Goal: Task Accomplishment & Management: Manage account settings

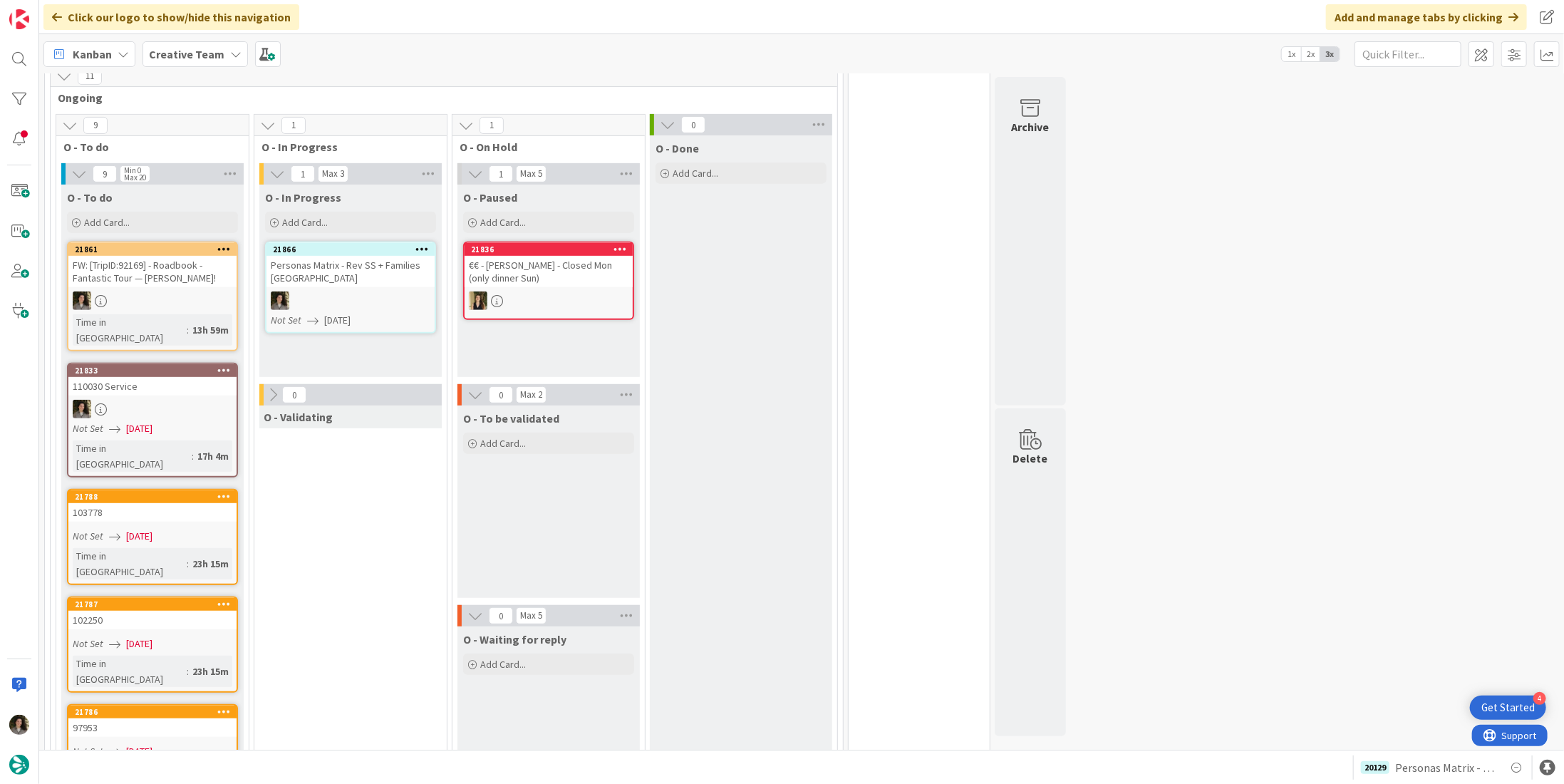
click at [350, 582] on div "1 Max 3 O - In Progress Add Card... Template Not Set Title 0 / 128 Label Daytri…" at bounding box center [350, 747] width 187 height 1167
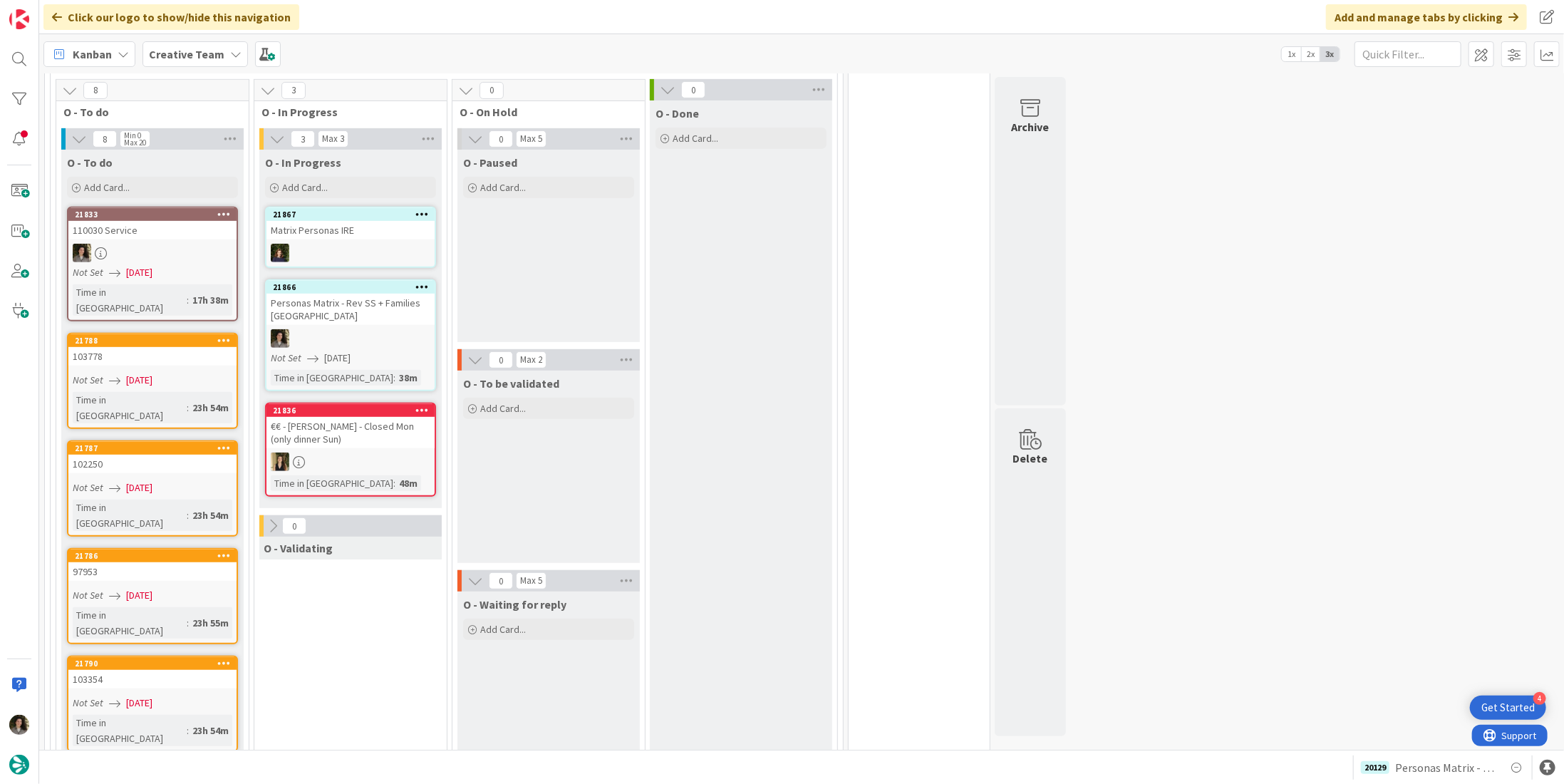
scroll to position [285, 0]
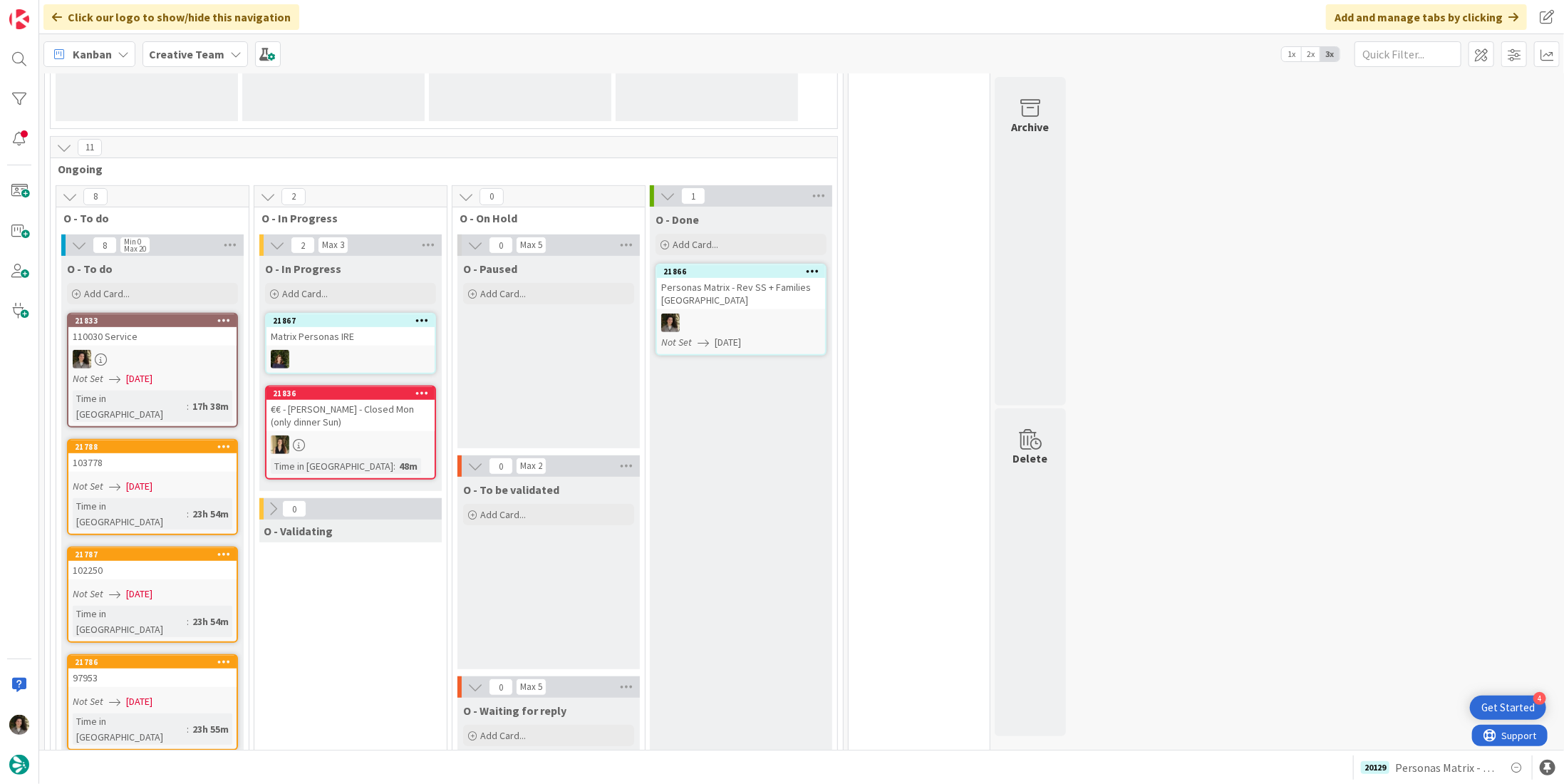
click at [727, 313] on div at bounding box center [741, 322] width 168 height 19
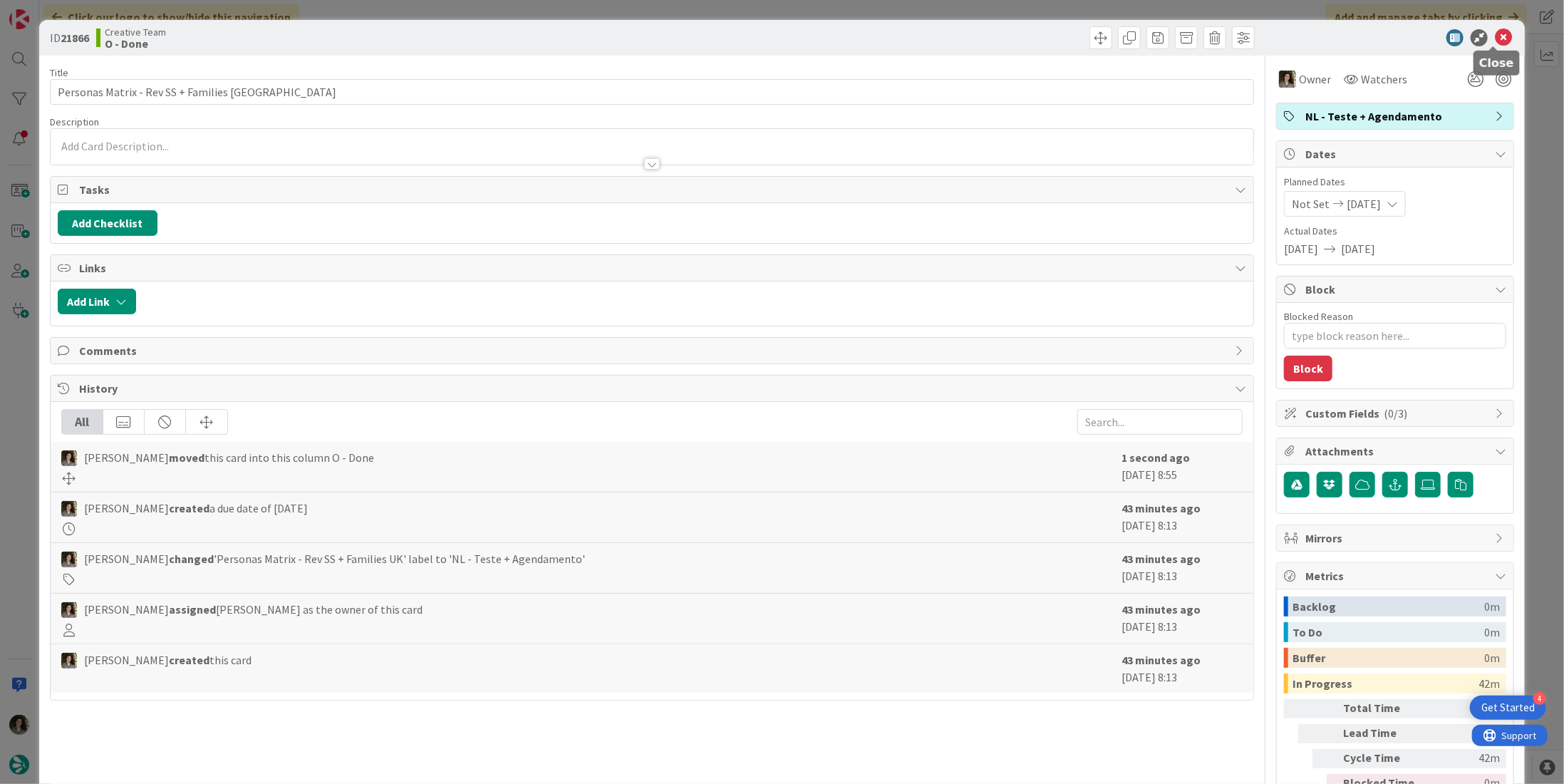
drag, startPoint x: 1497, startPoint y: 36, endPoint x: 1468, endPoint y: 70, distance: 44.7
click at [1495, 38] on icon at bounding box center [1504, 37] width 17 height 17
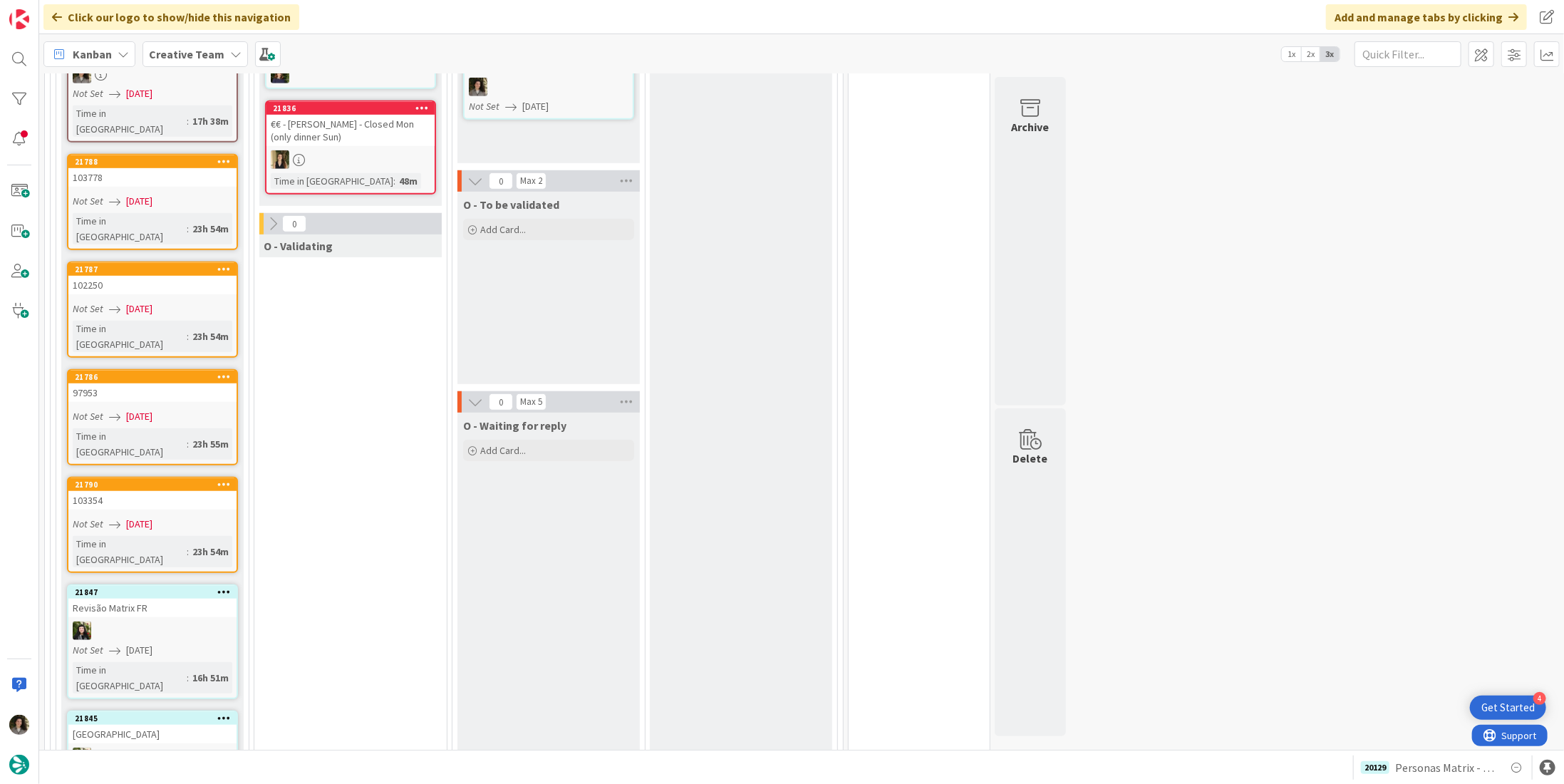
scroll to position [427, 0]
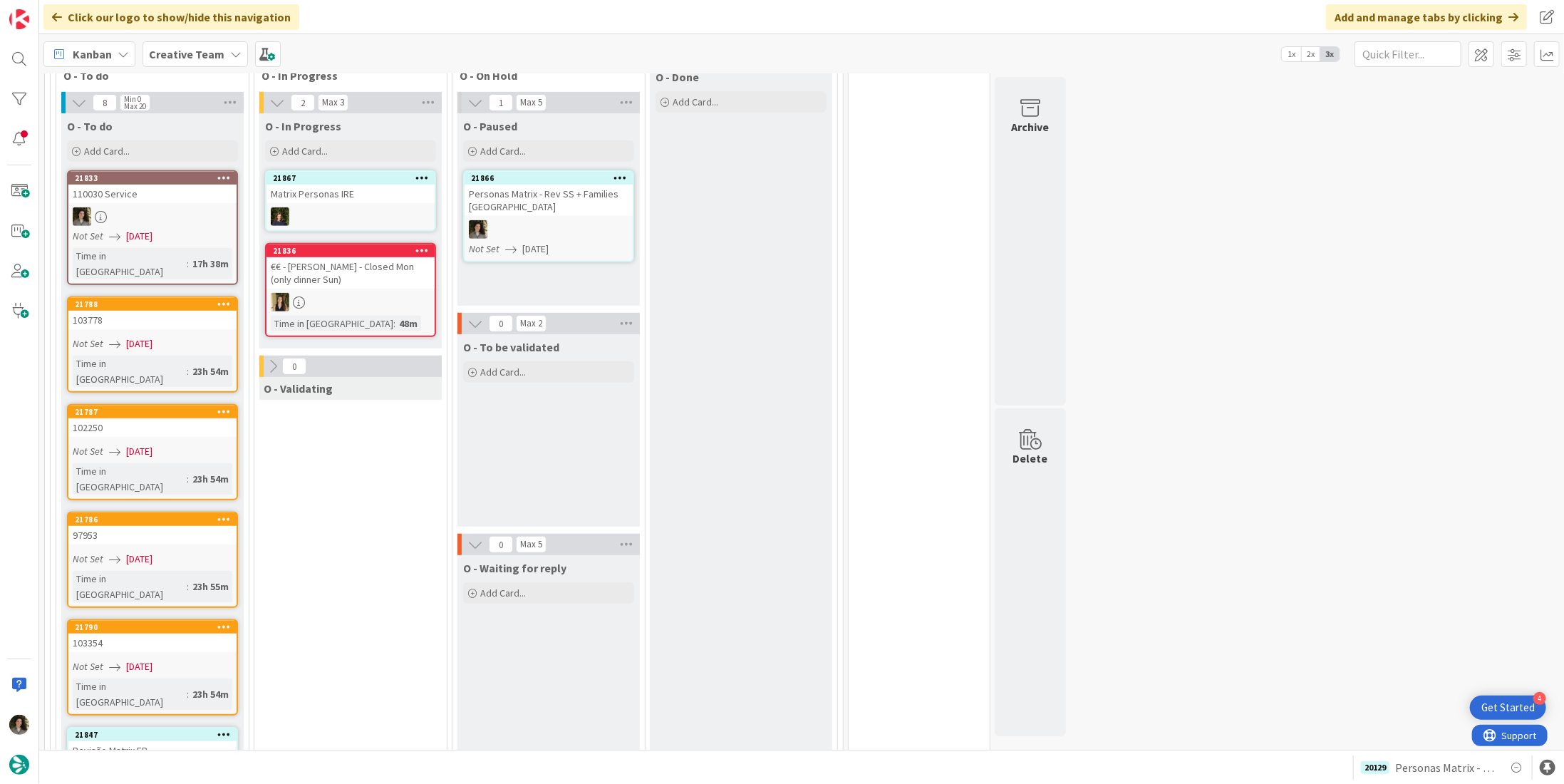
click at [551, 220] on div at bounding box center [548, 229] width 168 height 19
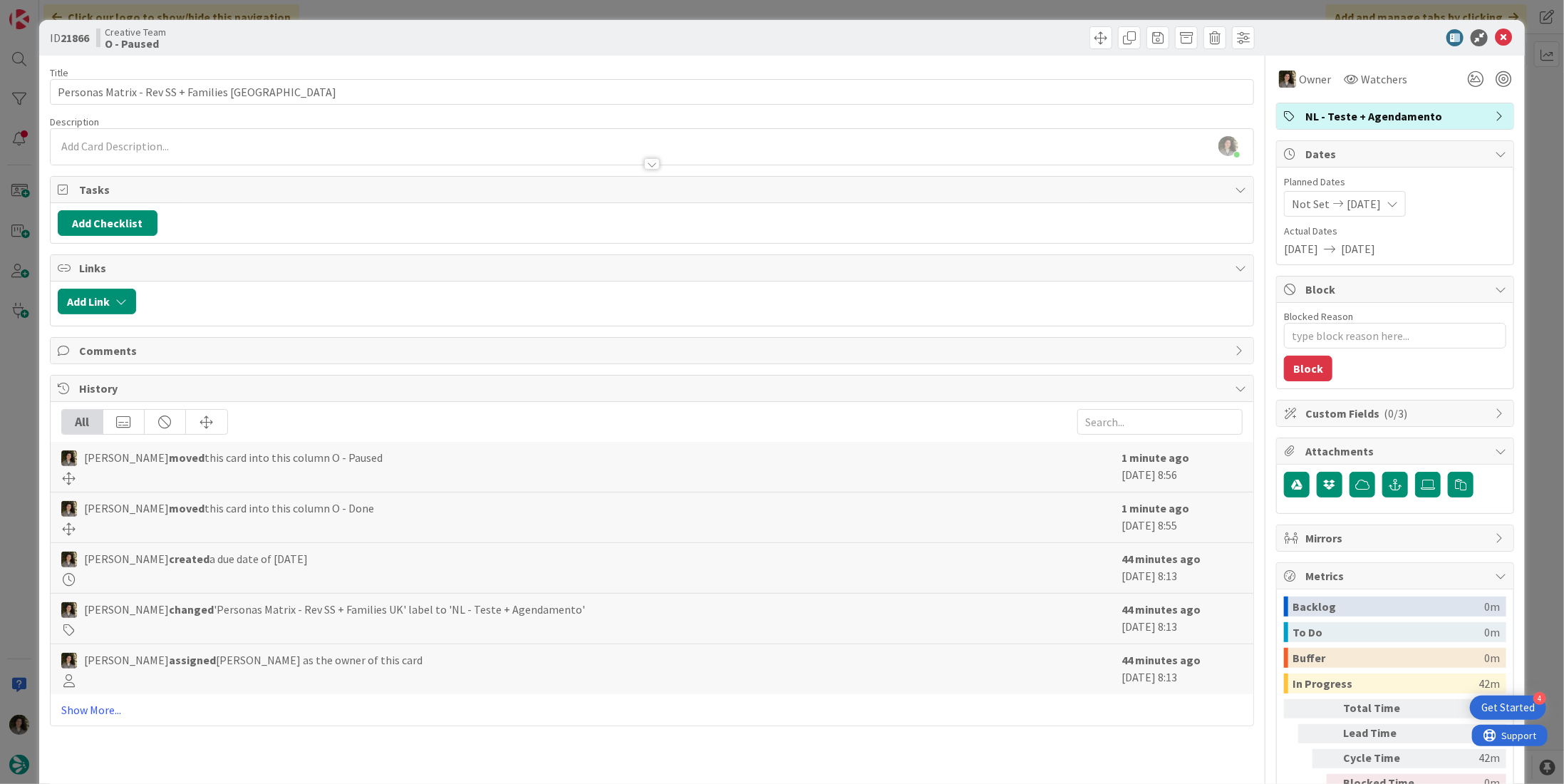
drag, startPoint x: 1372, startPoint y: 111, endPoint x: 1385, endPoint y: 122, distance: 17.0
click at [1372, 111] on span "NL - Teste + Agendamento" at bounding box center [1397, 116] width 182 height 17
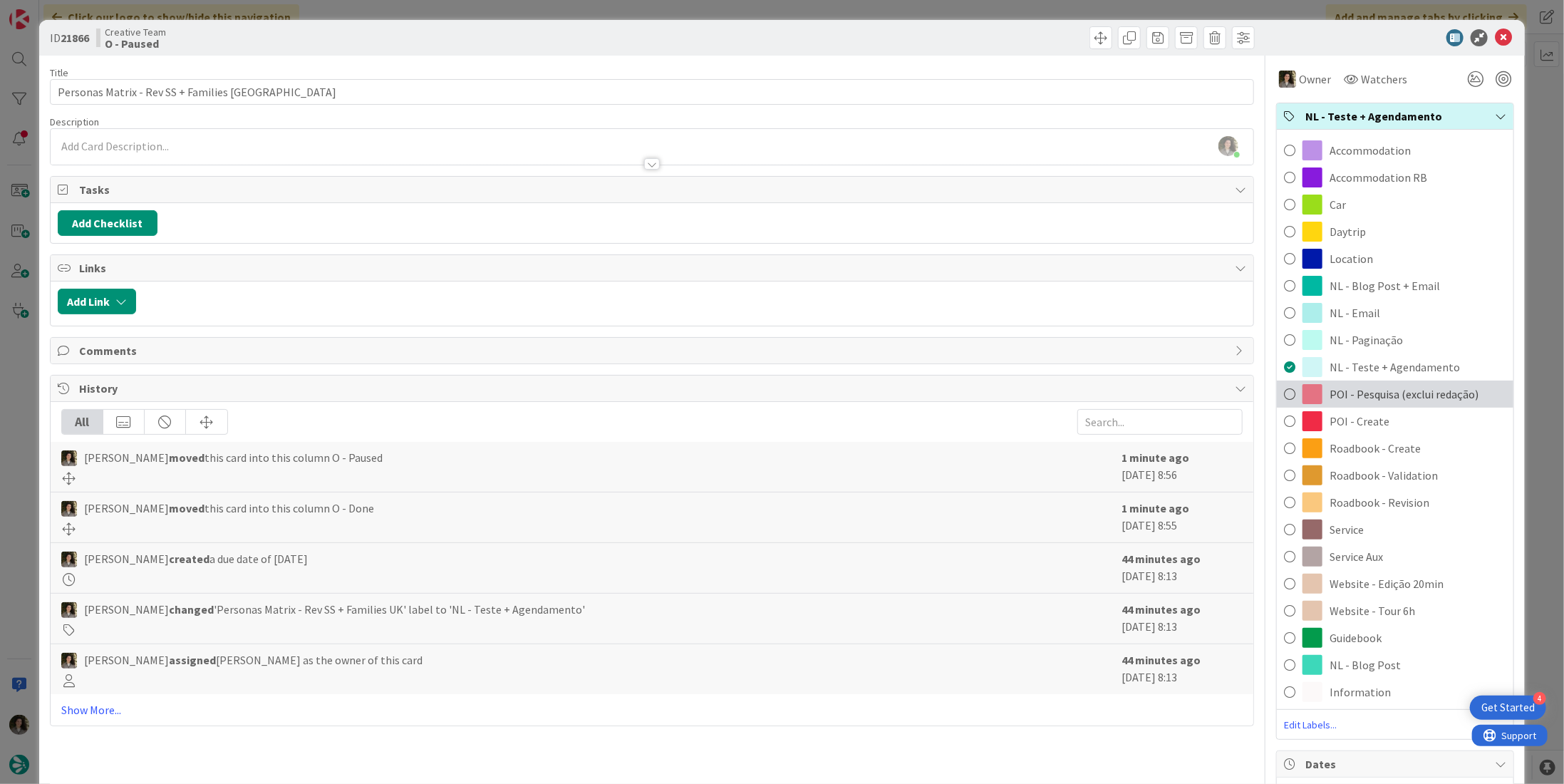
click at [1395, 392] on span "POI - Pesquisa (exclui redação)" at bounding box center [1404, 394] width 149 height 17
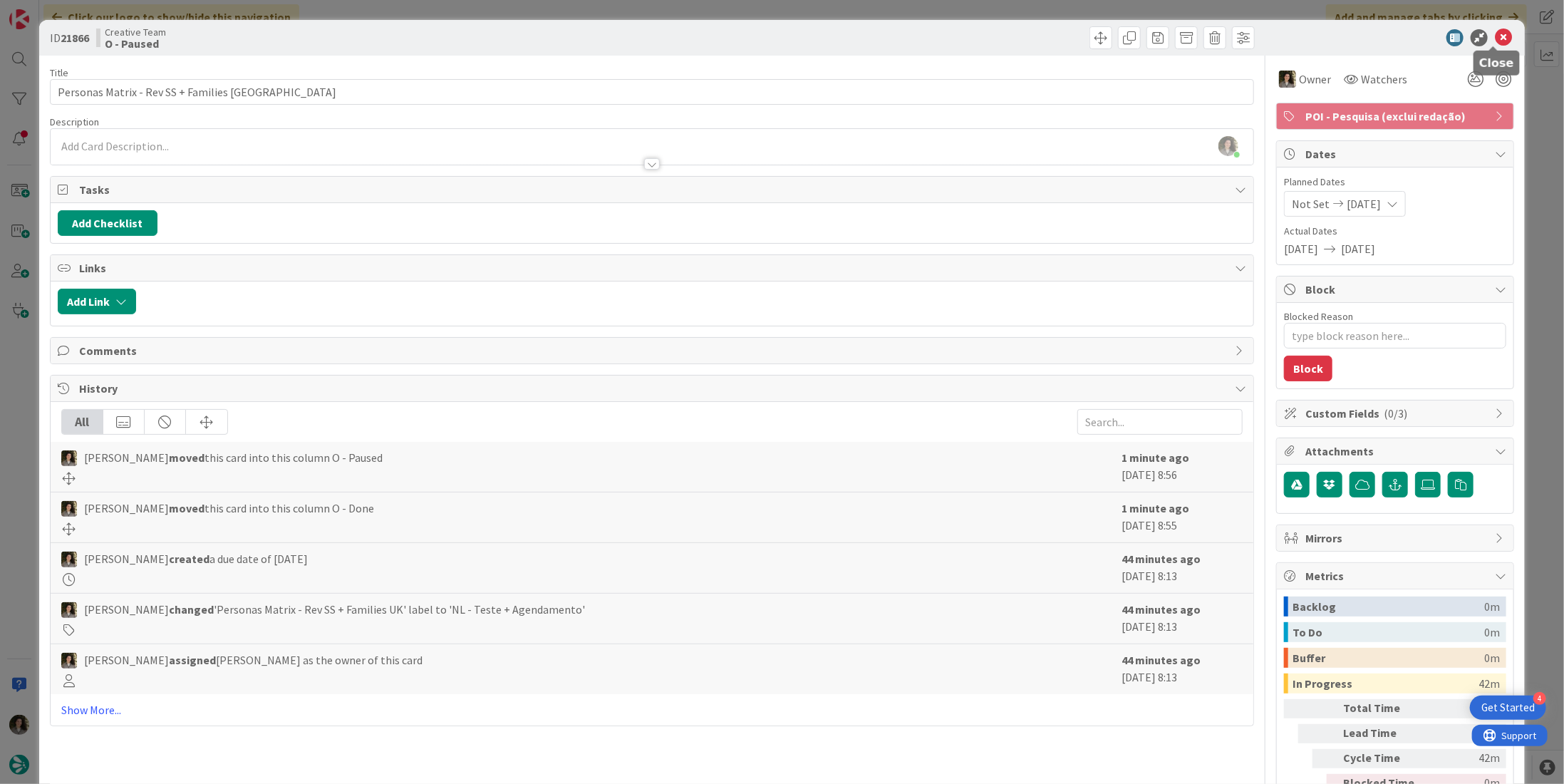
click at [1495, 33] on icon at bounding box center [1504, 37] width 17 height 17
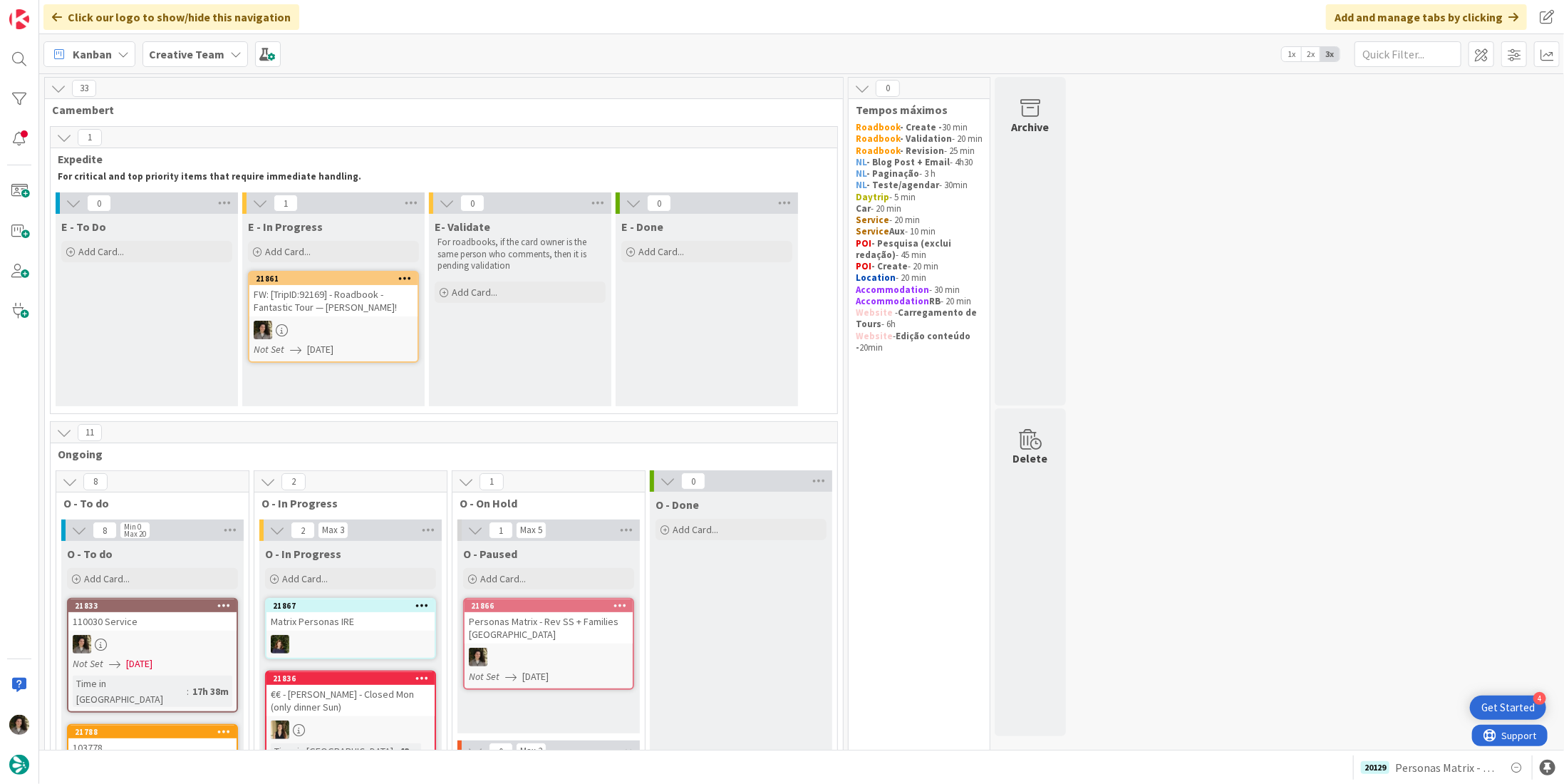
click at [393, 304] on div "FW: [TripID:92169] - Roadbook - Fantastic Tour — Dave P Ripley!" at bounding box center [333, 301] width 168 height 32
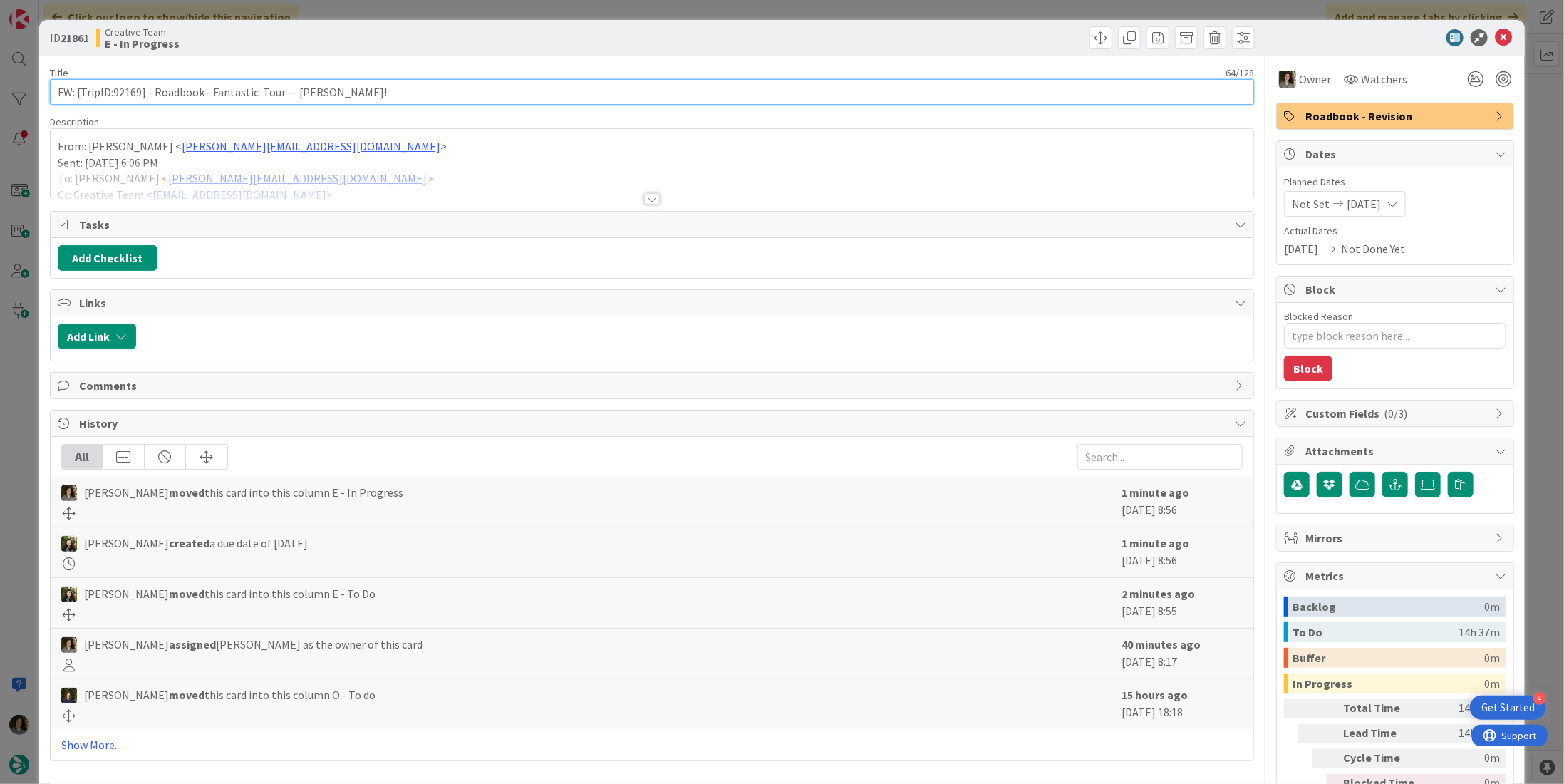
drag, startPoint x: 140, startPoint y: 92, endPoint x: 112, endPoint y: 90, distance: 28.1
click at [112, 90] on input "FW: [TripID:92169] - Roadbook - Fantastic Tour — Dave P Ripley!" at bounding box center [652, 92] width 1204 height 26
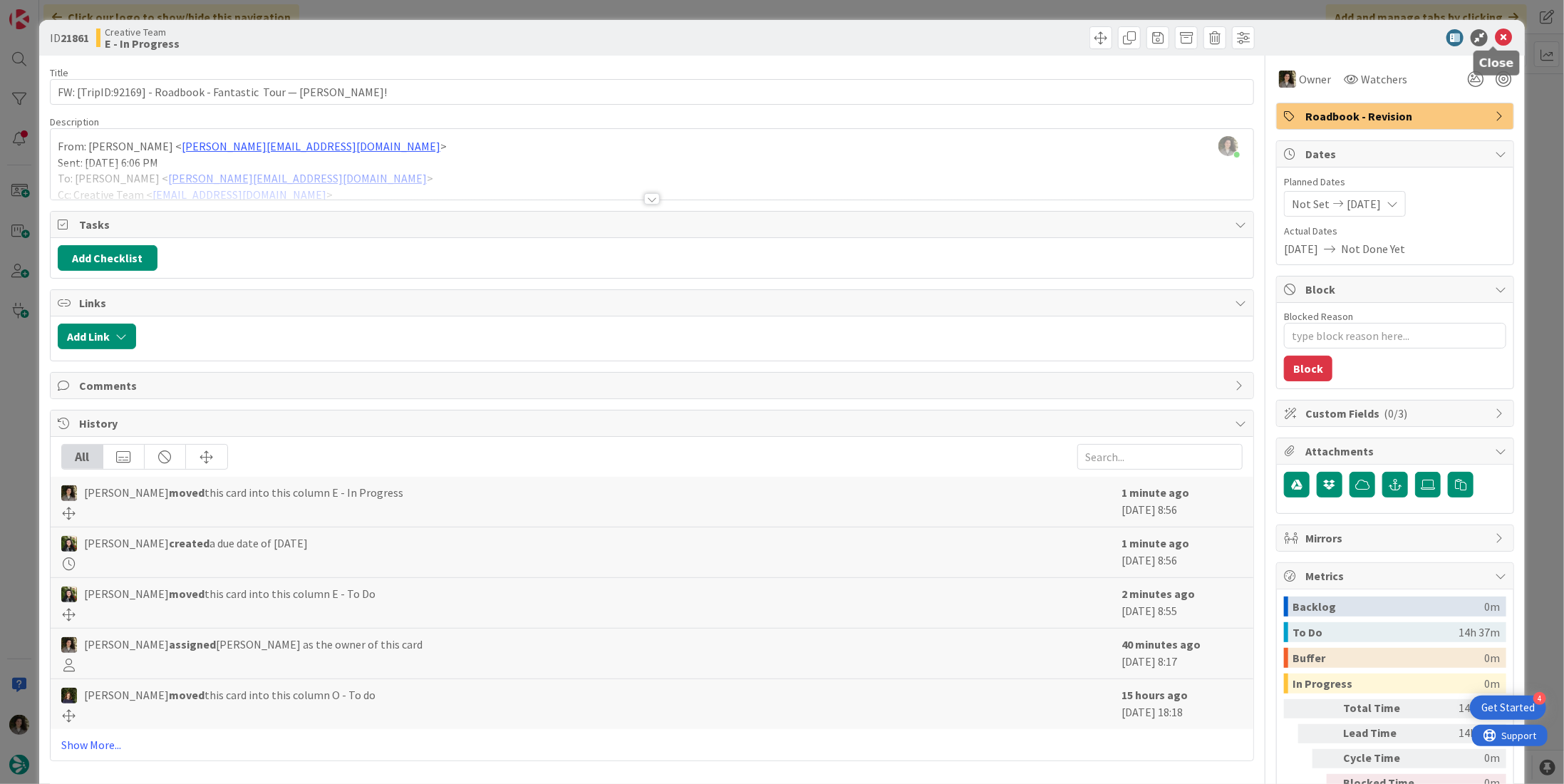
click at [1498, 38] on icon at bounding box center [1504, 37] width 17 height 17
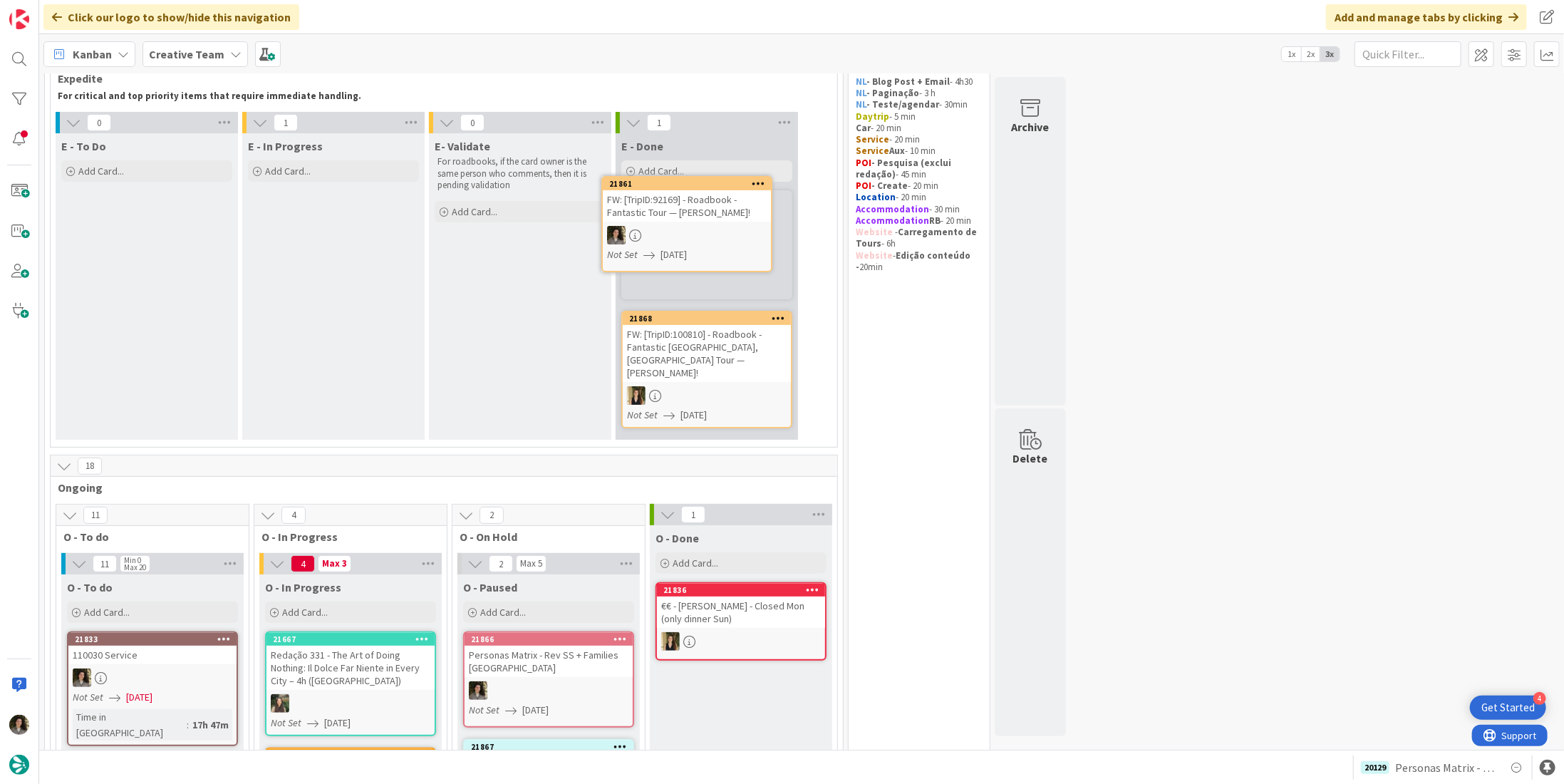
scroll to position [59, 0]
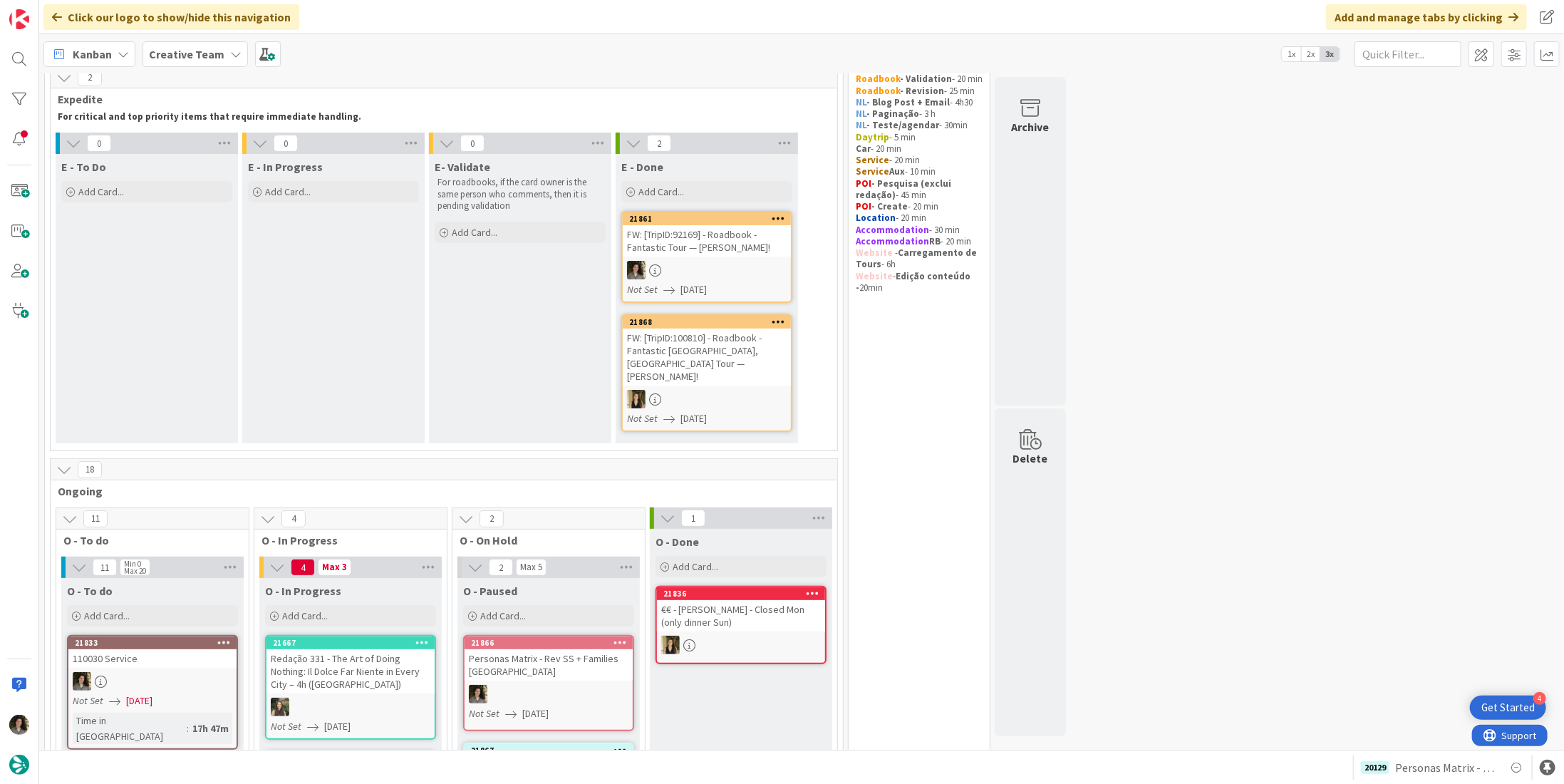
click at [724, 272] on div at bounding box center [706, 270] width 168 height 19
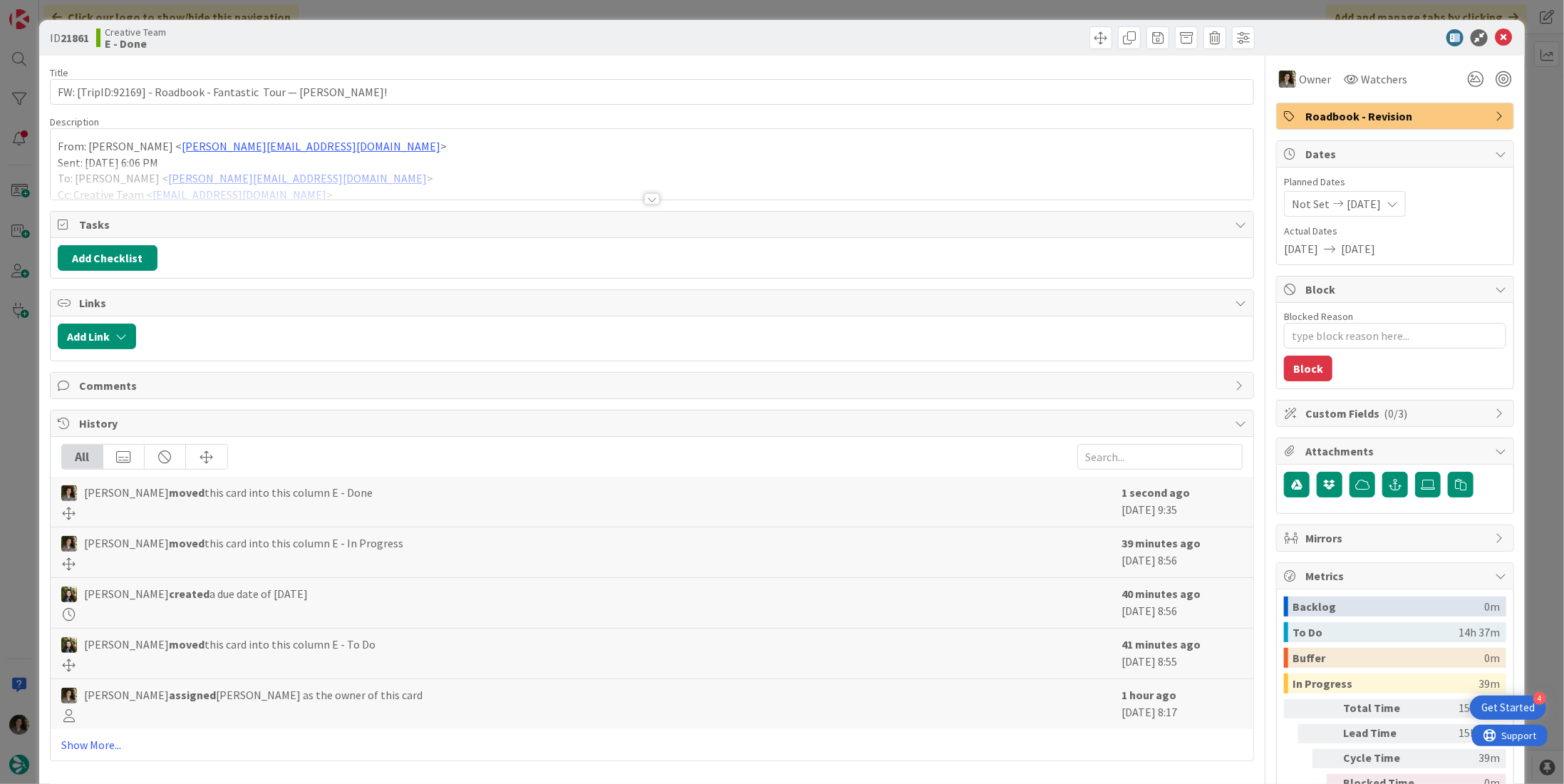
click at [1409, 124] on span "Roadbook - Revision" at bounding box center [1397, 116] width 182 height 17
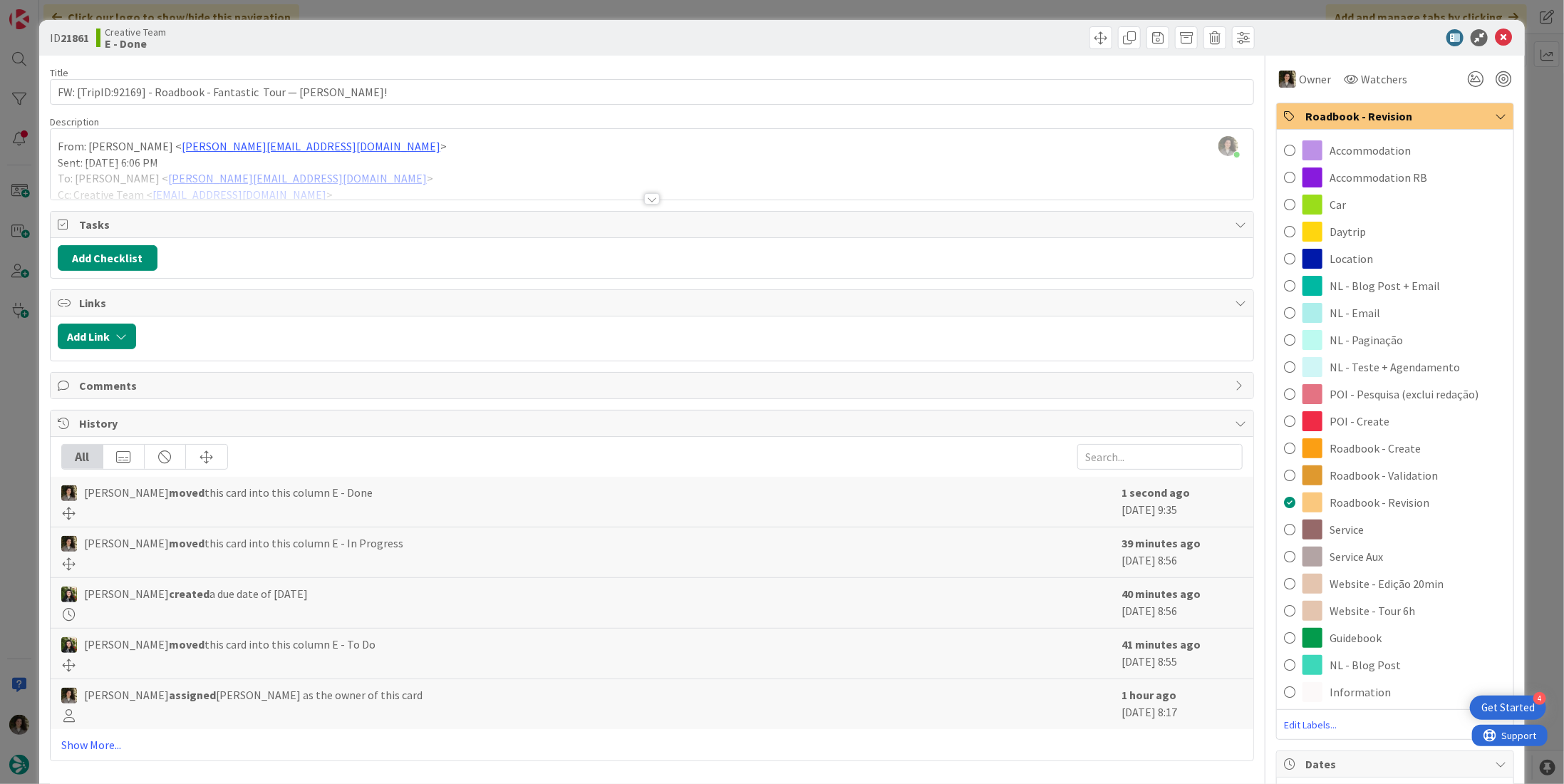
click at [1400, 372] on span "NL - Teste + Agendamento" at bounding box center [1395, 367] width 130 height 17
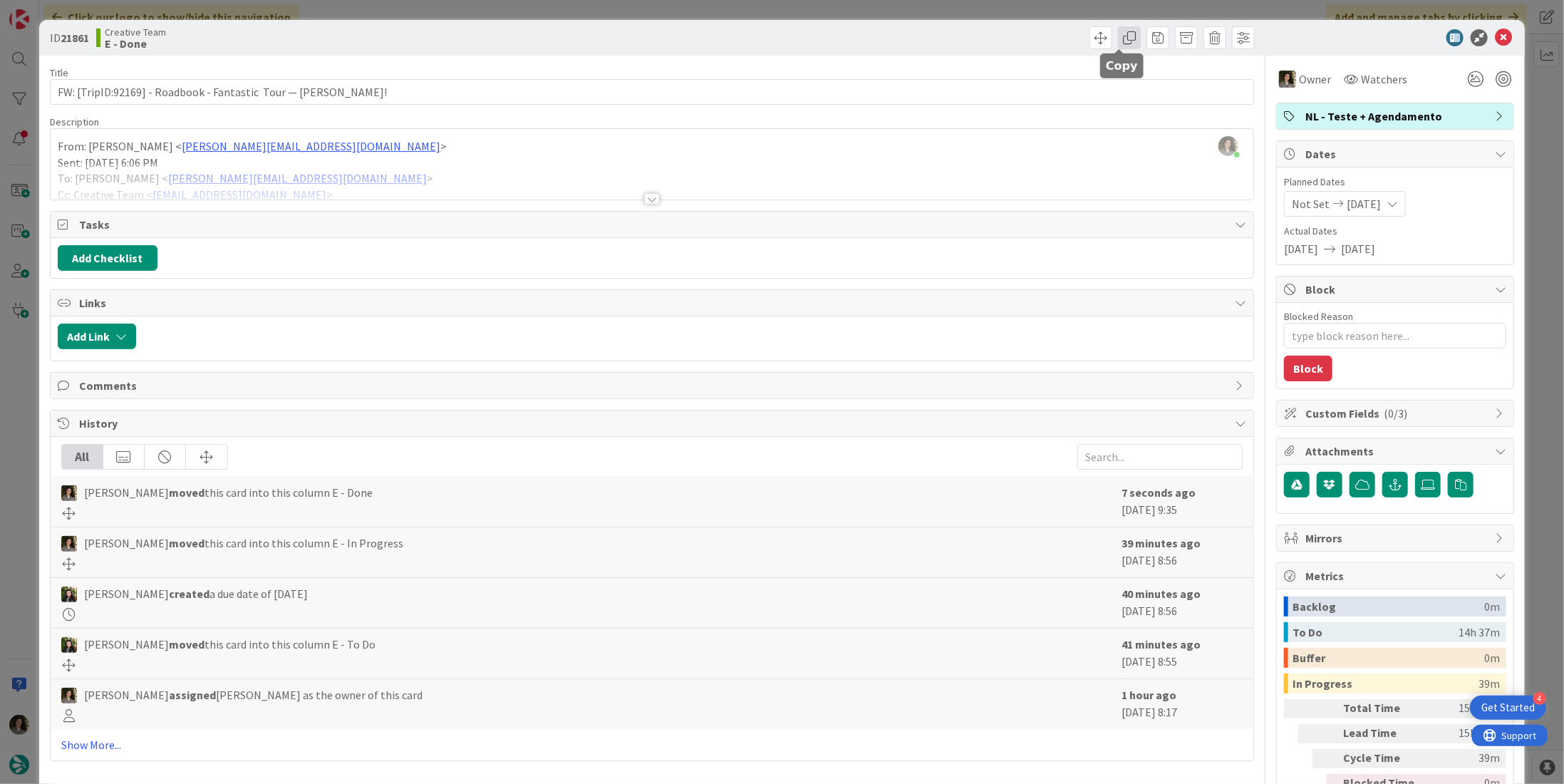
click at [1121, 35] on span at bounding box center [1129, 37] width 23 height 23
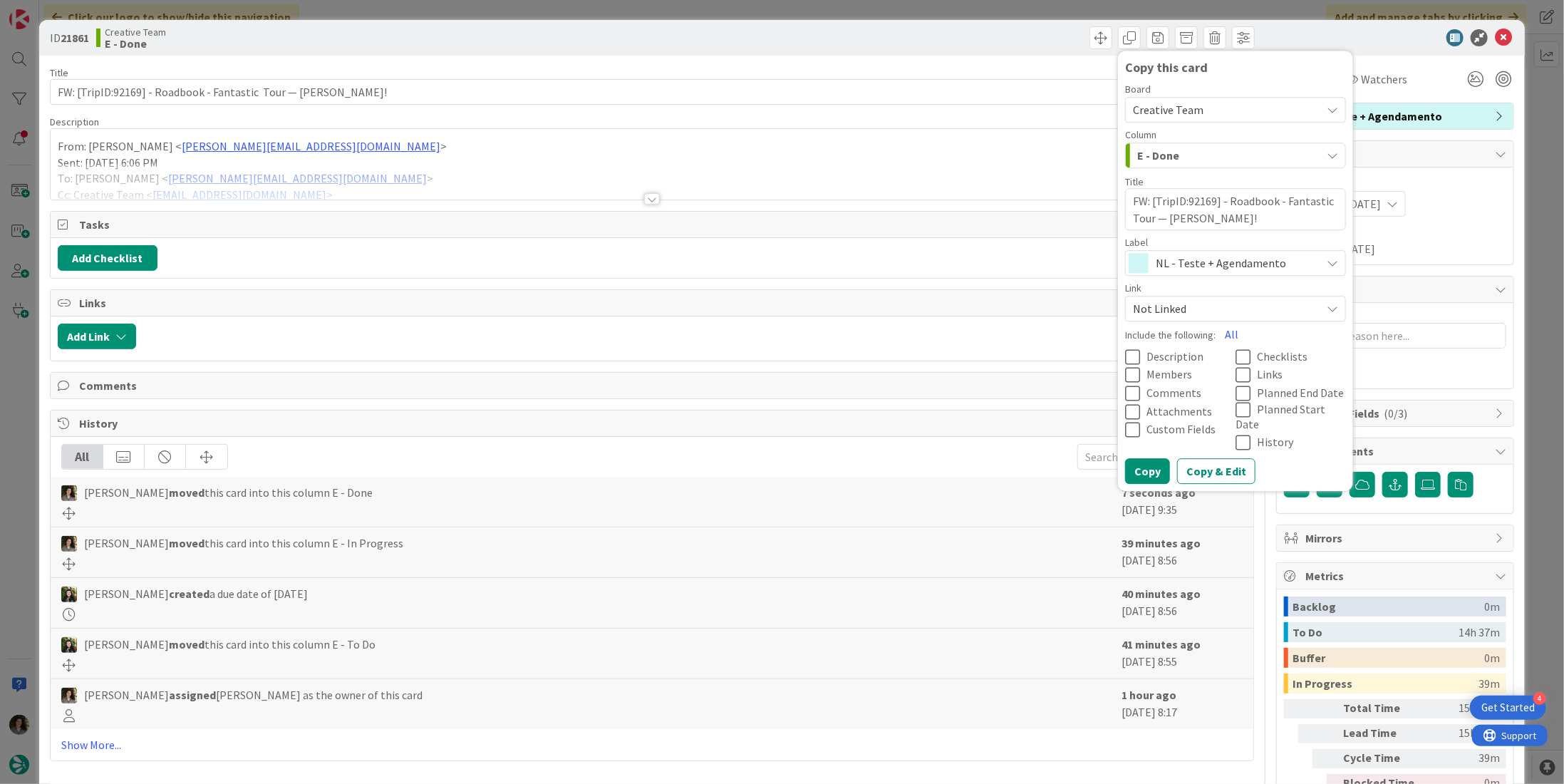
click at [1187, 255] on span "NL - Teste + Agendamento" at bounding box center [1235, 262] width 158 height 20
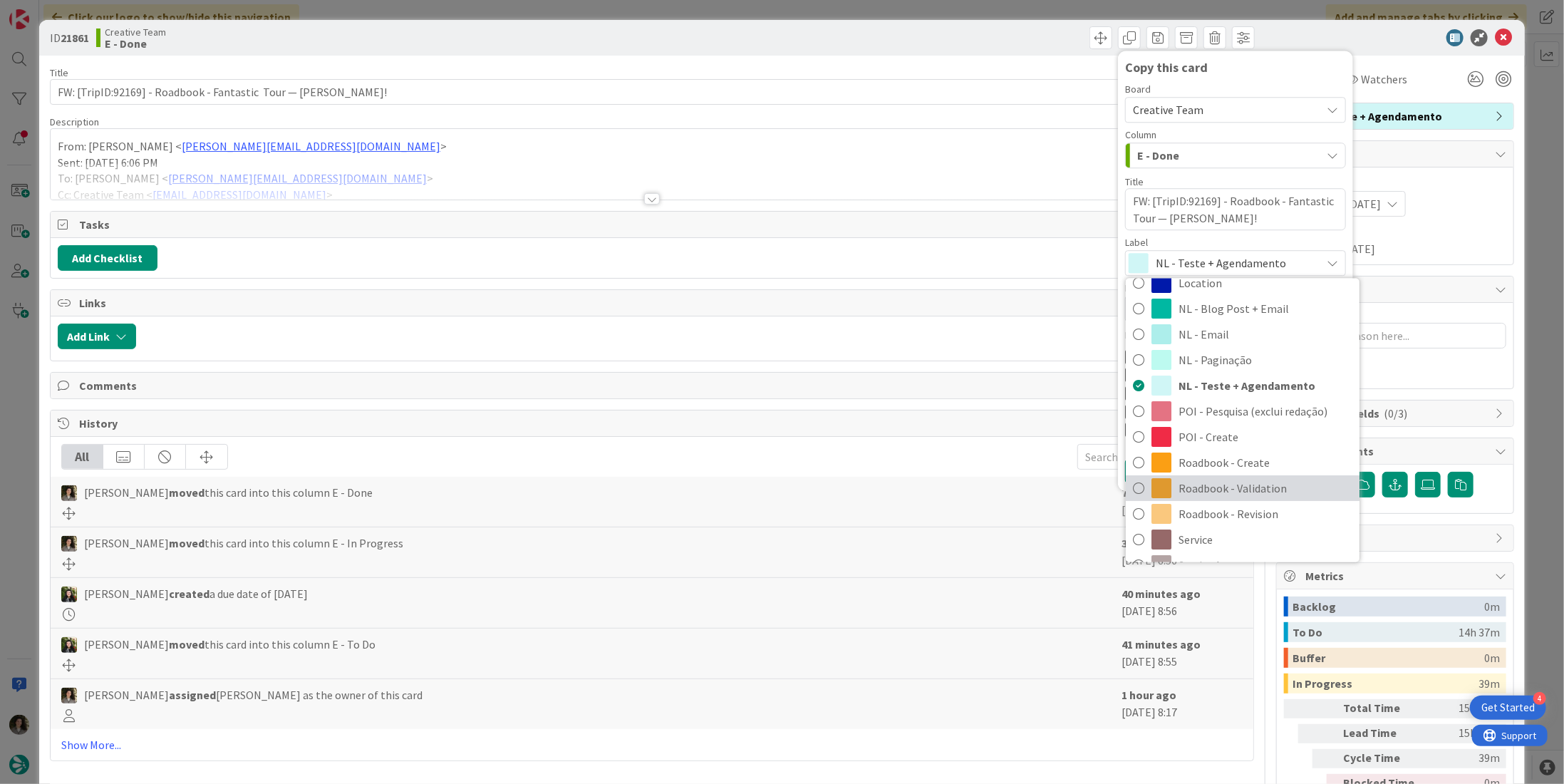
scroll to position [142, 0]
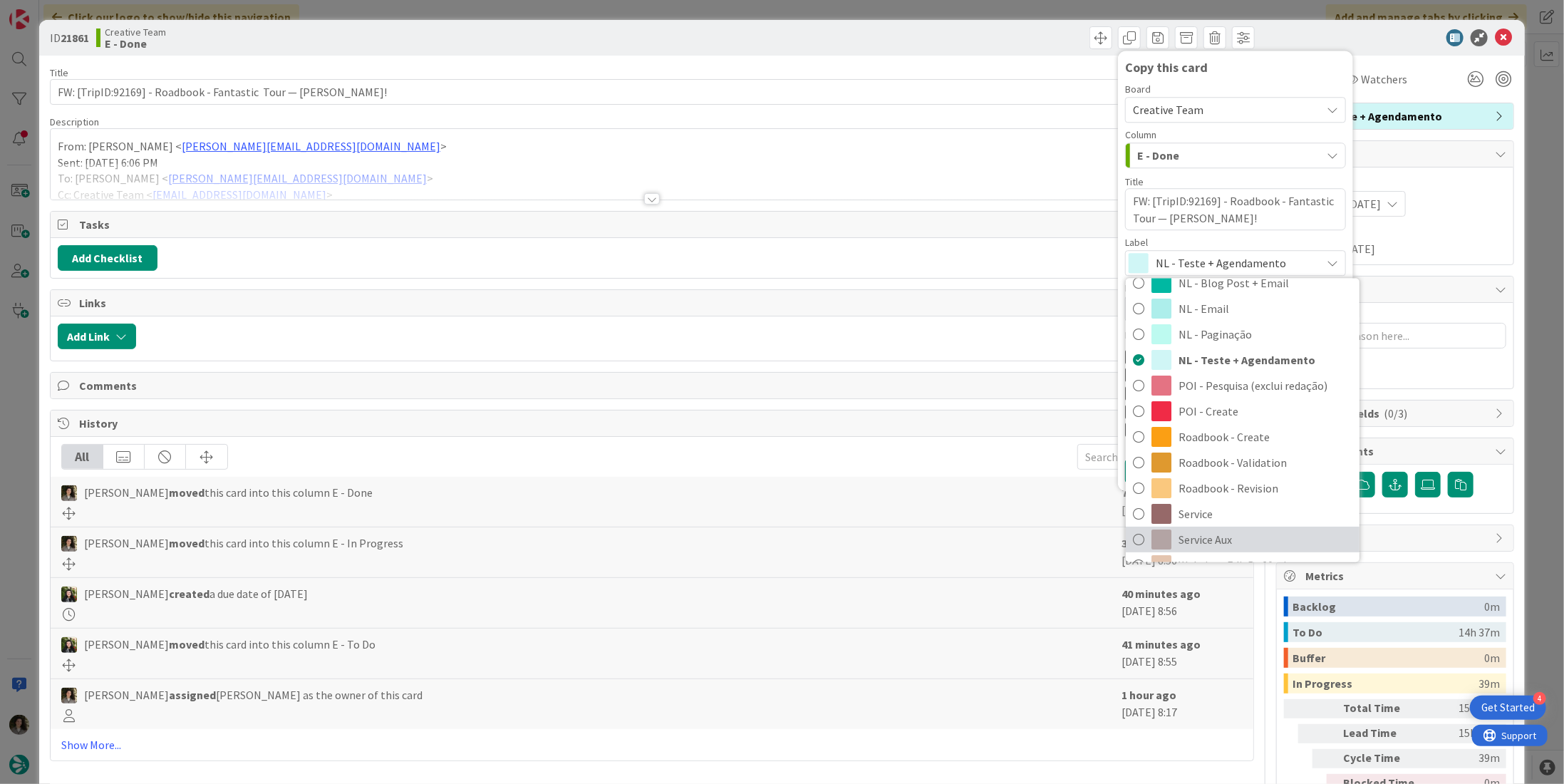
click at [1213, 535] on span "Service Aux" at bounding box center [1266, 539] width 174 height 21
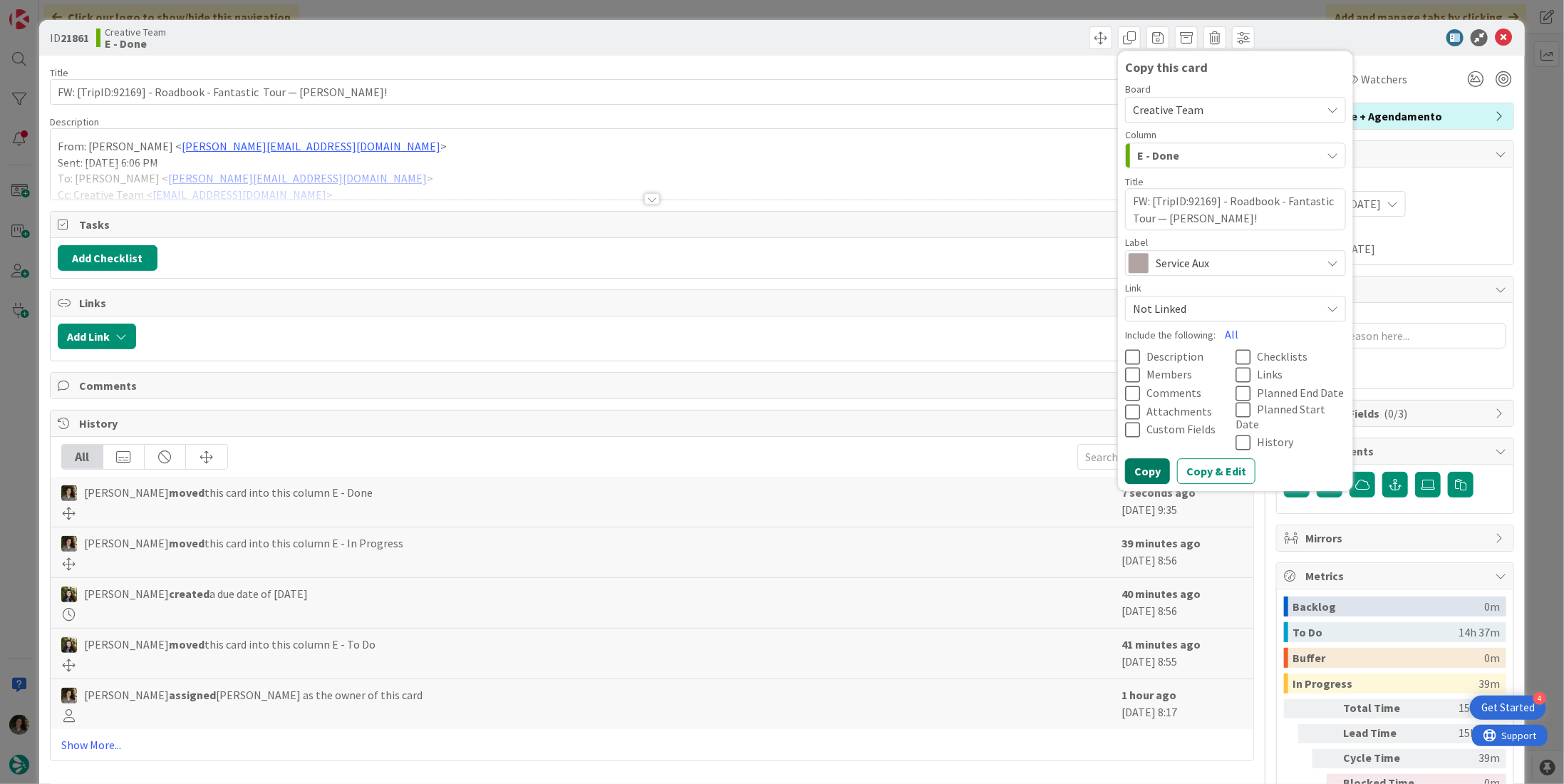
click at [1146, 458] on button "Copy" at bounding box center [1148, 471] width 45 height 26
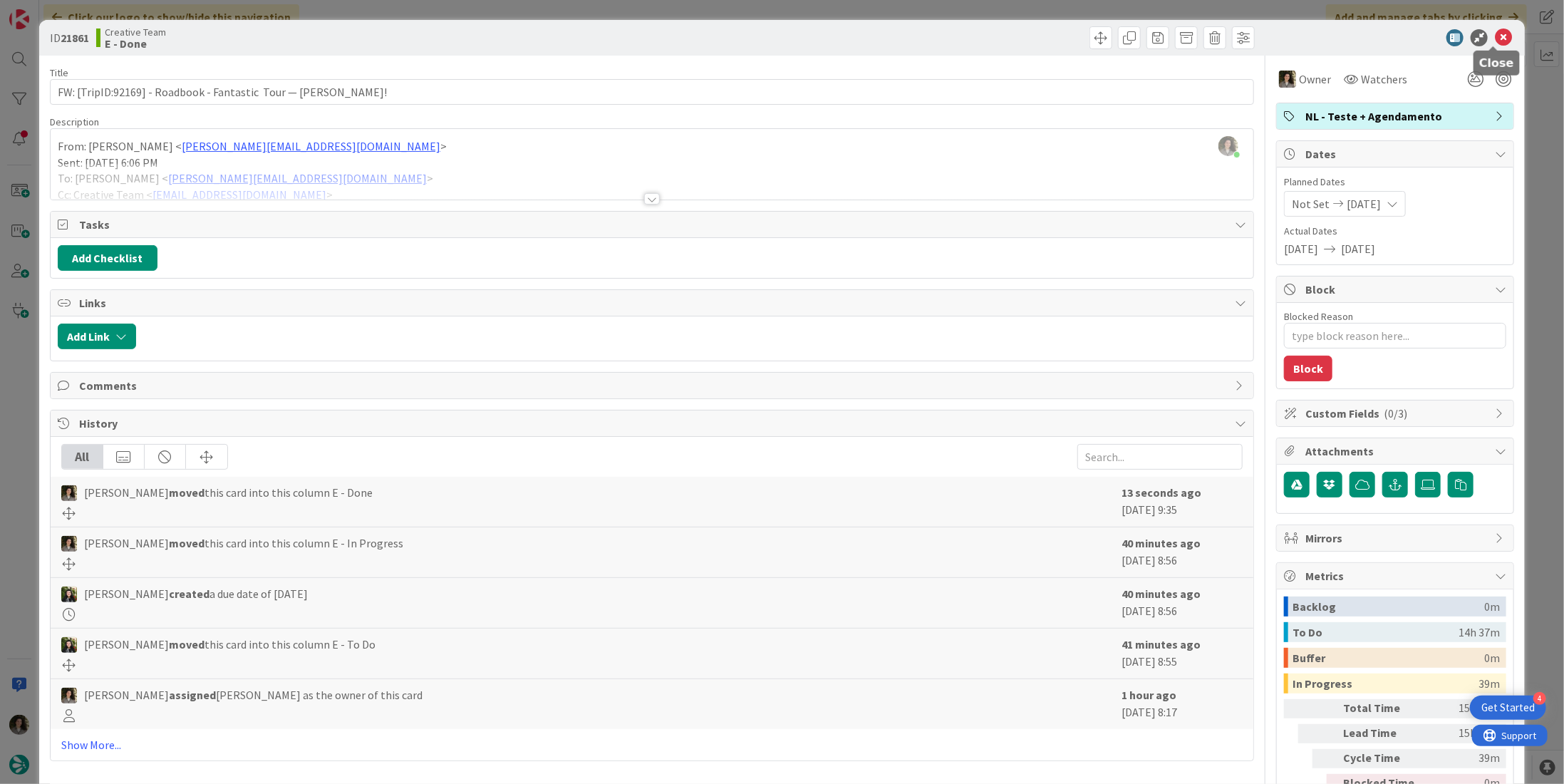
click at [1501, 38] on icon at bounding box center [1504, 37] width 17 height 17
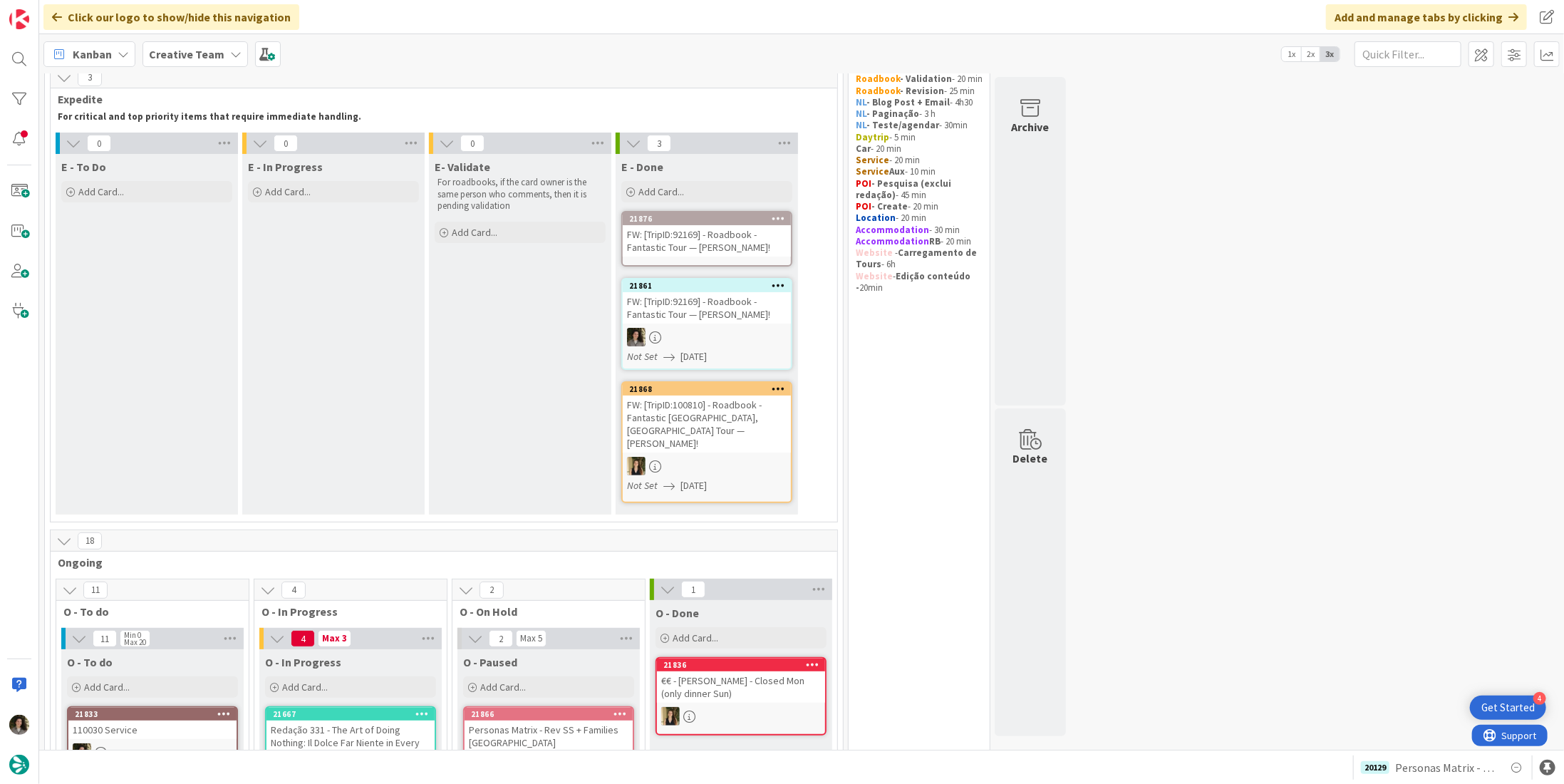
click at [720, 242] on div "FW: [TripID:92169] - Roadbook - Fantastic Tour — Dave P Ripley!" at bounding box center [706, 241] width 168 height 32
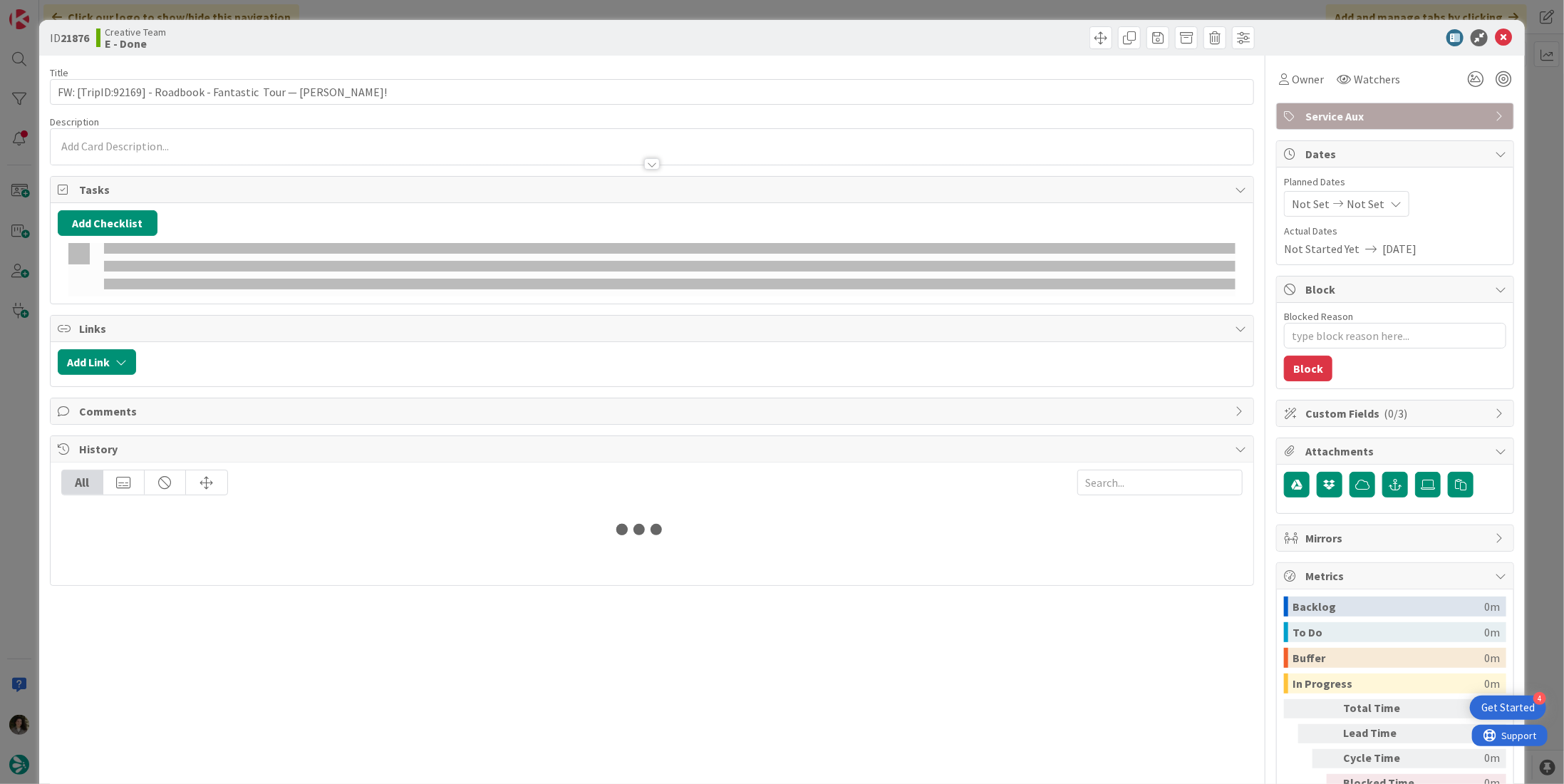
type textarea "x"
click at [1372, 203] on div "Not Set Not Set" at bounding box center [1347, 204] width 125 height 26
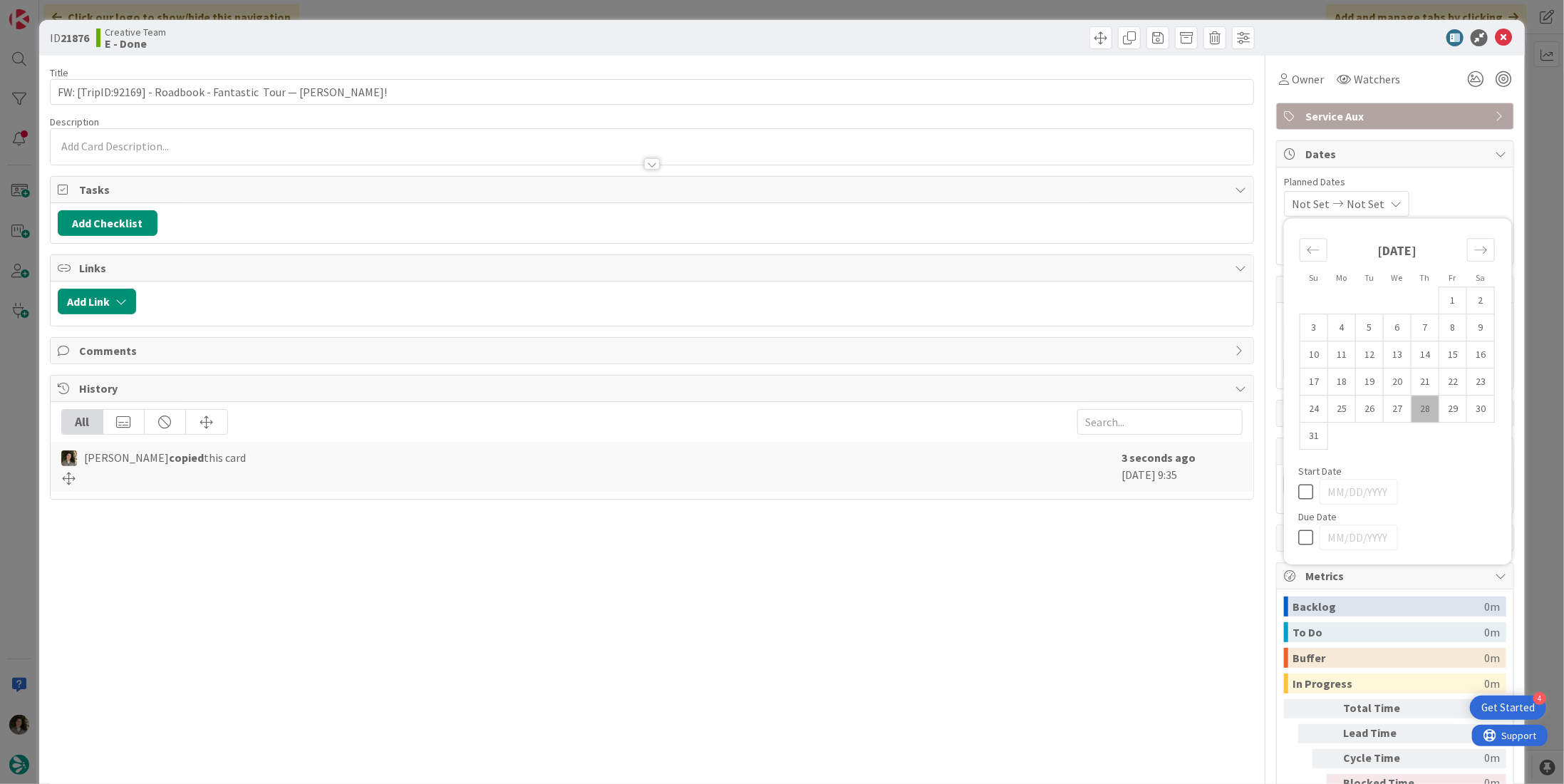
click at [1298, 535] on icon at bounding box center [1308, 537] width 21 height 17
type input "[DATE]"
click at [1299, 75] on span "Owner" at bounding box center [1308, 79] width 33 height 17
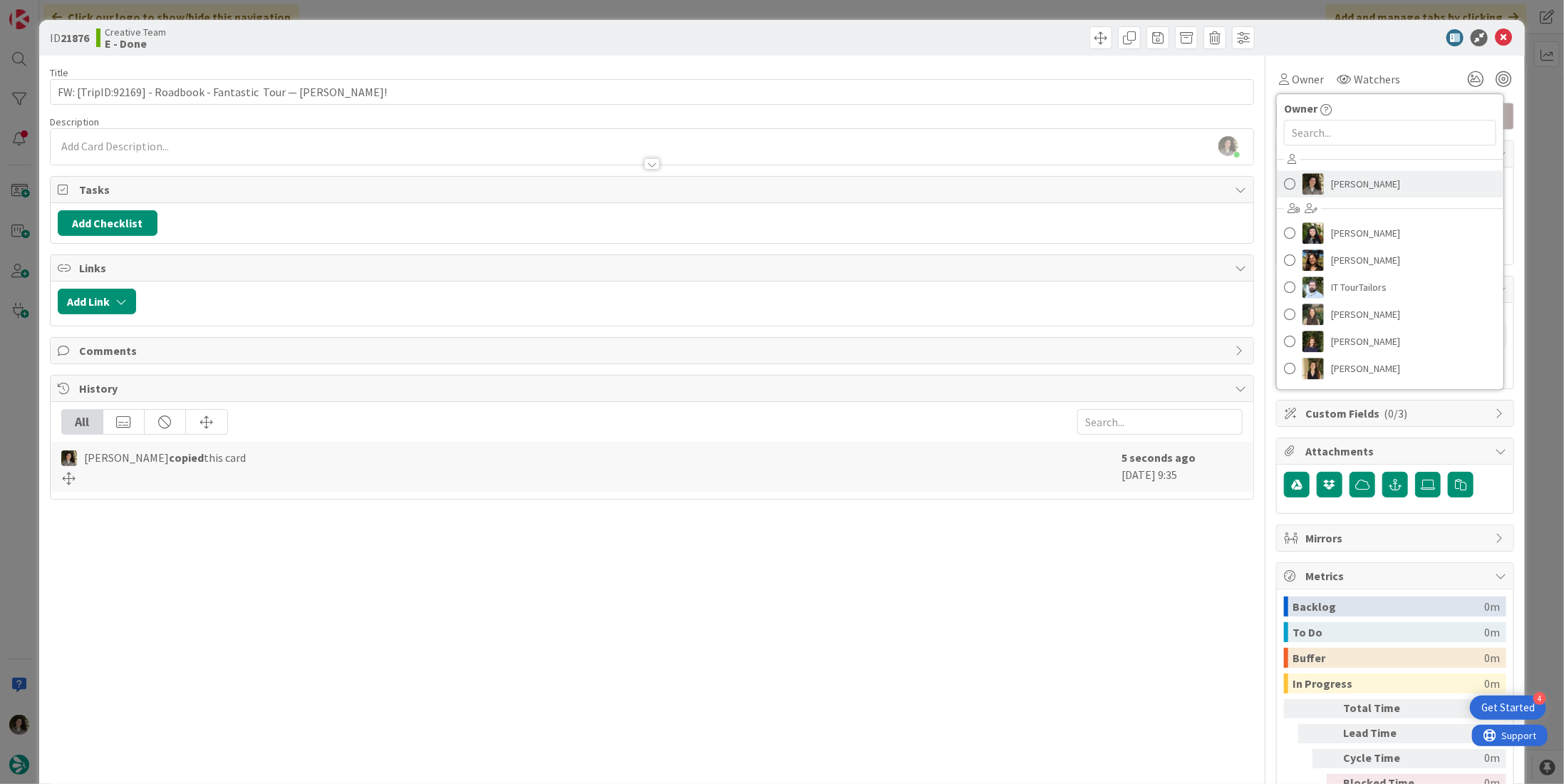
click at [1337, 191] on span "[PERSON_NAME]" at bounding box center [1366, 183] width 69 height 21
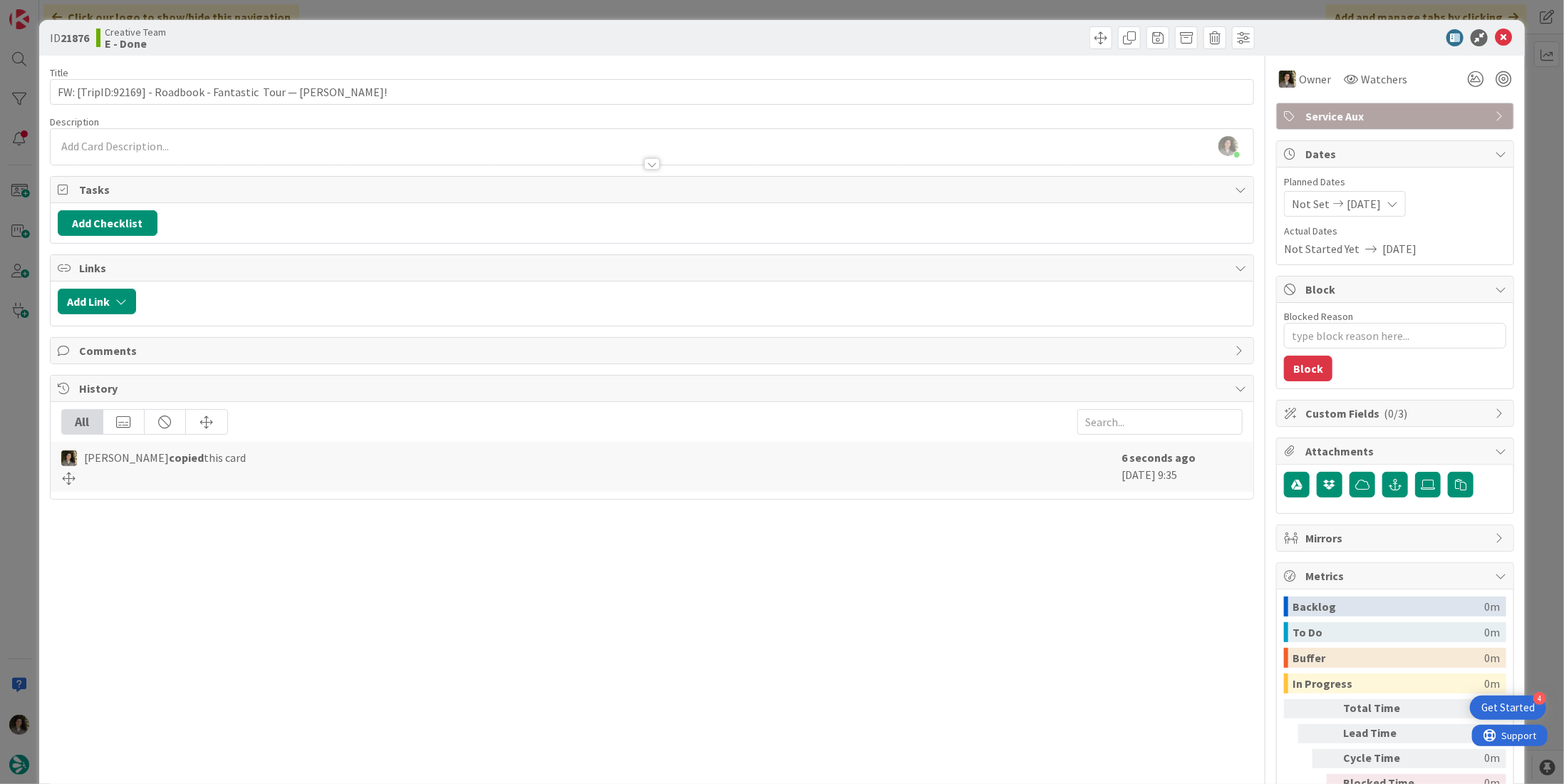
click at [1495, 32] on icon at bounding box center [1504, 37] width 17 height 17
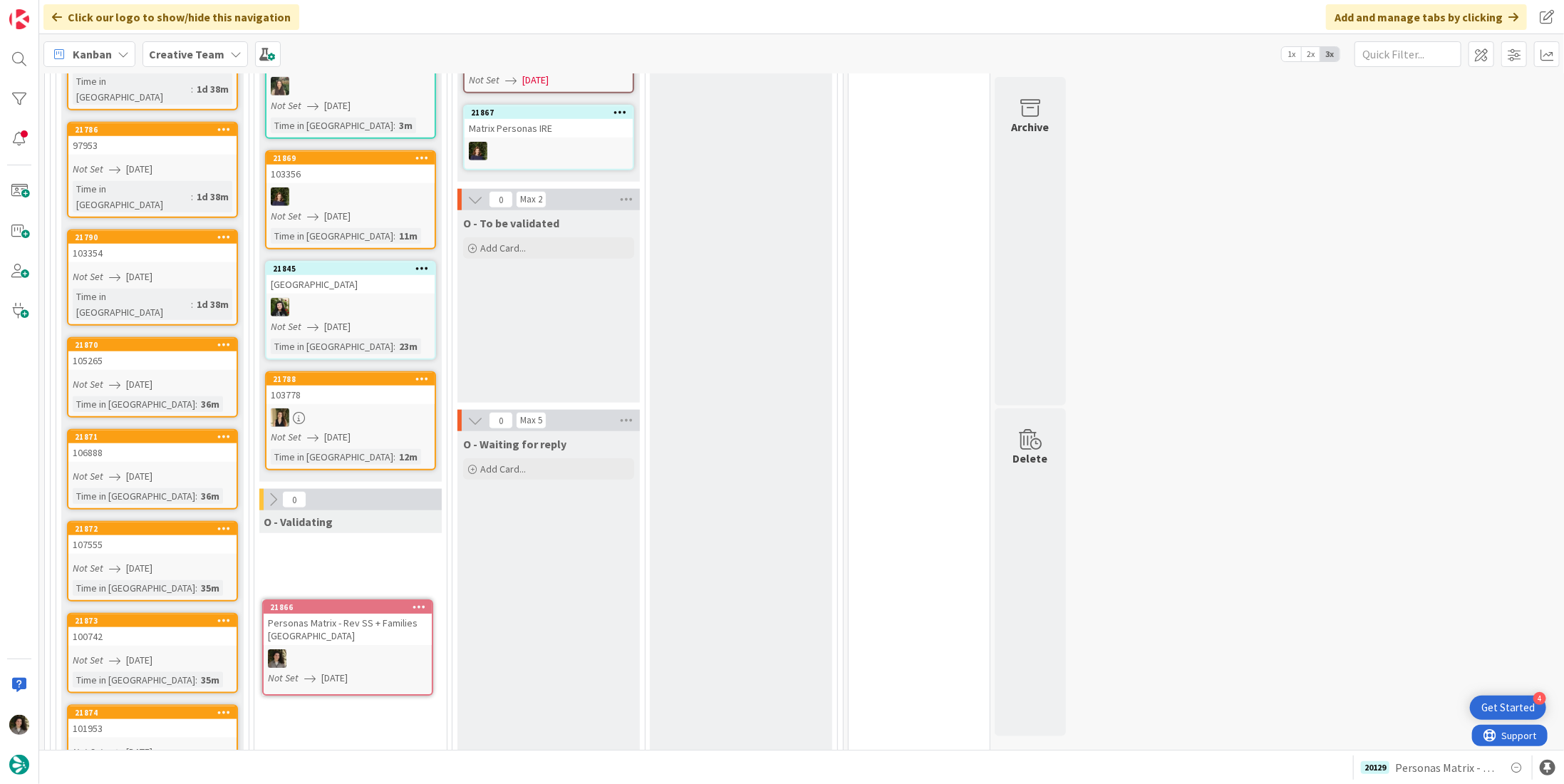
scroll to position [839, 0]
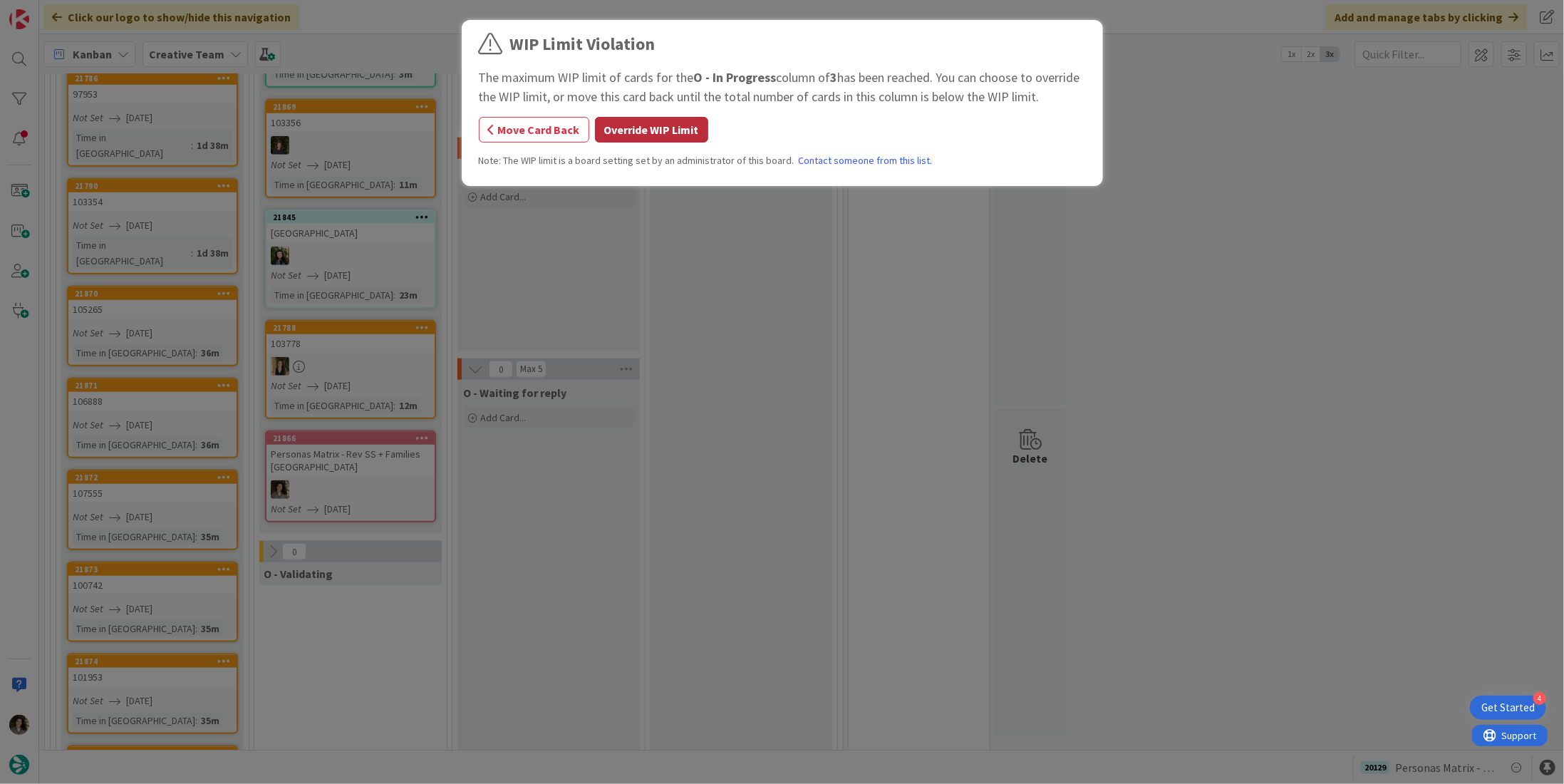
click at [663, 121] on button "Override WIP Limit" at bounding box center [651, 130] width 113 height 26
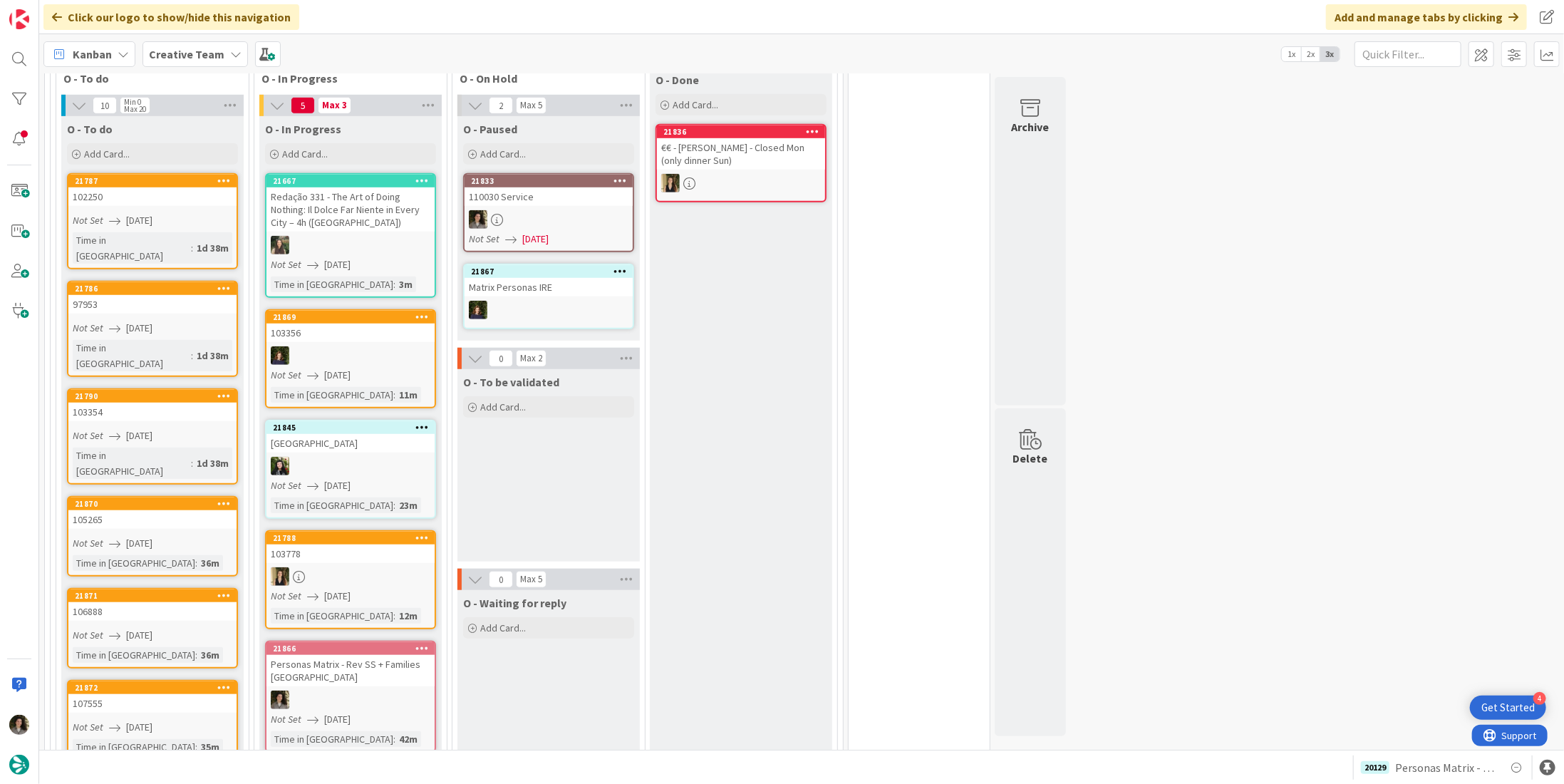
scroll to position [641, 0]
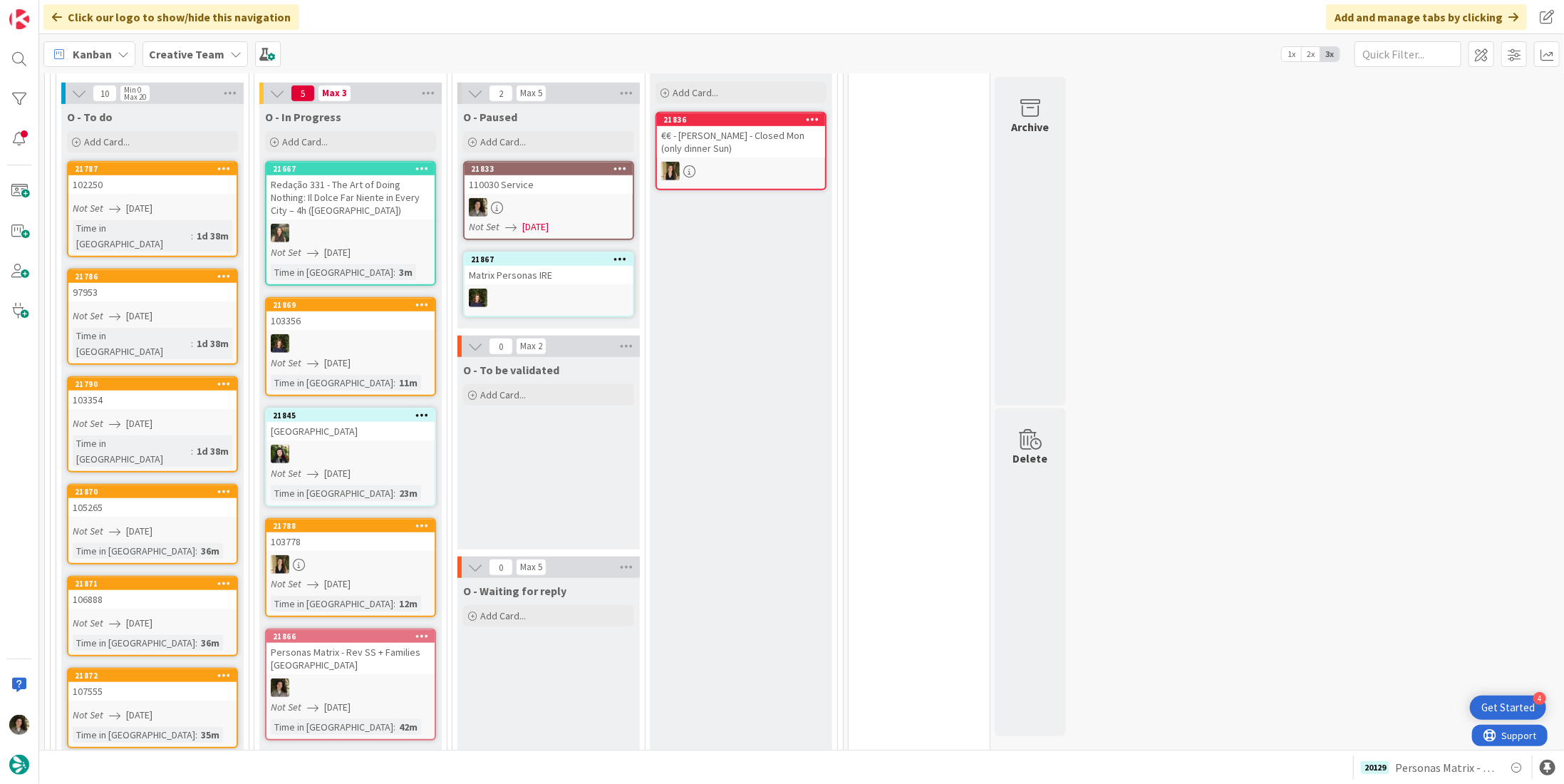
click at [343, 678] on div at bounding box center [350, 687] width 168 height 19
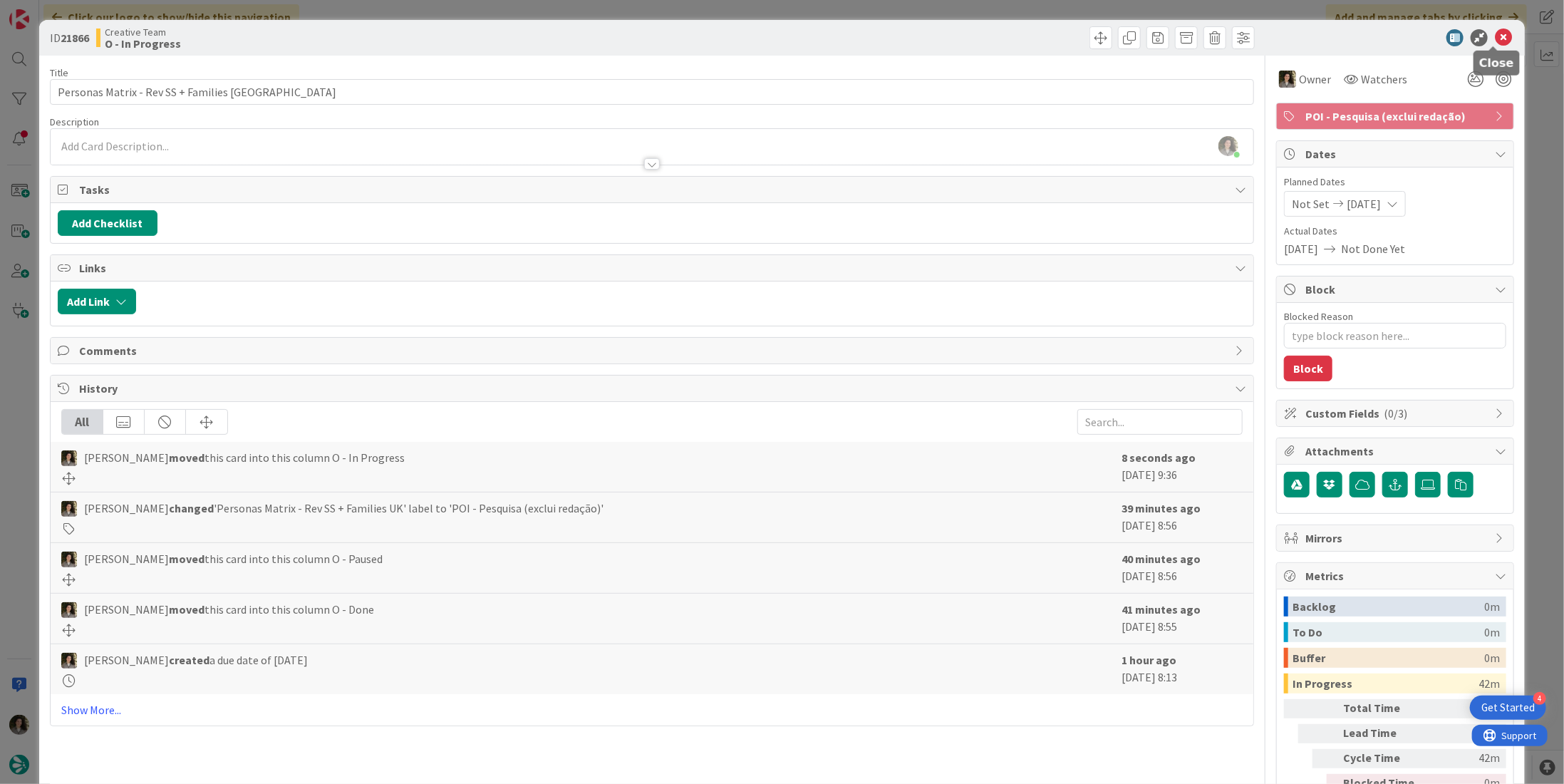
click at [1500, 34] on icon at bounding box center [1504, 37] width 17 height 17
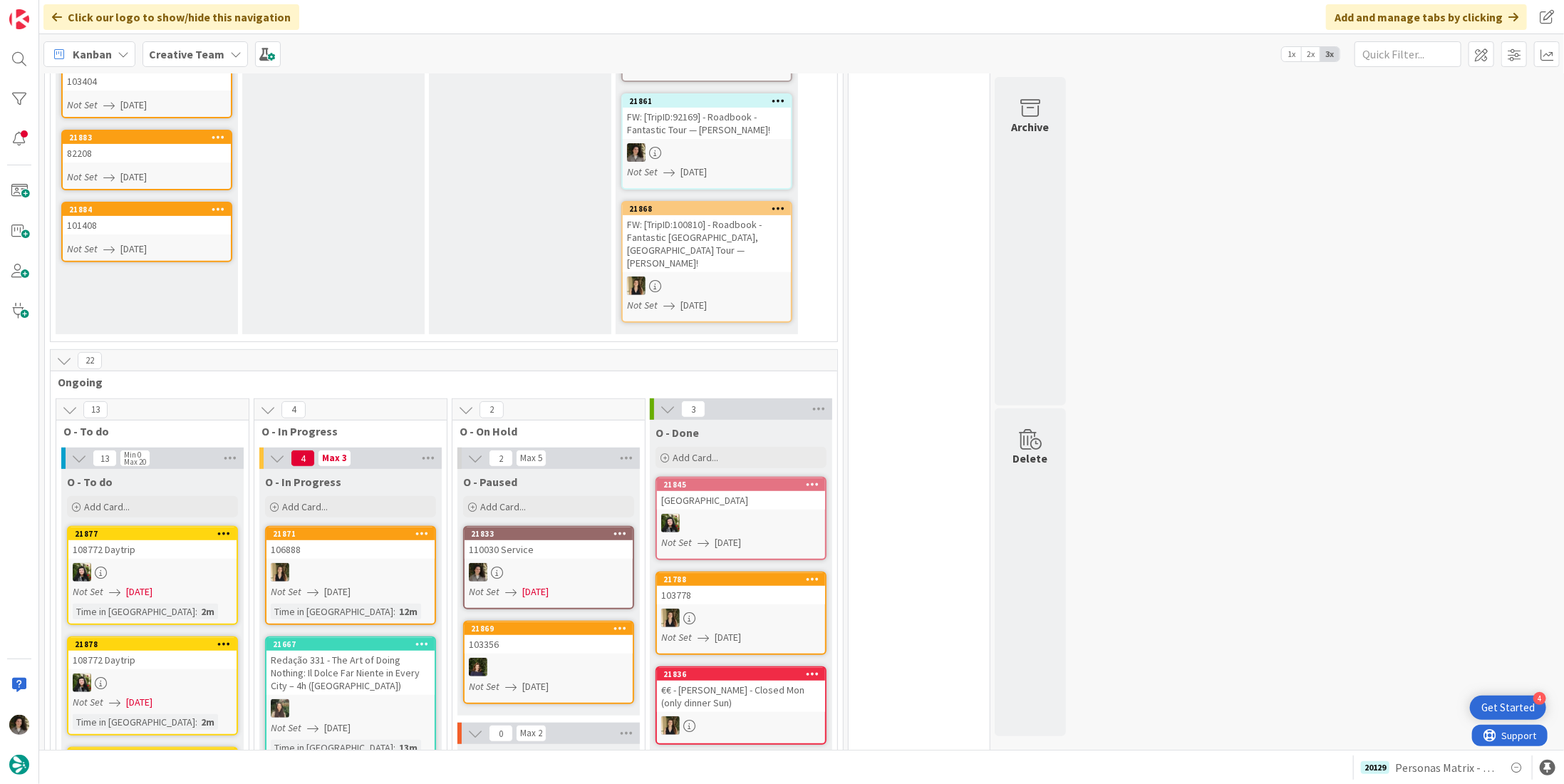
scroll to position [570, 0]
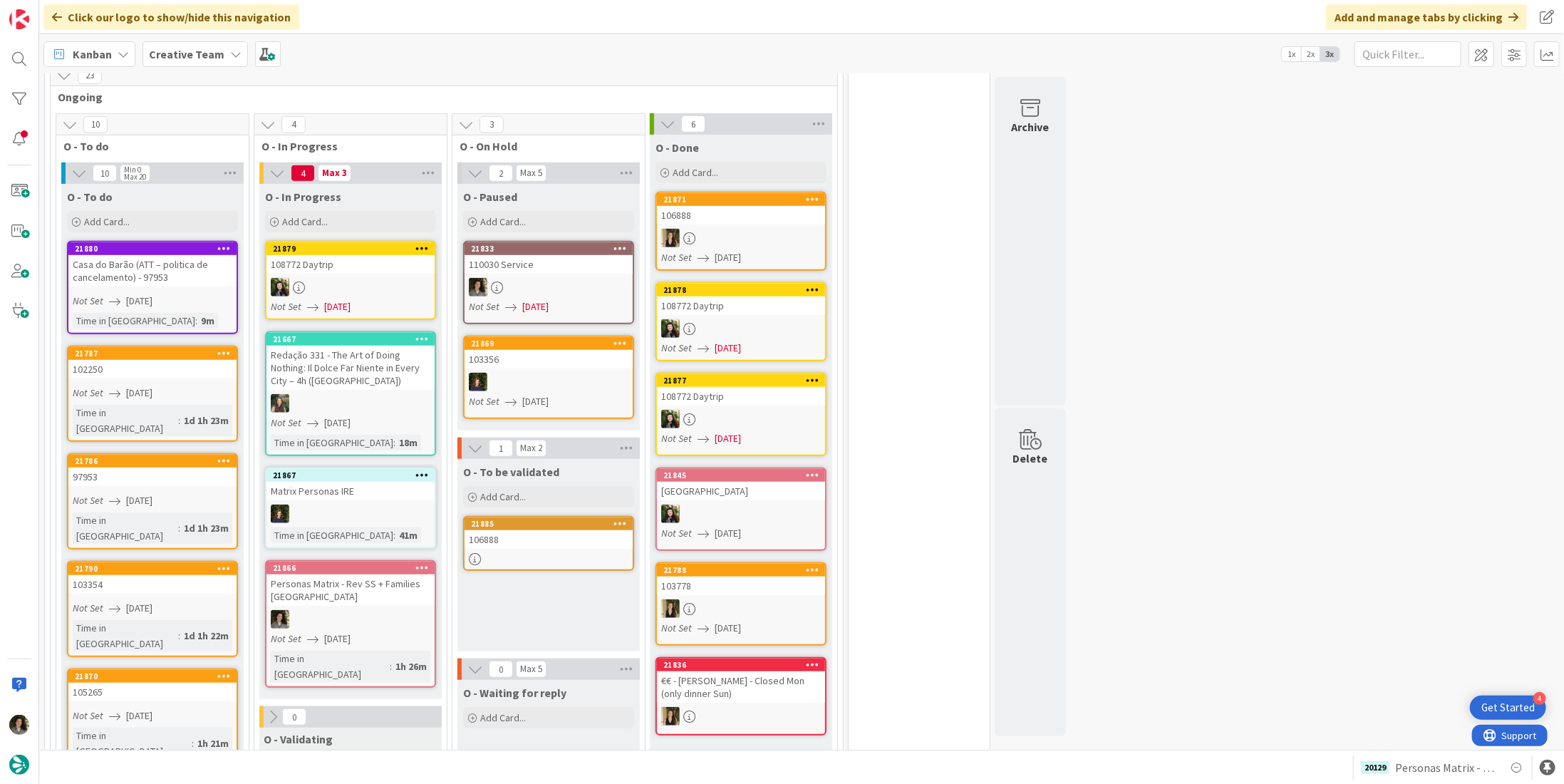
click at [350, 632] on span "[DATE]" at bounding box center [337, 639] width 26 height 15
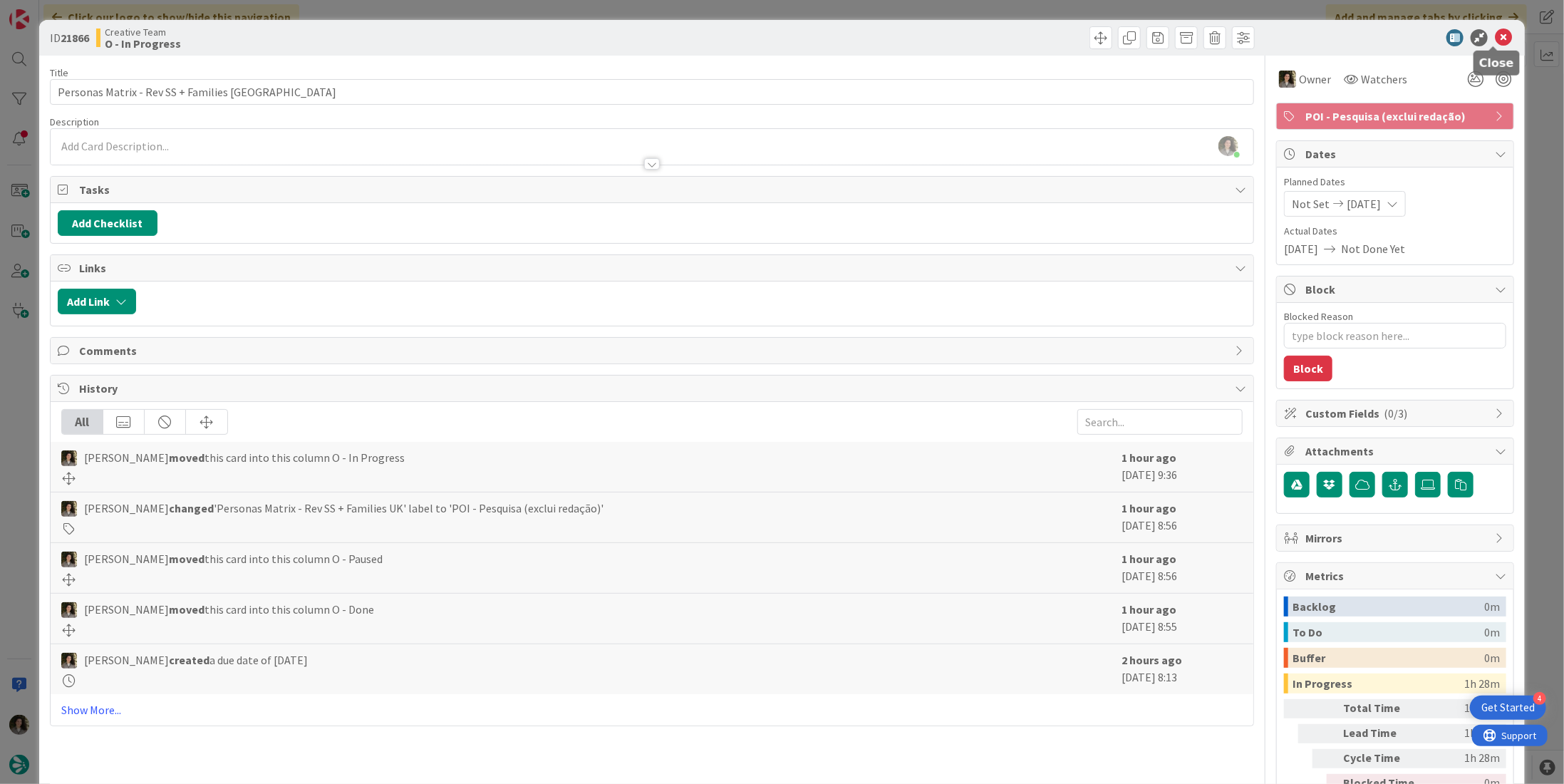
click at [1497, 36] on icon at bounding box center [1504, 37] width 17 height 17
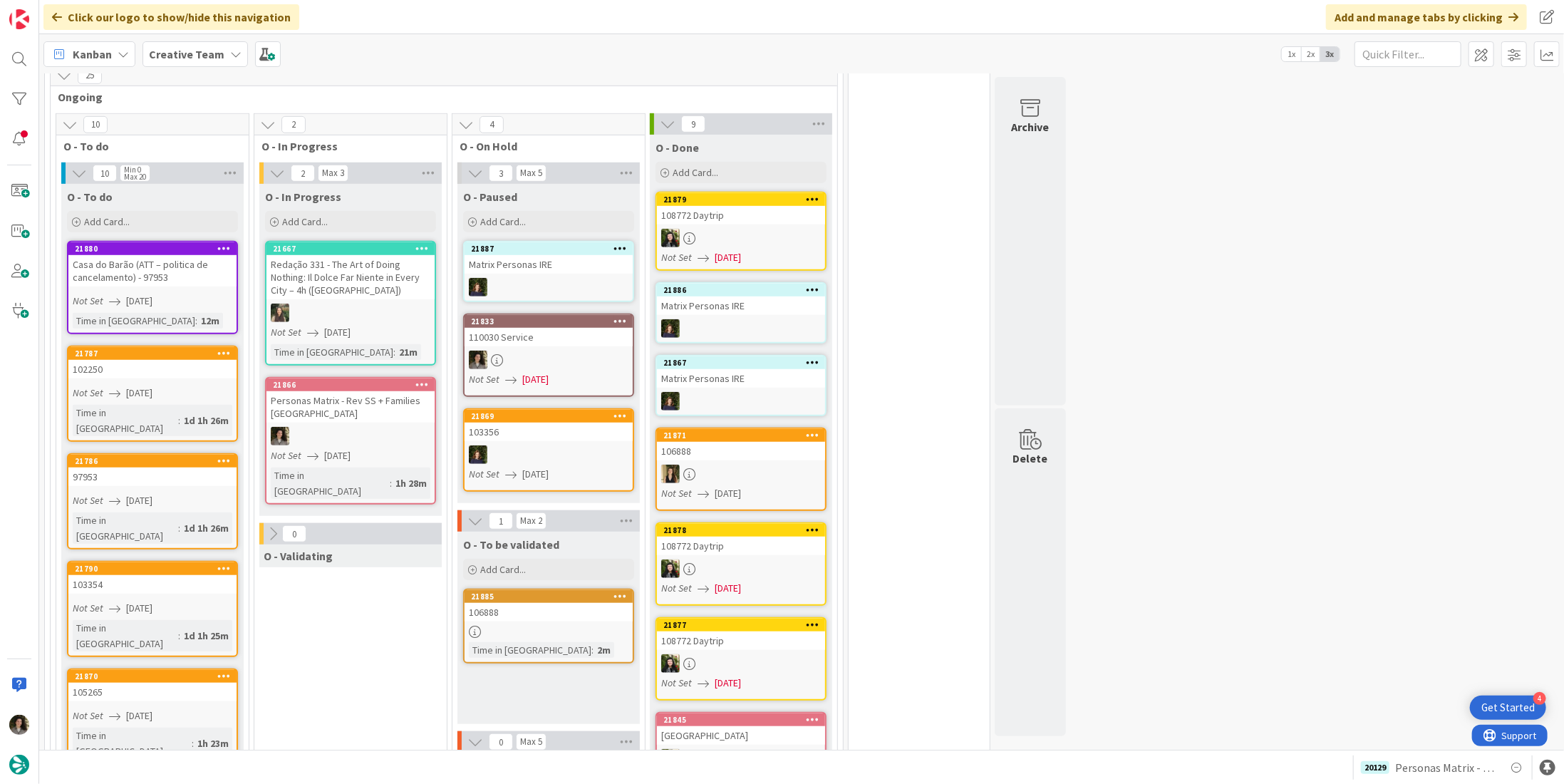
scroll to position [712, 0]
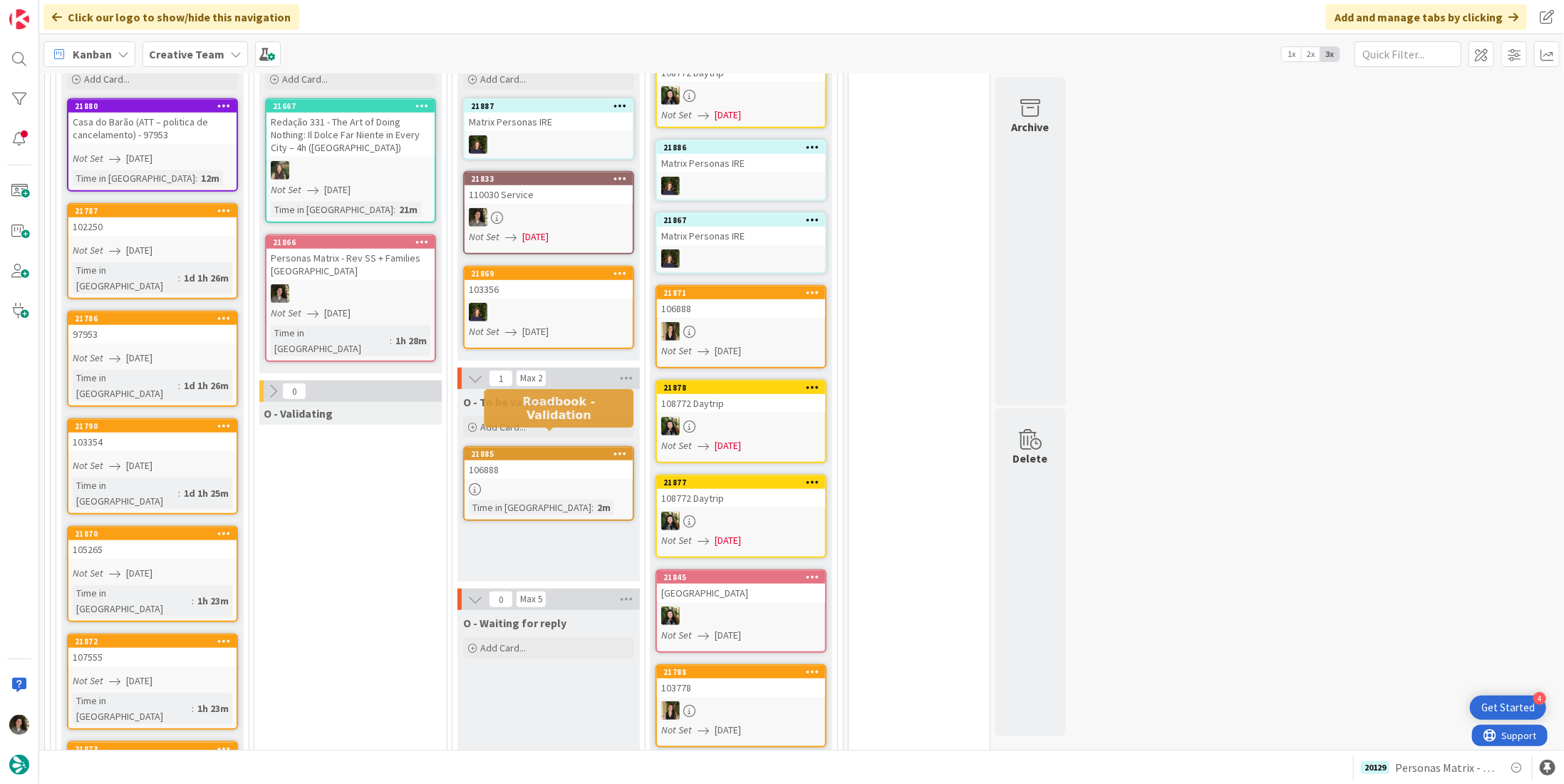
click at [577, 460] on div "106888" at bounding box center [548, 469] width 168 height 19
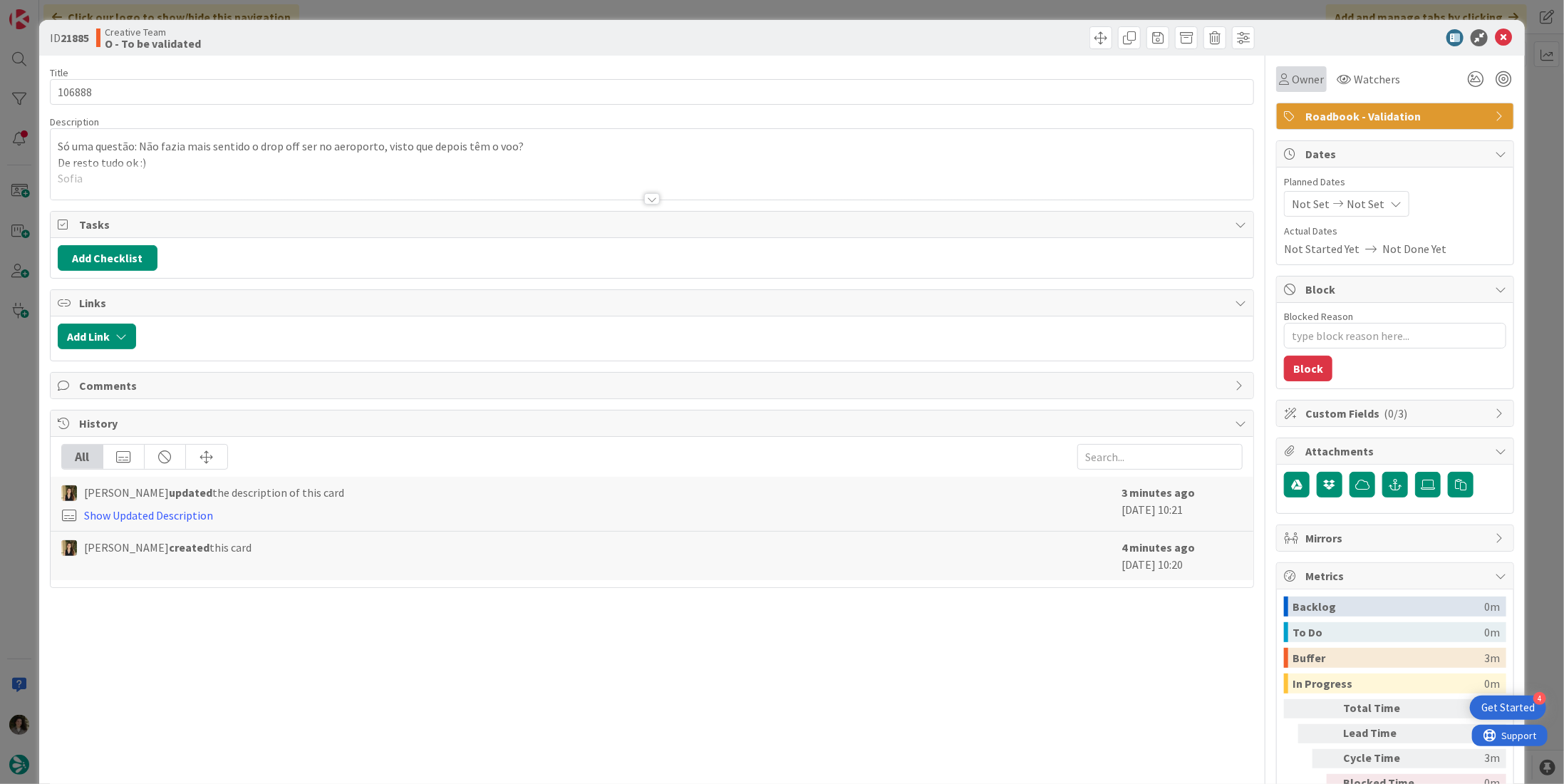
click at [1293, 75] on span "Owner" at bounding box center [1308, 79] width 33 height 17
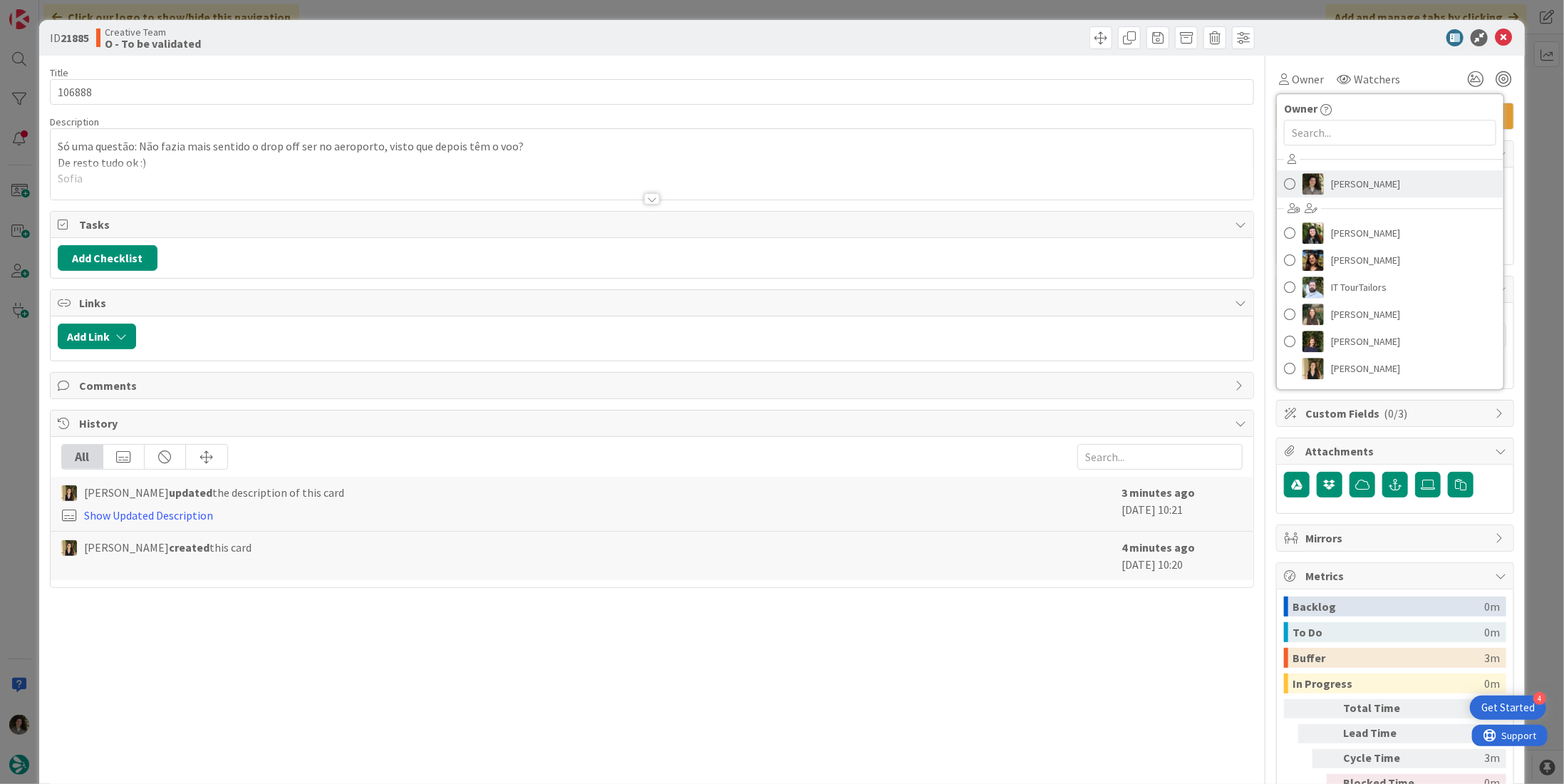
click at [1350, 184] on span "[PERSON_NAME]" at bounding box center [1366, 183] width 69 height 21
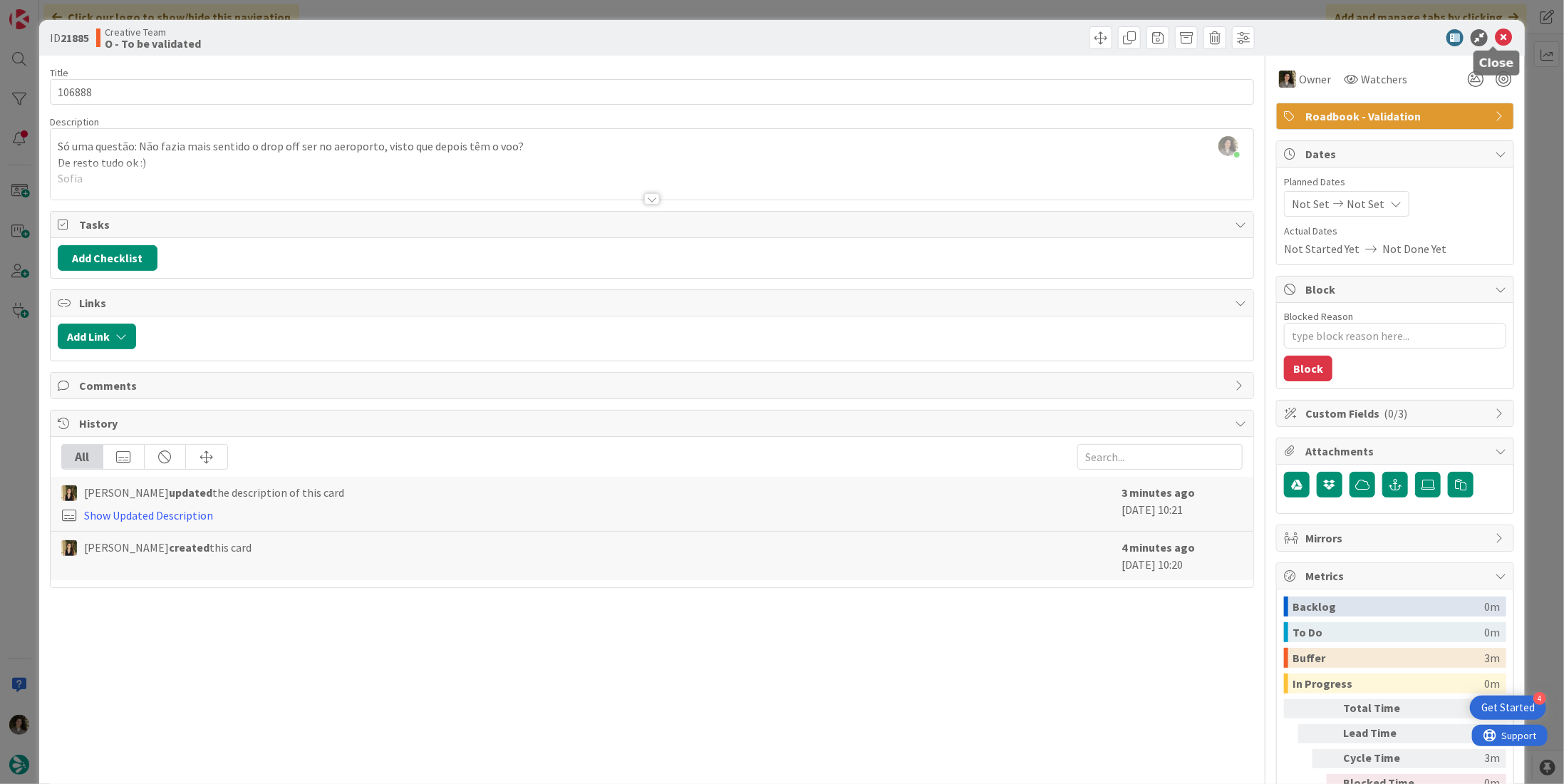
click at [1500, 35] on icon at bounding box center [1504, 37] width 17 height 17
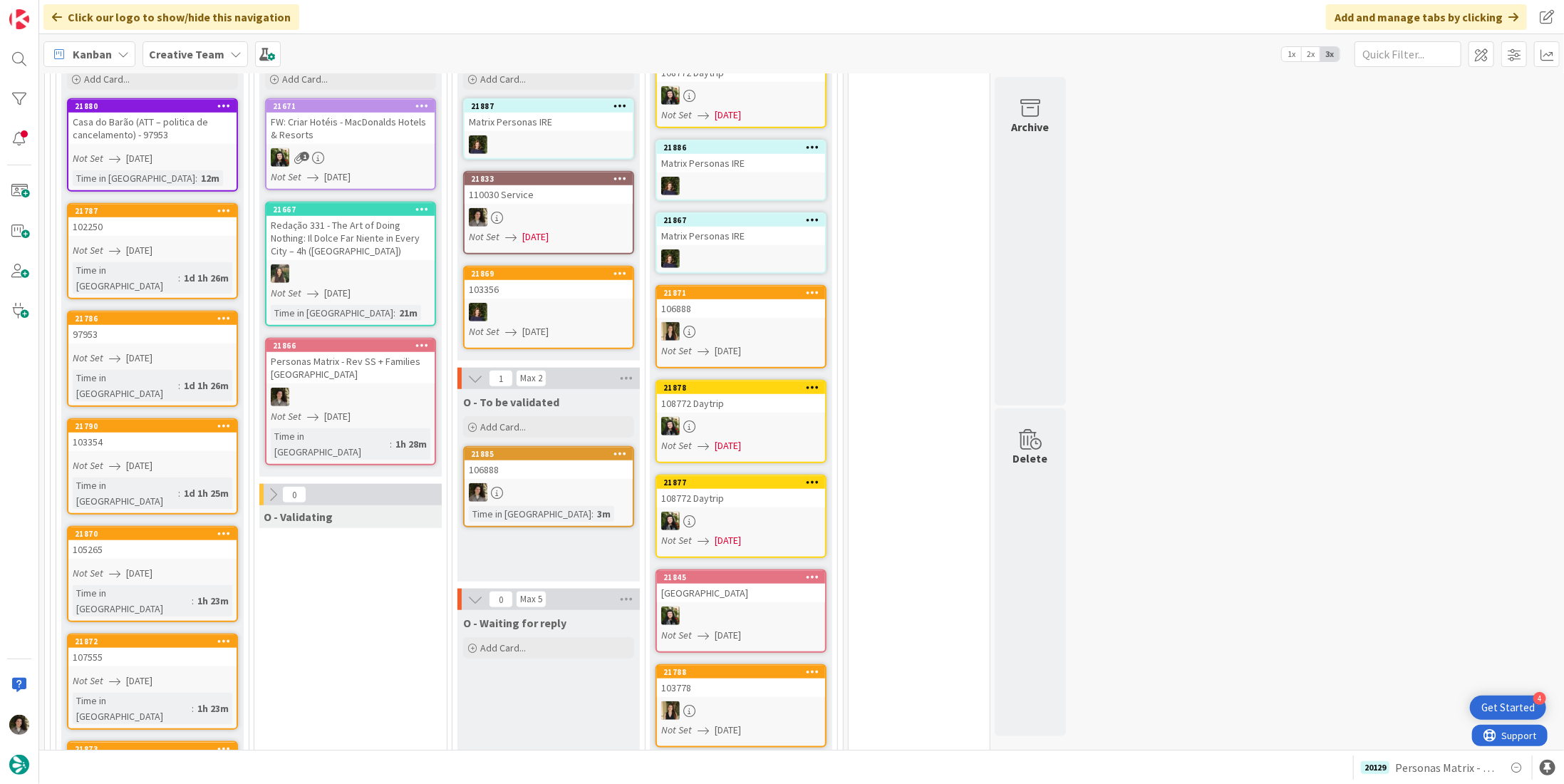
click at [346, 352] on div "Personas Matrix - Rev SS + Families [GEOGRAPHIC_DATA]" at bounding box center [350, 368] width 168 height 32
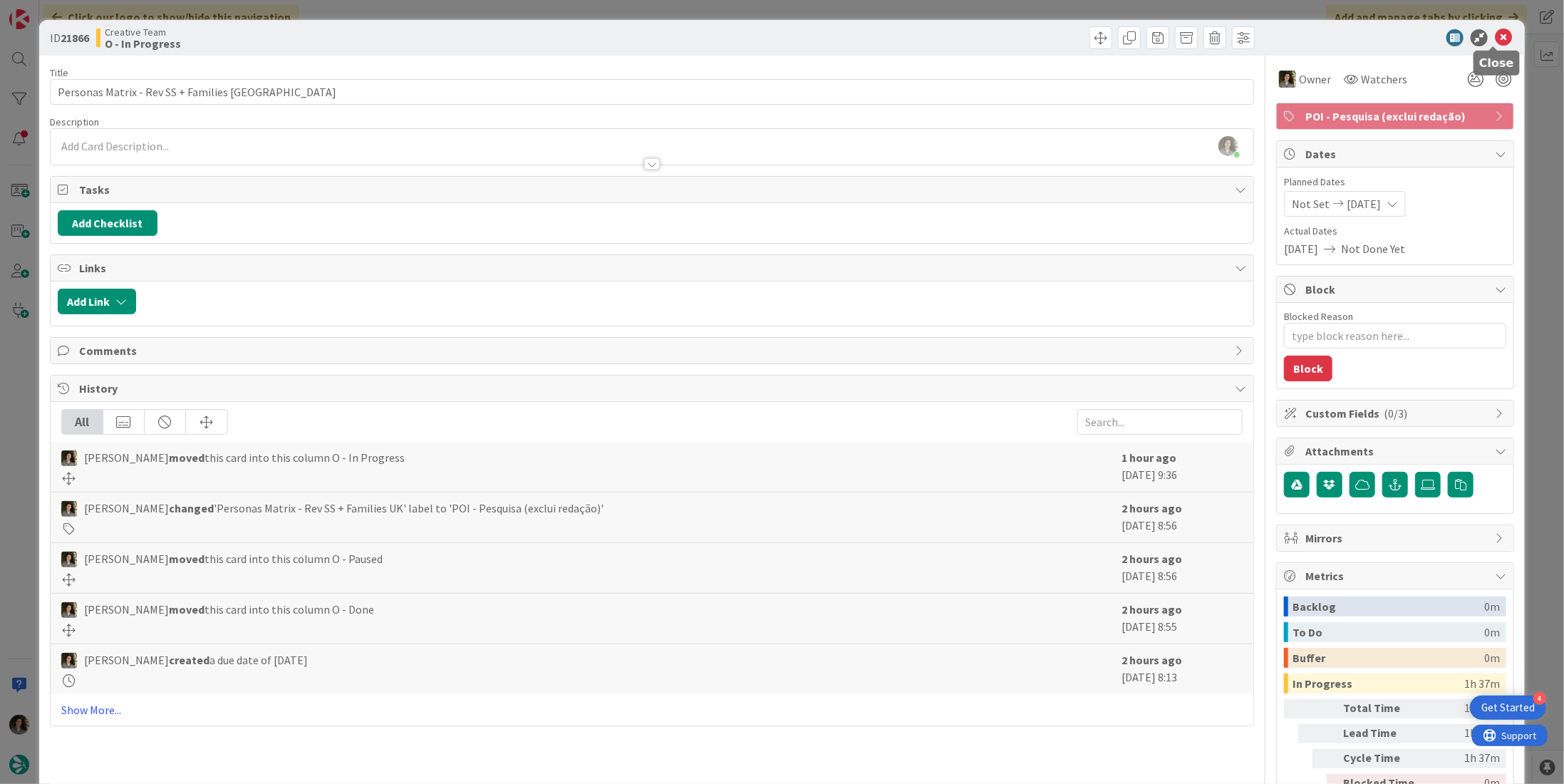
click at [1495, 41] on icon at bounding box center [1504, 37] width 17 height 17
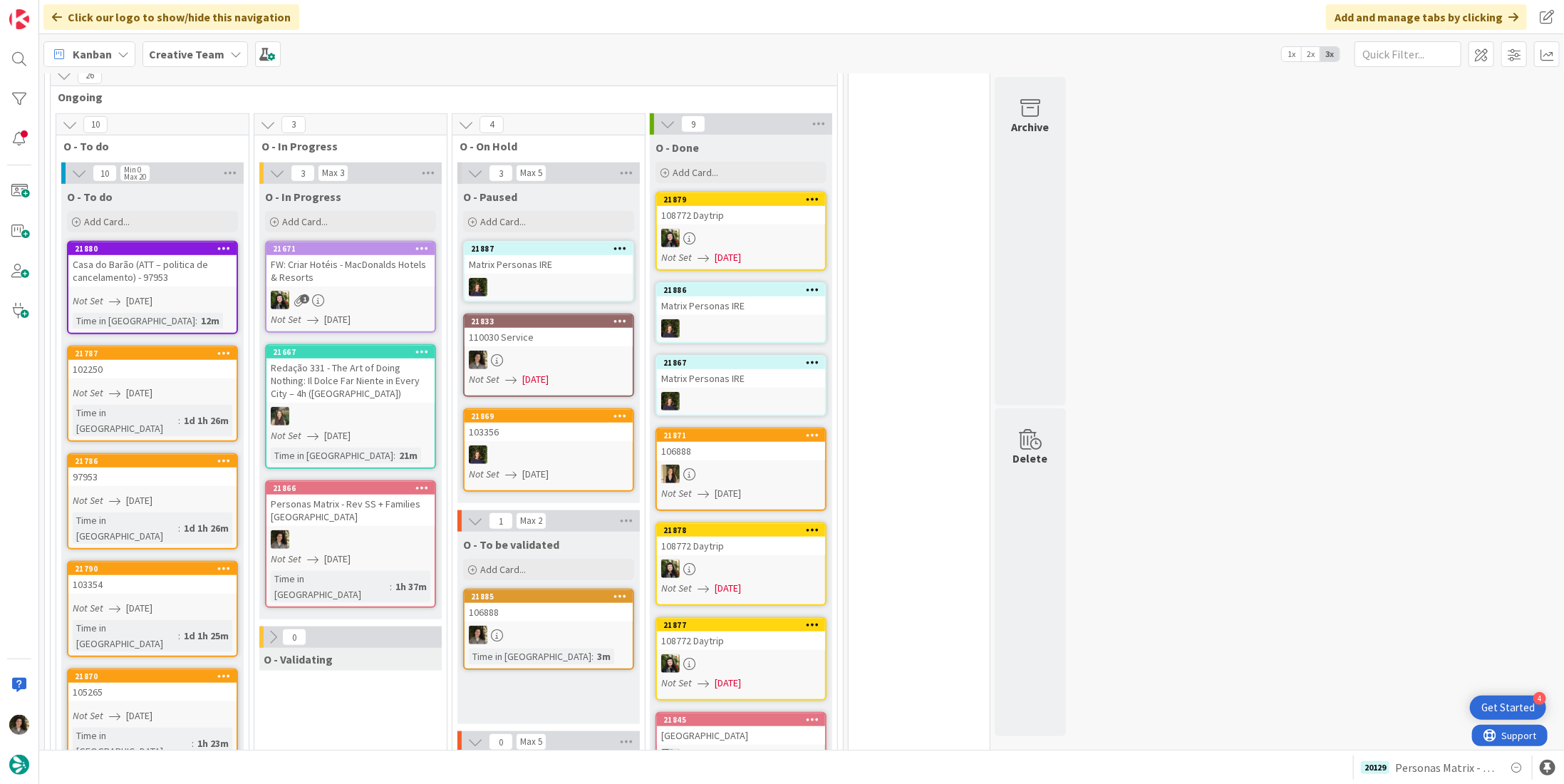
click at [315, 530] on div at bounding box center [350, 540] width 168 height 19
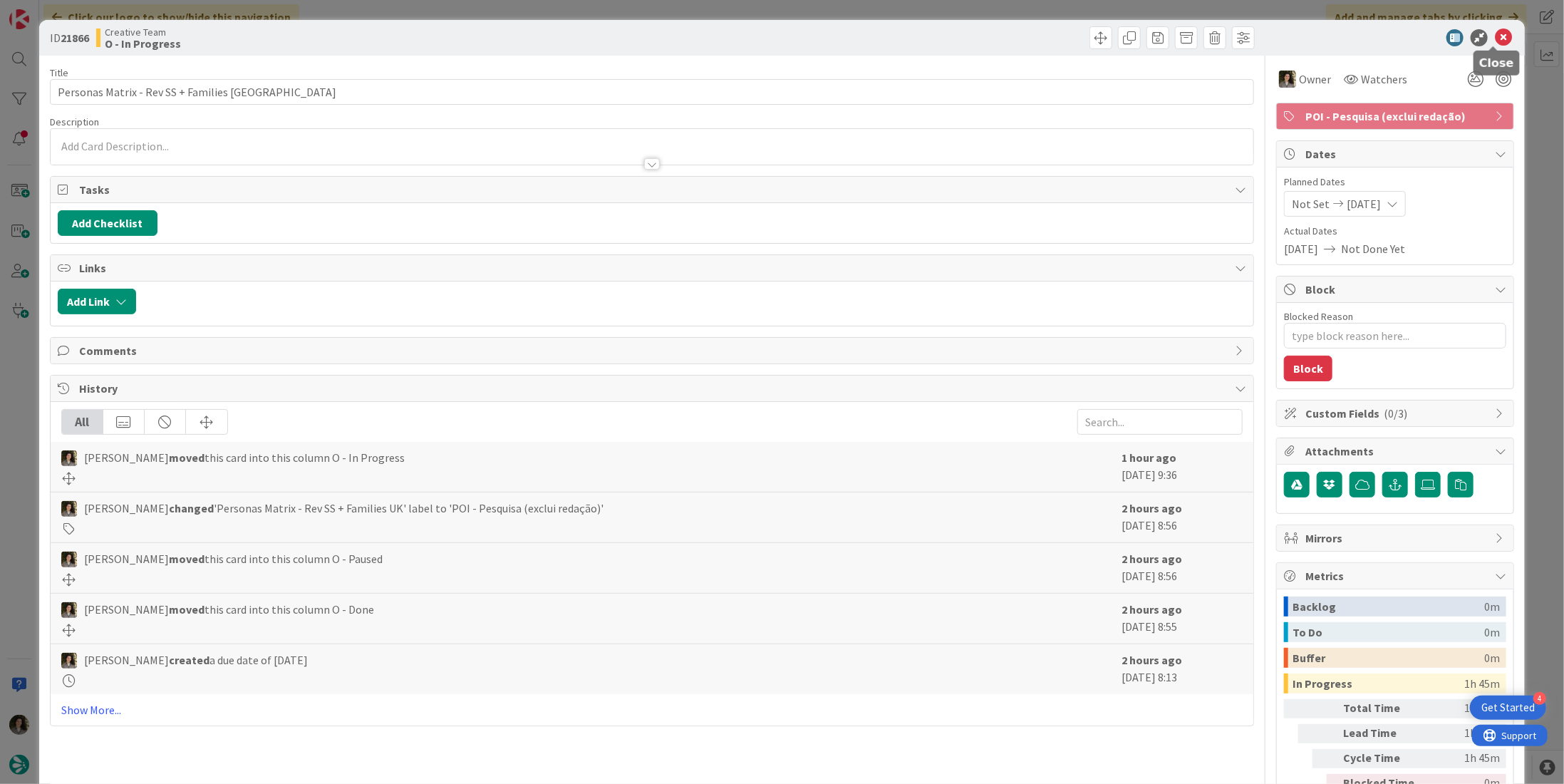
click at [1495, 33] on icon at bounding box center [1504, 37] width 17 height 17
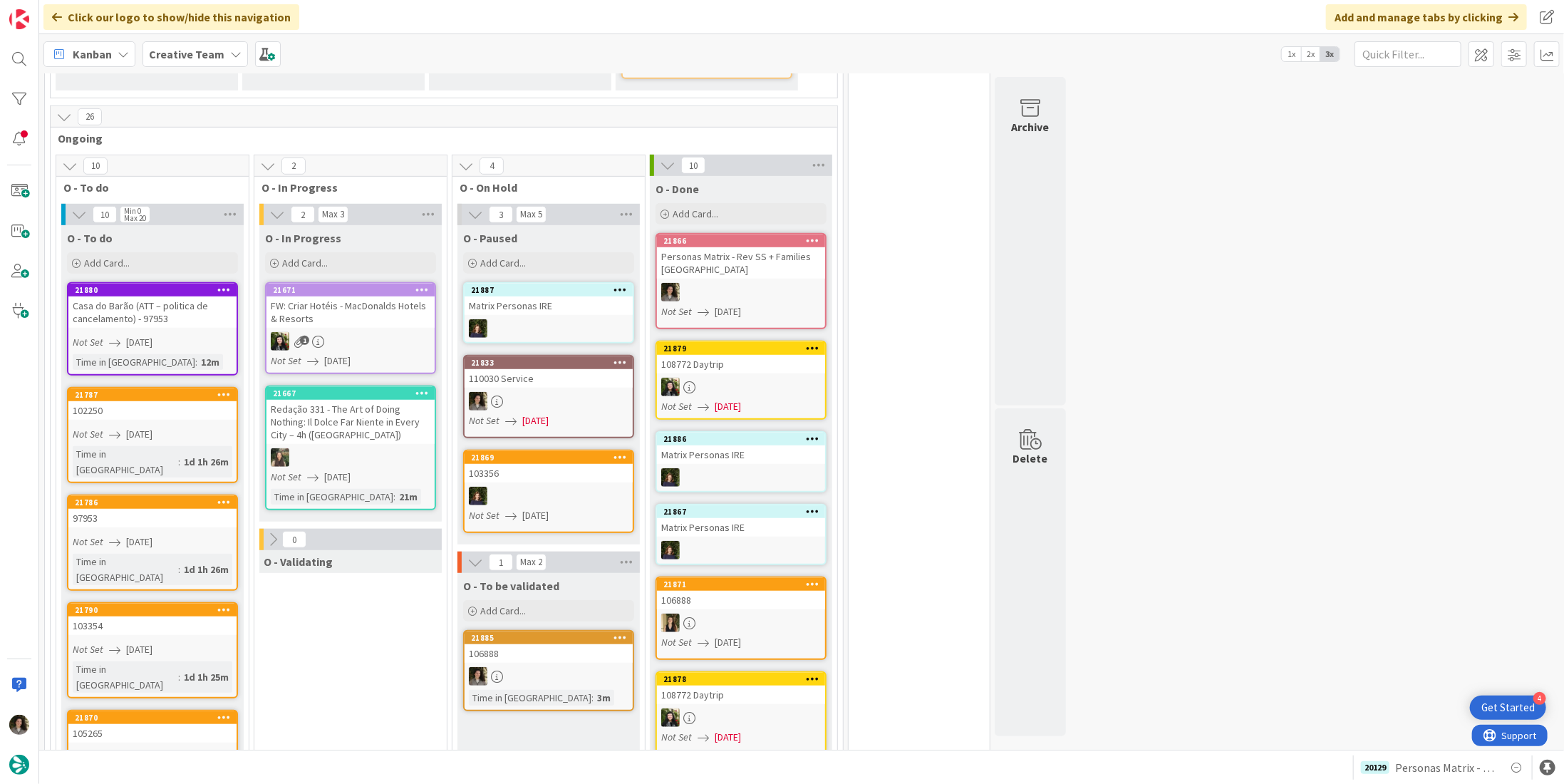
click at [751, 273] on link "21866 Personas Matrix - Rev SS + Families UK Not Set 08/28/2025" at bounding box center [742, 281] width 171 height 97
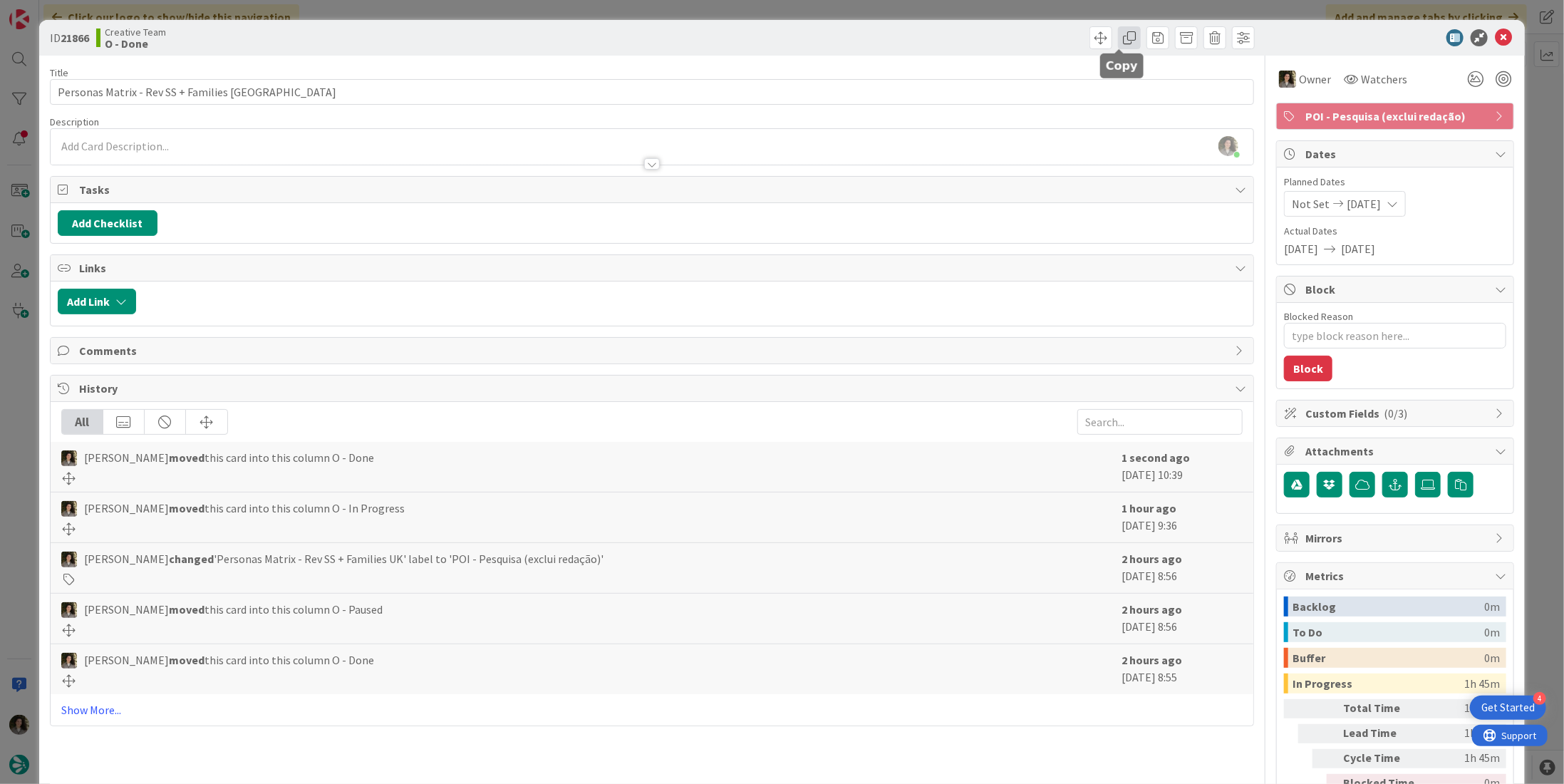
click at [1122, 38] on span at bounding box center [1129, 37] width 23 height 23
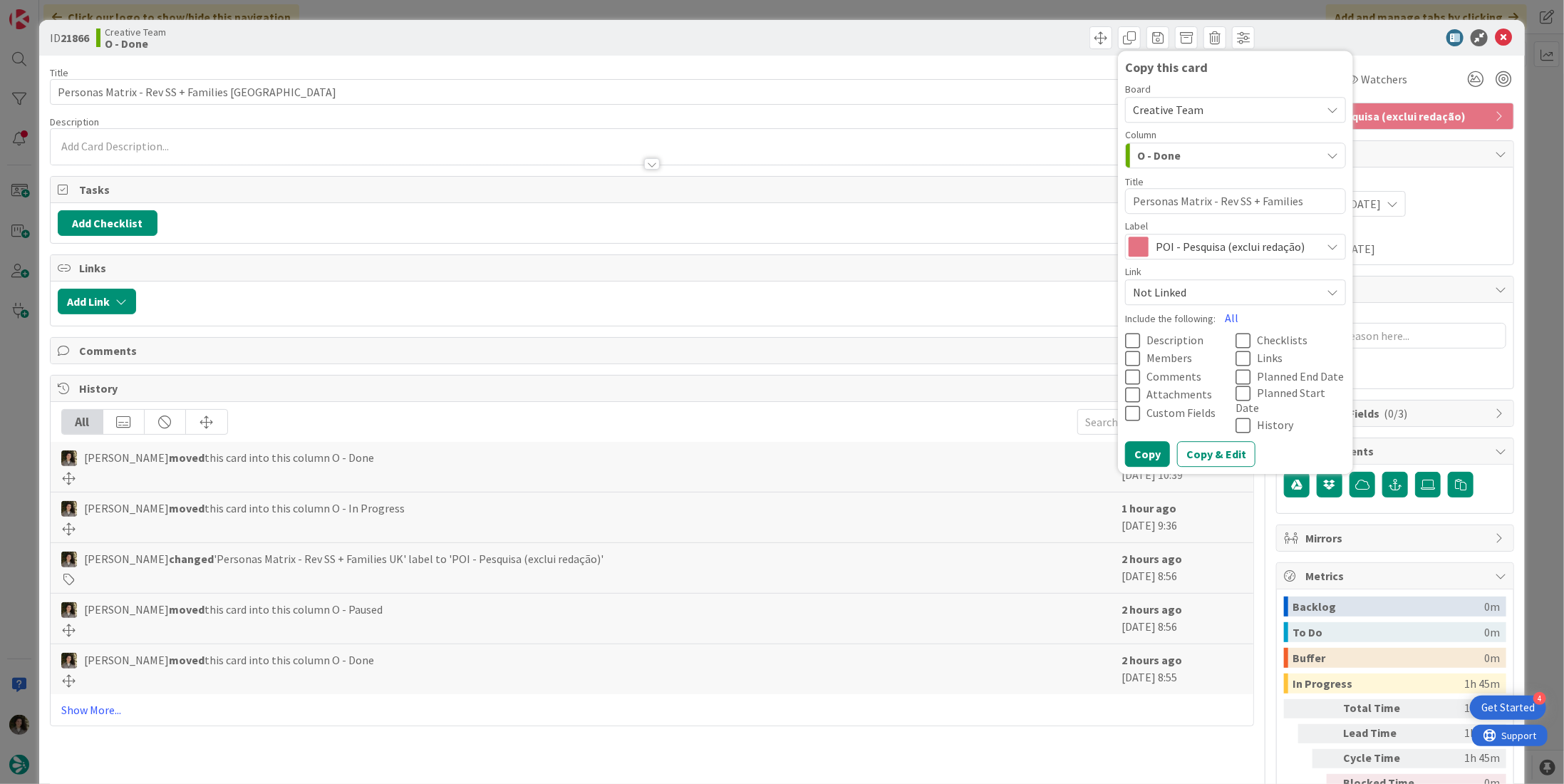
click at [1162, 239] on span "POI - Pesquisa (exclui redação)" at bounding box center [1235, 246] width 158 height 20
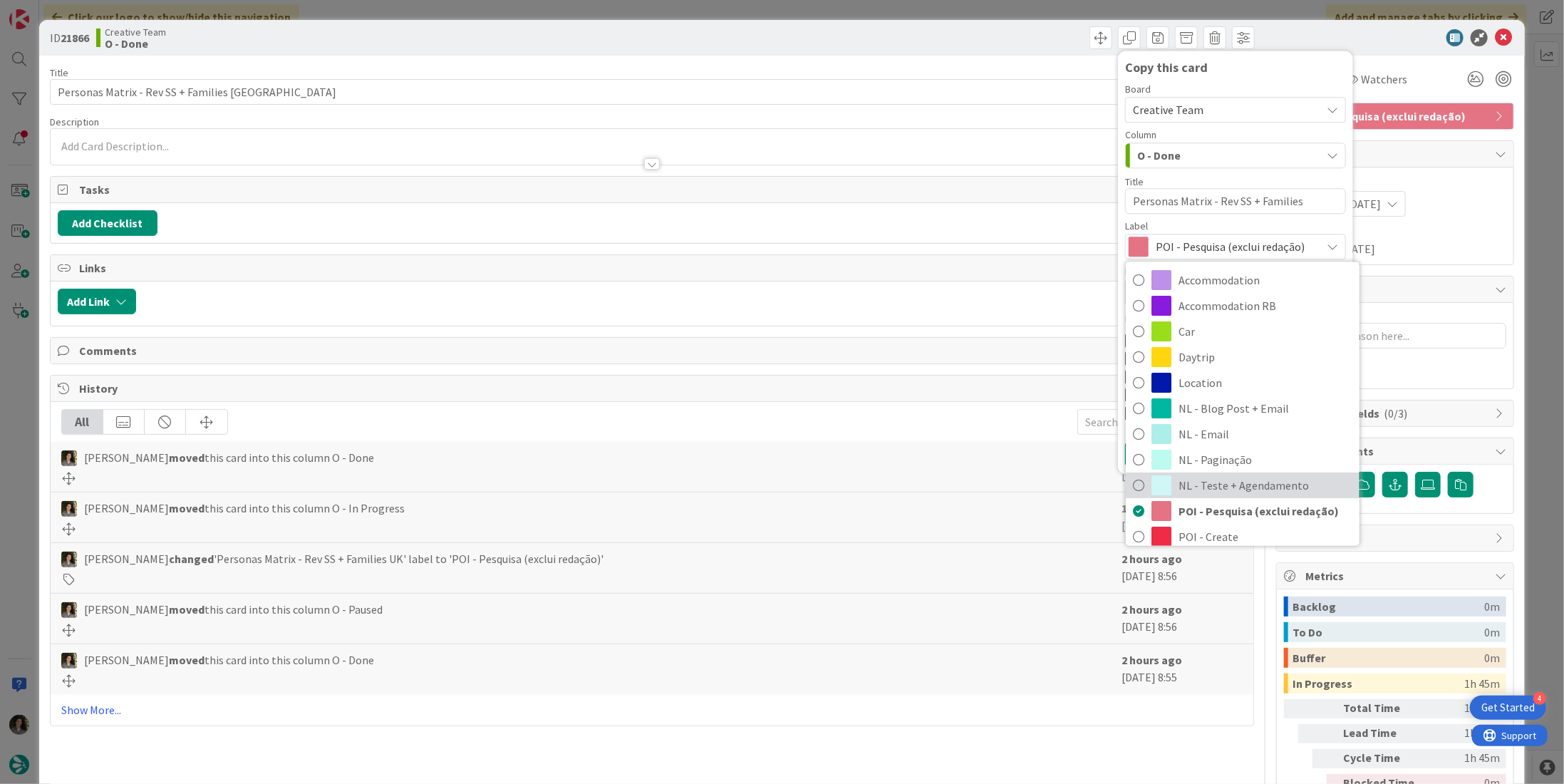
click at [1183, 478] on span "NL - Teste + Agendamento" at bounding box center [1266, 486] width 174 height 21
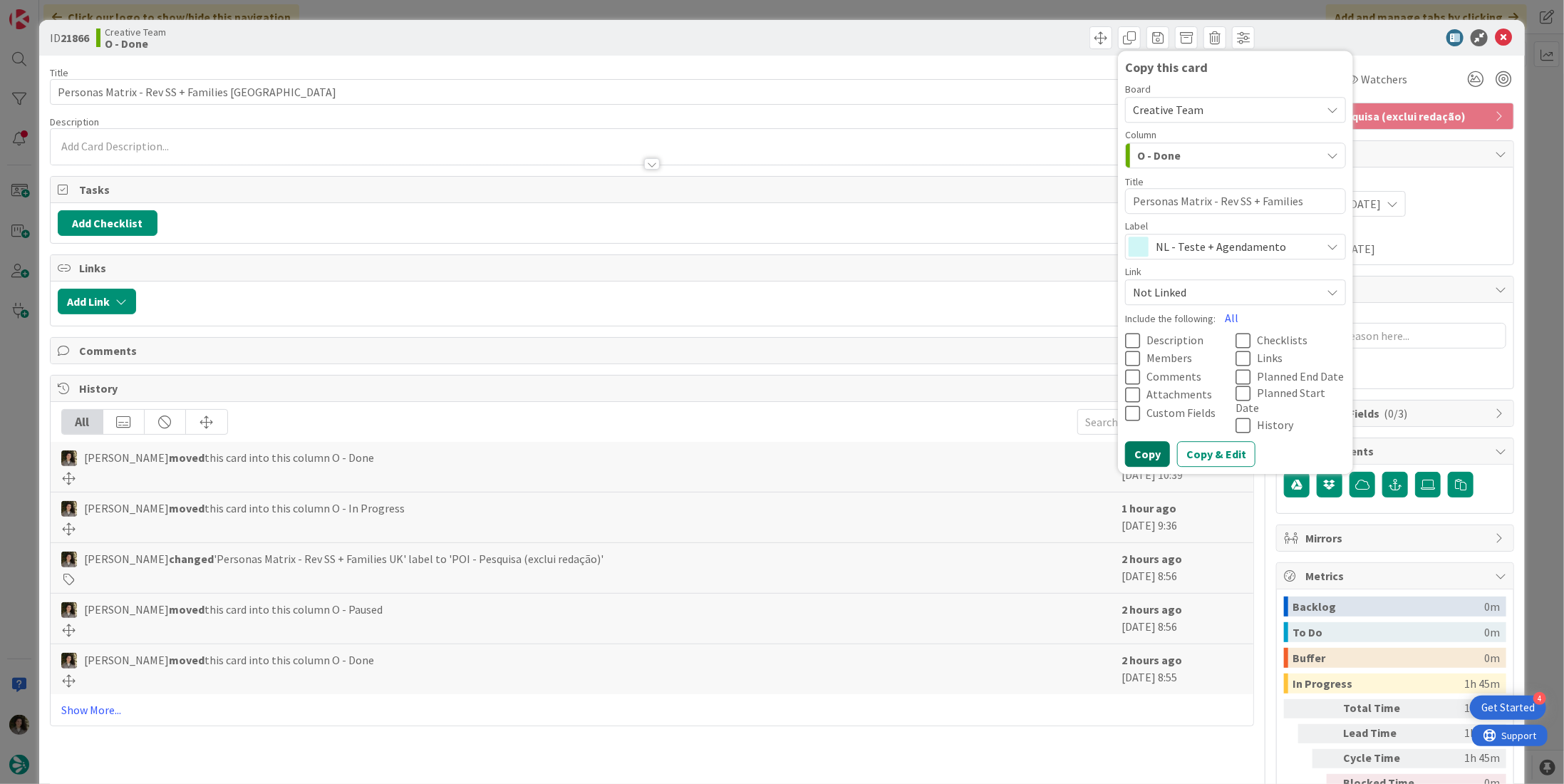
click at [1141, 442] on button "Copy" at bounding box center [1148, 455] width 45 height 26
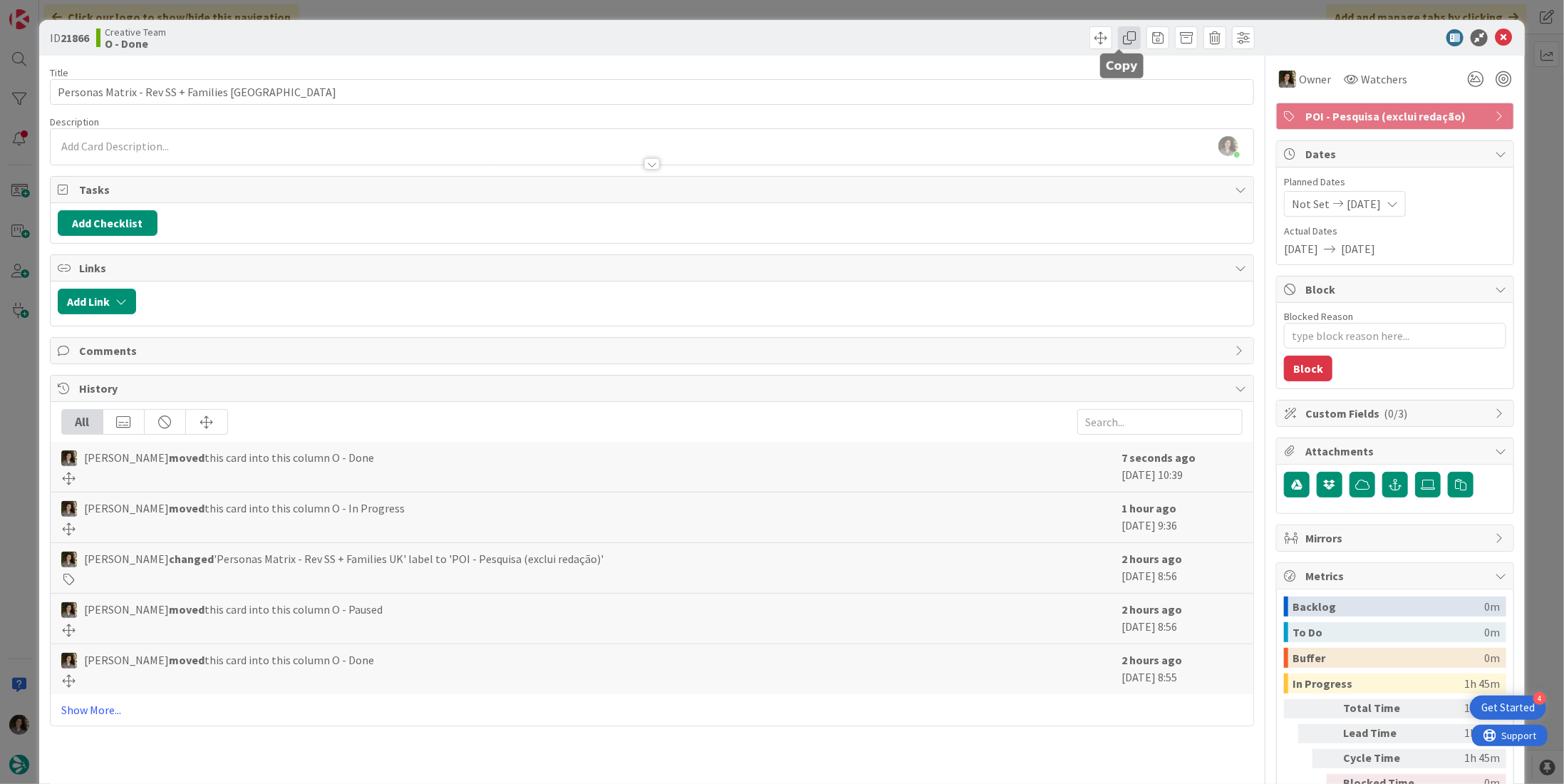
drag, startPoint x: 1116, startPoint y: 36, endPoint x: 1146, endPoint y: 87, distance: 59.2
click at [1118, 36] on span at bounding box center [1129, 37] width 23 height 23
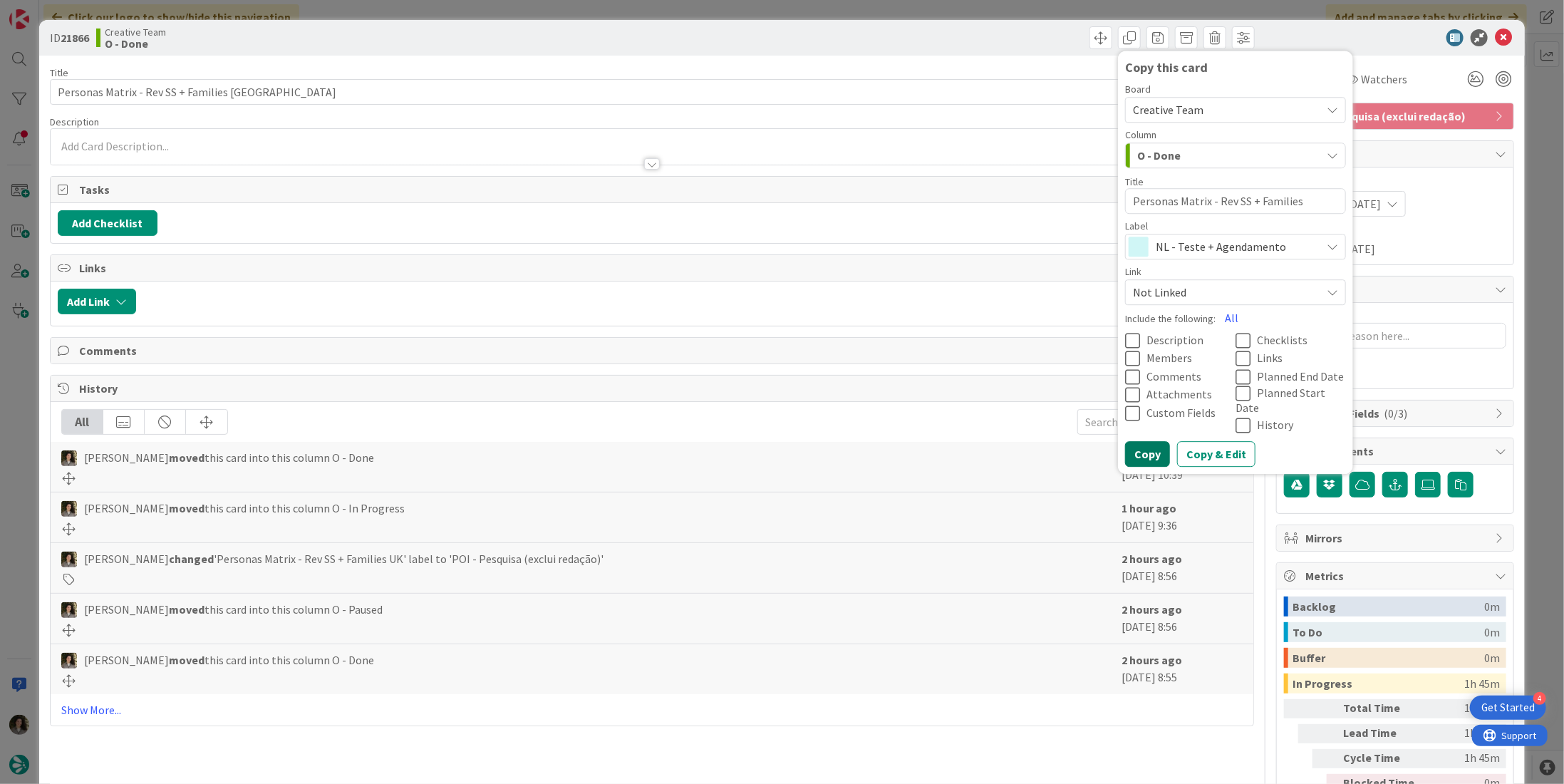
click at [1137, 451] on button "Copy" at bounding box center [1148, 455] width 45 height 26
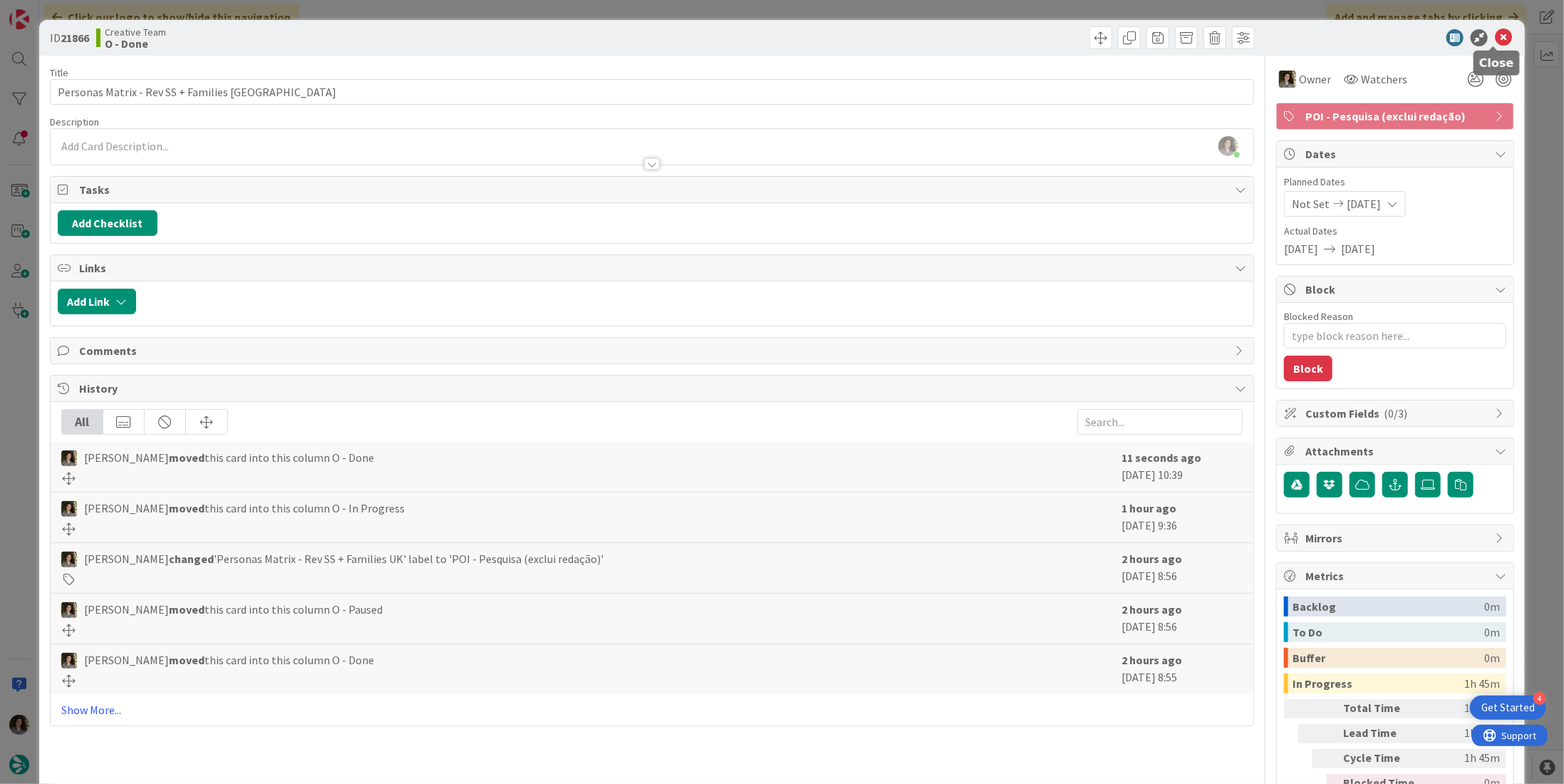
click at [1498, 34] on icon at bounding box center [1504, 37] width 17 height 17
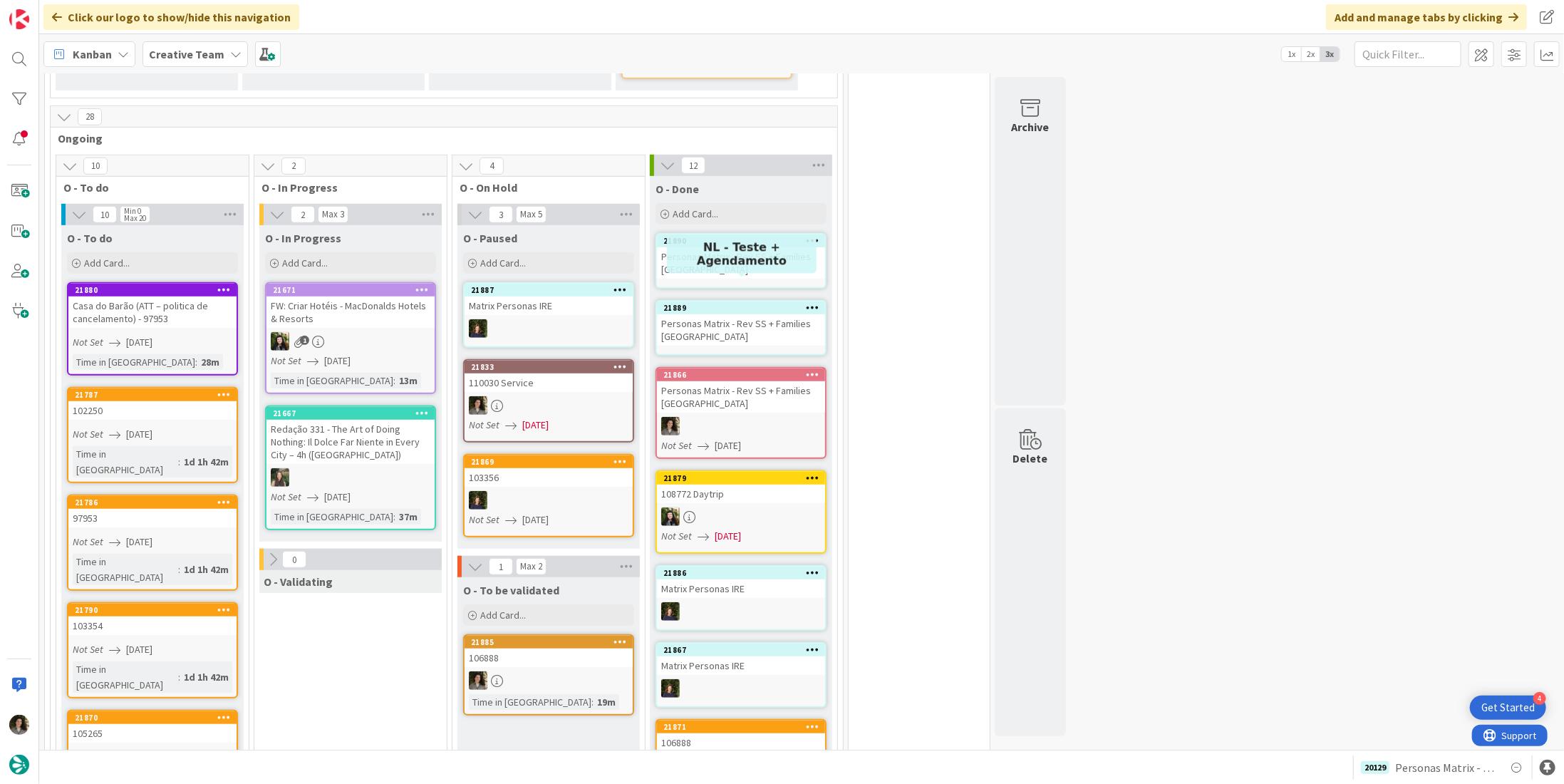
click at [739, 314] on div "Personas Matrix - Rev SS + Families [GEOGRAPHIC_DATA]" at bounding box center [741, 330] width 168 height 32
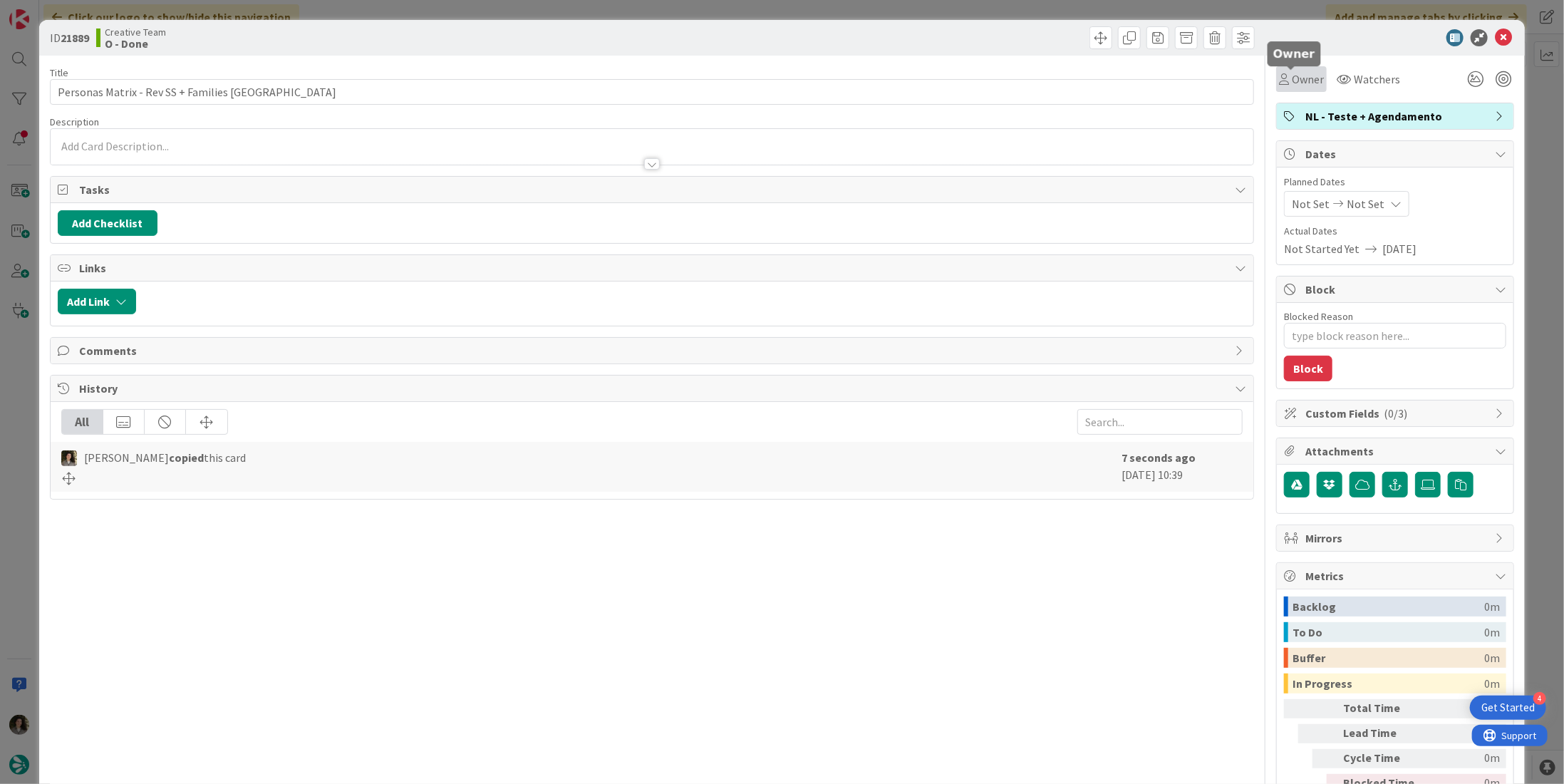
click at [1297, 79] on span "Owner" at bounding box center [1308, 79] width 33 height 17
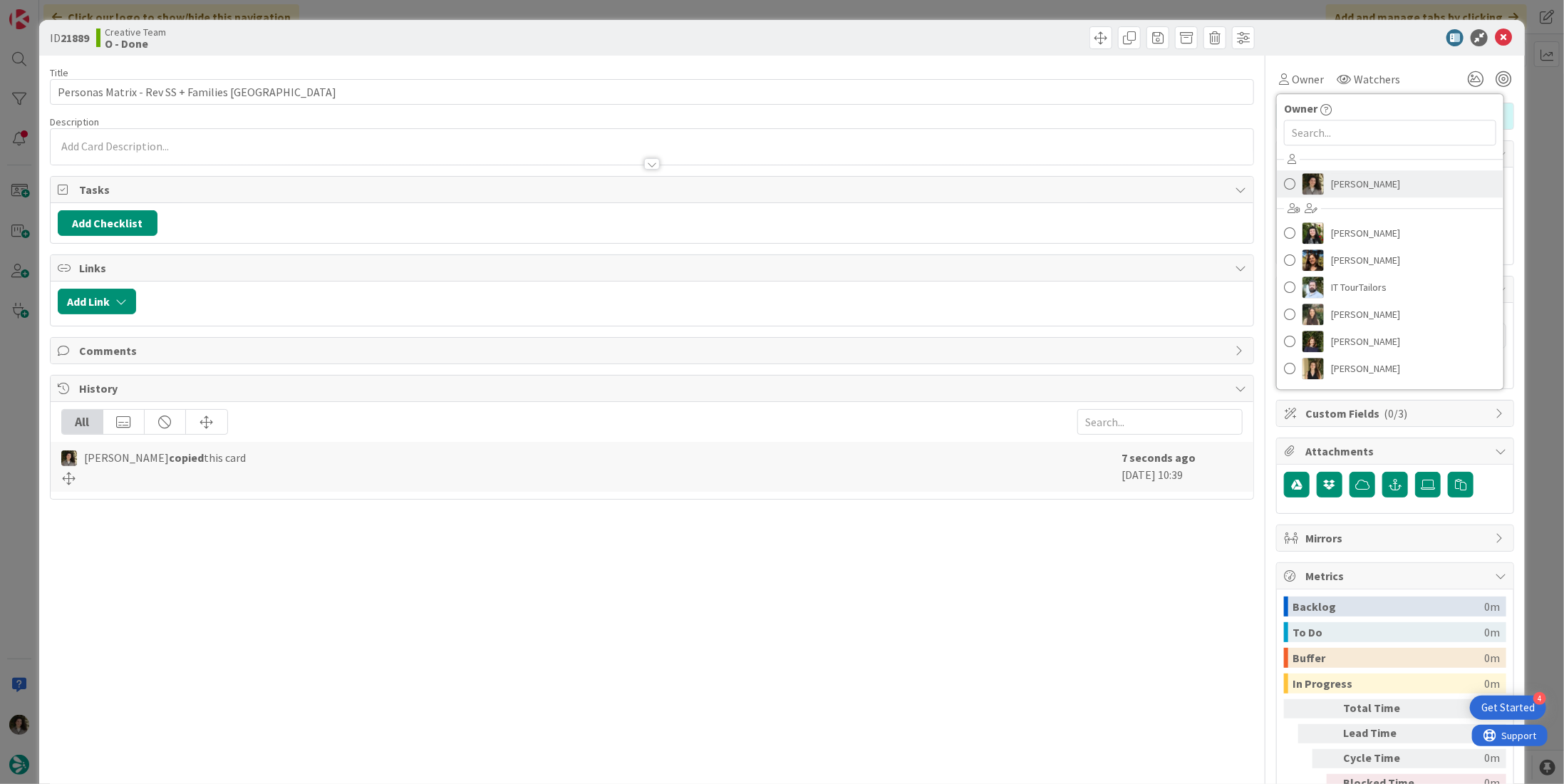
click at [1347, 184] on span "[PERSON_NAME]" at bounding box center [1366, 183] width 69 height 21
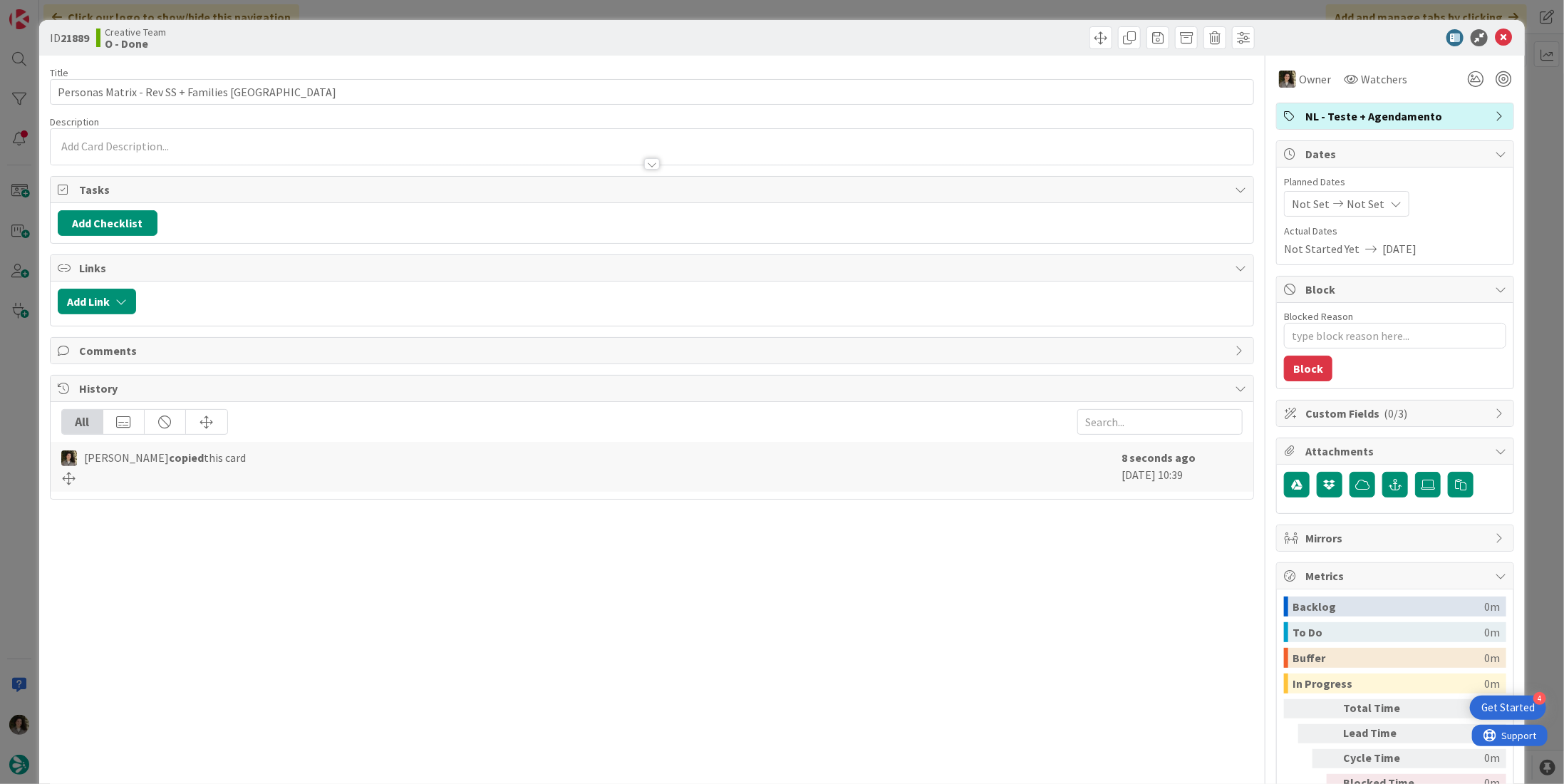
type textarea "x"
click at [1369, 203] on div "Not Set Not Set" at bounding box center [1347, 204] width 125 height 26
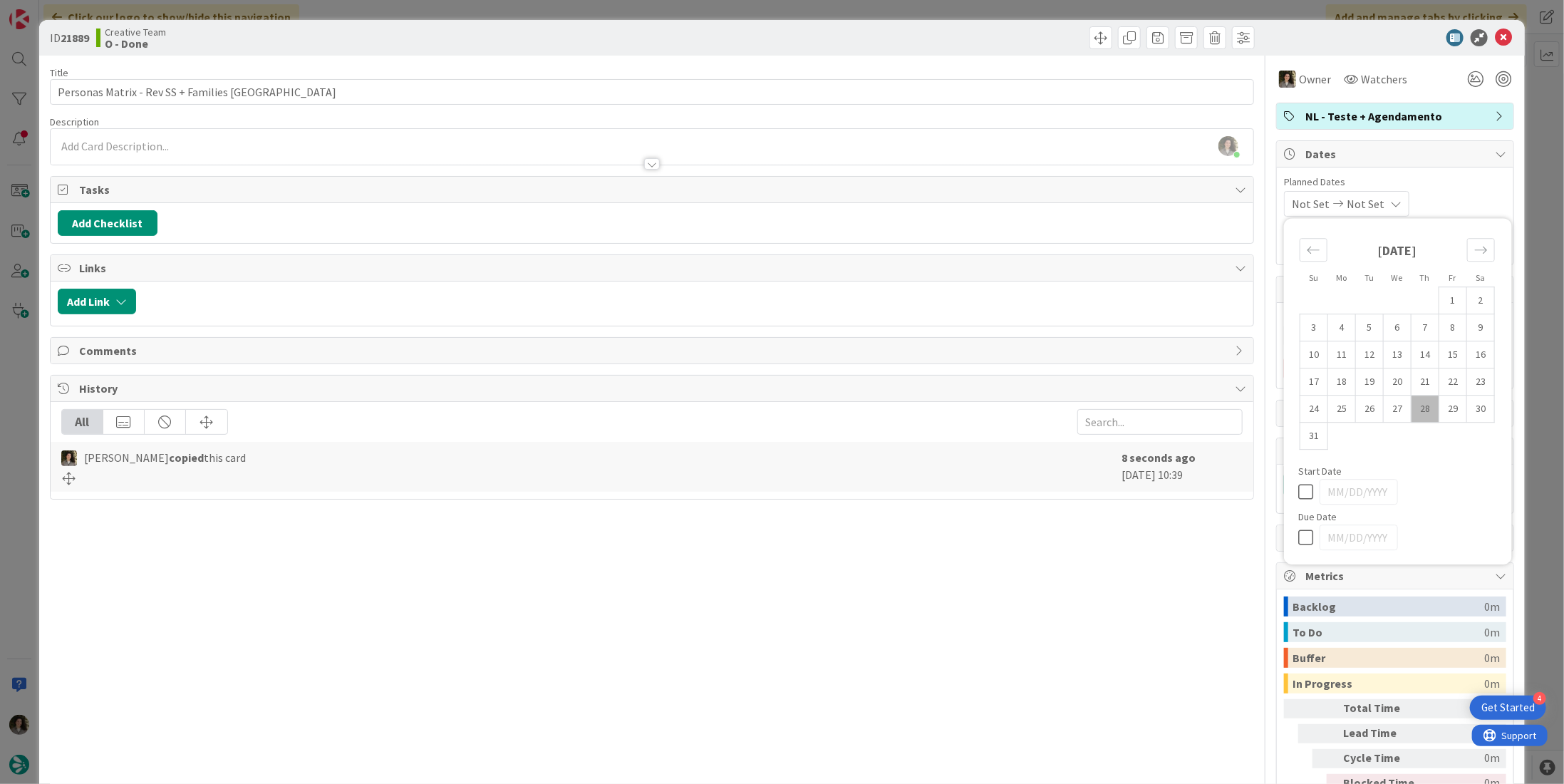
drag, startPoint x: 1293, startPoint y: 531, endPoint x: 1309, endPoint y: 511, distance: 25.6
click at [1298, 531] on icon at bounding box center [1308, 537] width 21 height 17
type input "[DATE]"
click at [1495, 34] on icon at bounding box center [1504, 37] width 17 height 17
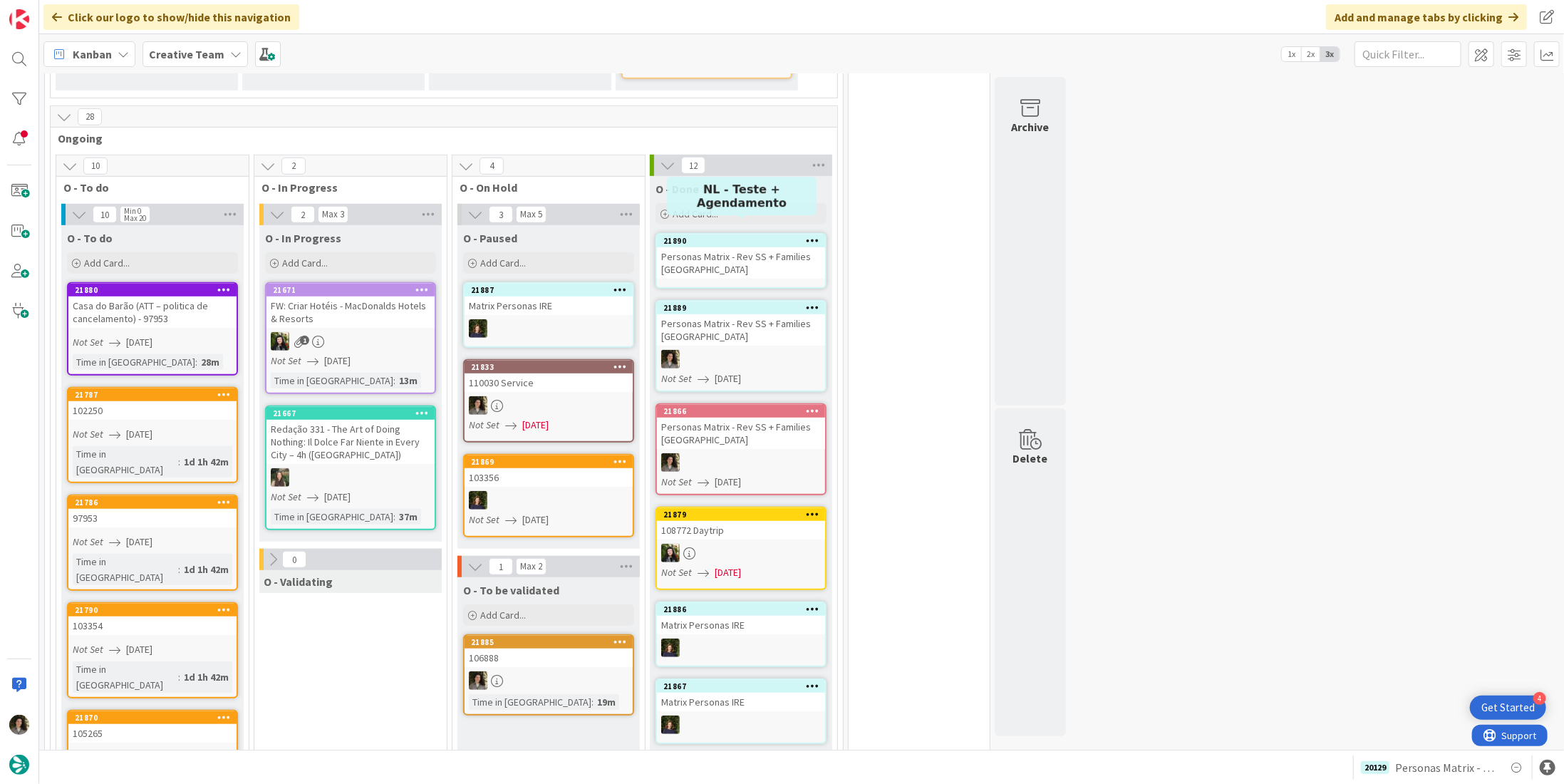
click at [754, 236] on div "21890" at bounding box center [744, 241] width 162 height 10
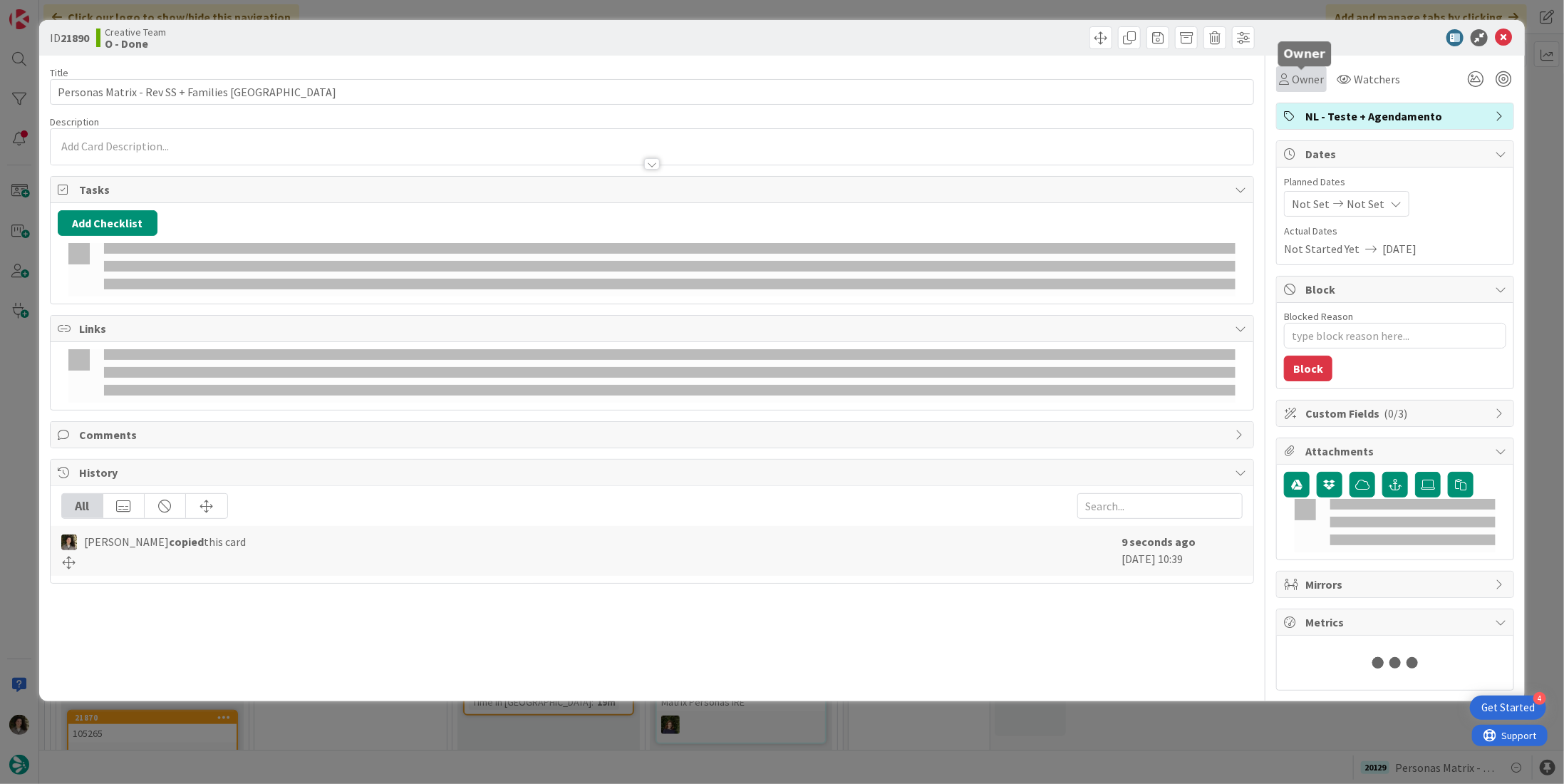
click at [1297, 85] on span "Owner" at bounding box center [1308, 79] width 33 height 17
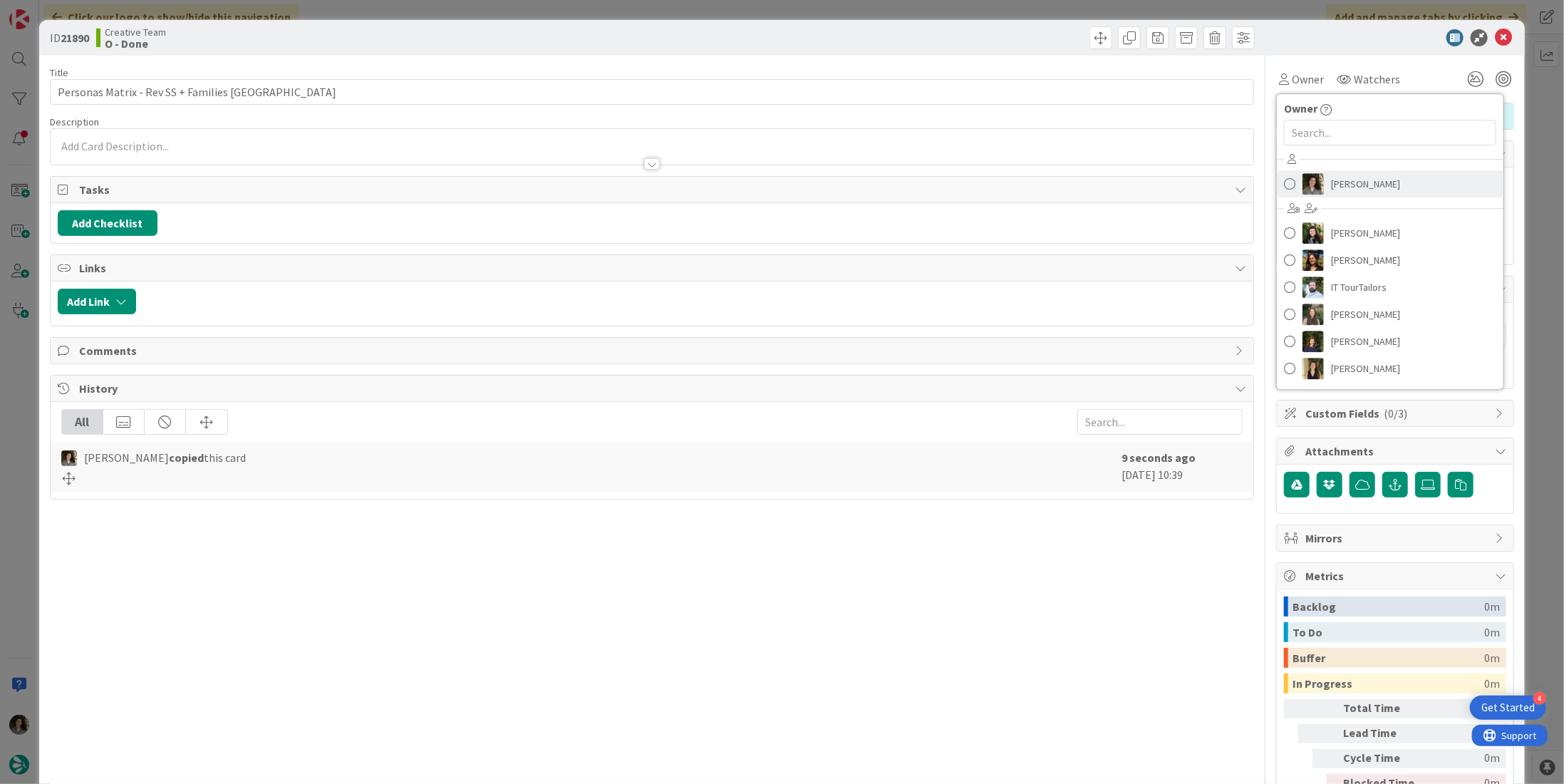
click at [1339, 182] on span "[PERSON_NAME]" at bounding box center [1366, 183] width 69 height 21
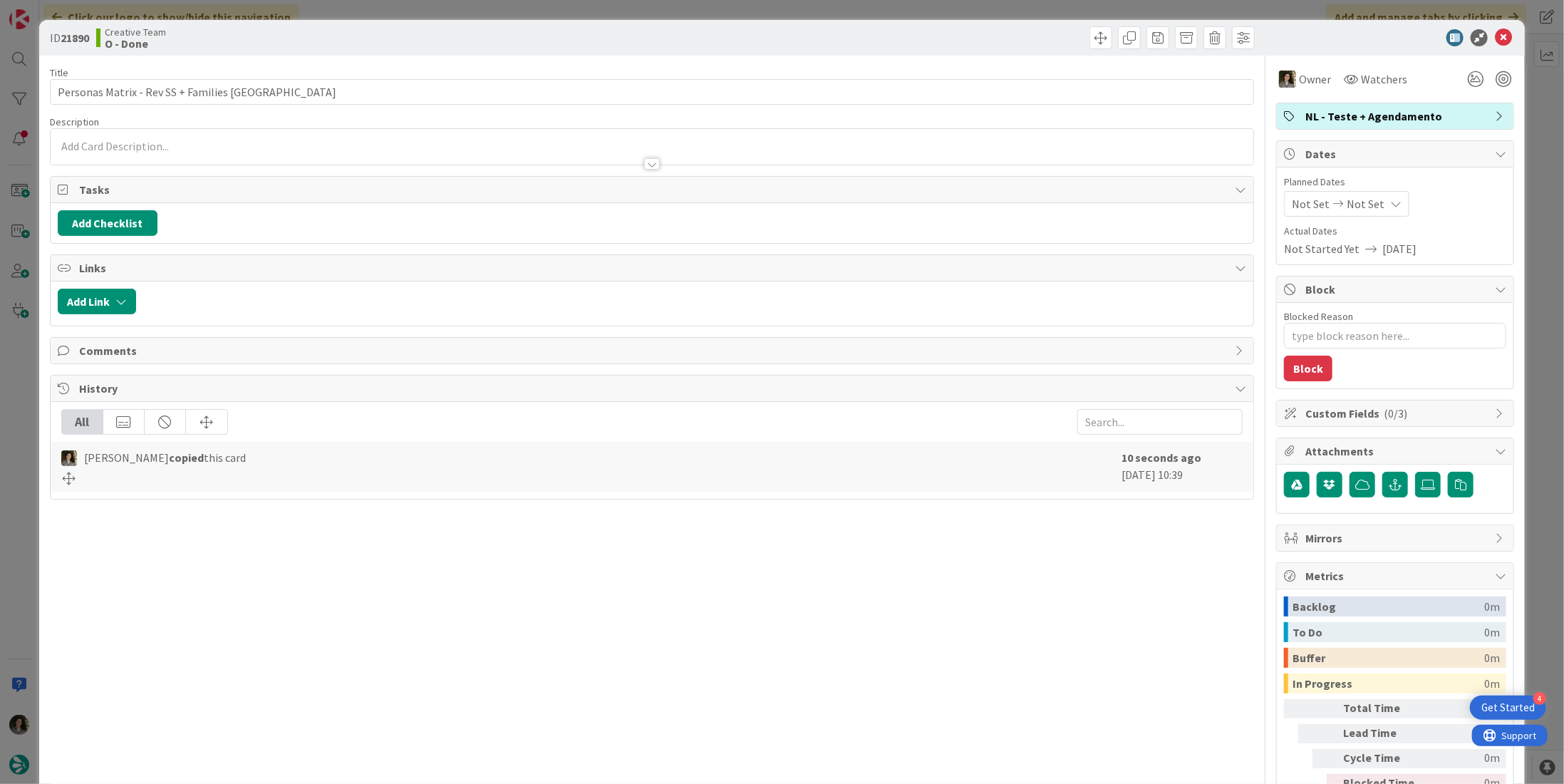
type textarea "x"
click at [1373, 203] on div "Not Set Not Set" at bounding box center [1347, 204] width 125 height 26
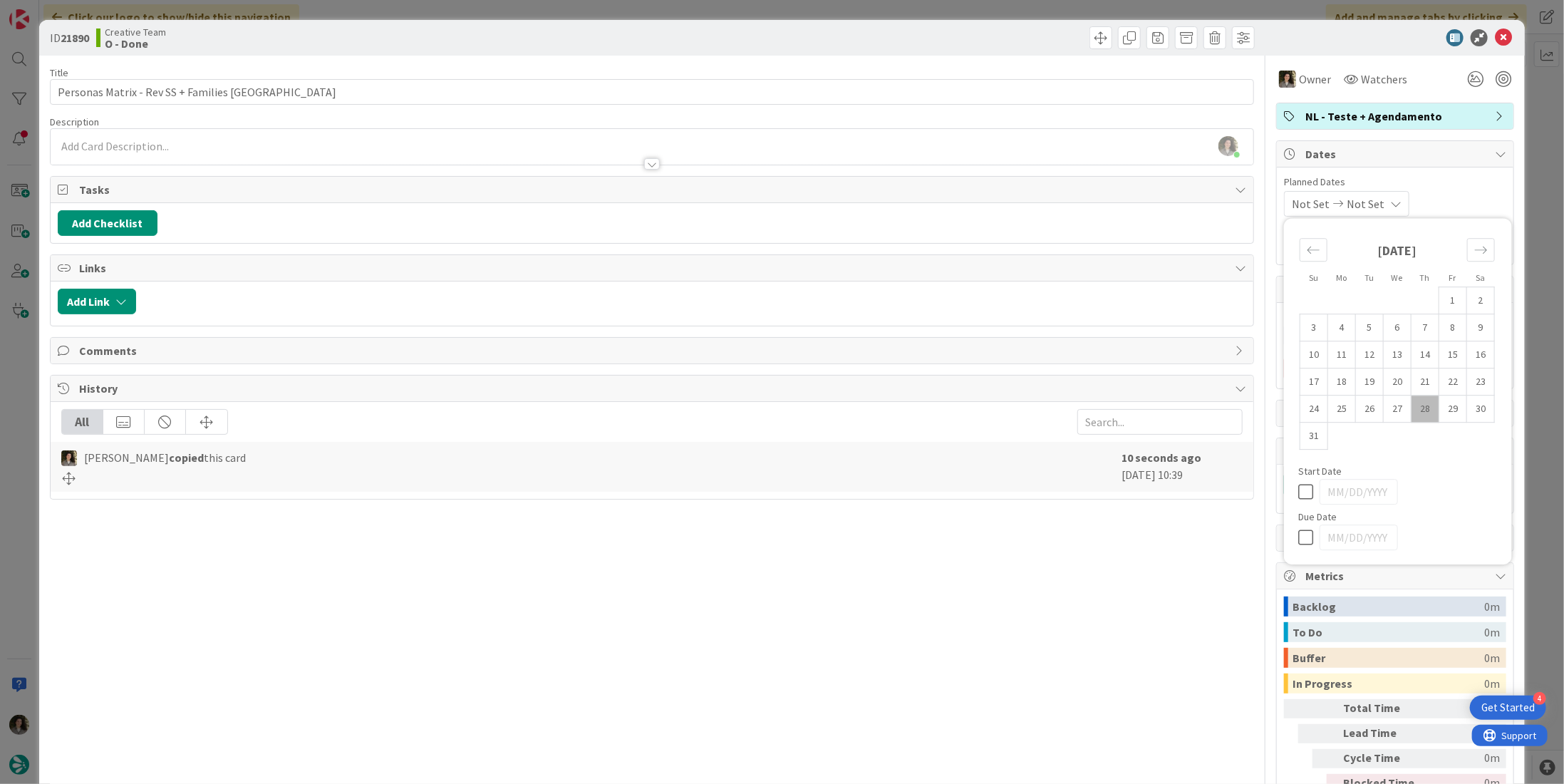
click at [1307, 534] on icon at bounding box center [1308, 537] width 21 height 17
type input "[DATE]"
drag, startPoint x: 1136, startPoint y: 567, endPoint x: 1134, endPoint y: 549, distance: 18.1
click at [1134, 565] on div "Title 38 / 128 Personas Matrix - Rev SS + Families UK Description Melissa Santo…" at bounding box center [652, 444] width 1204 height 777
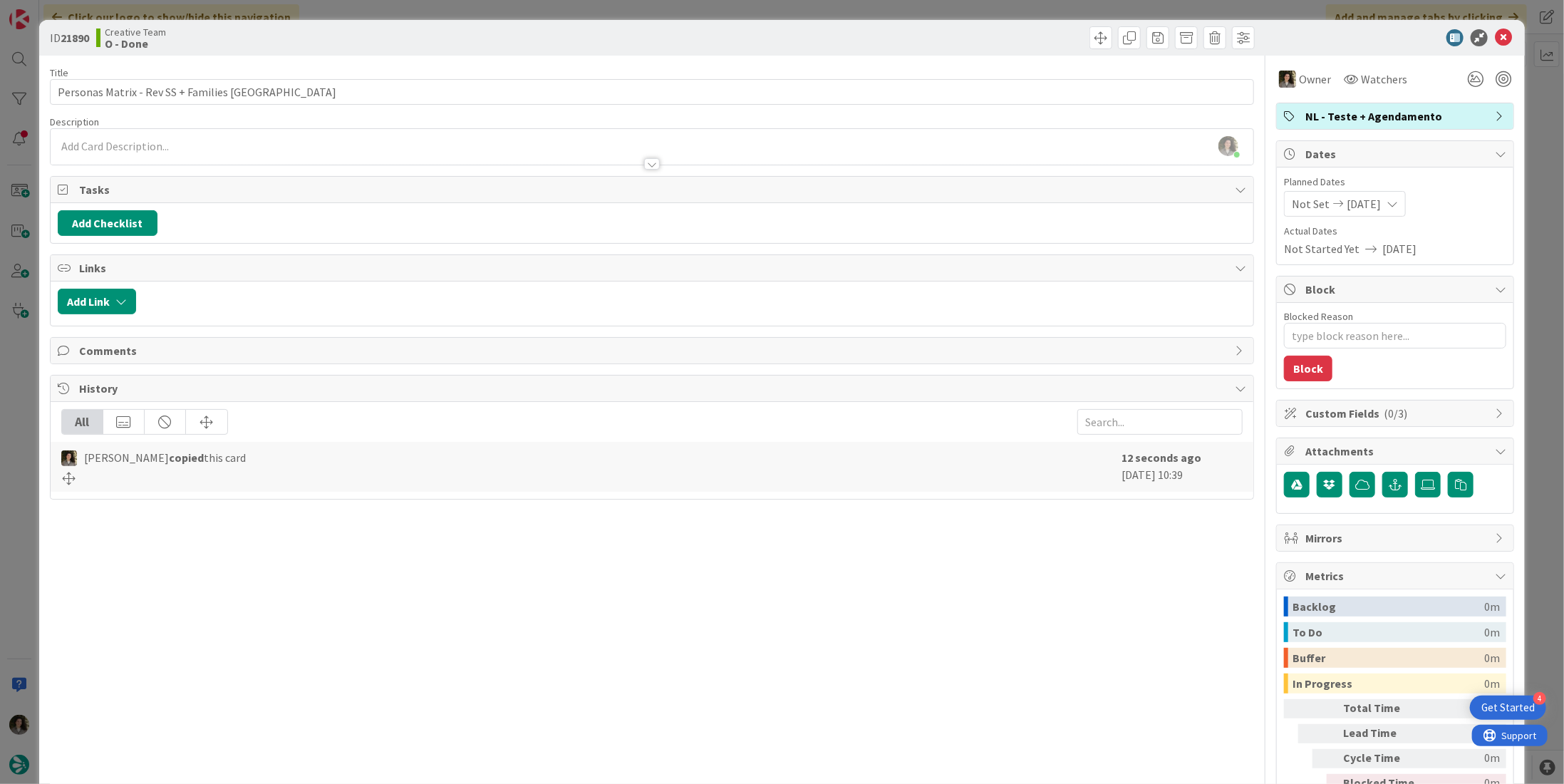
click at [1493, 28] on div "ID 21890 Creative Team O - Done" at bounding box center [782, 37] width 1486 height 35
click at [1497, 36] on icon at bounding box center [1504, 37] width 17 height 17
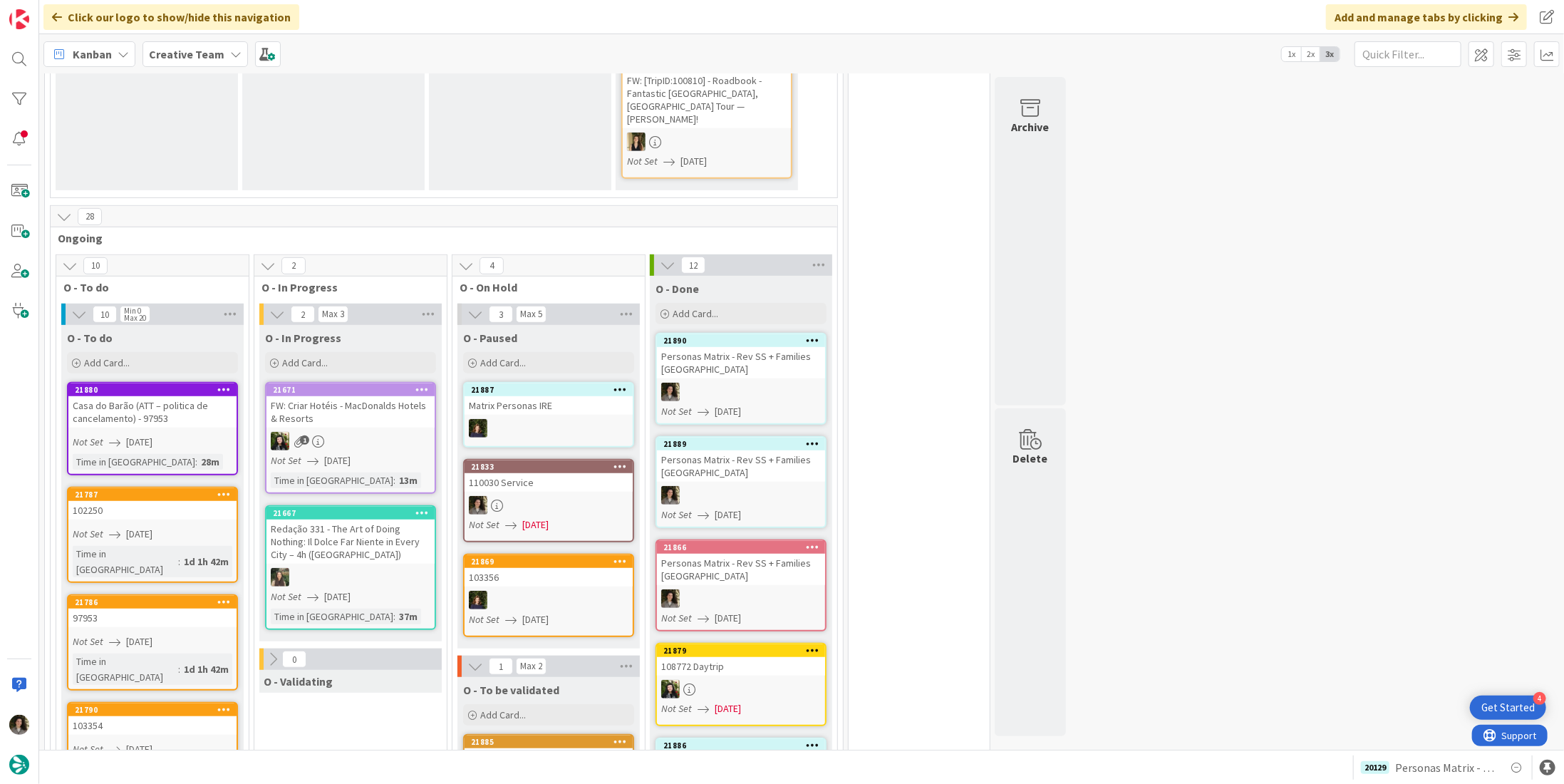
scroll to position [427, 0]
click at [702, 555] on div "Personas Matrix - Rev SS + Families [GEOGRAPHIC_DATA]" at bounding box center [741, 570] width 168 height 32
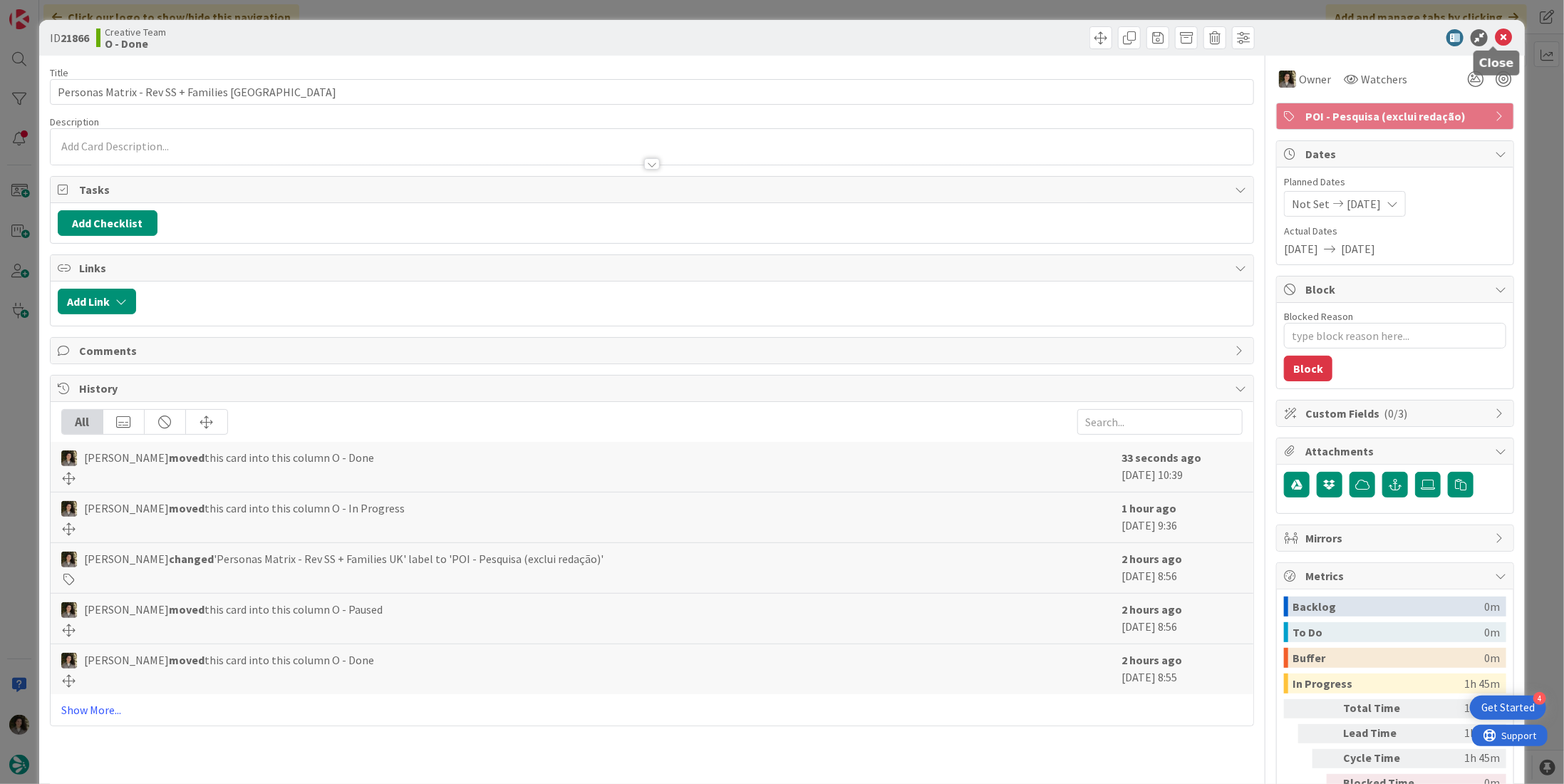
click at [1497, 38] on icon at bounding box center [1504, 37] width 17 height 17
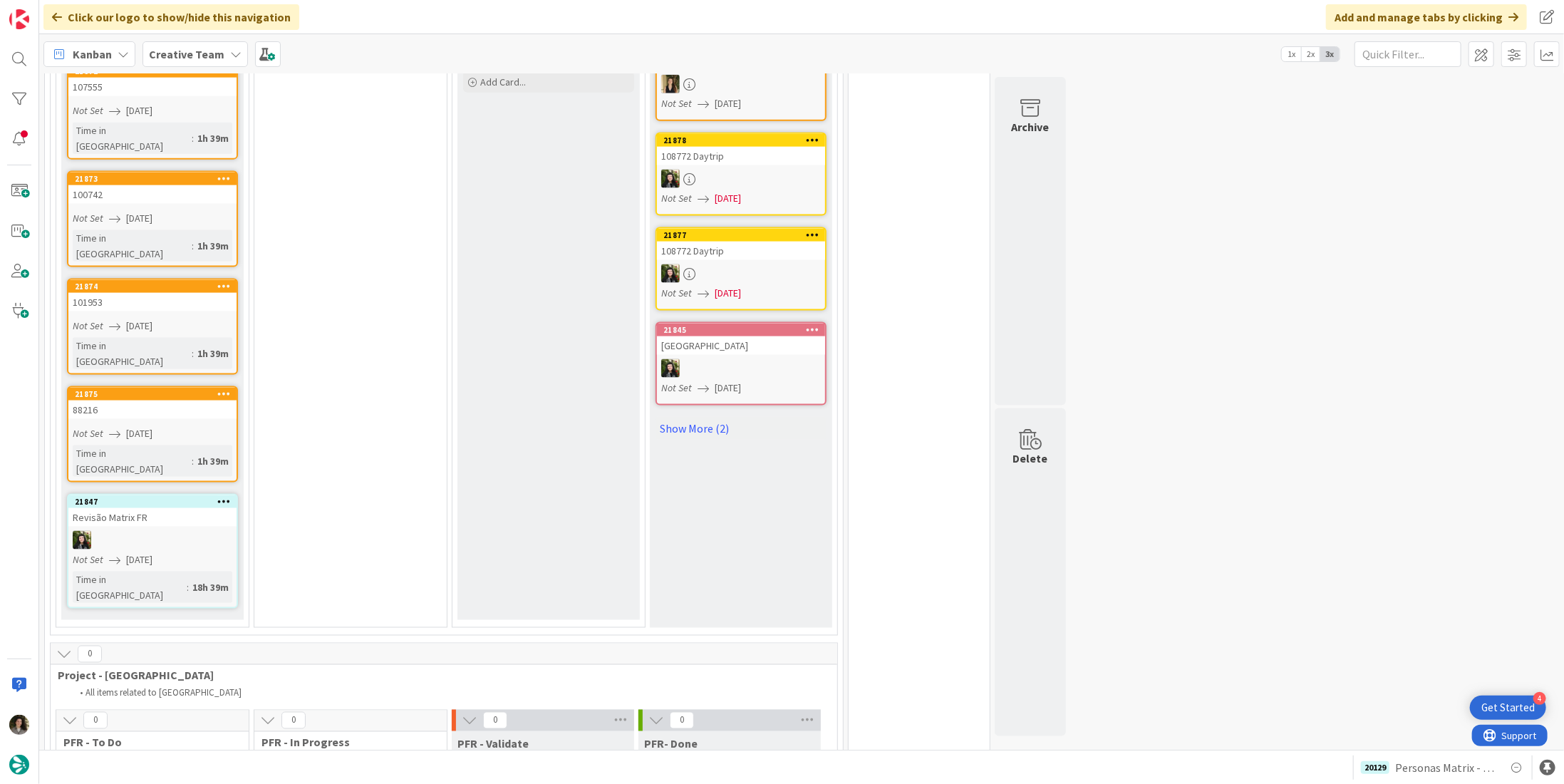
scroll to position [1140, 0]
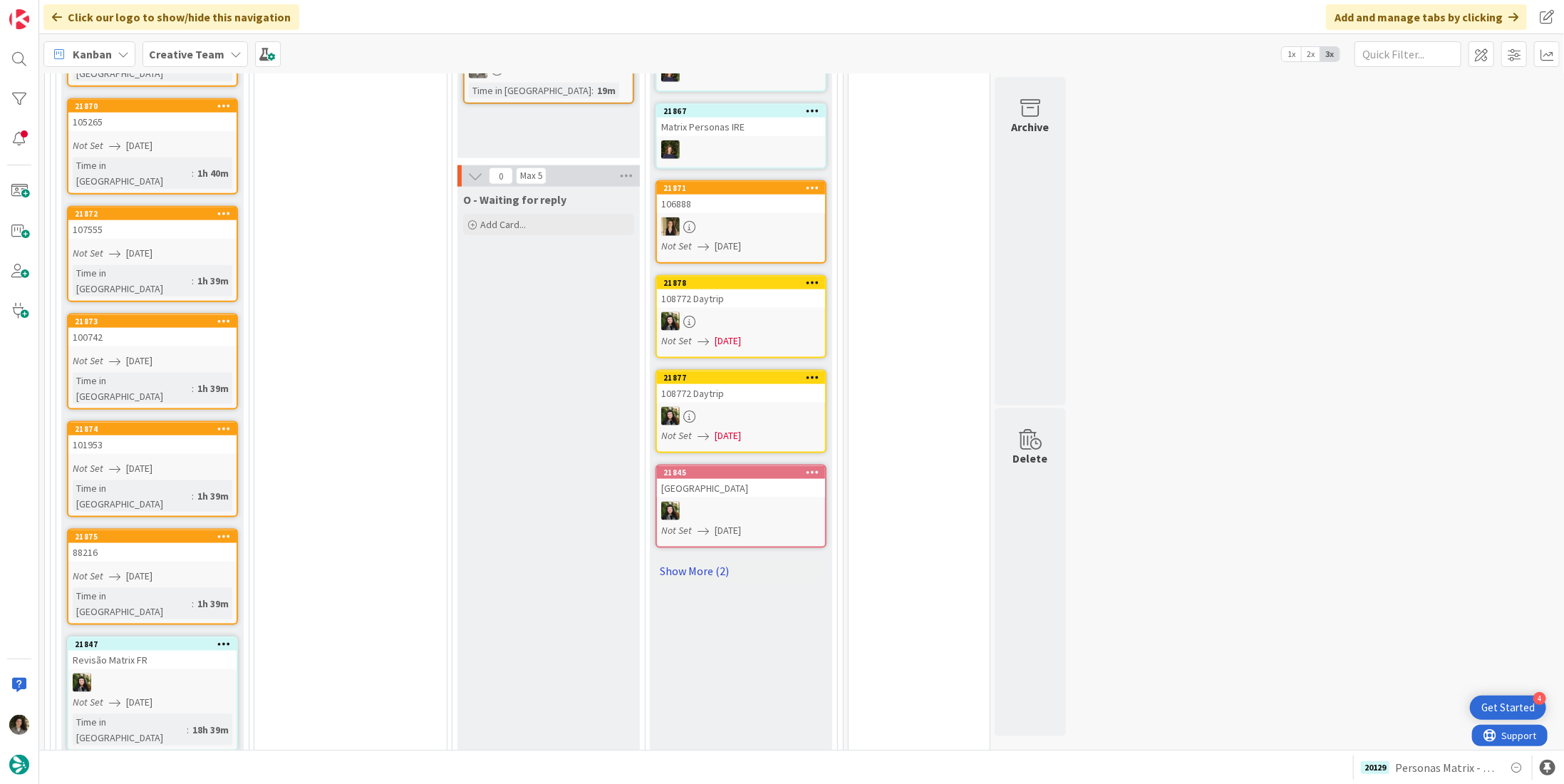
click at [717, 559] on link "Show More (2)" at bounding box center [742, 570] width 171 height 23
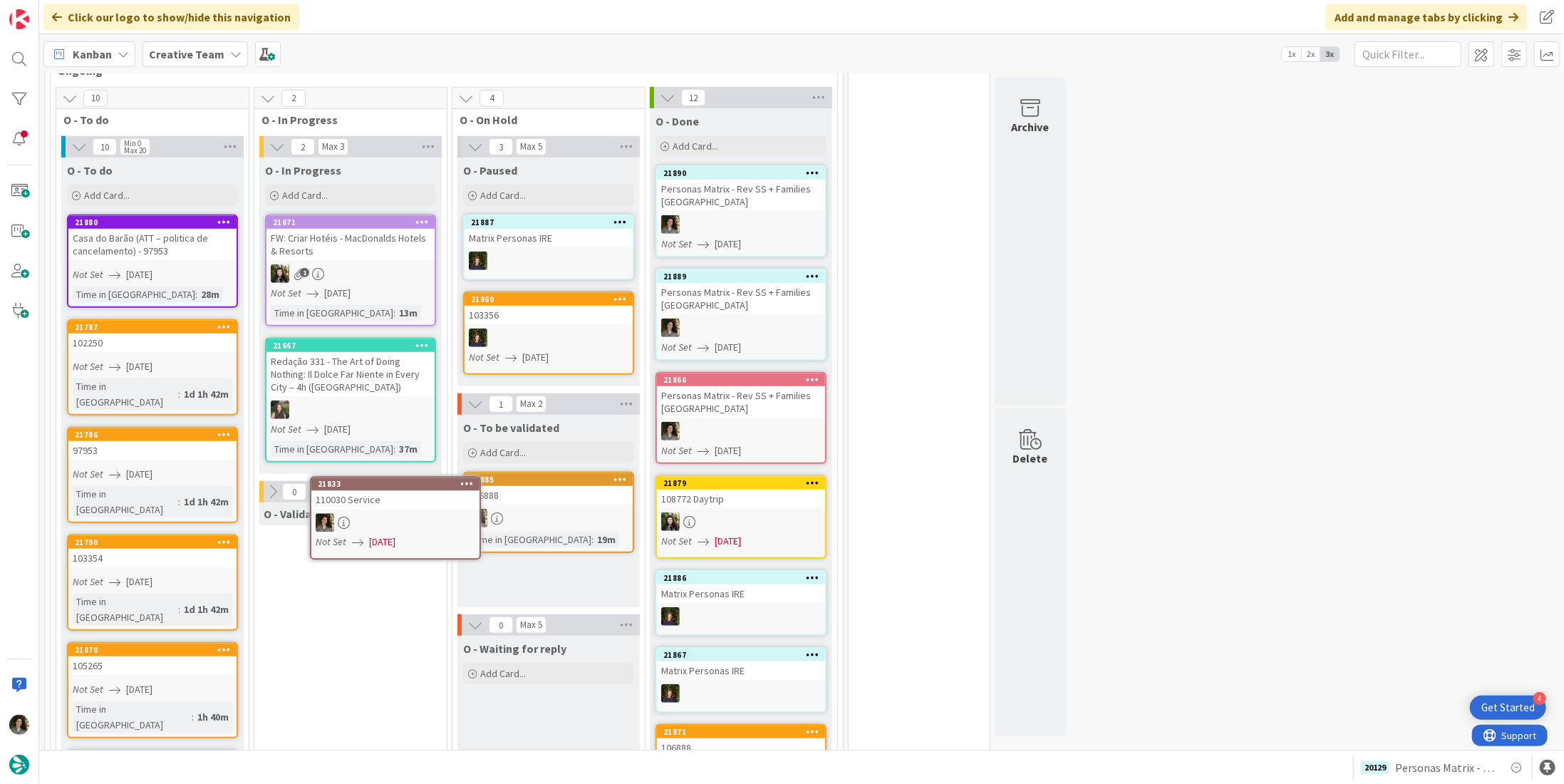
scroll to position [610, 0]
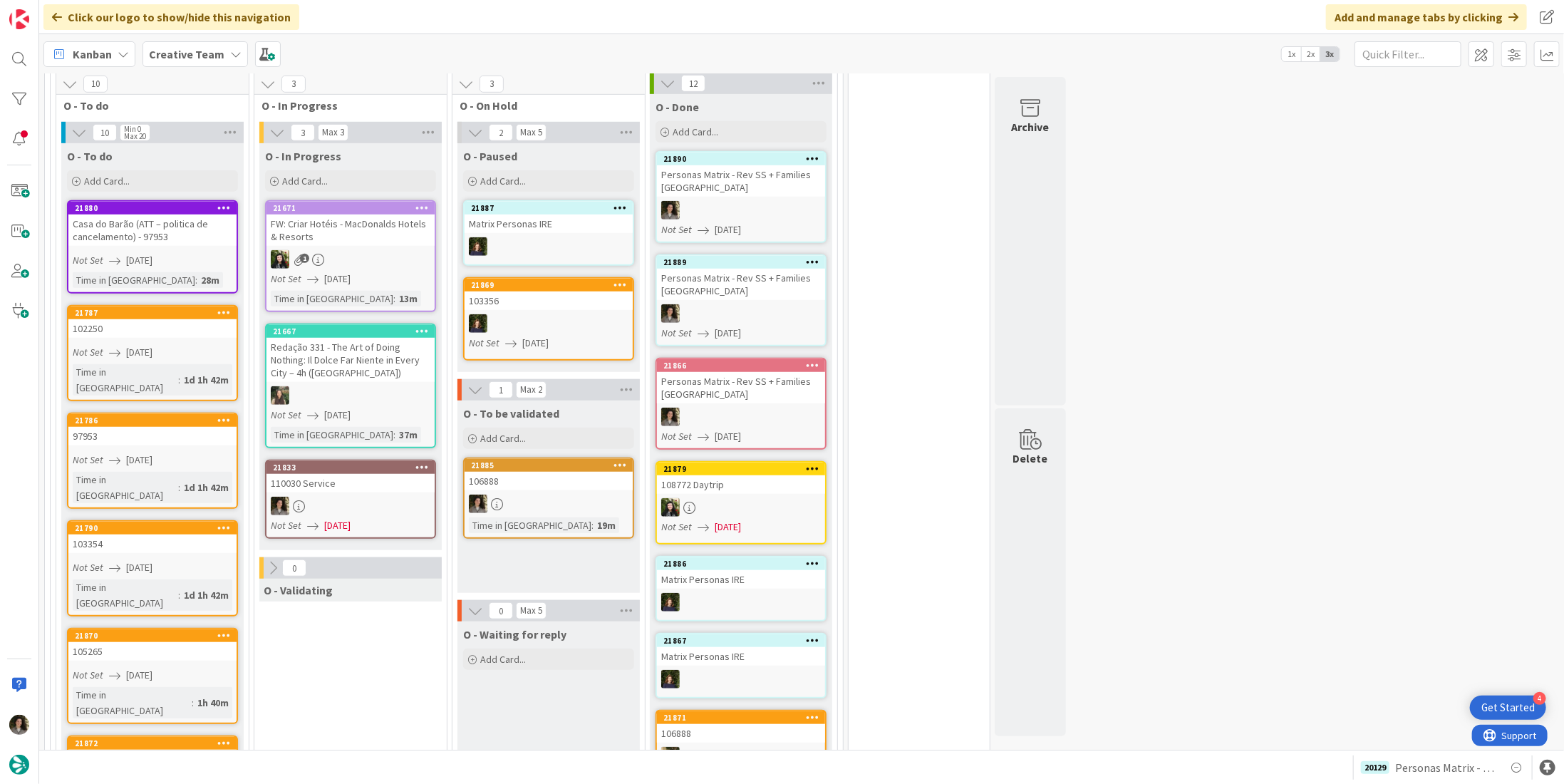
click at [365, 474] on div "110030 Service" at bounding box center [350, 483] width 168 height 19
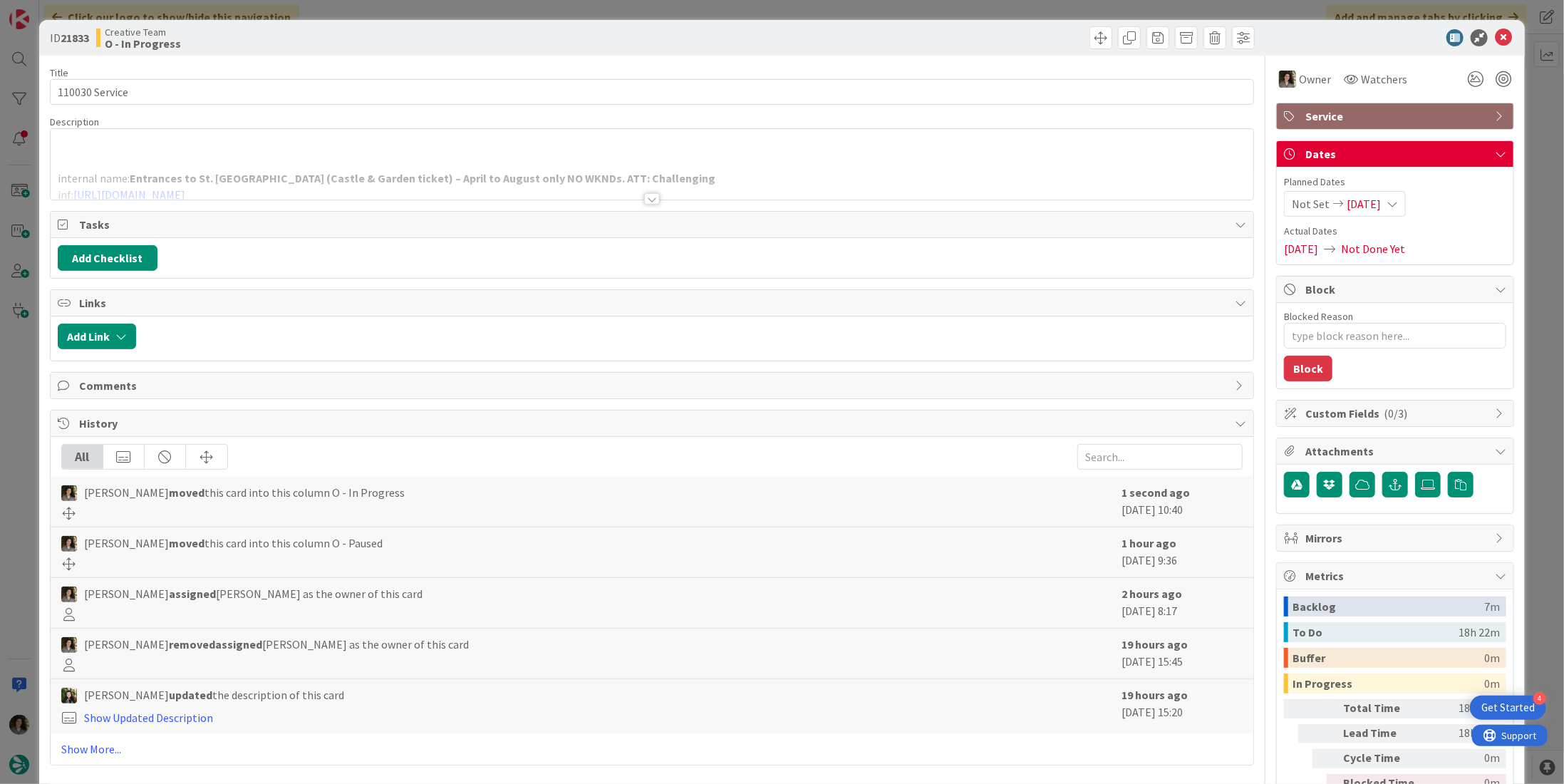
click at [650, 198] on div at bounding box center [651, 199] width 16 height 11
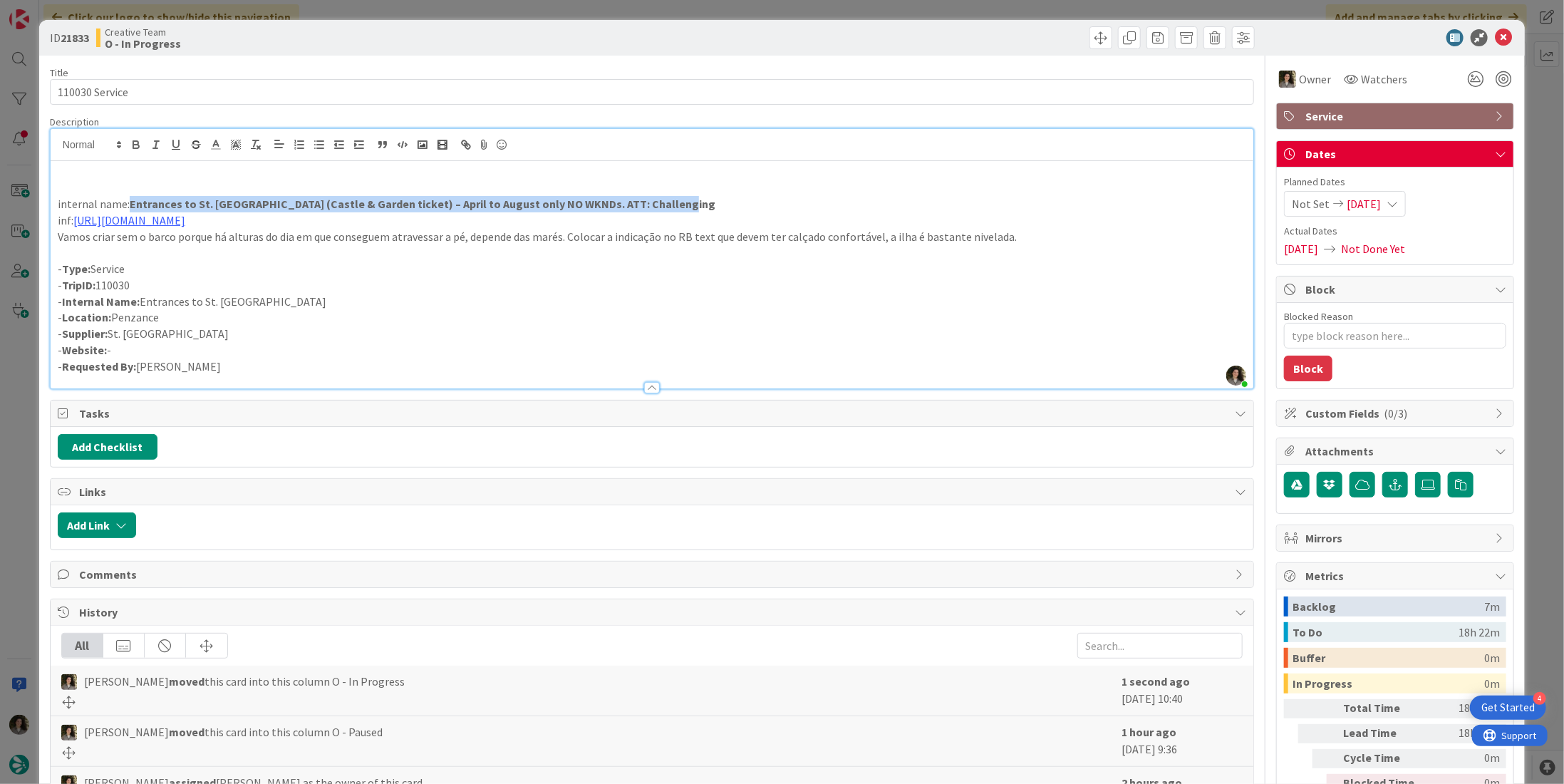
drag, startPoint x: 687, startPoint y: 203, endPoint x: 129, endPoint y: 210, distance: 558.0
click at [129, 210] on p "internal name: Entrances to St. Michaels Mount (Castle & Garden ticket) – April…" at bounding box center [651, 204] width 1189 height 17
copy strong "Entrances to St. Michaels Mount (Castle & Garden ticket) – April to August only…"
click at [1022, 238] on p "Vamos criar sem o barco porque há alturas do dia em que conseguem atravessar a …" at bounding box center [651, 237] width 1189 height 17
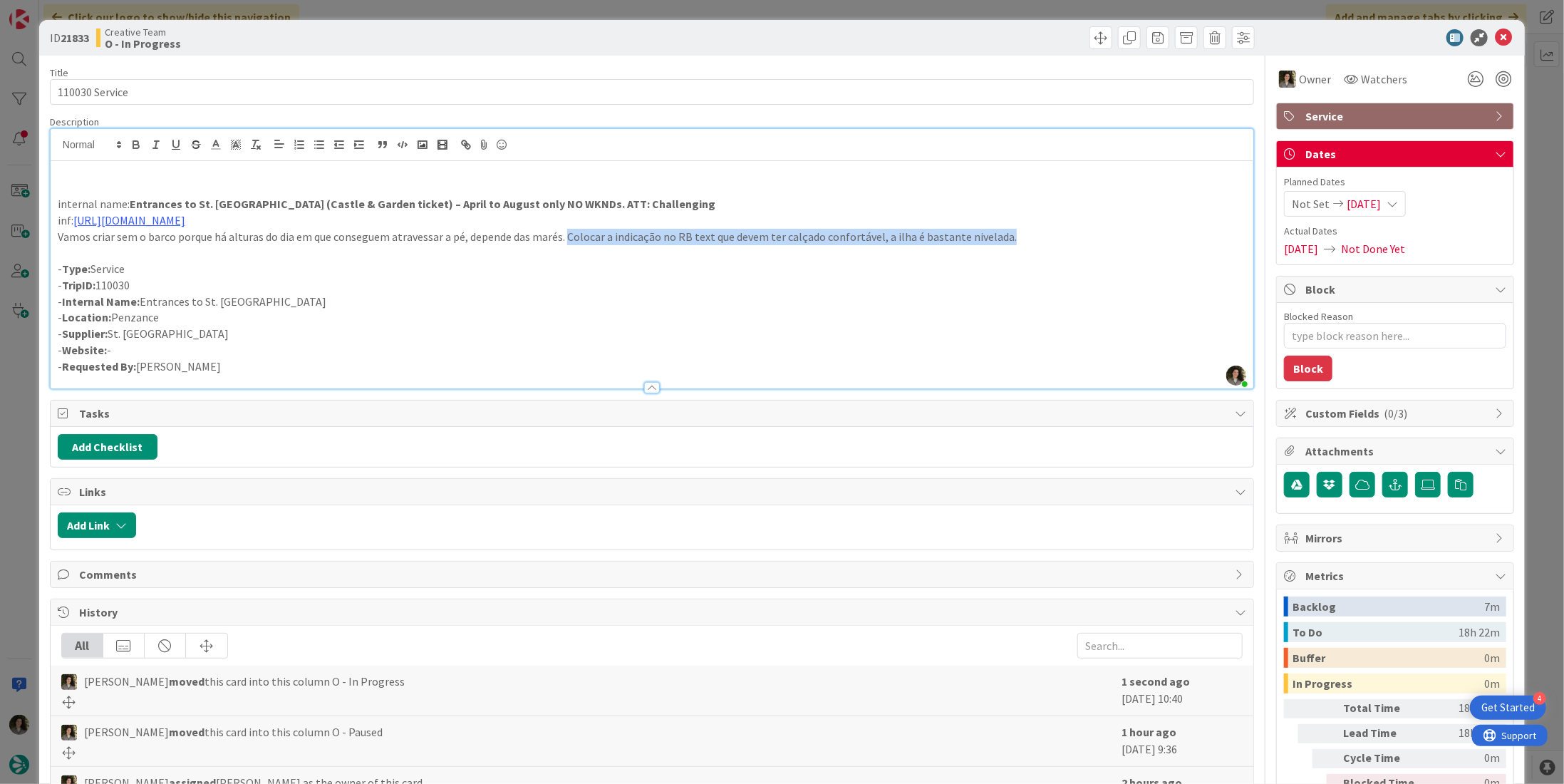
drag, startPoint x: 980, startPoint y: 243, endPoint x: 564, endPoint y: 242, distance: 416.0
click at [564, 242] on p "Vamos criar sem o barco porque há alturas do dia em que conseguem atravessar a …" at bounding box center [651, 237] width 1189 height 17
copy p "Colocar a indicação no RB text que devem ter calçado confortável, a ilha é bast…"
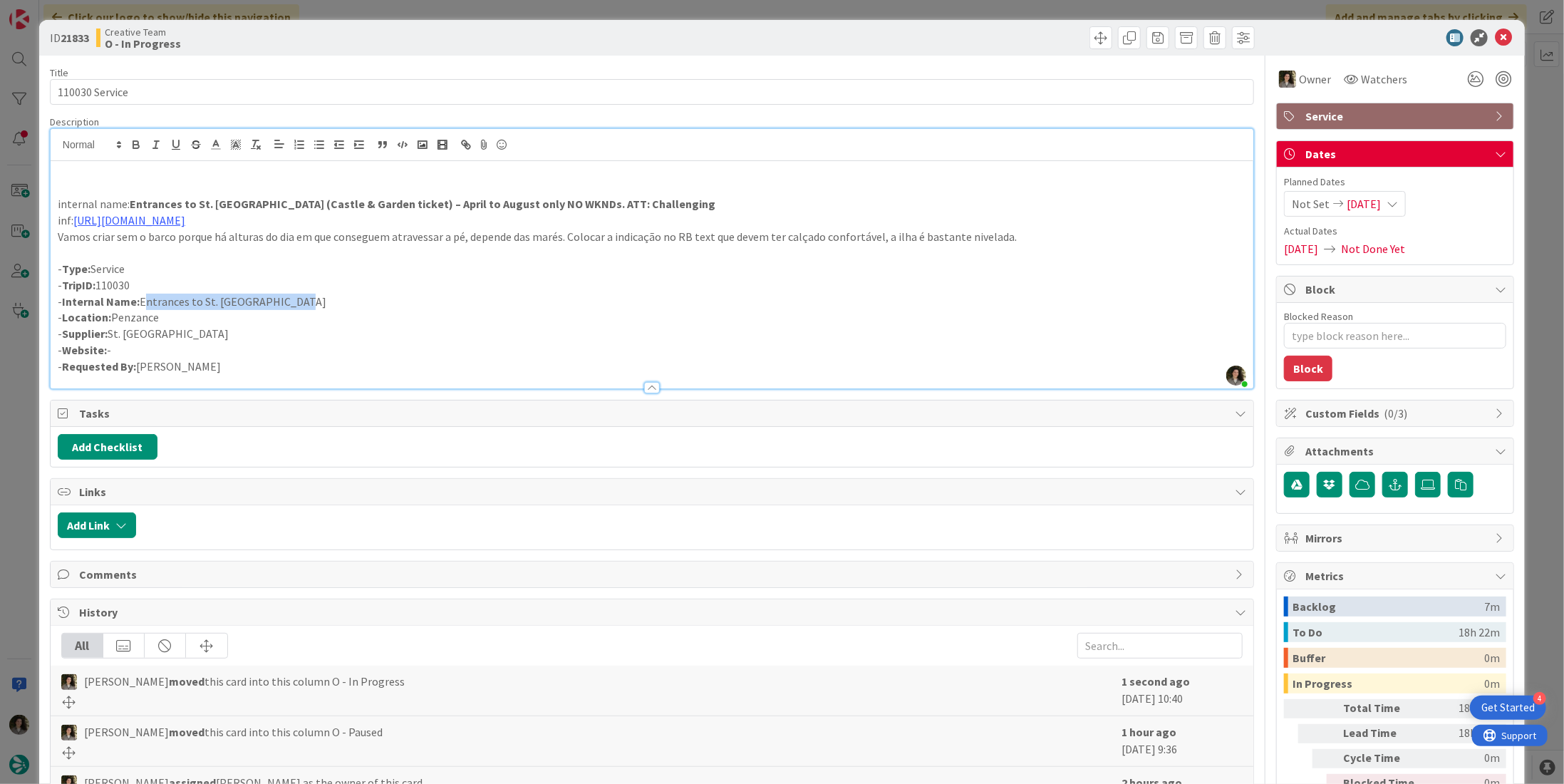
drag, startPoint x: 320, startPoint y: 297, endPoint x: 142, endPoint y: 298, distance: 178.0
click at [142, 298] on p "- Internal Name: Entrances to St. Michaels Mount" at bounding box center [651, 302] width 1189 height 17
copy p "Entrances to St. Michaels Mount"
click at [1495, 38] on icon at bounding box center [1504, 37] width 17 height 17
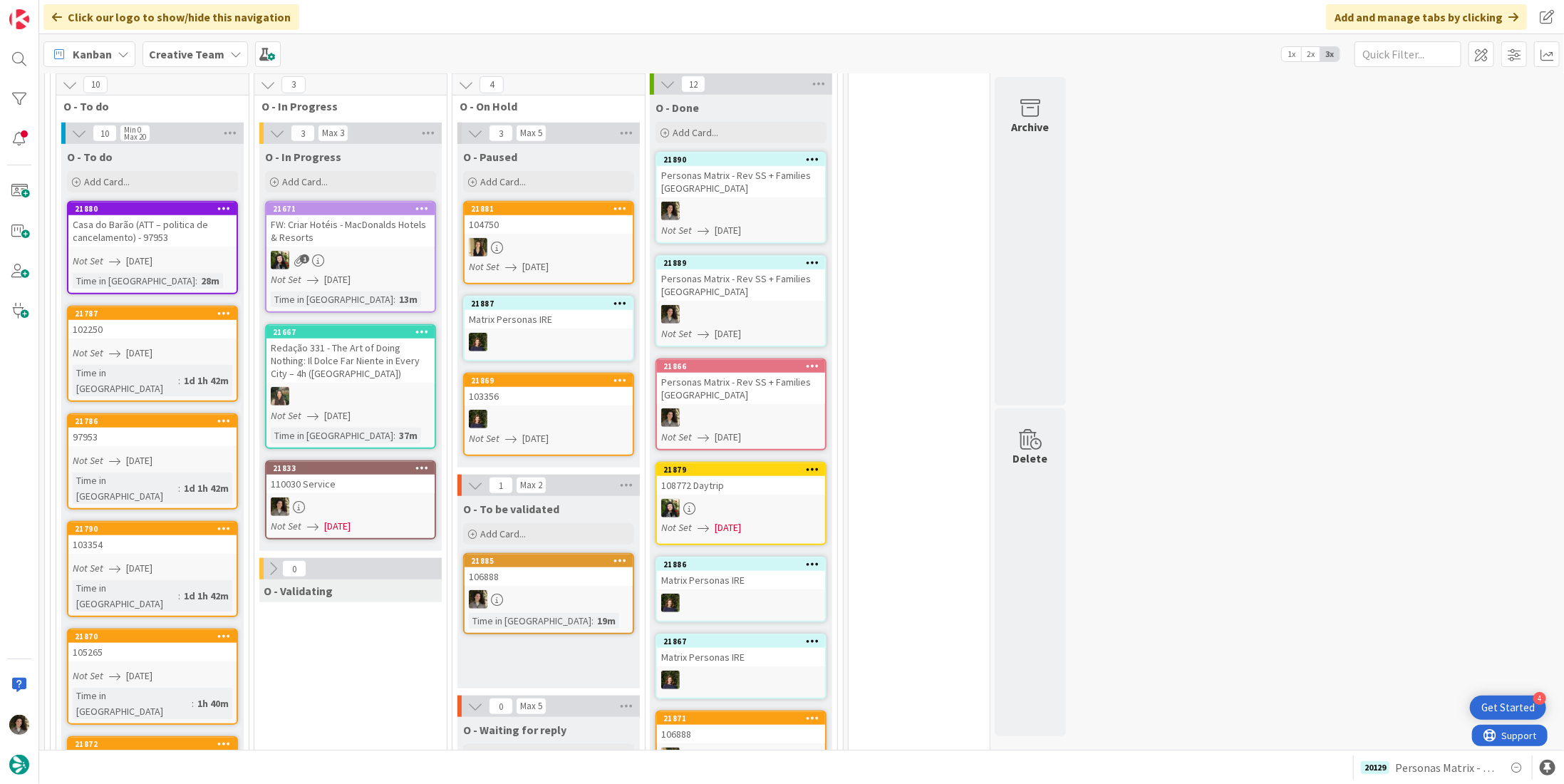
click at [414, 497] on div at bounding box center [350, 506] width 168 height 19
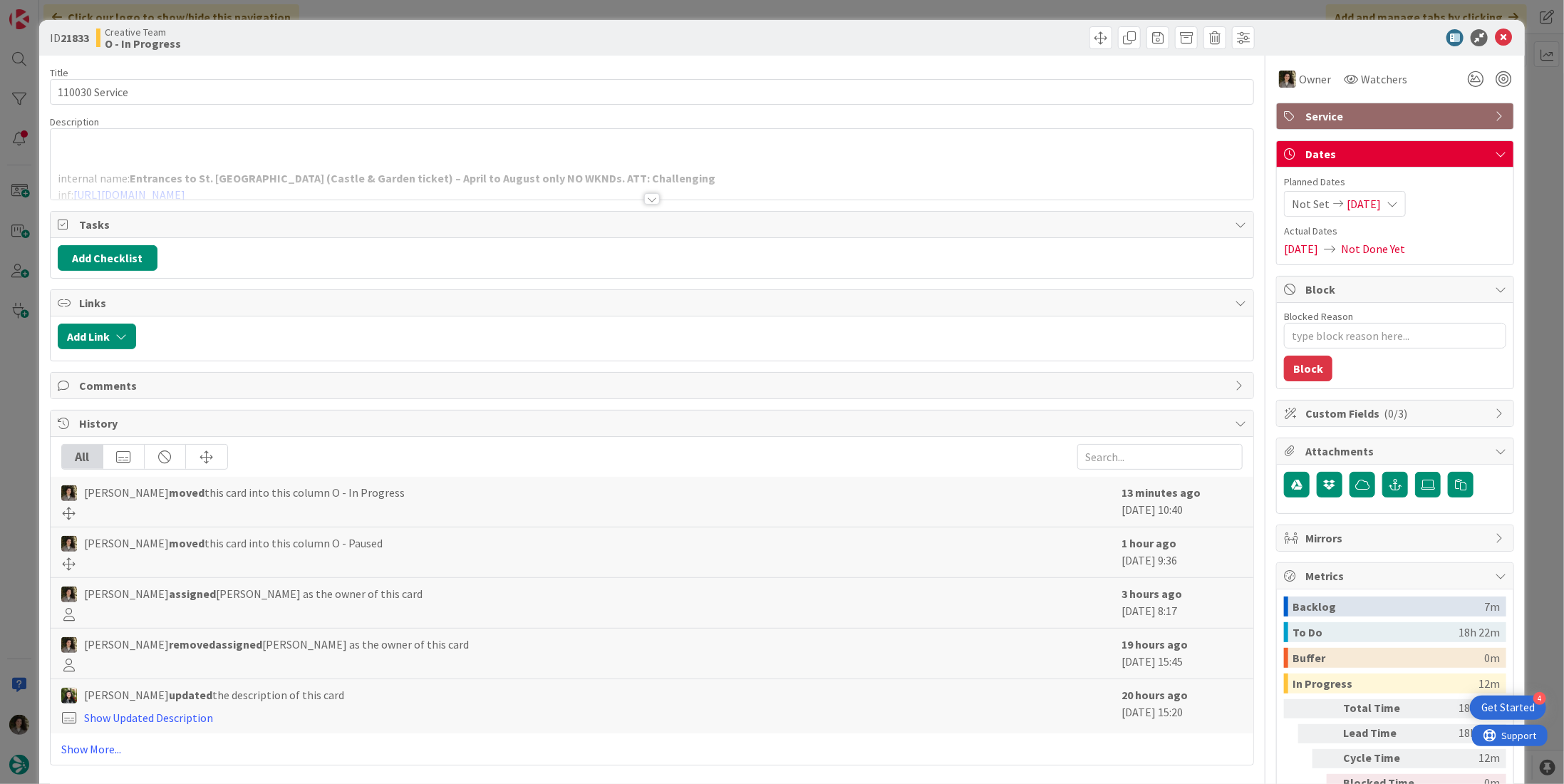
click at [1504, 45] on div at bounding box center [1388, 37] width 253 height 17
click at [1495, 35] on icon at bounding box center [1504, 37] width 17 height 17
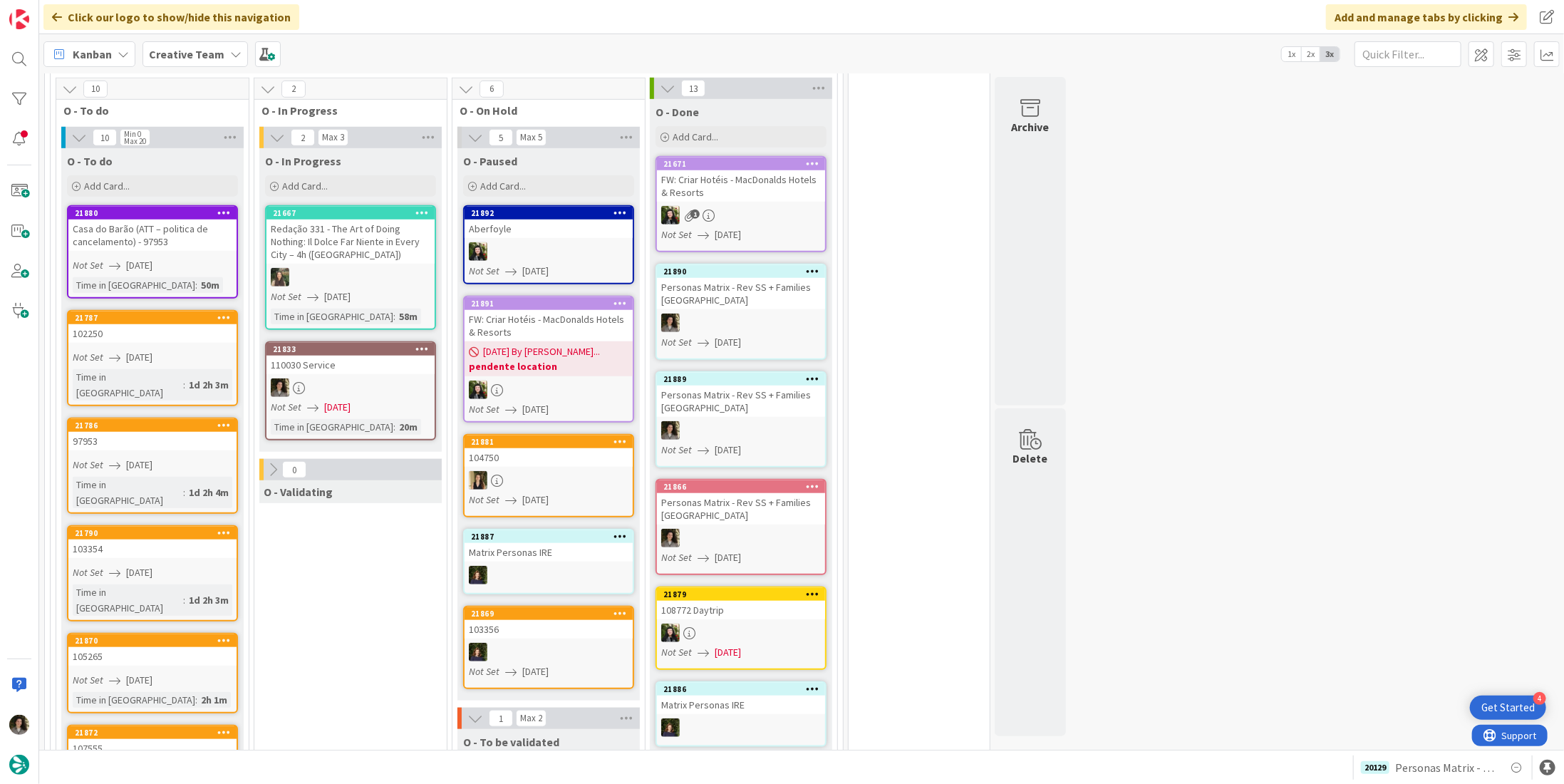
scroll to position [705, 0]
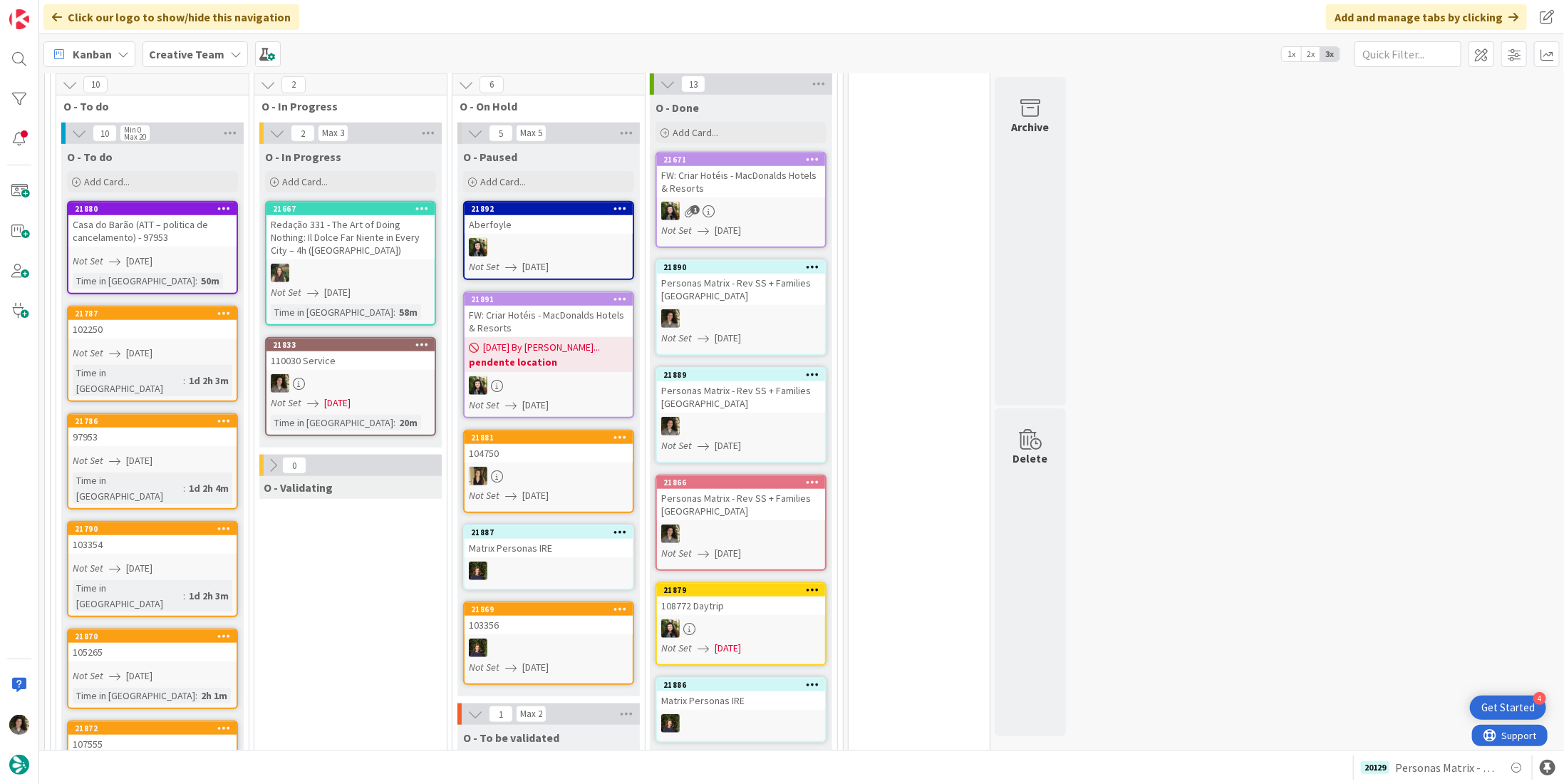
click at [391, 374] on div at bounding box center [350, 384] width 168 height 19
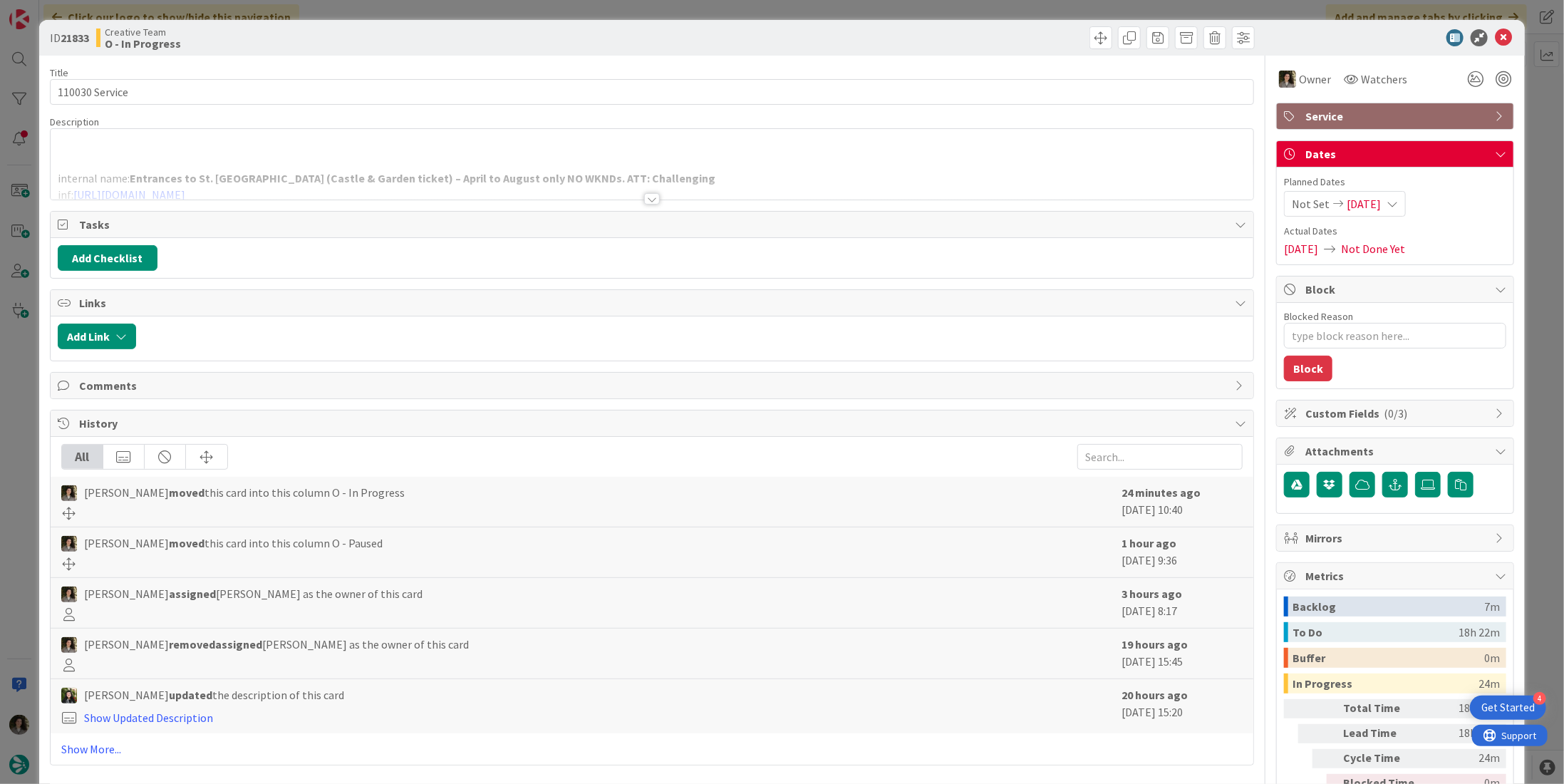
click at [1414, 111] on span "Service" at bounding box center [1397, 116] width 182 height 17
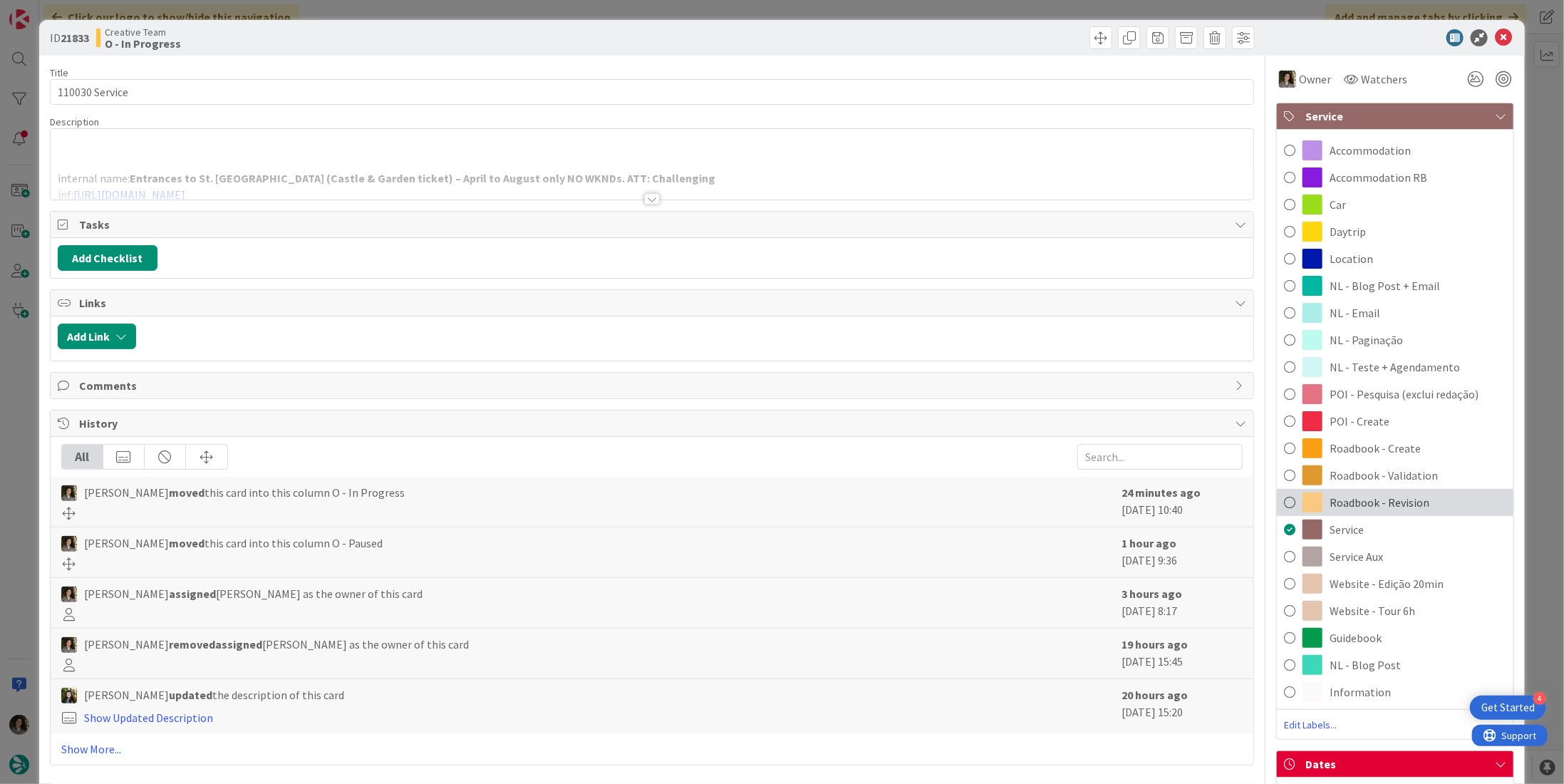
click at [1451, 492] on div "Roadbook - Revision" at bounding box center [1395, 502] width 237 height 27
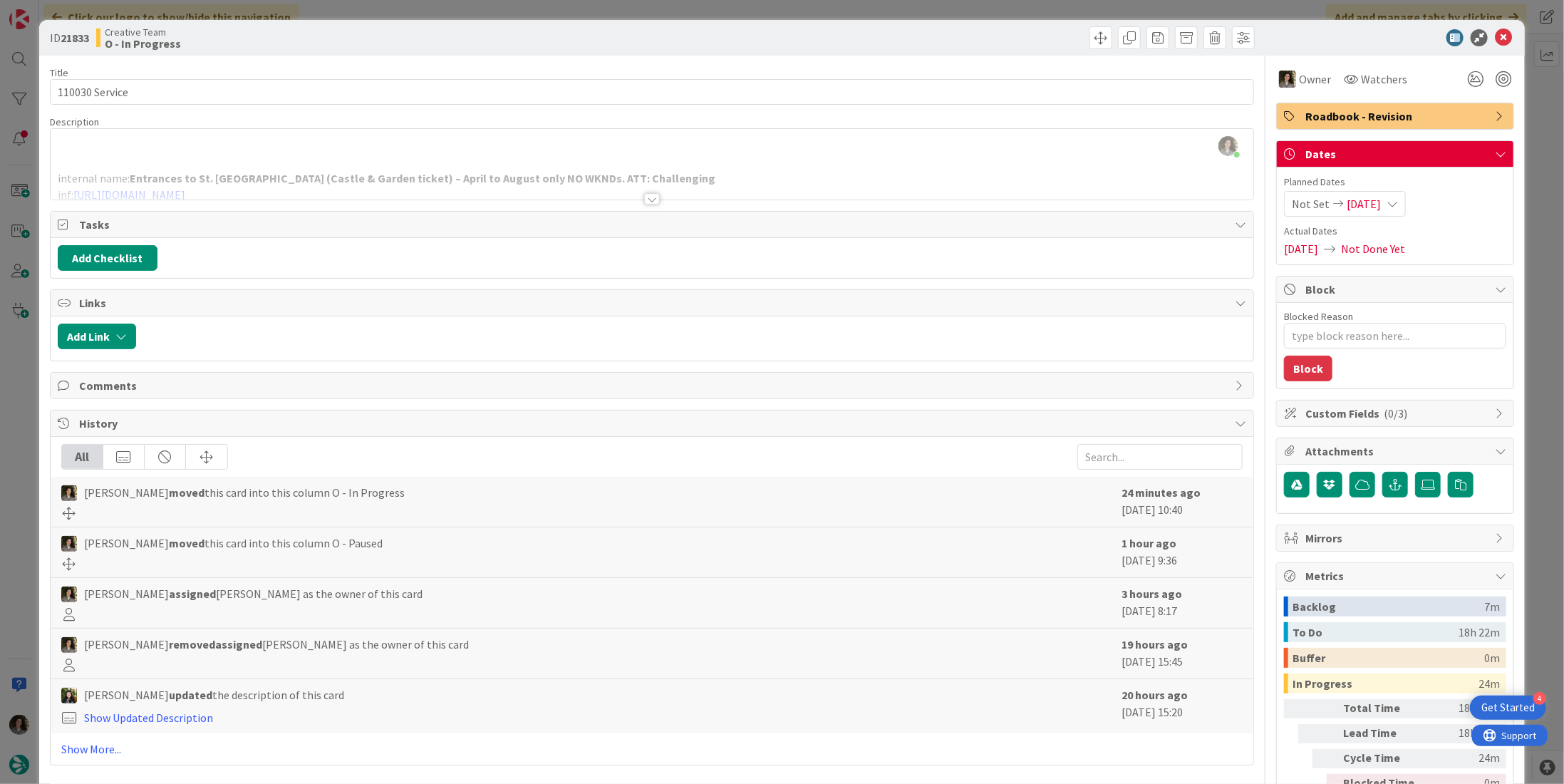
type textarea "x"
click at [1495, 33] on icon at bounding box center [1504, 37] width 17 height 17
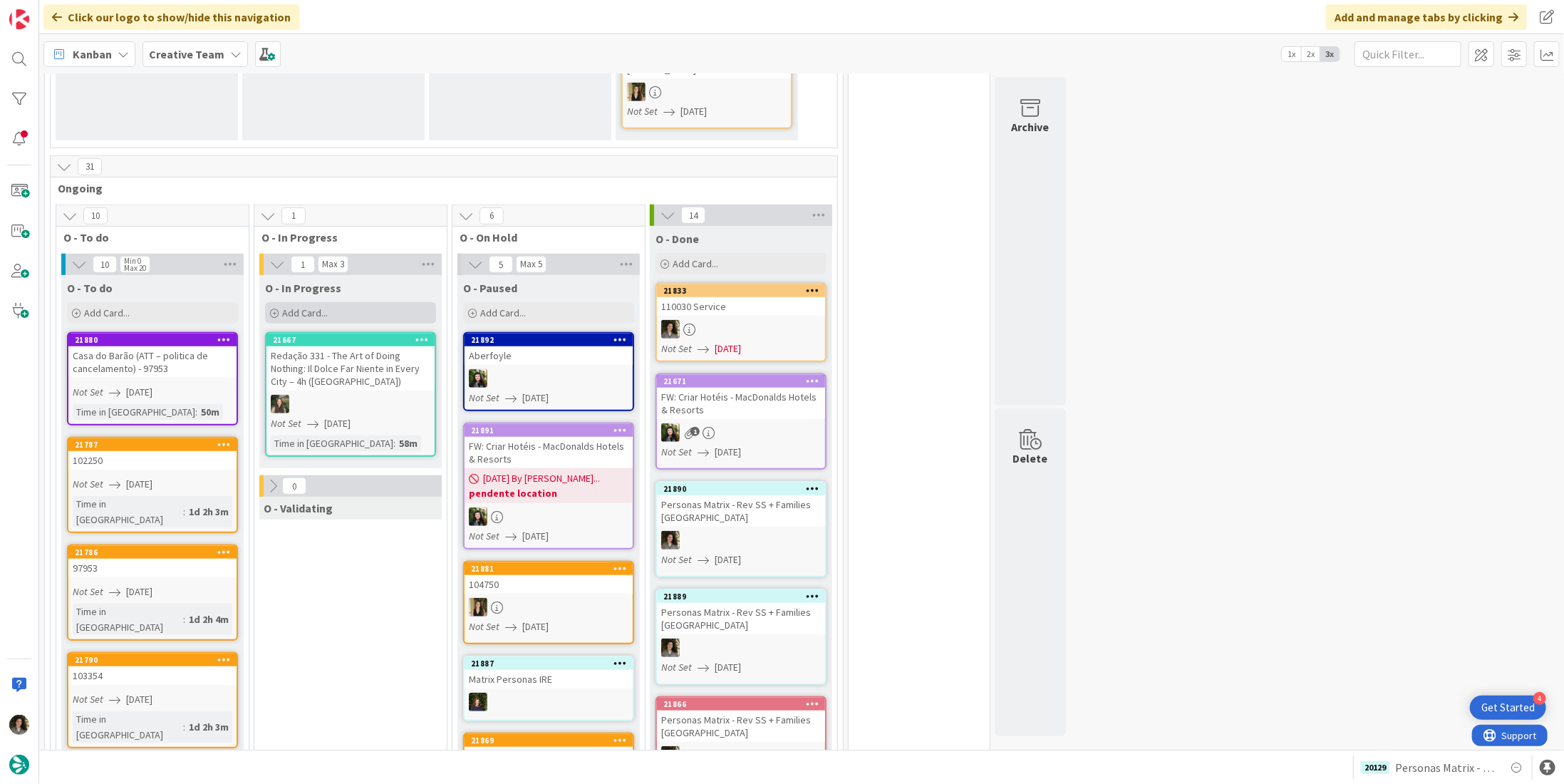
click at [340, 302] on div "Add Card..." at bounding box center [350, 312] width 171 height 21
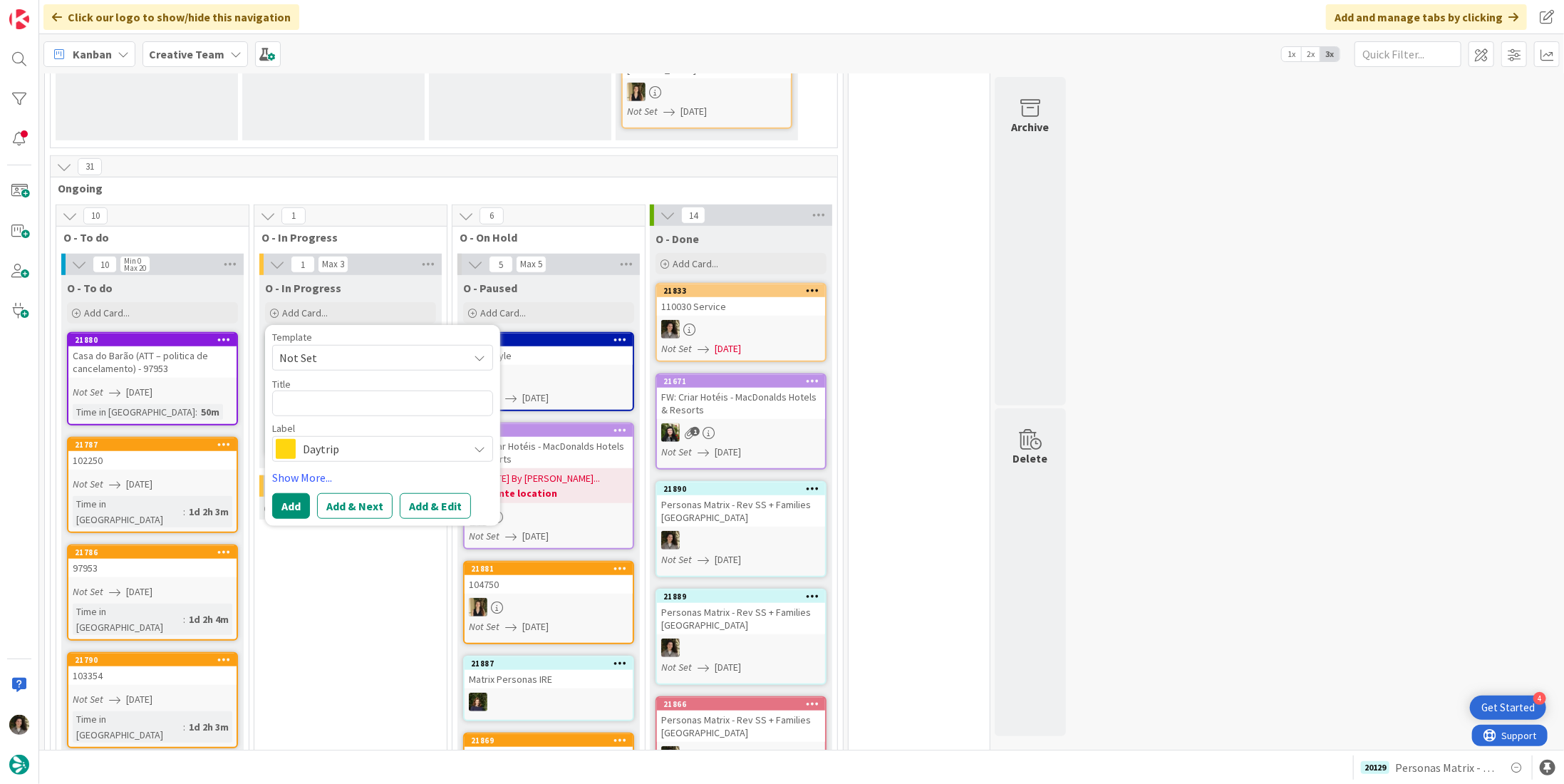
click at [348, 438] on span "Daytrip" at bounding box center [382, 448] width 158 height 20
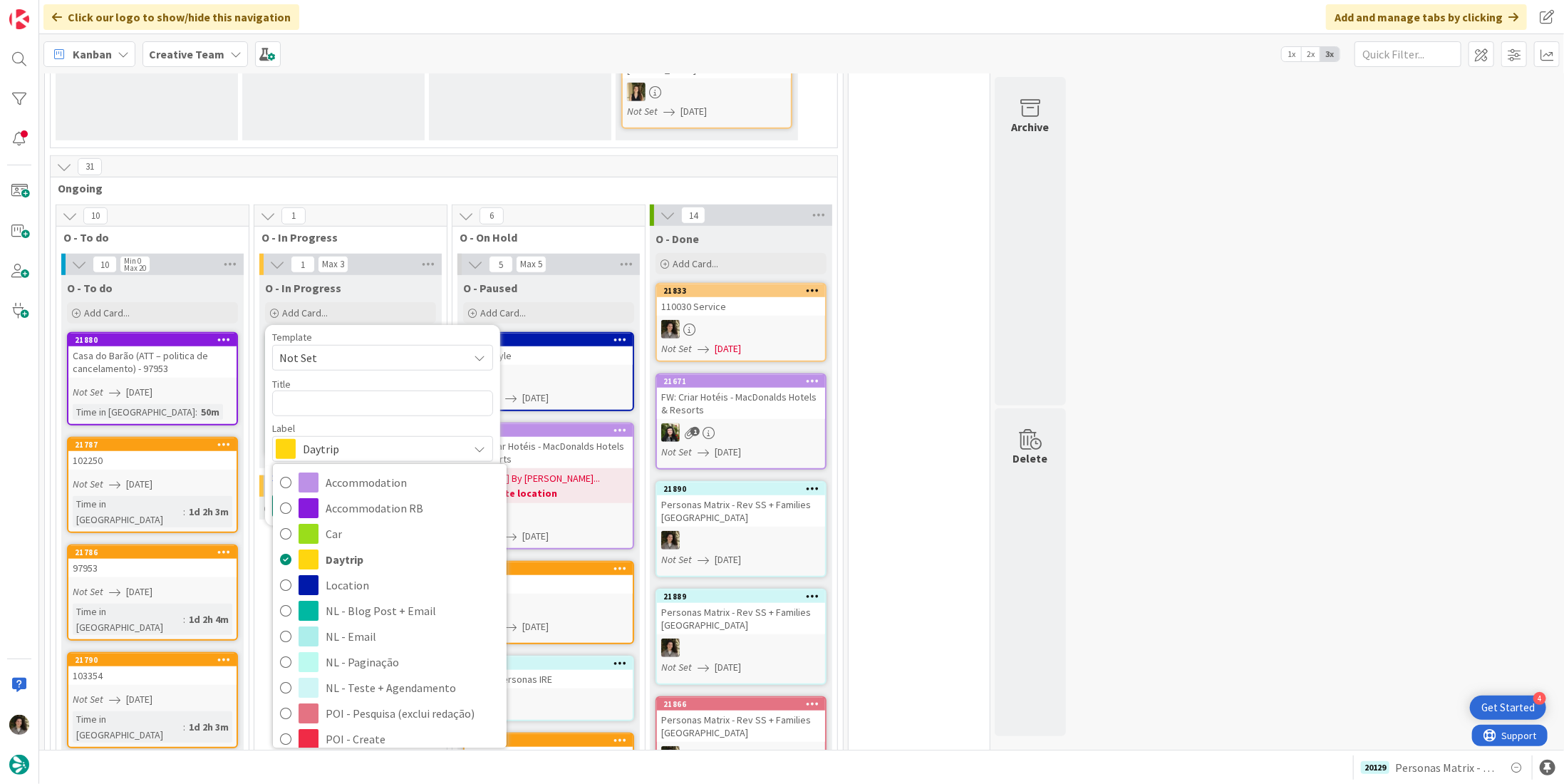
scroll to position [214, 0]
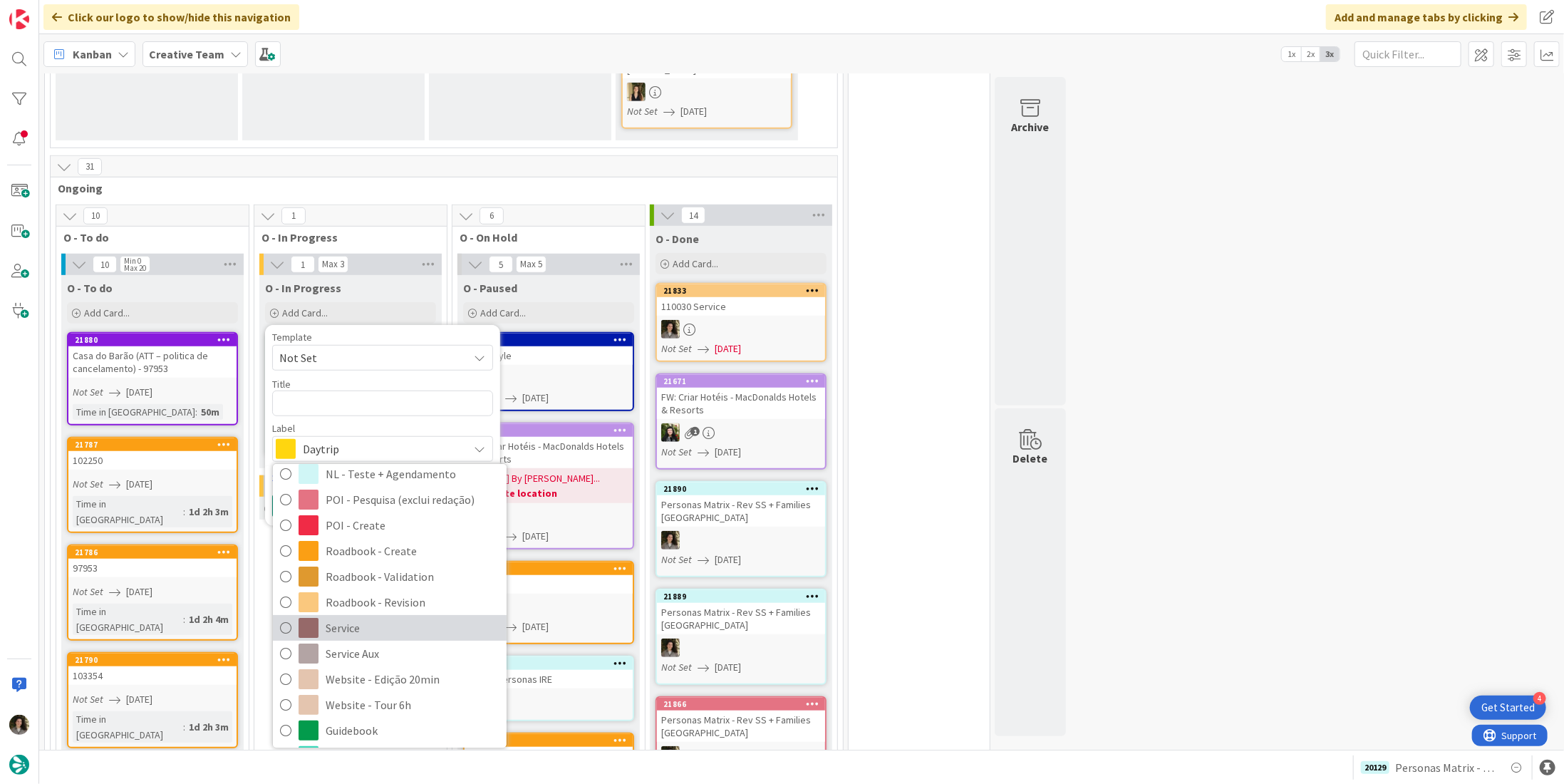
click at [370, 618] on span "Service" at bounding box center [412, 628] width 174 height 21
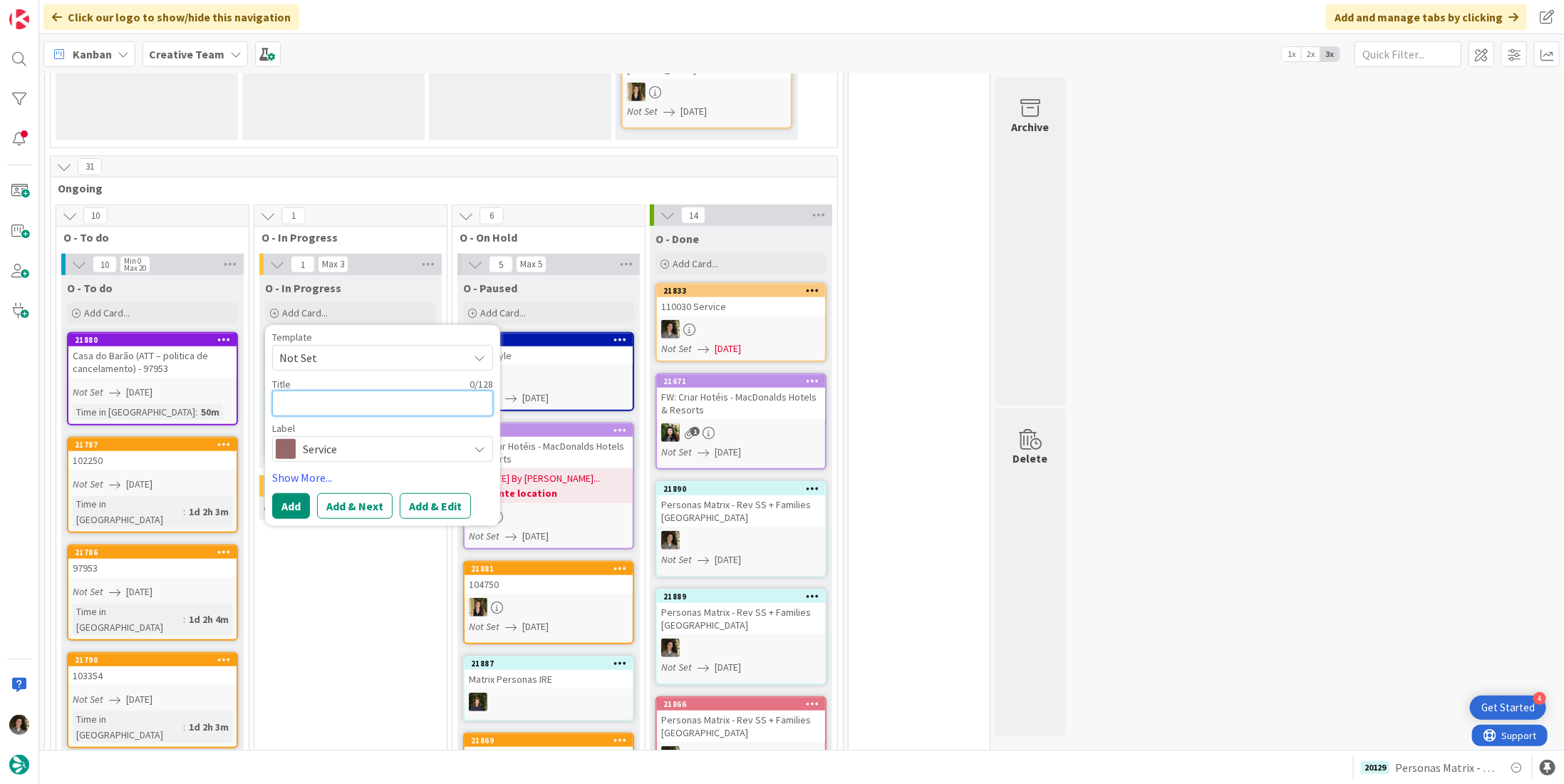
click at [356, 390] on textarea at bounding box center [383, 403] width 221 height 26
type textarea "C"
type textarea "x"
type textarea "Cr"
type textarea "x"
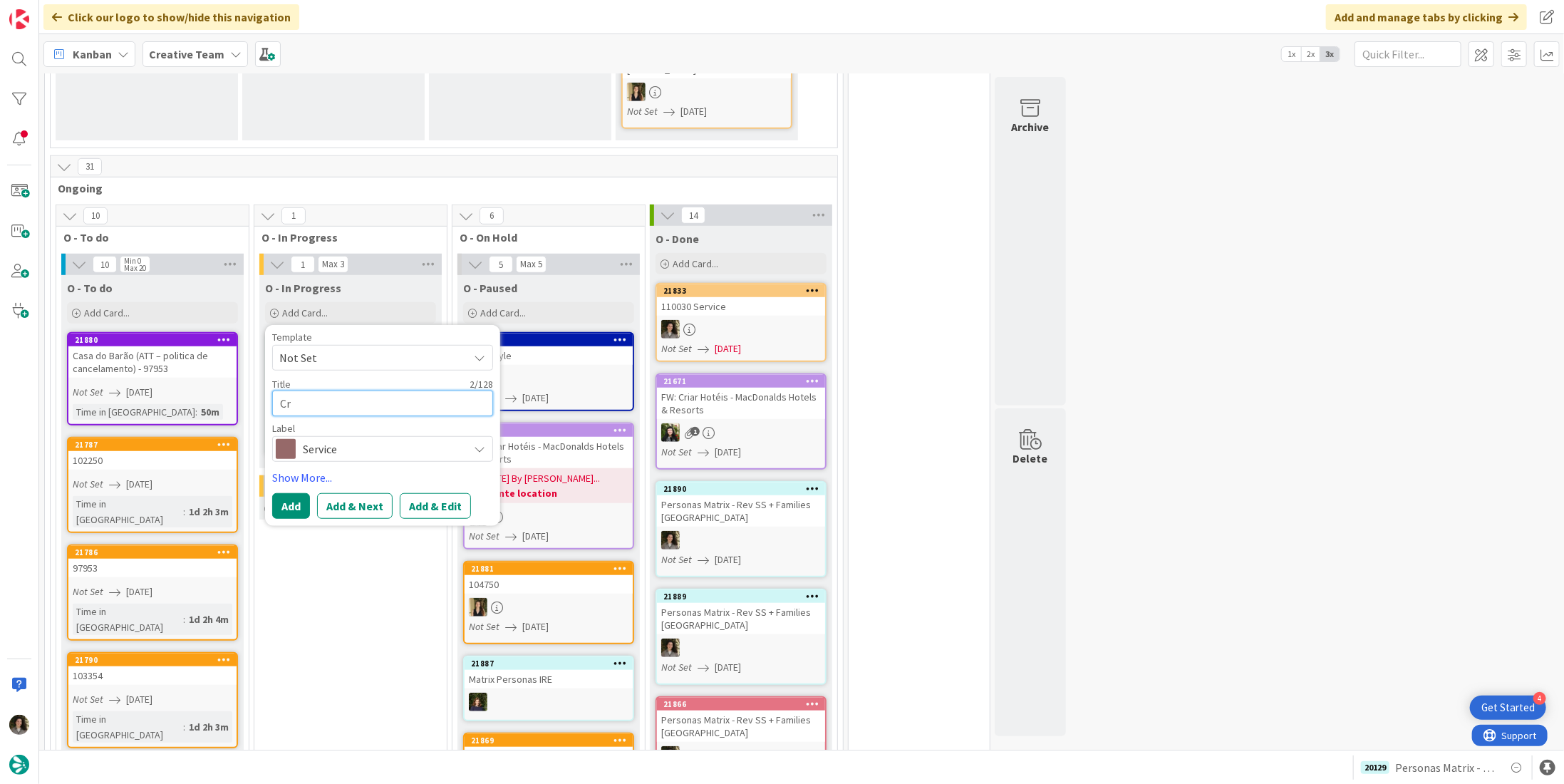
type textarea "Cre"
type textarea "x"
type textarea "Crea"
type textarea "x"
type textarea "Creat"
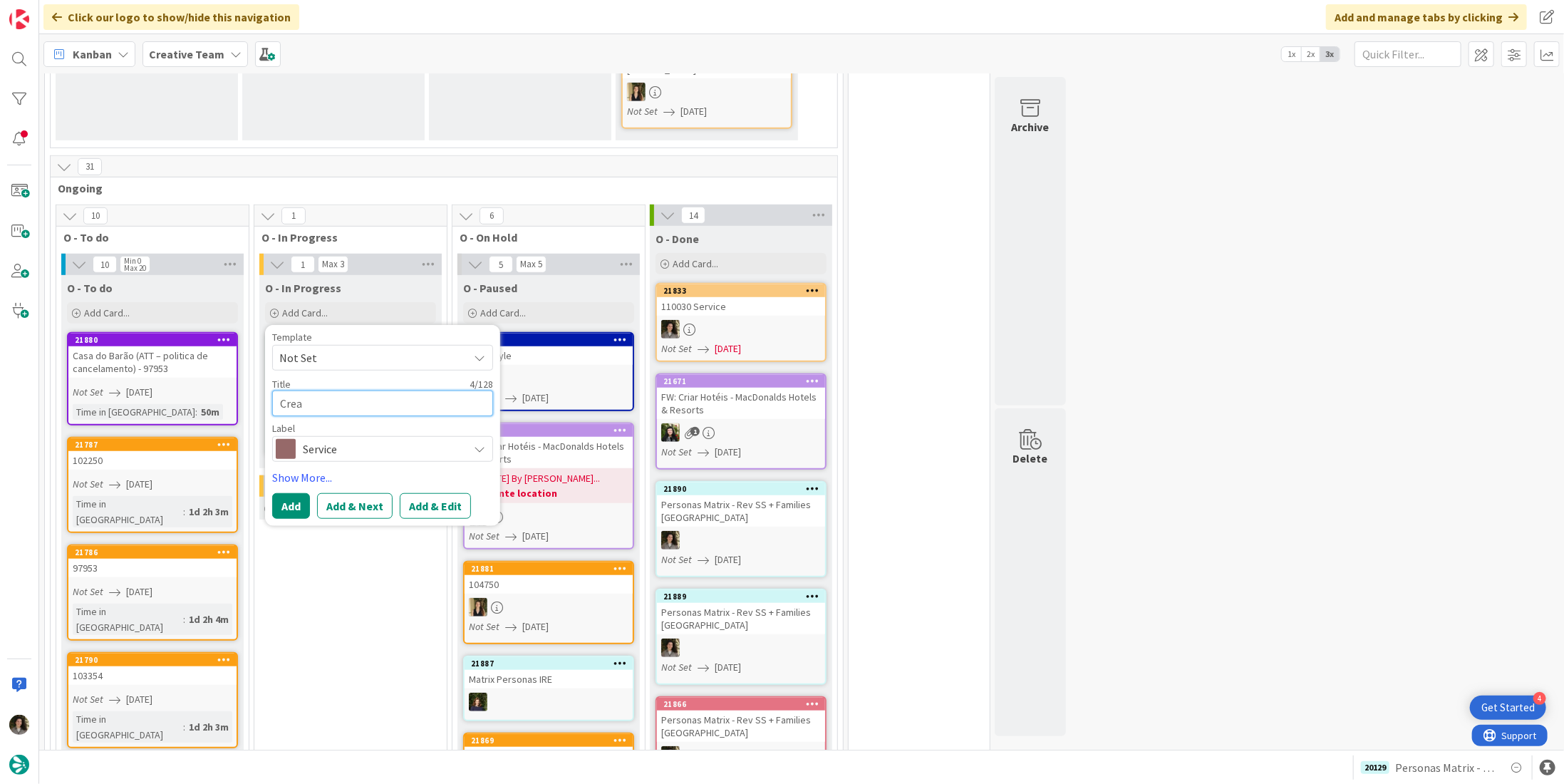
type textarea "x"
type textarea "Create"
type textarea "x"
type textarea "Create"
type textarea "x"
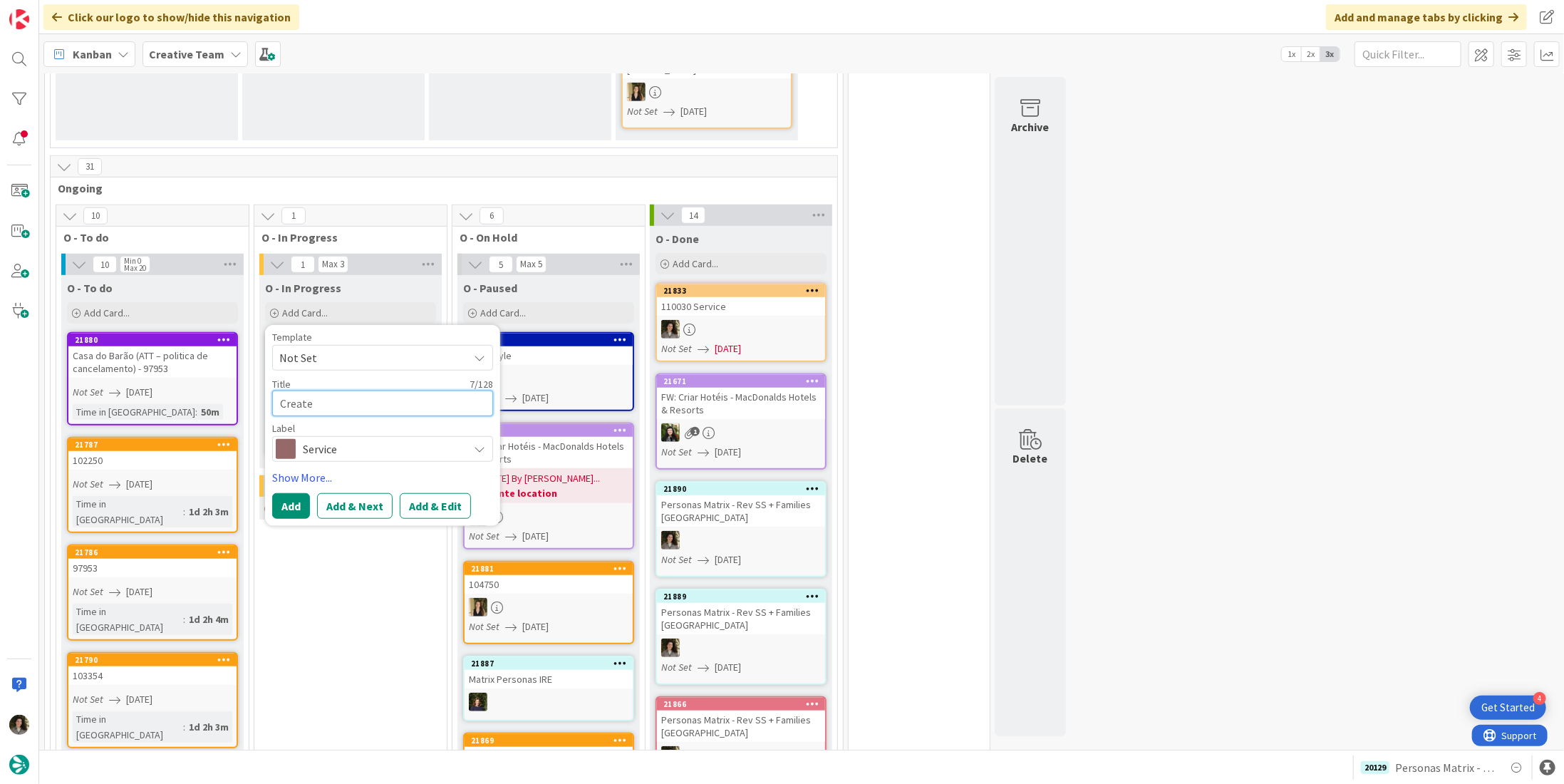
type textarea "Create G"
type textarea "x"
type textarea "Create GP"
type textarea "x"
type textarea "Create GPS"
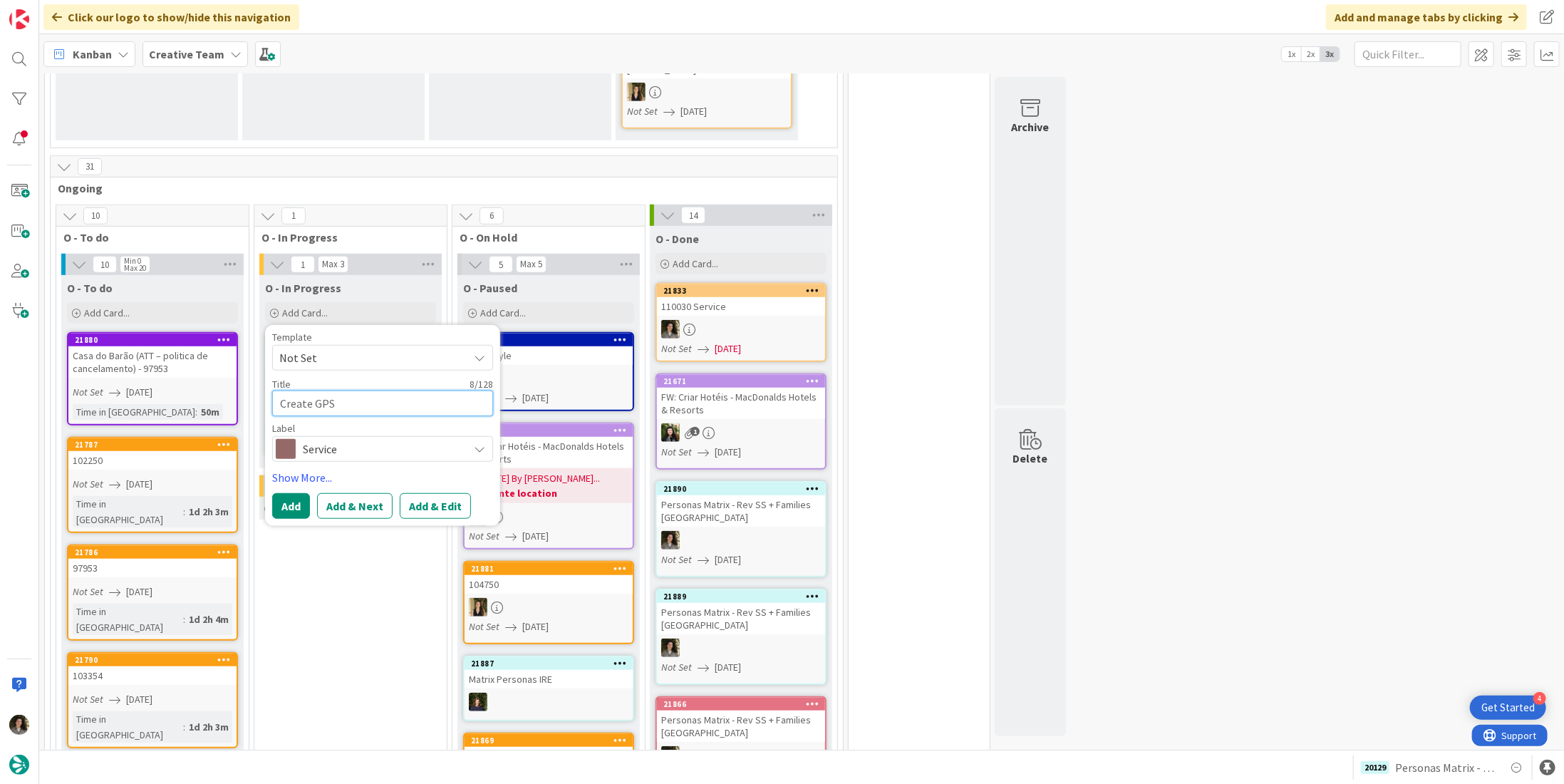
type textarea "x"
type textarea "Create GPS"
type textarea "x"
type textarea "Create GPS p"
type textarea "x"
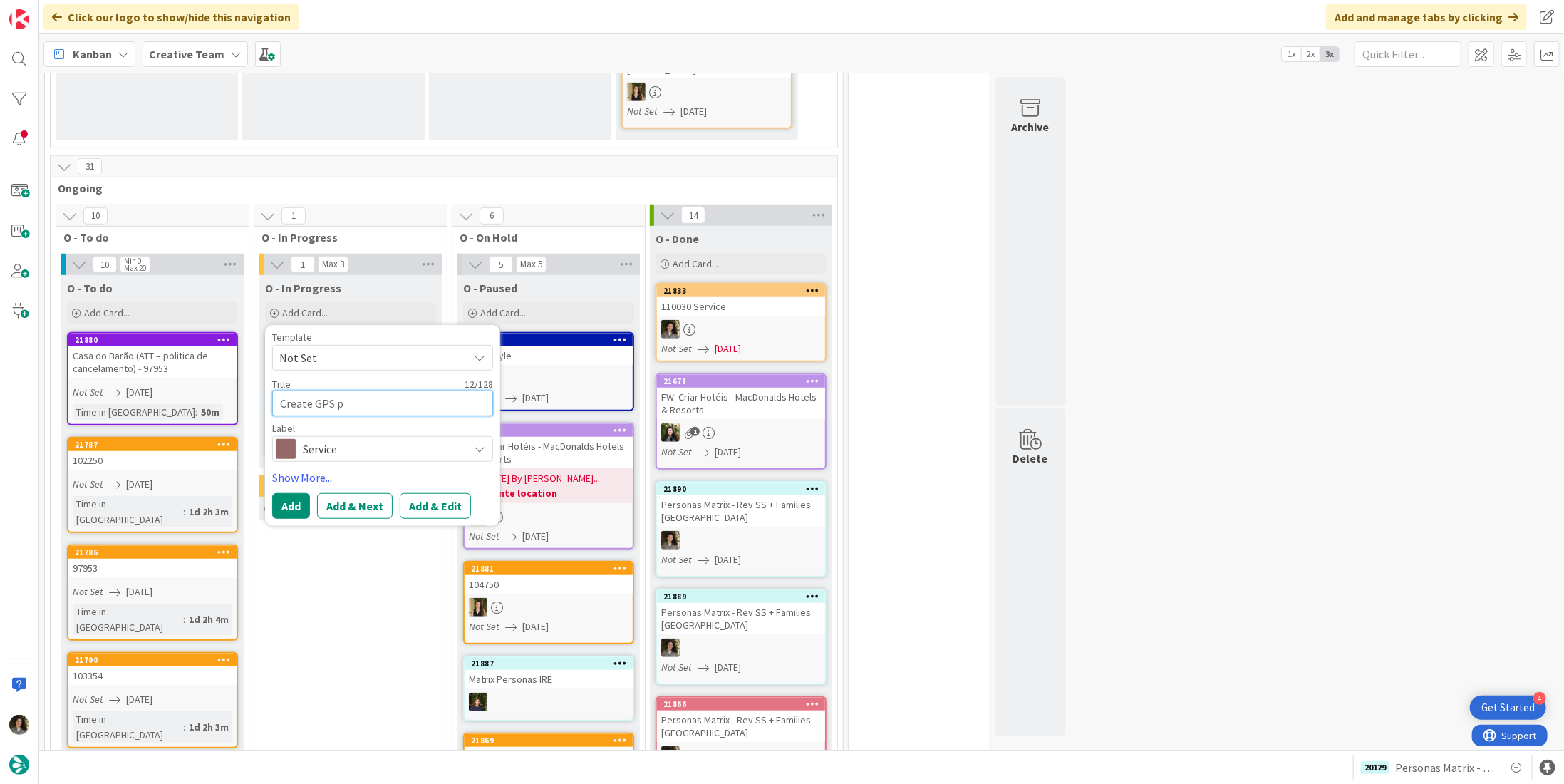
type textarea "Create GPS po"
type textarea "x"
type textarea "Create GPS p"
type textarea "x"
type textarea "Create GPS"
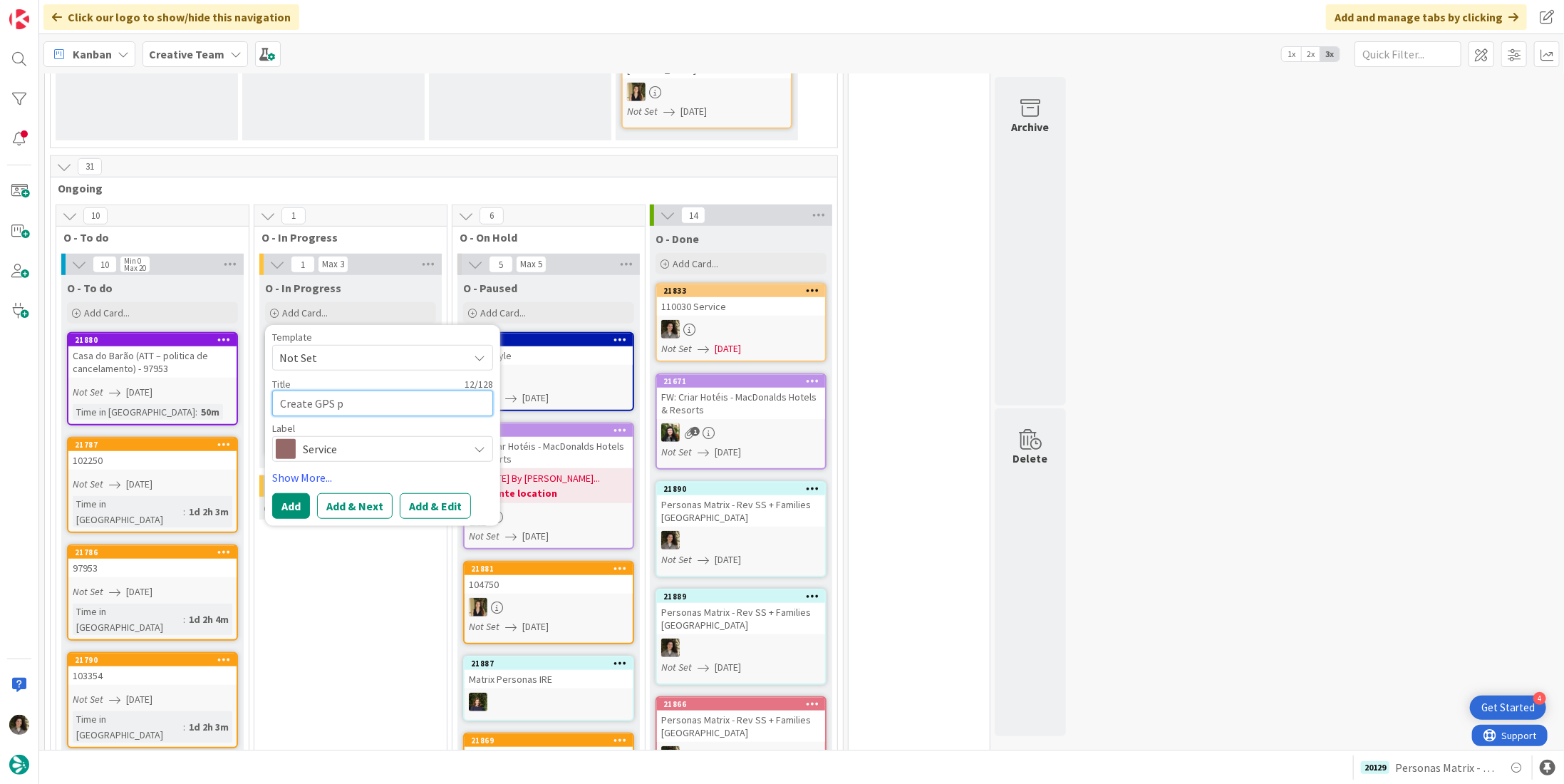
type textarea "x"
type textarea "Create GPS P"
type textarea "x"
type textarea "Create GPS PO"
type textarea "x"
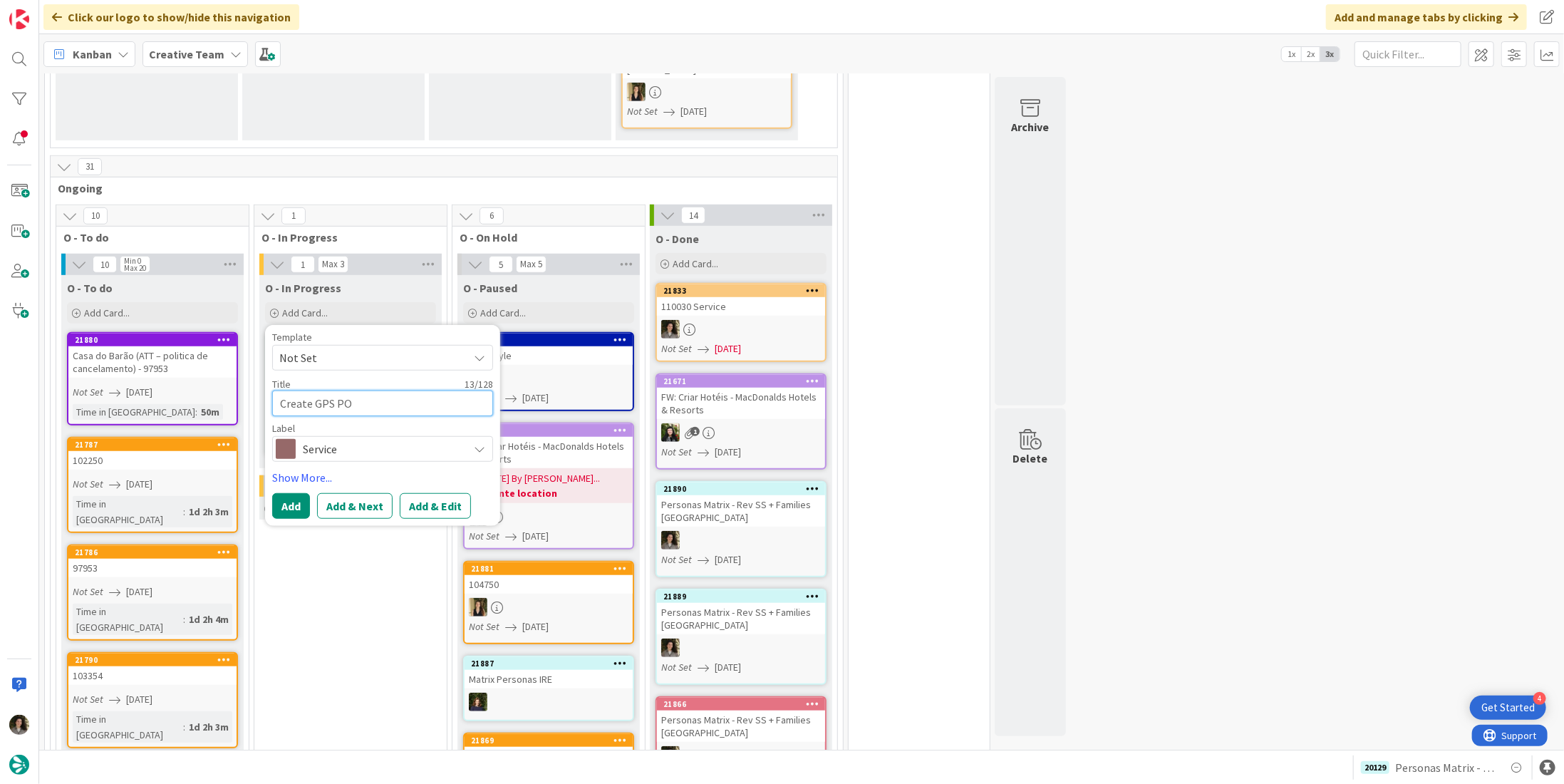
type textarea "Create GPS POI"
type textarea "x"
type textarea "Create GPS POIN"
type textarea "x"
type textarea "Create GPS POINT"
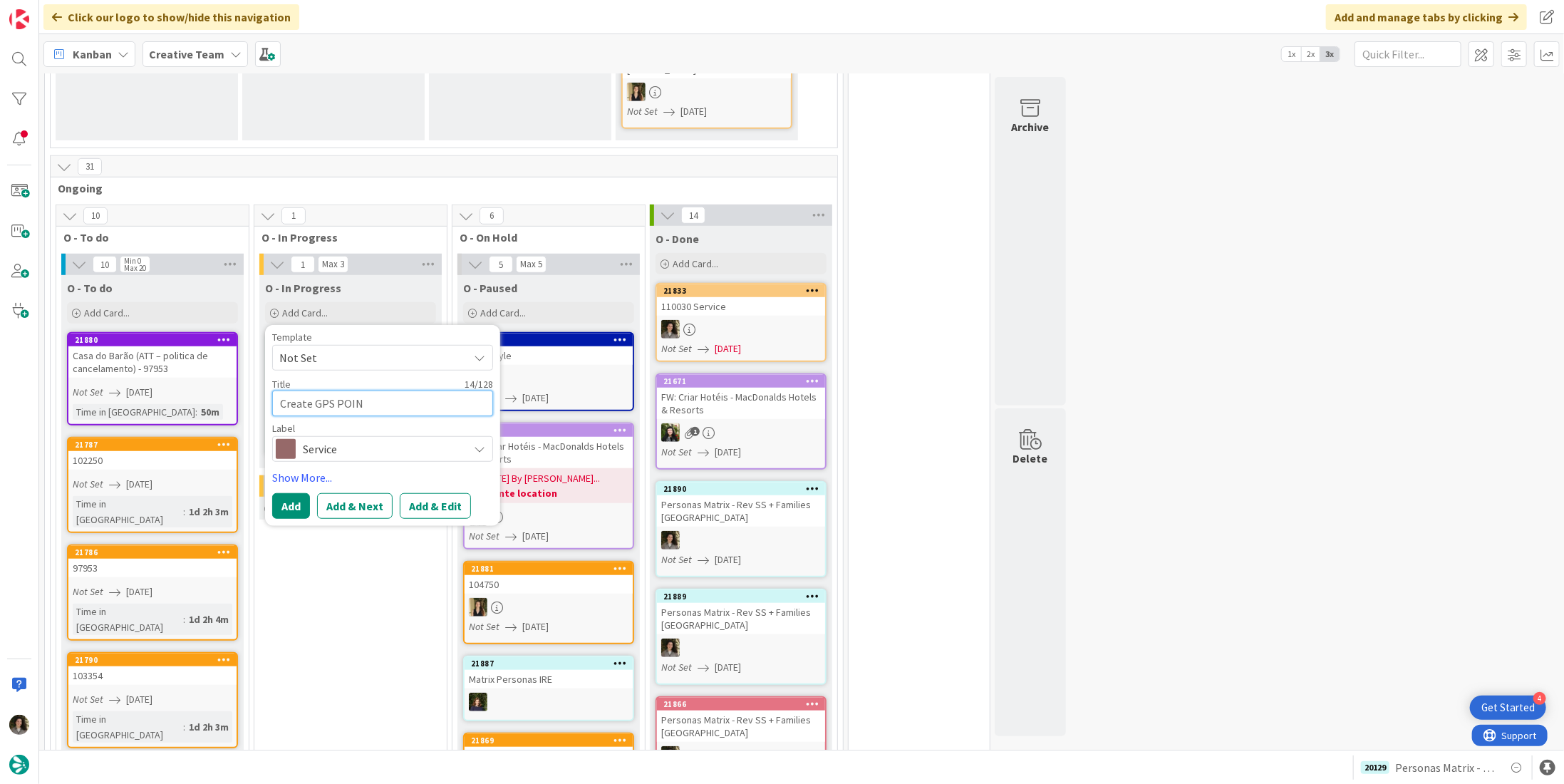
type textarea "x"
type textarea "Create GPS POINT"
type textarea "x"
type textarea "Create GPS POINT -"
type textarea "x"
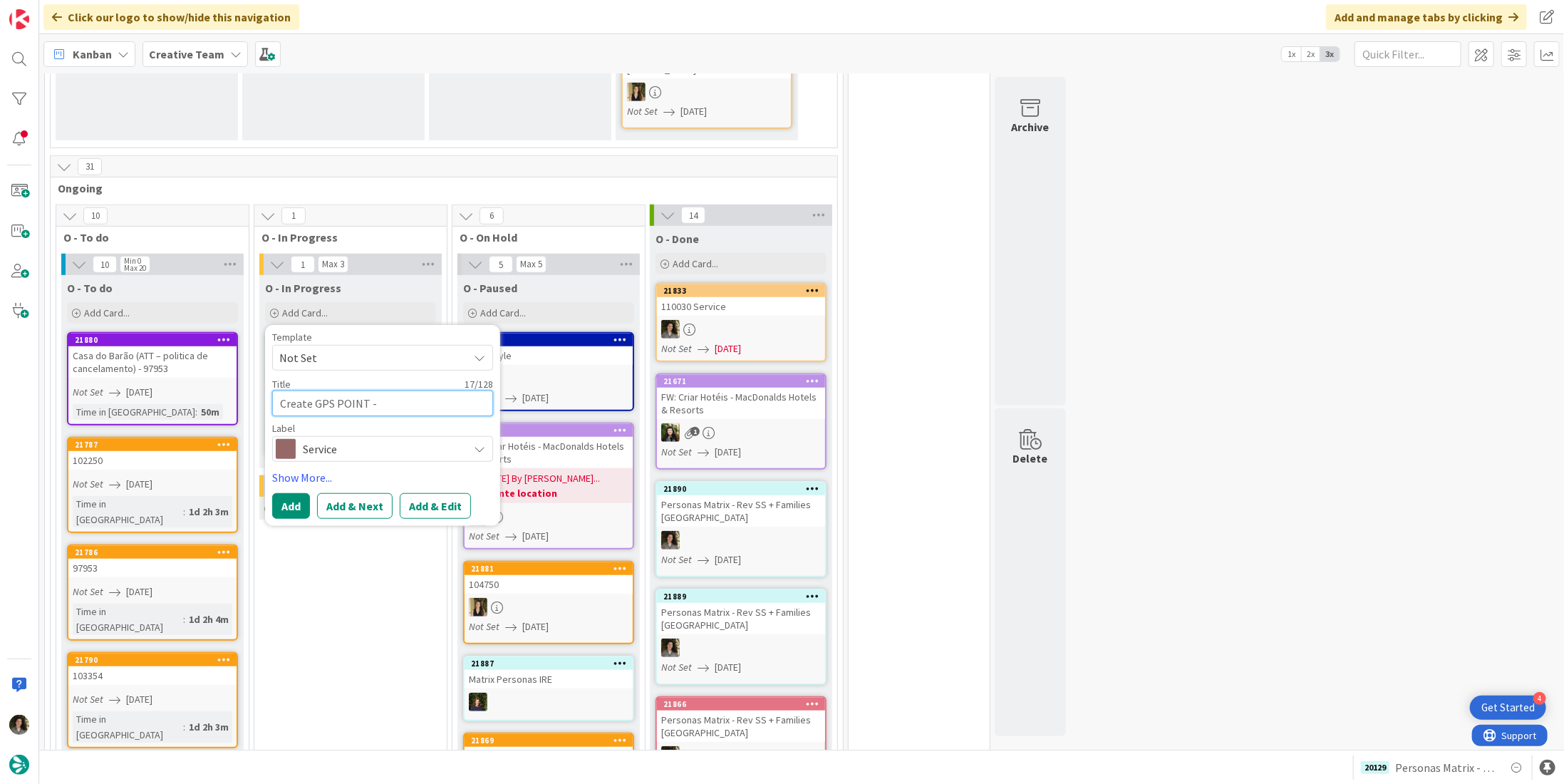
type textarea "Create GPS POINT -"
type textarea "x"
type textarea "Create GPS POINT - 1"
type textarea "x"
type textarea "Create GPS POINT - 11"
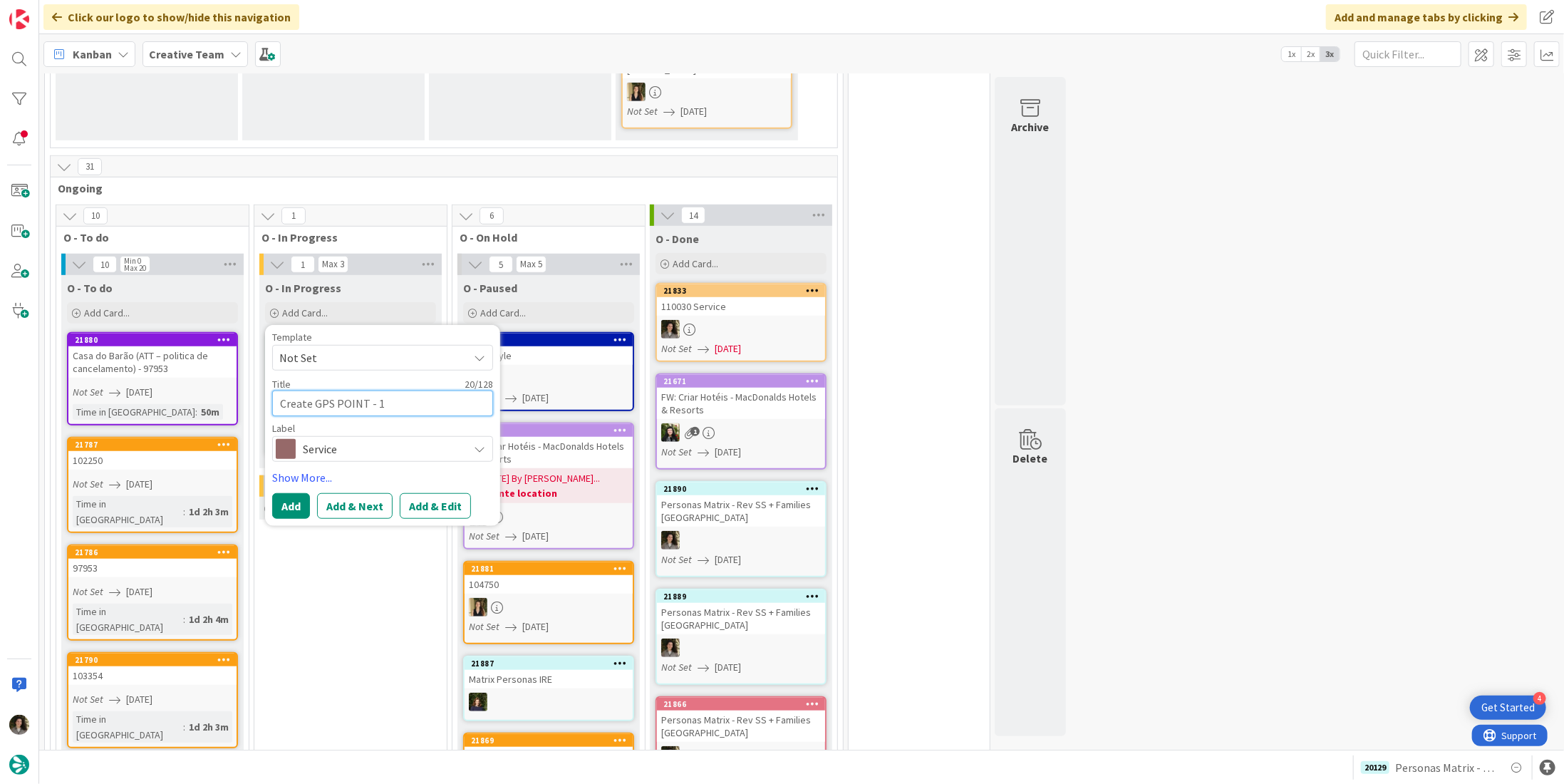
type textarea "x"
type textarea "Create GPS POINT - 110"
type textarea "x"
type textarea "Create GPS POINT - 1100"
type textarea "x"
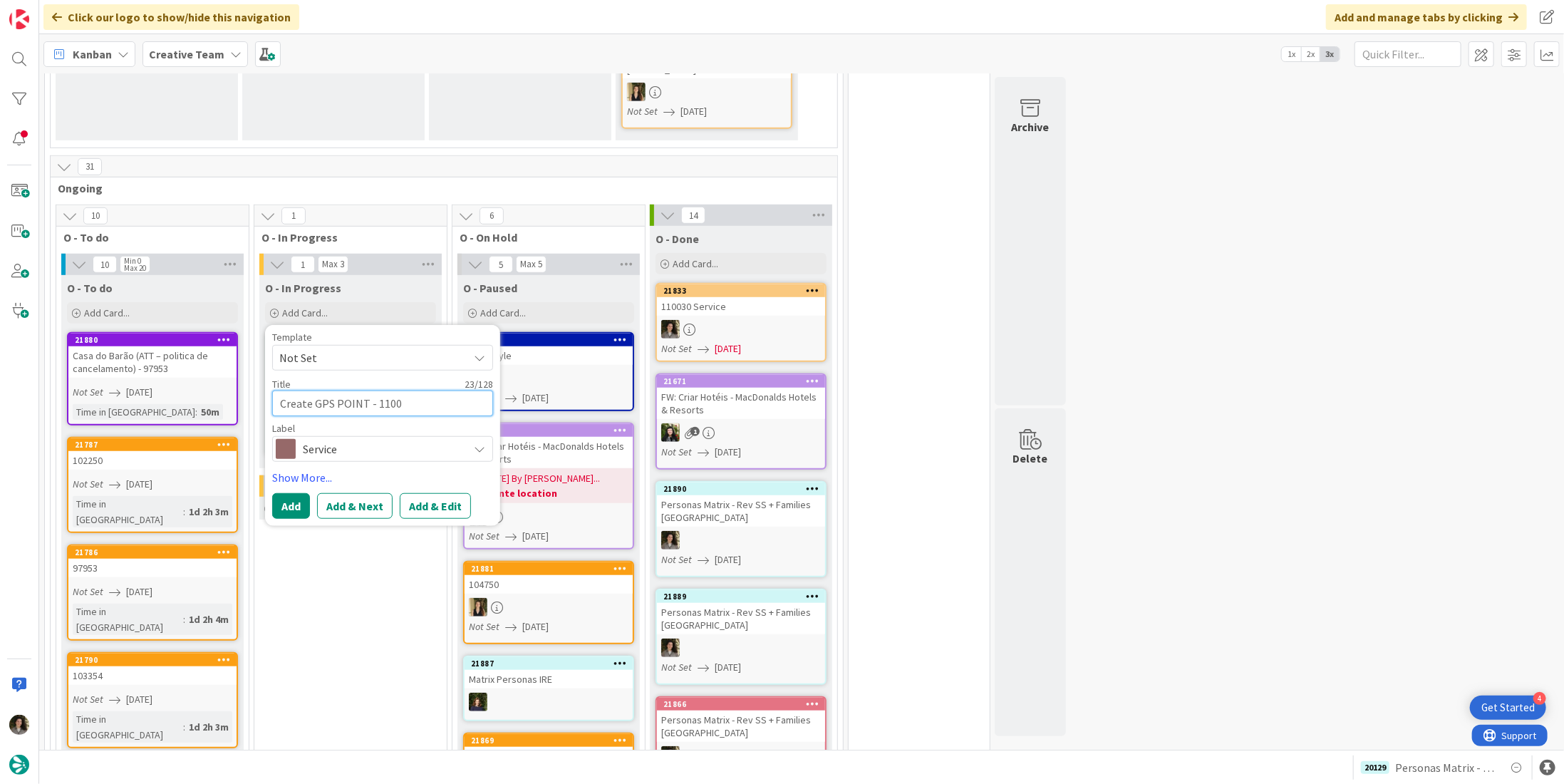
type textarea "Create GPS POINT - 11003"
type textarea "x"
type textarea "Create GPS POINT - 110030"
type textarea "x"
type textarea "Create GPS POINT - 110030"
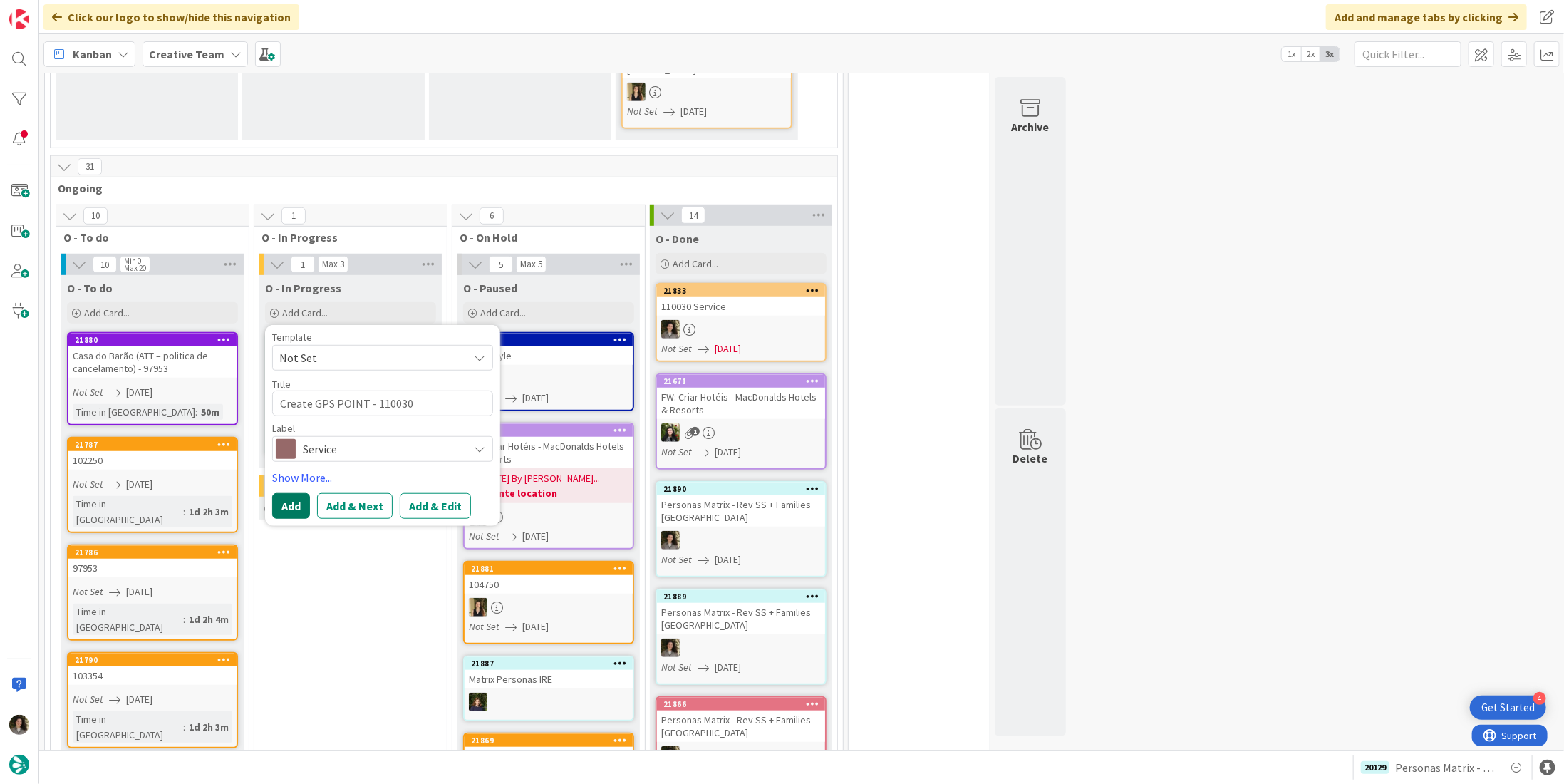
click at [301, 493] on button "Add" at bounding box center [291, 506] width 38 height 26
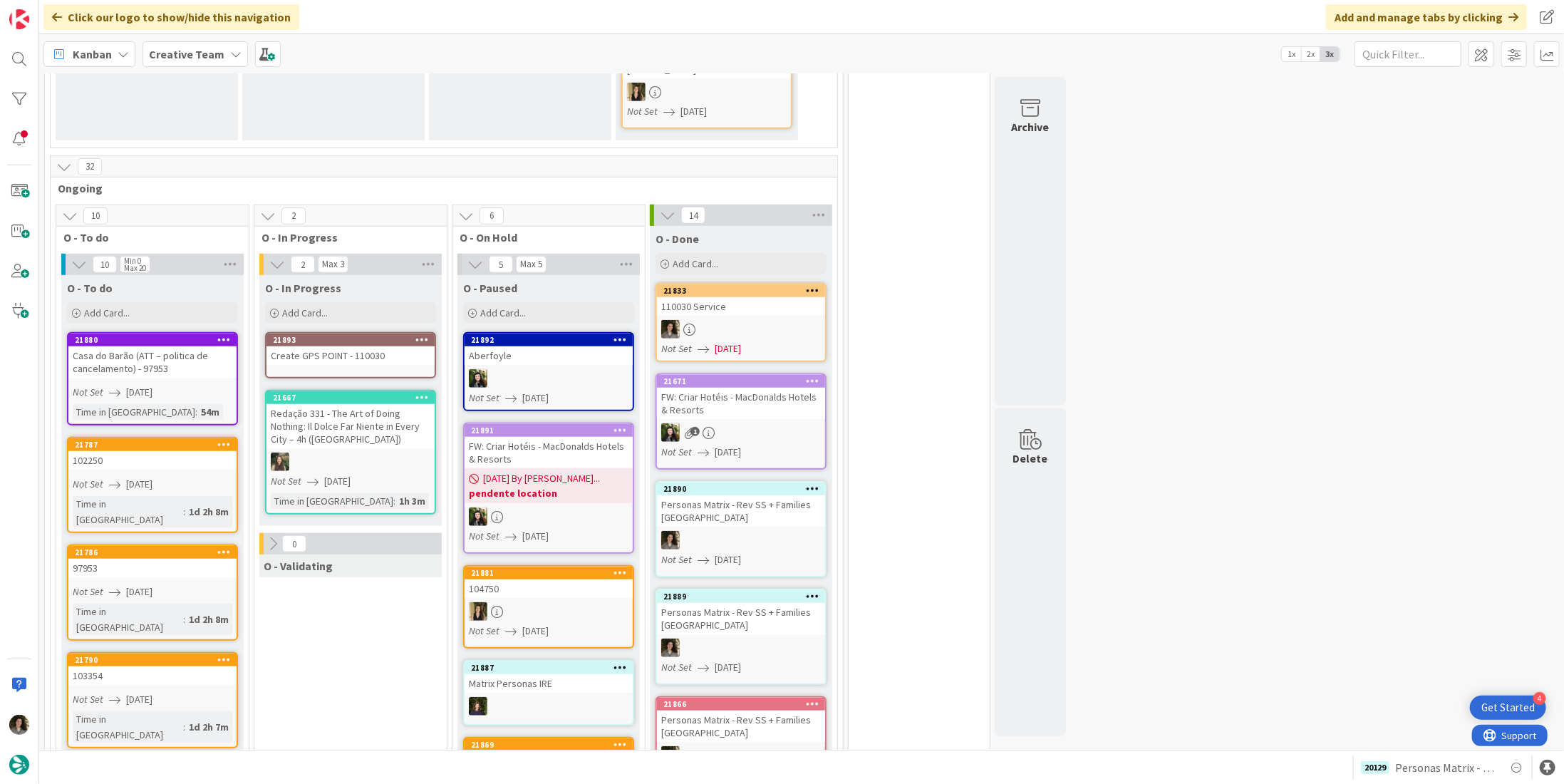
click at [350, 349] on link "21893 Create GPS POINT - 110030" at bounding box center [350, 355] width 171 height 46
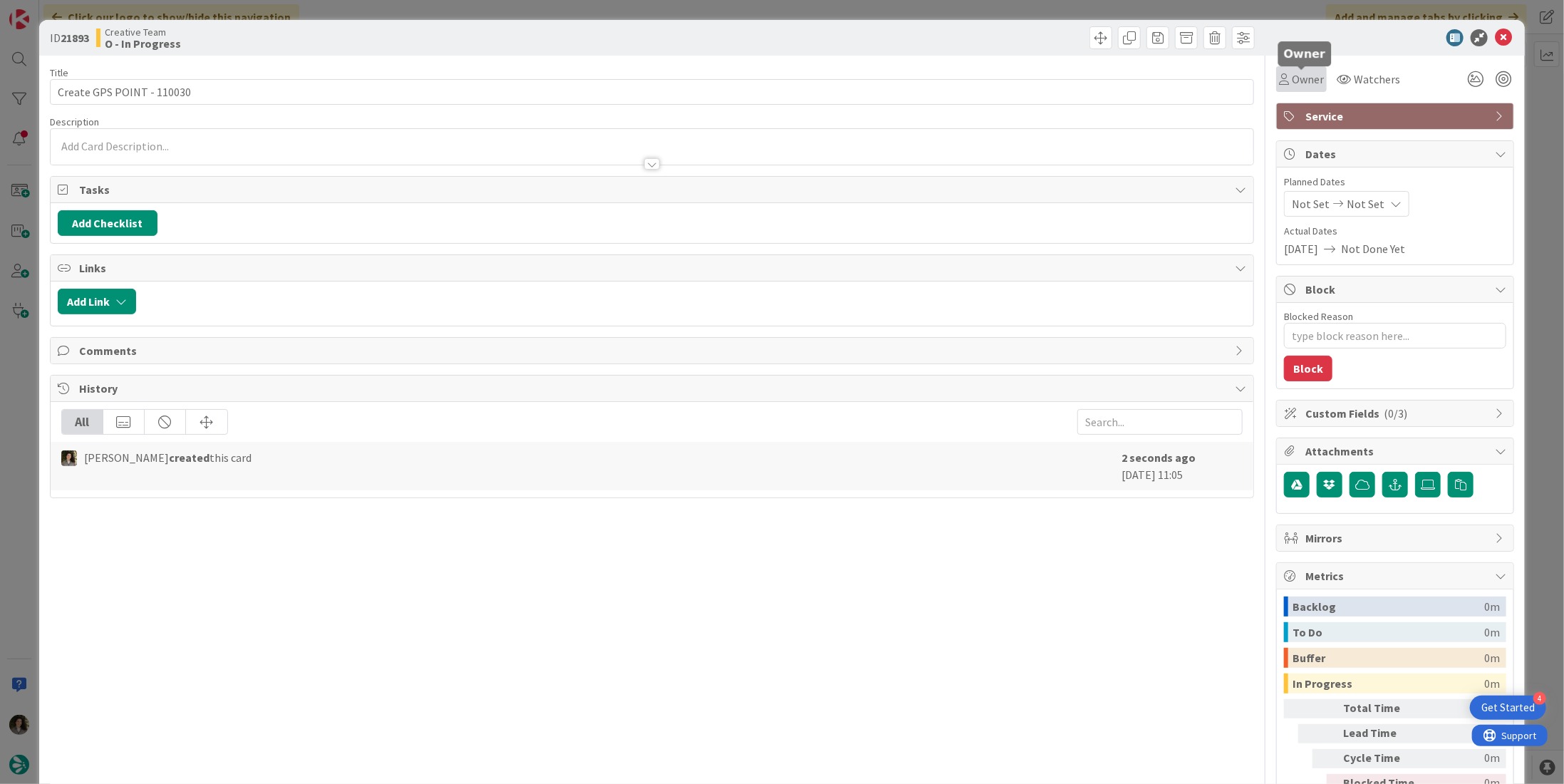
click at [1292, 72] on span "Owner" at bounding box center [1308, 79] width 33 height 17
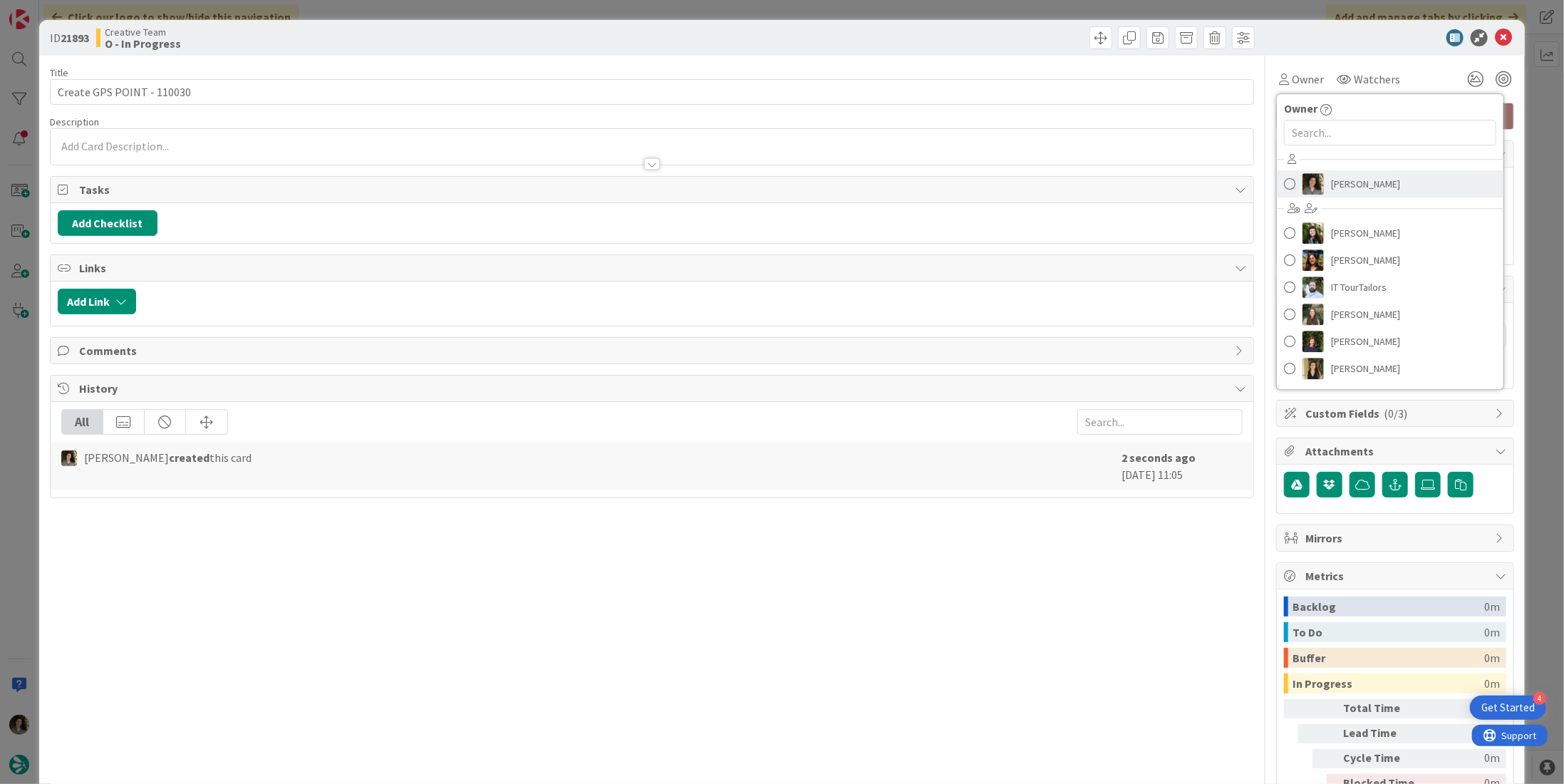
click at [1350, 192] on span "[PERSON_NAME]" at bounding box center [1366, 183] width 69 height 21
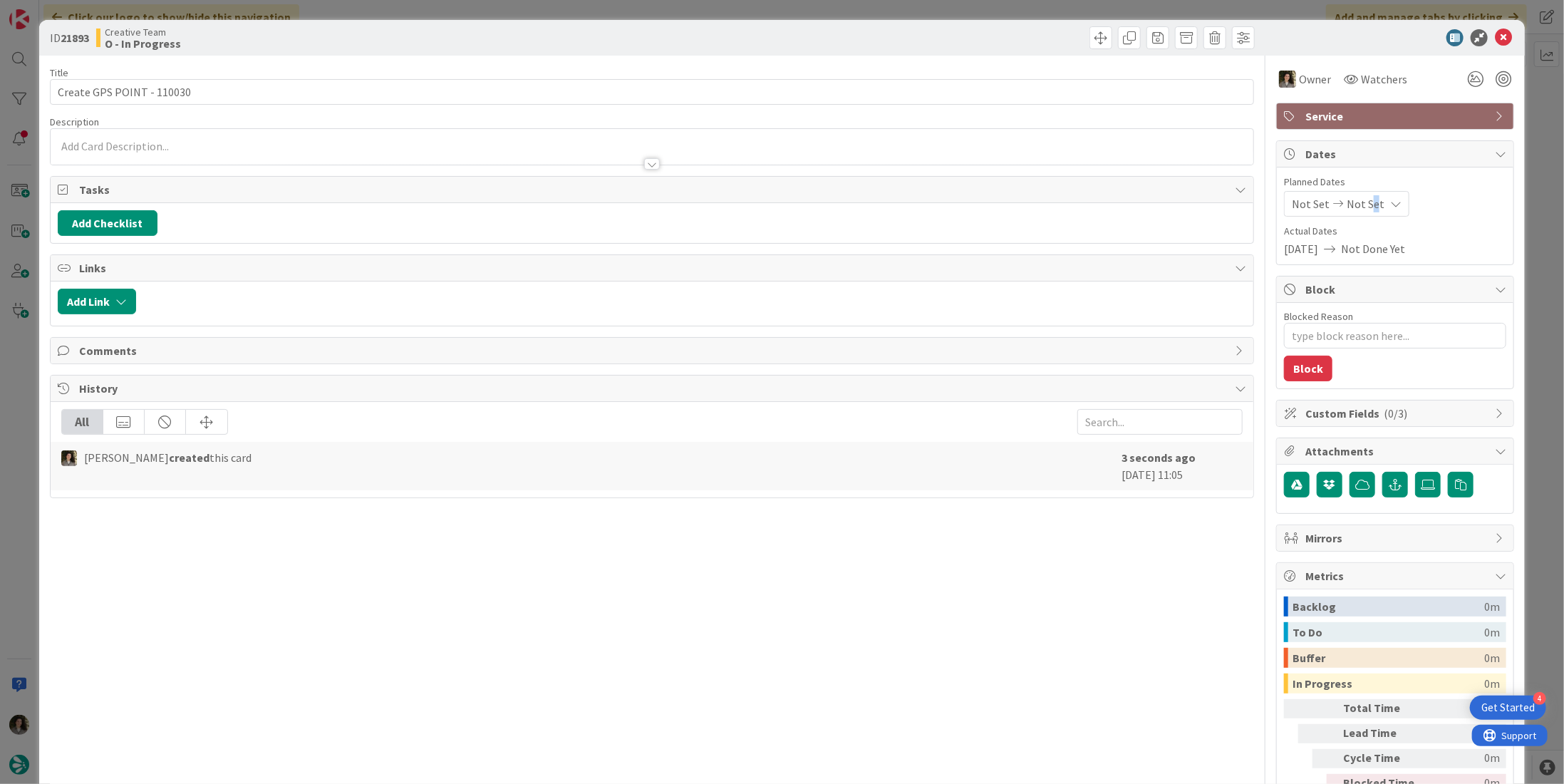
click at [1362, 202] on span "Not Set" at bounding box center [1366, 203] width 38 height 17
type textarea "x"
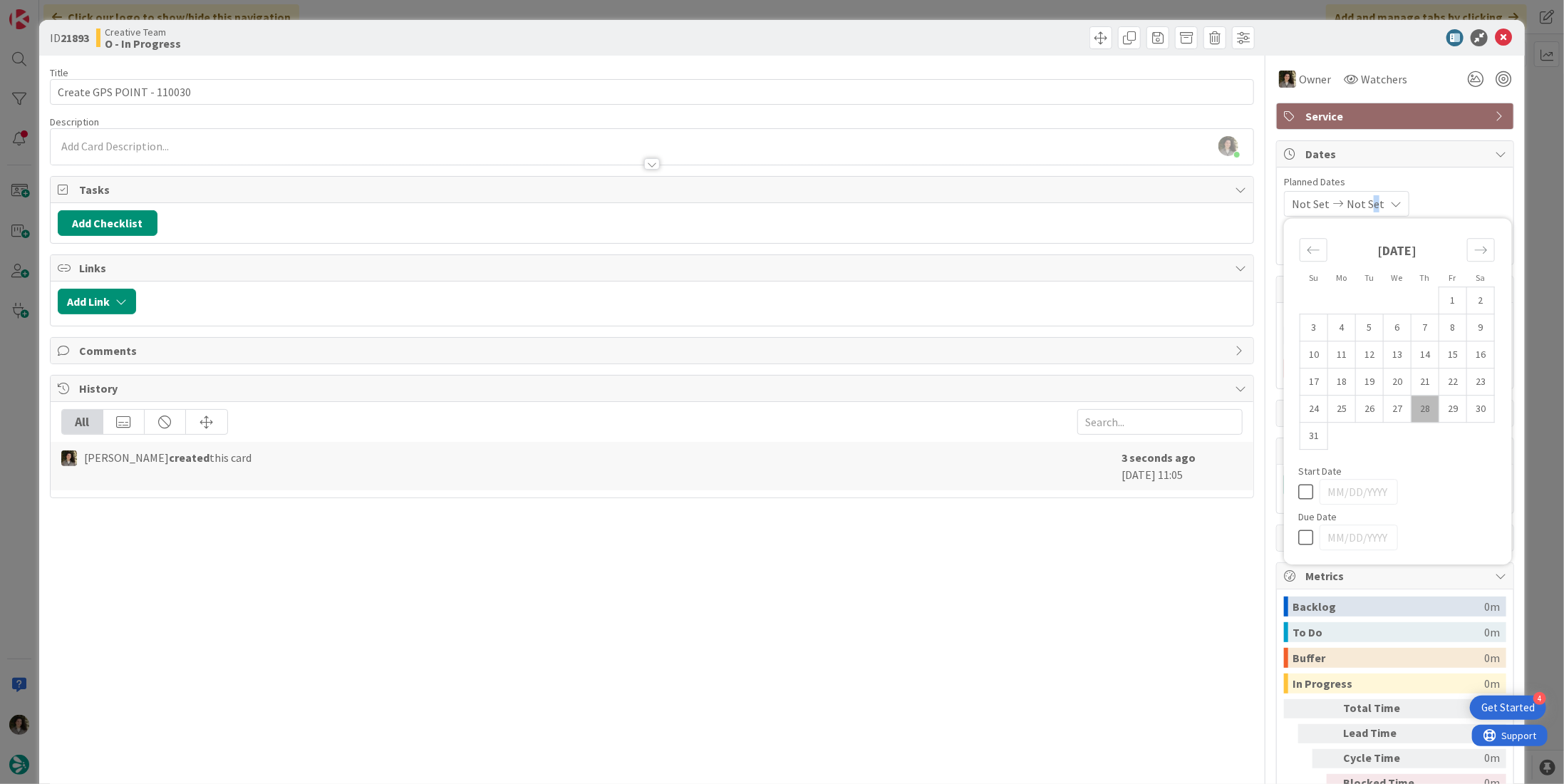
click at [1298, 531] on icon at bounding box center [1308, 537] width 21 height 17
type input "[DATE]"
click at [1020, 610] on div "Title 25 / 128 Create GPS POINT - 110030 Description Melissa Santos just joined…" at bounding box center [652, 444] width 1204 height 777
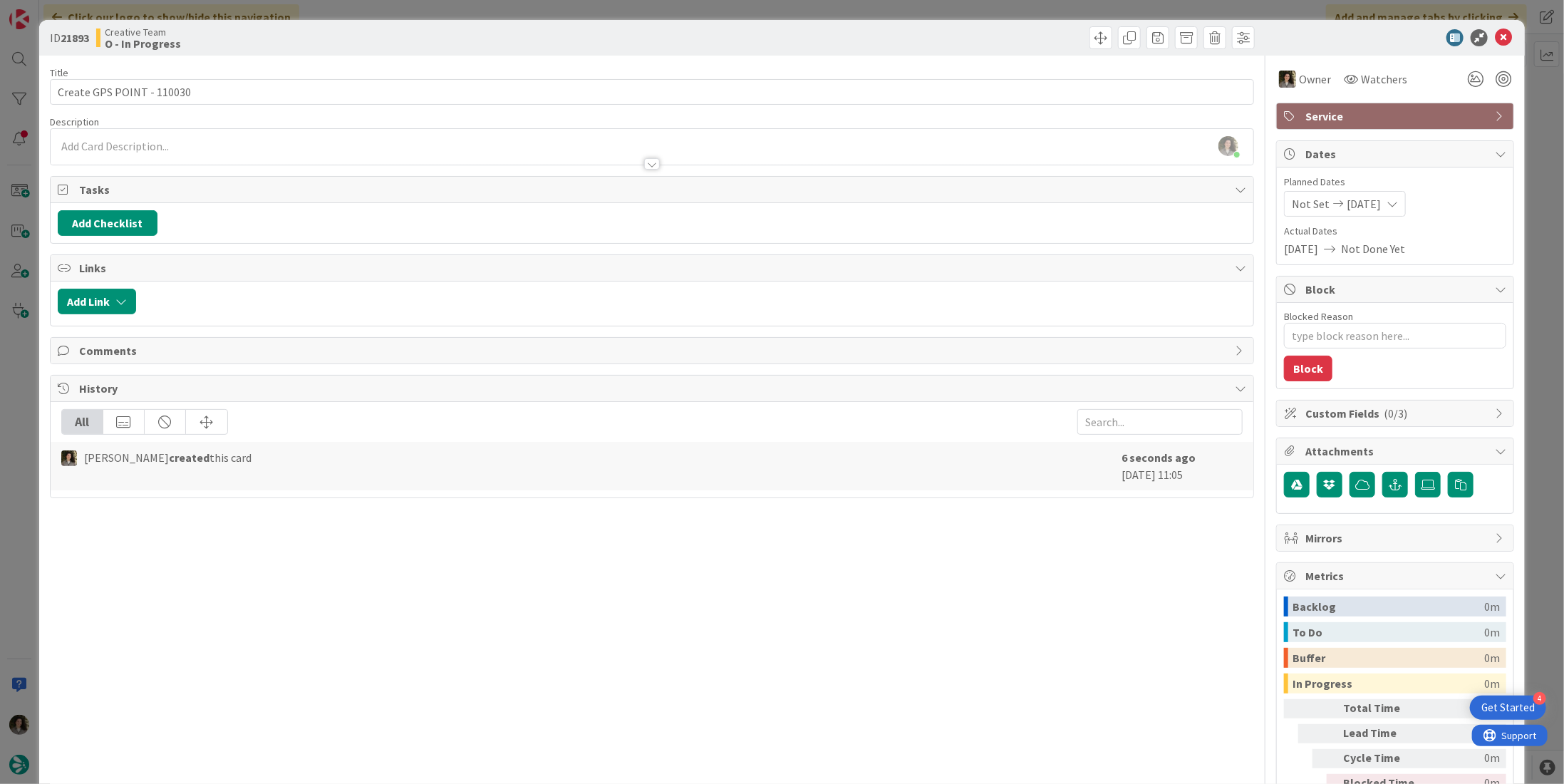
click at [1448, 124] on div "Service" at bounding box center [1395, 116] width 237 height 26
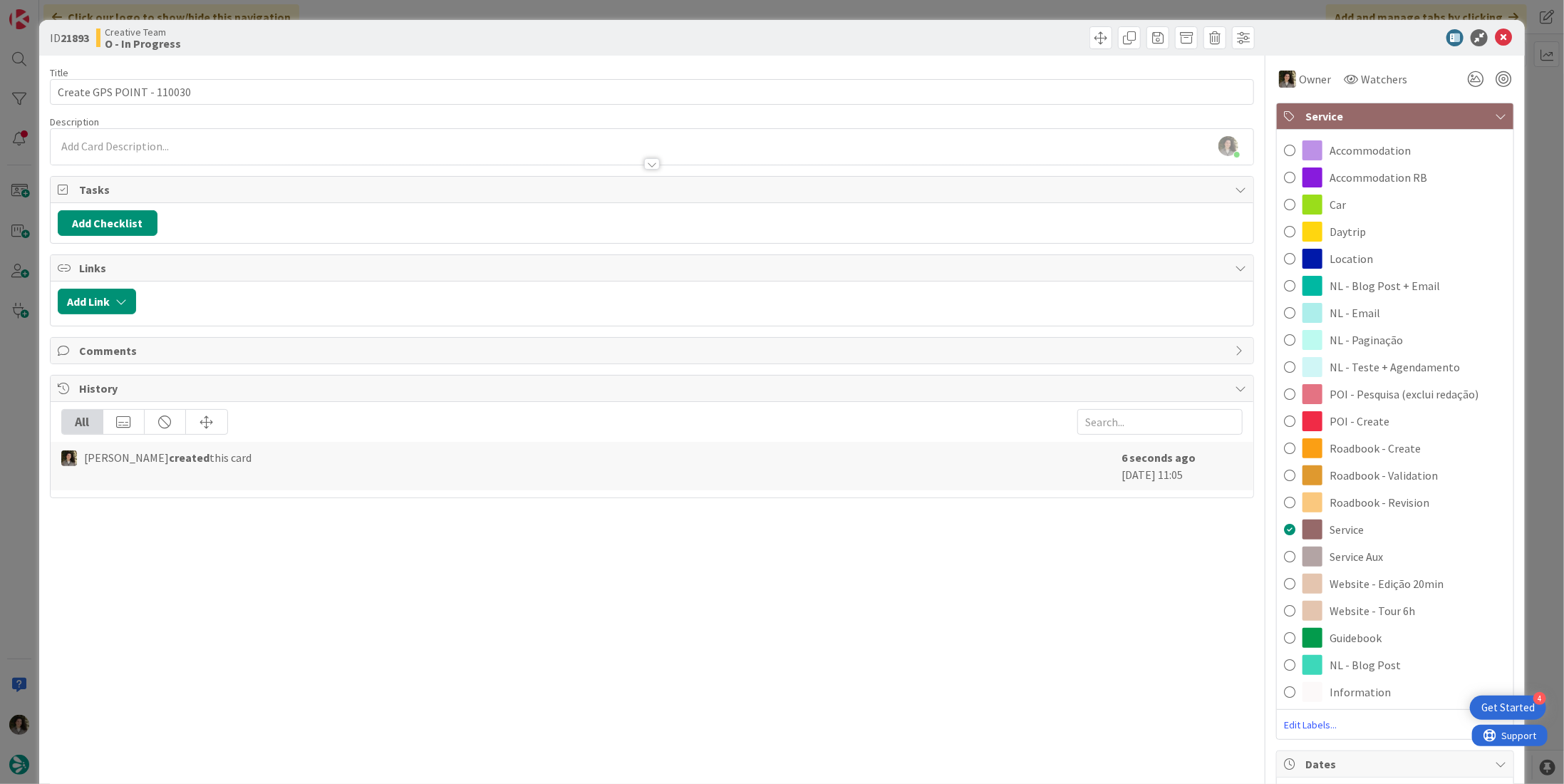
drag, startPoint x: 1387, startPoint y: 555, endPoint x: 1440, endPoint y: 324, distance: 237.0
click at [1387, 555] on div "Service Aux" at bounding box center [1395, 555] width 237 height 27
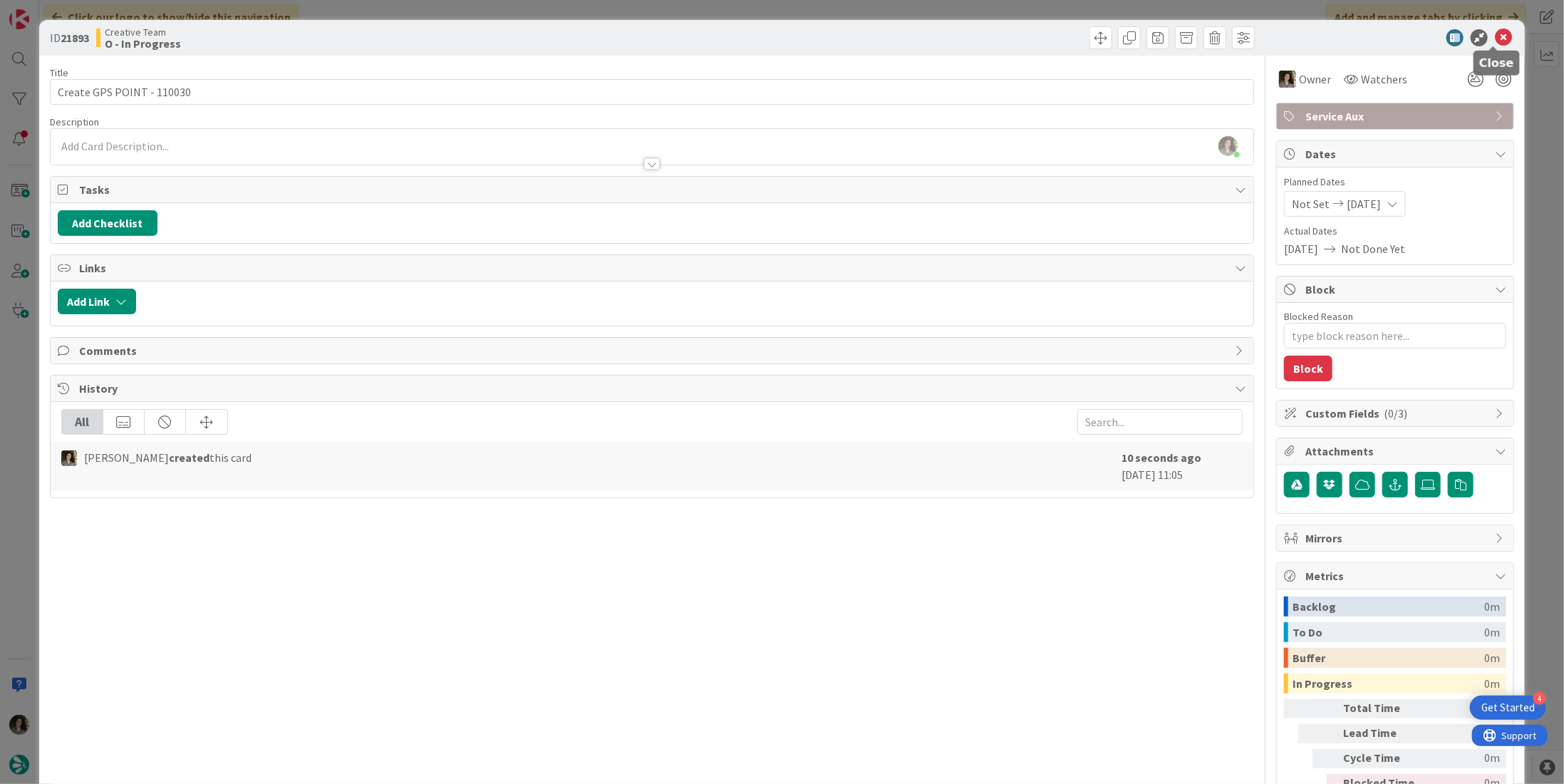
click at [1496, 37] on icon at bounding box center [1504, 37] width 17 height 17
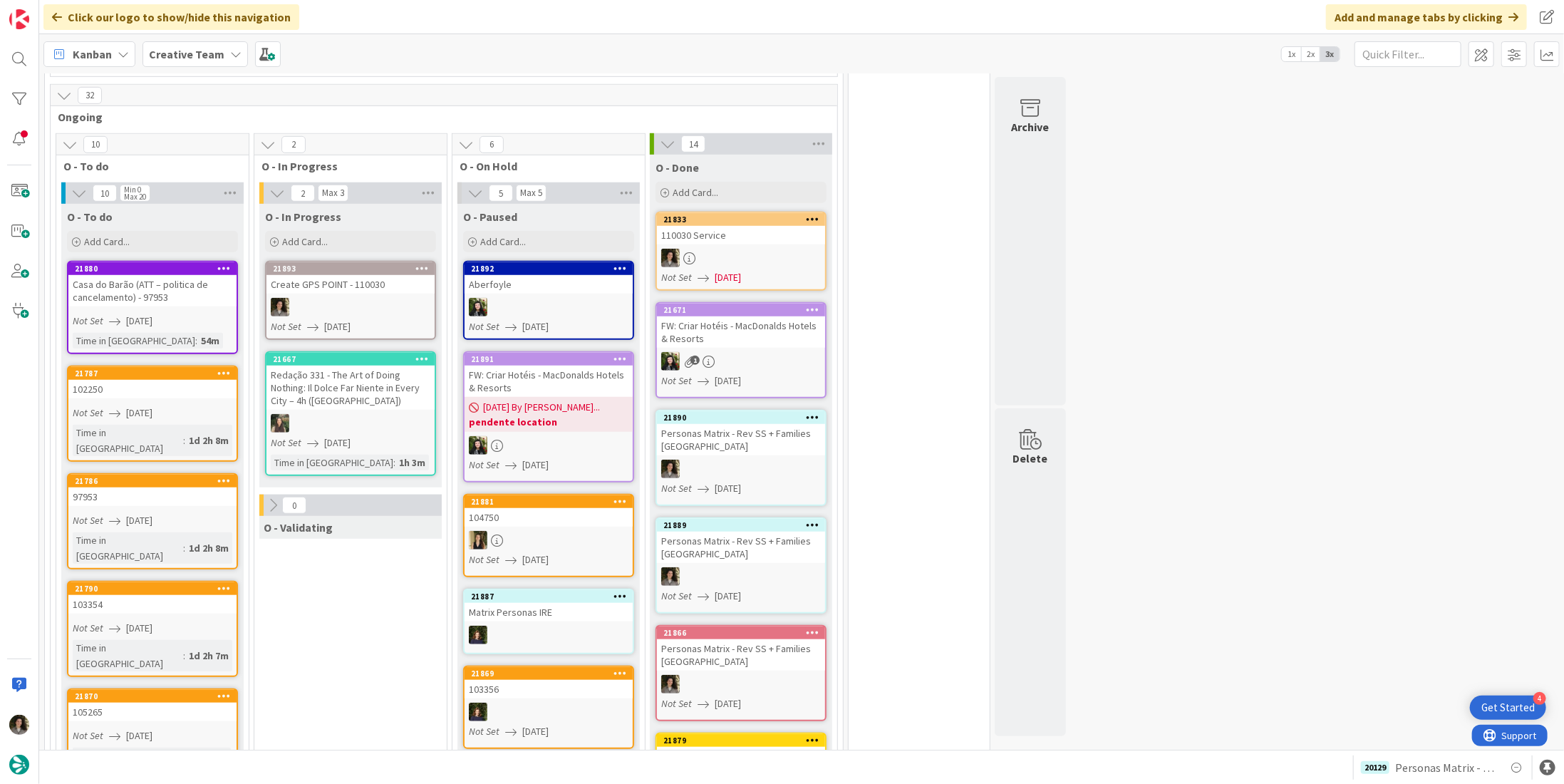
click at [729, 249] on div at bounding box center [741, 258] width 168 height 19
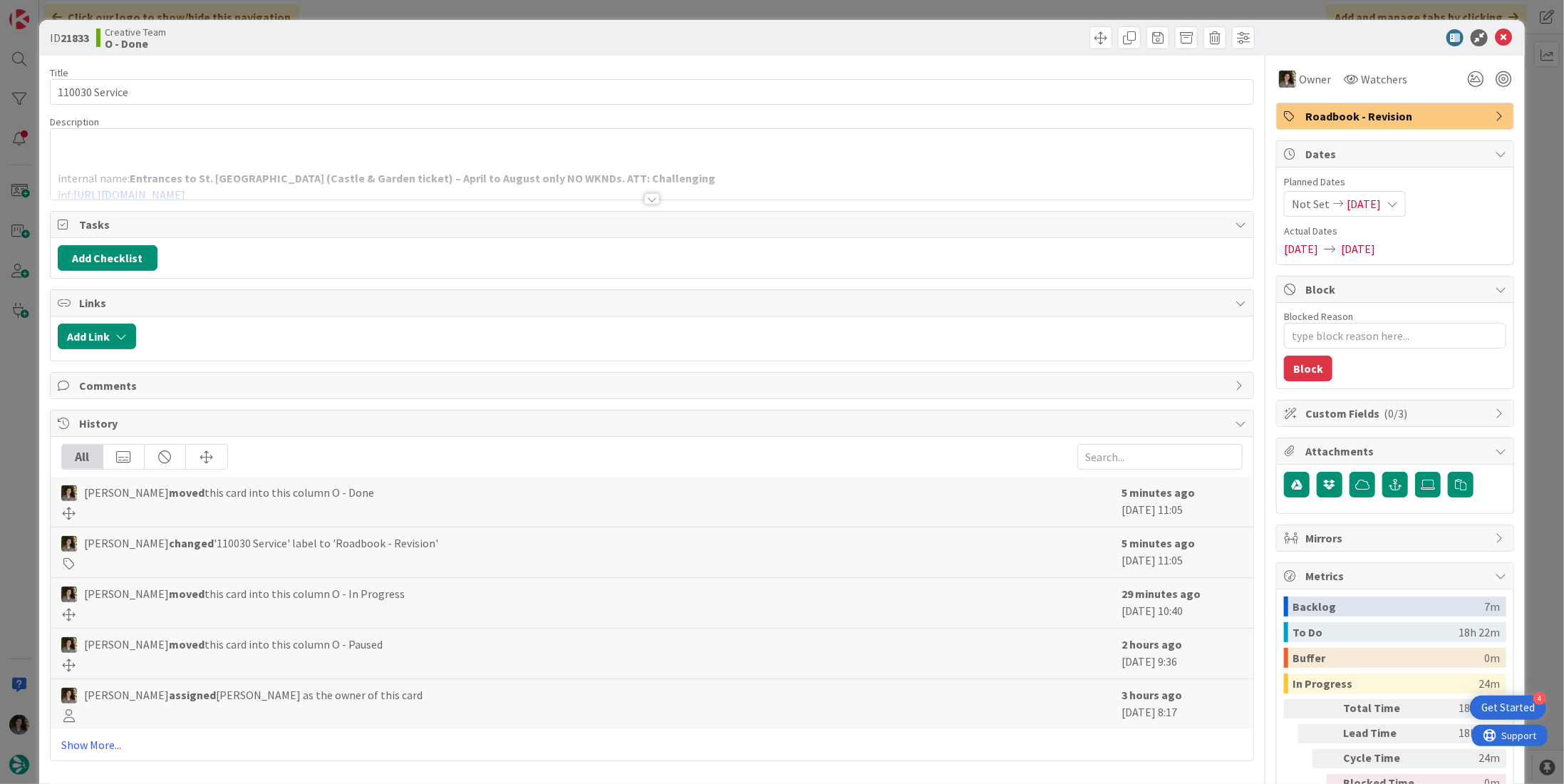
click at [362, 177] on div at bounding box center [651, 181] width 1203 height 36
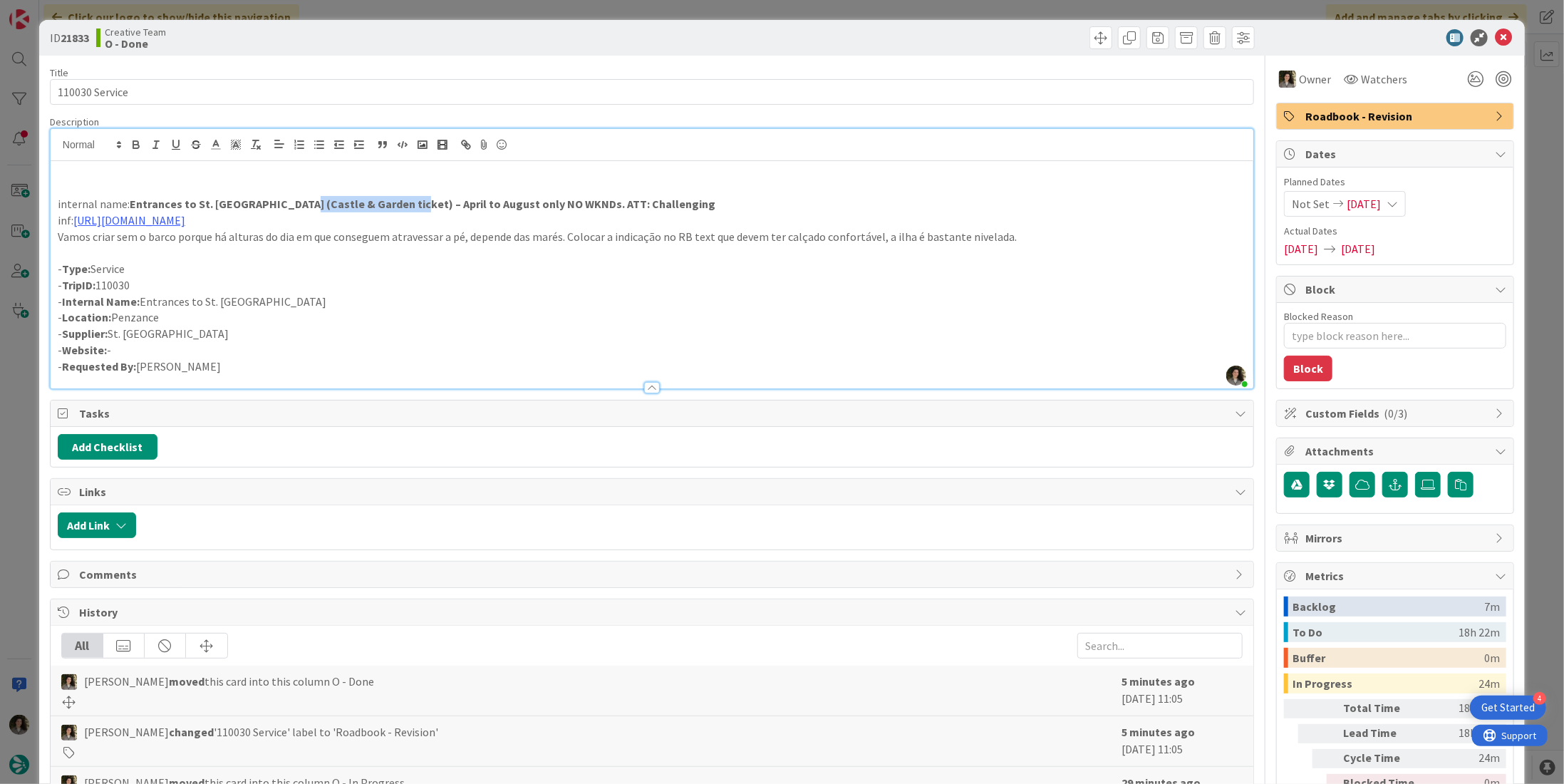
drag, startPoint x: 404, startPoint y: 201, endPoint x: 297, endPoint y: 203, distance: 107.0
click at [297, 203] on strong "Entrances to St. Michaels Mount (Castle & Garden ticket) – April to August only…" at bounding box center [423, 203] width 585 height 14
click at [1500, 38] on icon at bounding box center [1504, 37] width 17 height 17
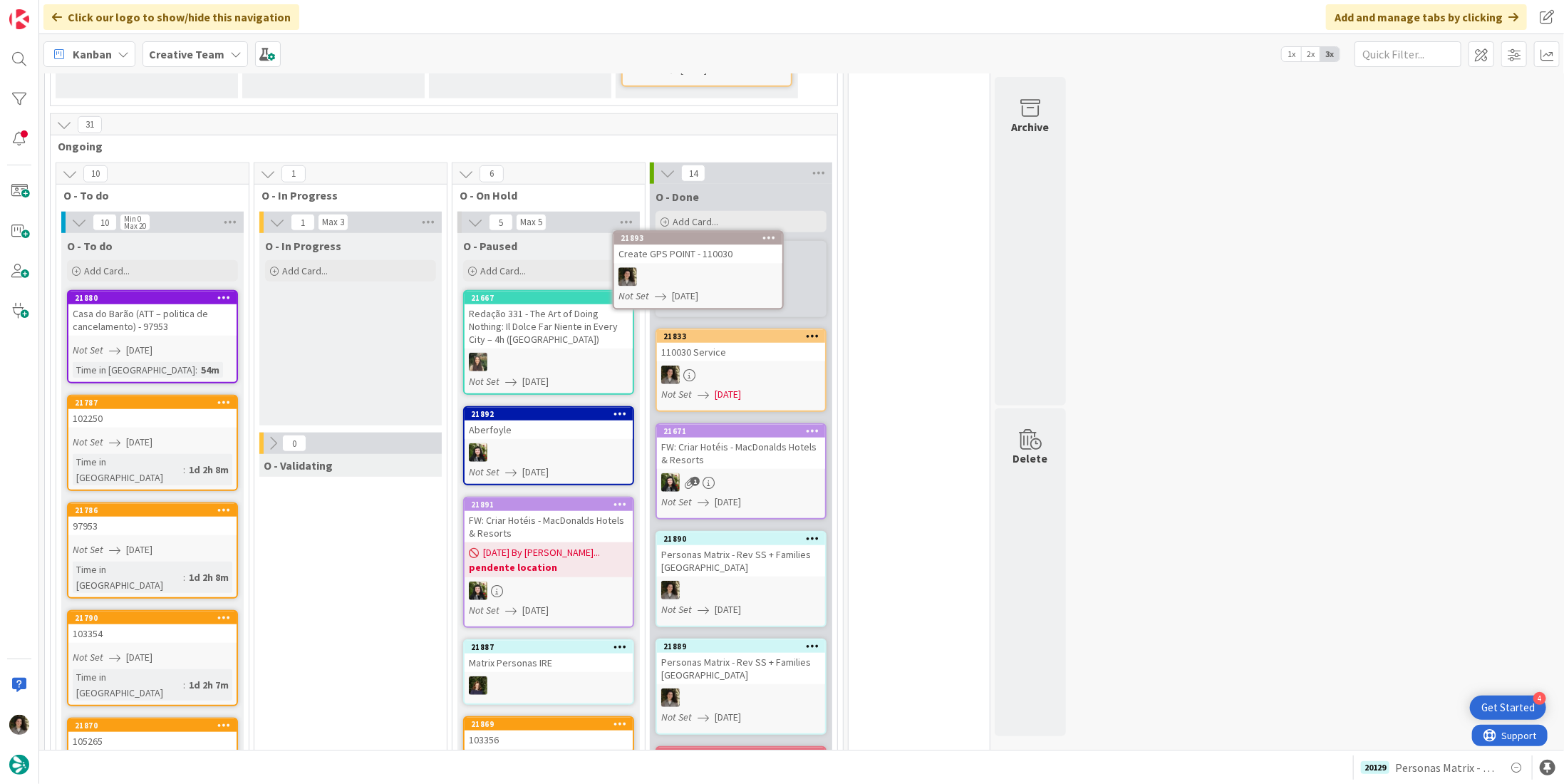
scroll to position [614, 0]
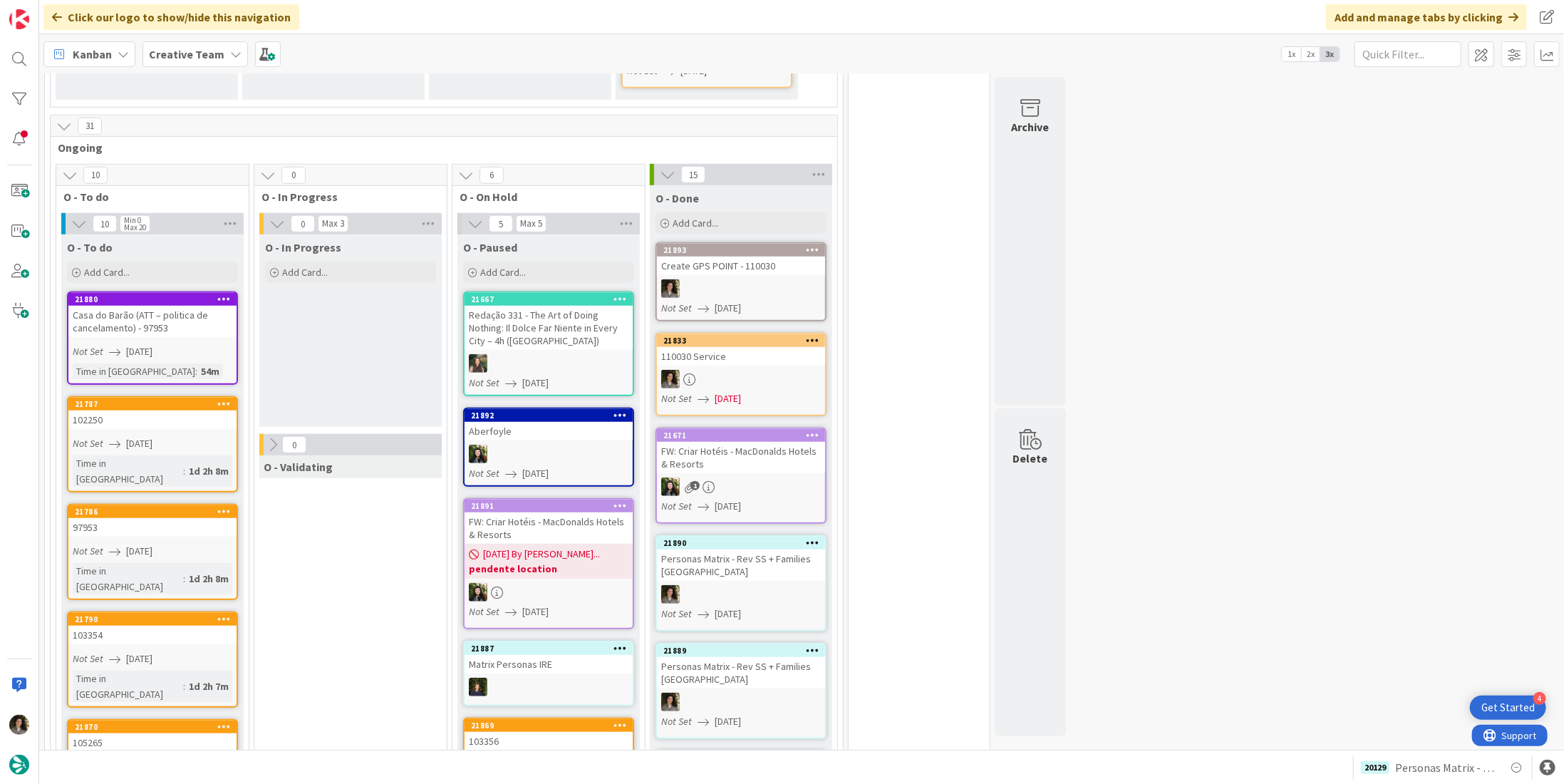
click at [718, 256] on div "Create GPS POINT - 110030" at bounding box center [741, 266] width 168 height 19
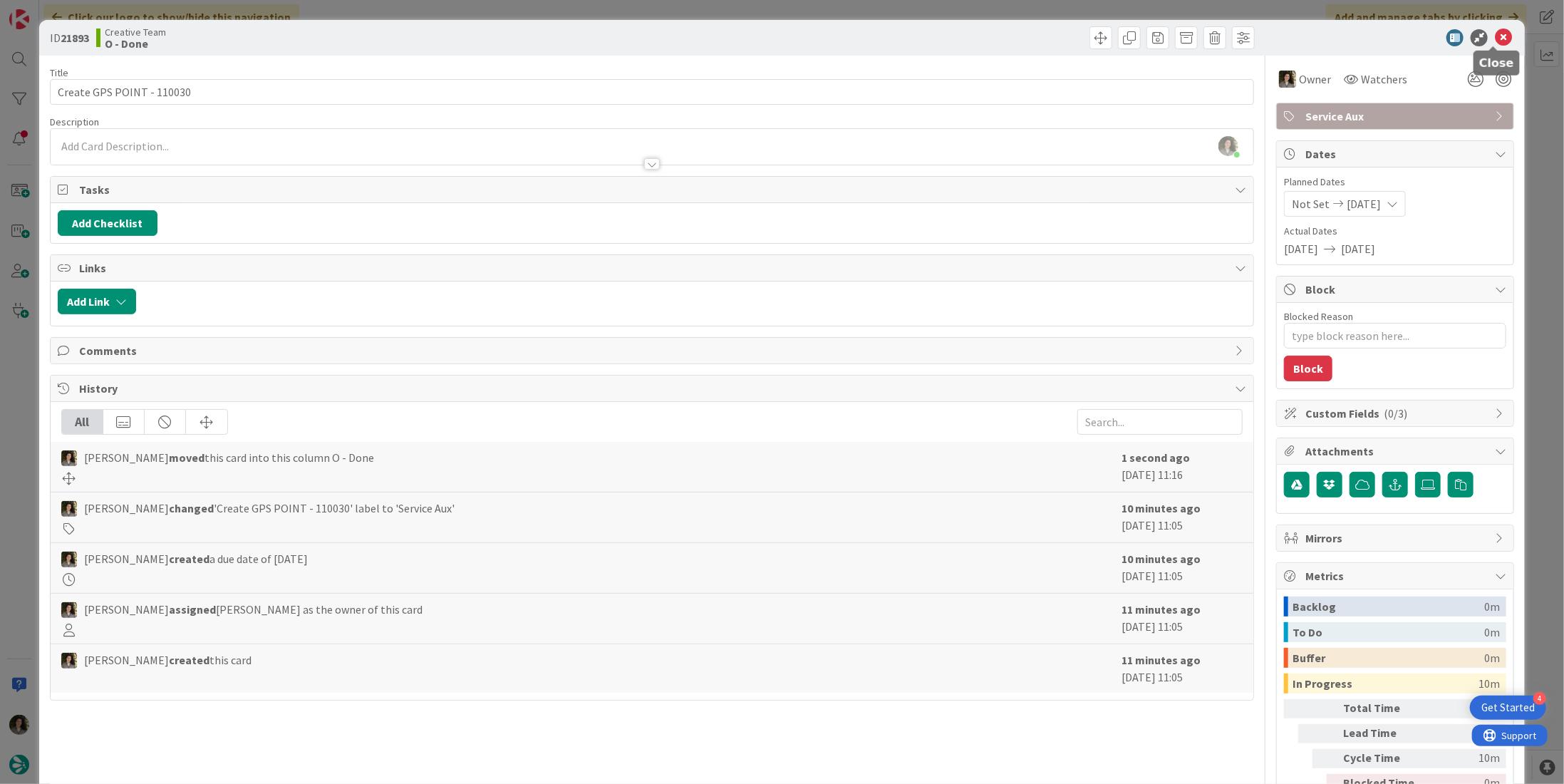
click at [1495, 37] on icon at bounding box center [1504, 37] width 17 height 17
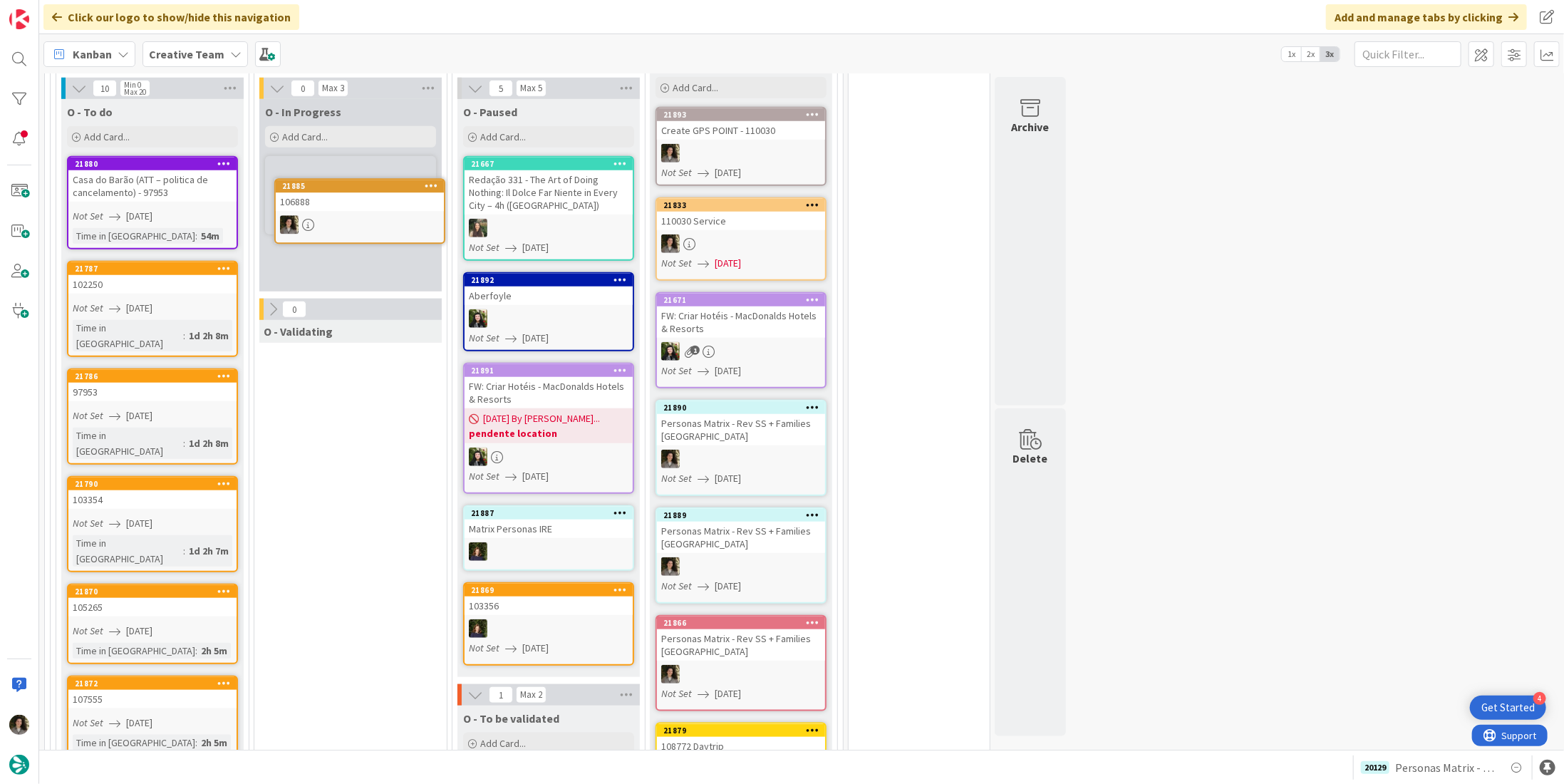
scroll to position [732, 0]
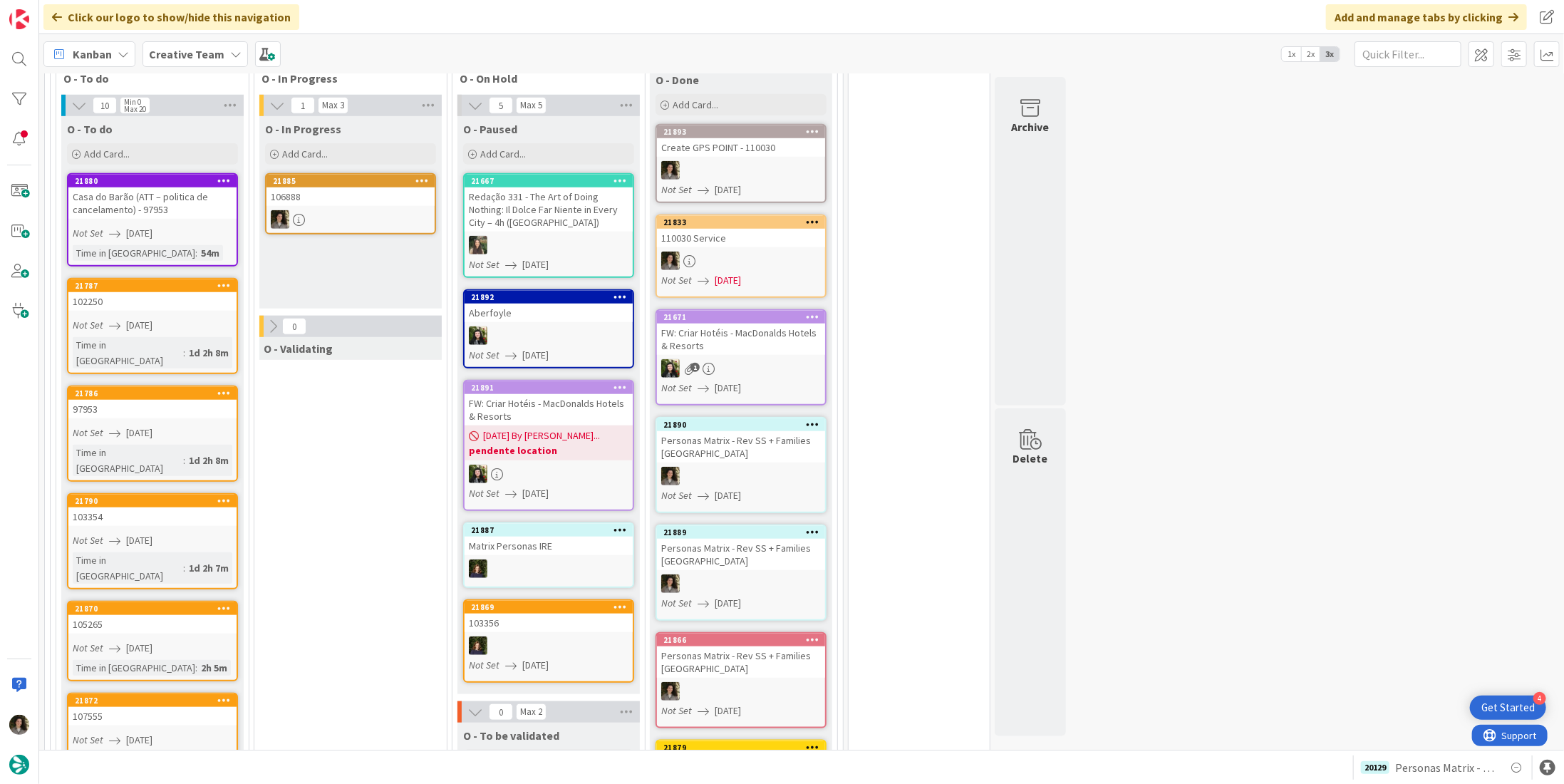
click at [748, 161] on div at bounding box center [741, 170] width 168 height 19
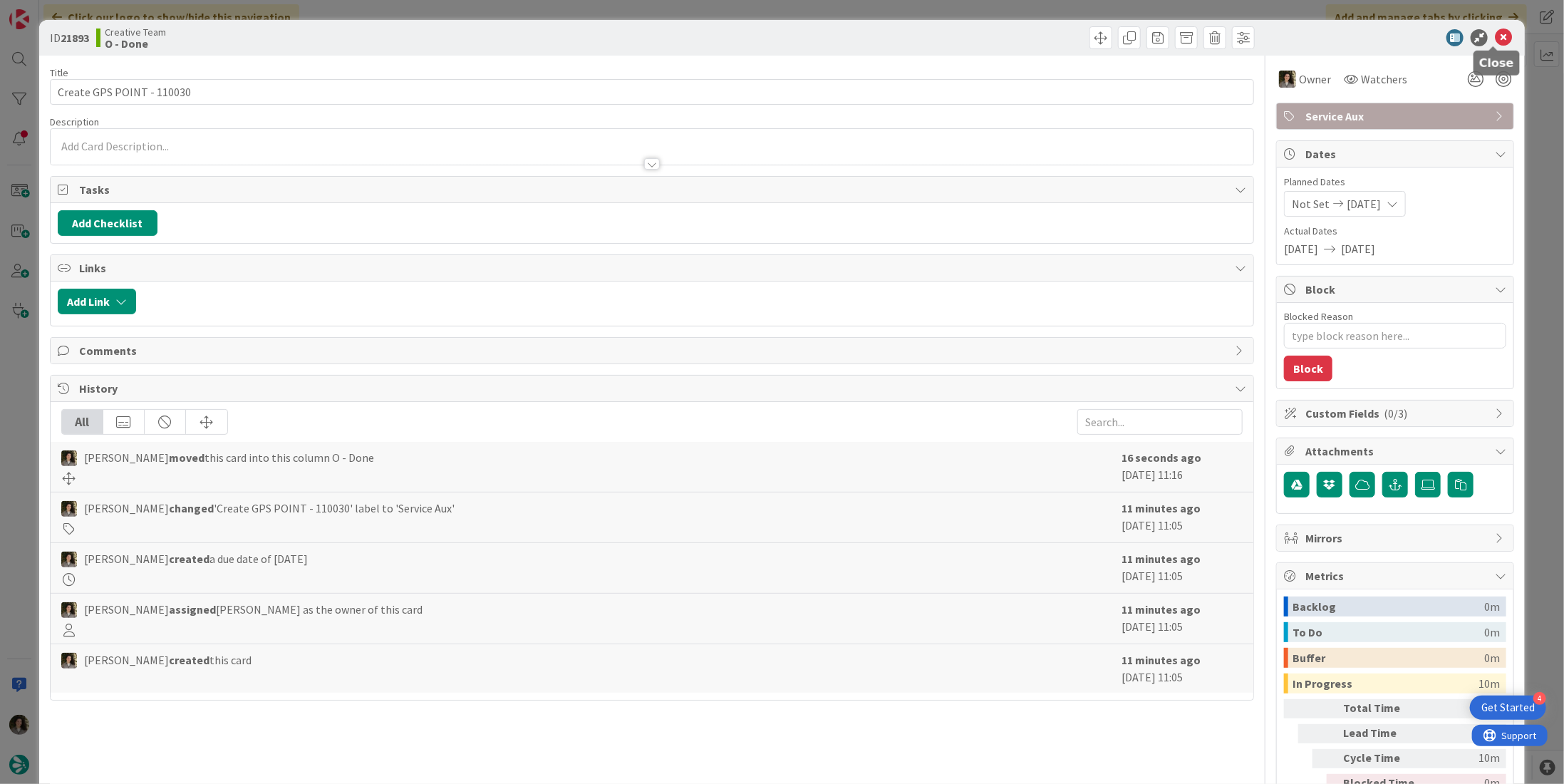
click at [1497, 36] on icon at bounding box center [1504, 37] width 17 height 17
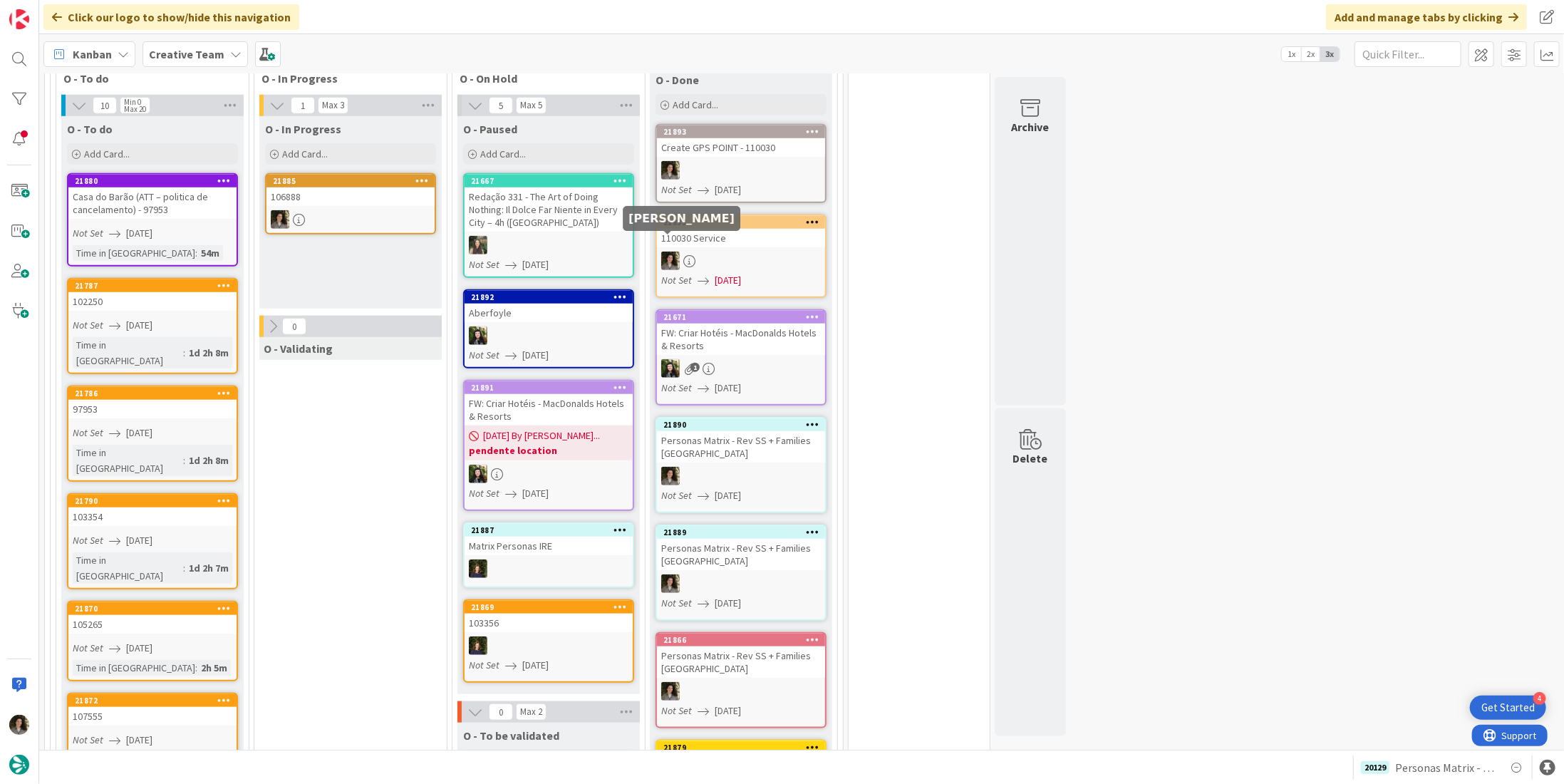
click at [687, 229] on div "110030 Service" at bounding box center [741, 238] width 168 height 19
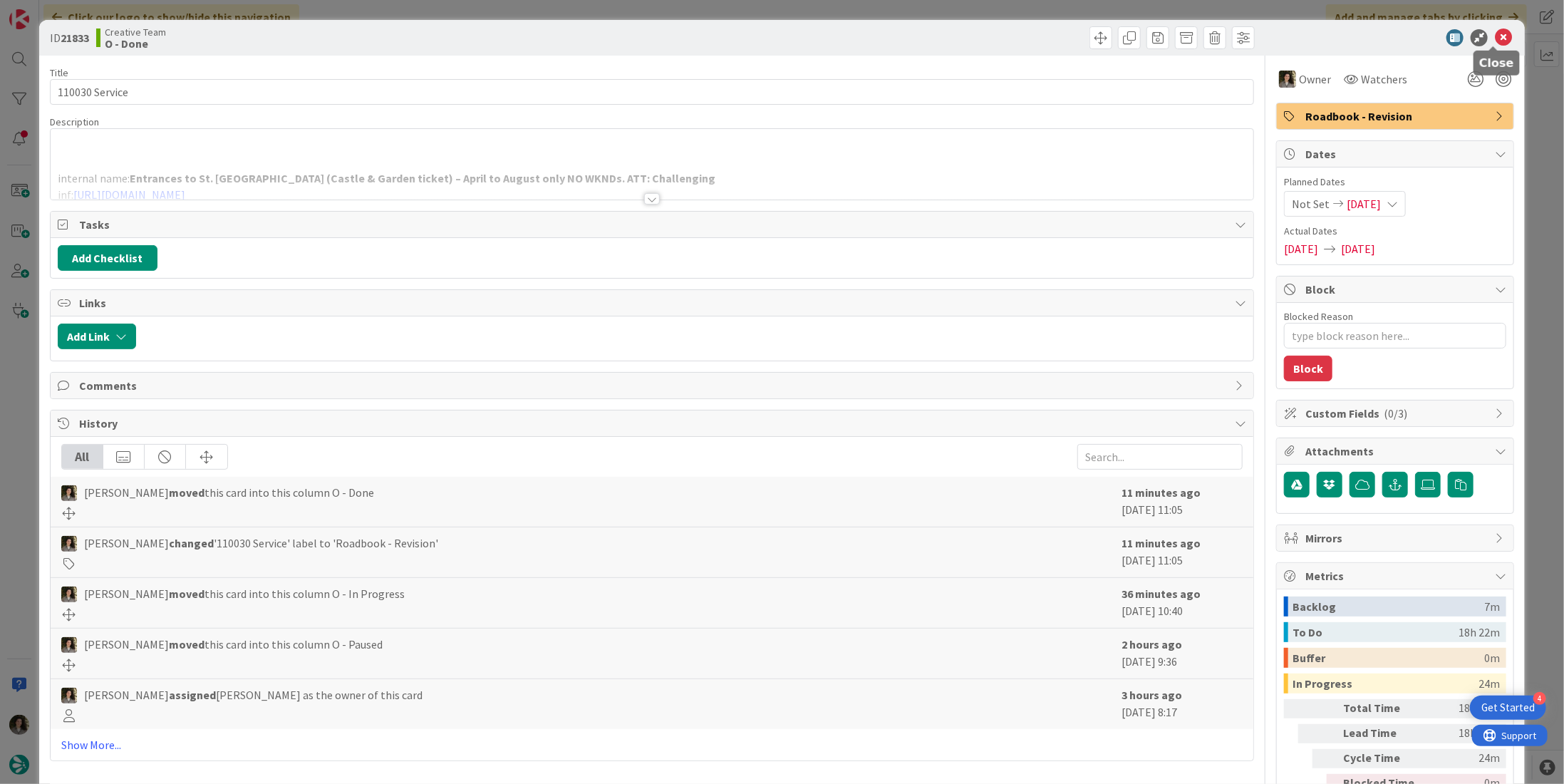
click at [1495, 38] on icon at bounding box center [1504, 37] width 17 height 17
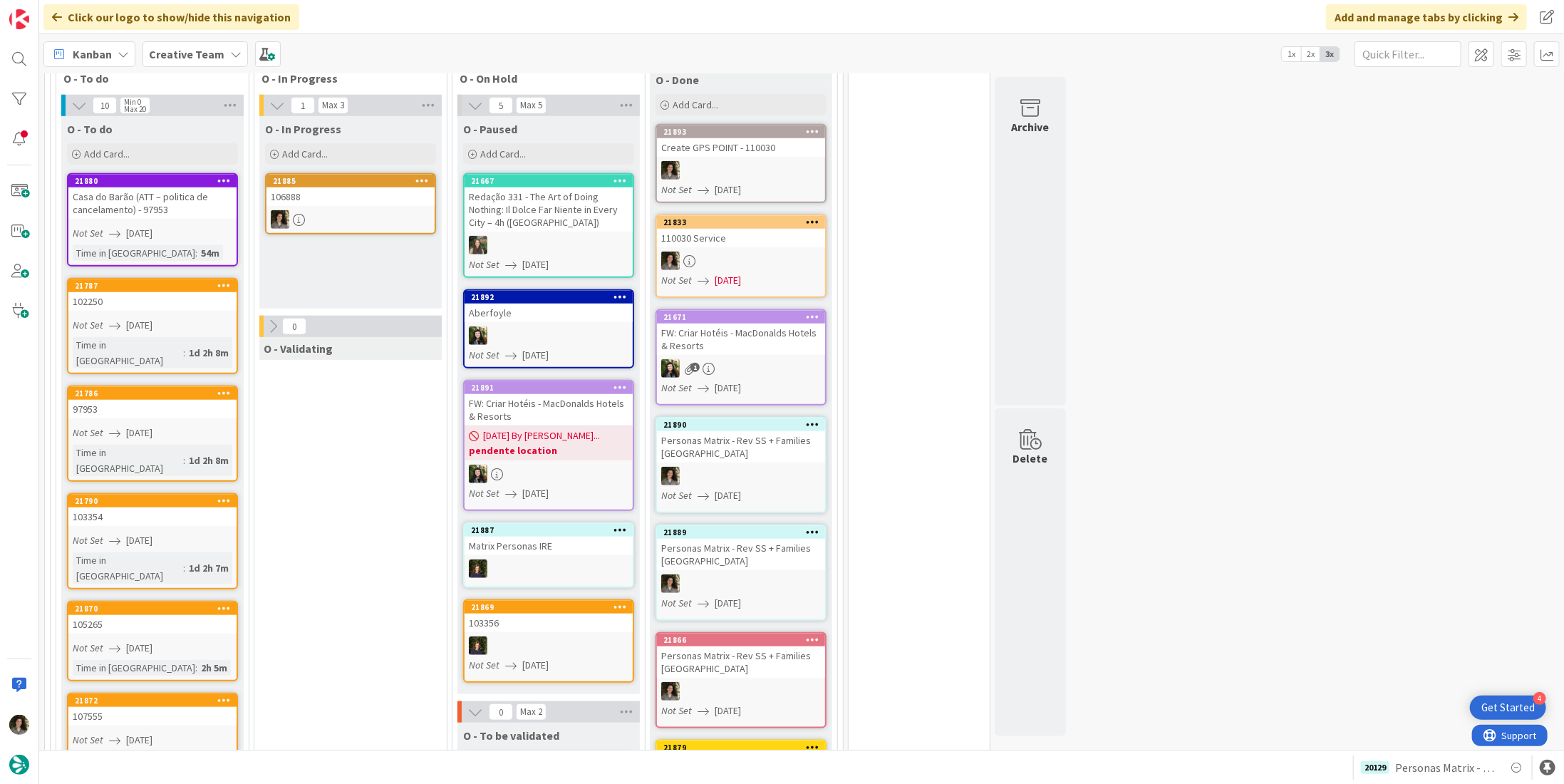
click at [760, 253] on div at bounding box center [741, 261] width 168 height 19
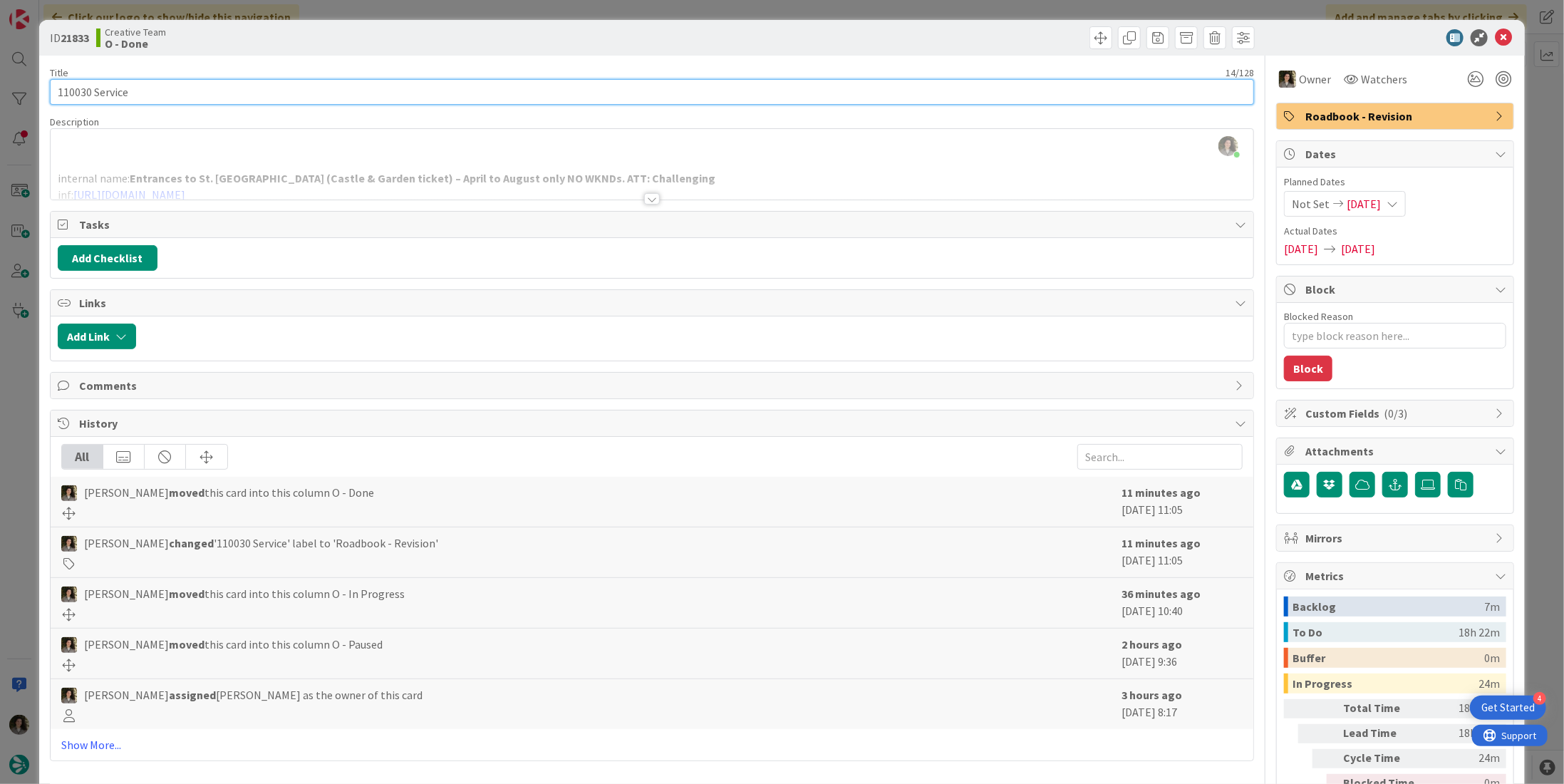
click at [349, 79] on input "110030 Service" at bounding box center [652, 92] width 1204 height 26
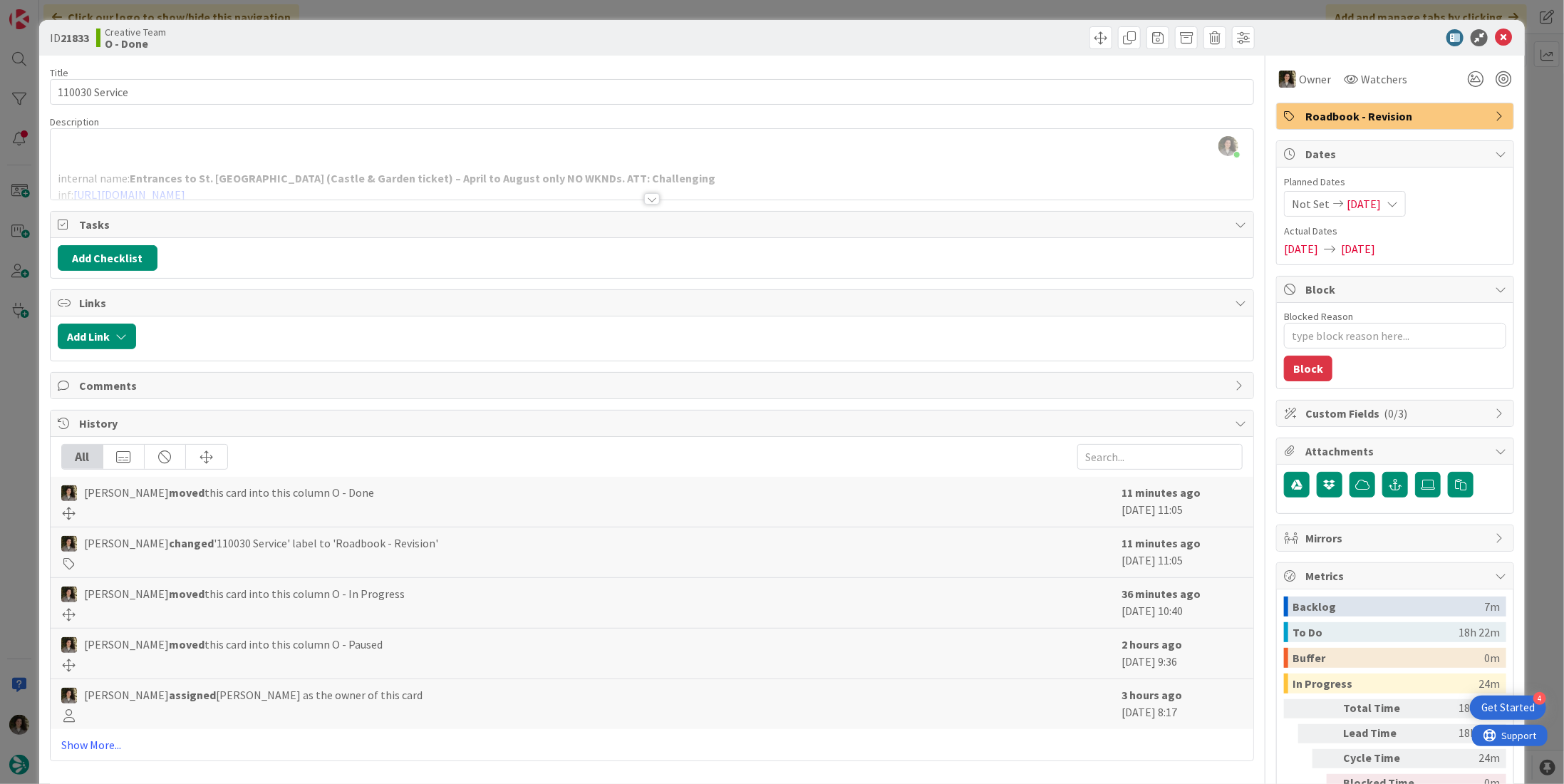
click at [875, 145] on div "Melissa Santos just joined internal name: Entrances to St. Michaels Mount (Cast…" at bounding box center [651, 164] width 1203 height 71
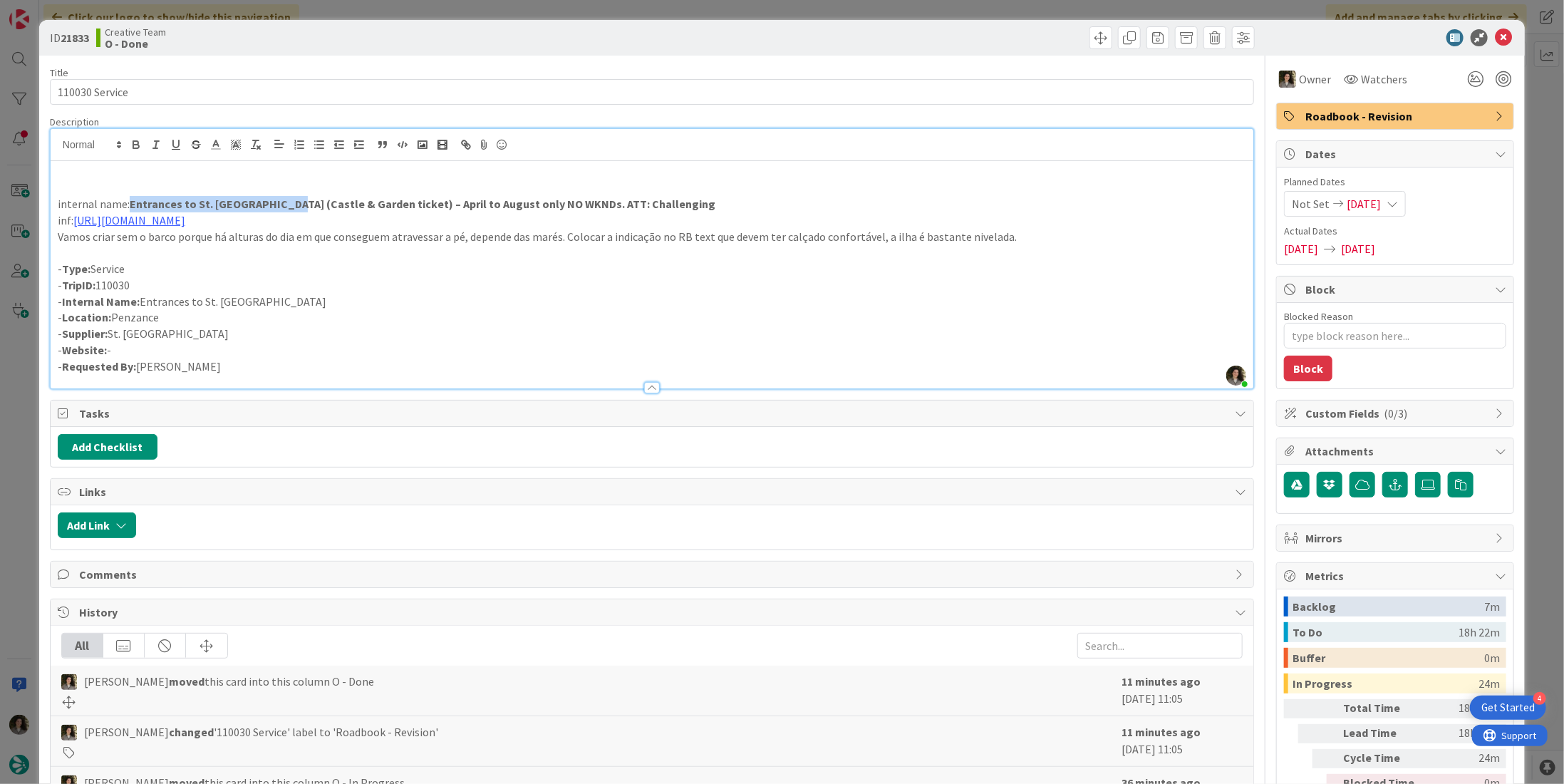
drag, startPoint x: 287, startPoint y: 201, endPoint x: 130, endPoint y: 201, distance: 157.0
click at [130, 201] on strong "Entrances to St. Michaels Mount (Castle & Garden ticket) – April to August only…" at bounding box center [423, 203] width 585 height 14
copy strong "Entrances to St. Michaels Mount"
click at [1500, 36] on icon at bounding box center [1504, 37] width 17 height 17
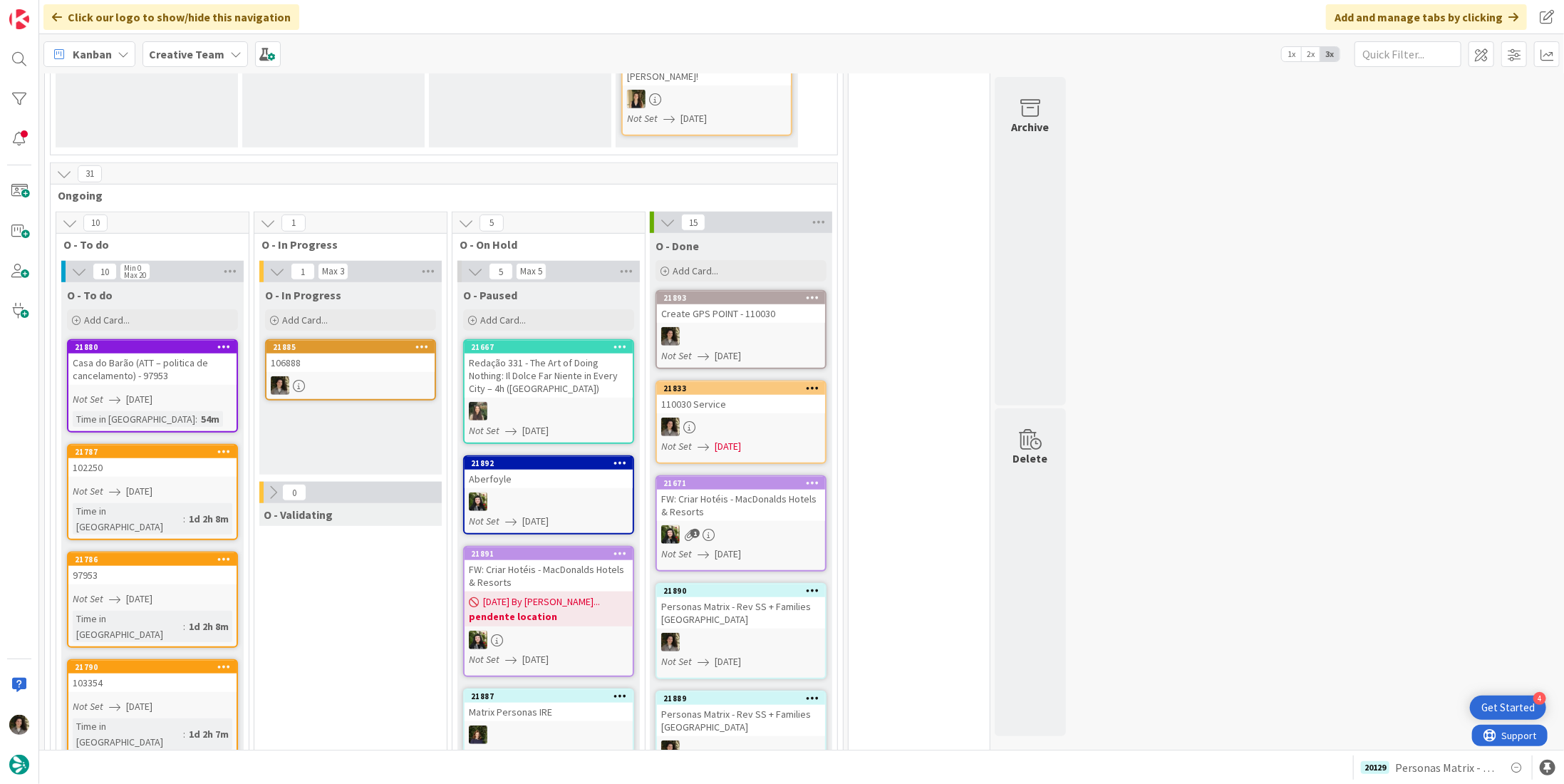
scroll to position [755, 0]
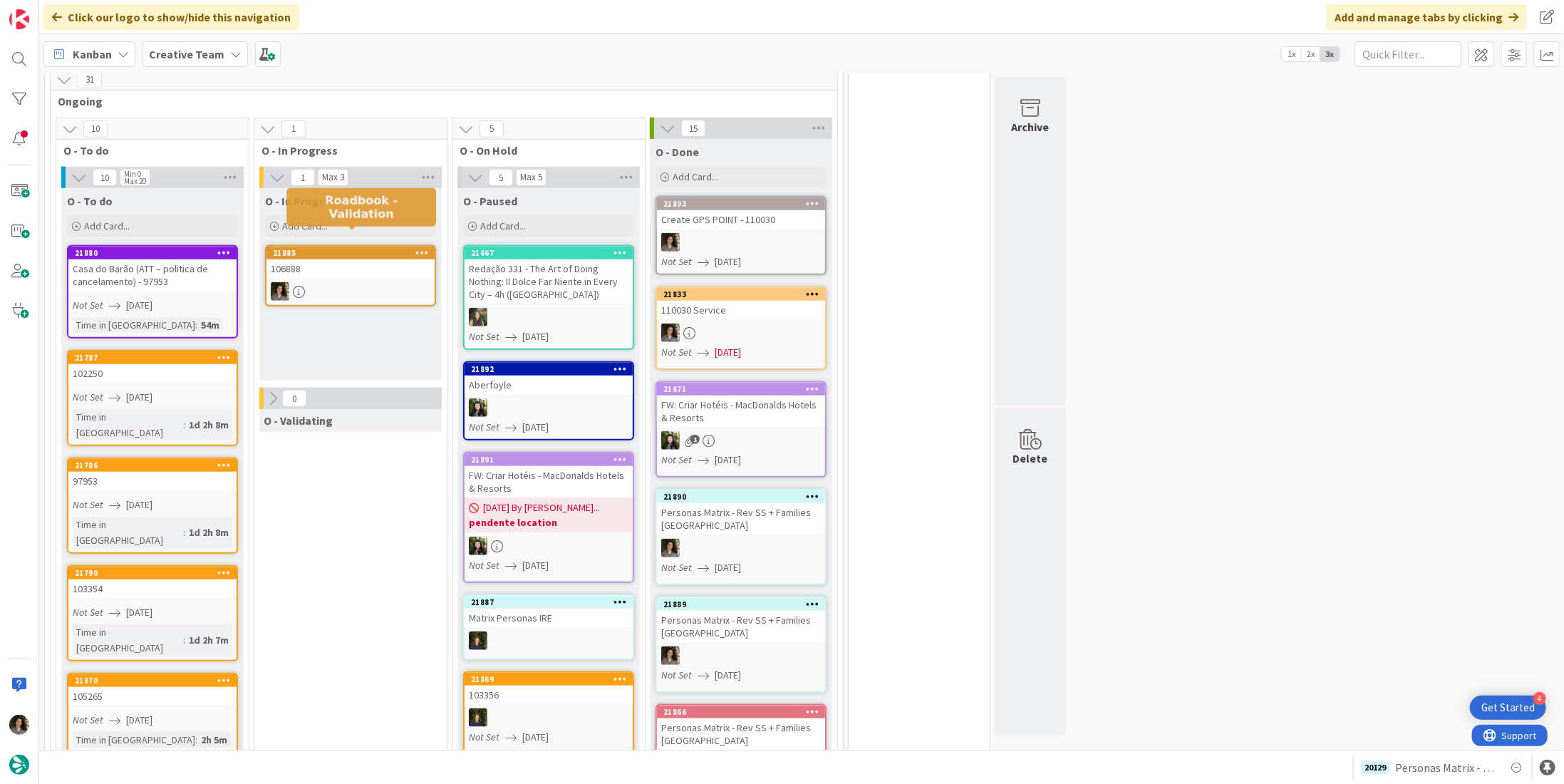
click at [313, 248] on div "21885" at bounding box center [354, 253] width 162 height 10
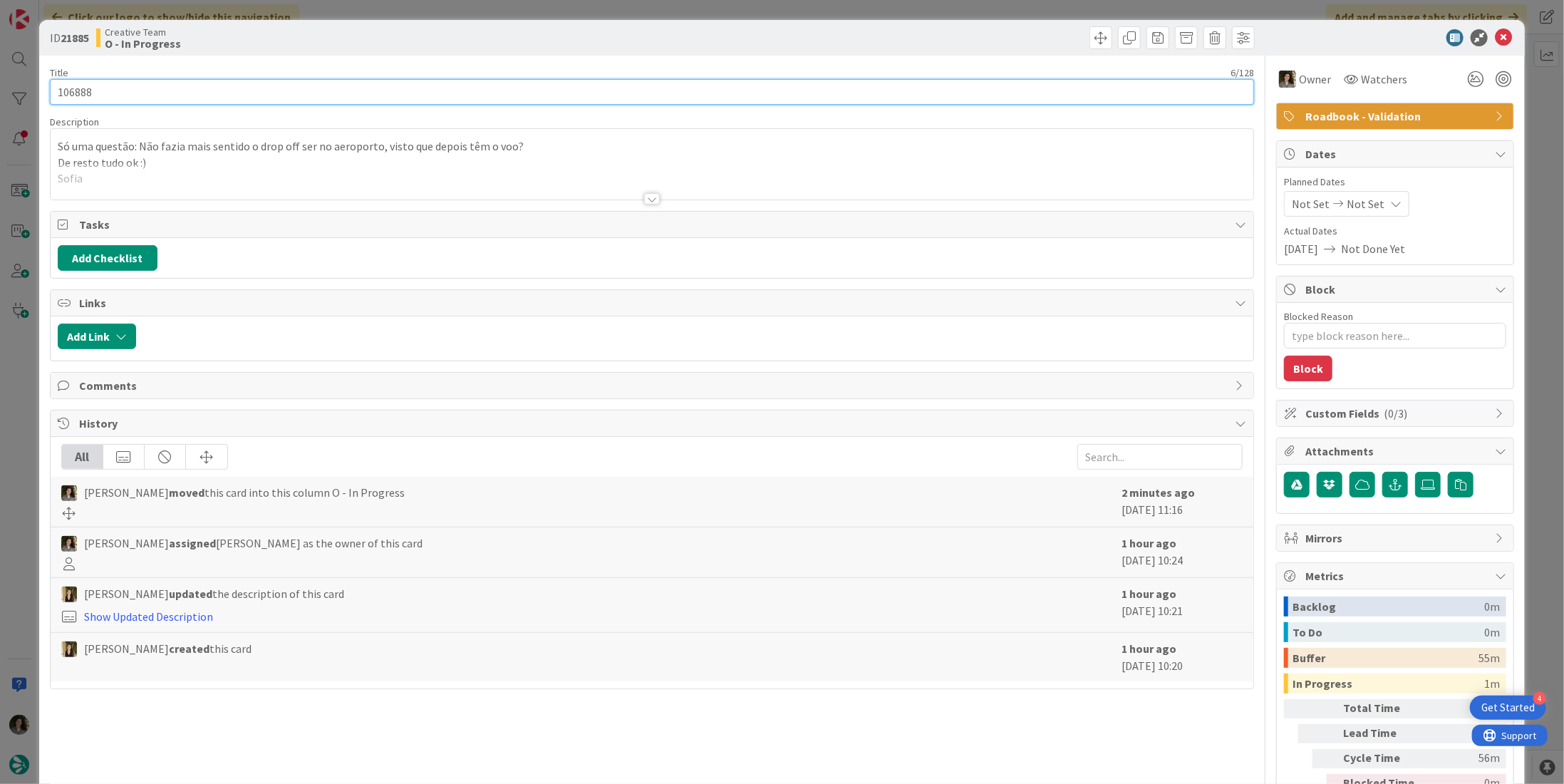
drag, startPoint x: 85, startPoint y: 87, endPoint x: 45, endPoint y: 78, distance: 41.0
click at [38, 74] on div "ID 21885 Creative Team O - In Progress Title 6 / 128 106888 Description Só uma …" at bounding box center [782, 392] width 1564 height 784
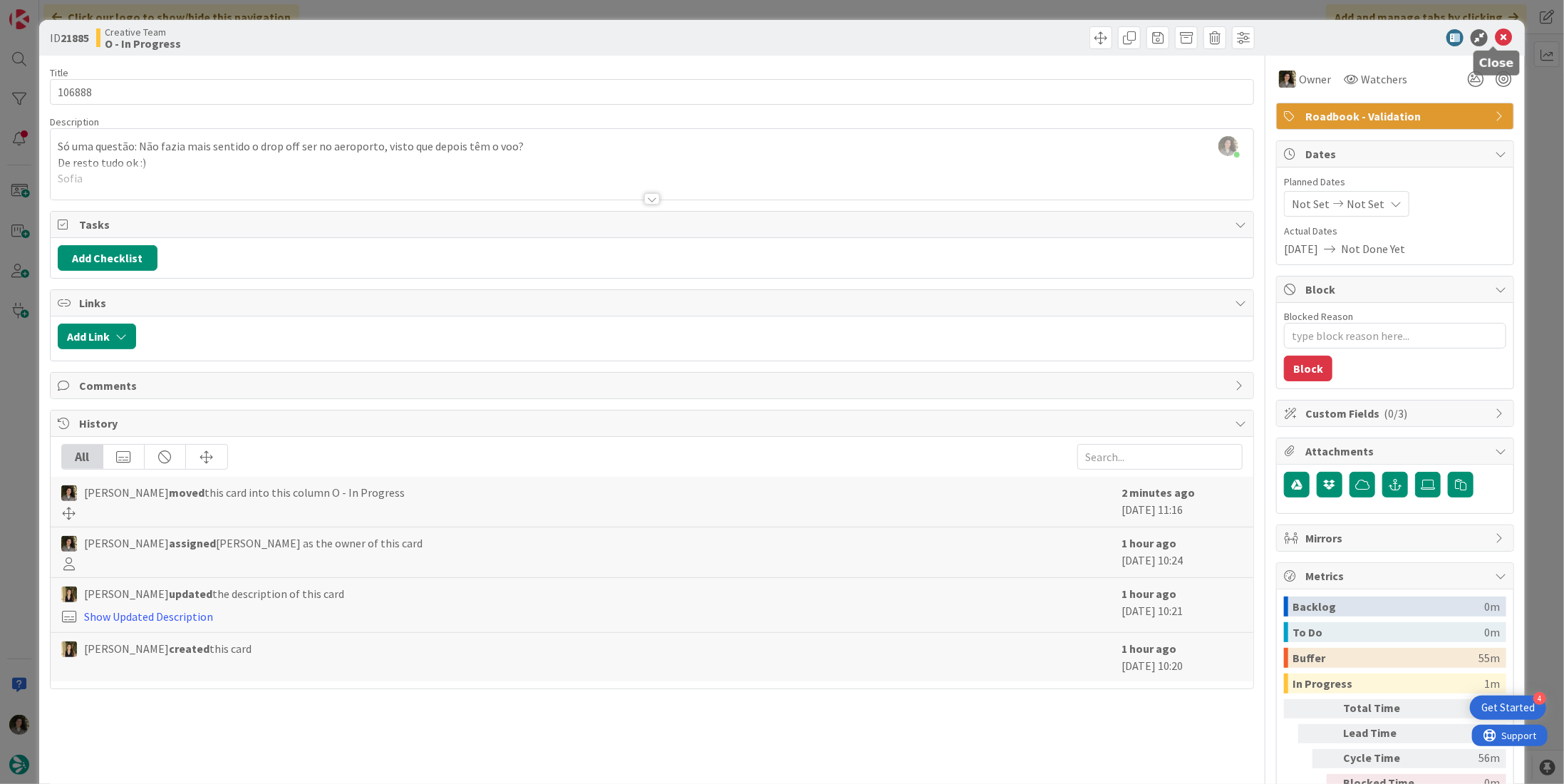
click at [1497, 38] on icon at bounding box center [1504, 37] width 17 height 17
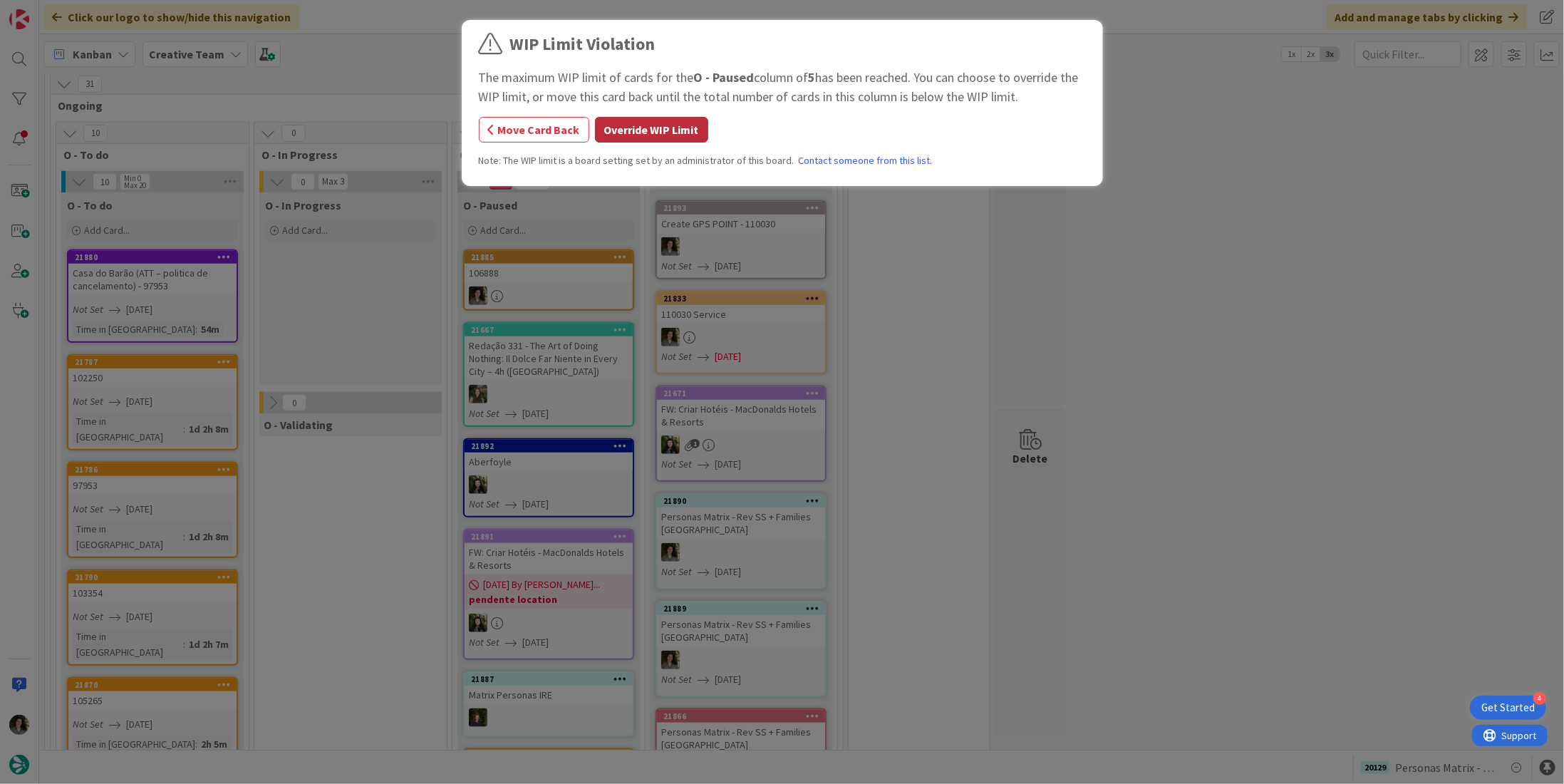
click at [685, 120] on button "Override WIP Limit" at bounding box center [651, 130] width 113 height 26
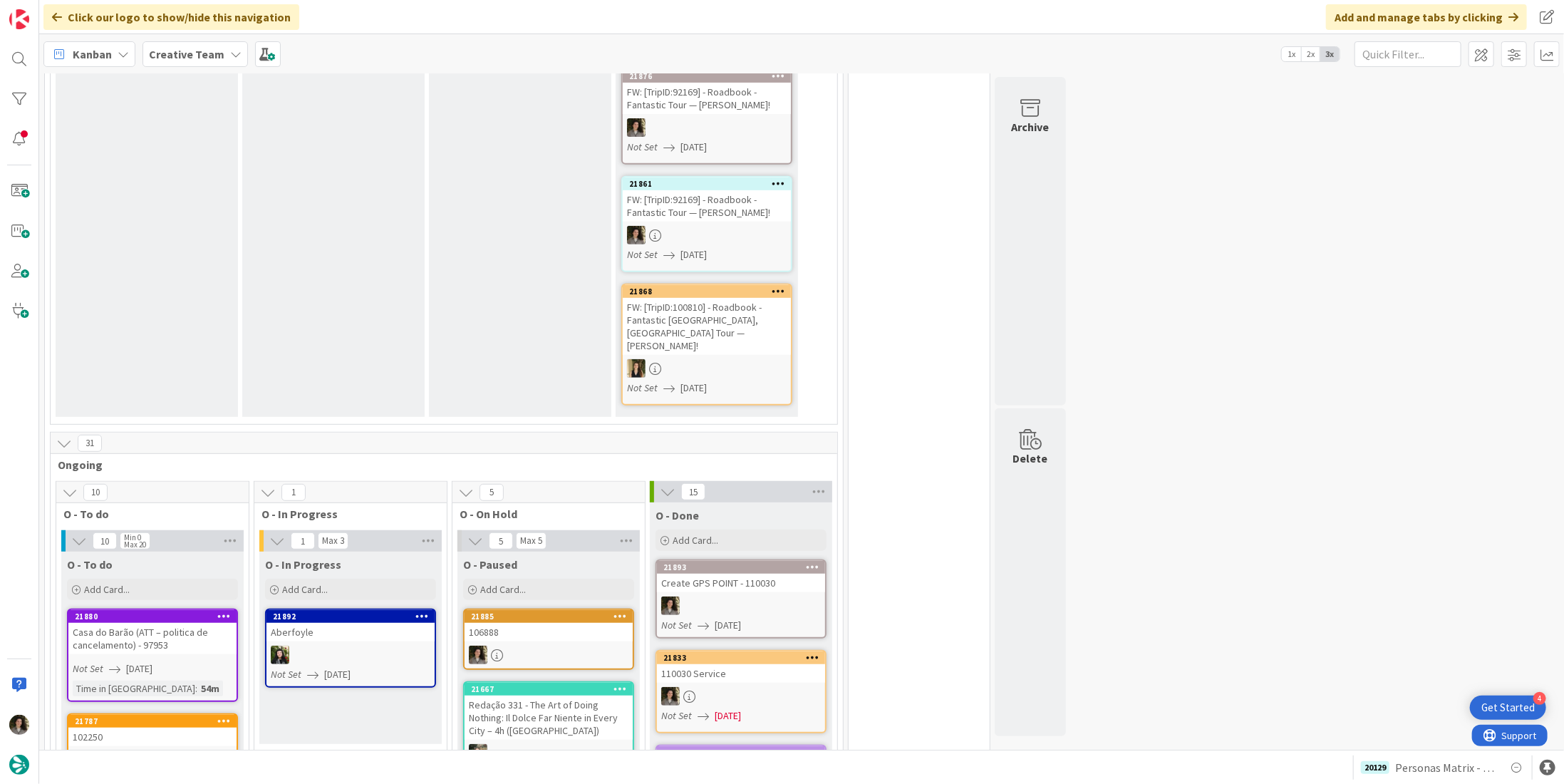
scroll to position [641, 0]
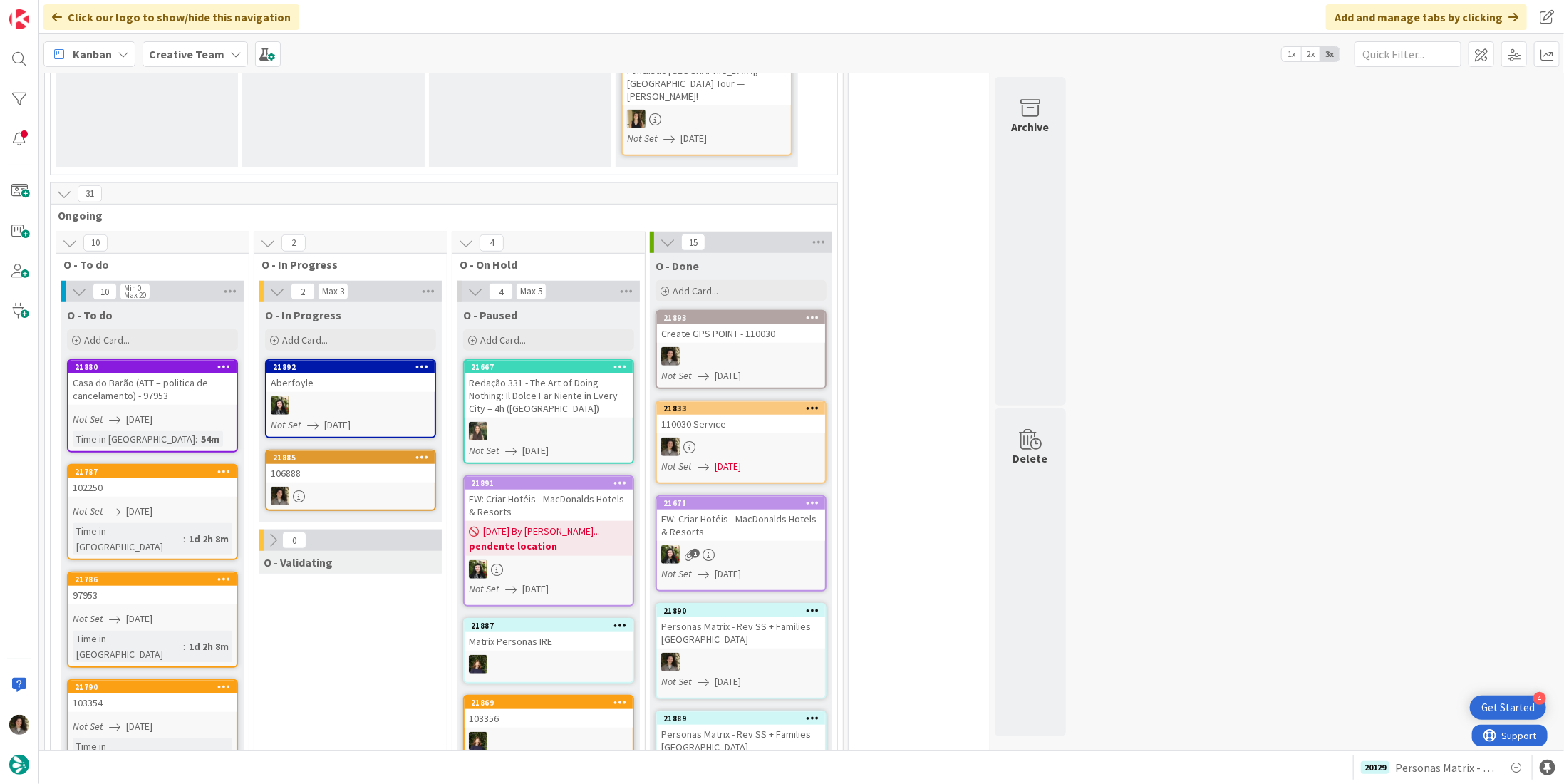
click at [353, 464] on div "106888" at bounding box center [350, 473] width 168 height 19
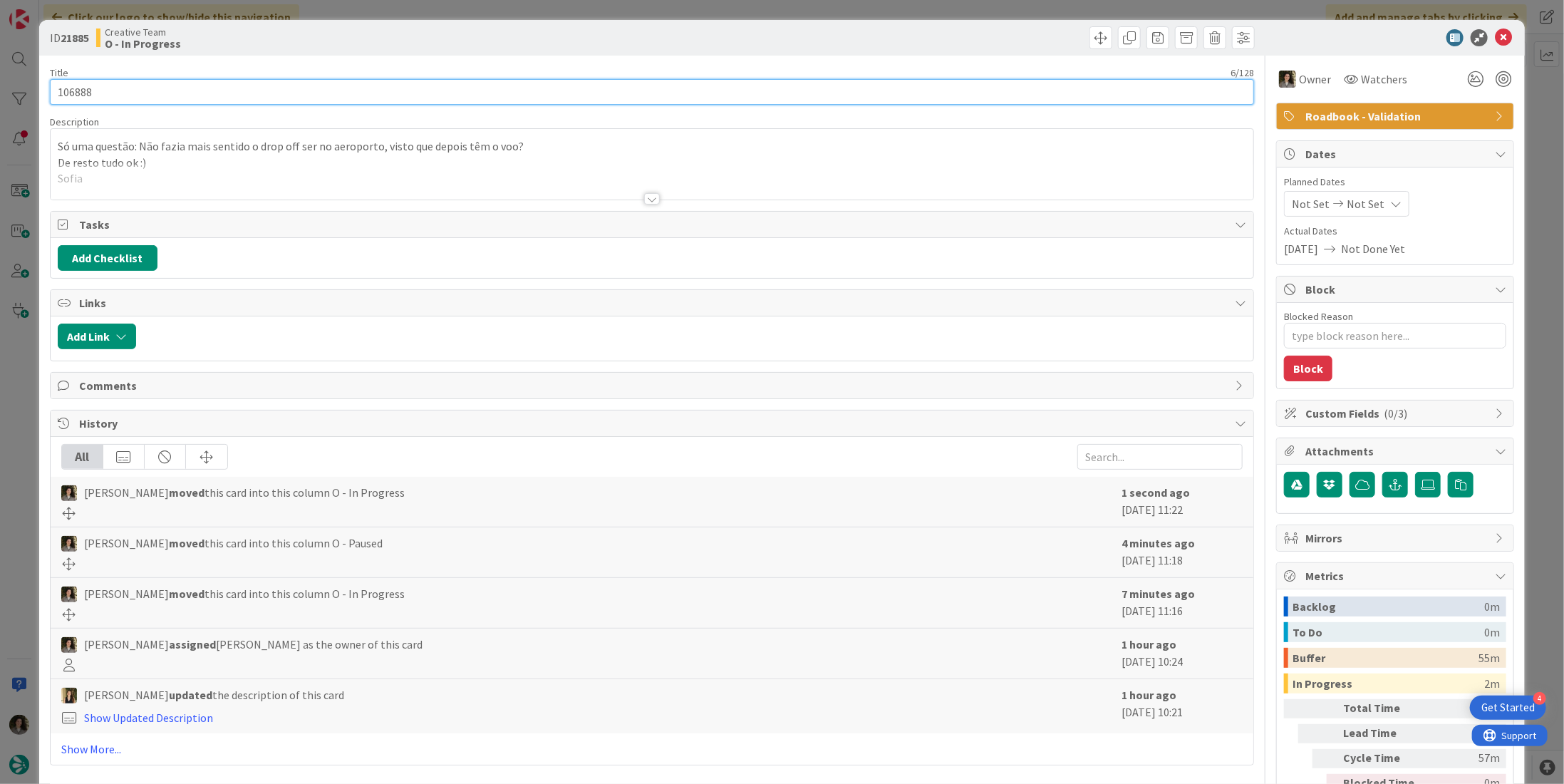
drag, startPoint x: 100, startPoint y: 90, endPoint x: 35, endPoint y: 102, distance: 66.1
click at [39, 99] on div "ID 21885 Creative Team O - In Progress Title 6 / 128 106888 Description Só uma …" at bounding box center [782, 431] width 1486 height 823
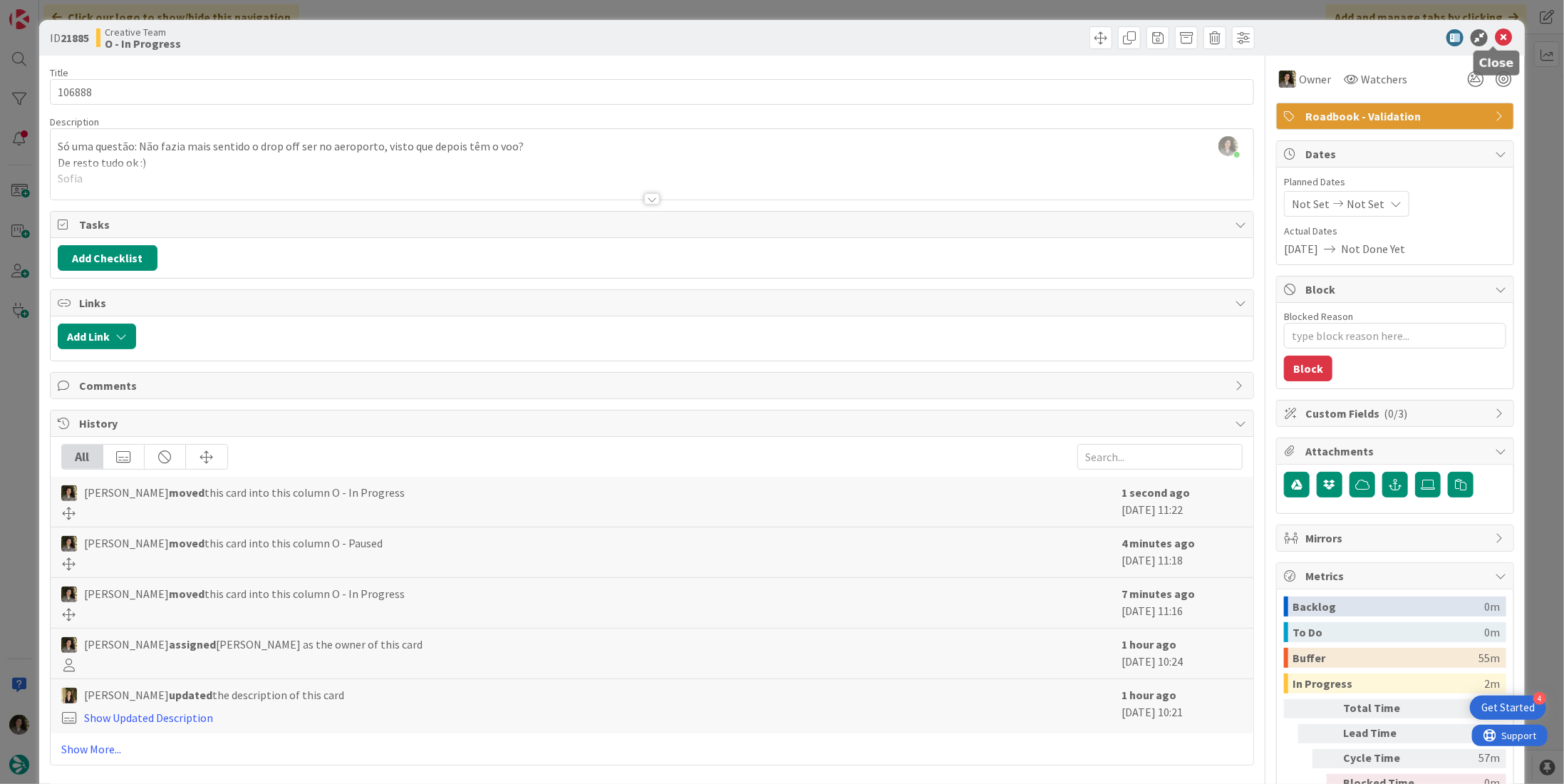
click at [1495, 33] on icon at bounding box center [1504, 37] width 17 height 17
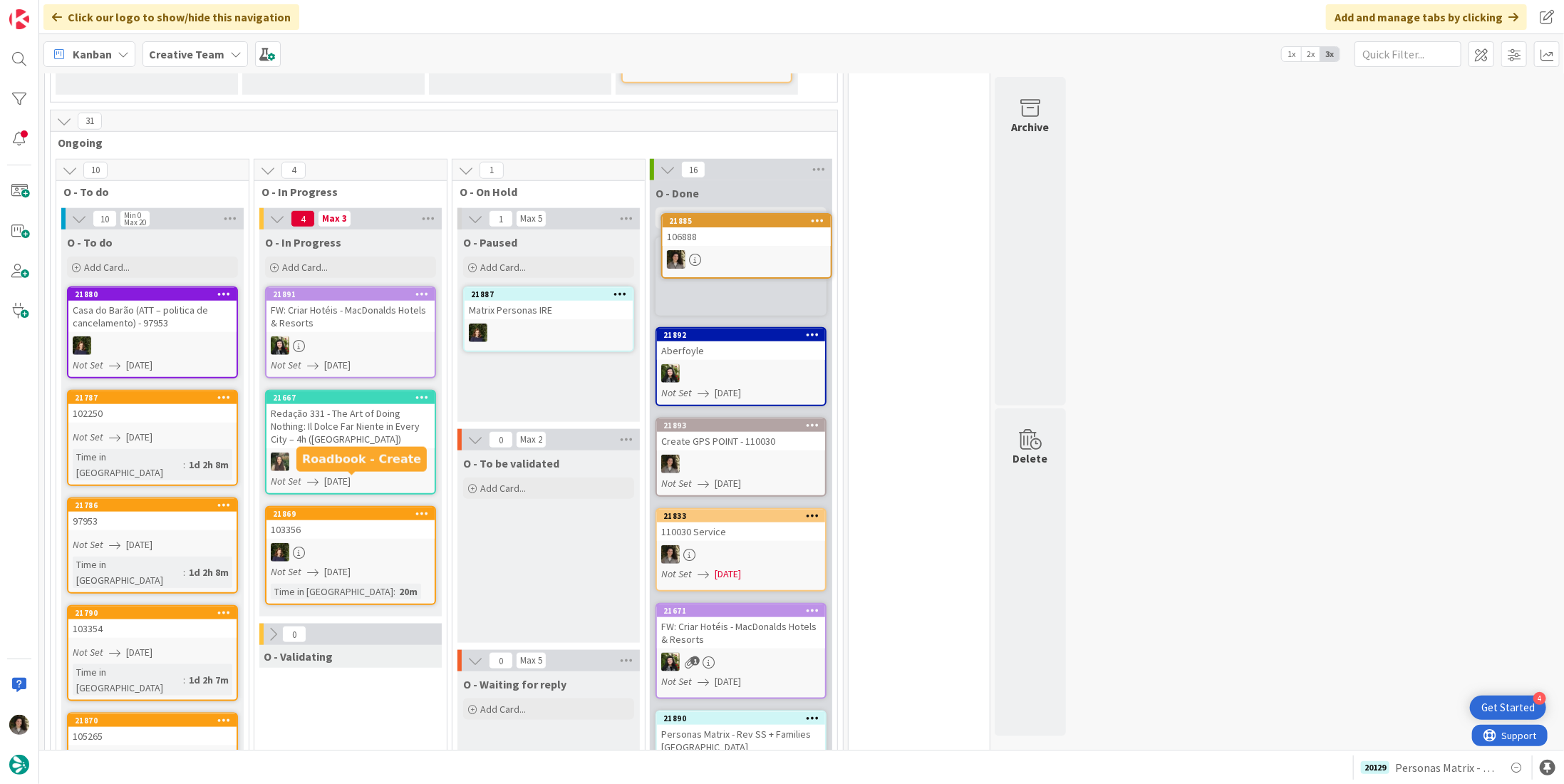
scroll to position [803, 0]
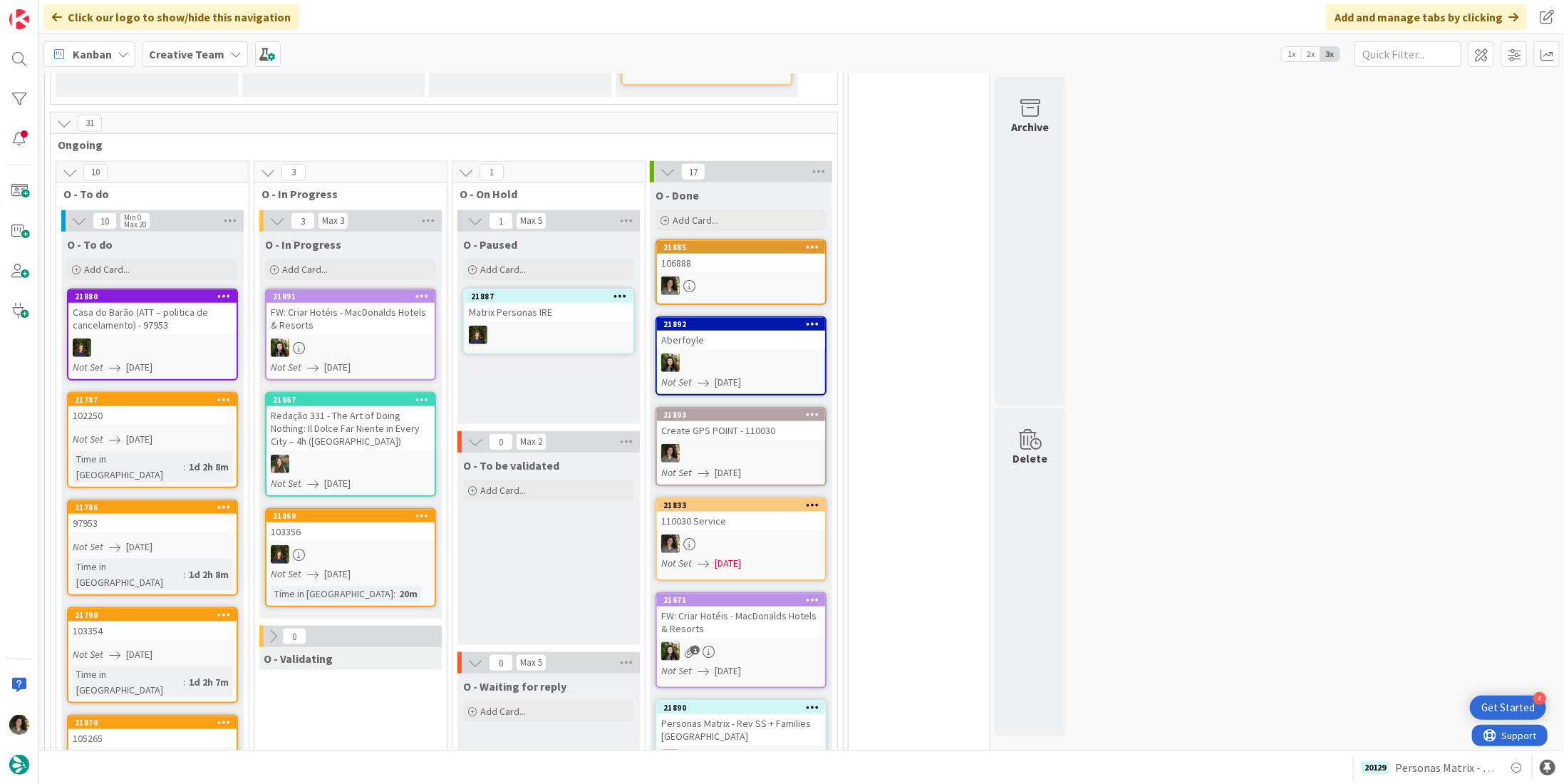
click at [751, 255] on div "106888" at bounding box center [741, 263] width 168 height 19
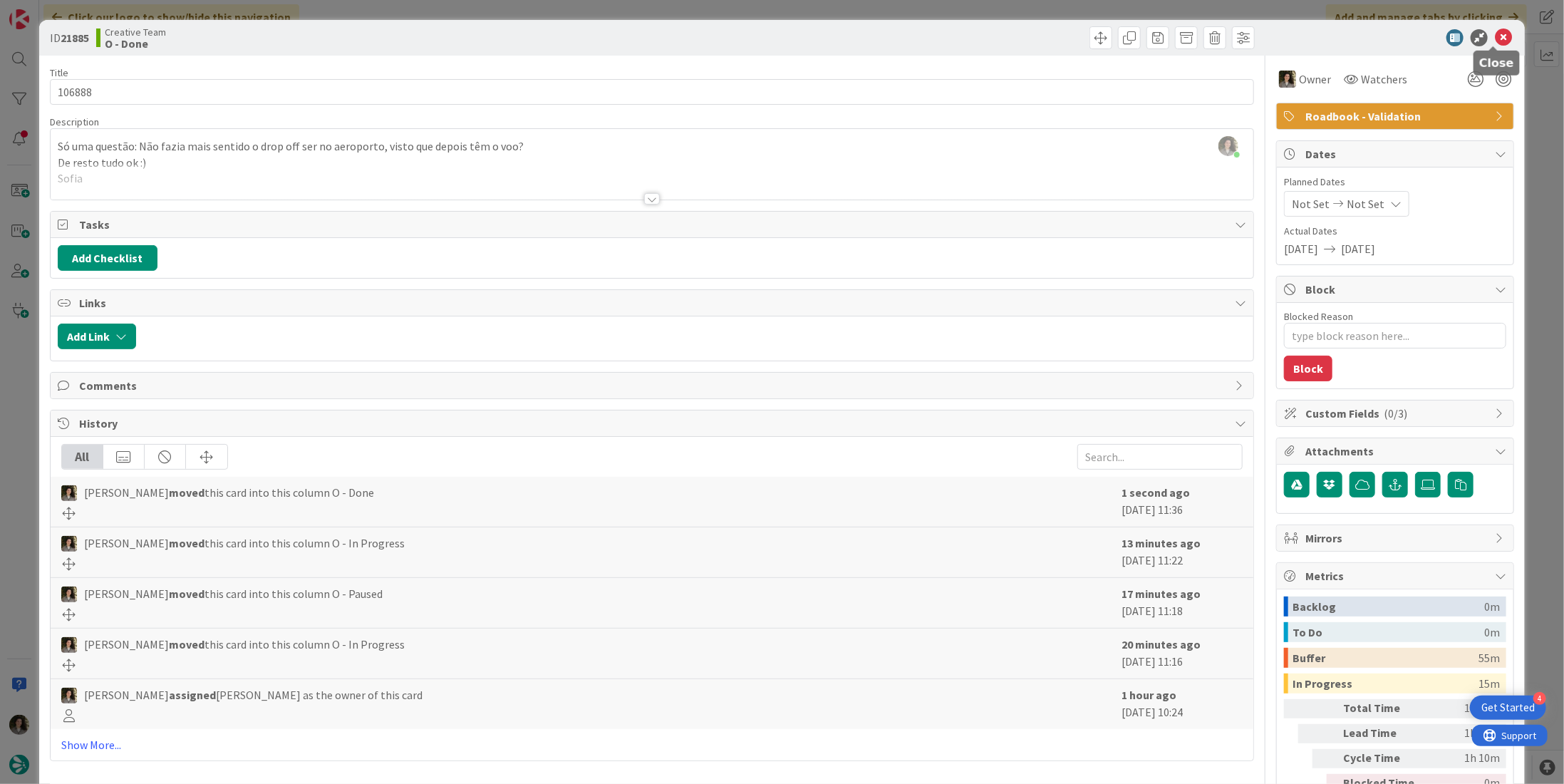
click at [1495, 40] on icon at bounding box center [1504, 37] width 17 height 17
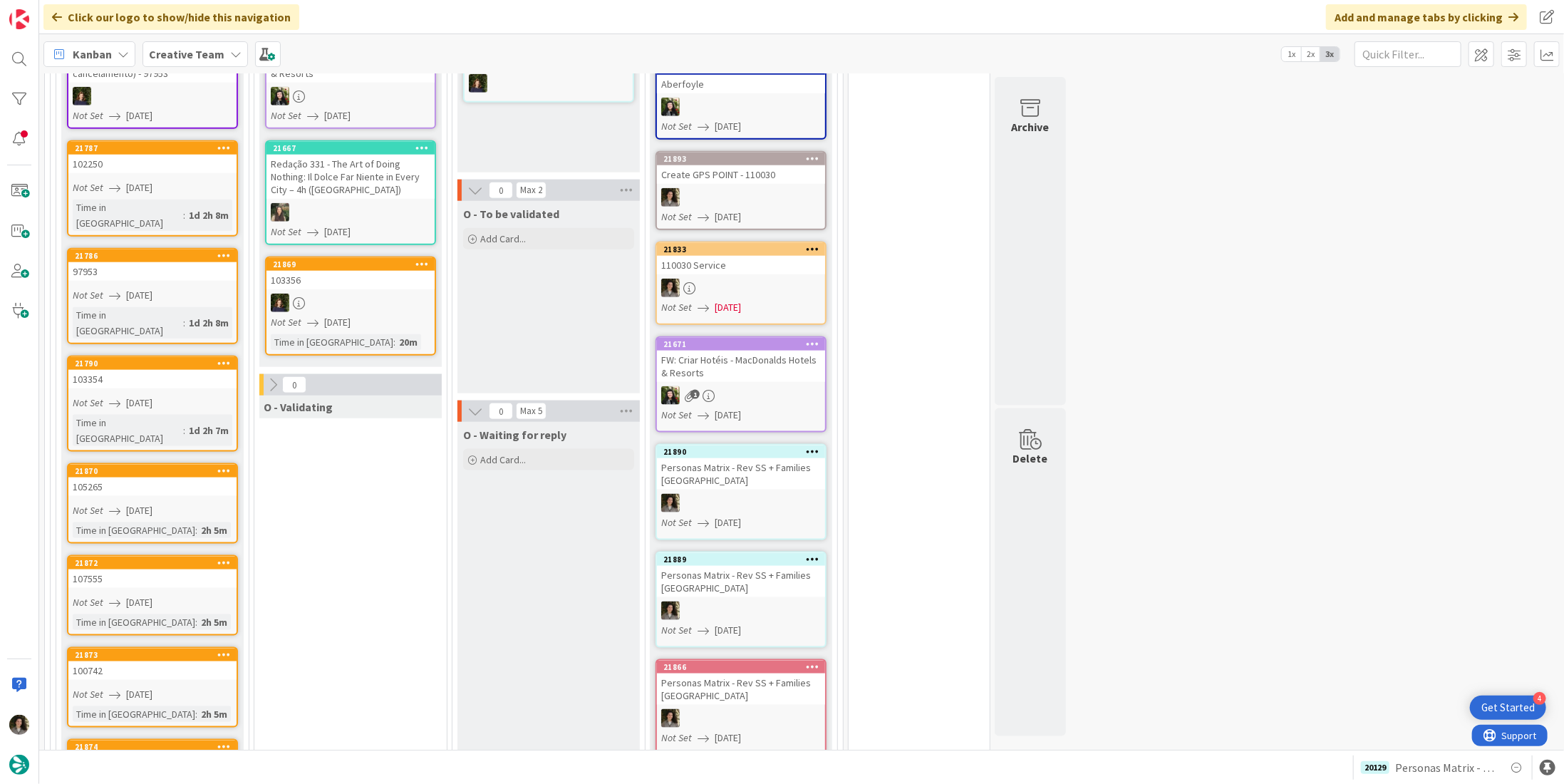
scroll to position [998, 0]
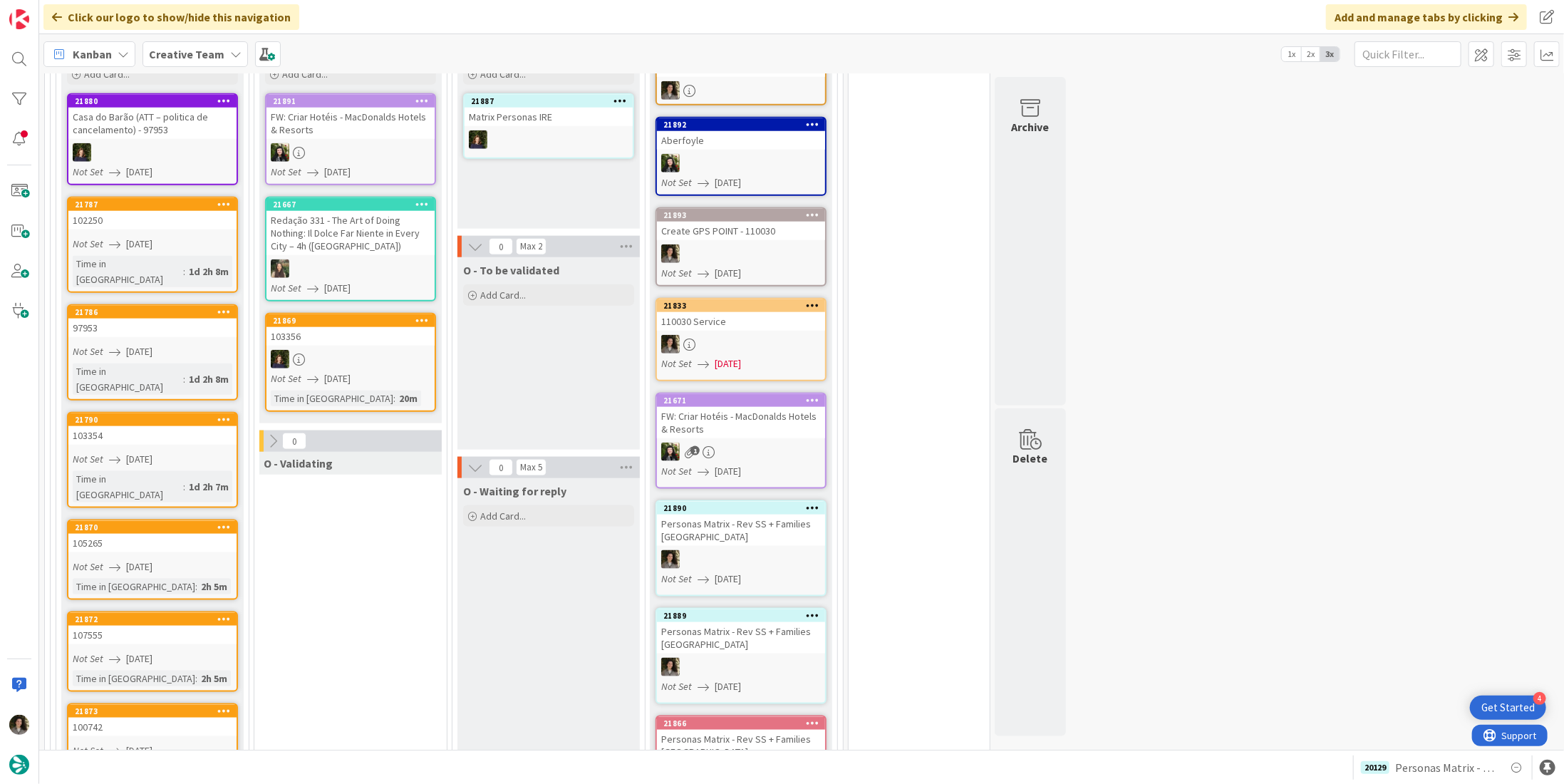
click at [185, 264] on div "1d 2h 8m" at bounding box center [208, 271] width 47 height 16
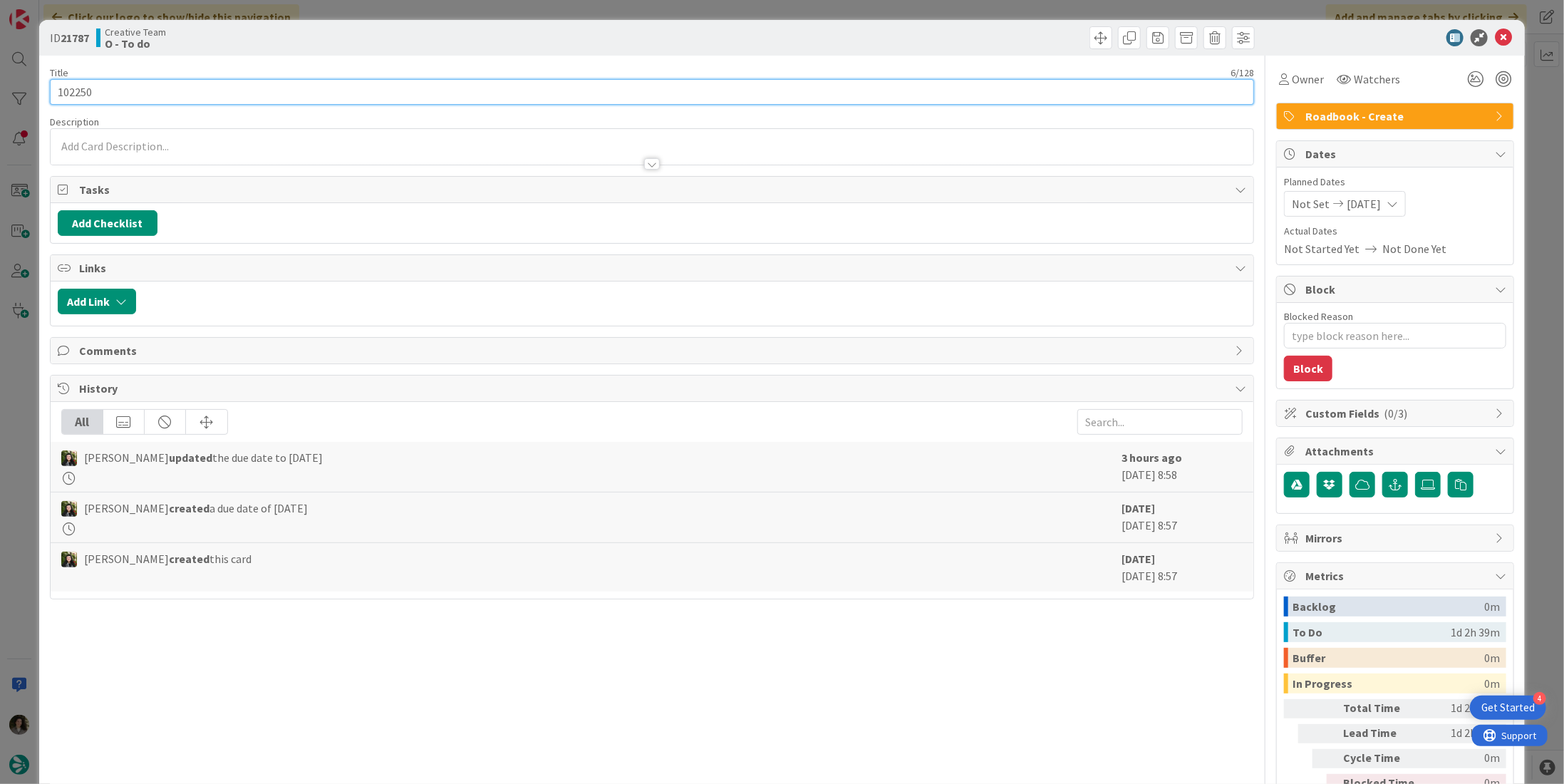
drag, startPoint x: 161, startPoint y: 95, endPoint x: 27, endPoint y: 95, distance: 134.0
click at [27, 95] on div "ID 21787 Creative Team O - To do Title 6 / 128 102250 Description Owner Watcher…" at bounding box center [782, 392] width 1564 height 784
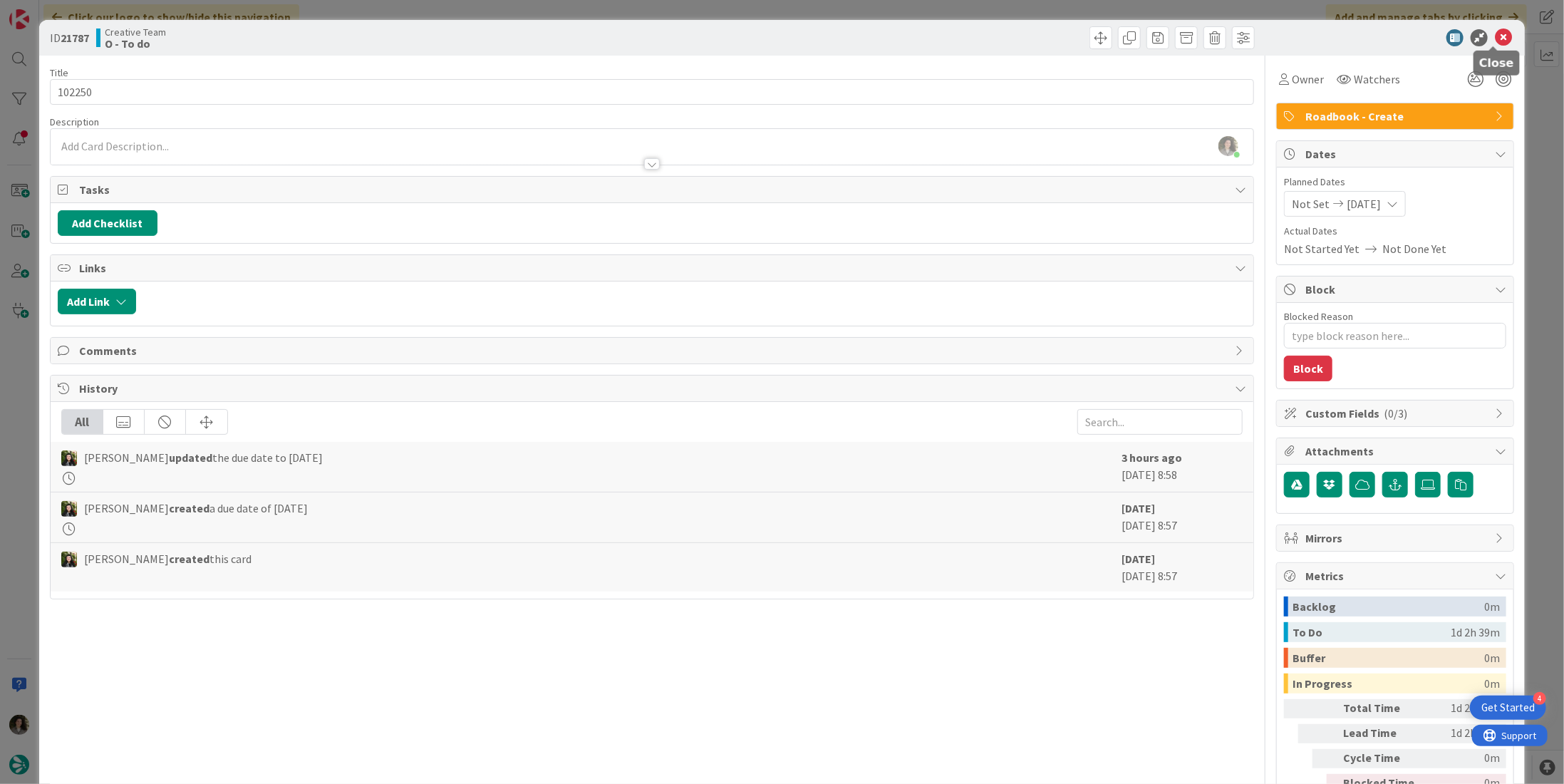
click at [1496, 35] on icon at bounding box center [1504, 37] width 17 height 17
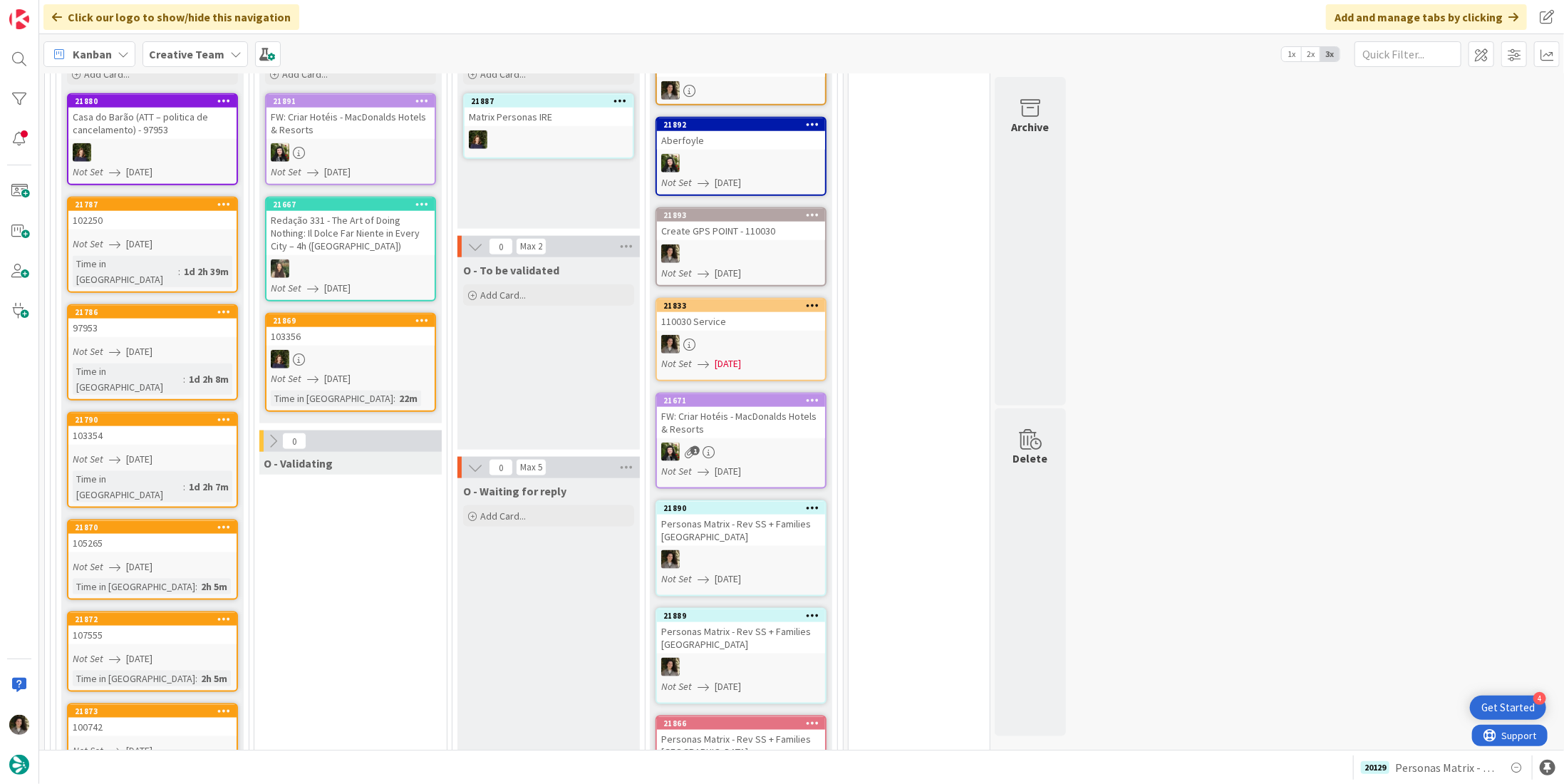
click at [172, 307] on link "21786 97953 Not Set 08/28/2025 Time in Column : 1d 2h 8m" at bounding box center [152, 352] width 171 height 97
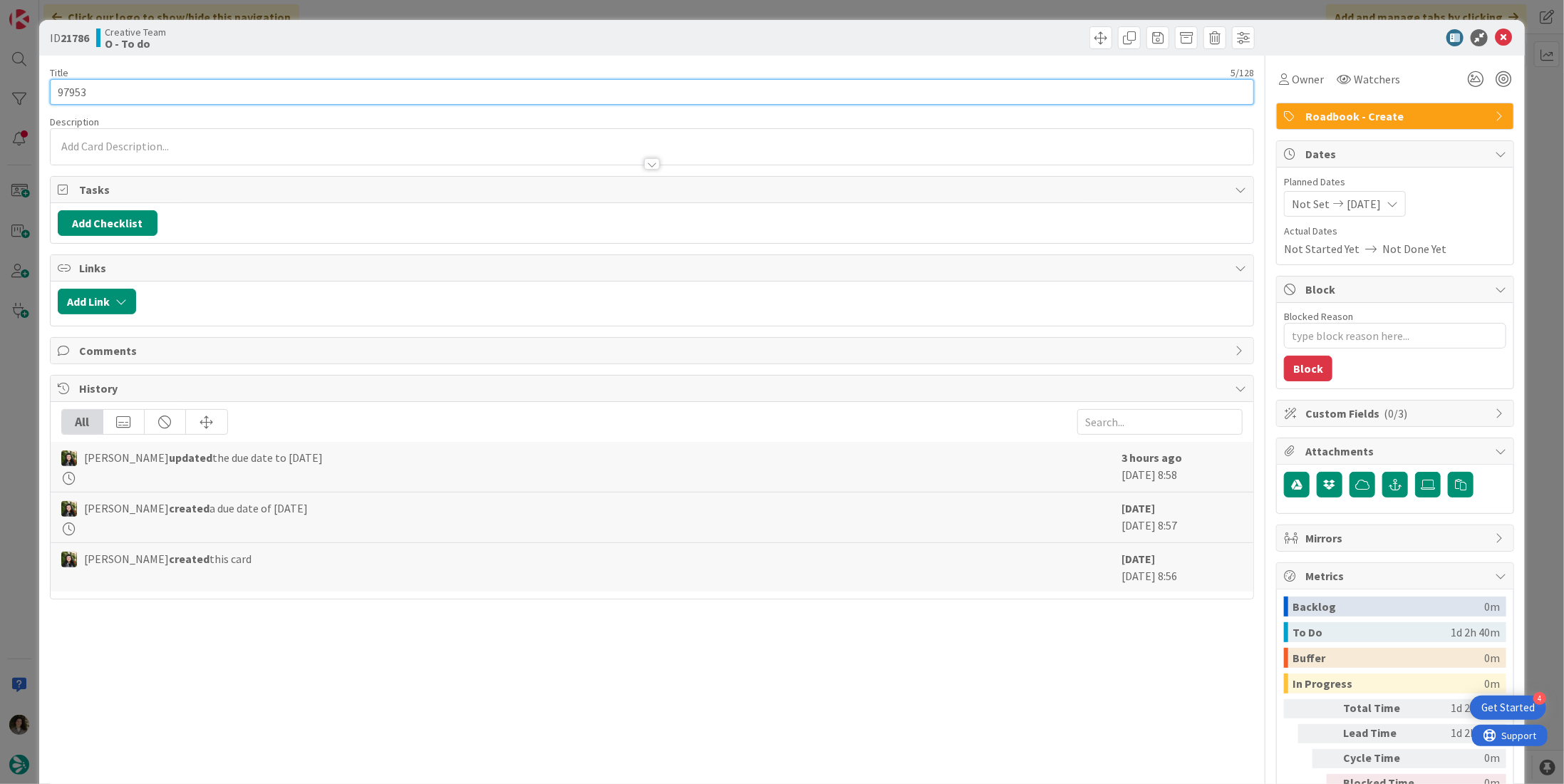
drag, startPoint x: 116, startPoint y: 87, endPoint x: 56, endPoint y: 93, distance: 60.3
click at [11, 87] on div "ID 21786 Creative Team O - To do Title 5 / 128 97953 Description Owner Watchers…" at bounding box center [782, 392] width 1564 height 784
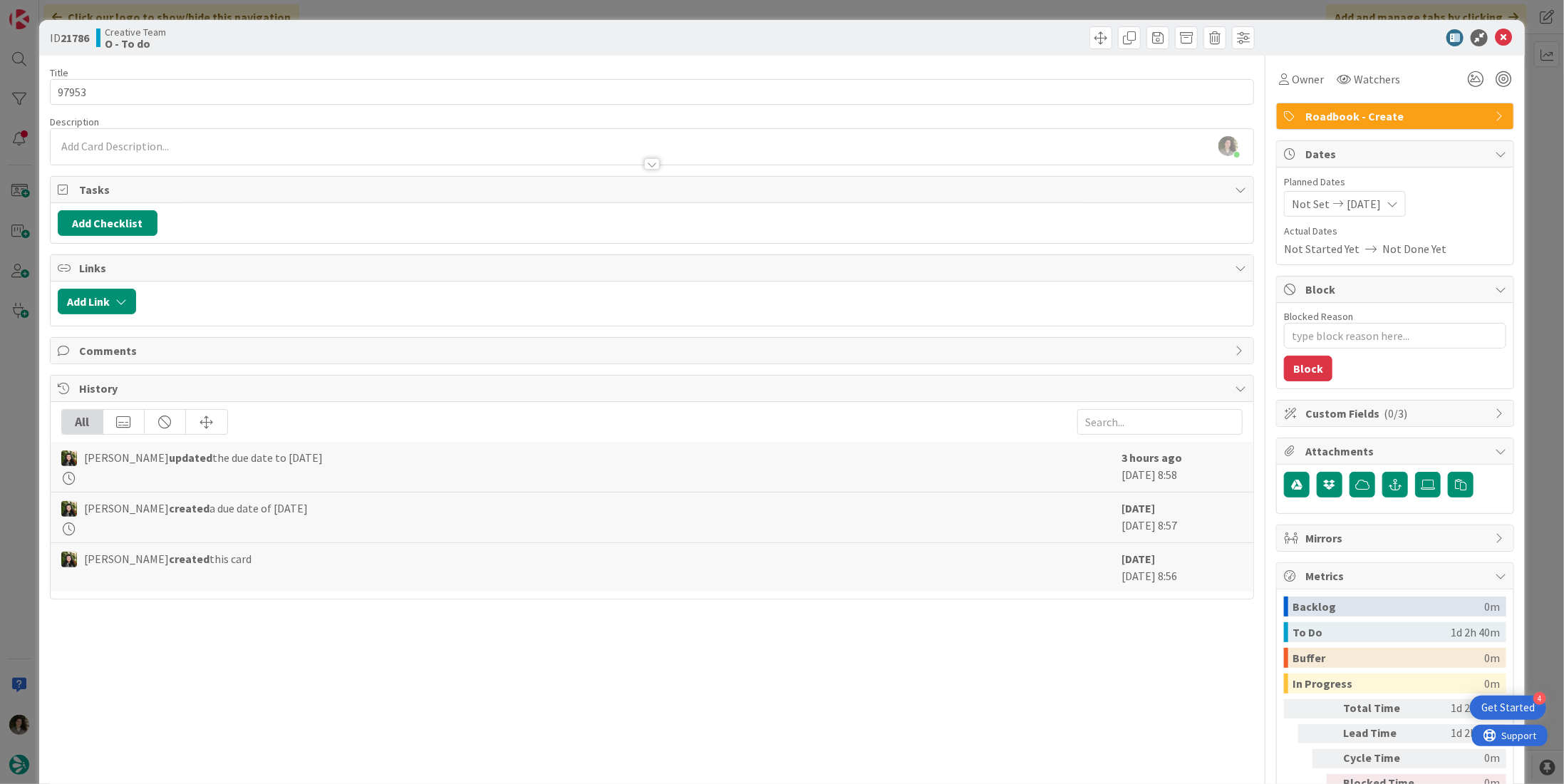
type textarea "x"
click at [1495, 34] on icon at bounding box center [1504, 37] width 17 height 17
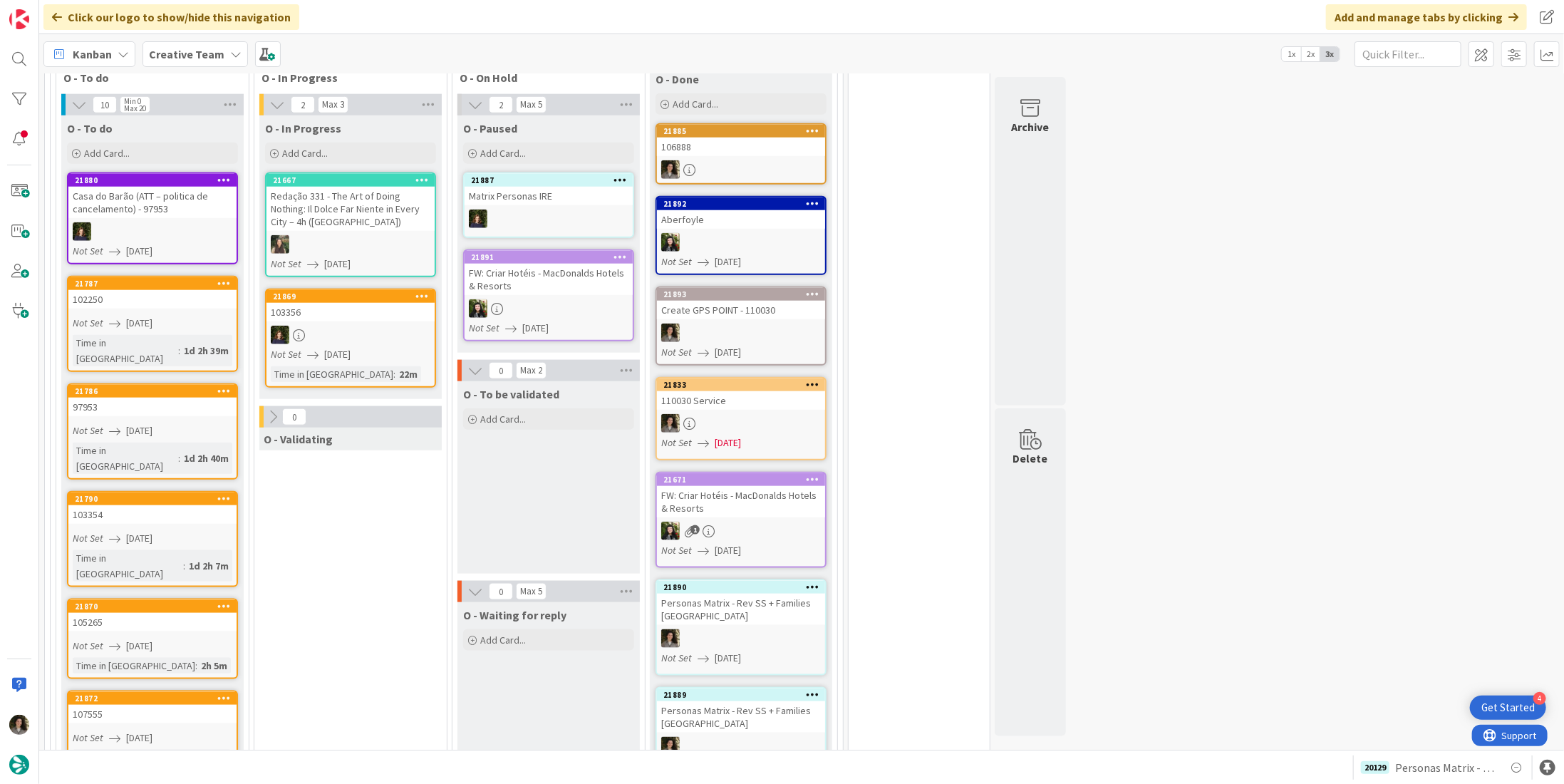
scroll to position [784, 0]
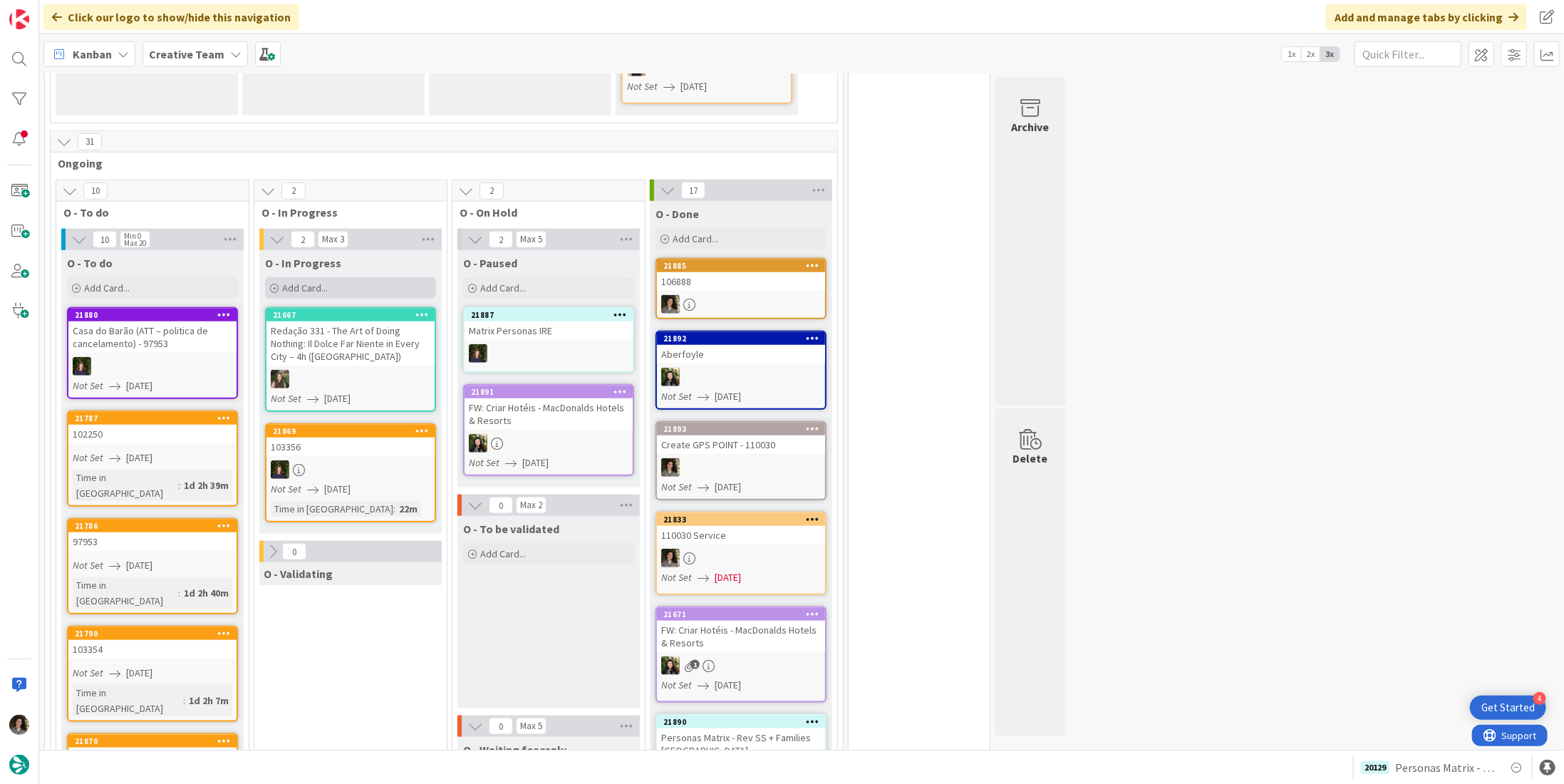
click at [329, 277] on div "Add Card..." at bounding box center [350, 287] width 171 height 21
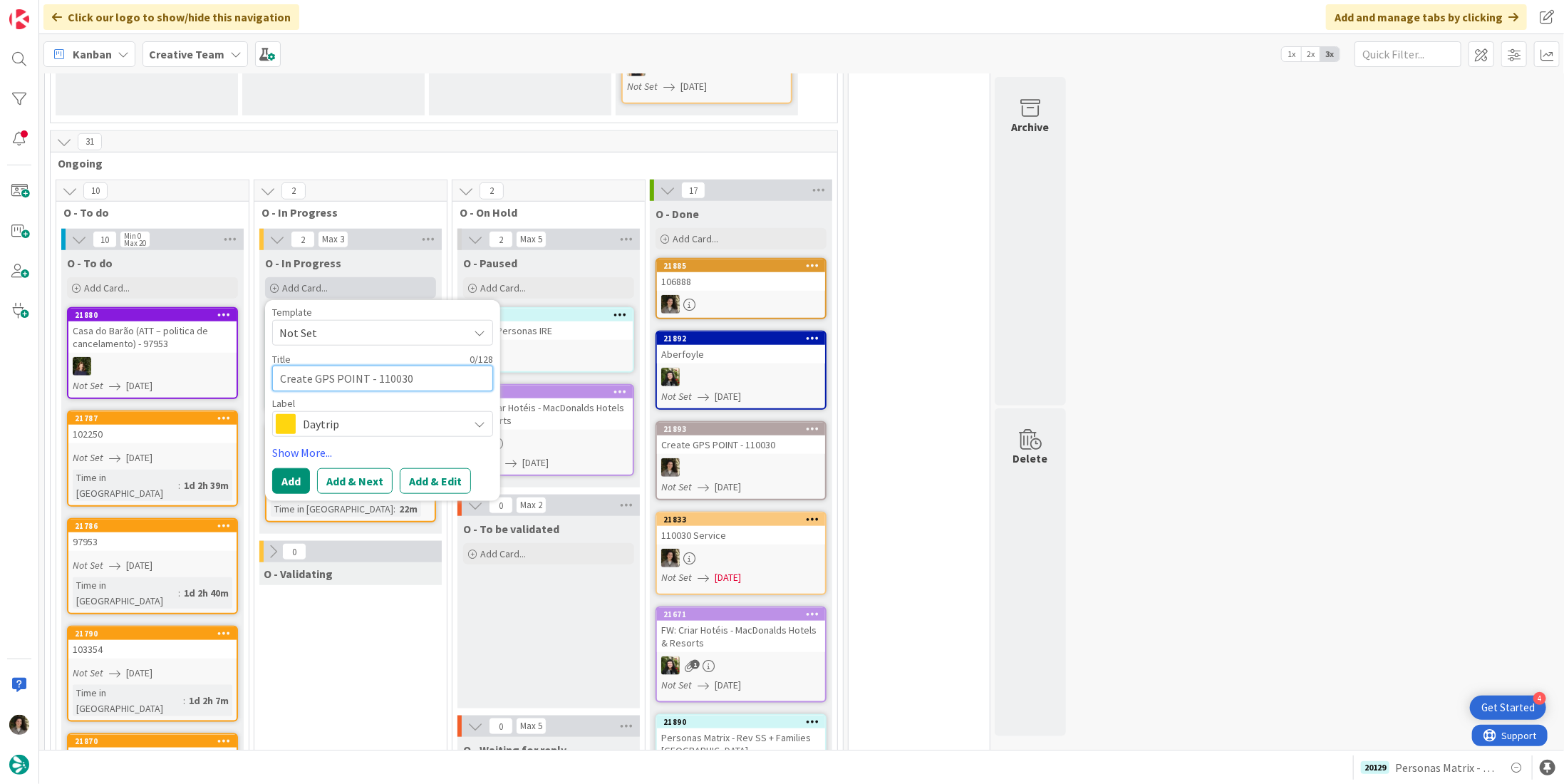
scroll to position [0, 0]
type textarea "m"
type textarea "x"
type textarea "mA"
type textarea "x"
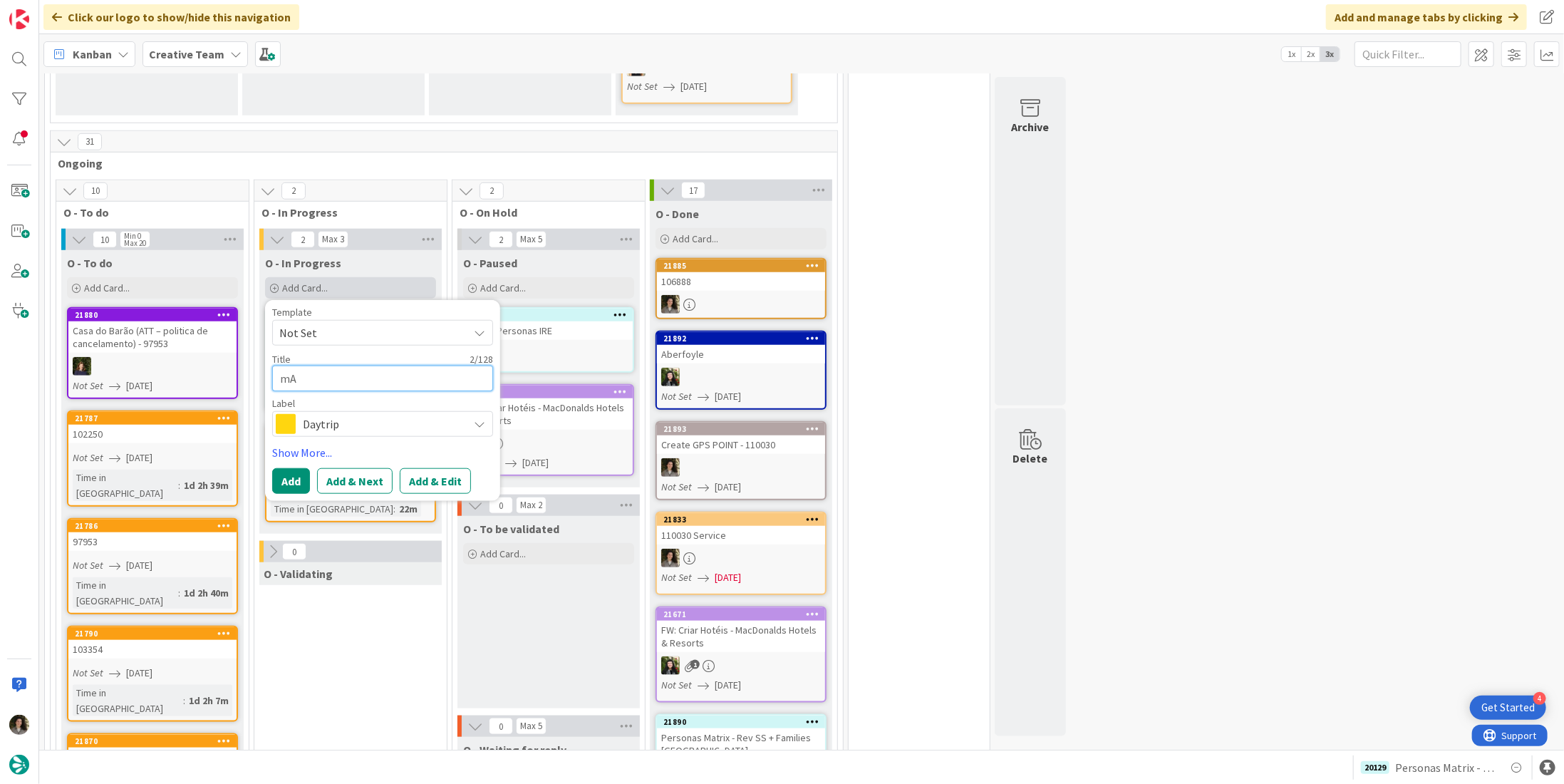
type textarea "mAT"
type textarea "x"
type textarea "mATR"
type textarea "x"
type textarea "mAT"
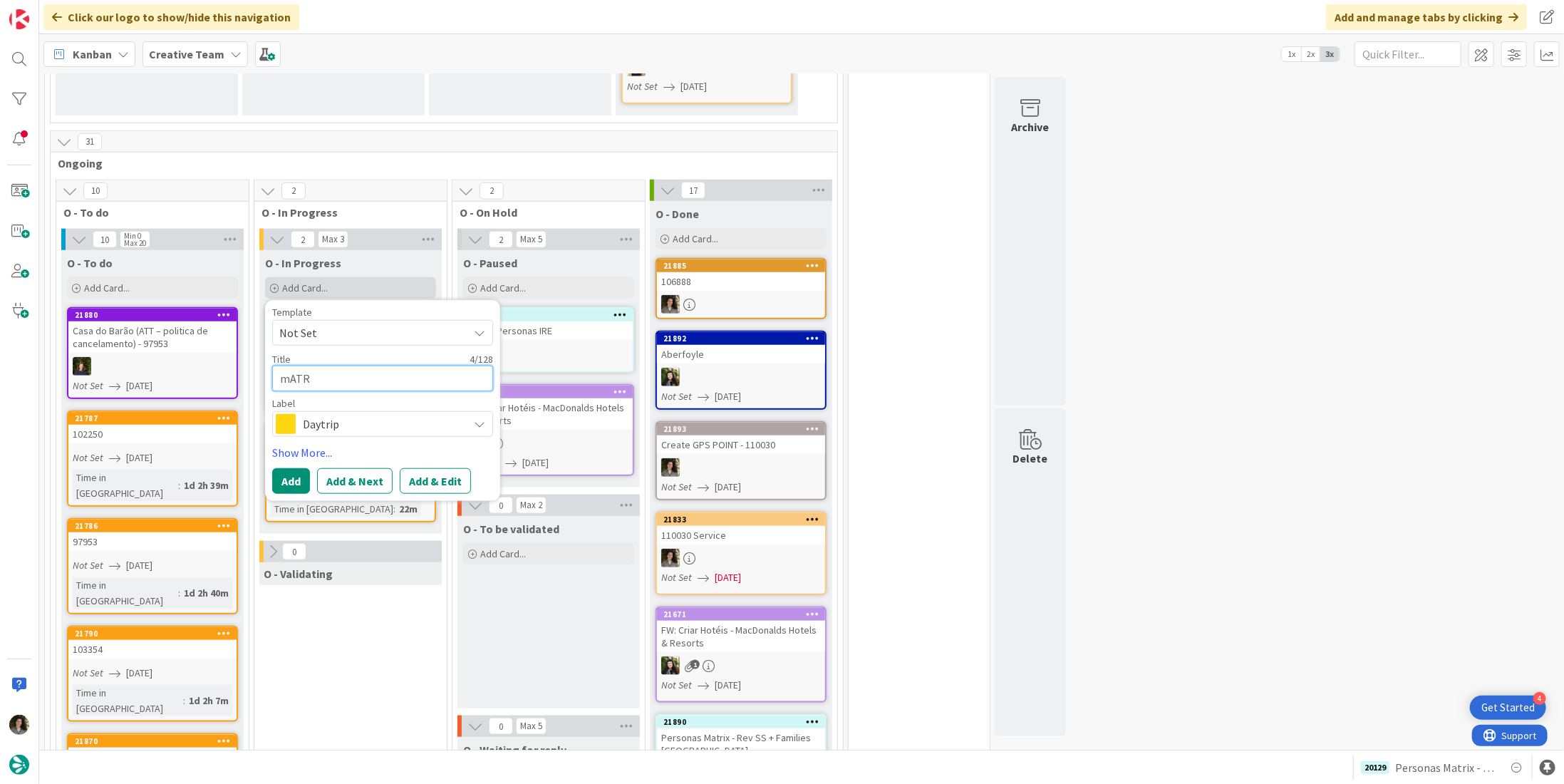
type textarea "x"
type textarea "mA"
type textarea "x"
type textarea "m"
type textarea "x"
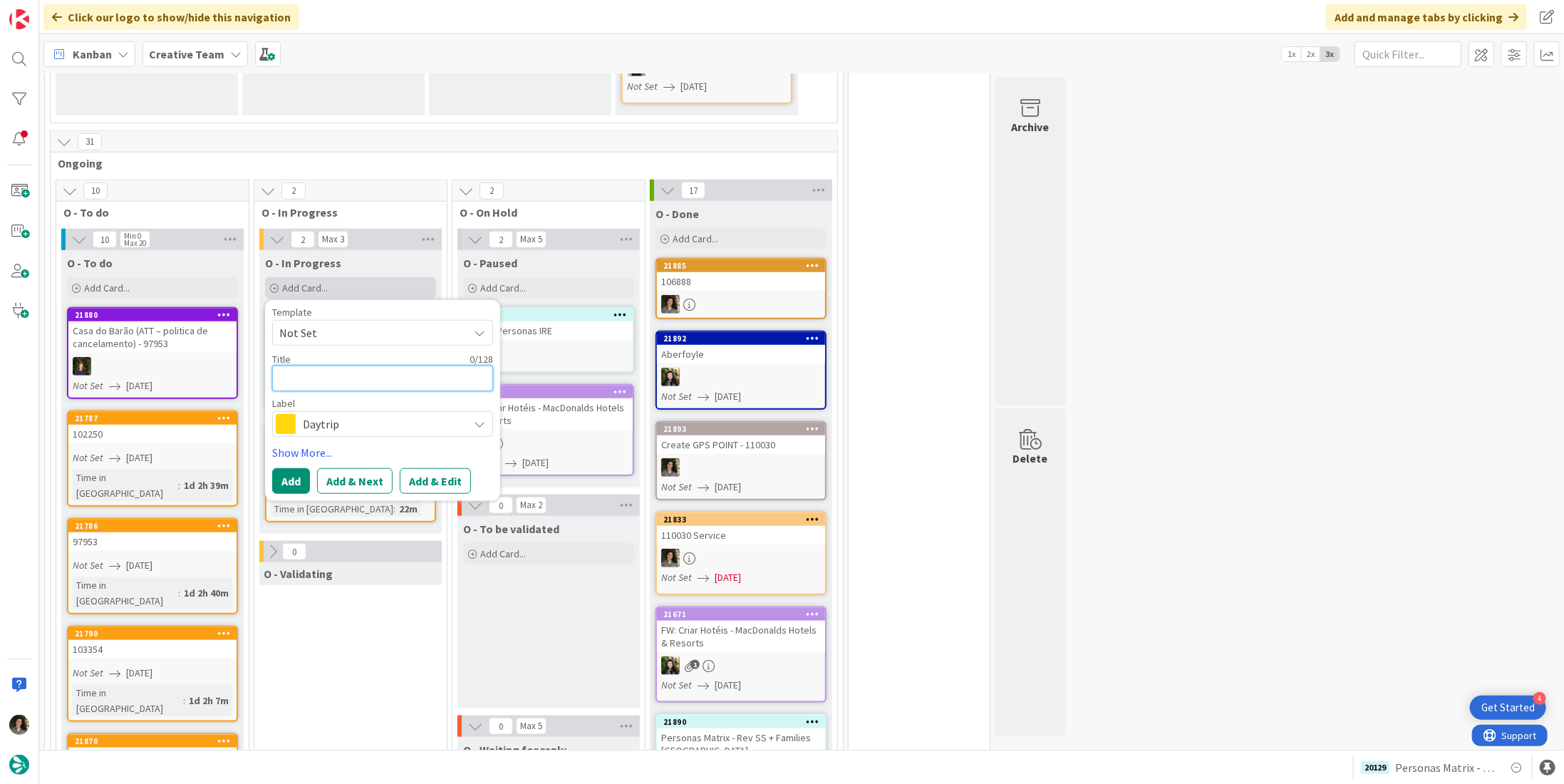
type textarea "M"
type textarea "x"
type textarea "Ma"
type textarea "x"
type textarea "Mat"
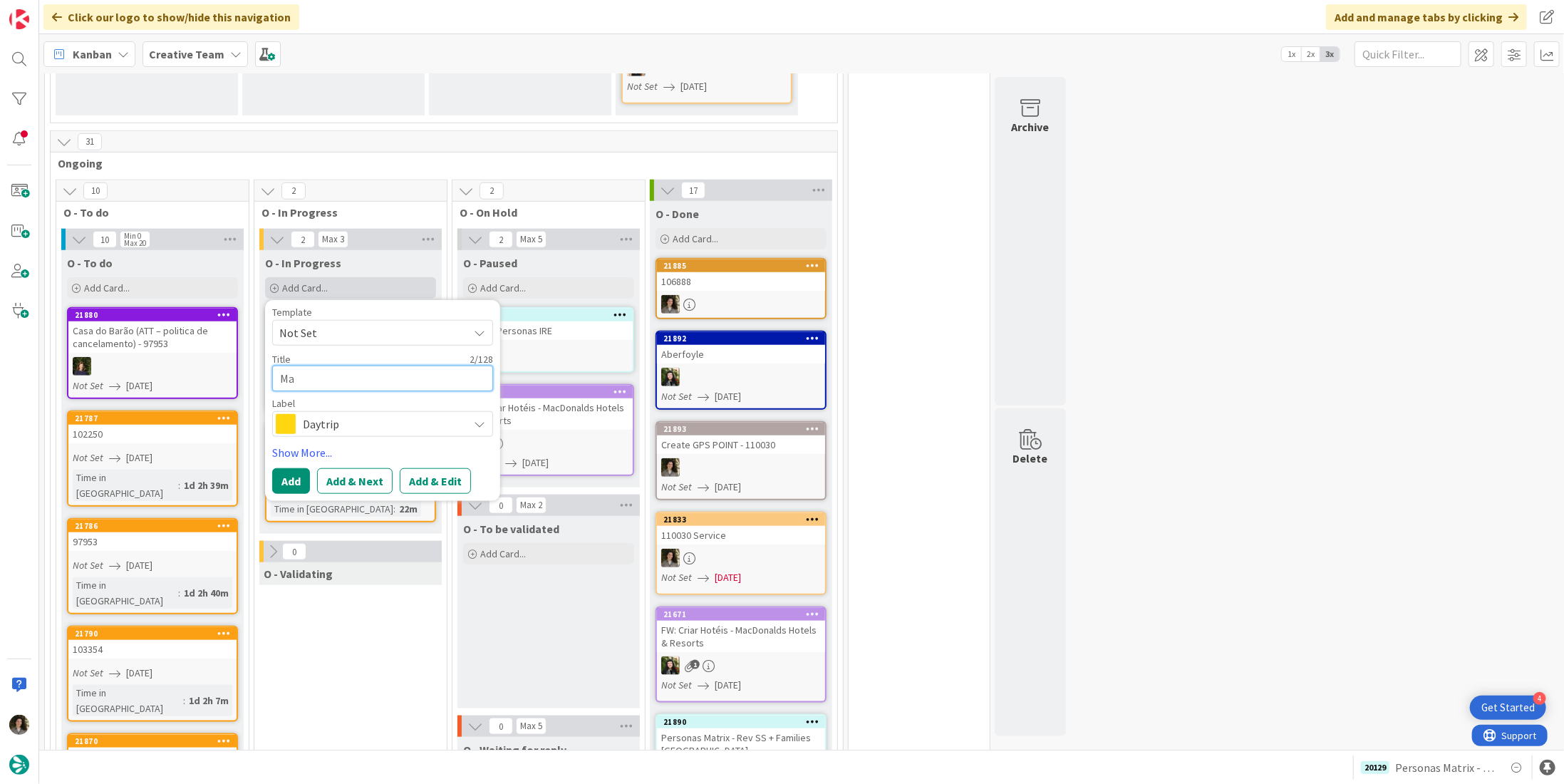
type textarea "x"
type textarea "Matr"
type textarea "x"
type textarea "Matri"
type textarea "x"
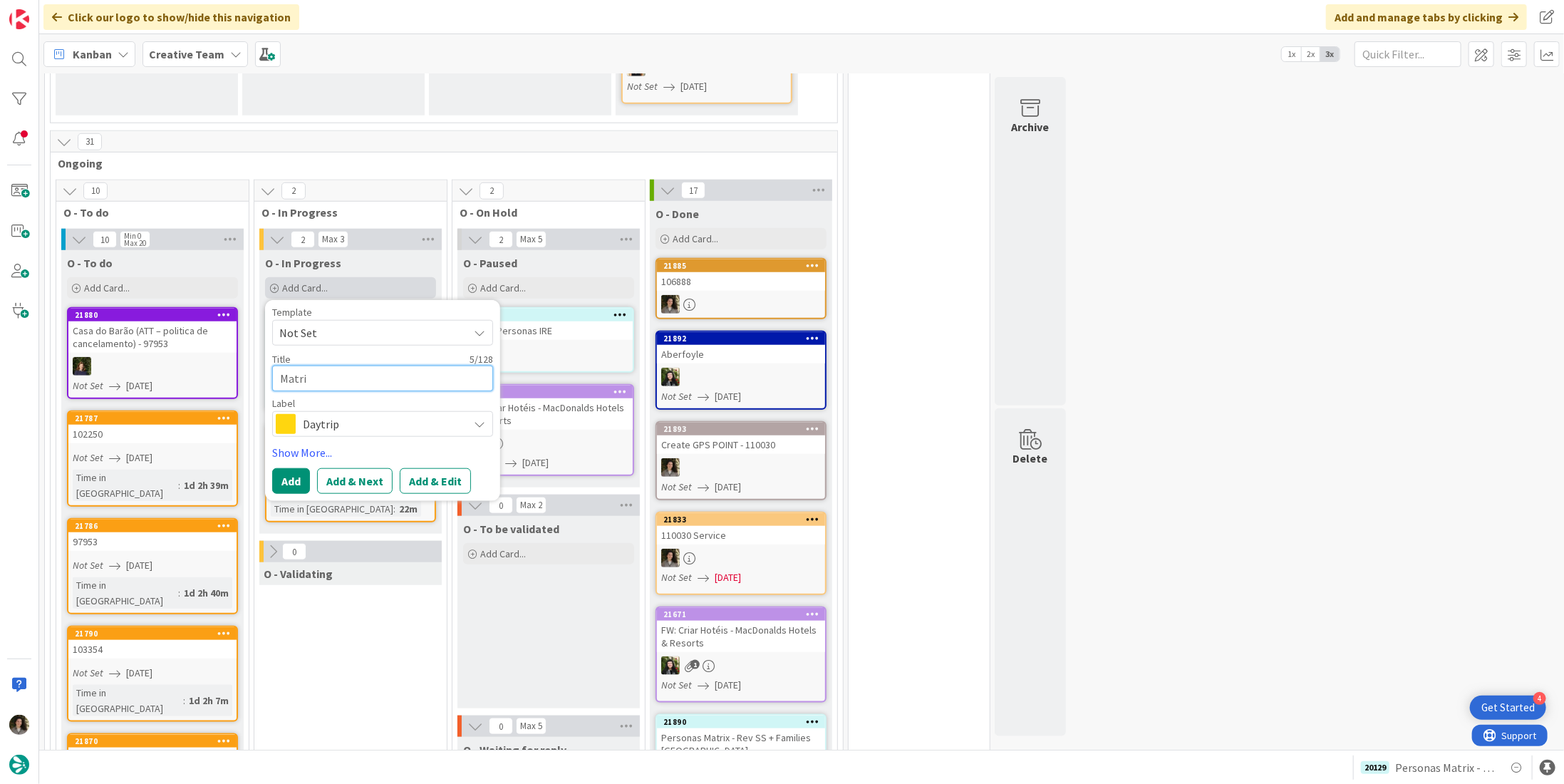
type textarea "Matrix"
type textarea "x"
type textarea "Matrix"
type textarea "x"
type textarea "Matrix P"
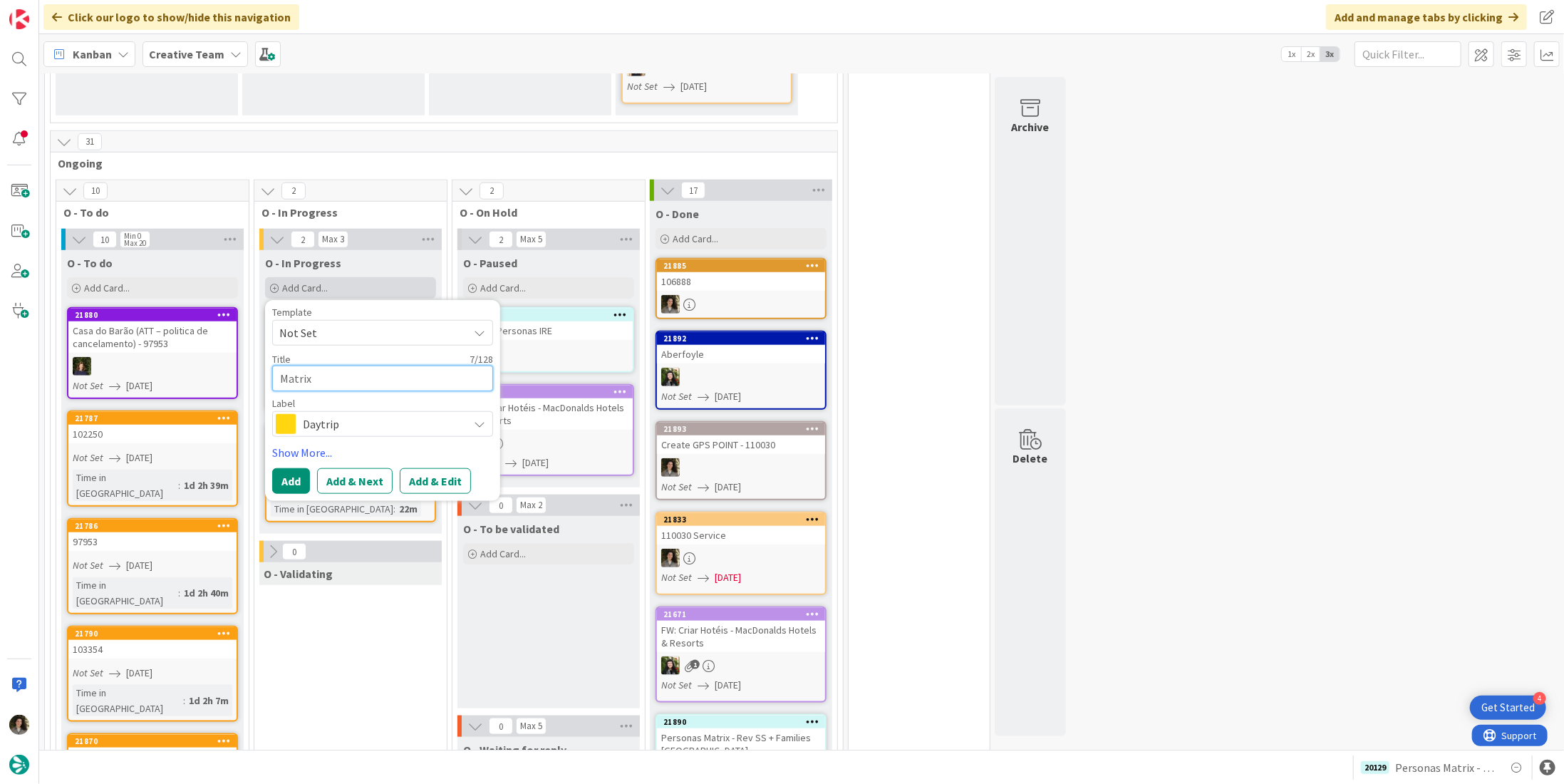
type textarea "x"
type textarea "Matrix Pe"
type textarea "x"
type textarea "Matrix Per"
type textarea "x"
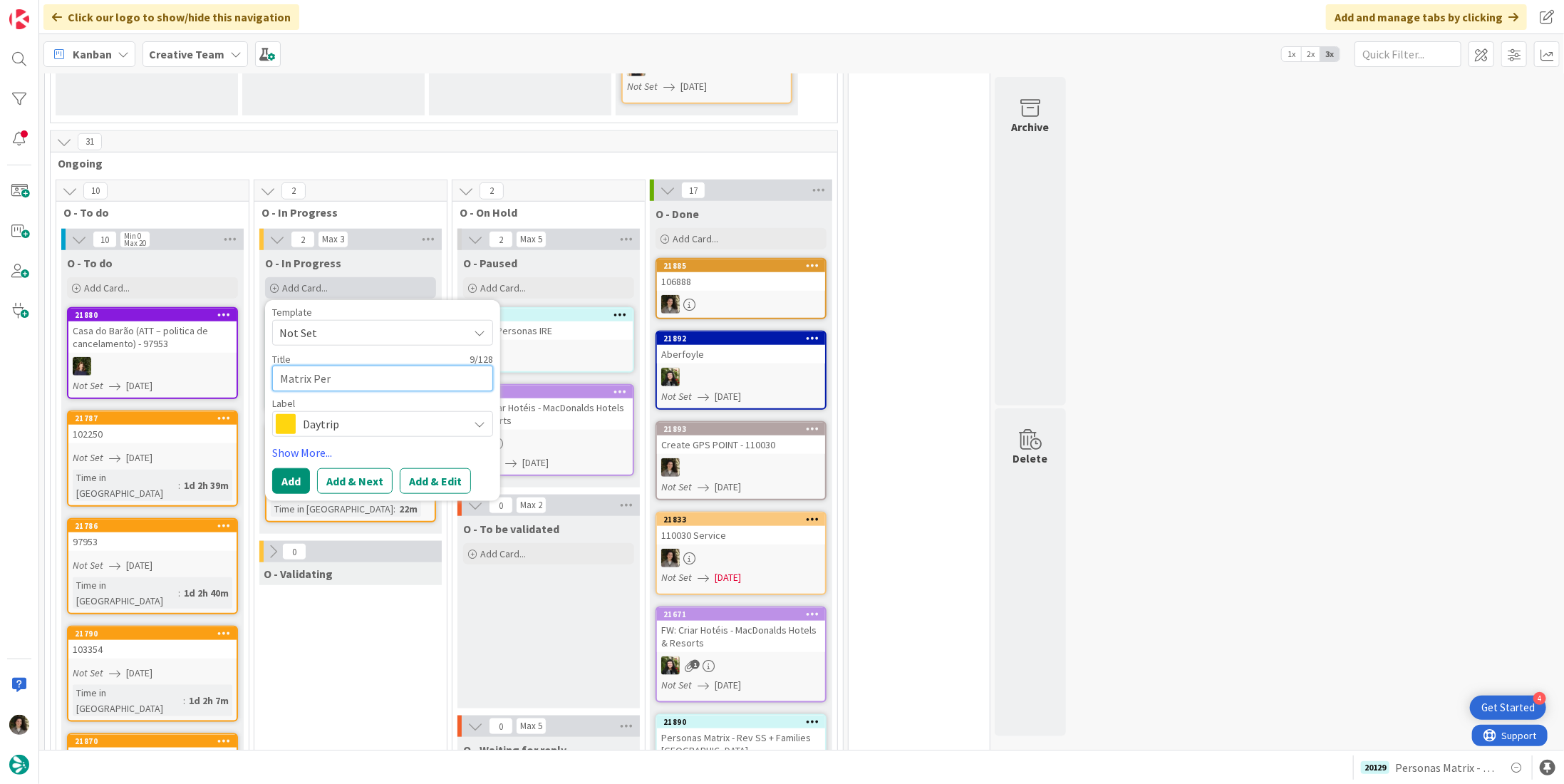
type textarea "Matrix Pers"
type textarea "x"
type textarea "Matrix Perso"
type textarea "x"
type textarea "Matrix Person"
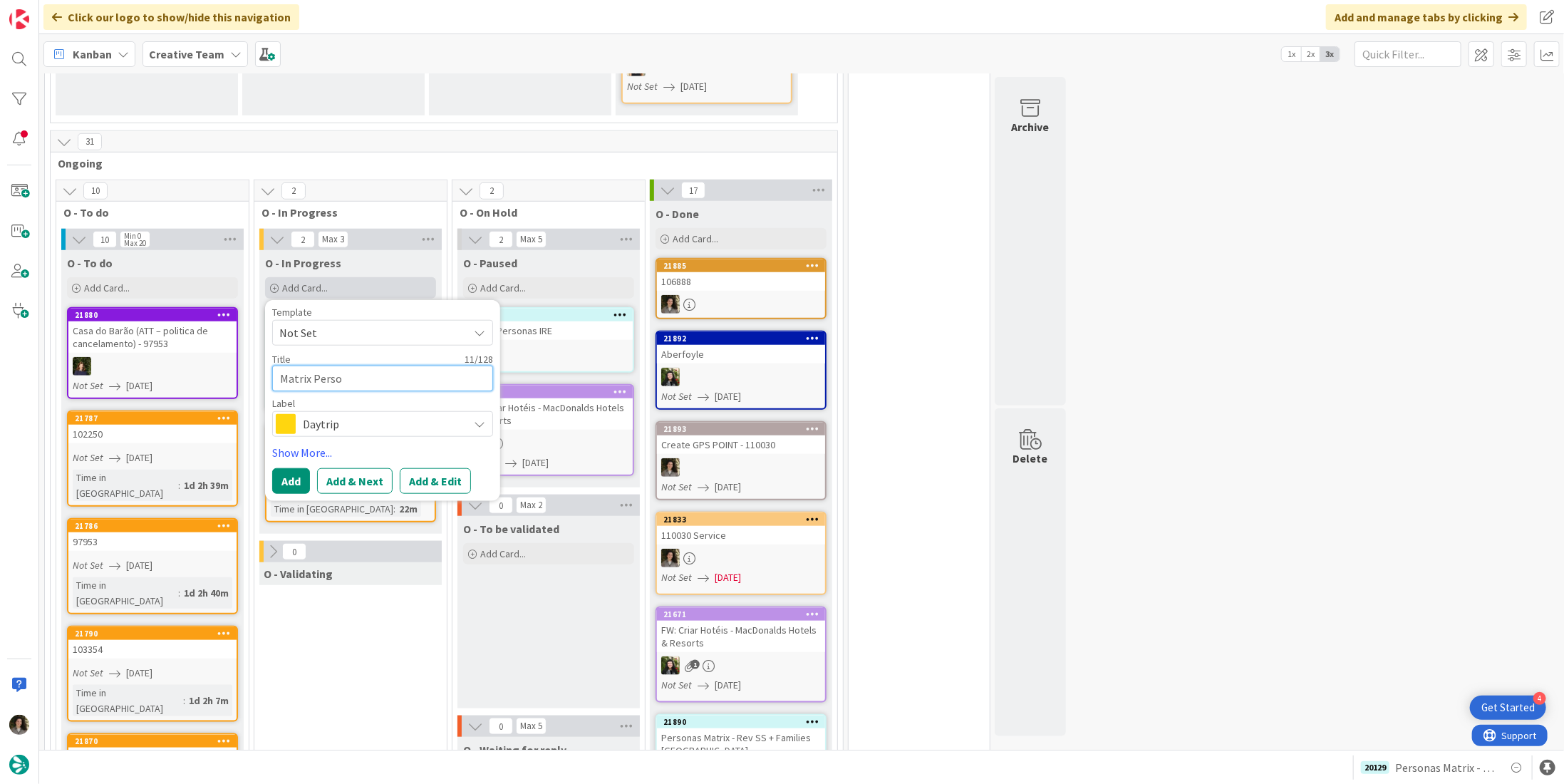
type textarea "x"
type textarea "Matrix Persona"
type textarea "x"
type textarea "Matrix Personas"
type textarea "x"
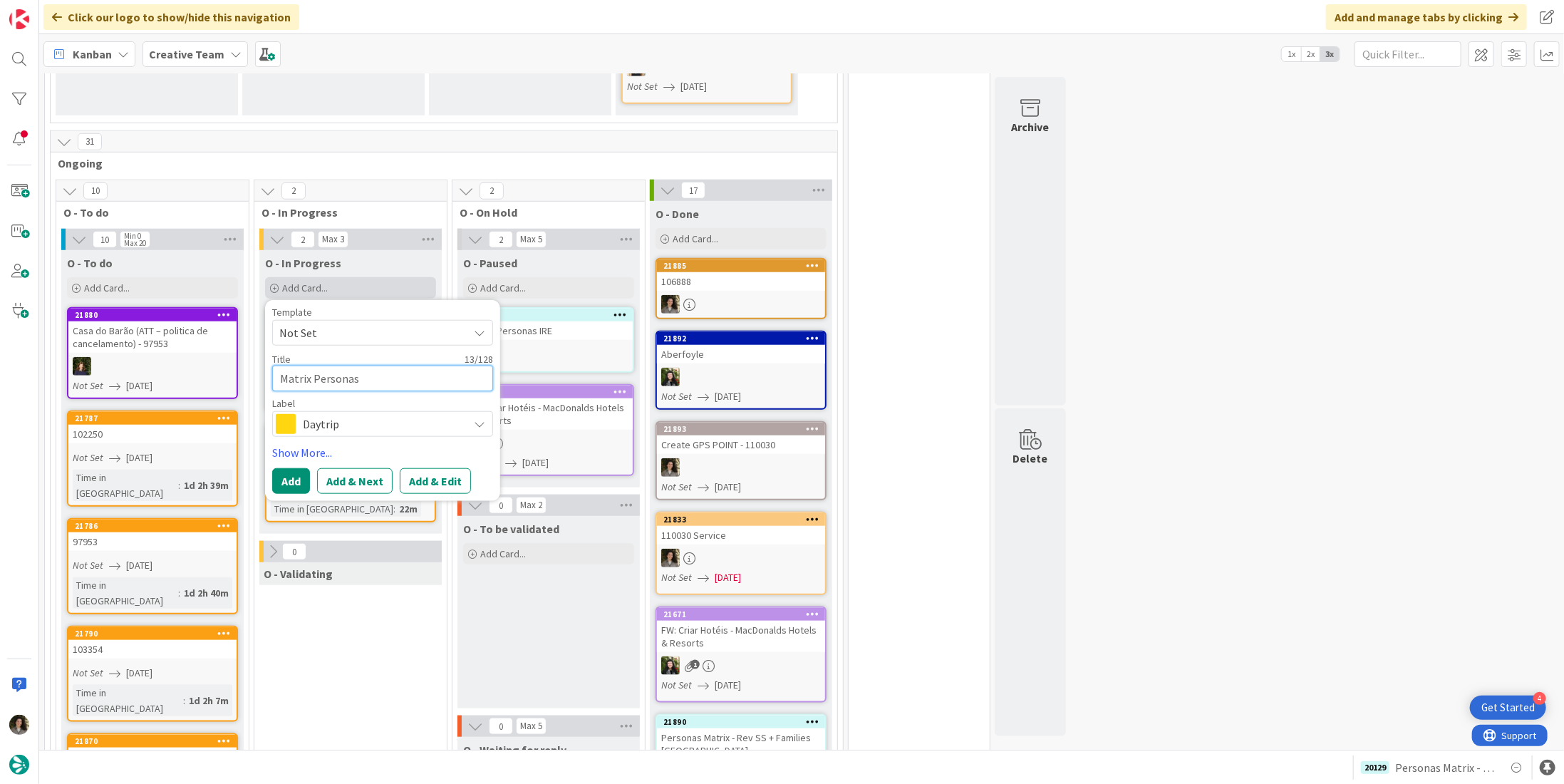
type textarea "Matrix Personas"
type textarea "x"
type textarea "Matrix Personas -"
type textarea "x"
type textarea "Matrix Personas -"
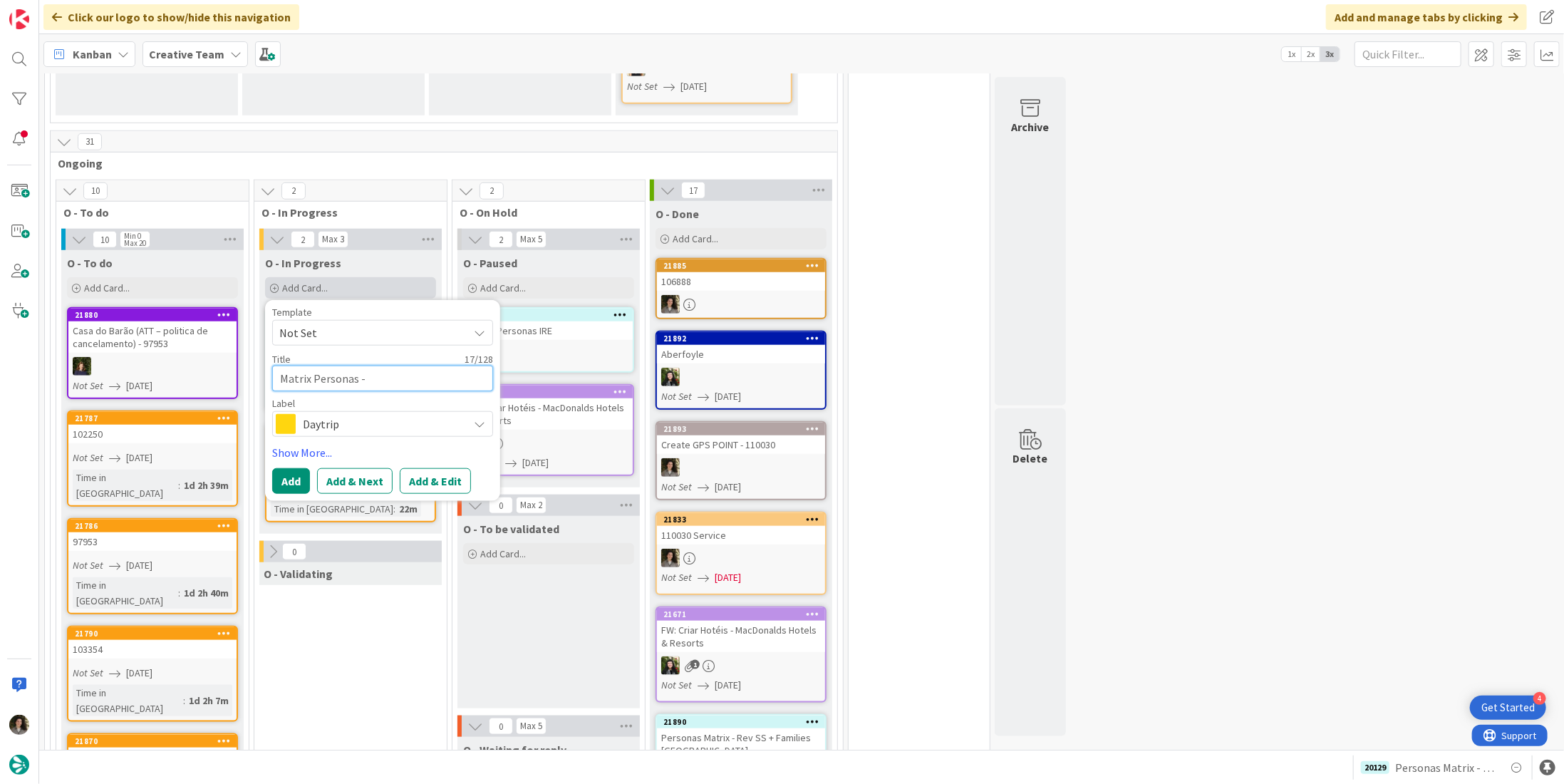
type textarea "x"
type textarea "Matrix Personas - F"
type textarea "x"
type textarea "Matrix Personas - Fa"
type textarea "x"
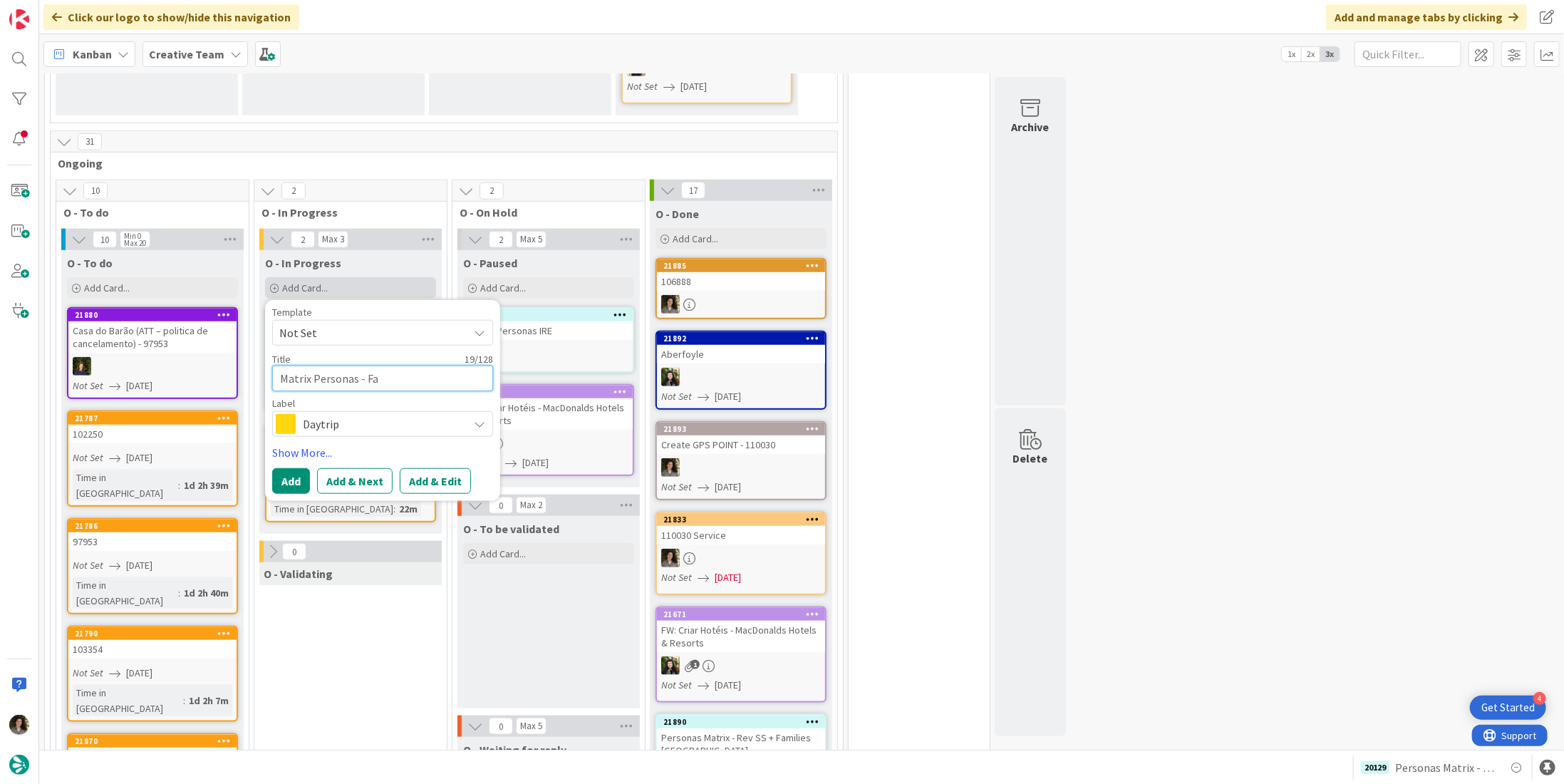
type textarea "Matrix Personas - Fam"
type textarea "x"
type textarea "Matrix Personas - Fami"
type textarea "x"
type textarea "Matrix Personas - Famil"
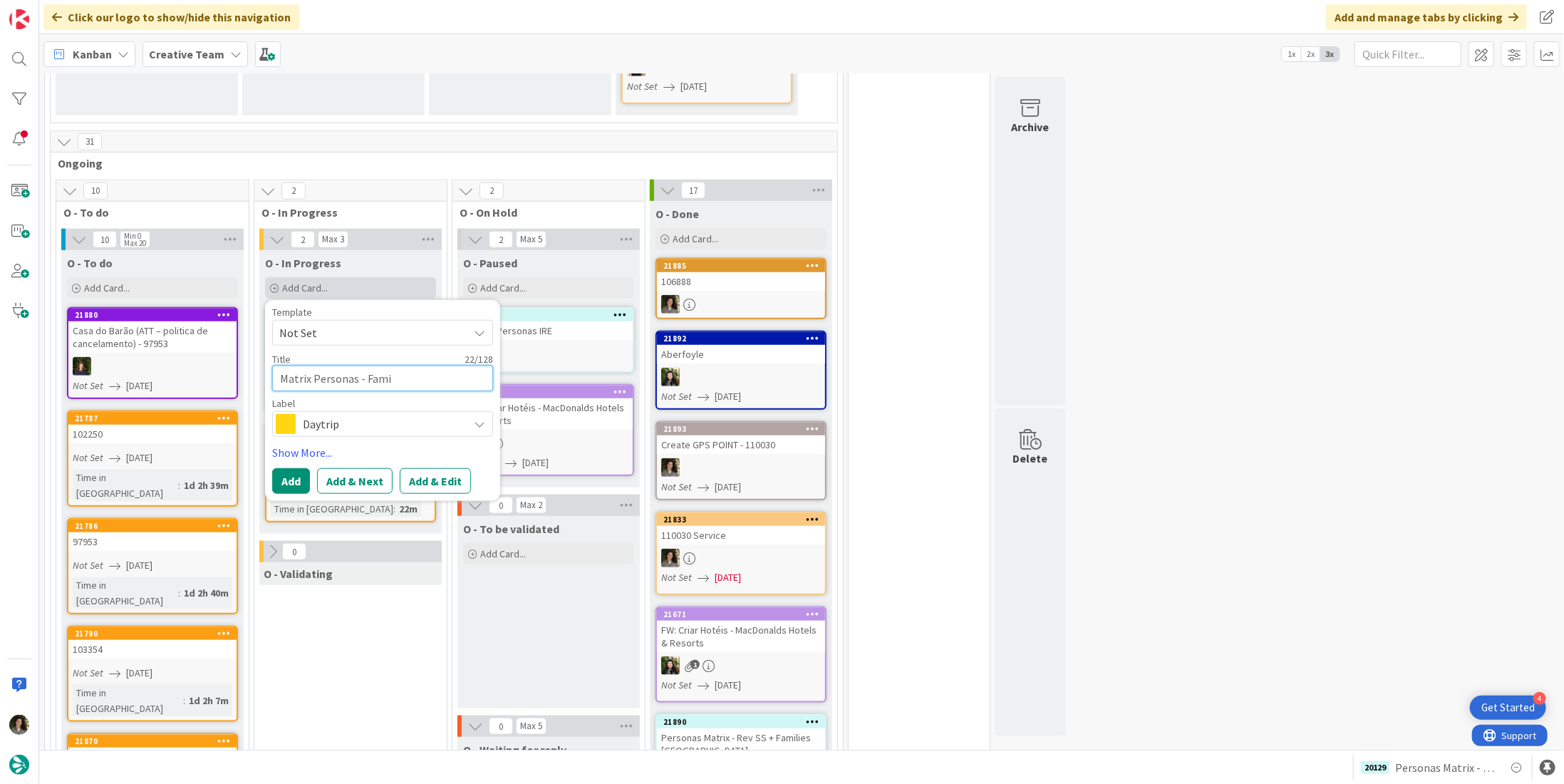
type textarea "x"
type textarea "Matrix Personas - Famili"
type textarea "x"
type textarea "Matrix Personas - Familie"
type textarea "x"
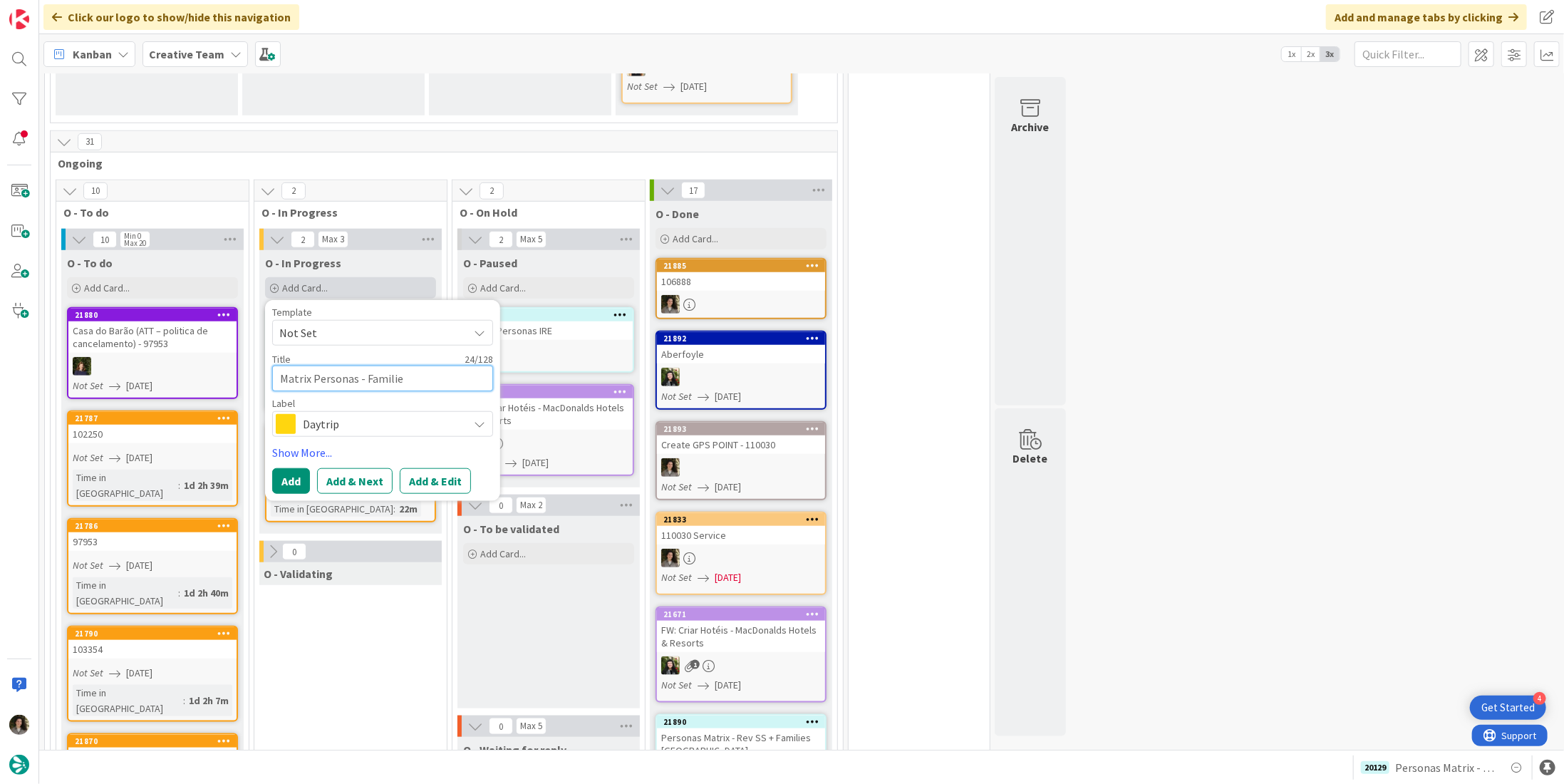
type textarea "Matrix Personas - Families"
type textarea "x"
type textarea "Matrix Personas - Families"
type textarea "x"
type textarea "Matrix Personas - Families U"
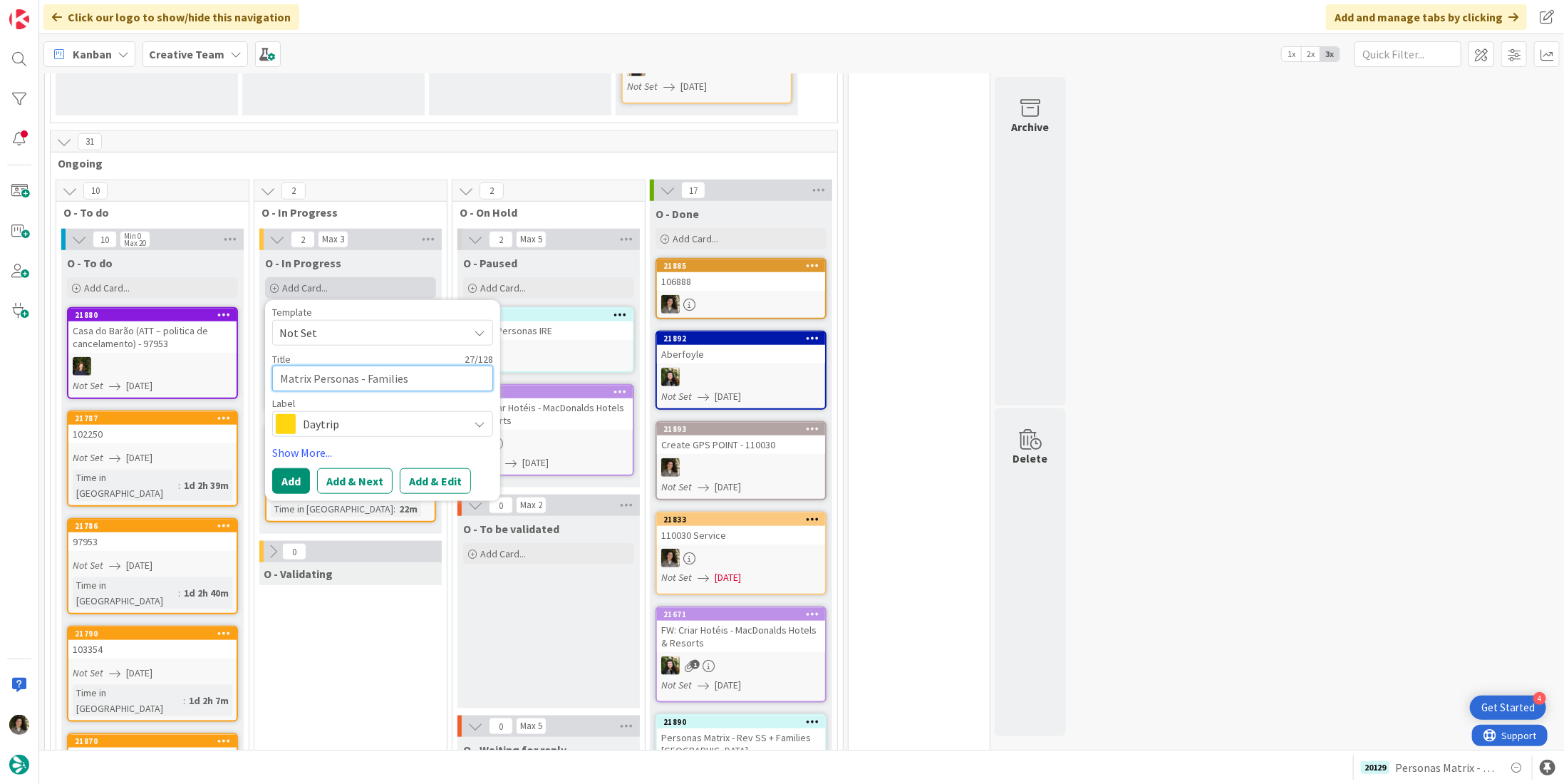
type textarea "x"
type textarea "Matrix Personas - Families [GEOGRAPHIC_DATA]"
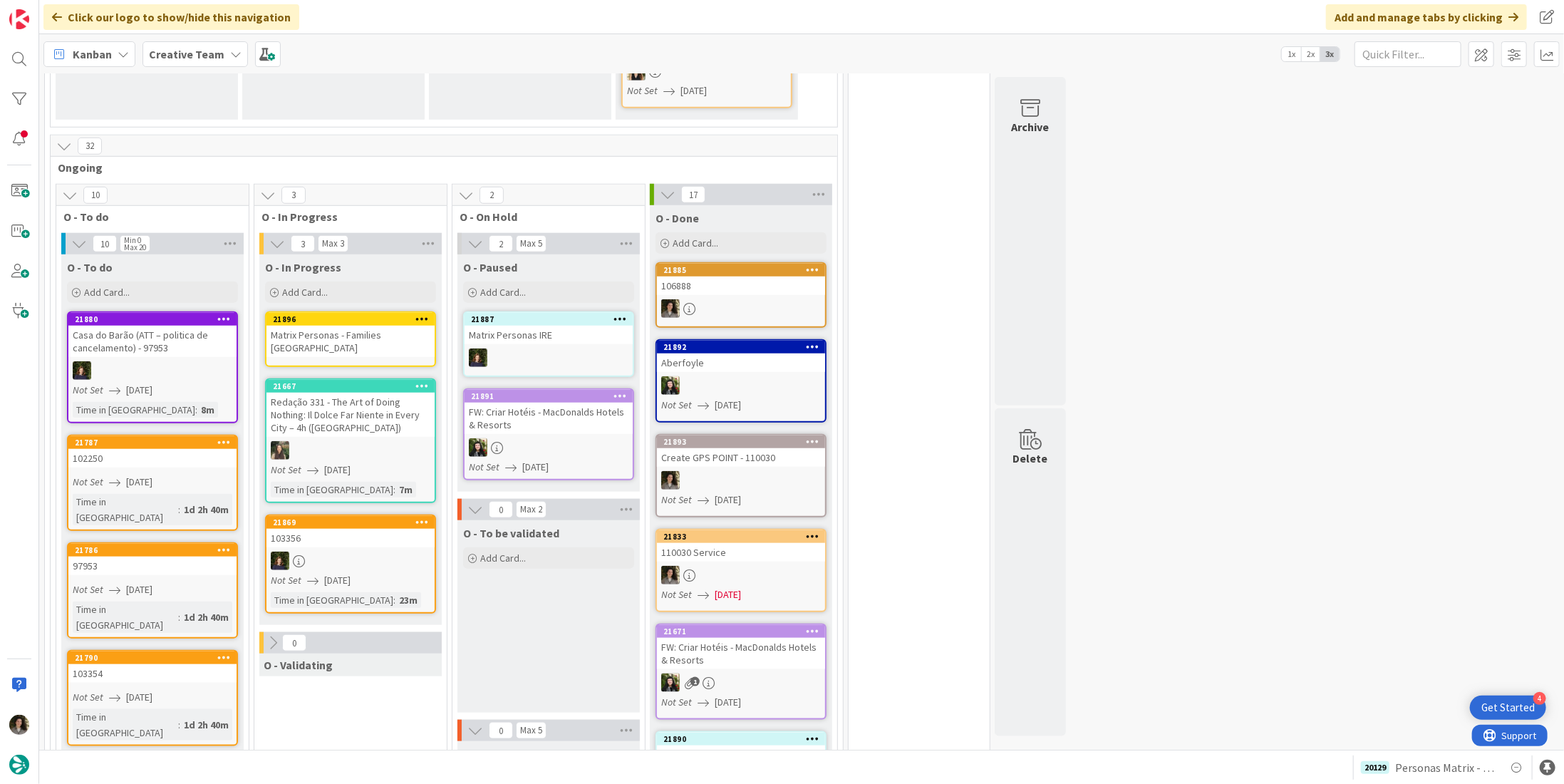
click at [380, 325] on div "Matrix Personas - Families [GEOGRAPHIC_DATA]" at bounding box center [350, 341] width 168 height 32
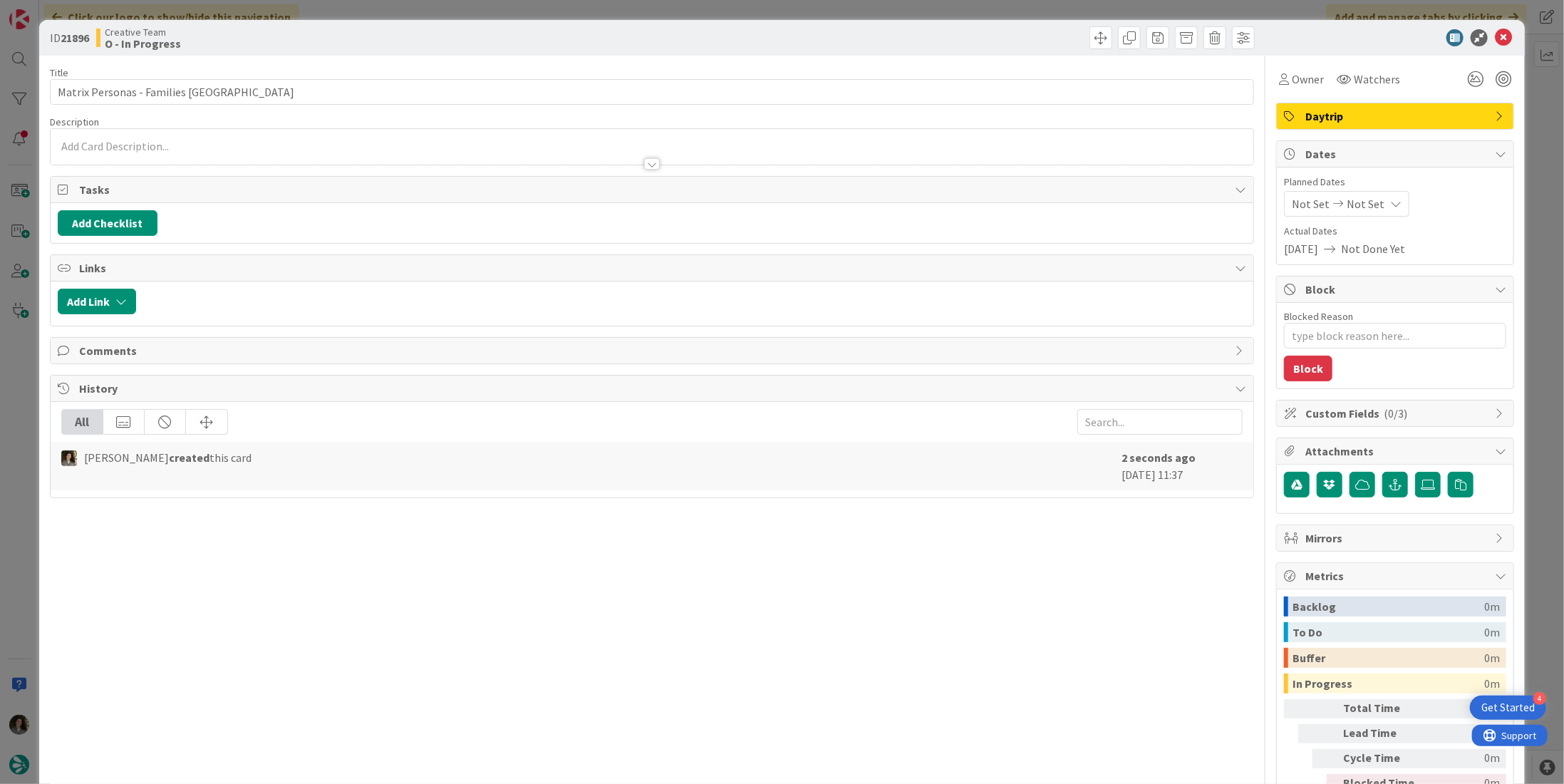
click at [1387, 124] on div "Daytrip" at bounding box center [1395, 116] width 237 height 26
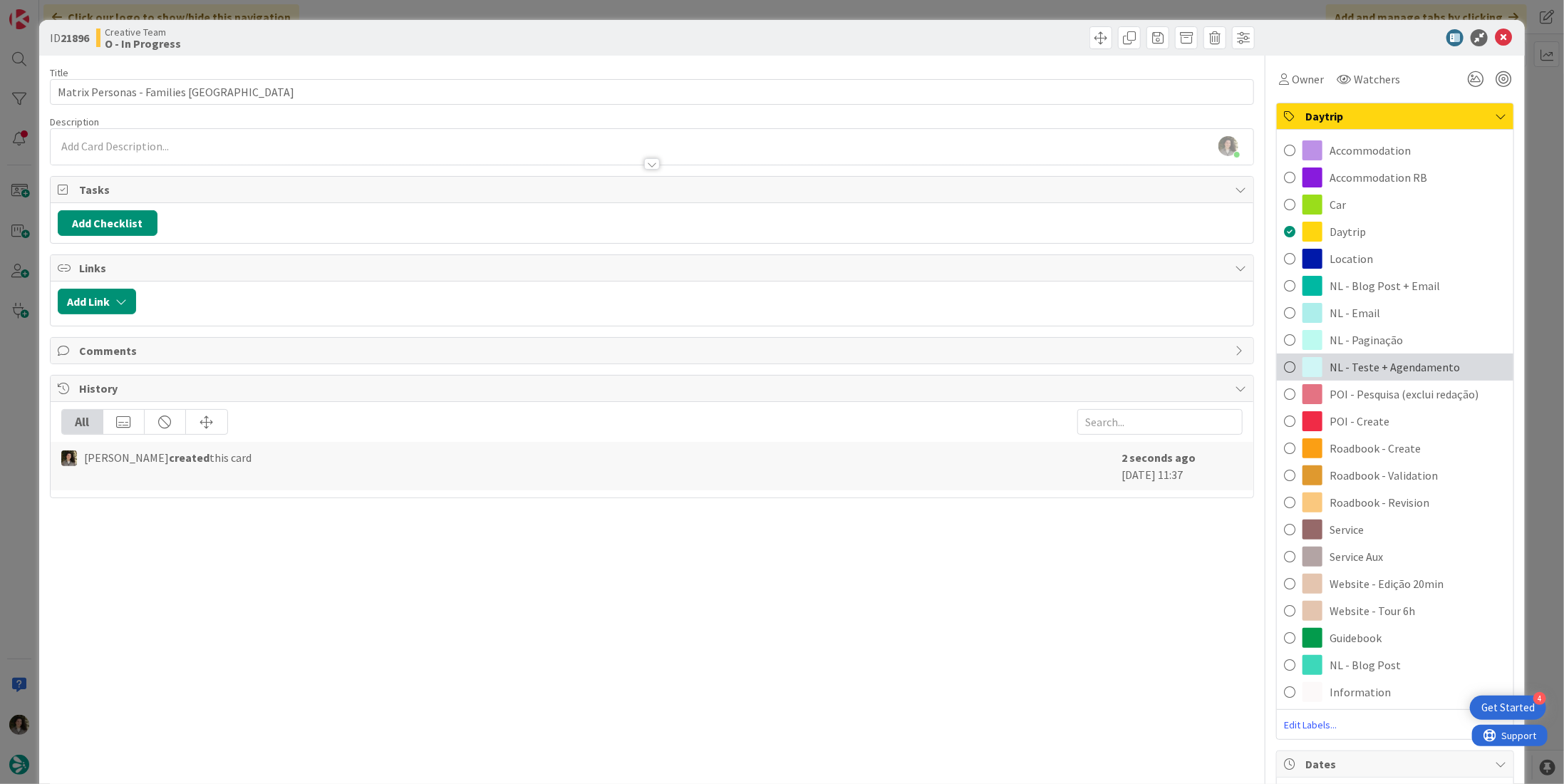
click at [1399, 372] on span "NL - Teste + Agendamento" at bounding box center [1395, 367] width 130 height 17
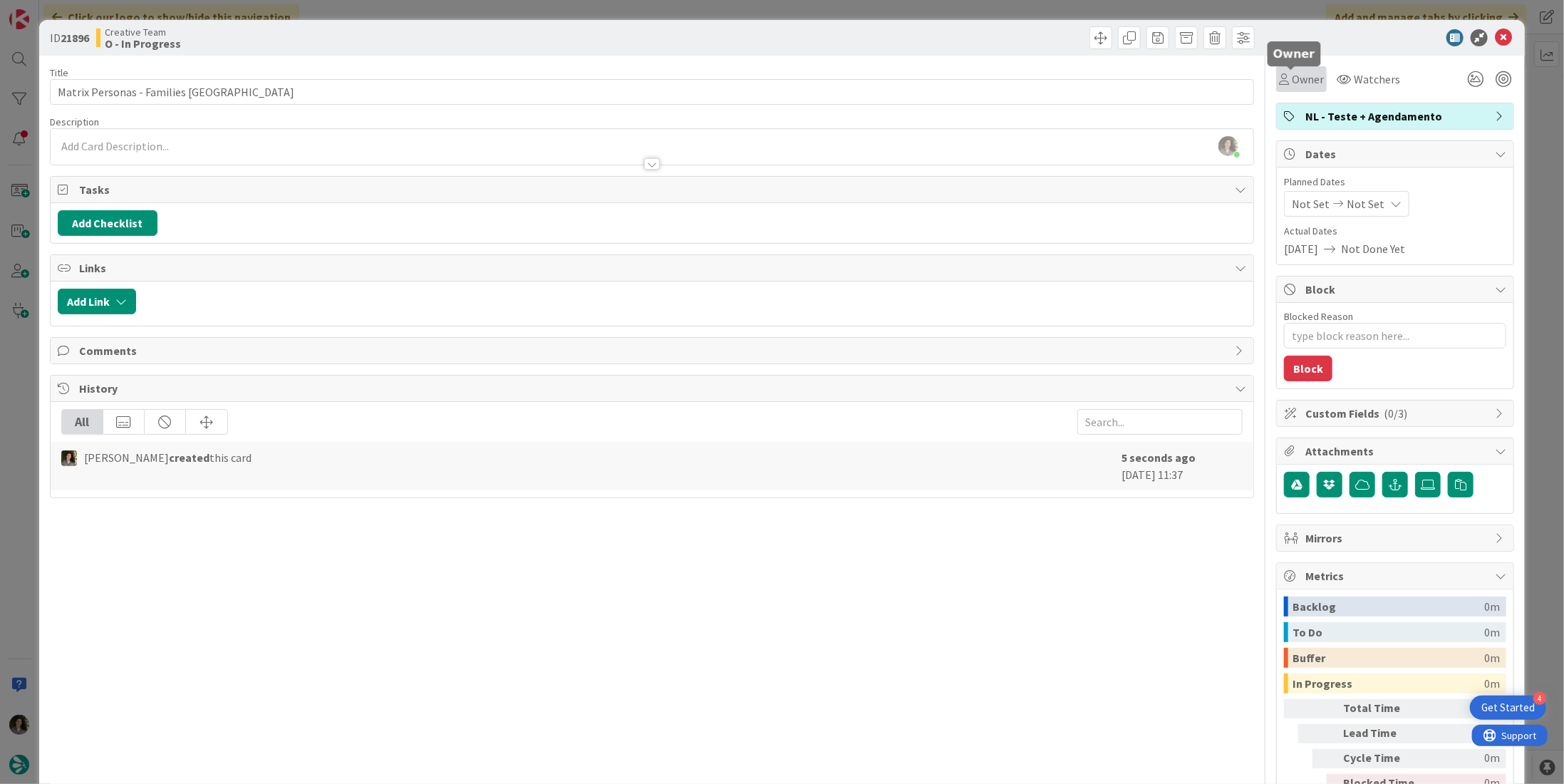
click at [1297, 79] on span "Owner" at bounding box center [1308, 79] width 33 height 17
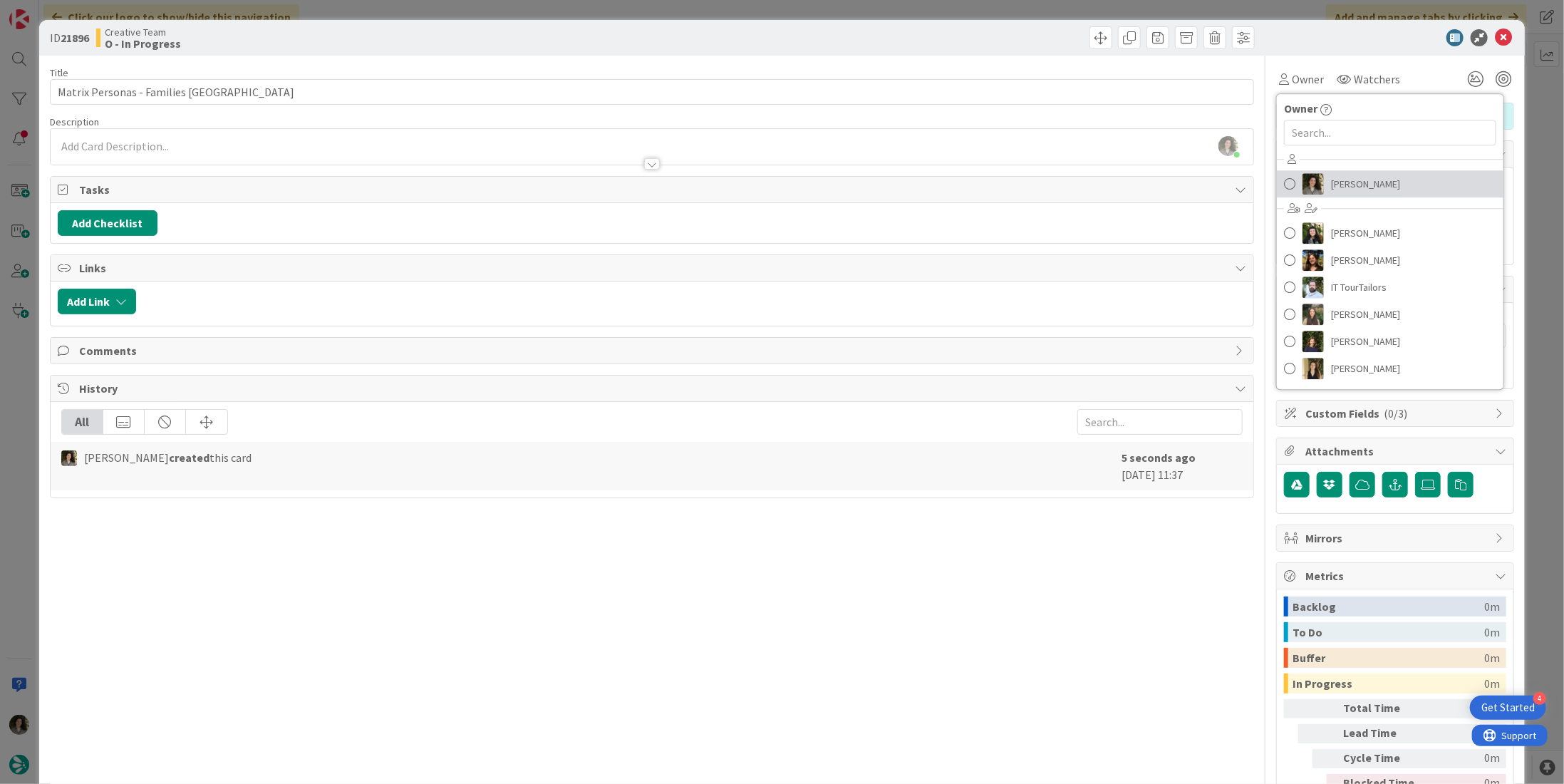
drag, startPoint x: 1348, startPoint y: 182, endPoint x: 1350, endPoint y: 206, distance: 24.1
click at [1349, 182] on span "[PERSON_NAME]" at bounding box center [1366, 183] width 69 height 21
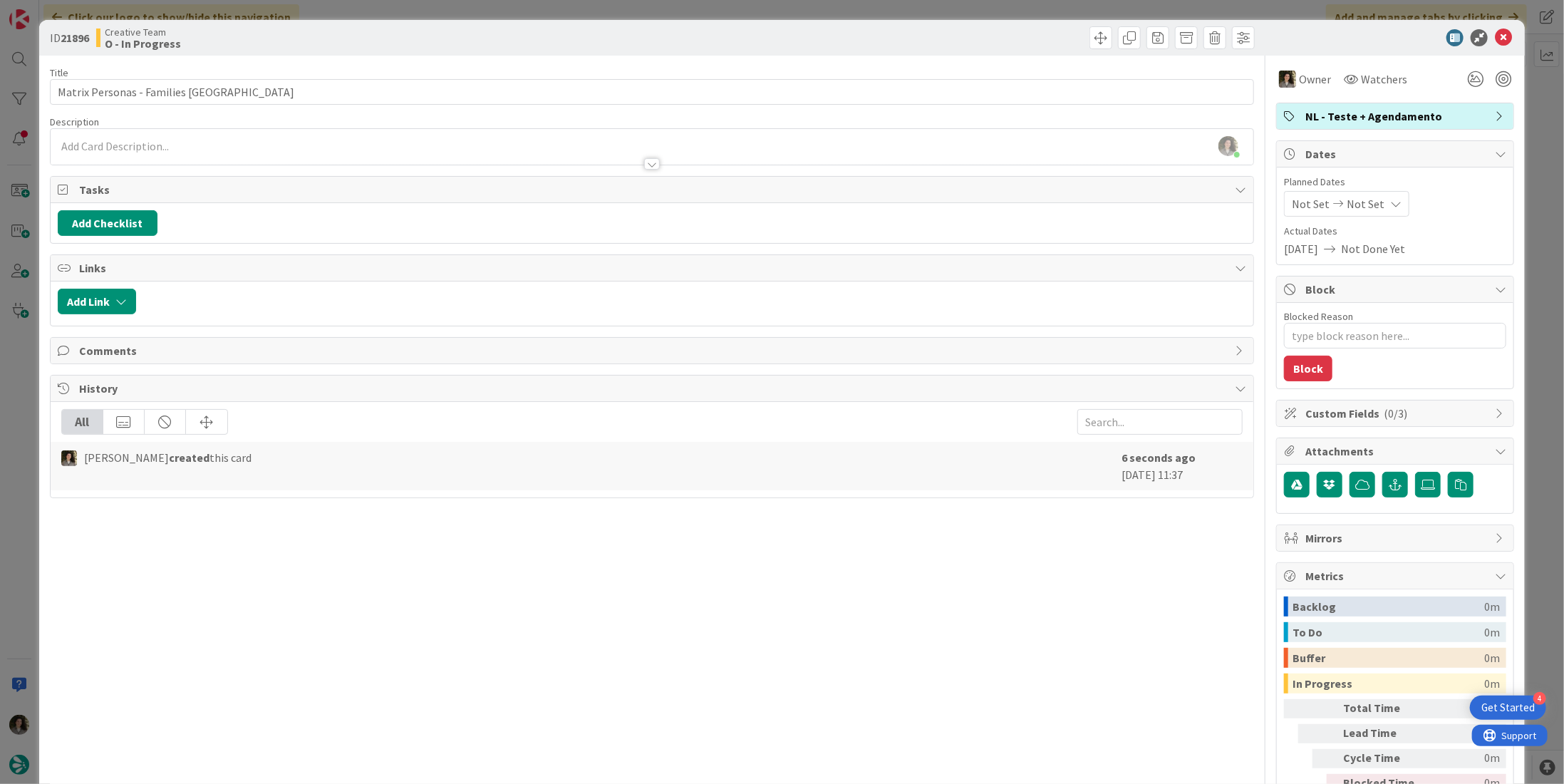
type textarea "x"
click at [1347, 204] on span "Not Set" at bounding box center [1366, 203] width 38 height 17
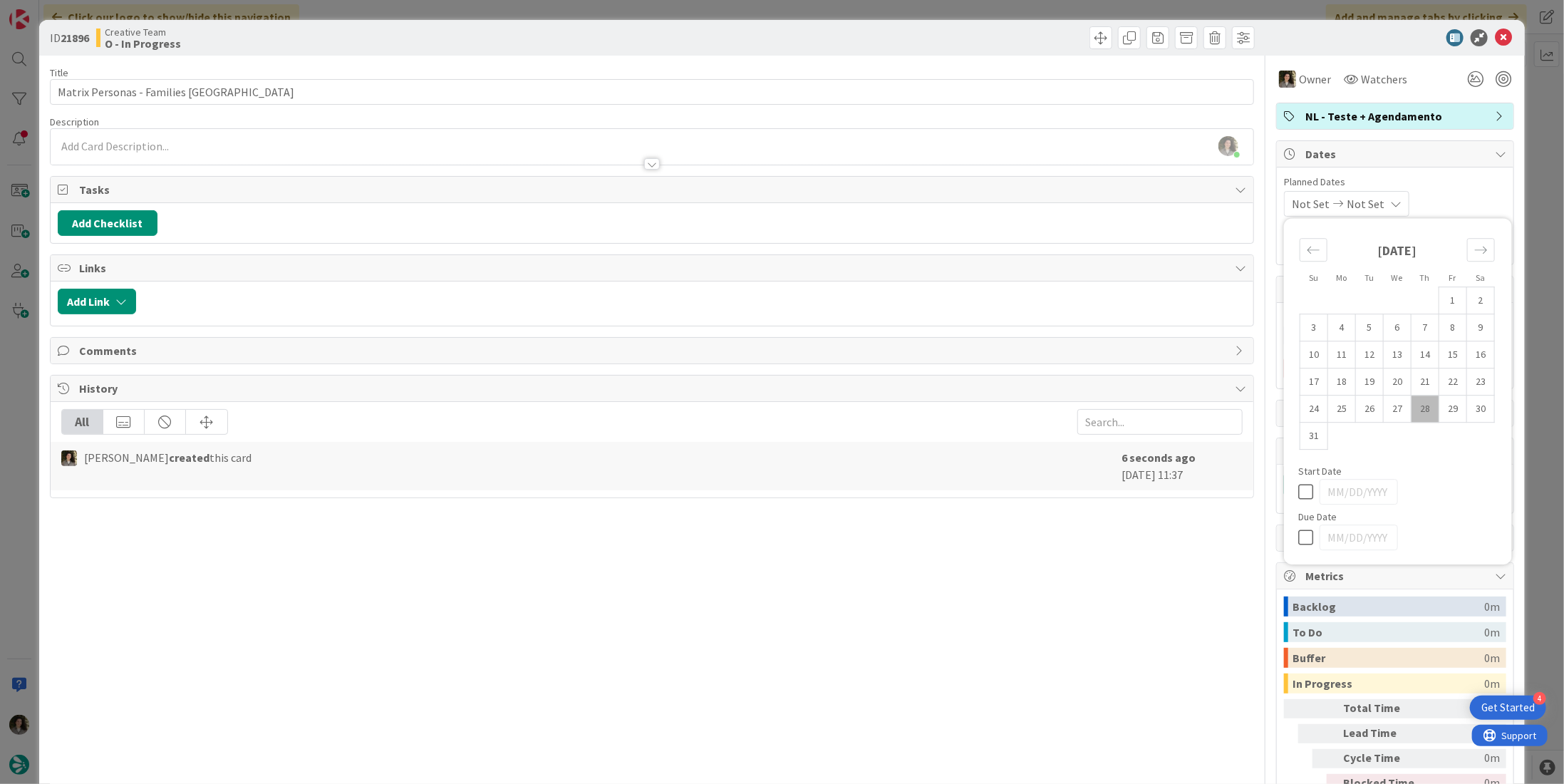
click at [1298, 529] on icon at bounding box center [1308, 537] width 21 height 17
type input "[DATE]"
click at [1497, 34] on icon at bounding box center [1504, 37] width 17 height 17
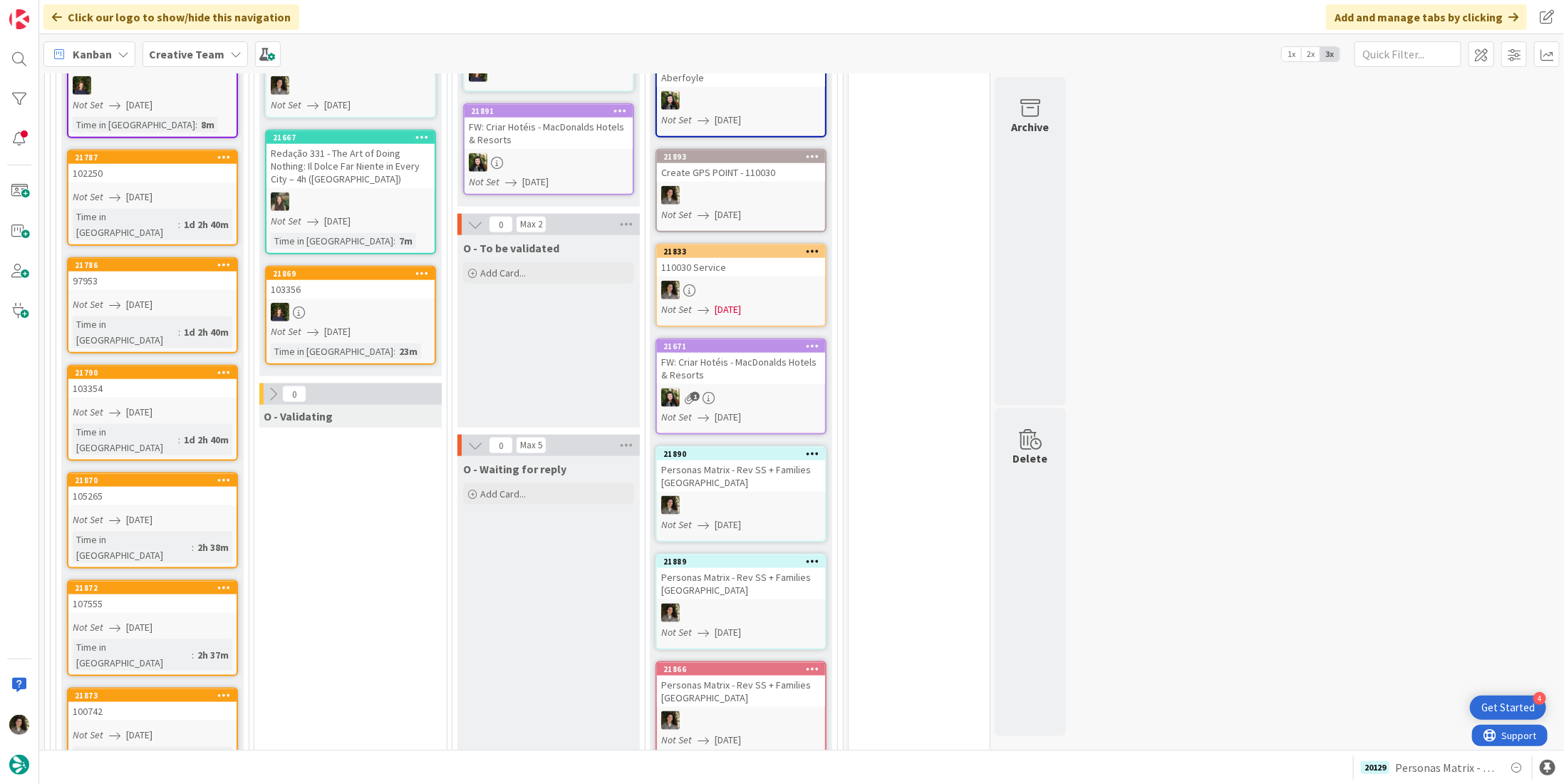
click at [126, 512] on span "[DATE]" at bounding box center [139, 519] width 26 height 15
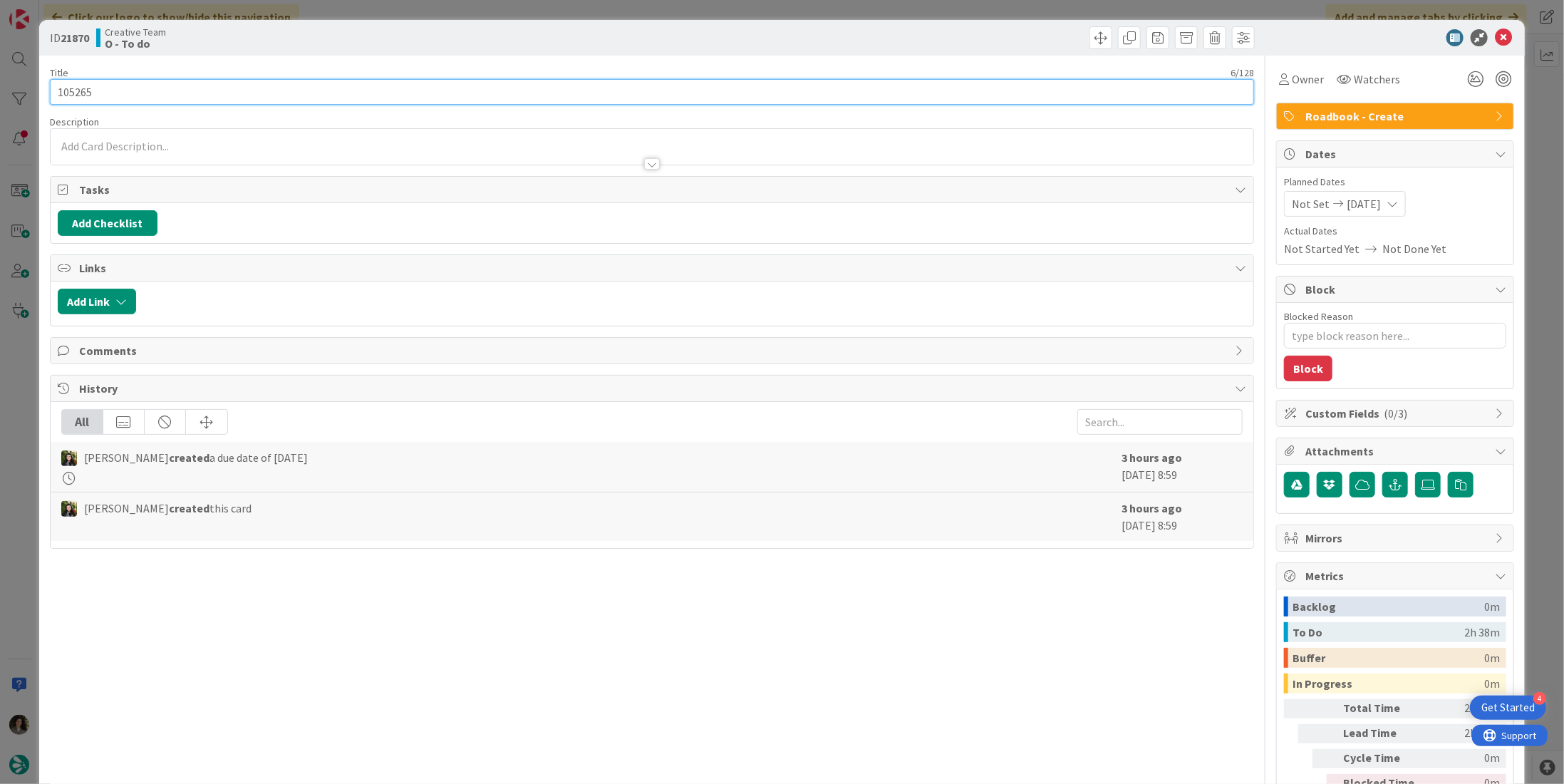
click at [52, 75] on div "Title 6 / 128 105265" at bounding box center [652, 85] width 1204 height 38
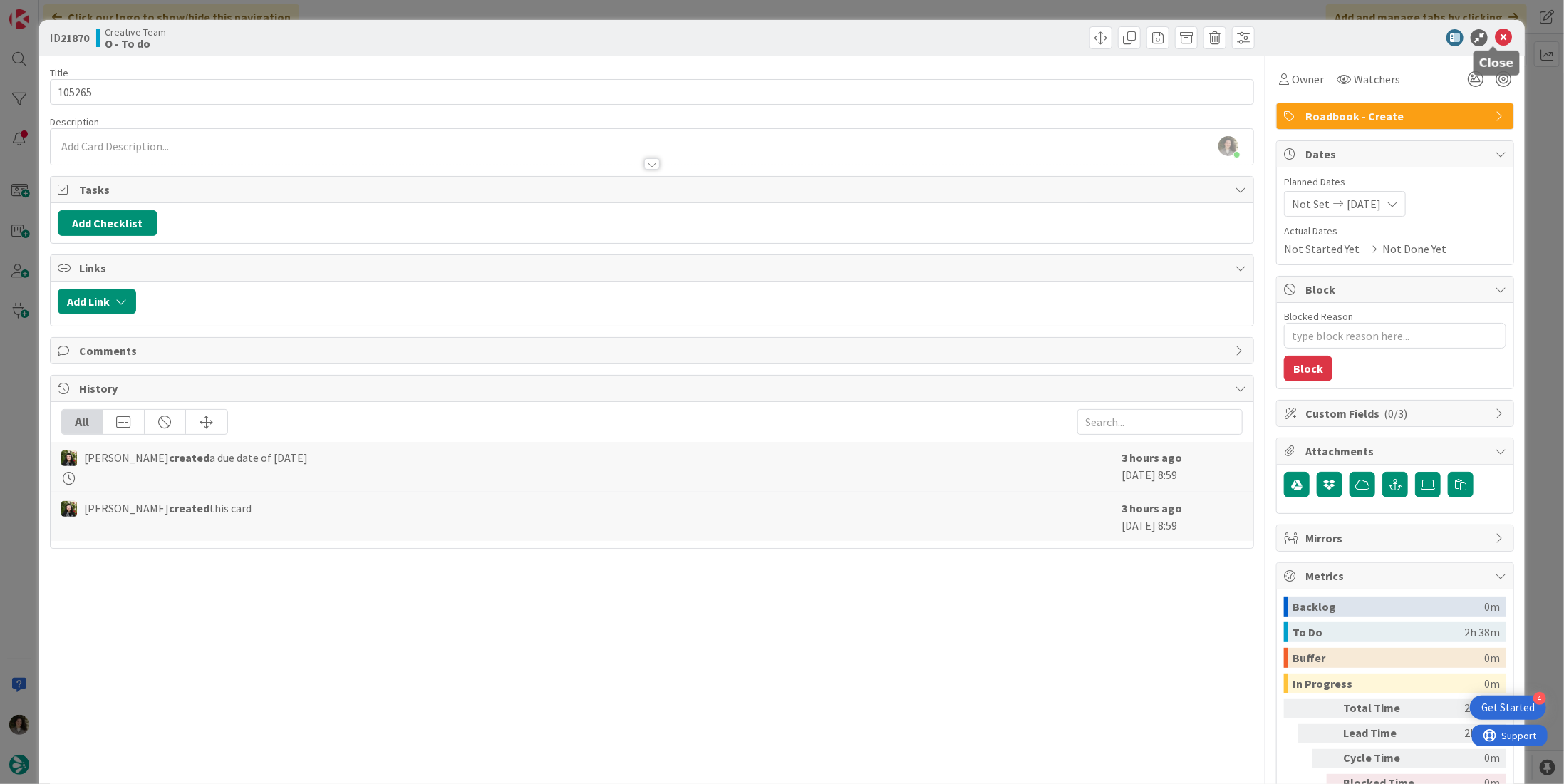
click at [1498, 34] on icon at bounding box center [1504, 37] width 17 height 17
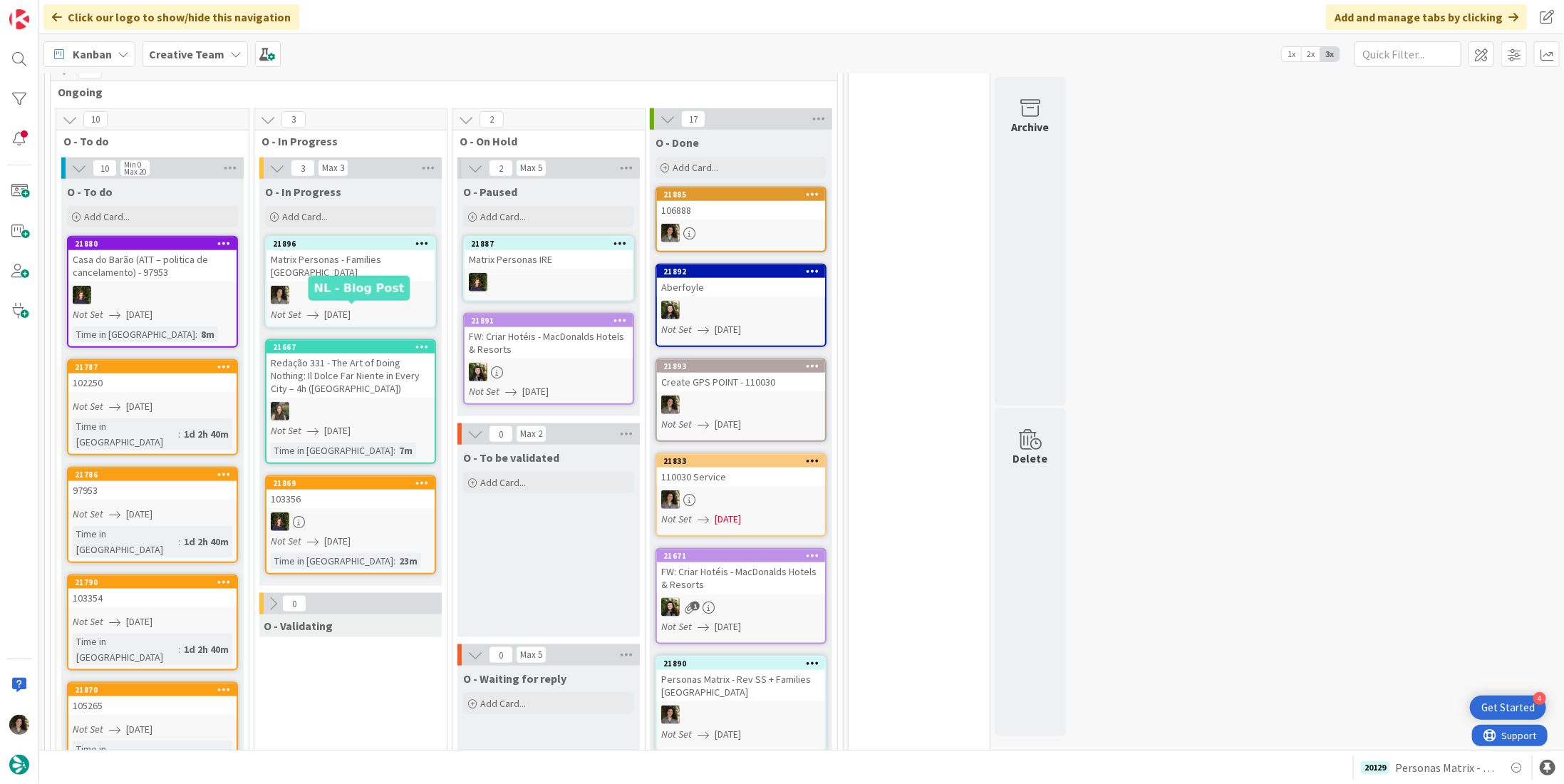
scroll to position [855, 0]
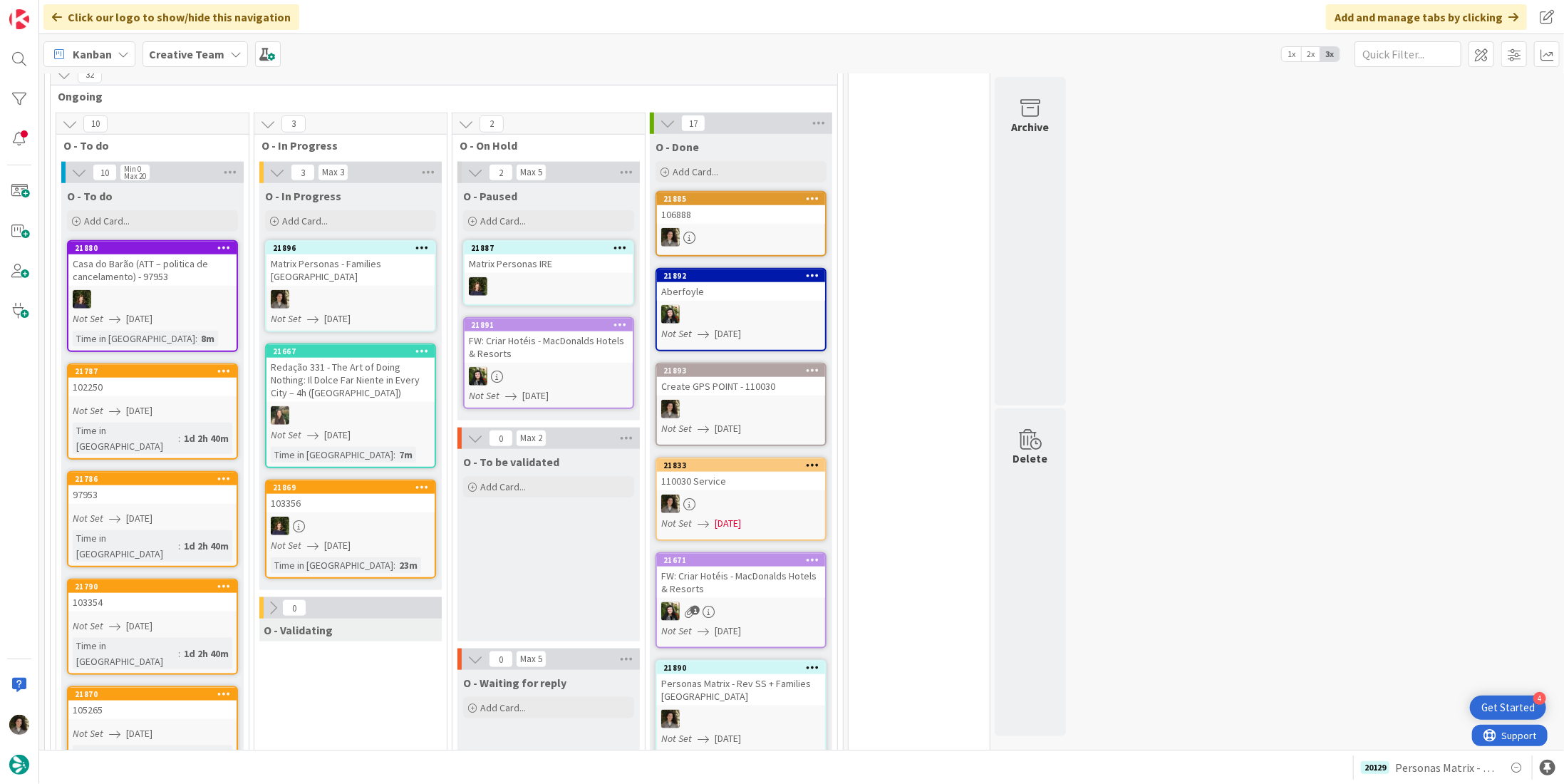
click at [160, 377] on div "102250" at bounding box center [152, 386] width 168 height 19
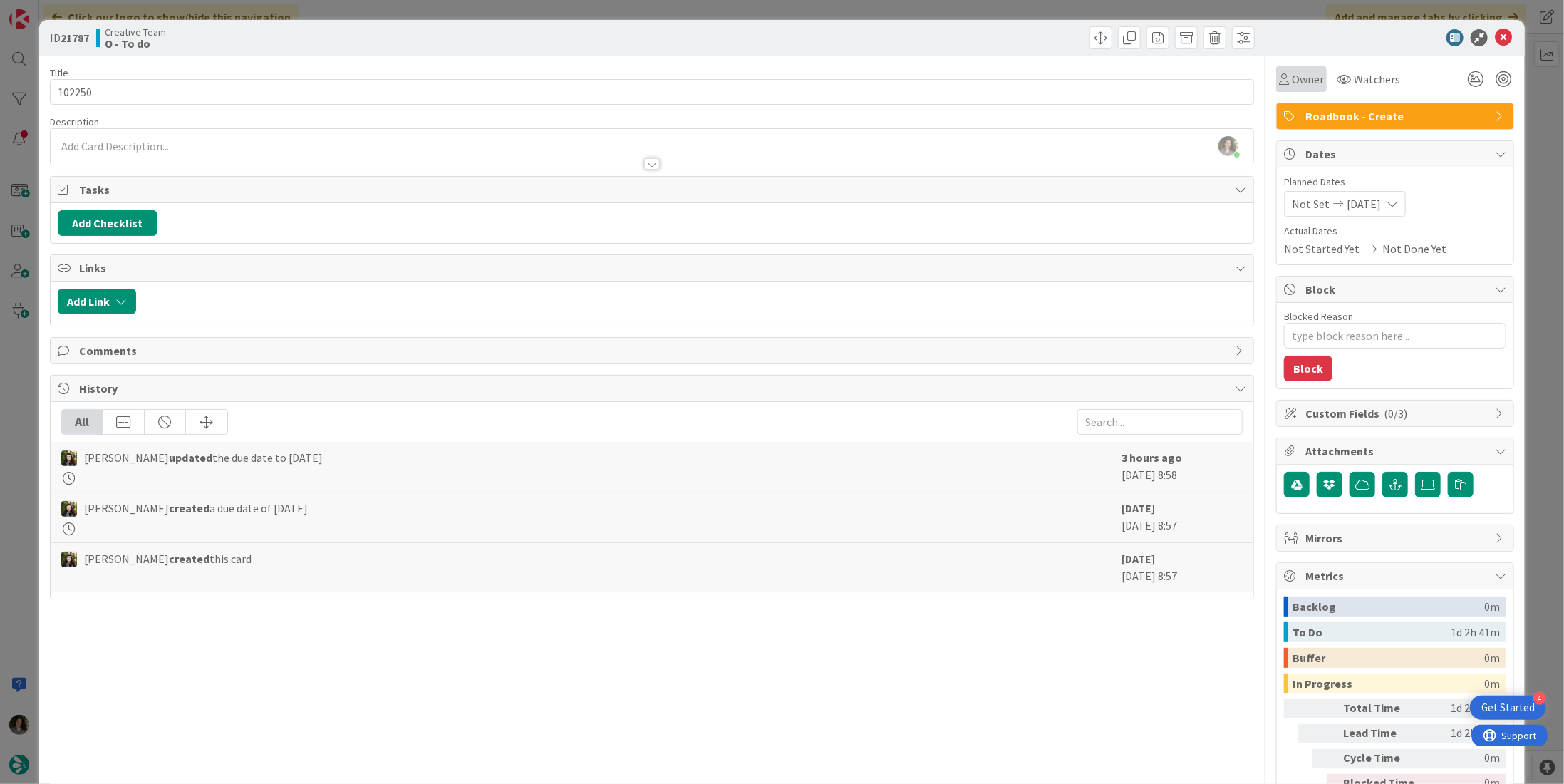
click at [1292, 72] on span "Owner" at bounding box center [1308, 79] width 33 height 17
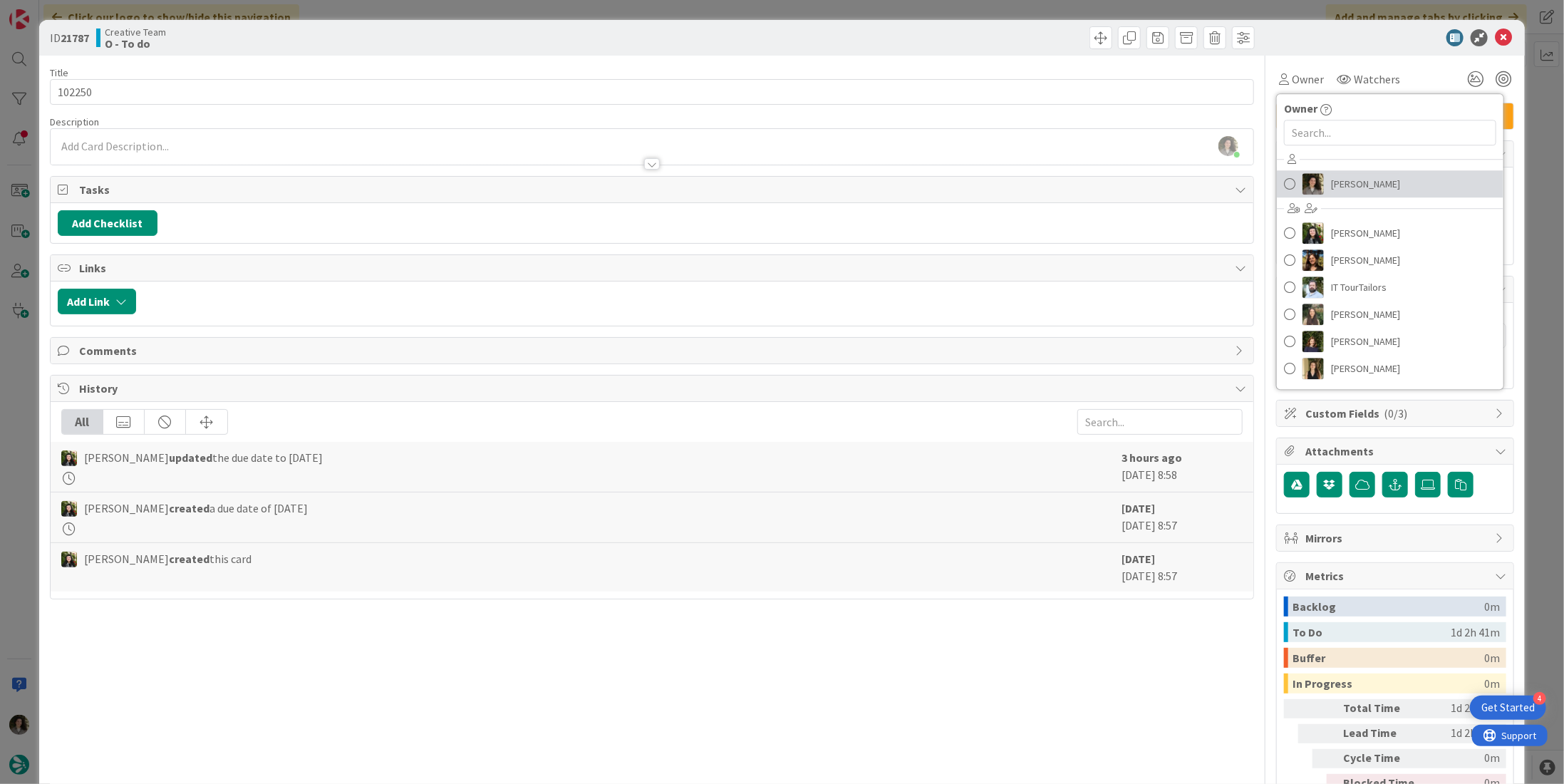
click at [1344, 183] on span "[PERSON_NAME]" at bounding box center [1366, 183] width 69 height 21
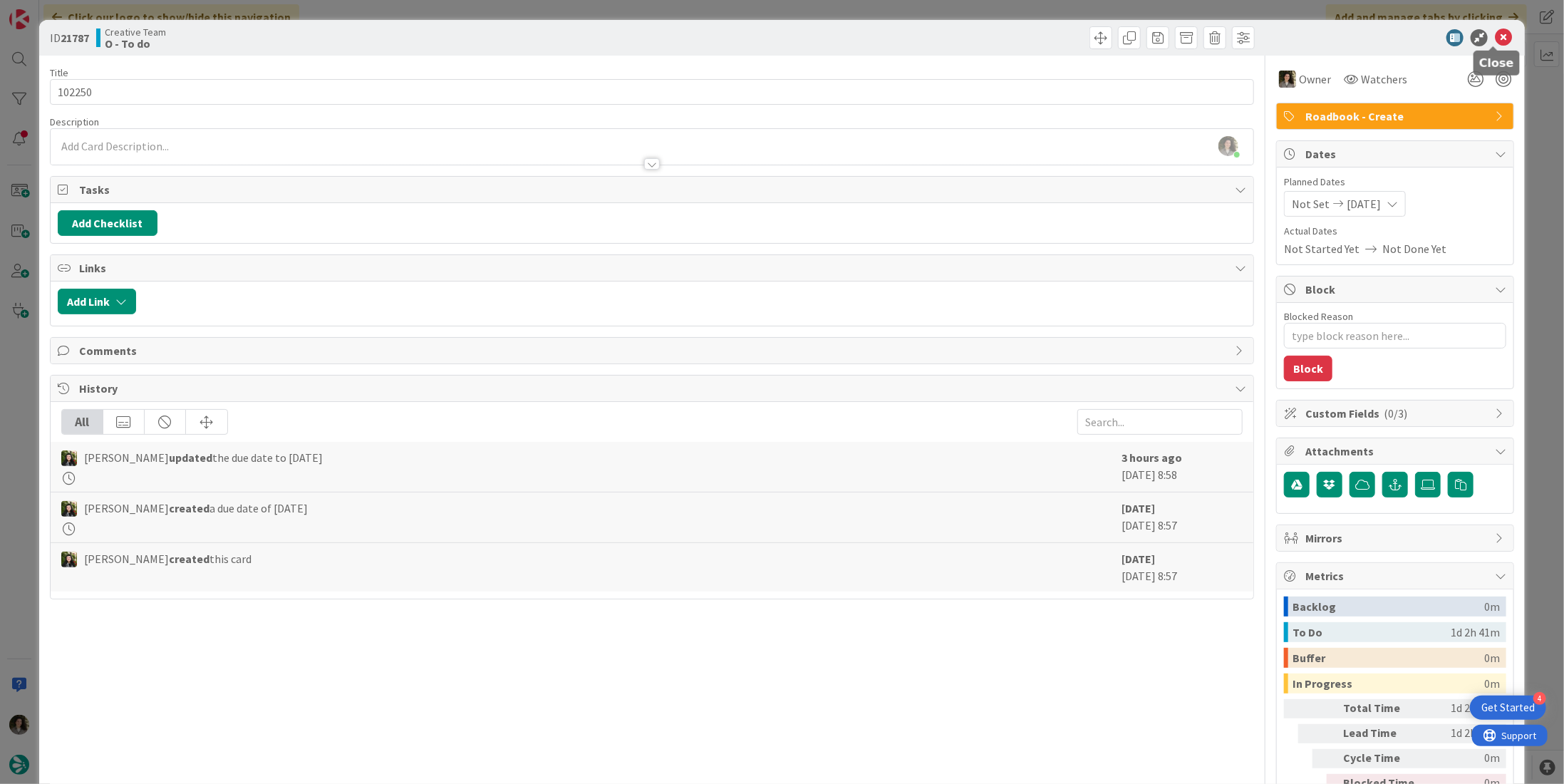
click at [1495, 31] on icon at bounding box center [1504, 37] width 17 height 17
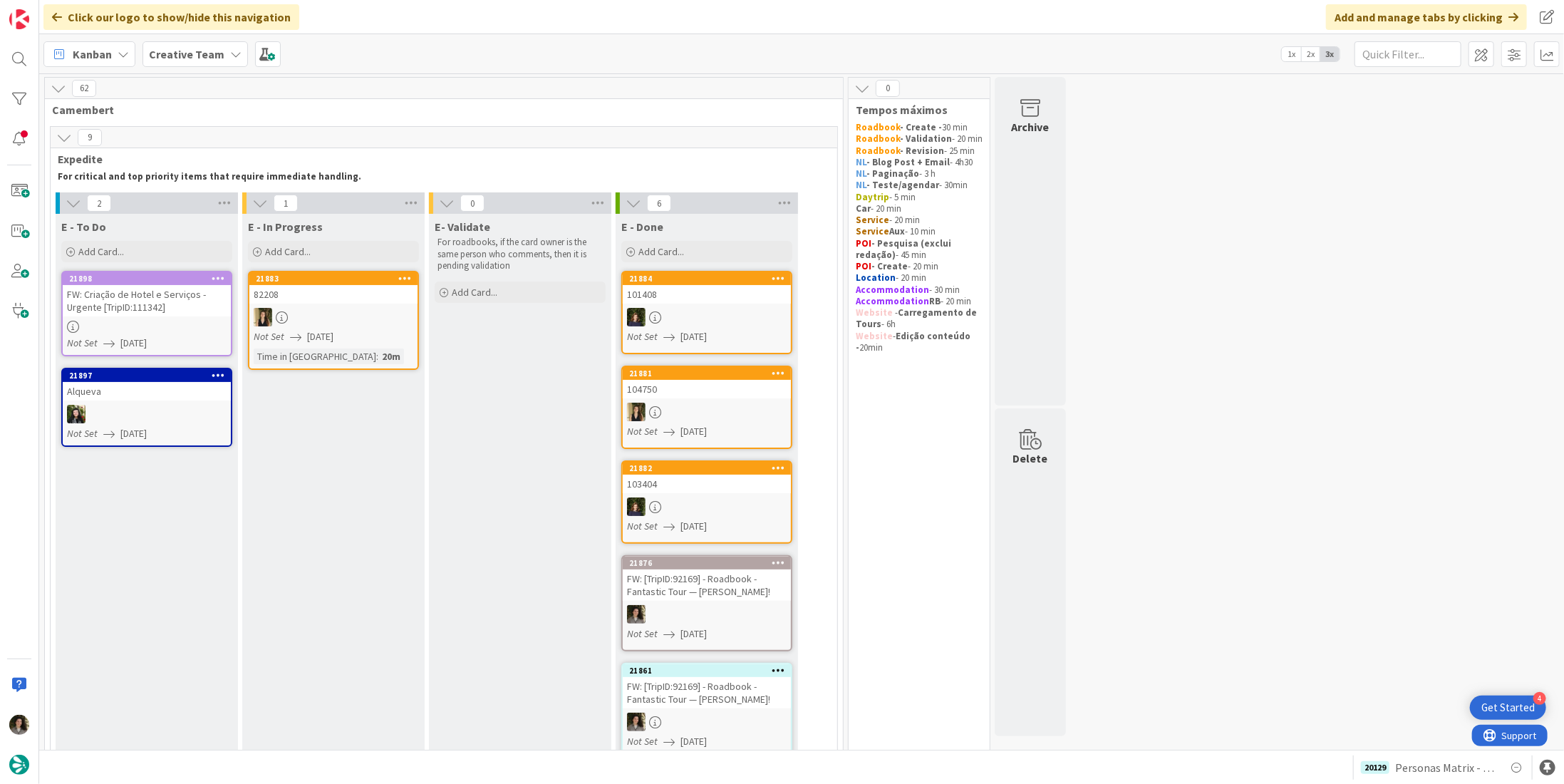
click at [166, 298] on div "FW: Criação de Hotel e Serviços - Urgente [TripID:111342]" at bounding box center [146, 301] width 168 height 32
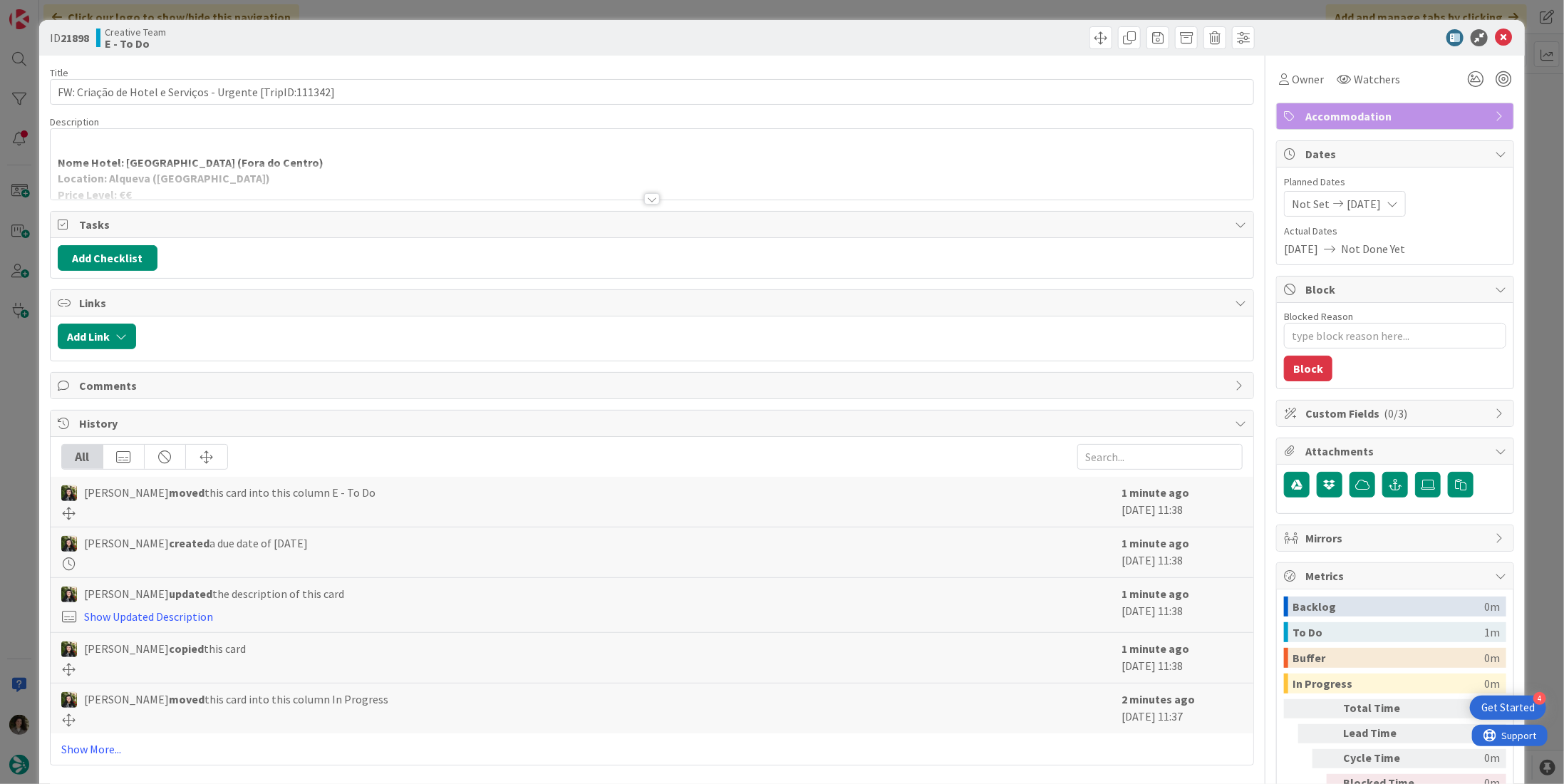
click at [1490, 28] on div "ID 21898 Creative Team E - To Do" at bounding box center [782, 37] width 1486 height 35
click at [1495, 35] on icon at bounding box center [1504, 37] width 17 height 17
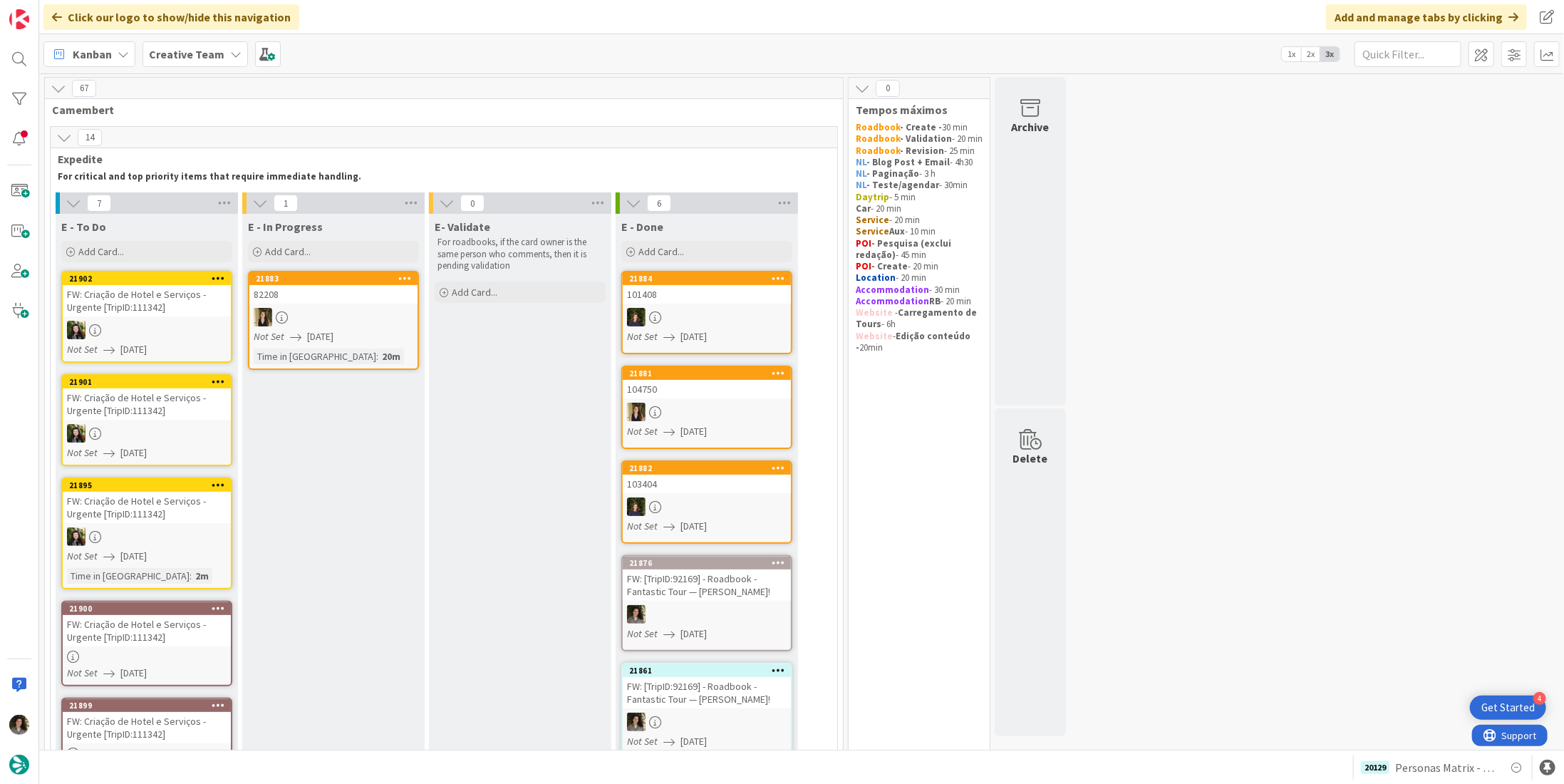
click at [590, 517] on div "E- Validate For roadbooks, if the card owner is the same person who comments, t…" at bounding box center [520, 625] width 182 height 823
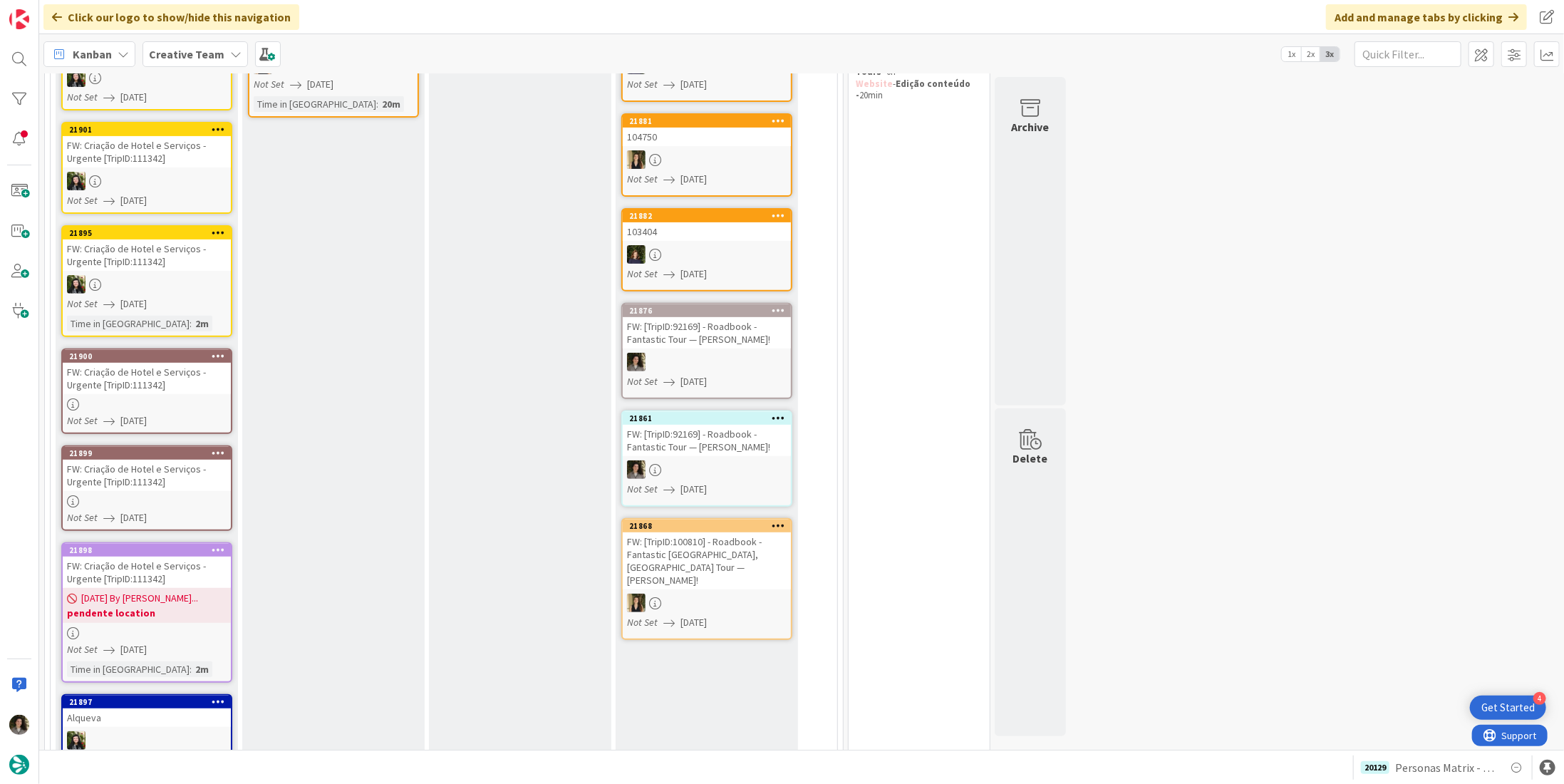
scroll to position [356, 0]
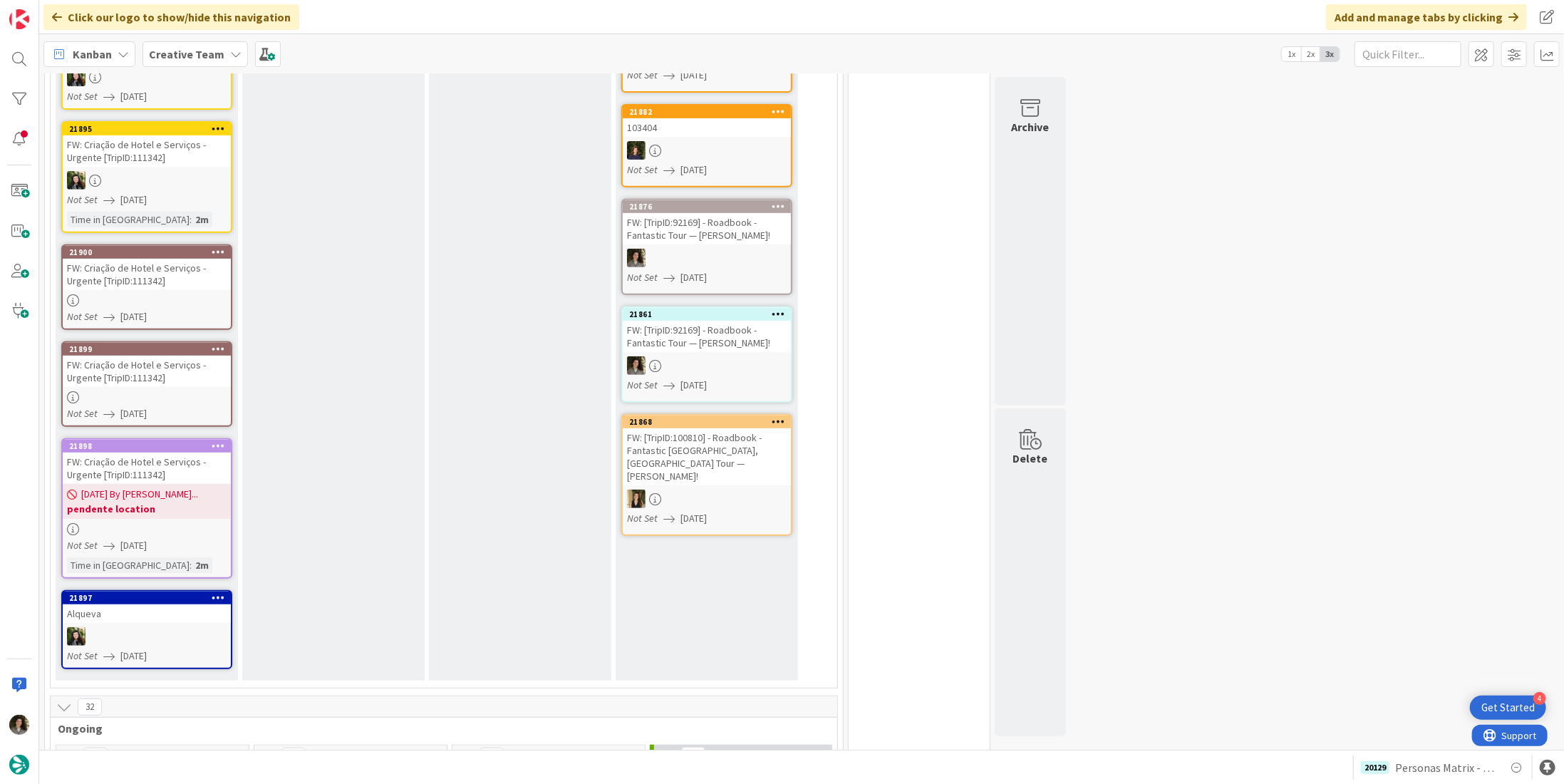
click at [137, 294] on div at bounding box center [146, 300] width 168 height 12
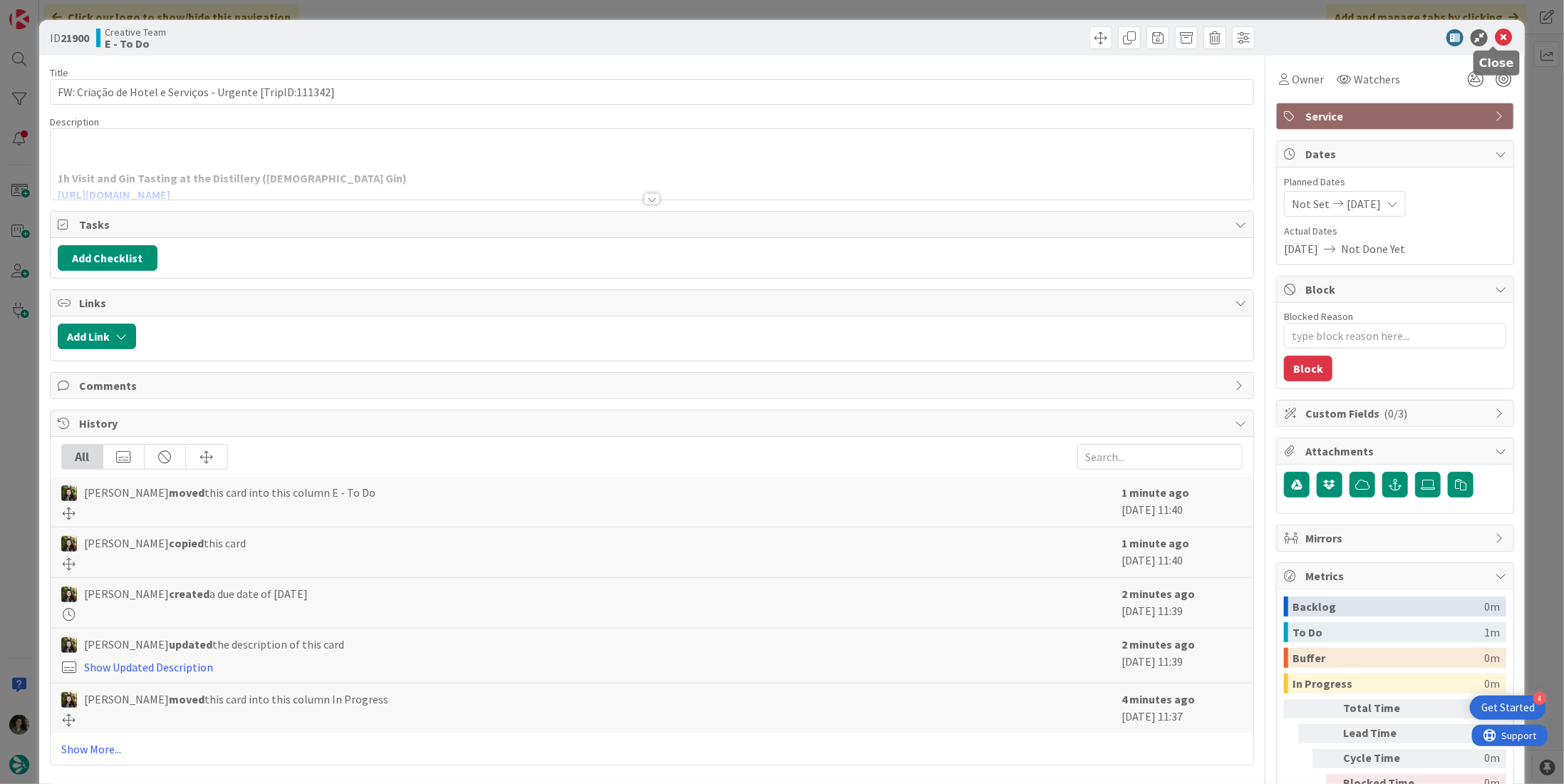
click at [1495, 35] on icon at bounding box center [1504, 37] width 17 height 17
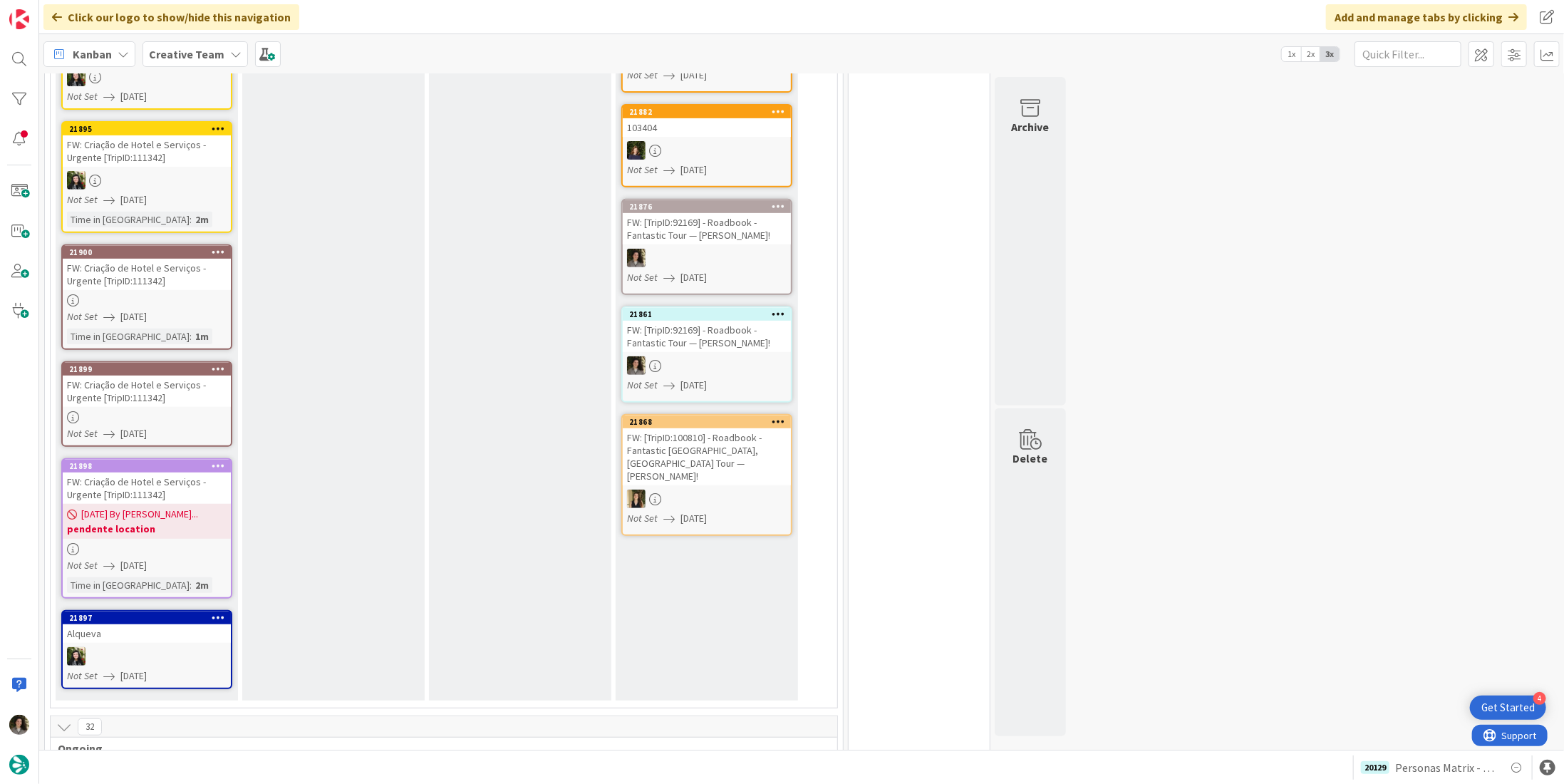
click at [135, 397] on div "FW: Criação de Hotel e Serviços - Urgente [TripID:111342]" at bounding box center [146, 391] width 168 height 32
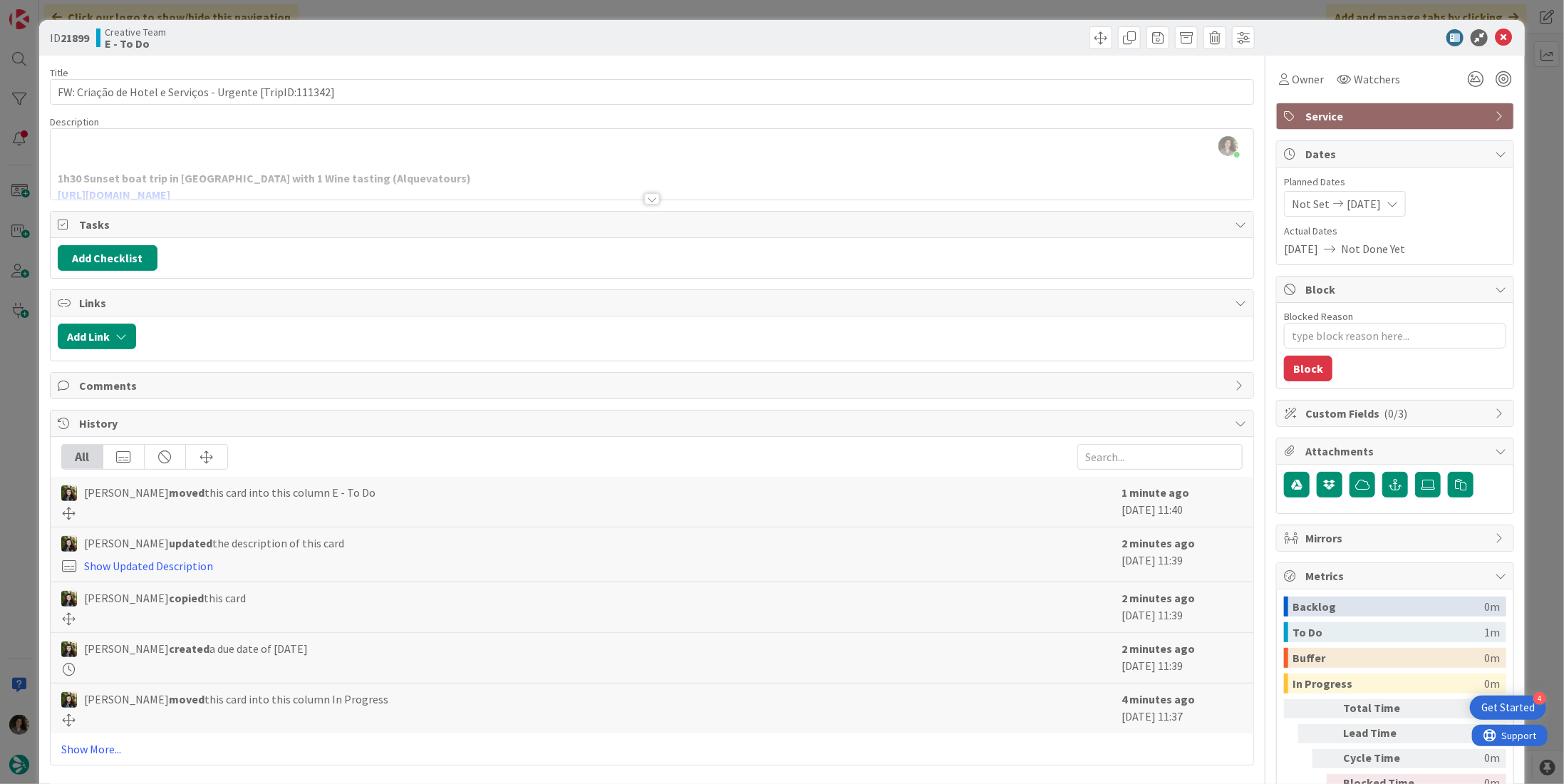
click at [1505, 33] on div "ID 21899 Creative Team E - To Do" at bounding box center [782, 37] width 1486 height 35
click at [1495, 38] on icon at bounding box center [1504, 37] width 17 height 17
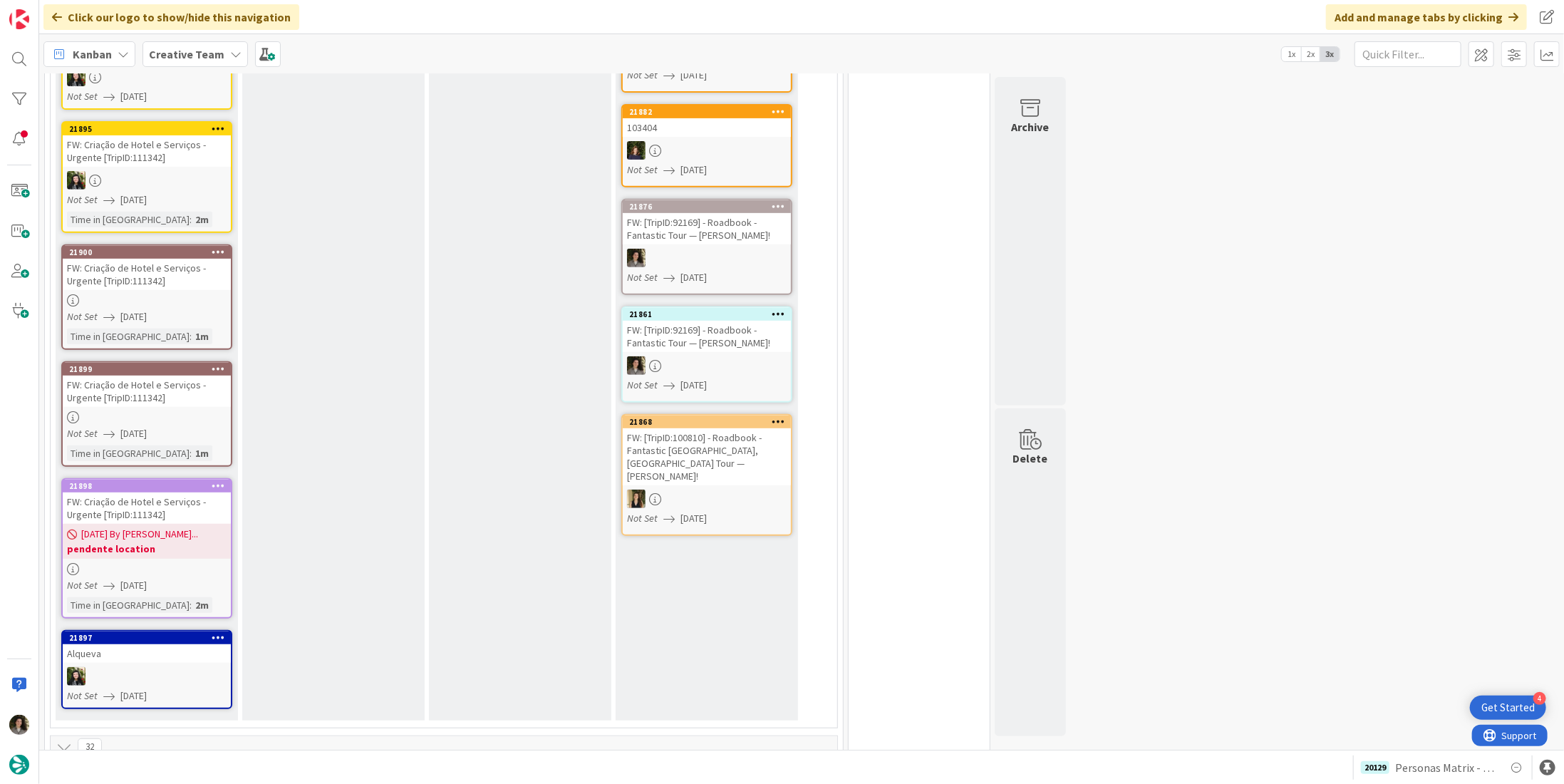
click at [186, 542] on b "pendente location" at bounding box center [147, 548] width 160 height 14
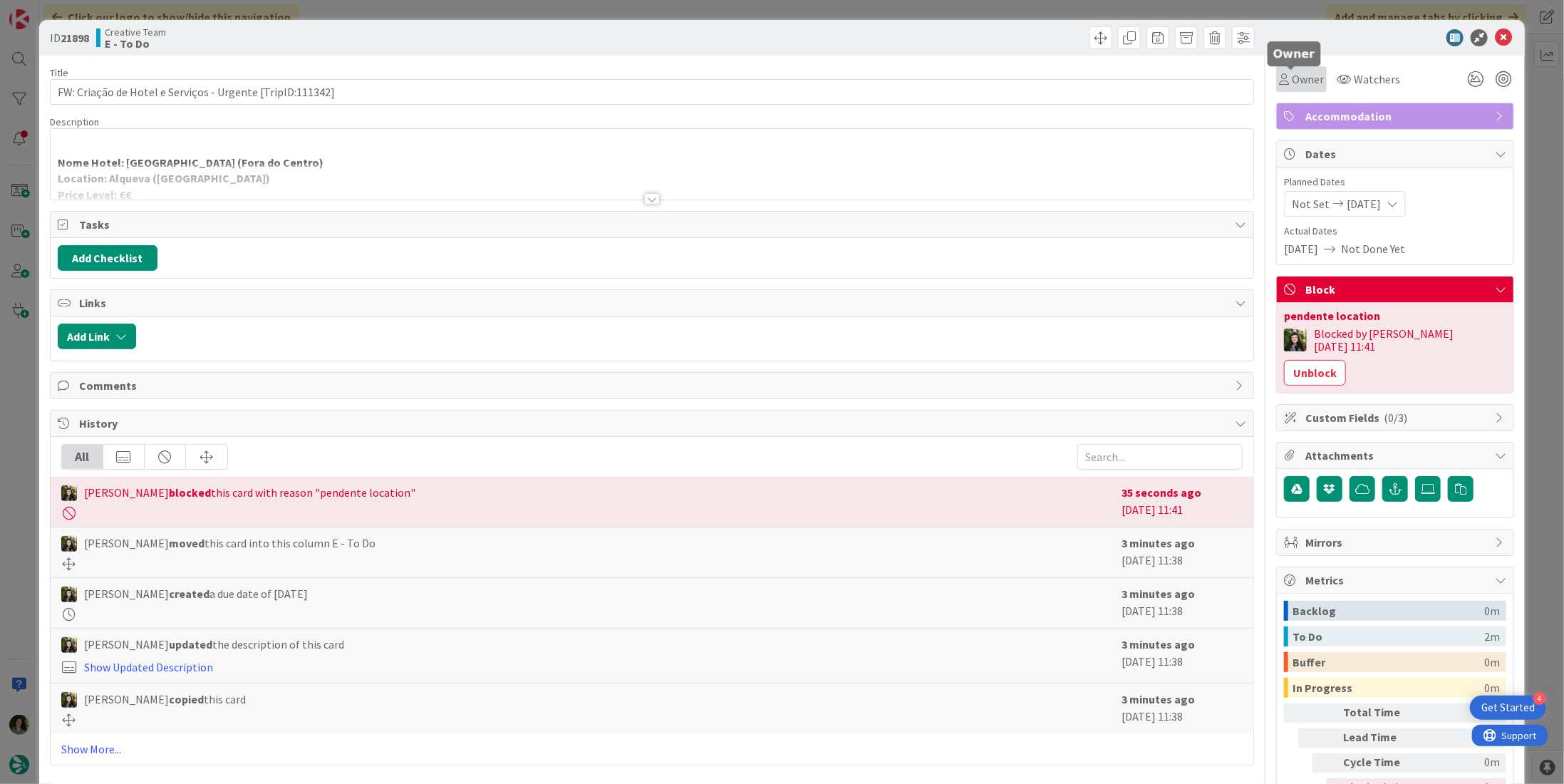
click at [1310, 74] on span "Owner" at bounding box center [1308, 79] width 33 height 17
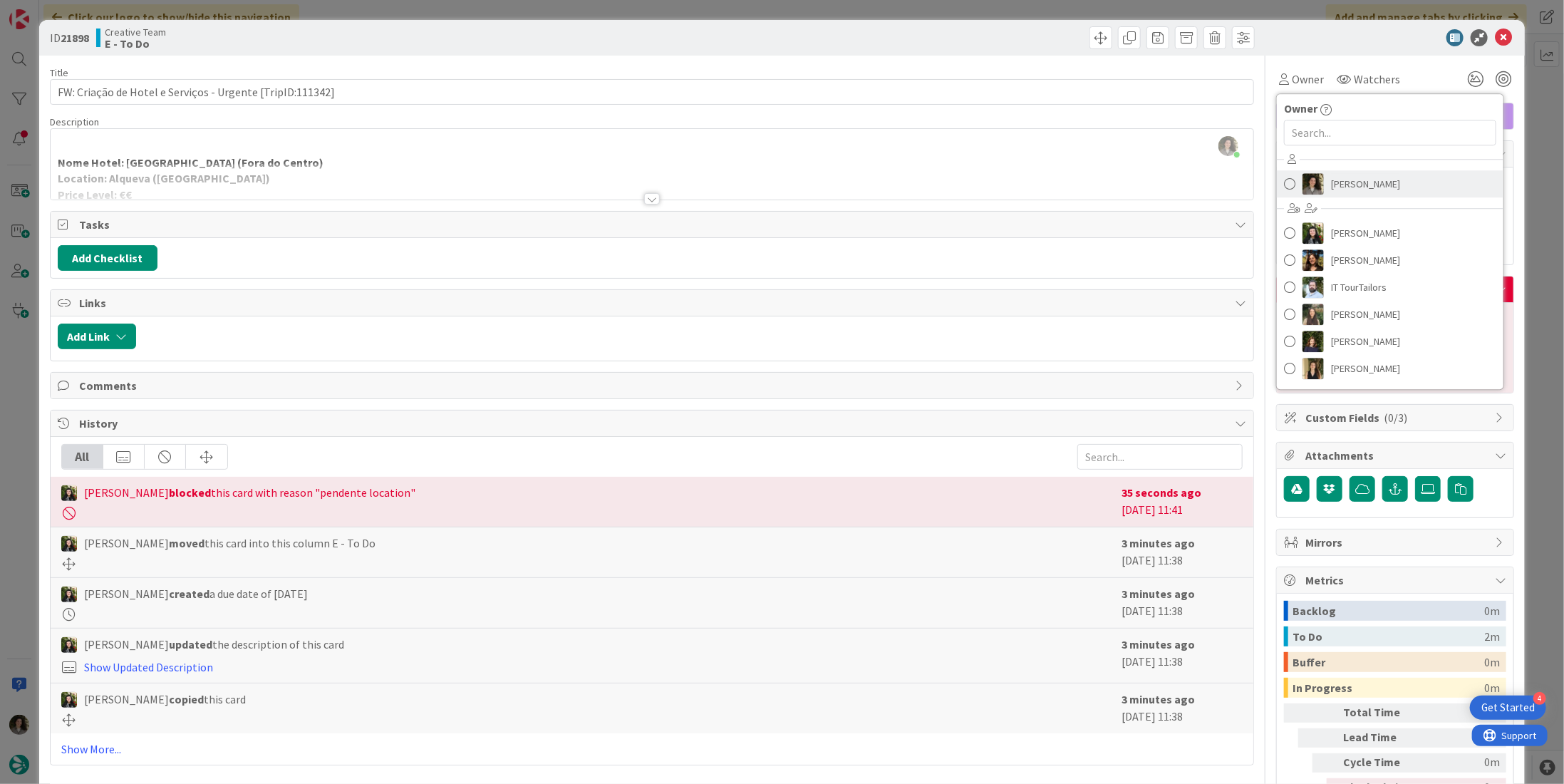
click at [1369, 177] on span "[PERSON_NAME]" at bounding box center [1366, 183] width 69 height 21
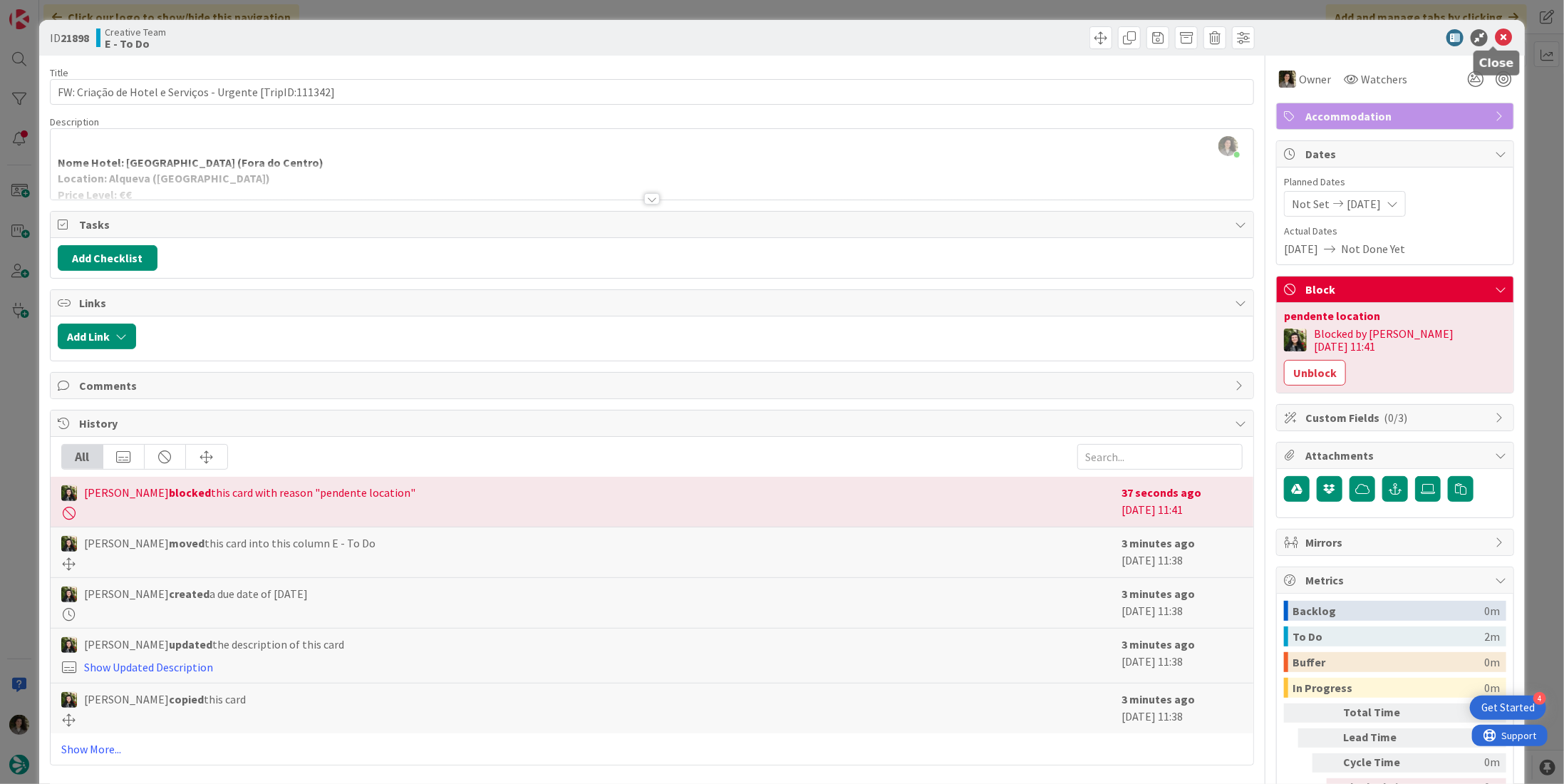
click at [1495, 41] on icon at bounding box center [1504, 37] width 17 height 17
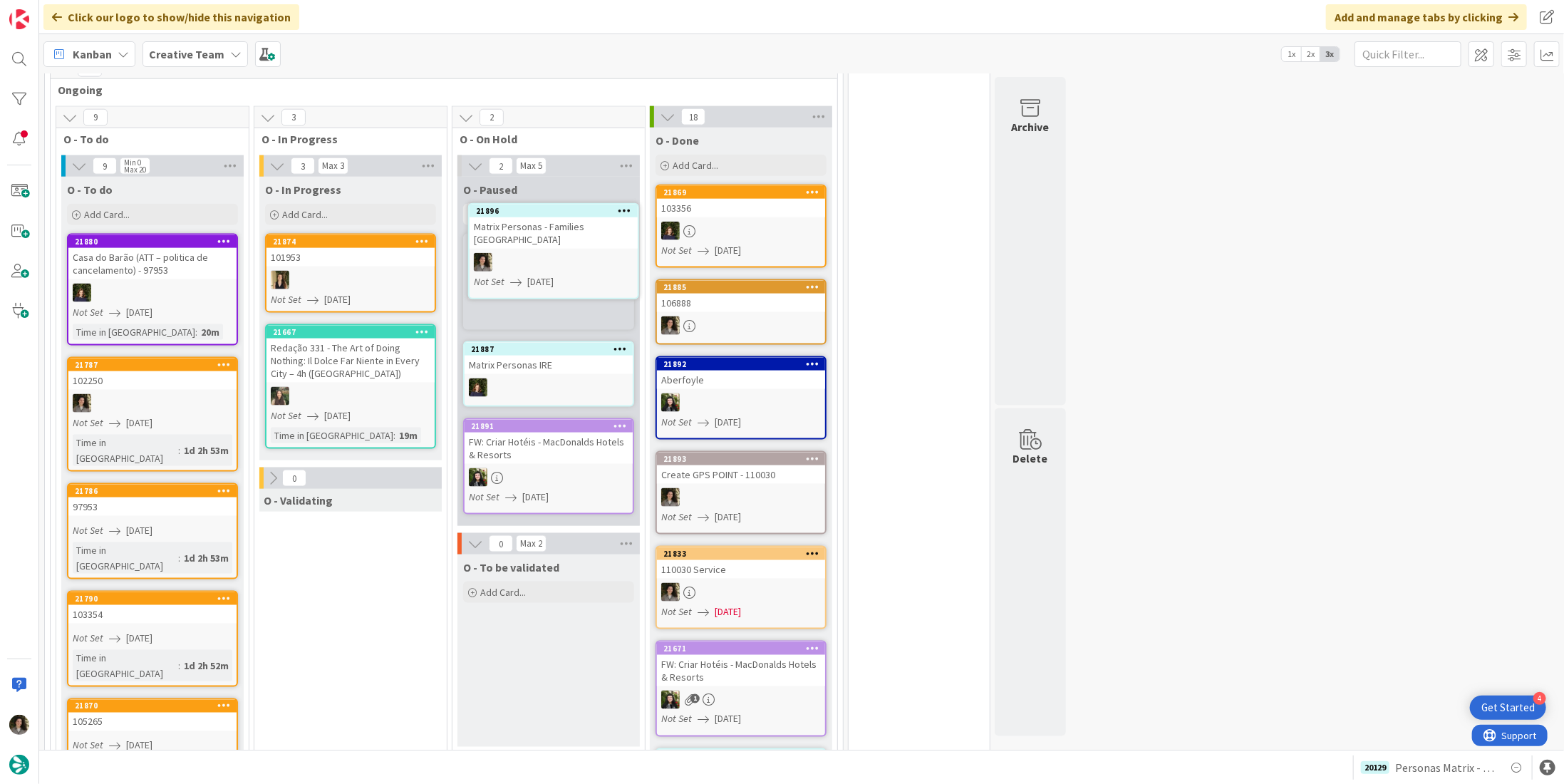
scroll to position [1217, 0]
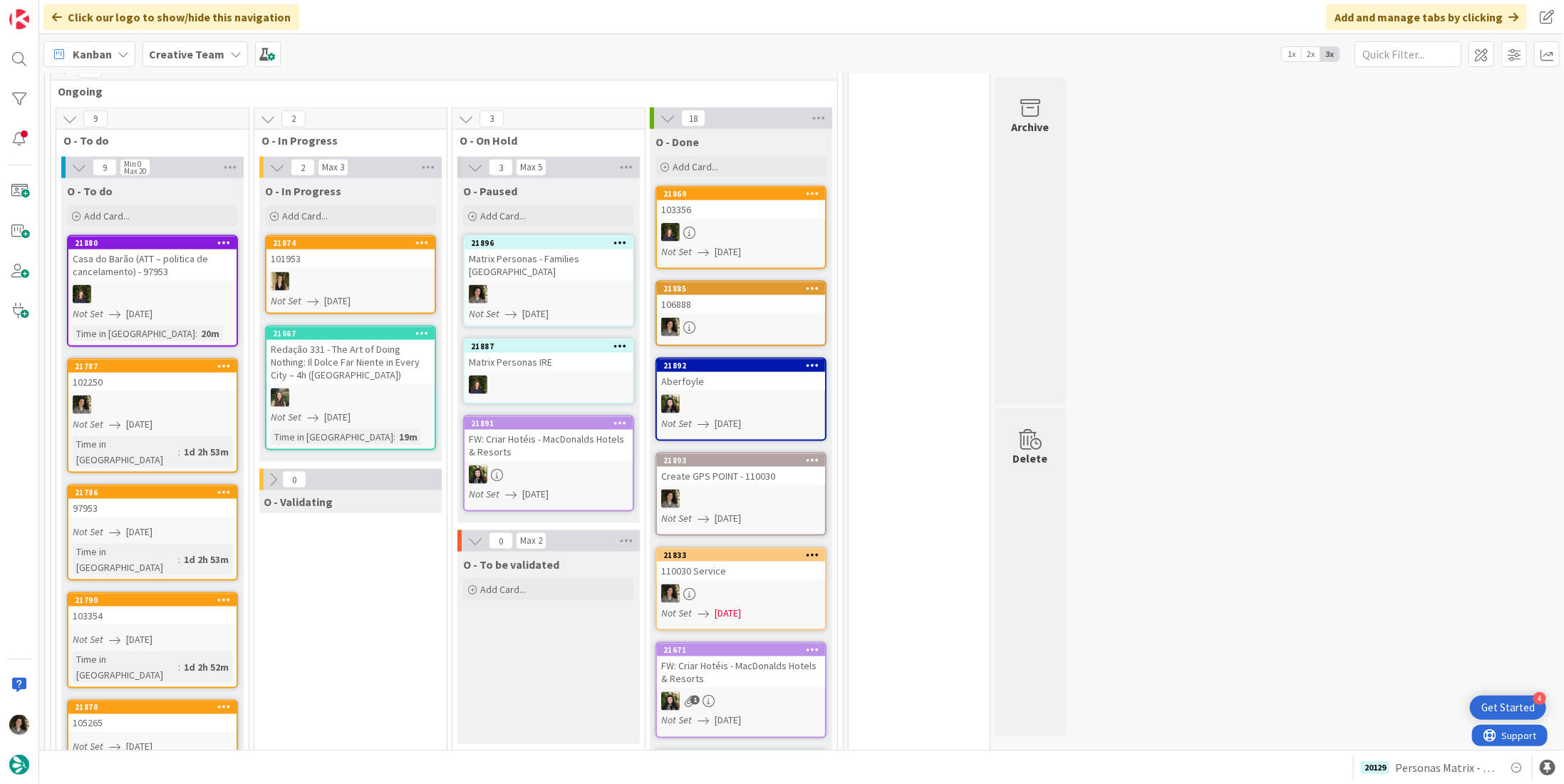
click at [547, 285] on div at bounding box center [548, 294] width 168 height 19
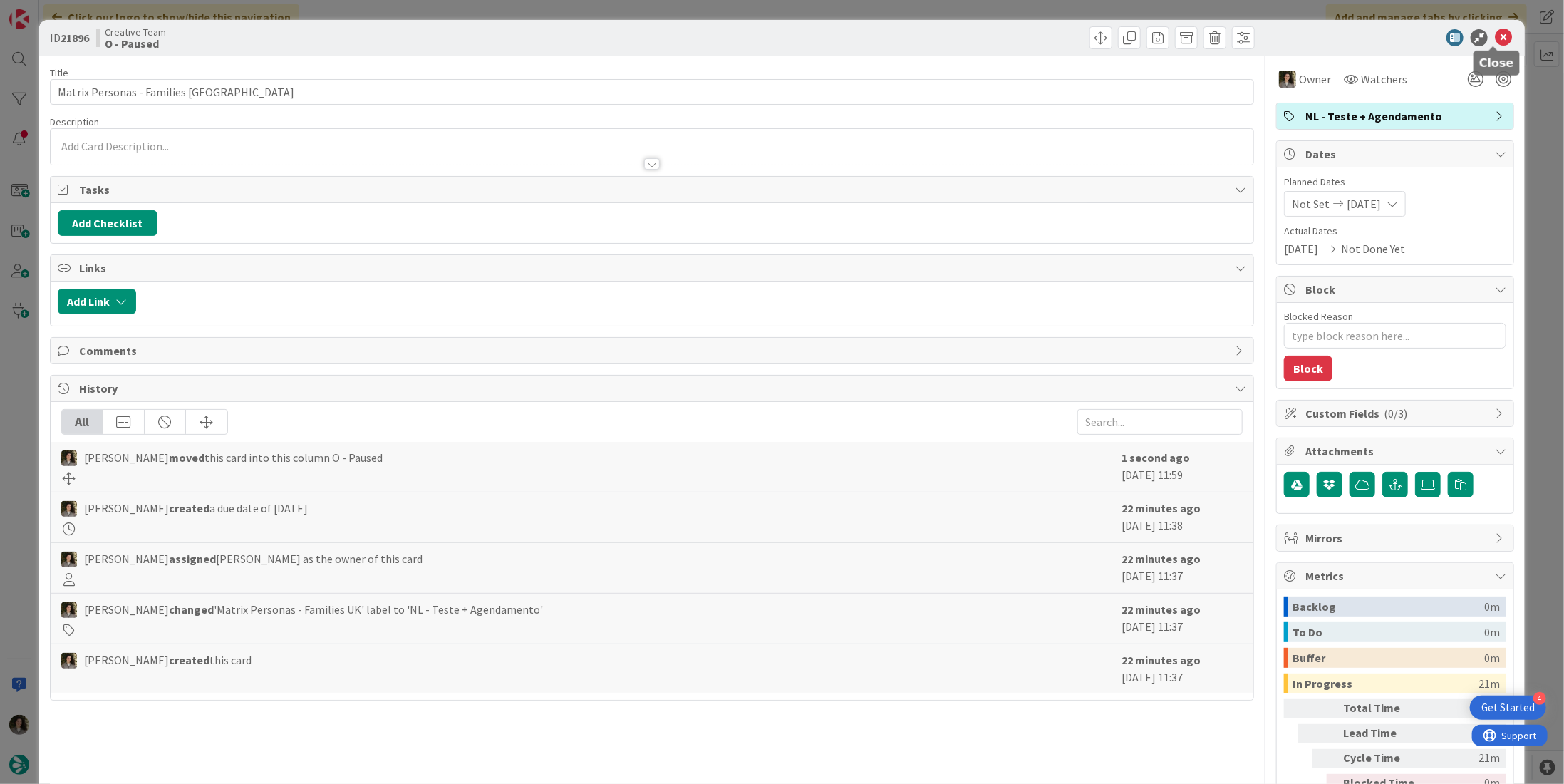
click at [1500, 40] on icon at bounding box center [1504, 37] width 17 height 17
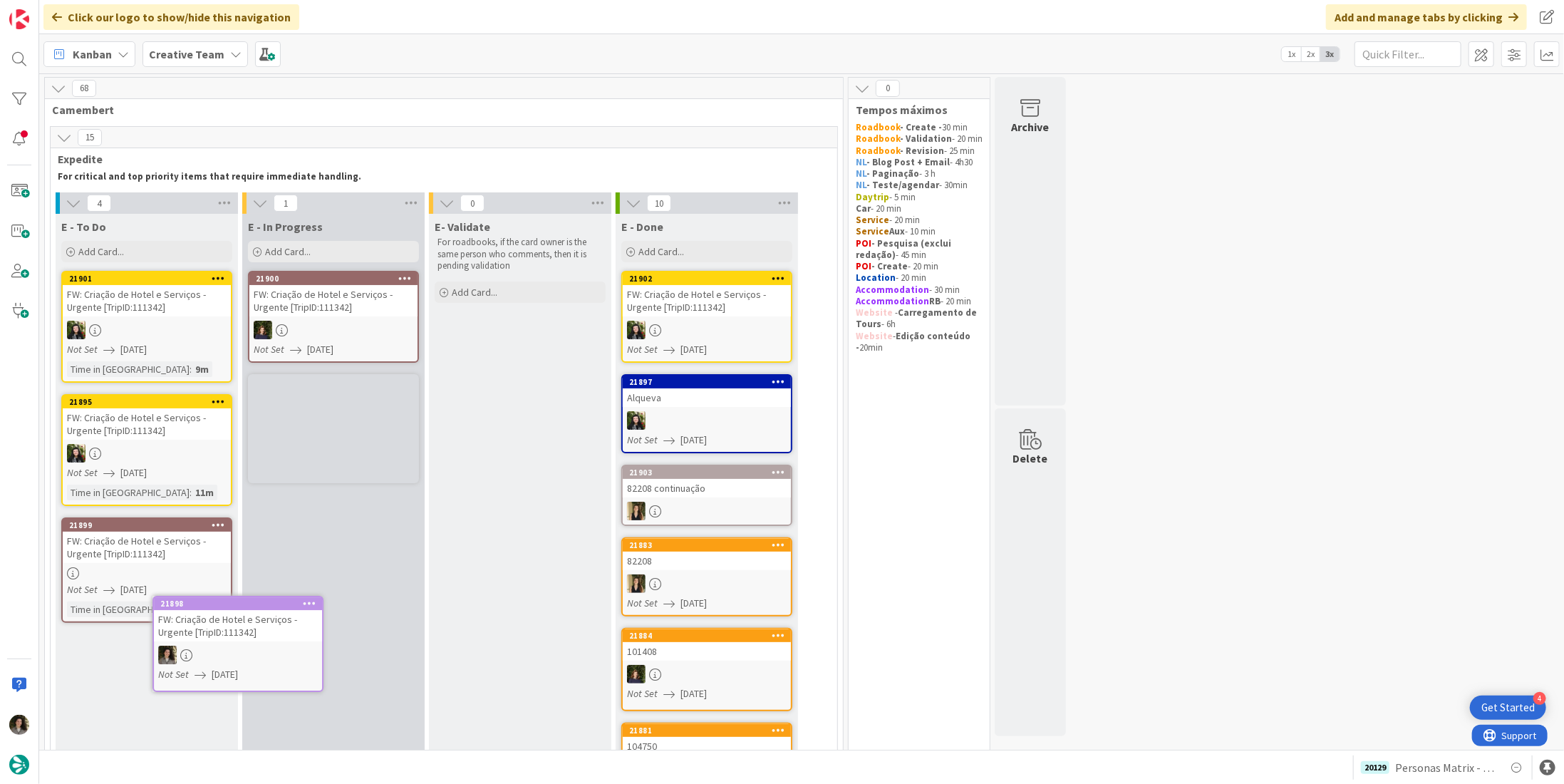
scroll to position [35, 0]
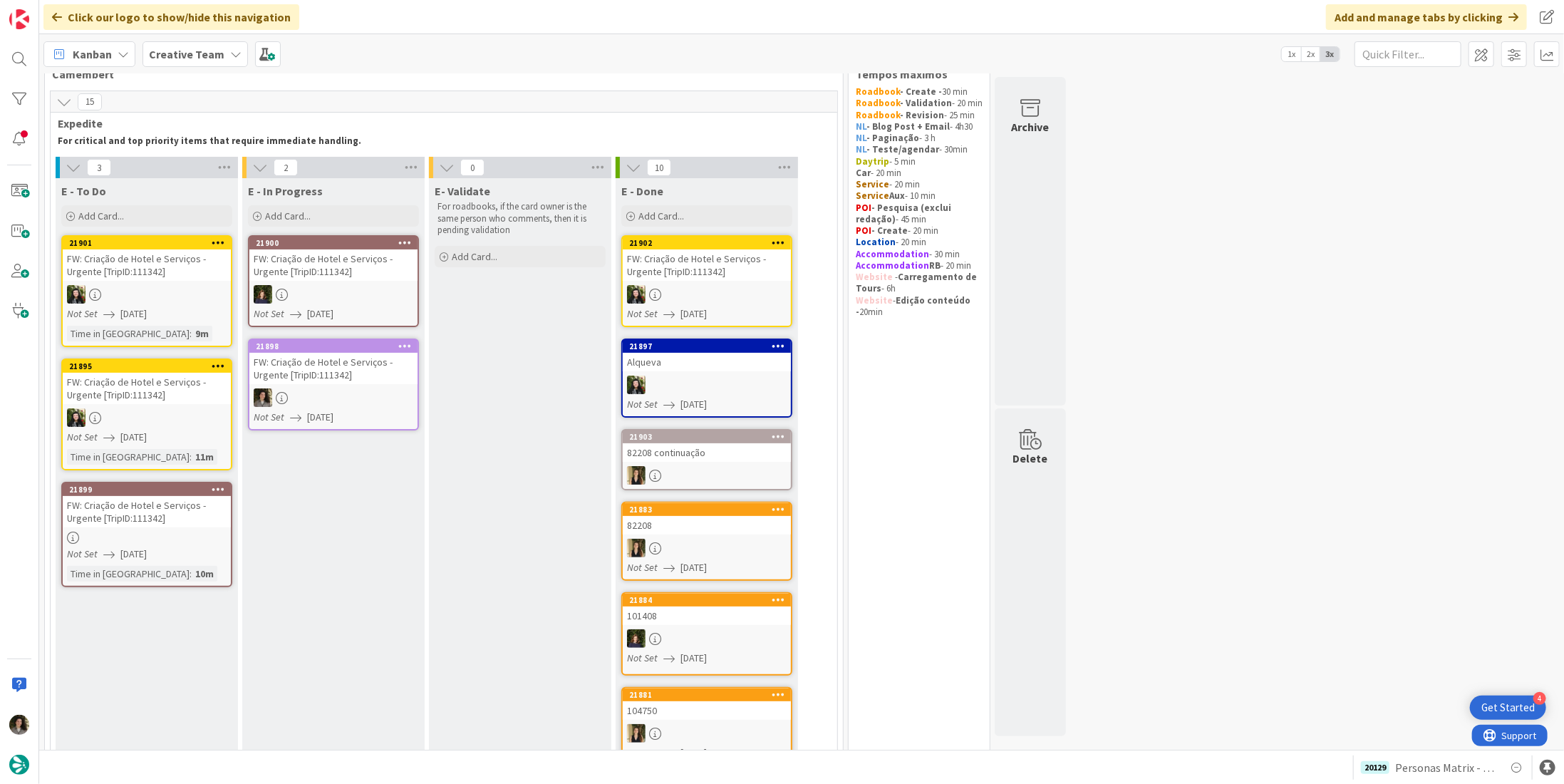
click at [372, 391] on div at bounding box center [333, 398] width 168 height 19
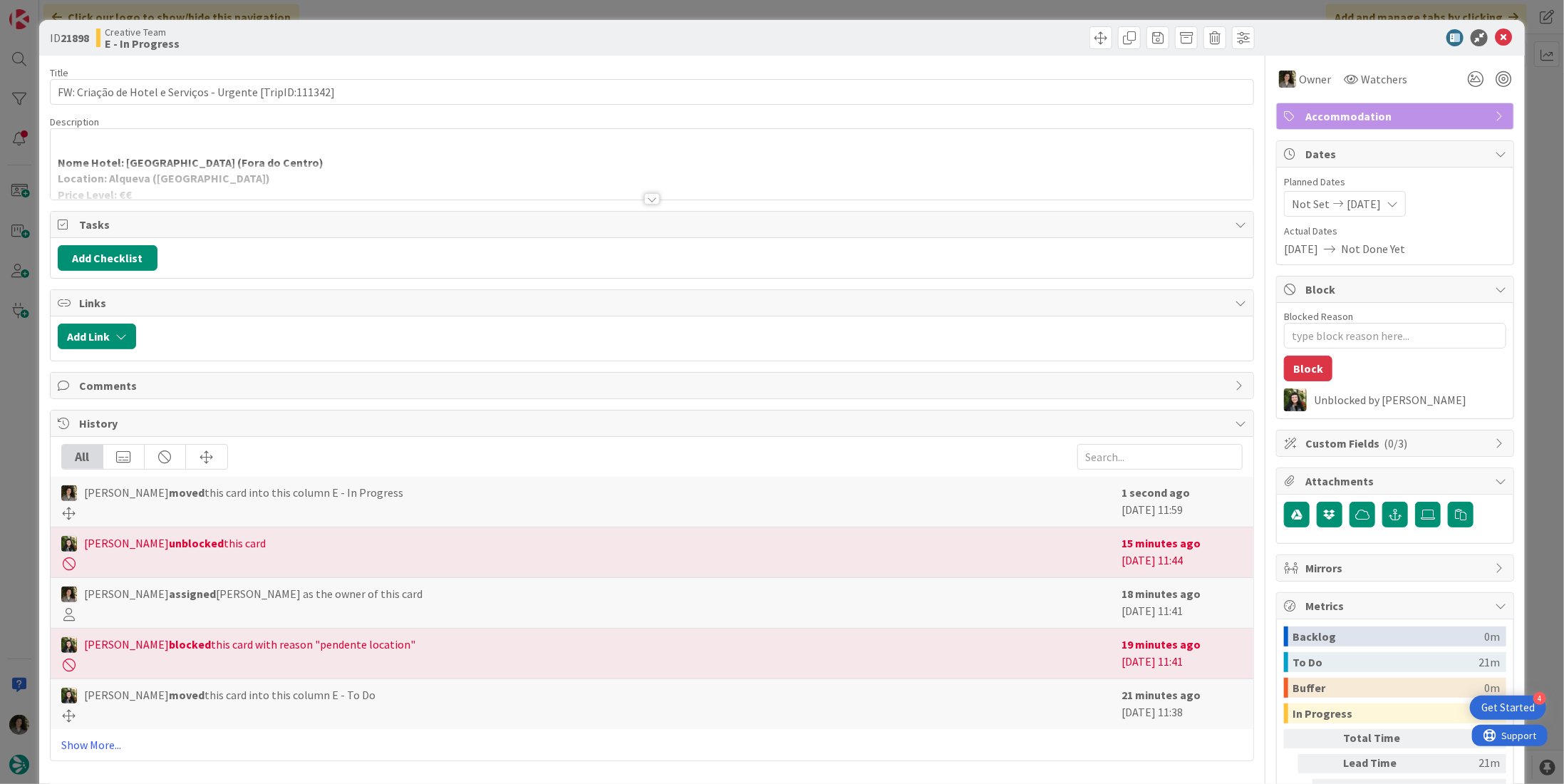
click at [693, 126] on div "Description" at bounding box center [652, 122] width 1204 height 13
click at [653, 199] on div at bounding box center [651, 199] width 16 height 11
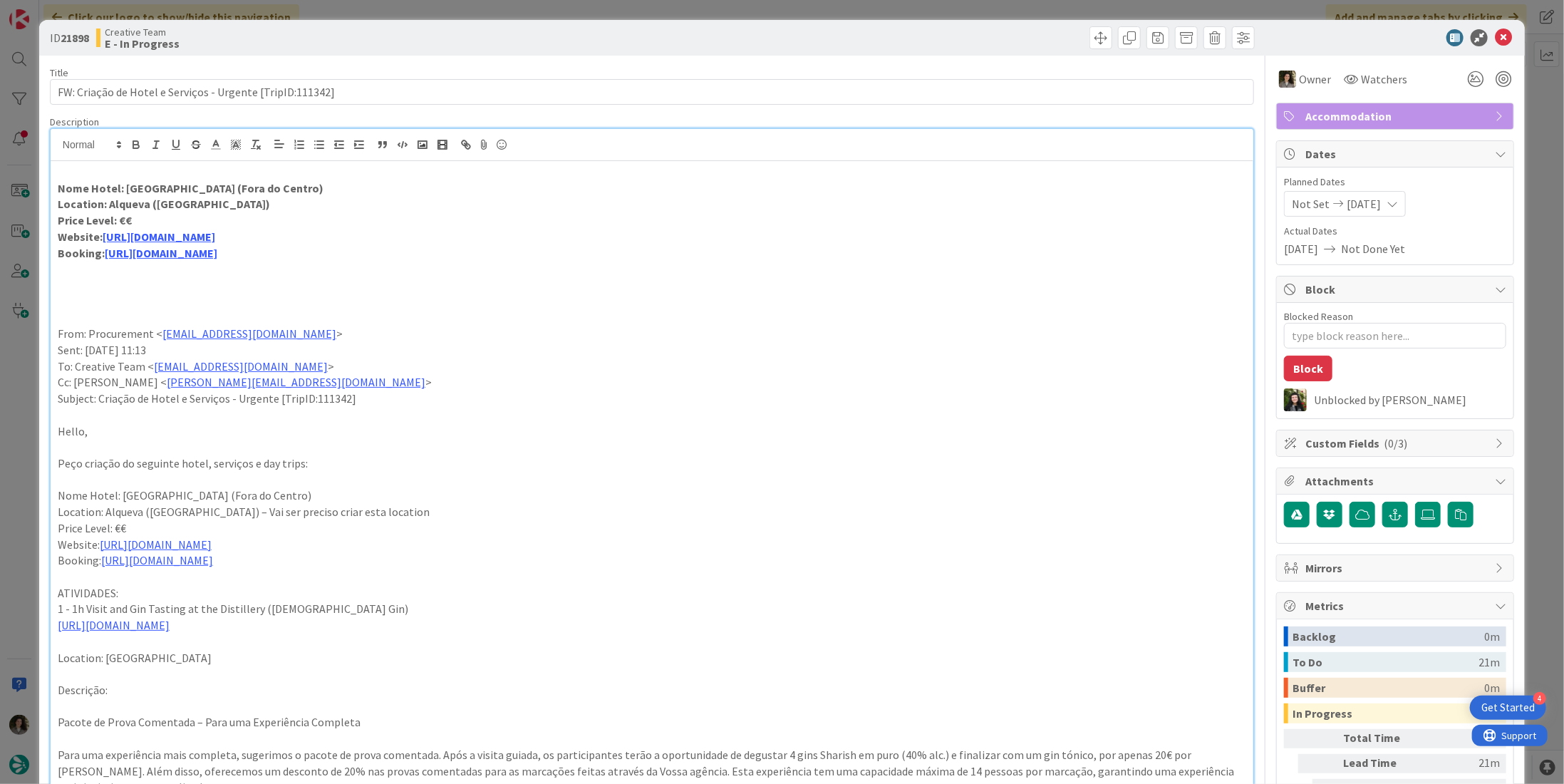
drag, startPoint x: 314, startPoint y: 186, endPoint x: 123, endPoint y: 189, distance: 191.0
click at [123, 189] on p "Nome Hotel: Herdade do Sobroso (Fora do Centro)" at bounding box center [651, 189] width 1189 height 17
copy strong "Herdade do Sobroso (Fora do Centro)"
click at [180, 216] on p "Price Level: €€" at bounding box center [651, 221] width 1189 height 17
drag, startPoint x: 158, startPoint y: 219, endPoint x: 118, endPoint y: 221, distance: 40.0
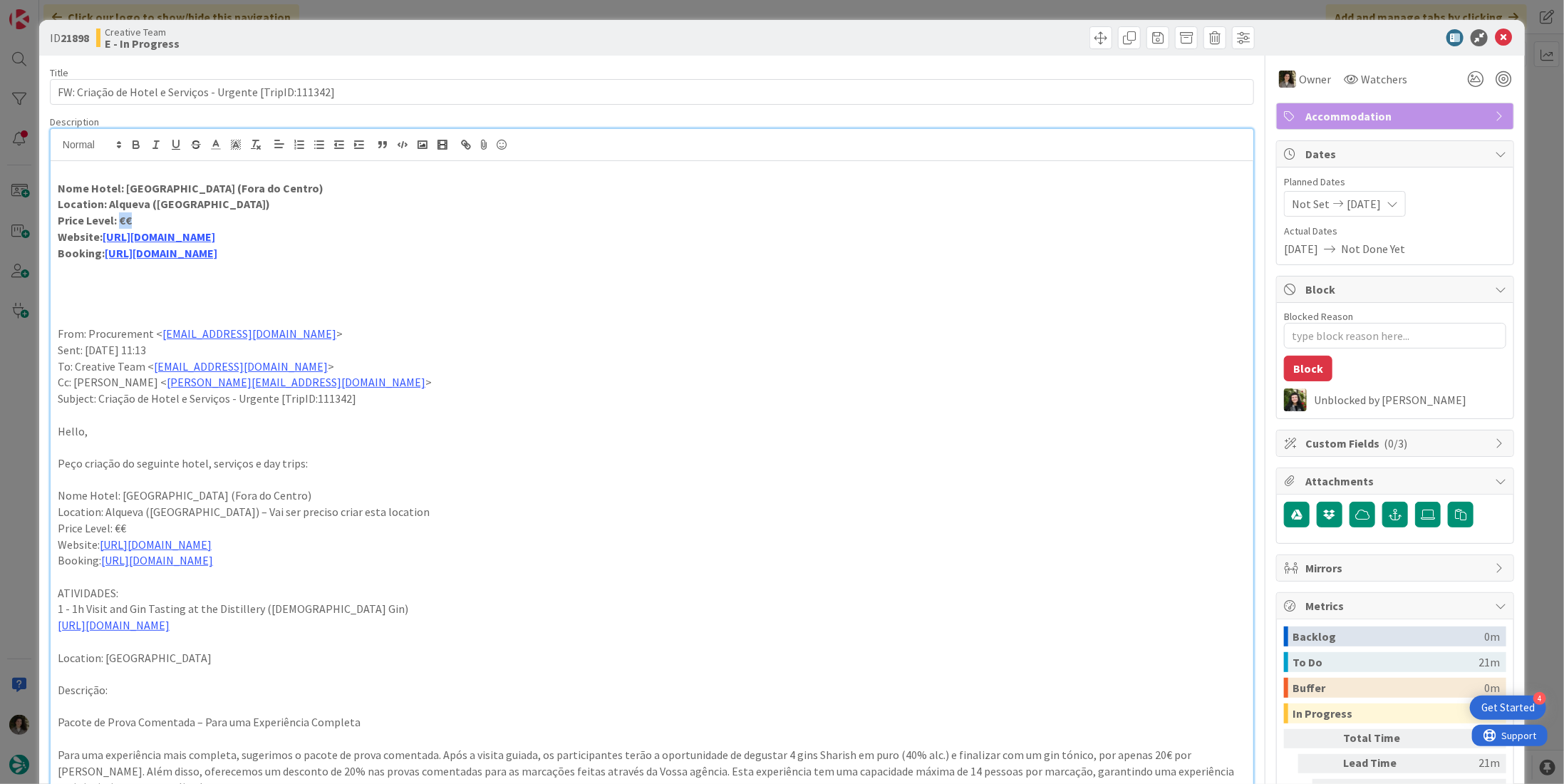
click at [118, 221] on p "Price Level: €€" at bounding box center [651, 221] width 1189 height 17
copy strong "€€"
click at [175, 234] on link "https://www.herdadedosobroso.pt/" at bounding box center [158, 236] width 112 height 14
click at [191, 267] on link "https://www.herdadedosobroso.pt/" at bounding box center [158, 265] width 98 height 19
drag, startPoint x: 476, startPoint y: 276, endPoint x: 320, endPoint y: 258, distance: 157.0
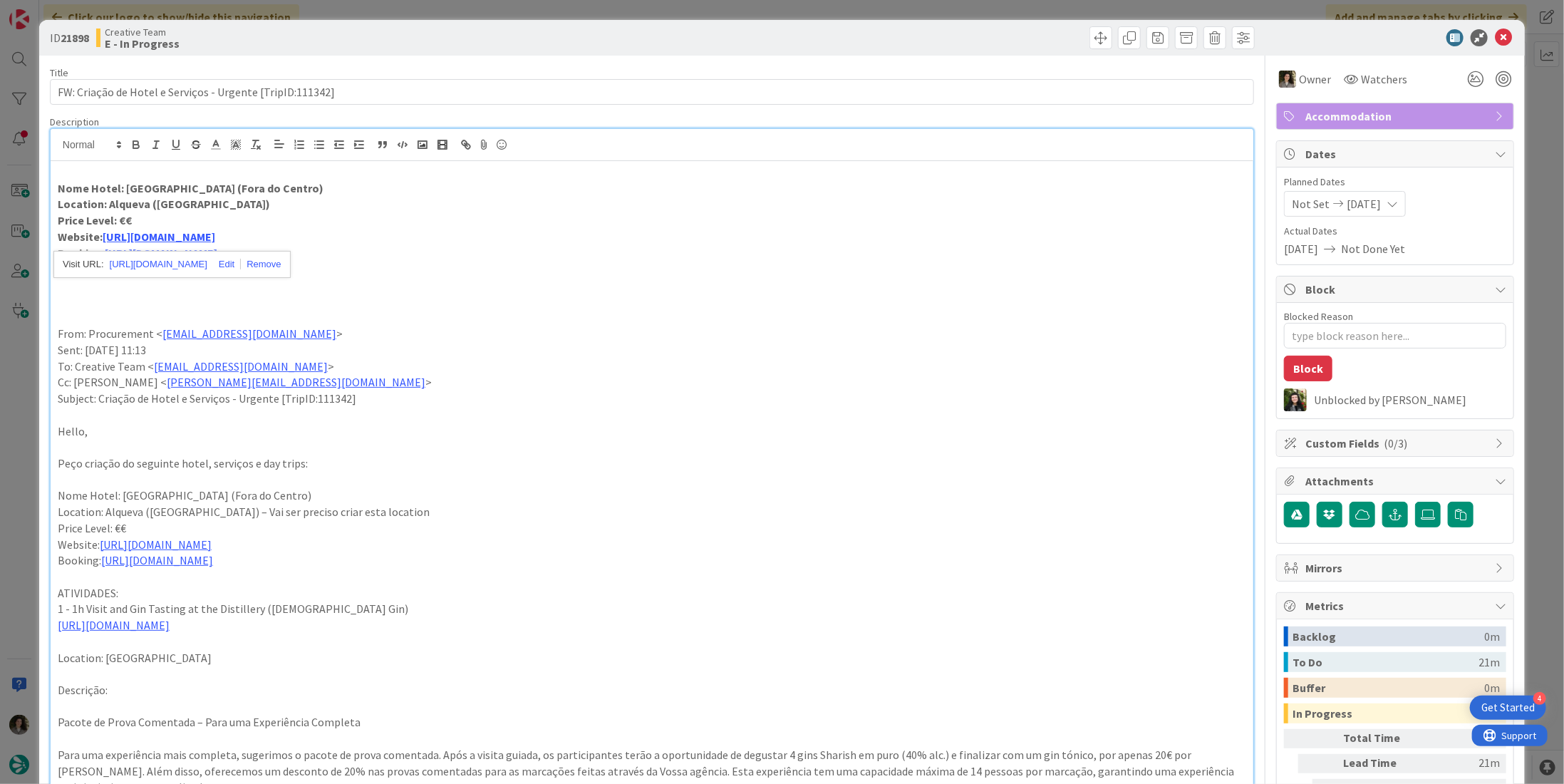
click at [476, 275] on div "Nome Hotel: Herdade do Sobroso (Fora do Centro) Location: Alqueva (38.216212564…" at bounding box center [651, 606] width 1203 height 891
click at [217, 248] on link "https://www.booking.com/Share-8jHnzZP" at bounding box center [161, 253] width 112 height 14
click at [224, 276] on link "https://www.booking.com/Share-8jHnzZP" at bounding box center [175, 281] width 98 height 19
click at [1495, 35] on icon at bounding box center [1504, 37] width 17 height 17
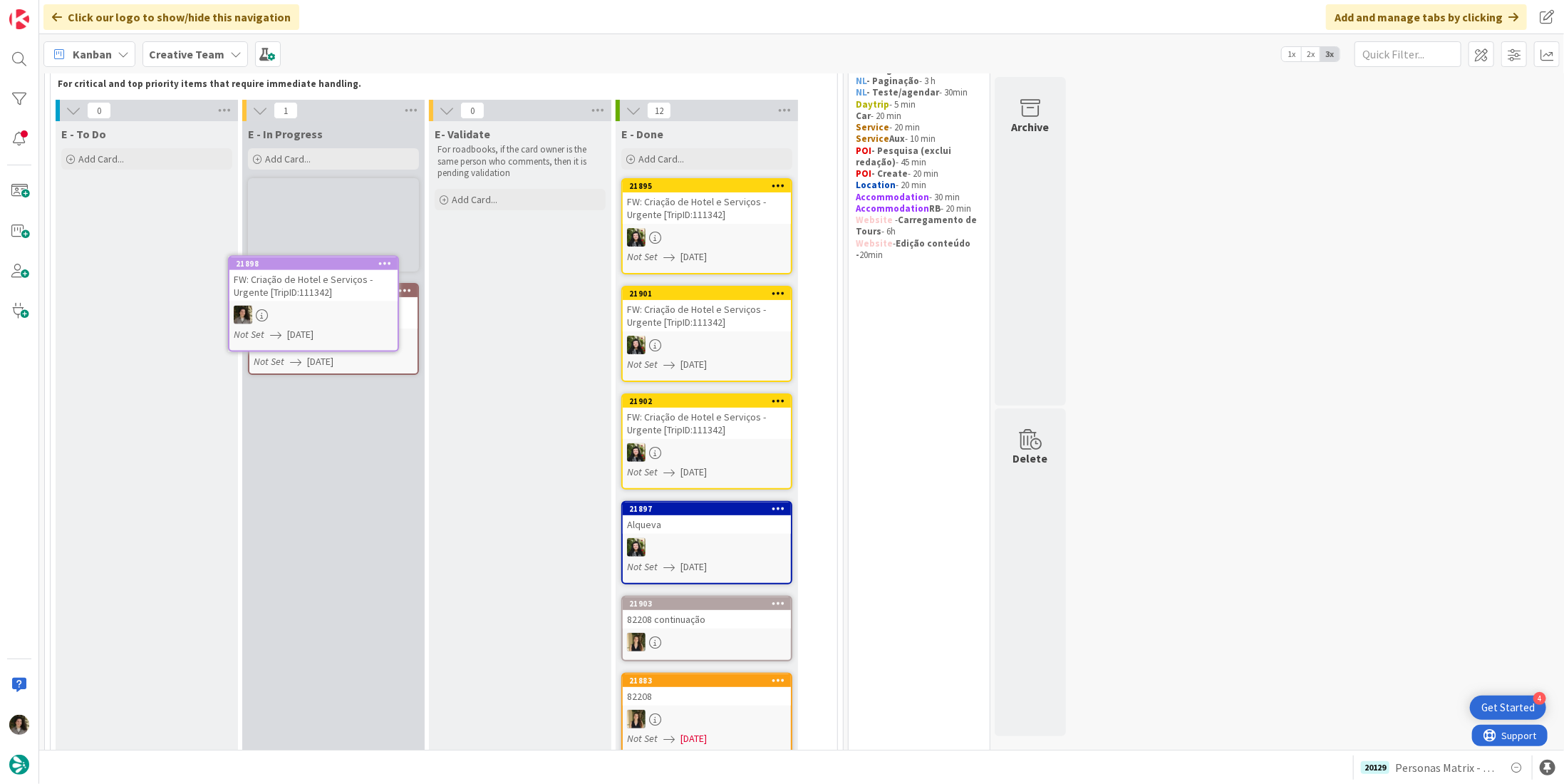
scroll to position [72, 0]
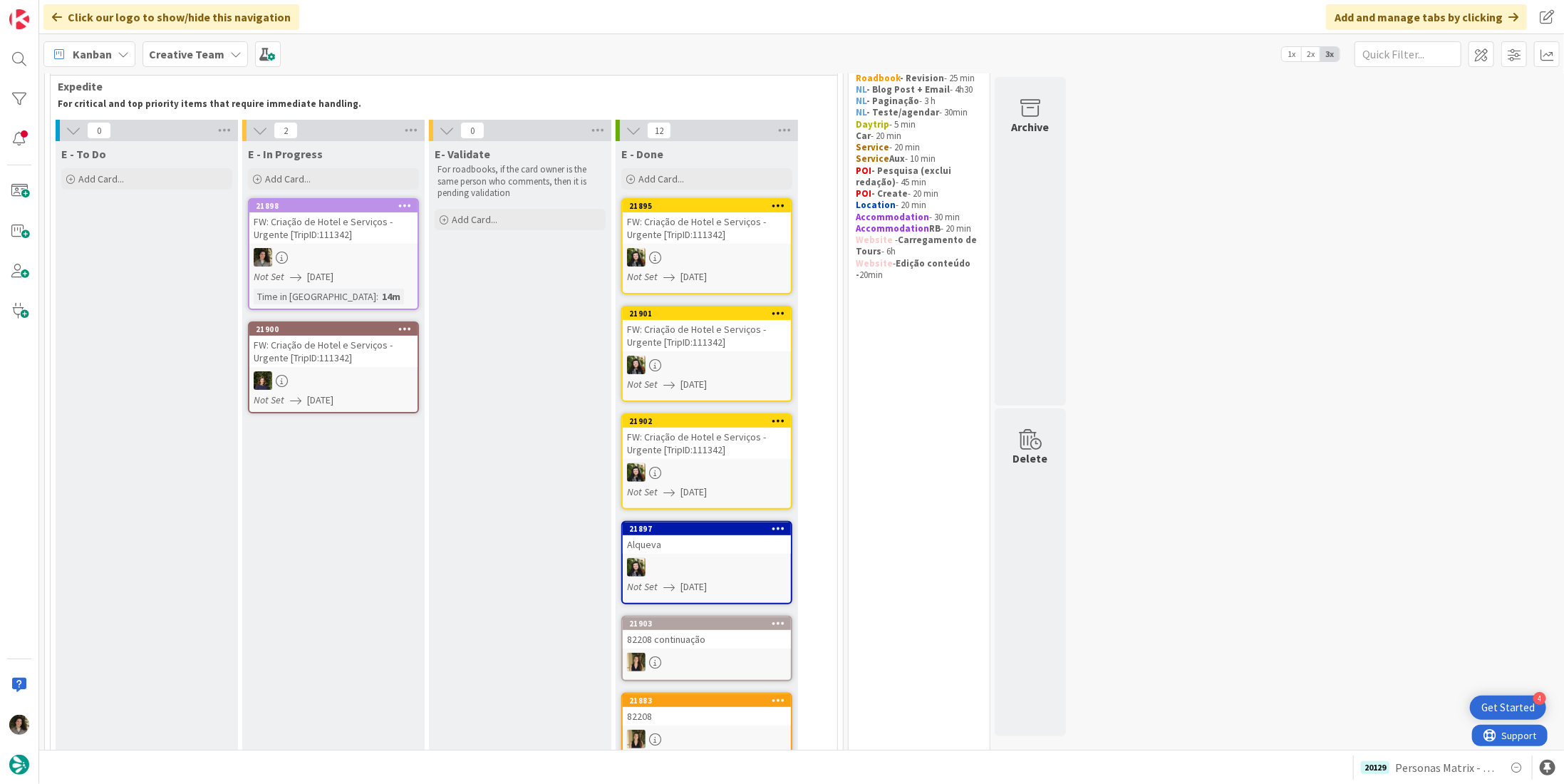
click at [334, 269] on span "[DATE]" at bounding box center [321, 277] width 26 height 15
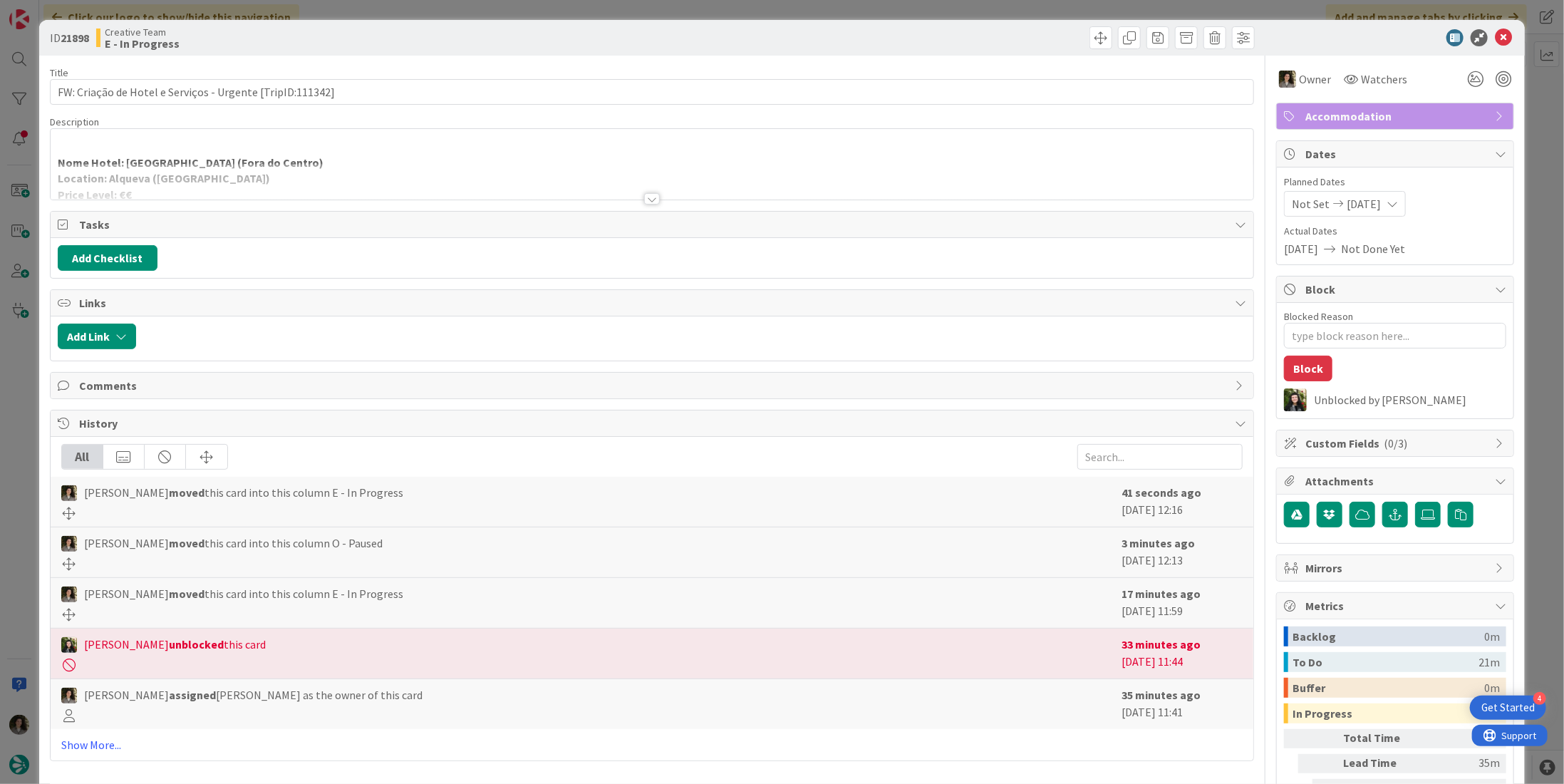
drag, startPoint x: 1504, startPoint y: 38, endPoint x: 1492, endPoint y: 36, distance: 12.2
click at [1504, 38] on div at bounding box center [1388, 37] width 253 height 17
click at [1495, 36] on icon at bounding box center [1504, 37] width 17 height 17
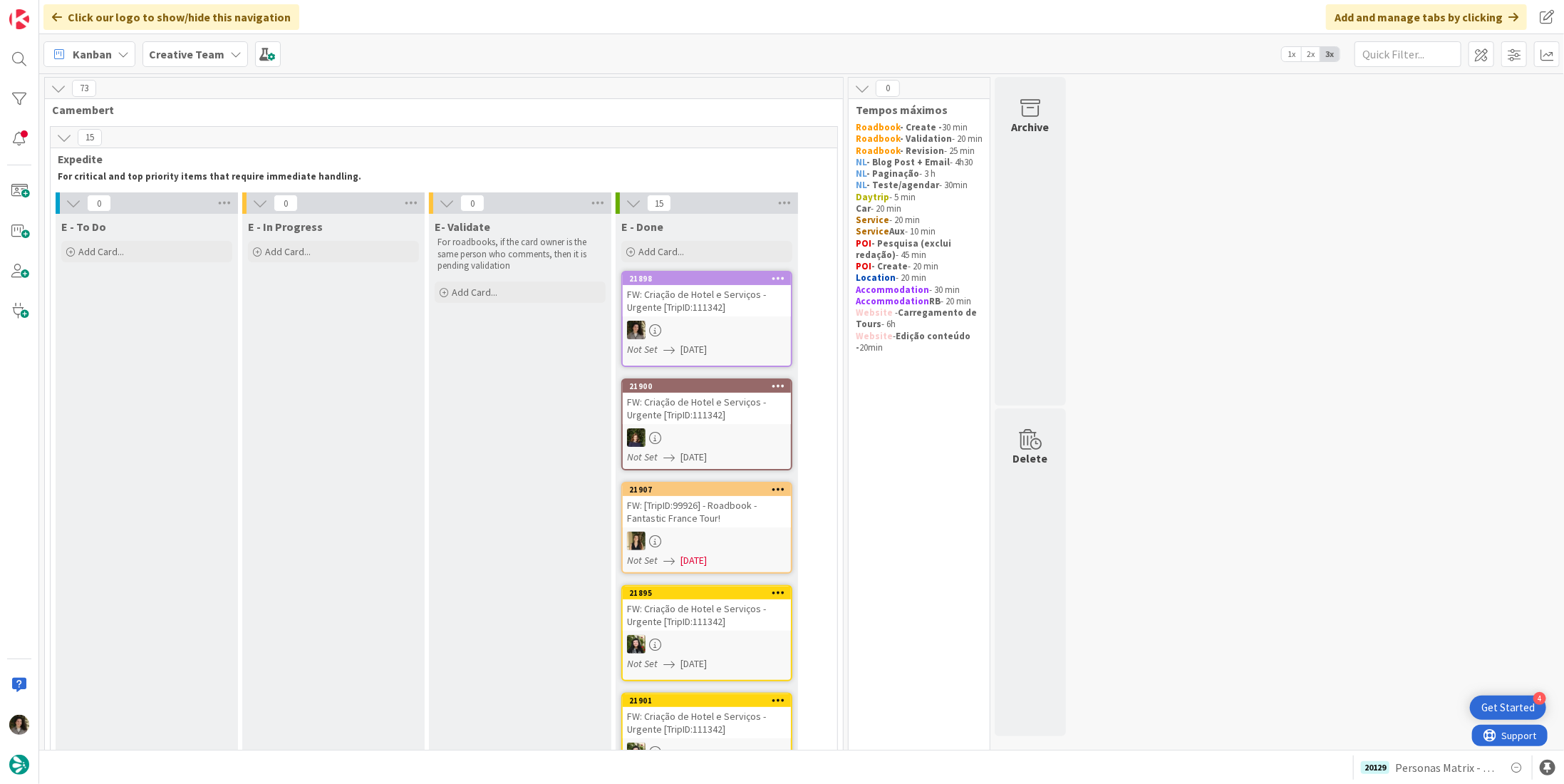
click at [684, 310] on div "FW: Criação de Hotel e Serviços - Urgente [TripID:111342]" at bounding box center [706, 301] width 168 height 32
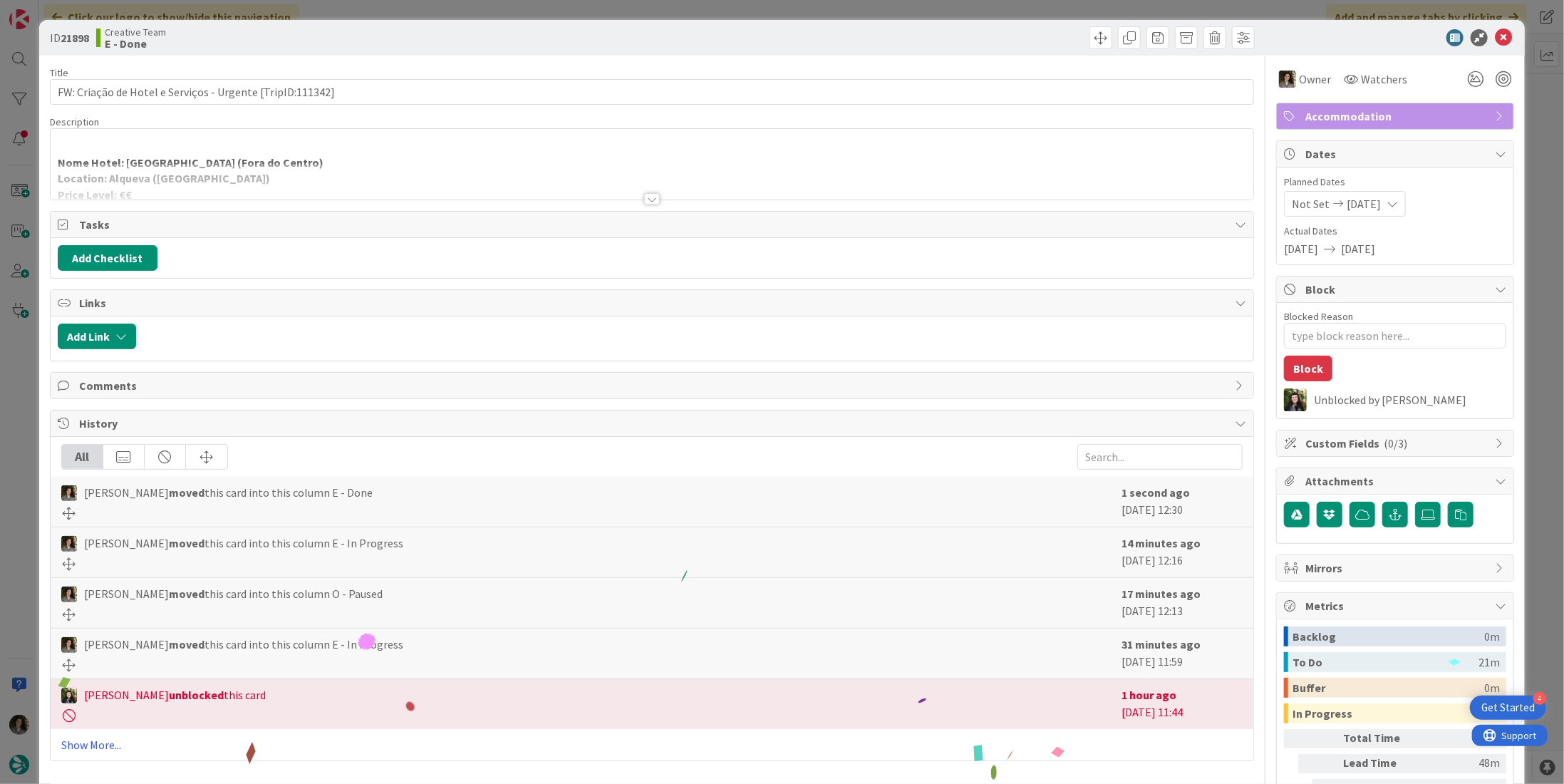
click at [1504, 41] on div at bounding box center [1388, 37] width 253 height 17
click at [1495, 33] on icon at bounding box center [1504, 37] width 17 height 17
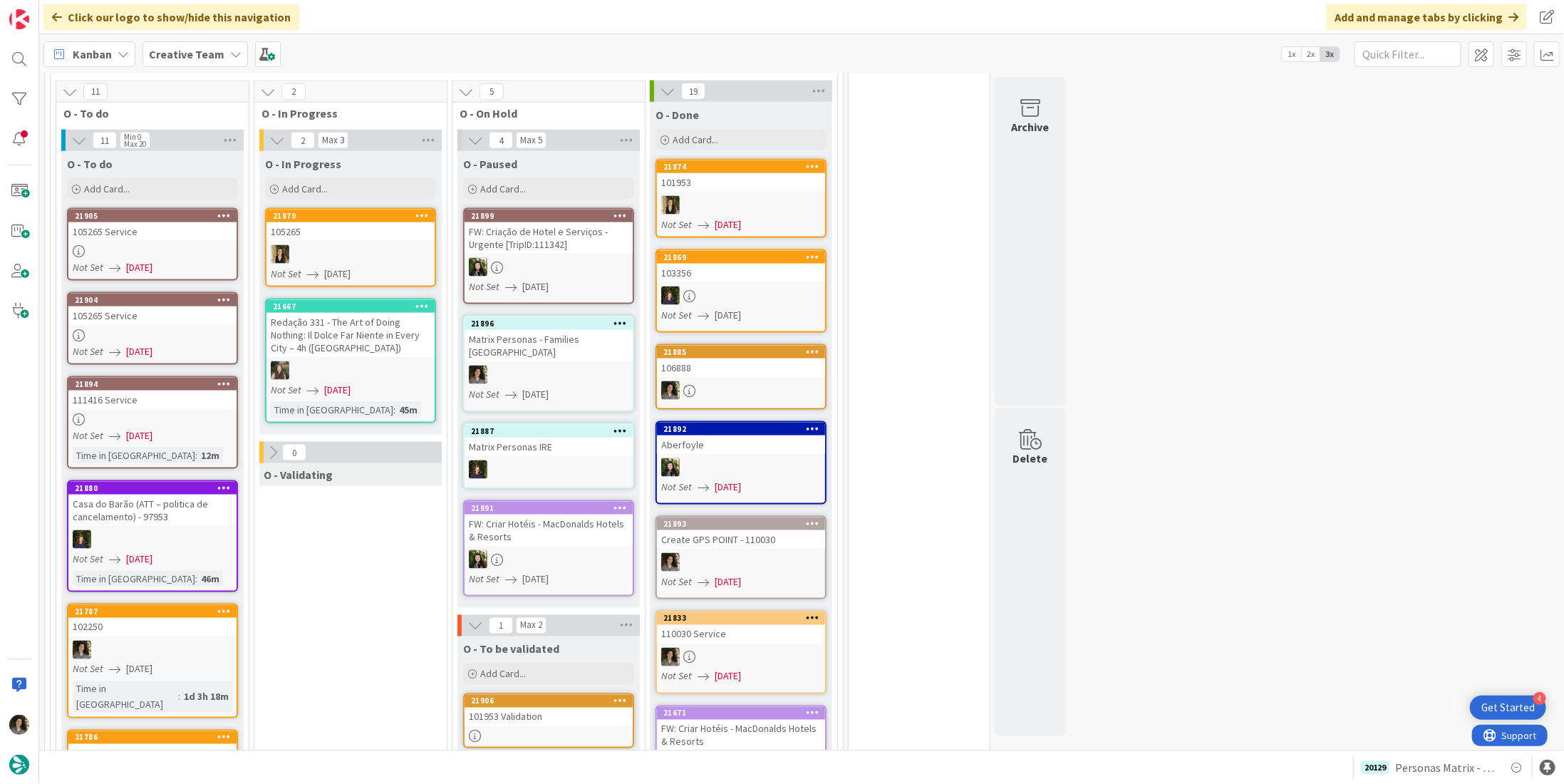
click at [127, 268] on span "[DATE]" at bounding box center [139, 268] width 26 height 15
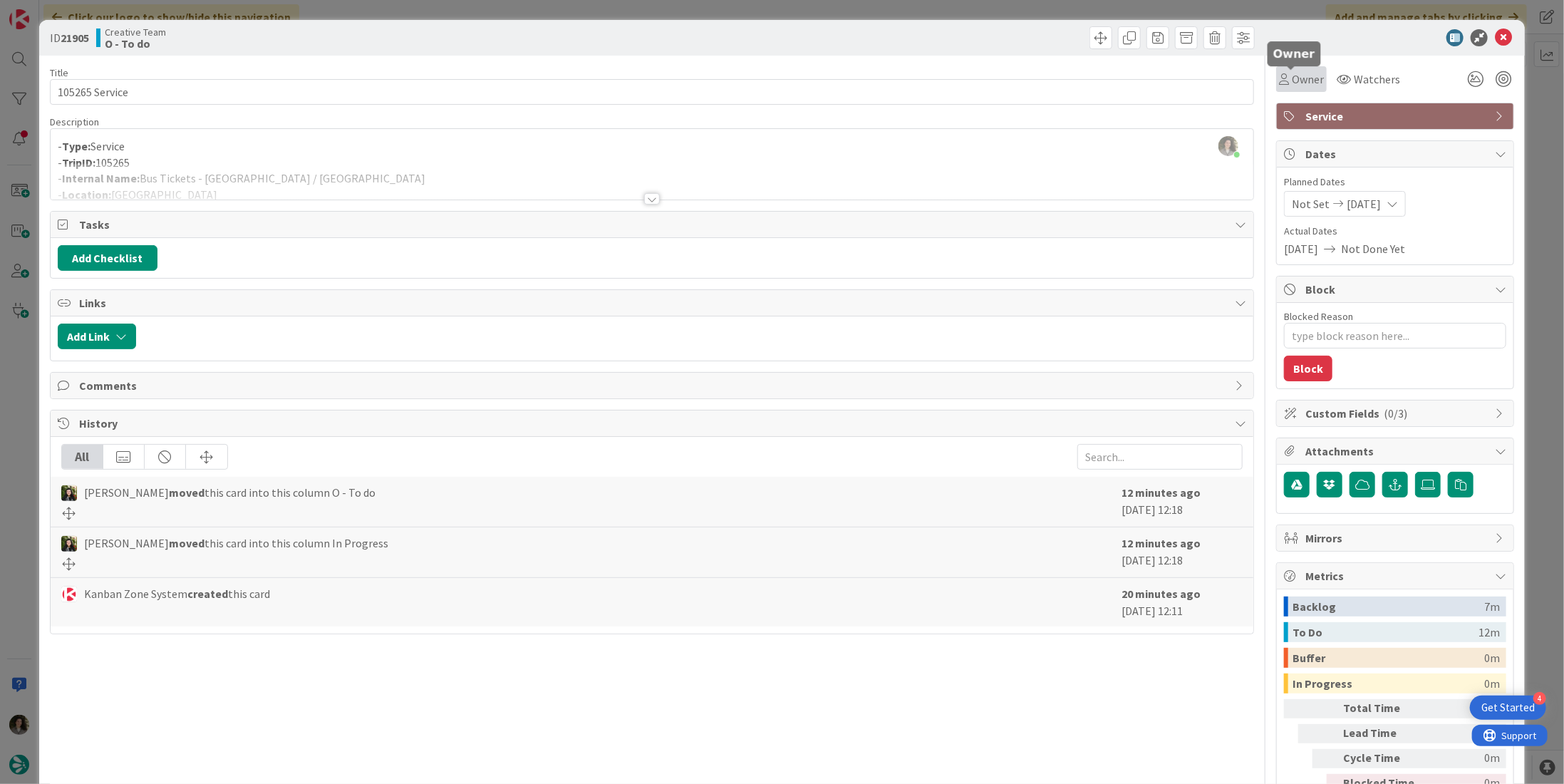
click at [1294, 82] on span "Owner" at bounding box center [1308, 79] width 33 height 17
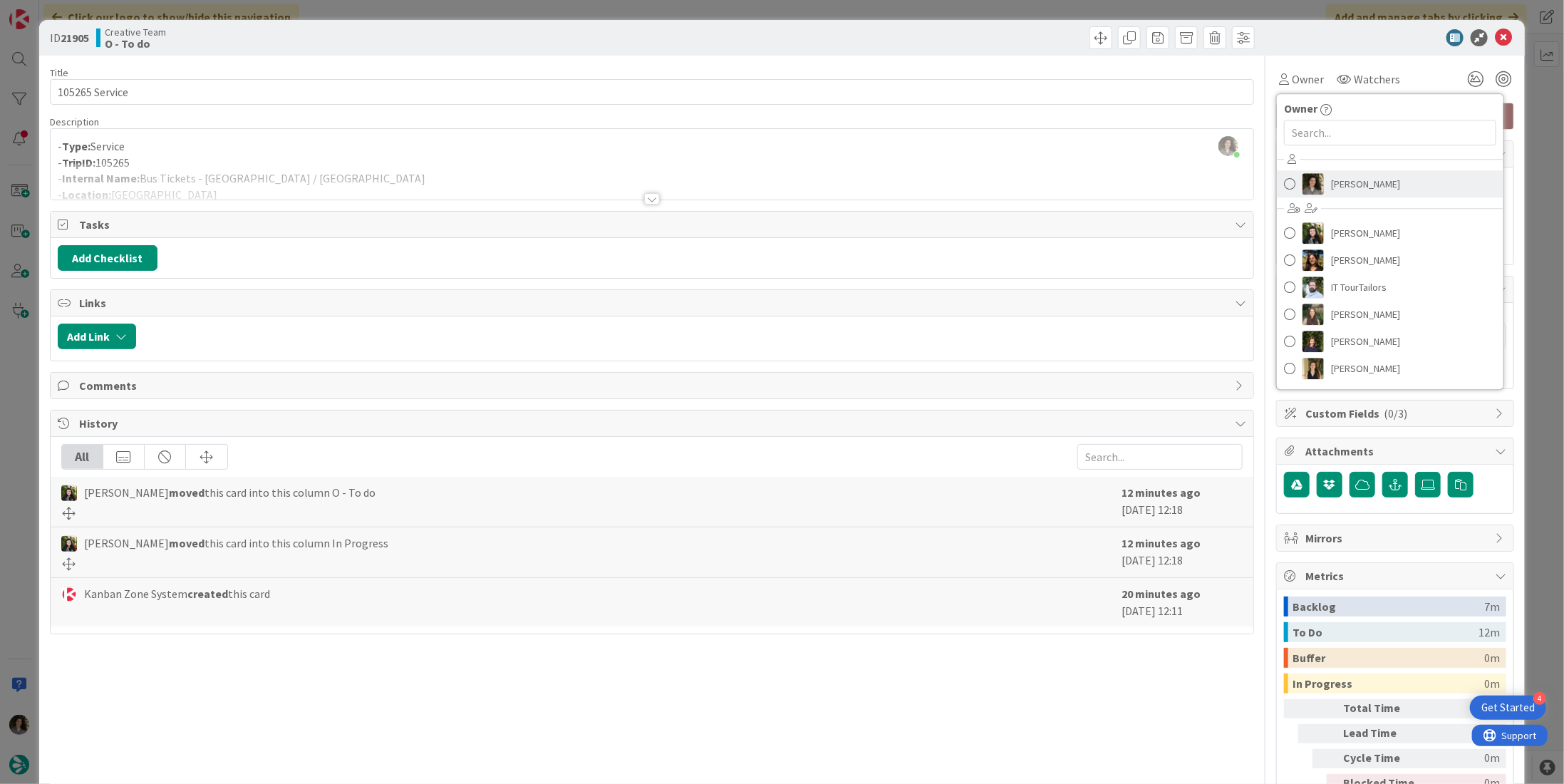
click at [1381, 180] on span "[PERSON_NAME]" at bounding box center [1366, 183] width 69 height 21
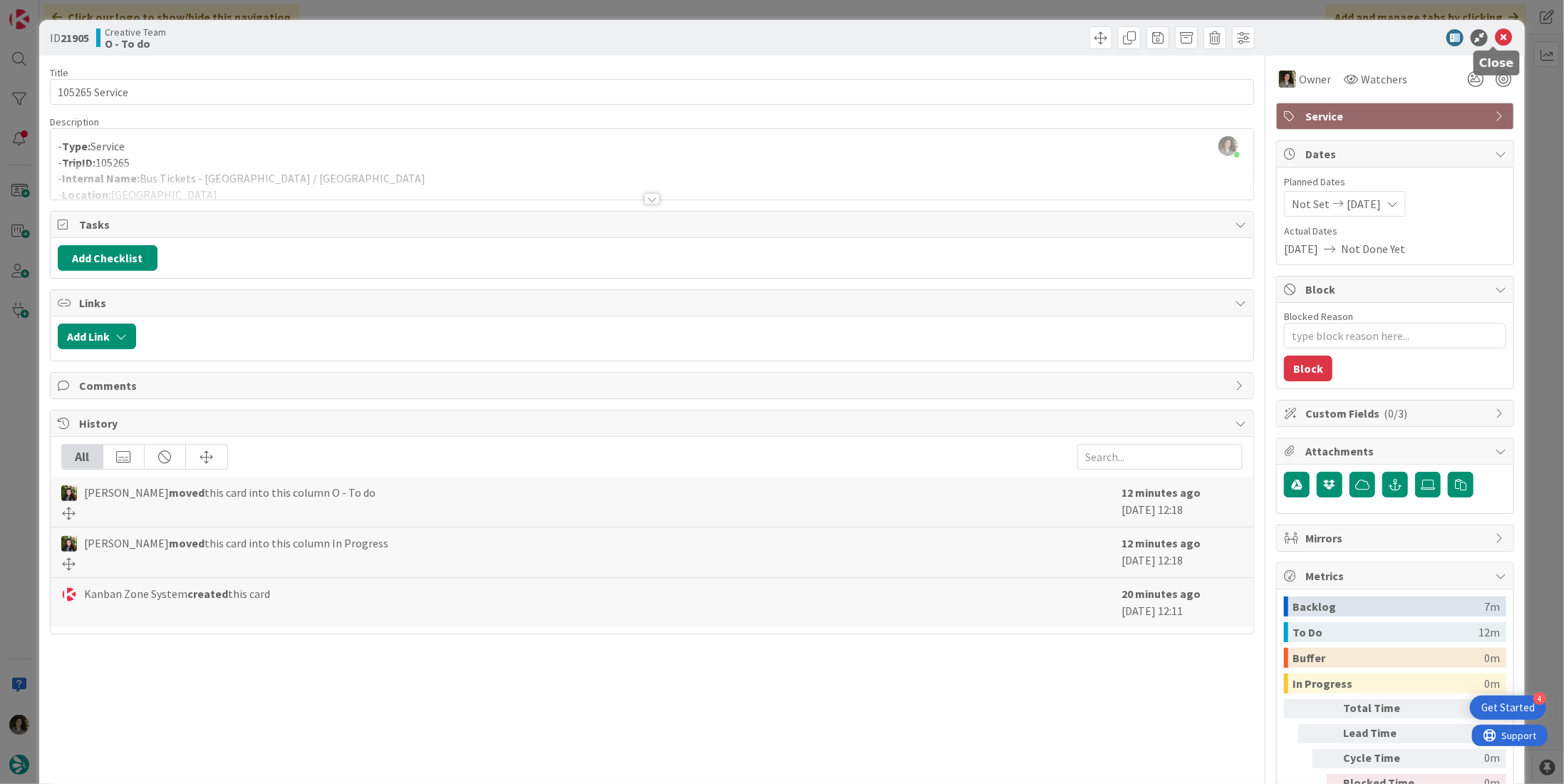
click at [1498, 38] on icon at bounding box center [1504, 37] width 17 height 17
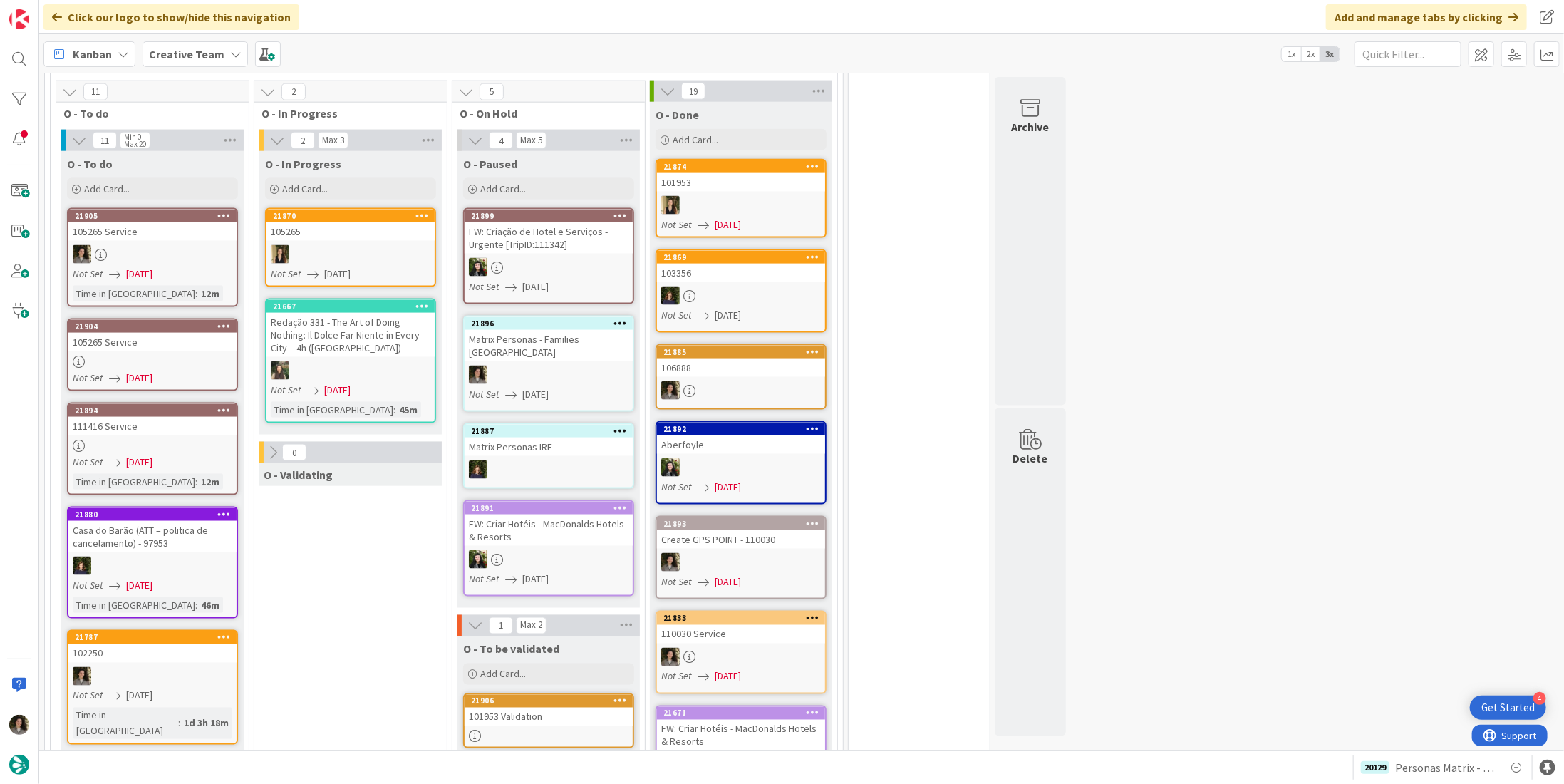
click at [169, 339] on div "105265 Service" at bounding box center [152, 342] width 168 height 19
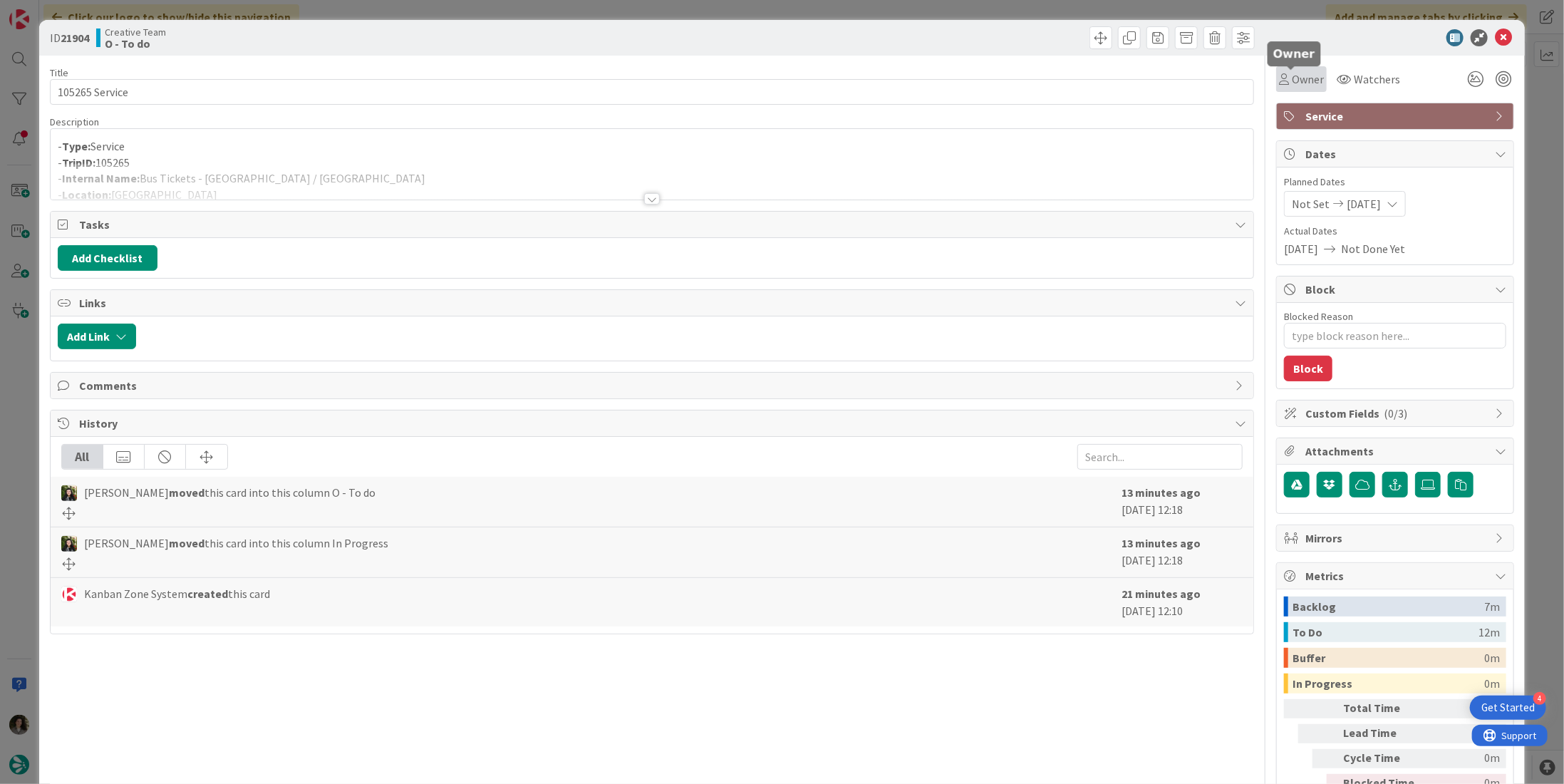
click at [1293, 79] on span "Owner" at bounding box center [1308, 79] width 33 height 17
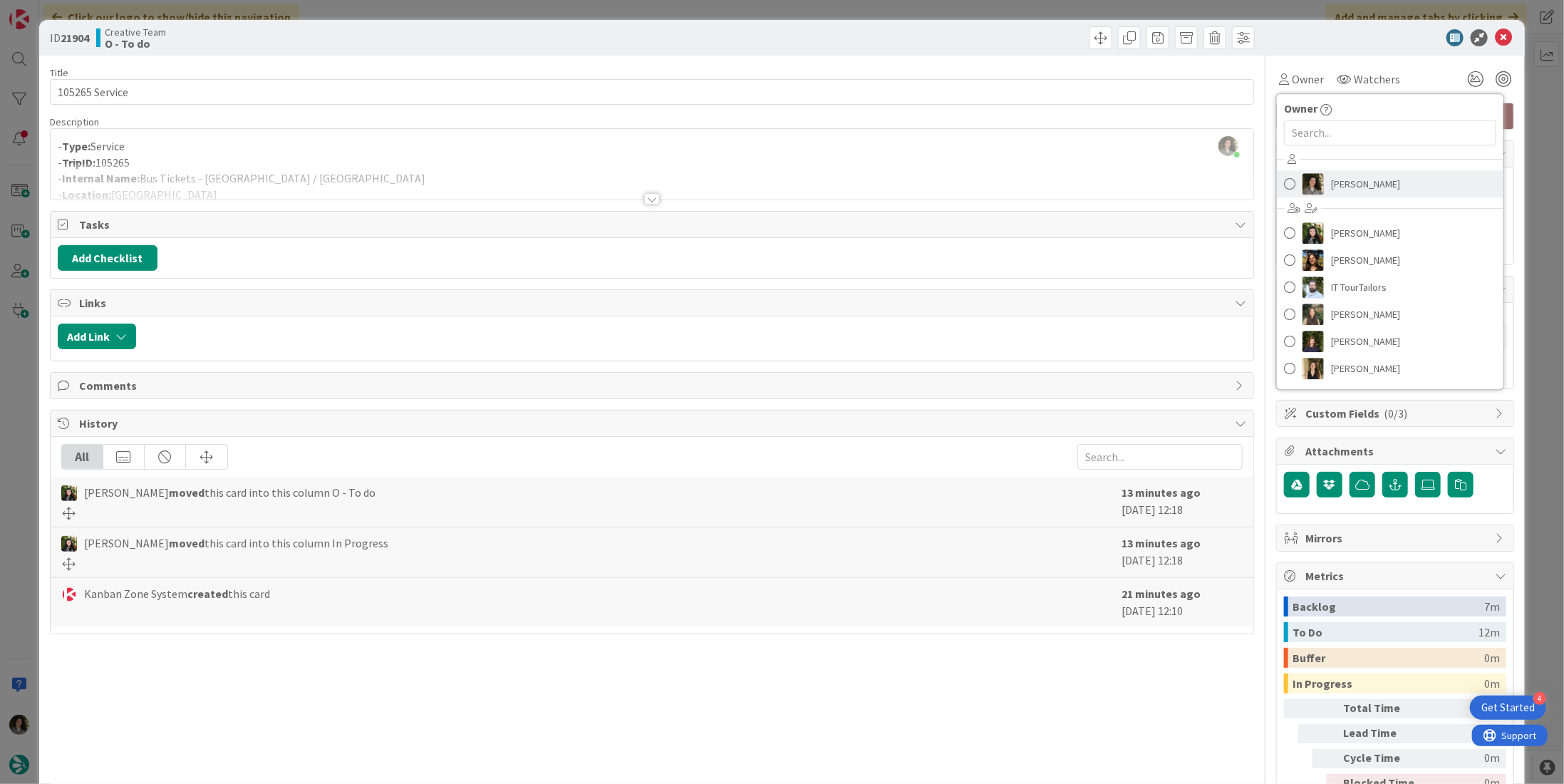
click at [1351, 176] on span "[PERSON_NAME]" at bounding box center [1366, 183] width 69 height 21
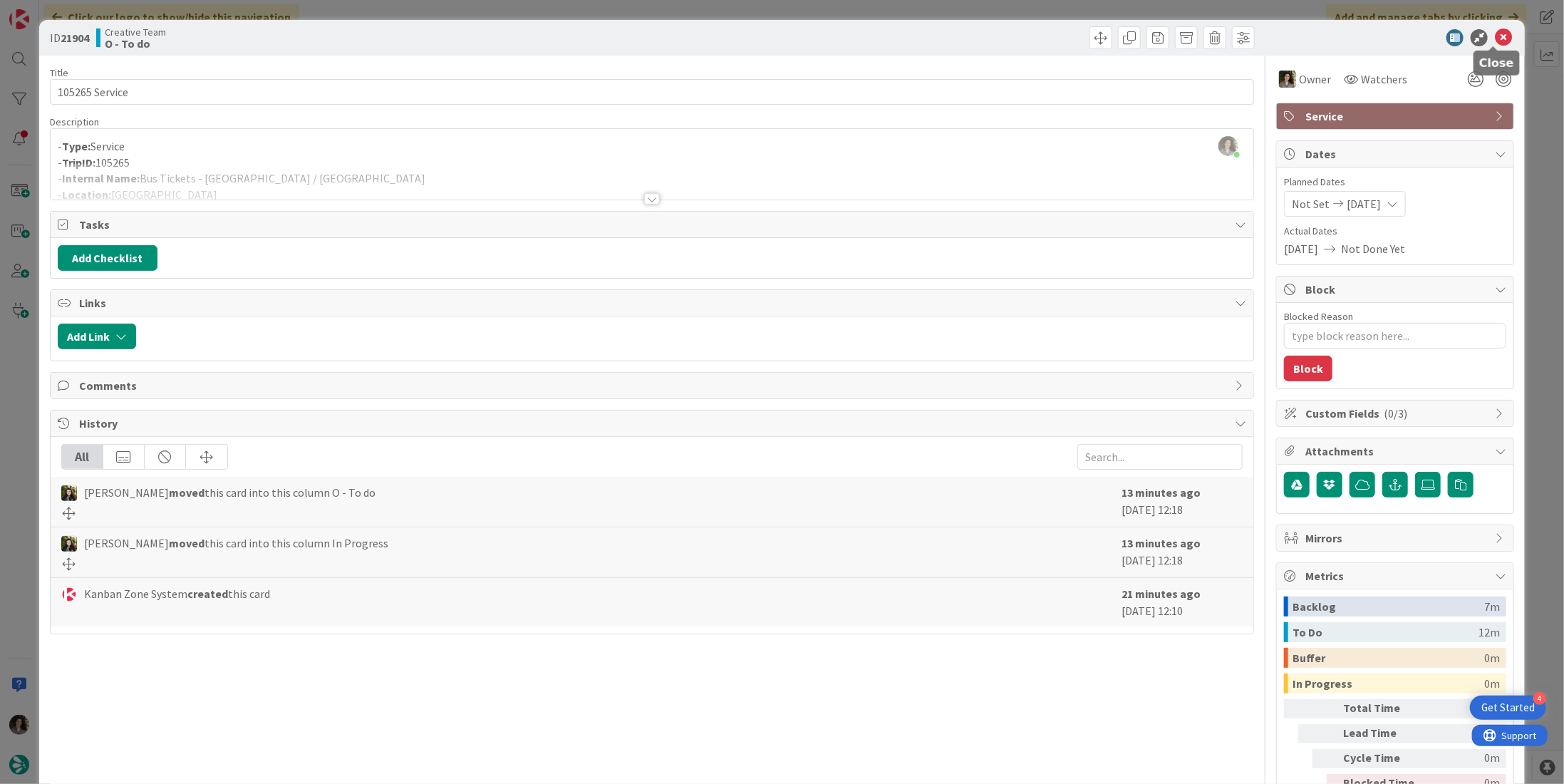
click at [1497, 33] on icon at bounding box center [1504, 37] width 17 height 17
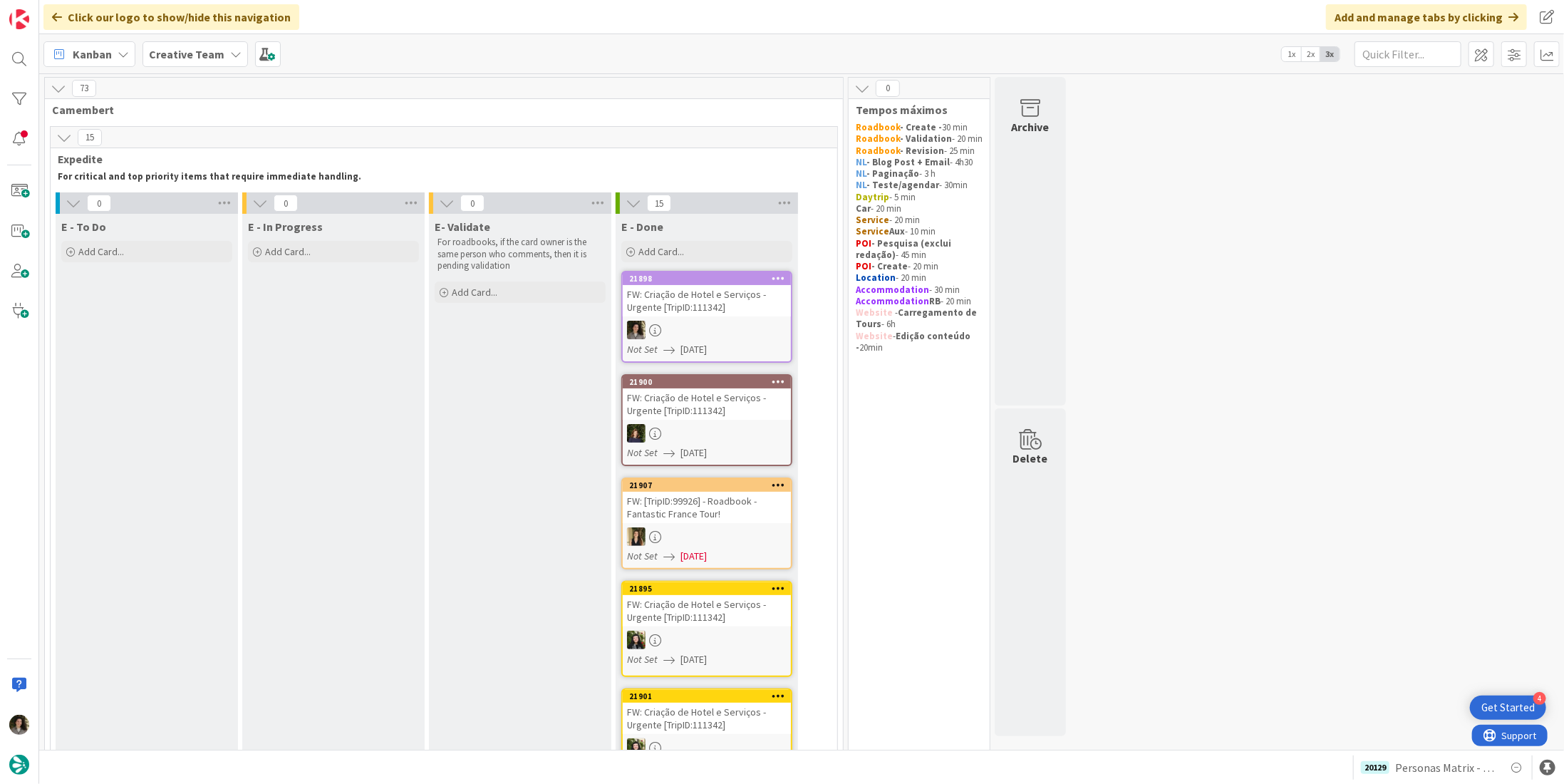
click at [744, 319] on link "21898 FW: Criação de Hotel e Serviços - Urgente [TripID:111342] Not Set 08/28/2…" at bounding box center [707, 316] width 171 height 92
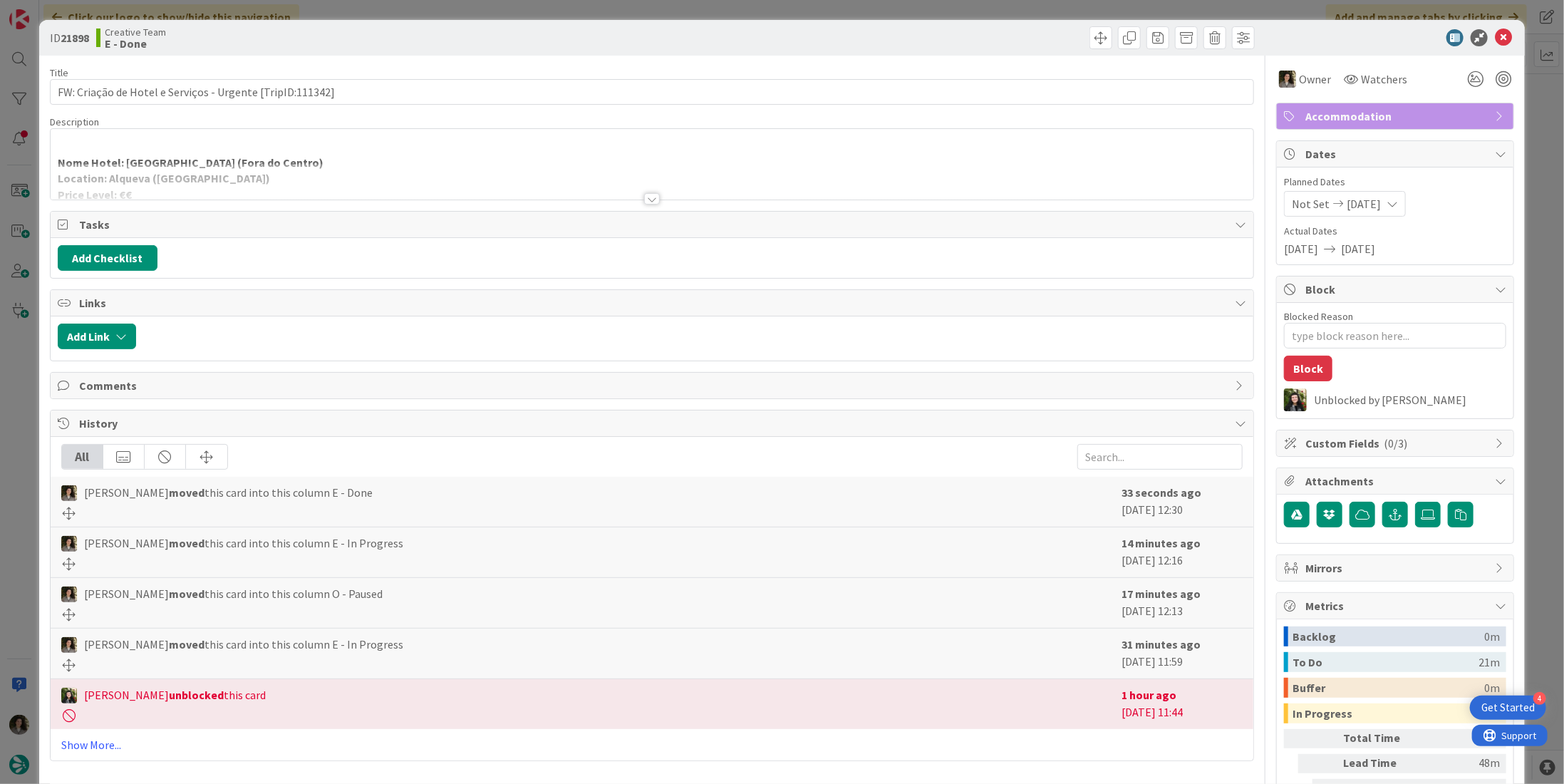
click at [649, 199] on div at bounding box center [651, 199] width 16 height 11
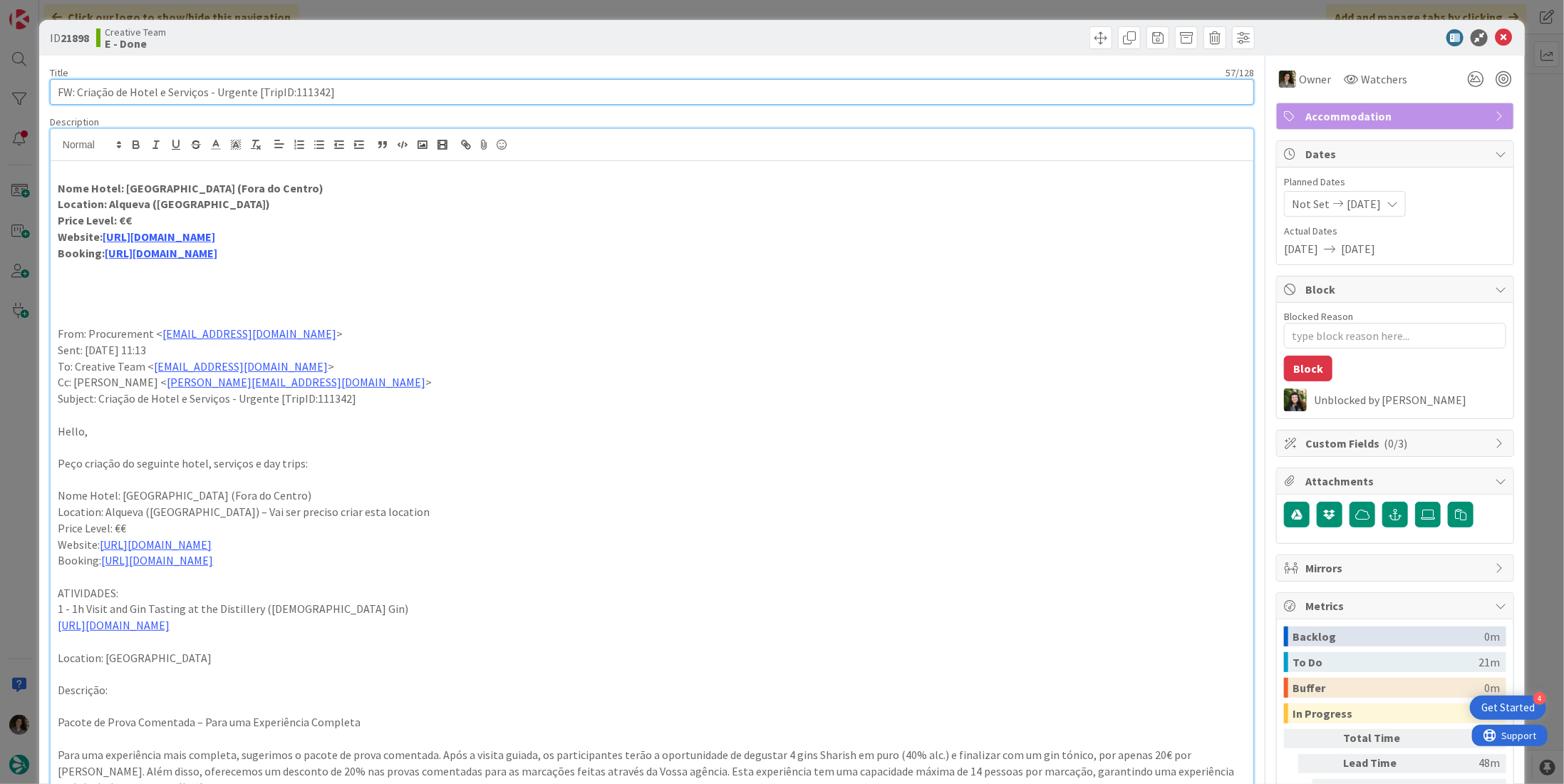
click at [190, 89] on input "FW: Criação de Hotel e Serviços - Urgente [TripID:111342]" at bounding box center [652, 92] width 1204 height 26
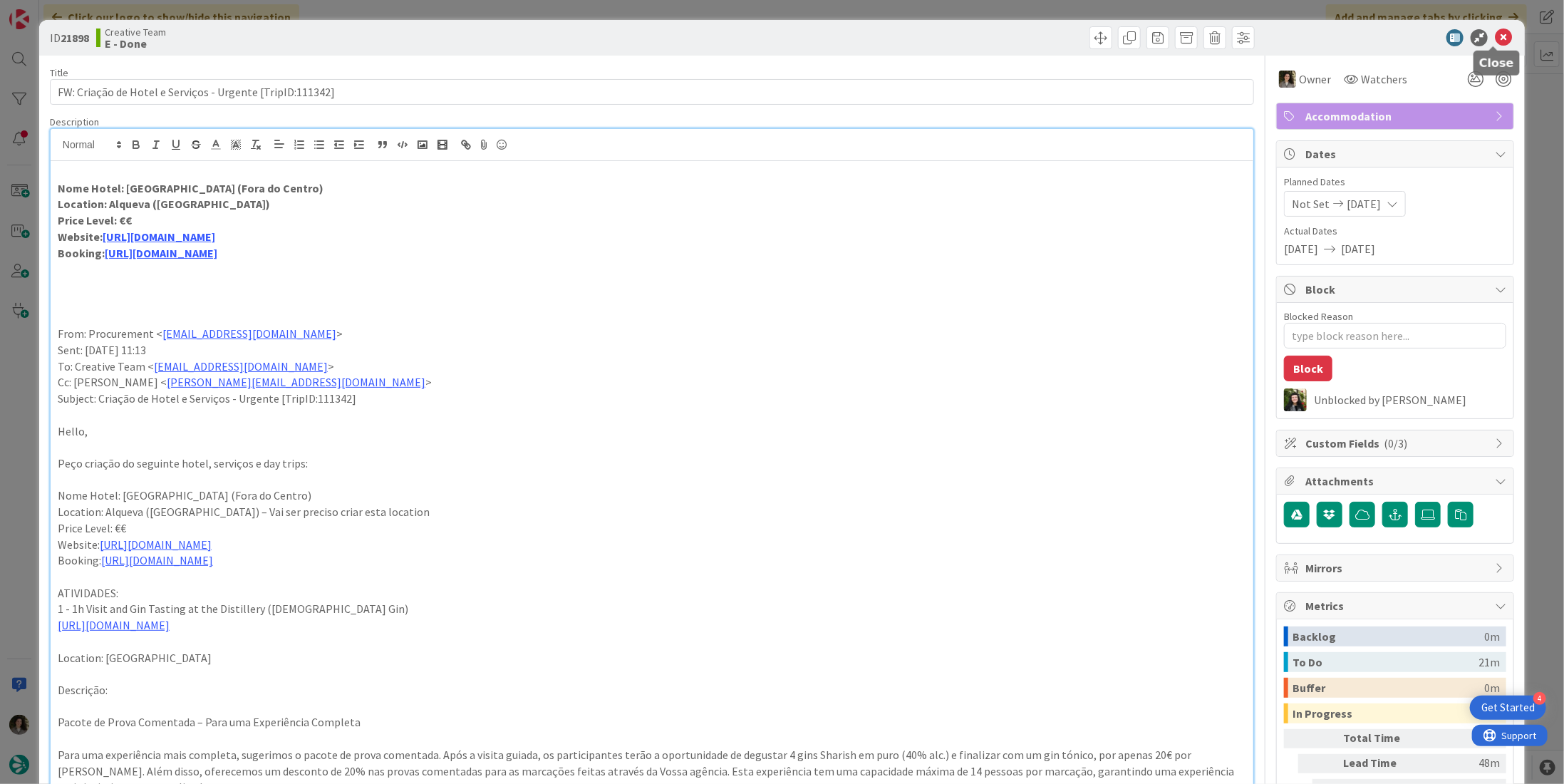
click at [1495, 35] on icon at bounding box center [1504, 37] width 17 height 17
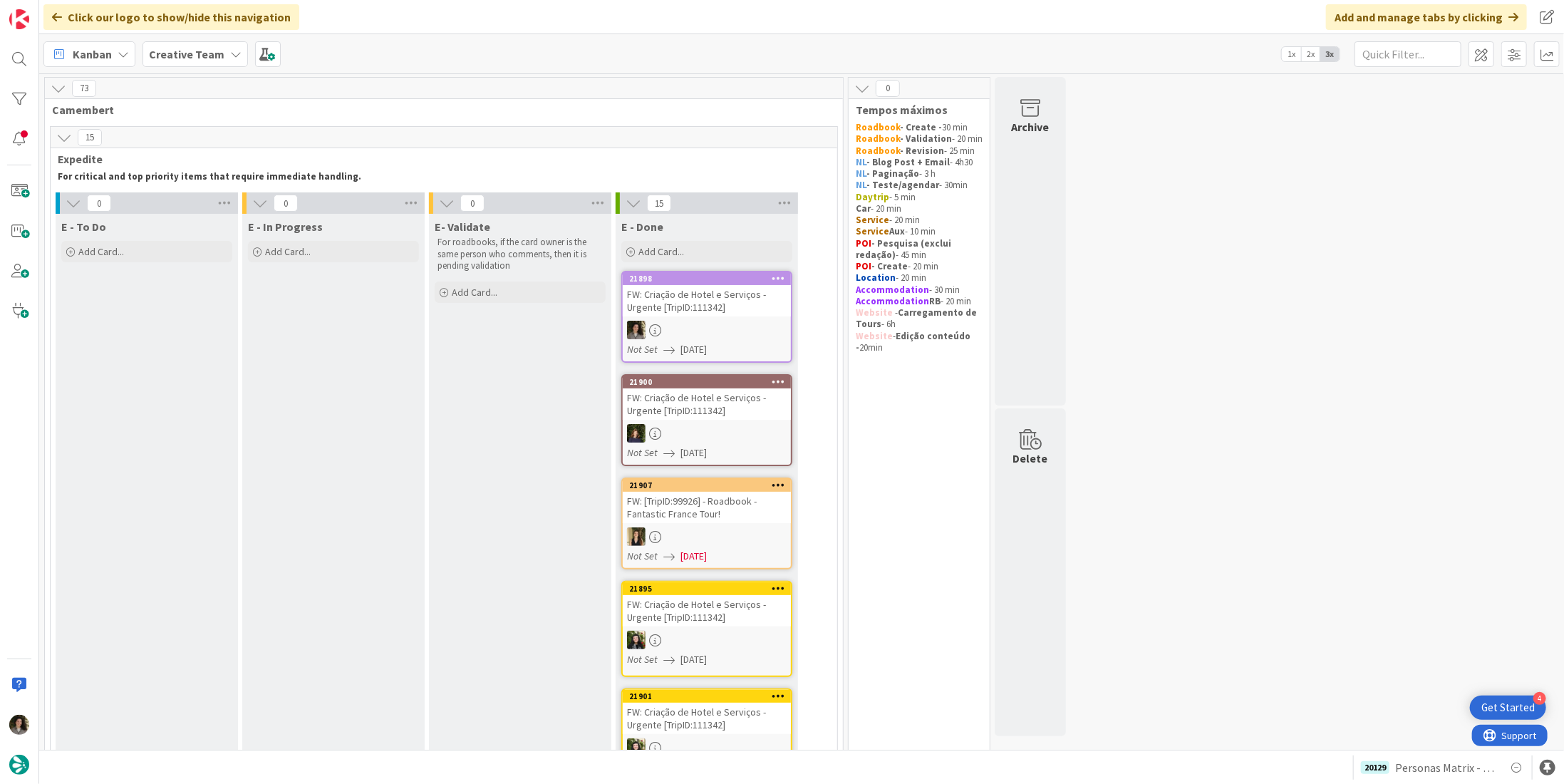
click at [677, 301] on div "FW: Criação de Hotel e Serviços - Urgente [TripID:111342]" at bounding box center [706, 301] width 168 height 32
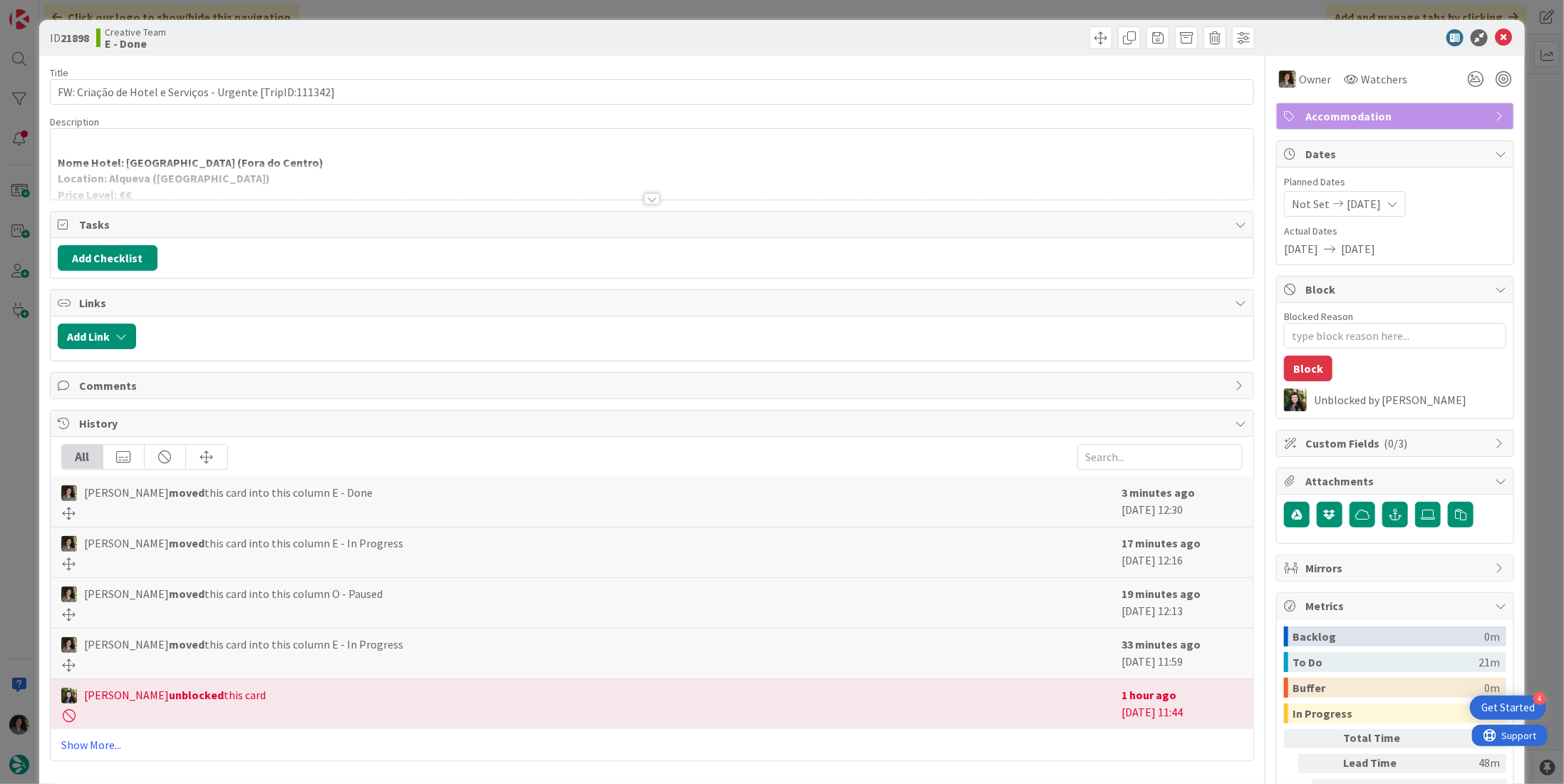
click at [653, 193] on div at bounding box center [651, 199] width 16 height 11
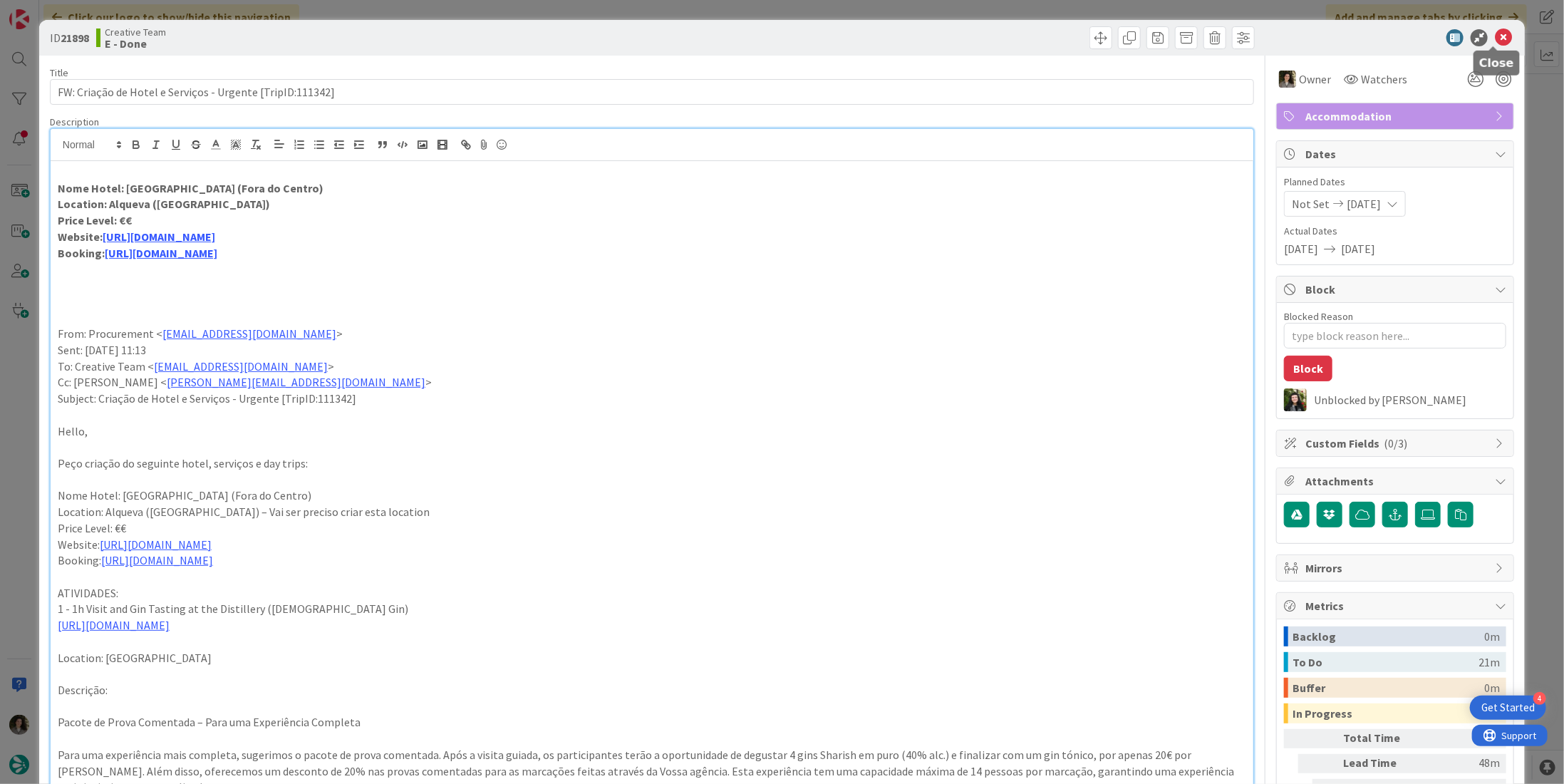
click at [1495, 42] on icon at bounding box center [1504, 37] width 17 height 17
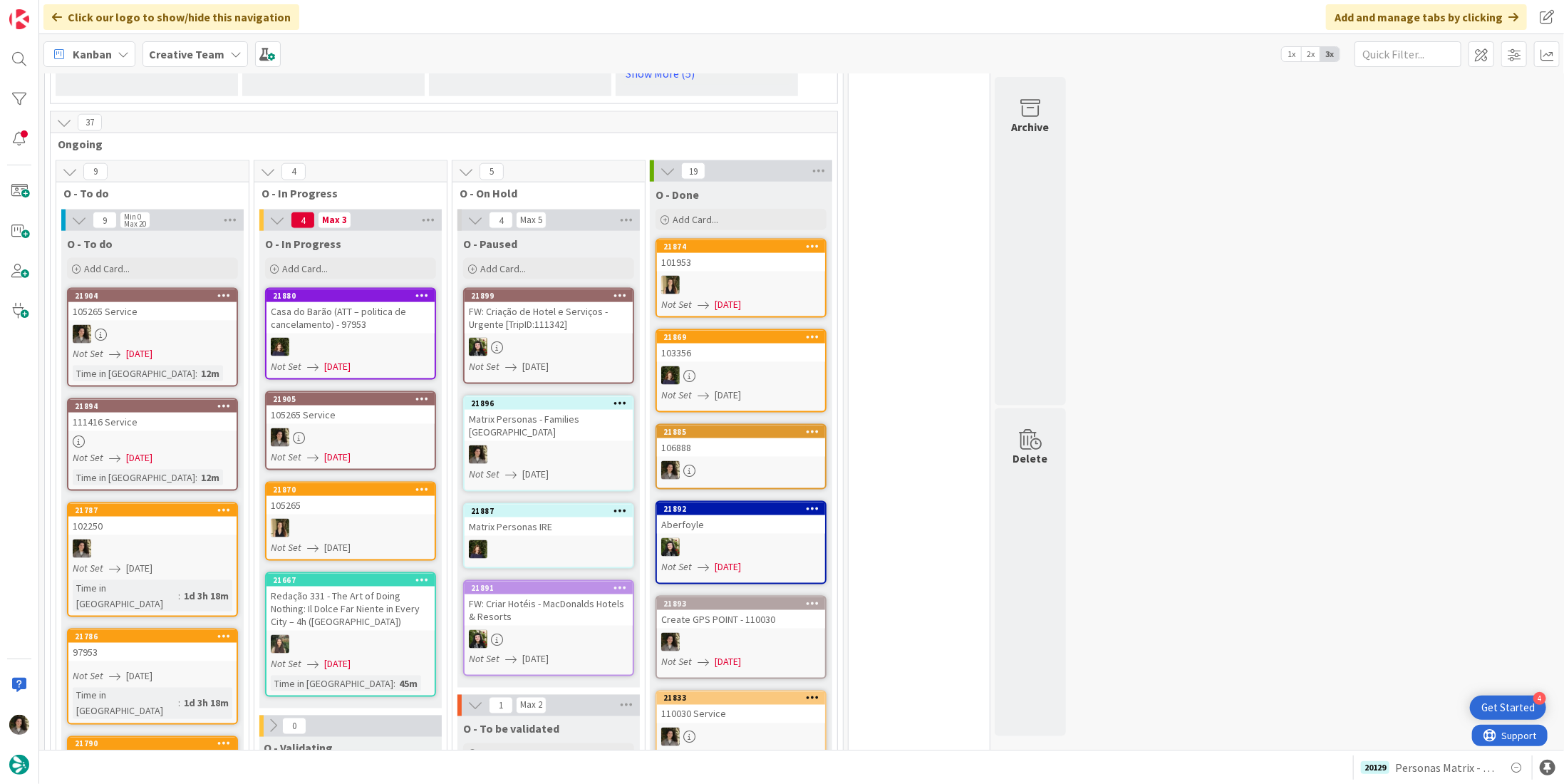
scroll to position [1353, 0]
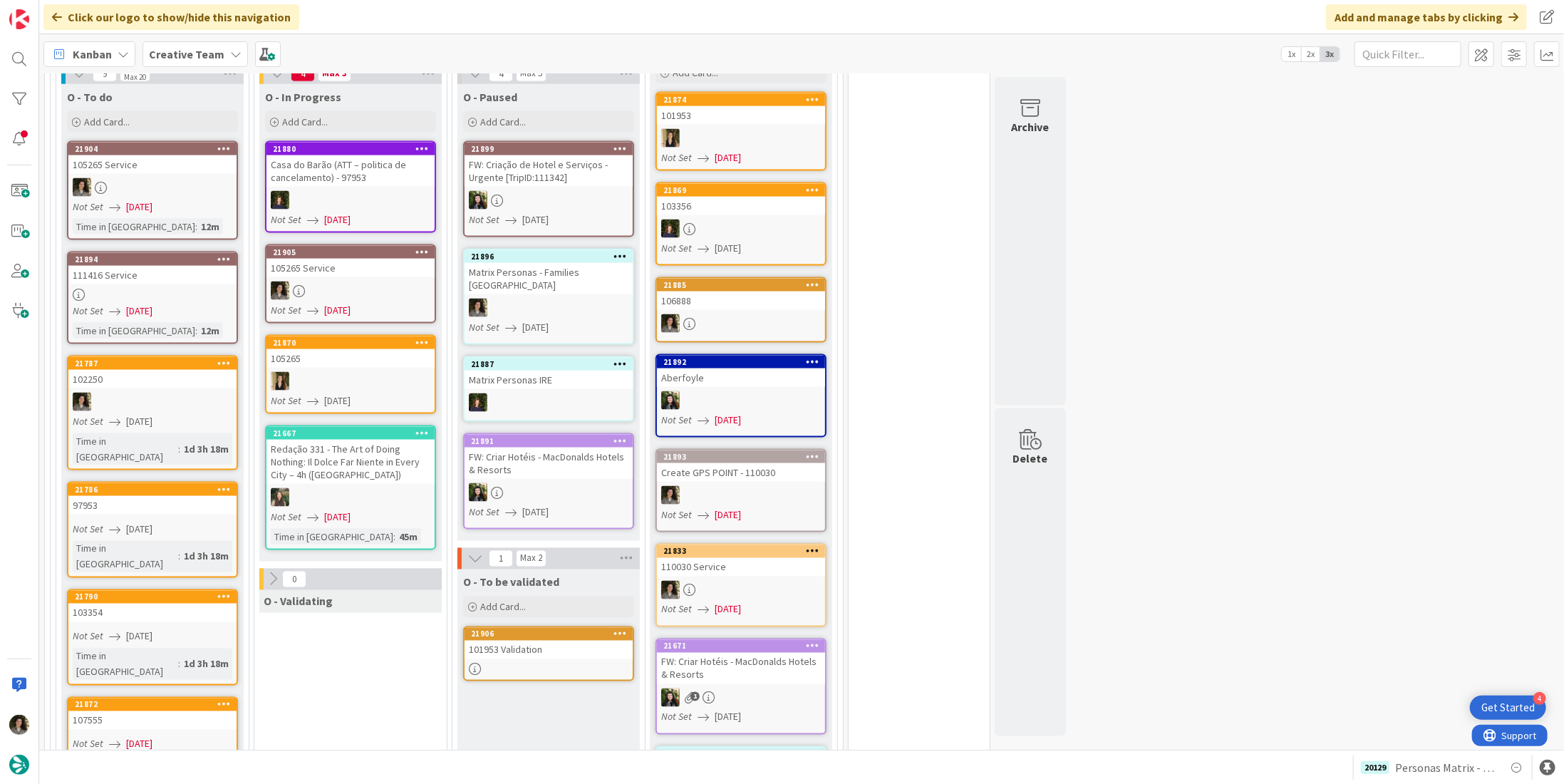
click at [387, 267] on div "105265 Service" at bounding box center [350, 268] width 168 height 19
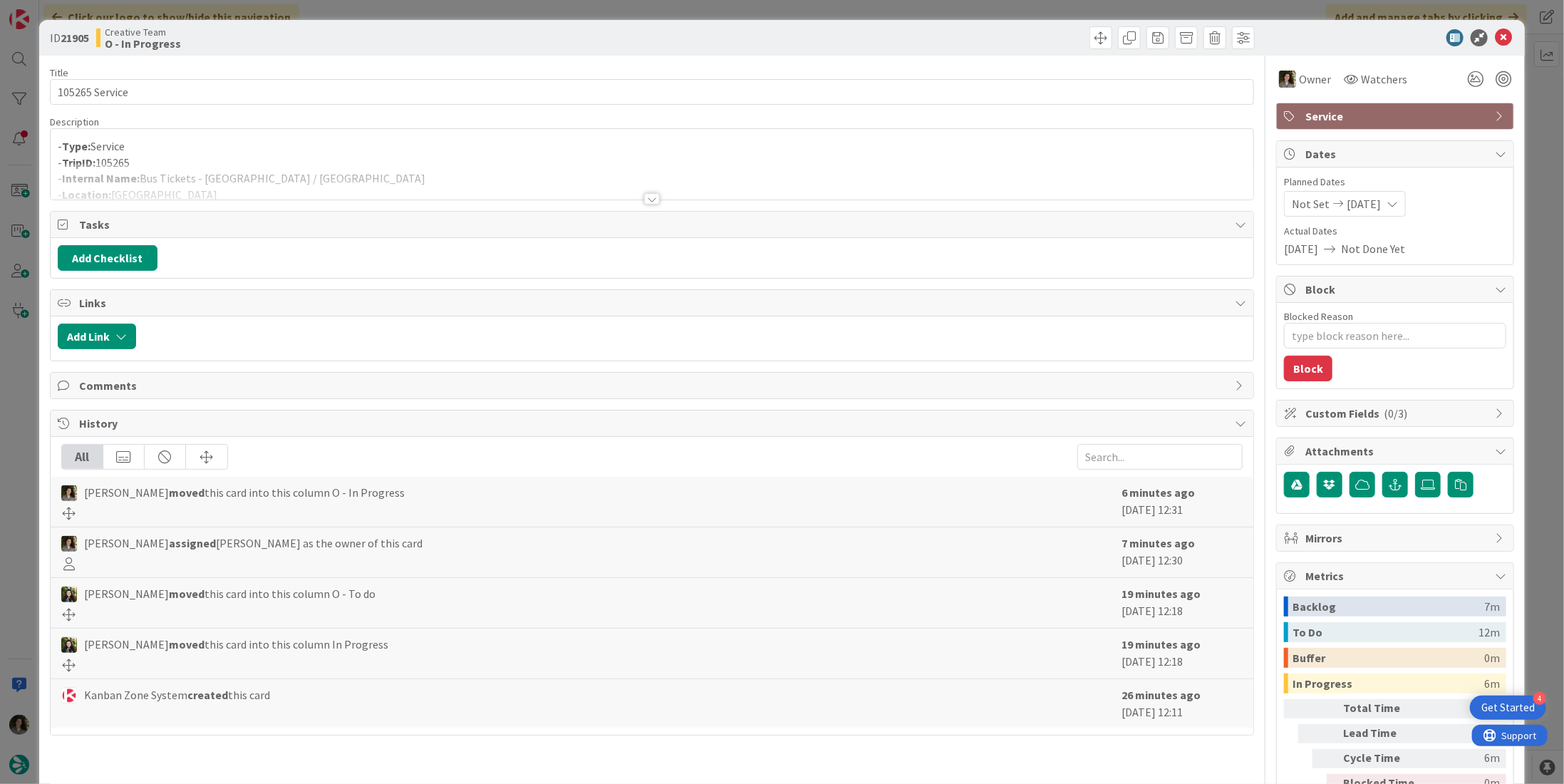
click at [1342, 111] on span "Service" at bounding box center [1397, 116] width 182 height 17
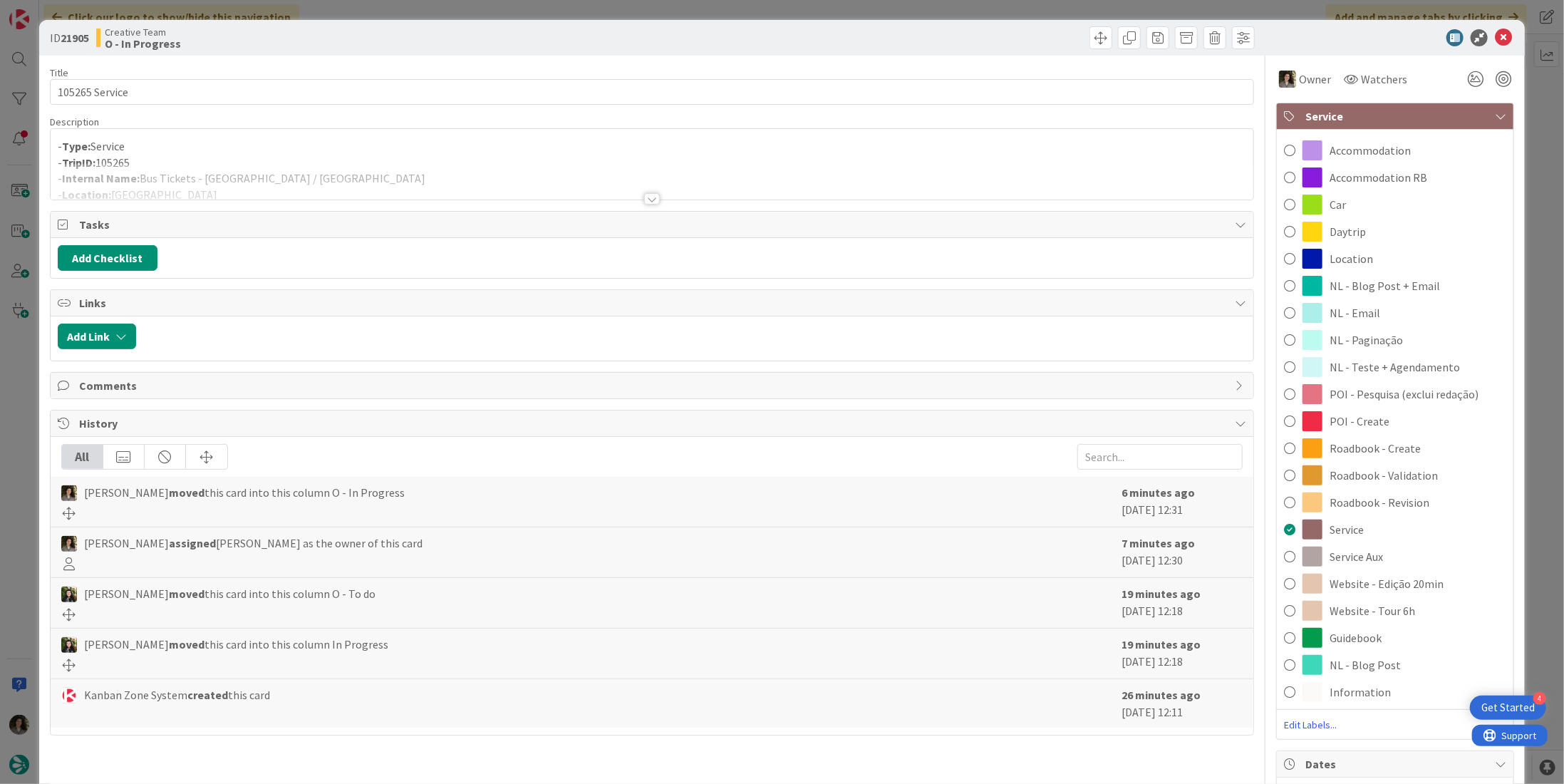
drag, startPoint x: 1032, startPoint y: 115, endPoint x: 1003, endPoint y: 122, distance: 29.8
click at [1030, 115] on div "Description" at bounding box center [652, 122] width 1204 height 13
click at [647, 189] on div at bounding box center [651, 181] width 1203 height 36
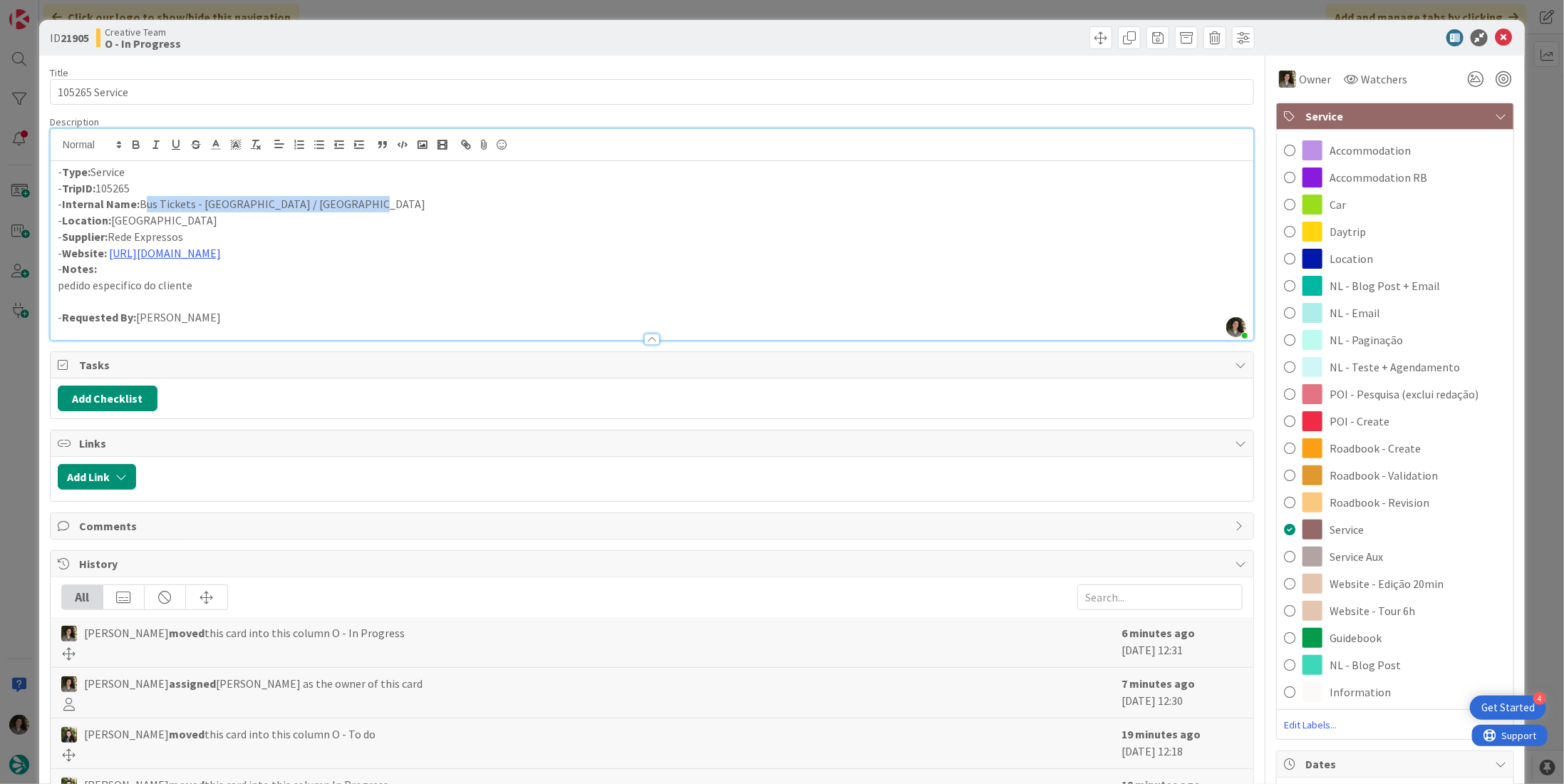
drag, startPoint x: 349, startPoint y: 204, endPoint x: 140, endPoint y: 202, distance: 209.0
click at [140, 202] on p "- Internal Name: Bus Tickets - São Martinho do Porto / Lisboa" at bounding box center [651, 204] width 1189 height 17
copy p "Bus Tickets - [GEOGRAPHIC_DATA] / [GEOGRAPHIC_DATA]"
click at [1495, 35] on icon at bounding box center [1504, 37] width 17 height 17
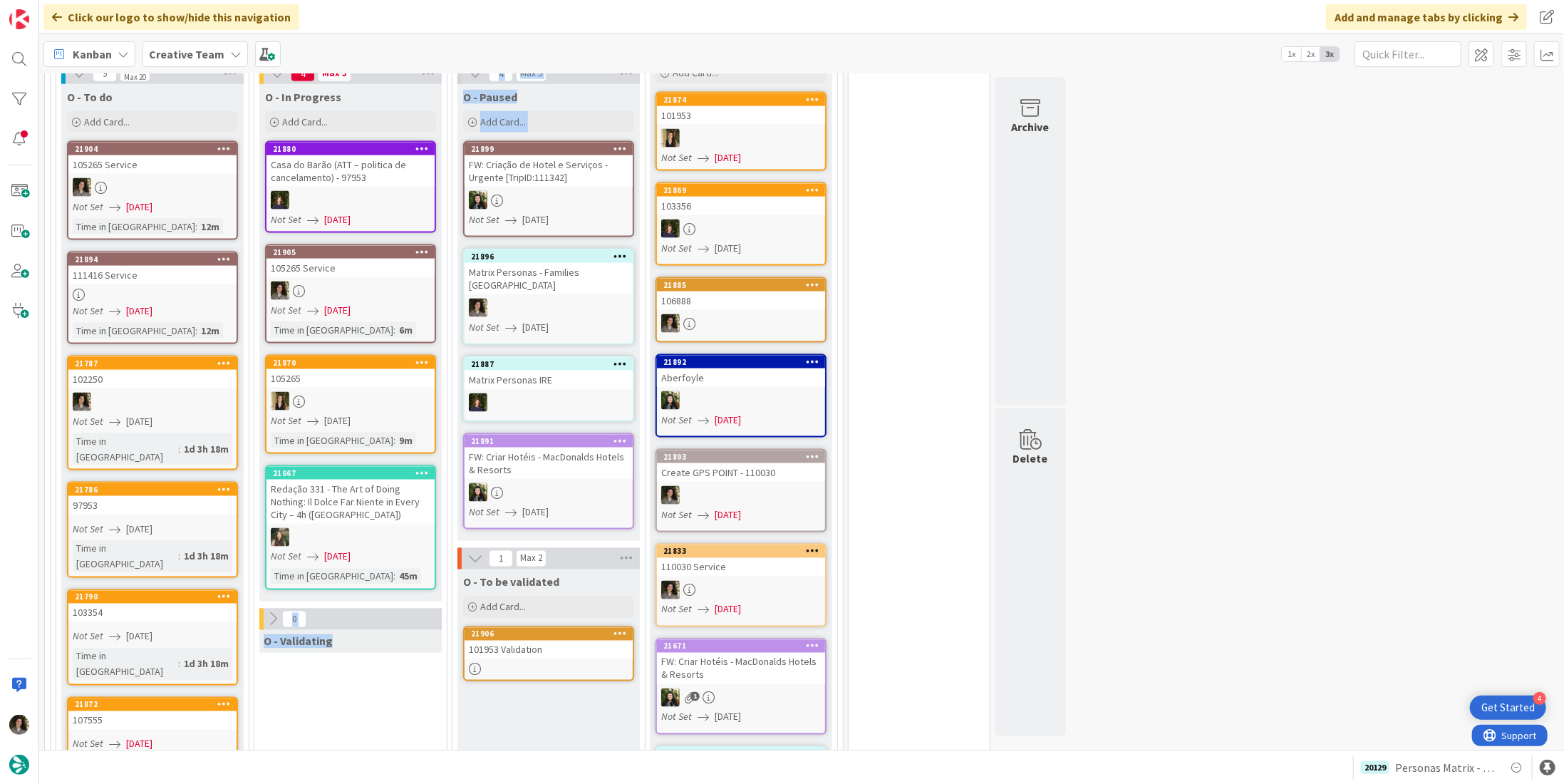
drag, startPoint x: 262, startPoint y: 289, endPoint x: 519, endPoint y: 234, distance: 262.8
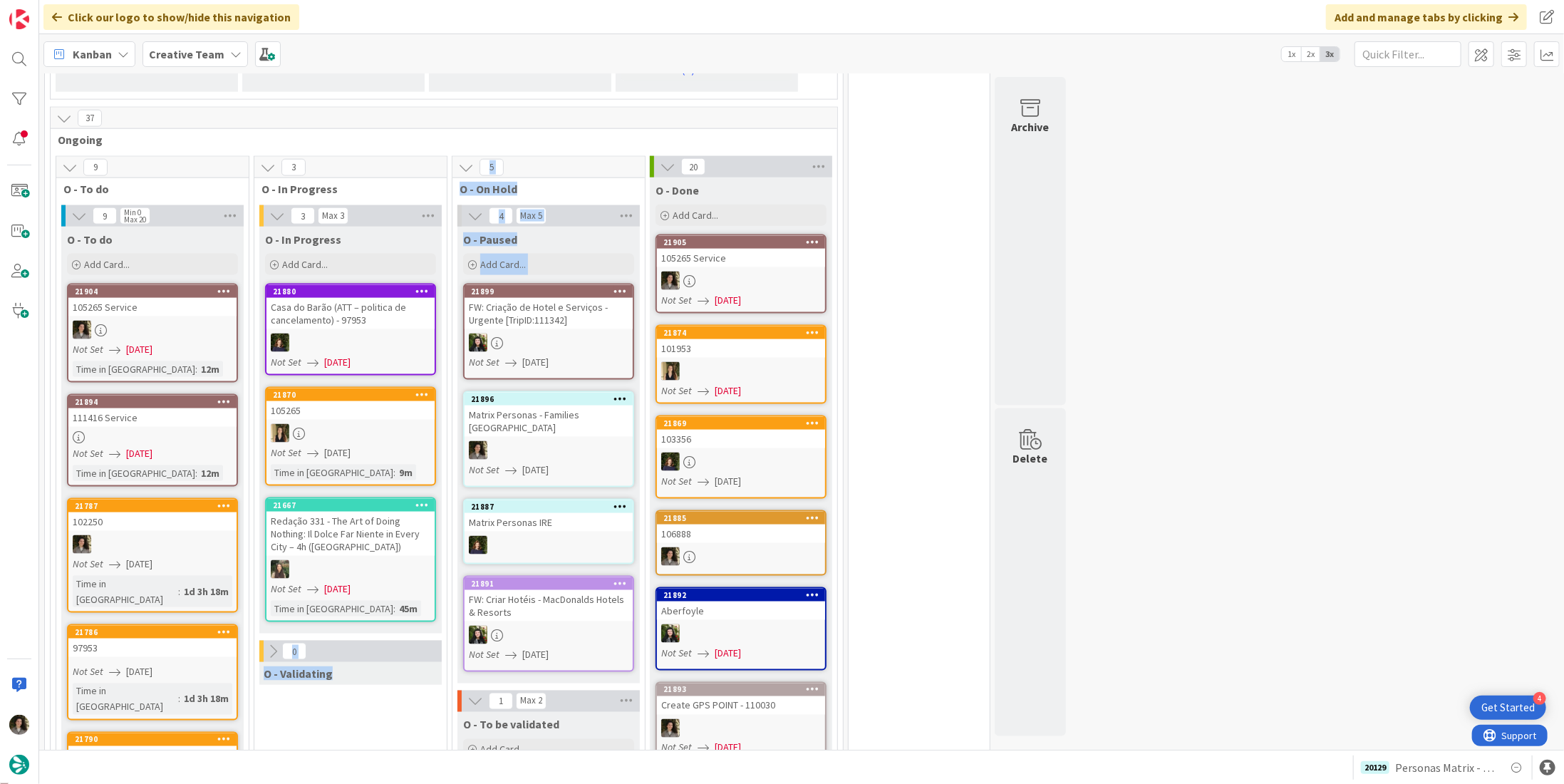
scroll to position [1206, 0]
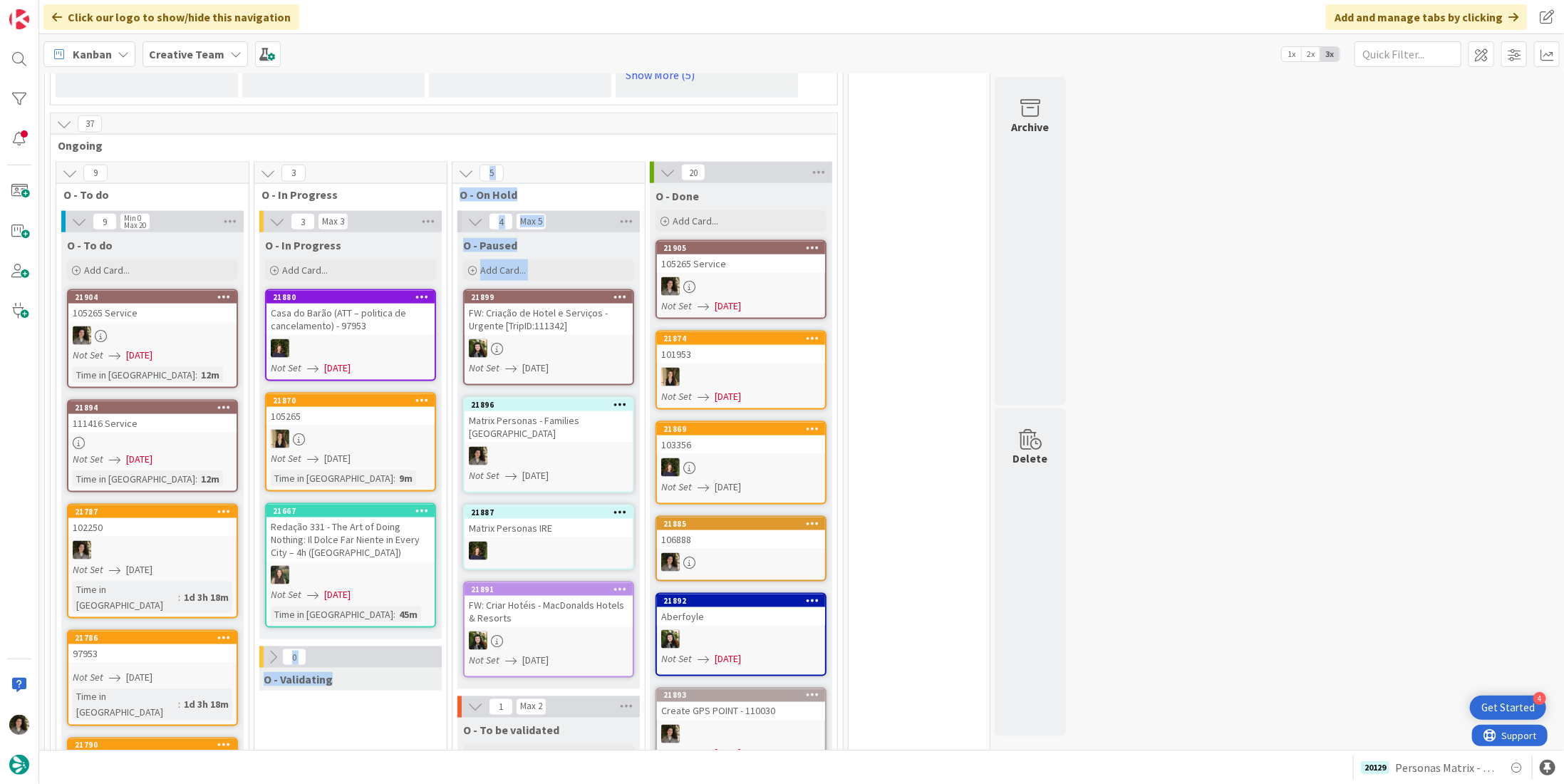
click at [783, 255] on div "105265 Service" at bounding box center [741, 264] width 168 height 19
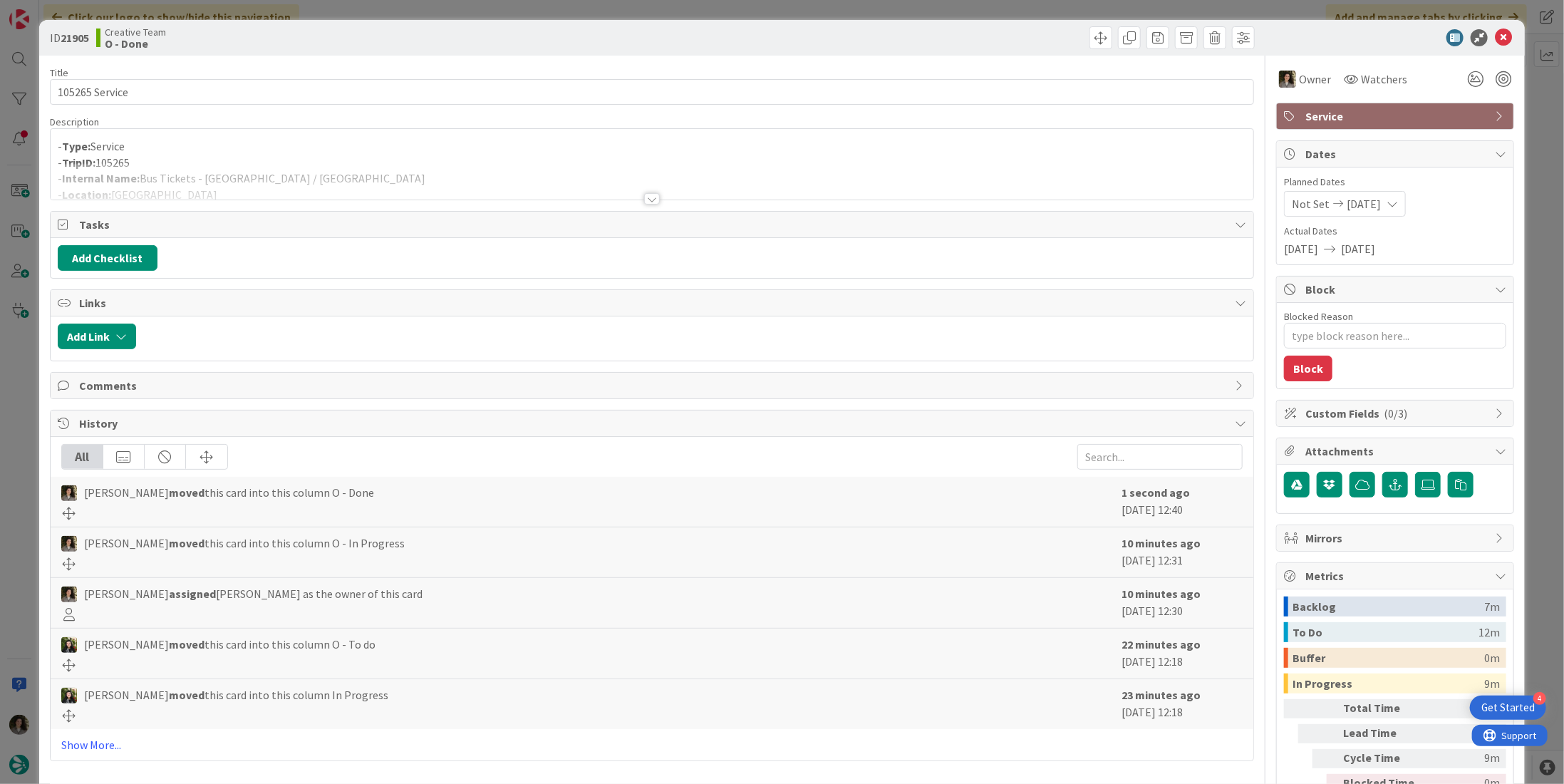
click at [1369, 108] on span "Service" at bounding box center [1397, 116] width 182 height 17
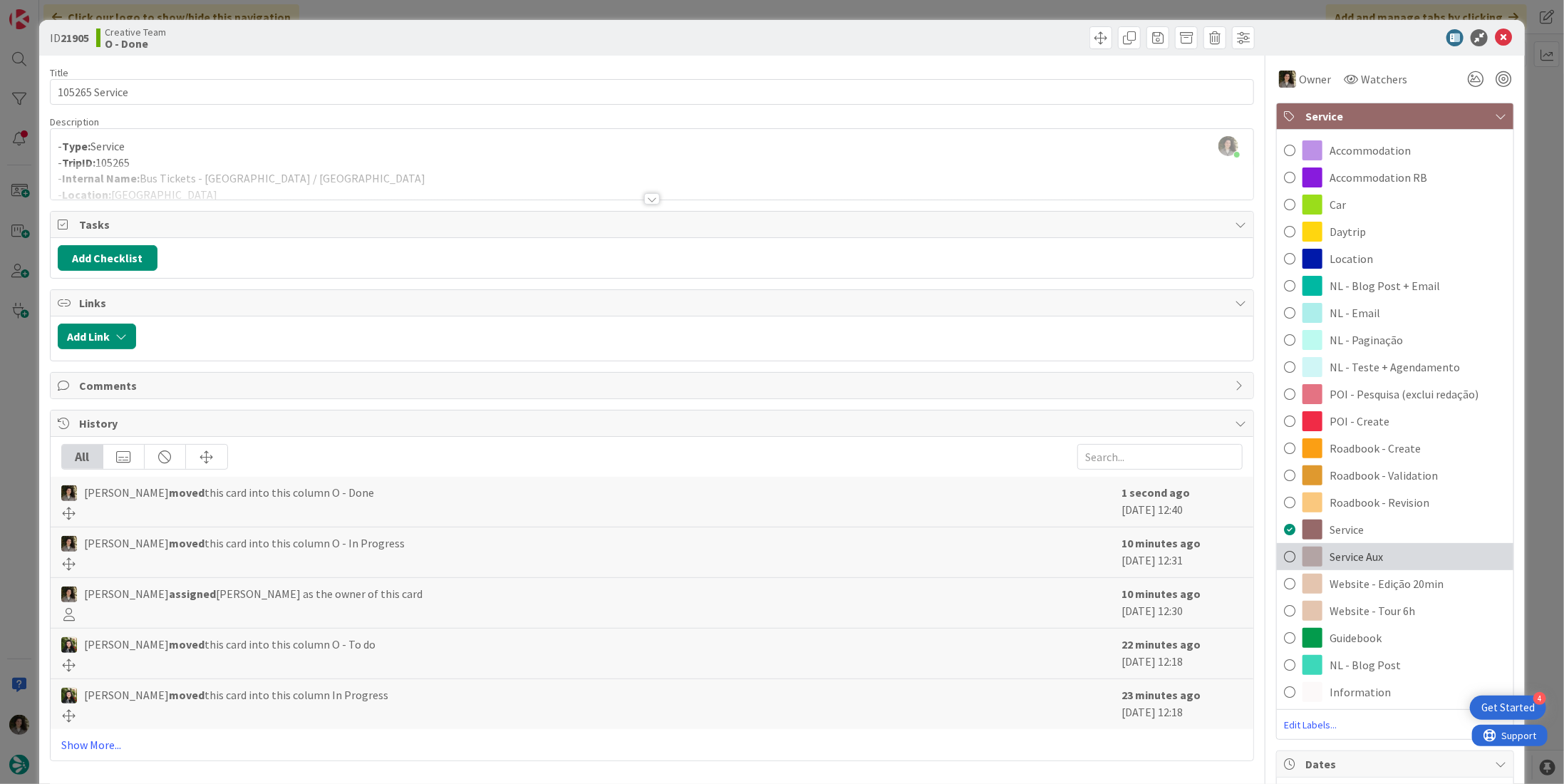
click at [1401, 558] on div "Service Aux" at bounding box center [1395, 555] width 237 height 27
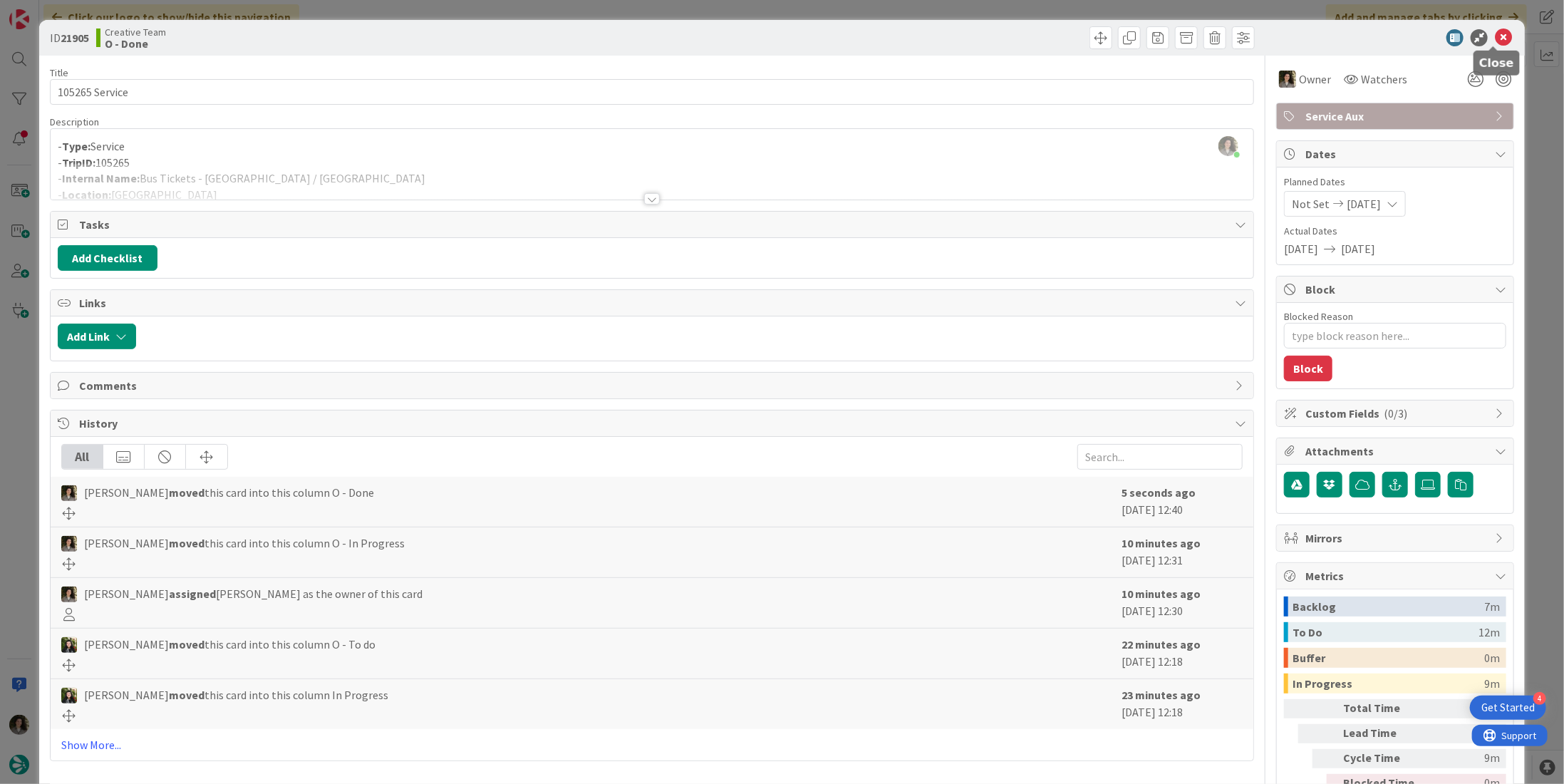
click at [1495, 41] on icon at bounding box center [1504, 37] width 17 height 17
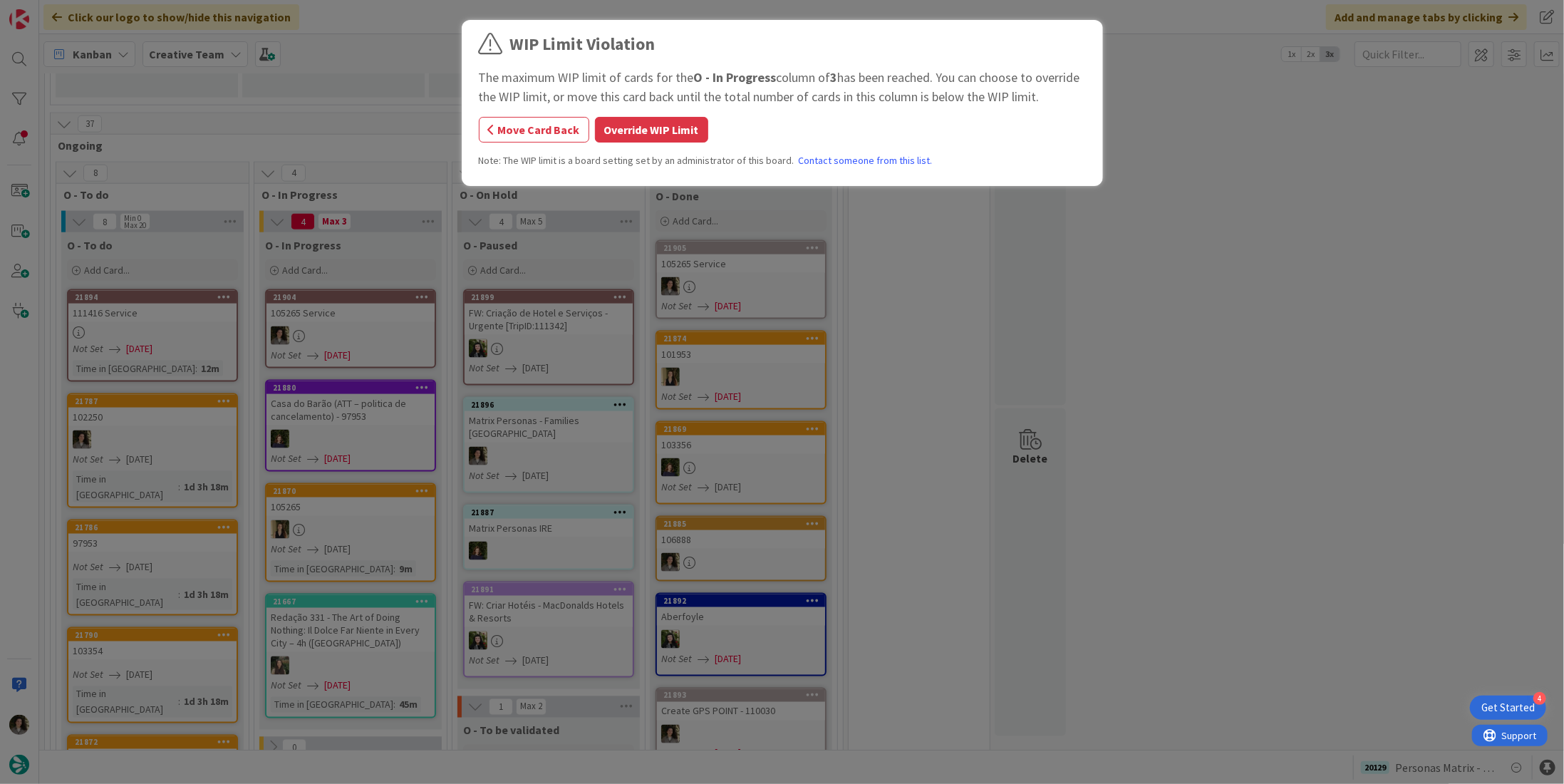
click at [166, 316] on div "WIP Limit Violation The maximum WIP limit of cards for the O - In Progress colu…" at bounding box center [782, 392] width 1564 height 784
drag, startPoint x: 669, startPoint y: 133, endPoint x: 565, endPoint y: 164, distance: 108.5
click at [668, 133] on button "Override WIP Limit" at bounding box center [651, 130] width 113 height 26
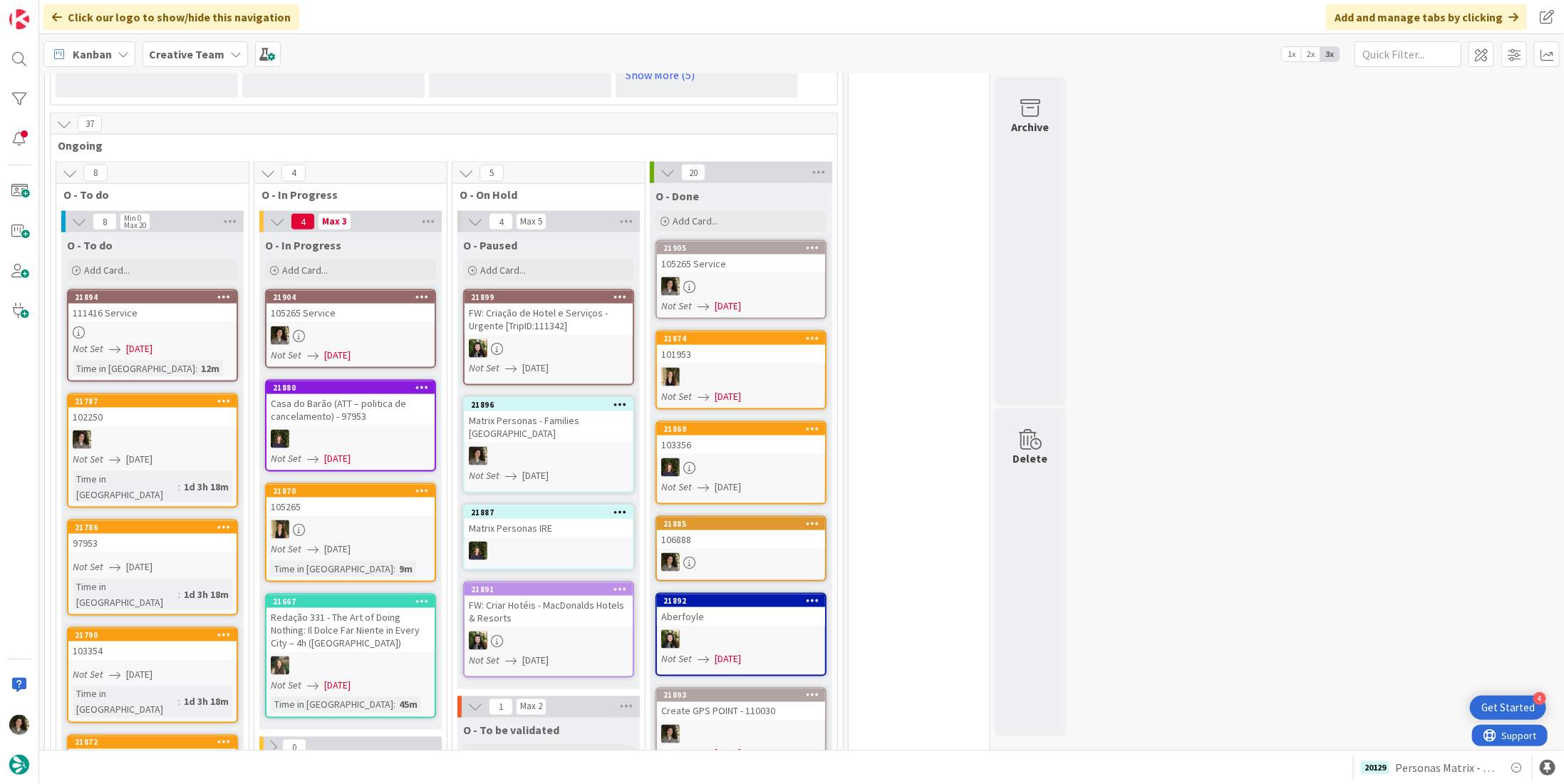
click at [134, 313] on div "111416 Service" at bounding box center [152, 313] width 168 height 19
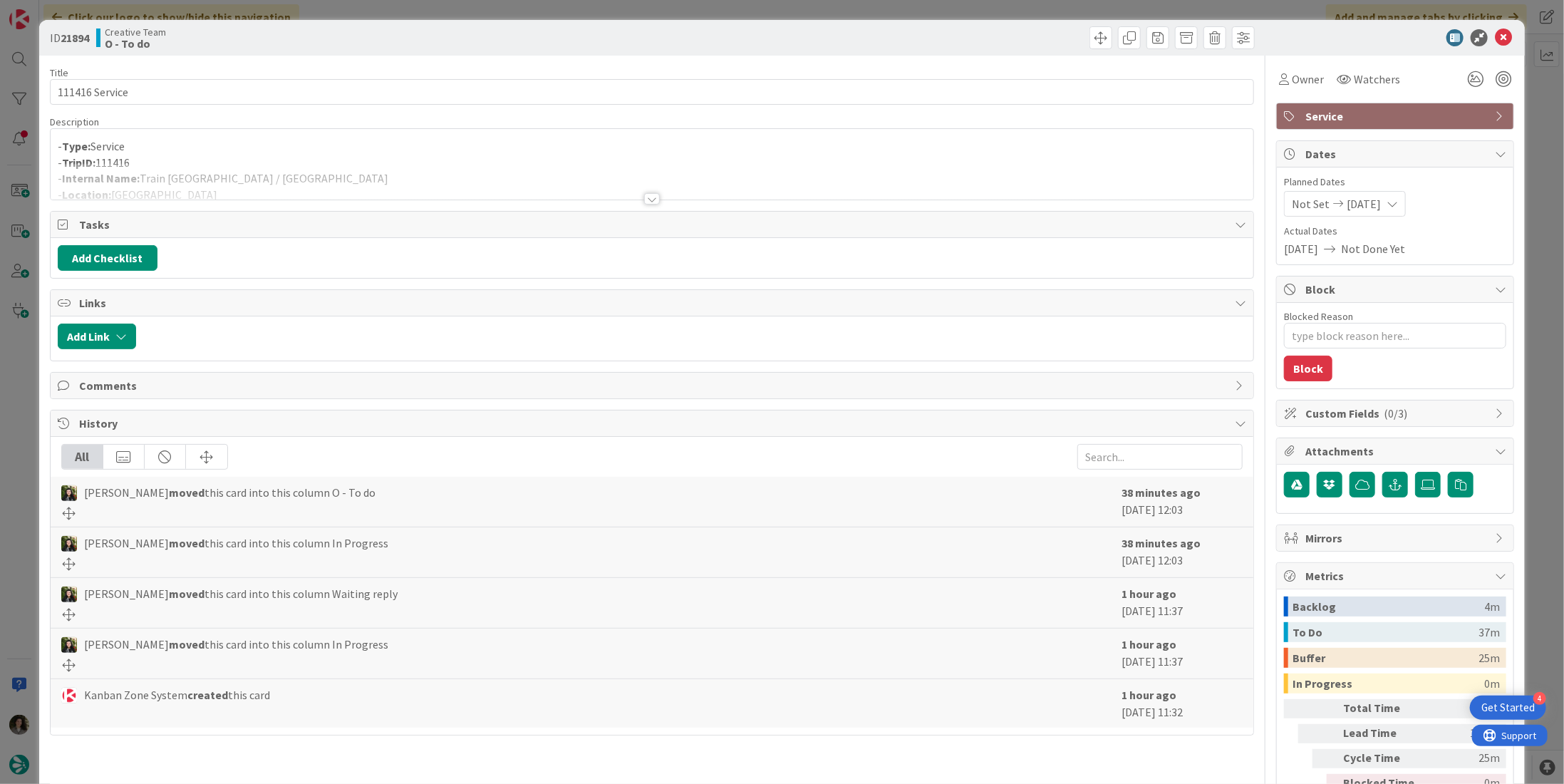
click at [770, 163] on div at bounding box center [651, 181] width 1203 height 36
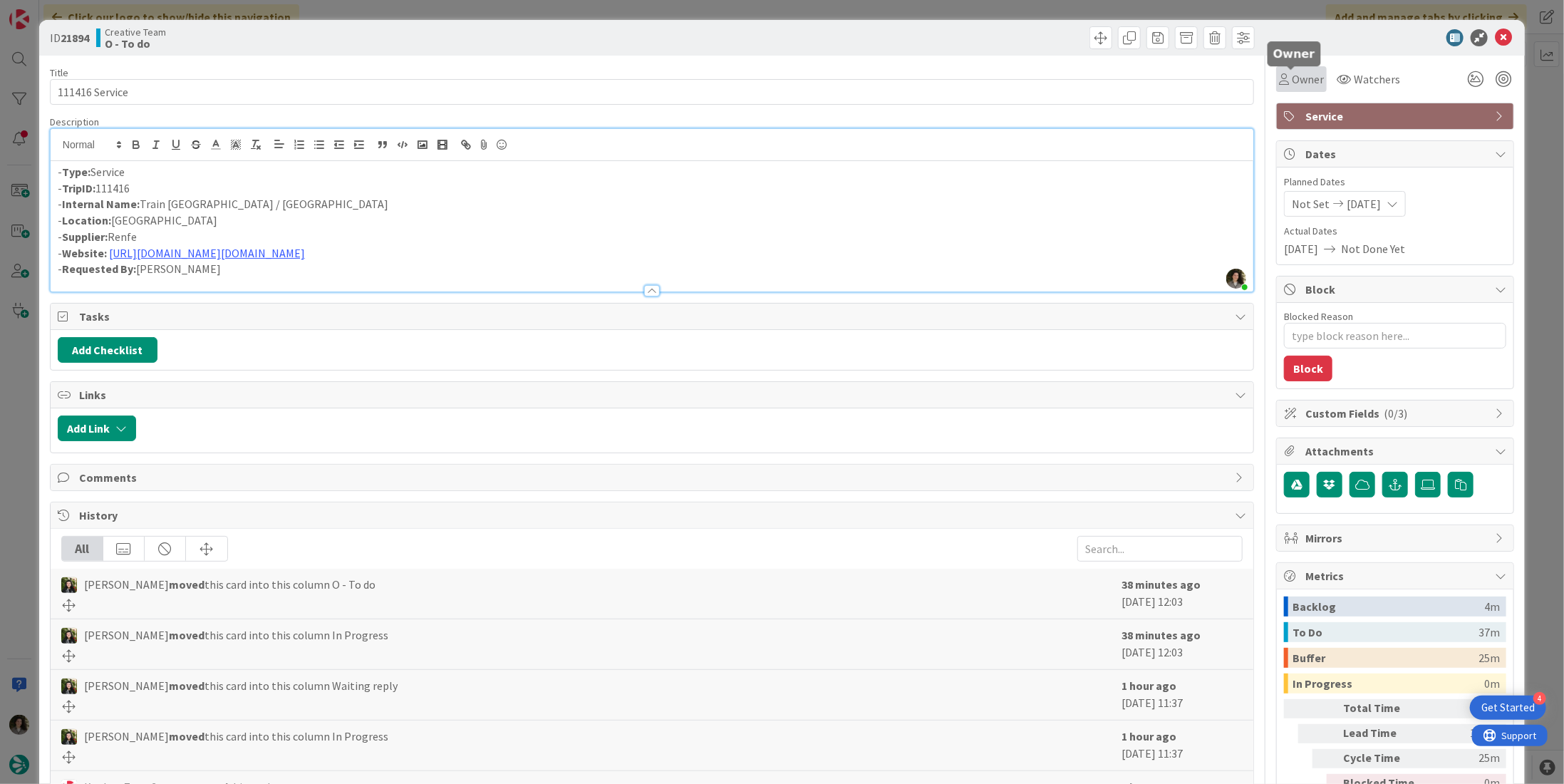
click at [1292, 76] on span "Owner" at bounding box center [1308, 79] width 33 height 17
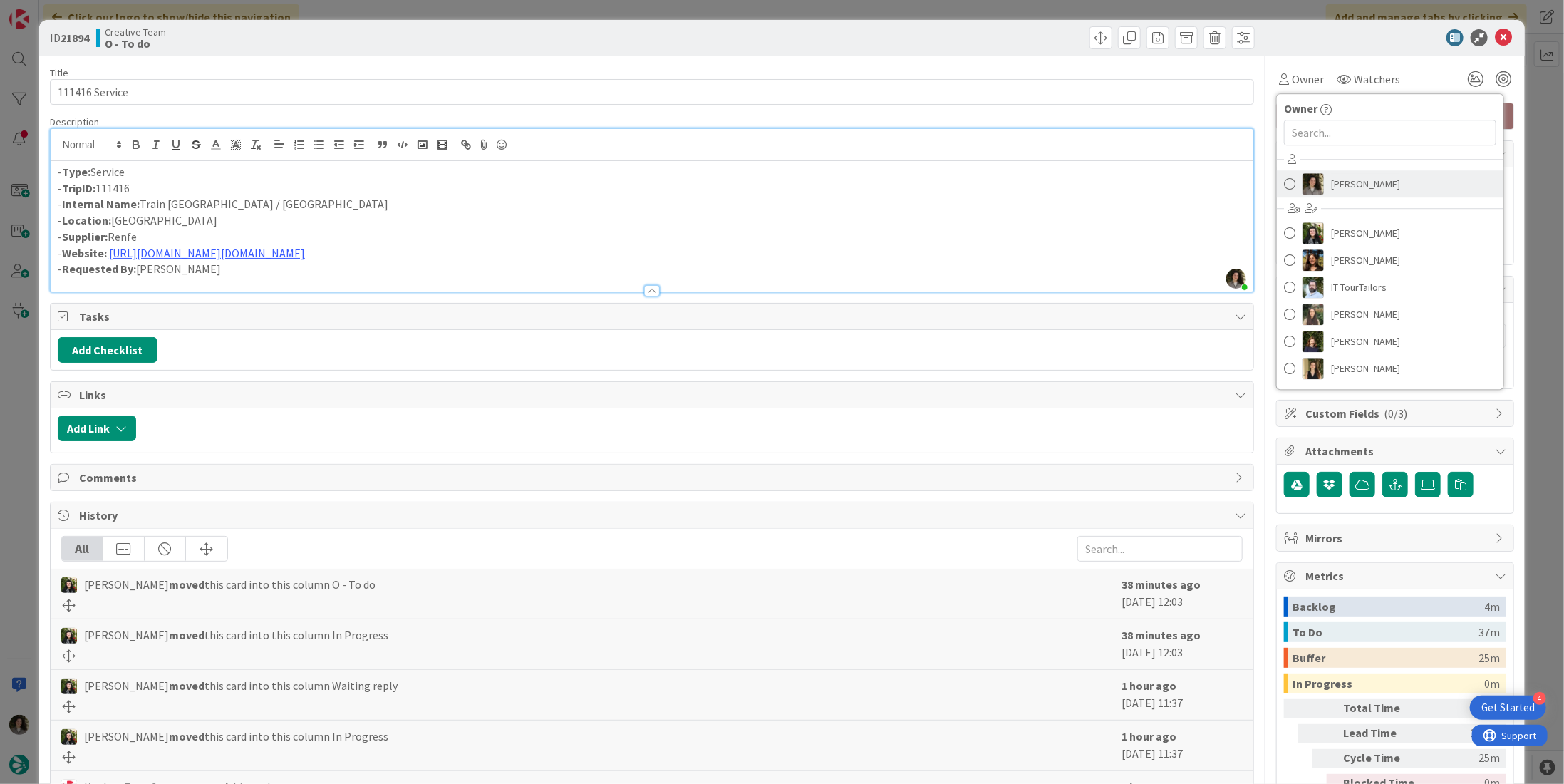
click at [1375, 176] on span "[PERSON_NAME]" at bounding box center [1366, 183] width 69 height 21
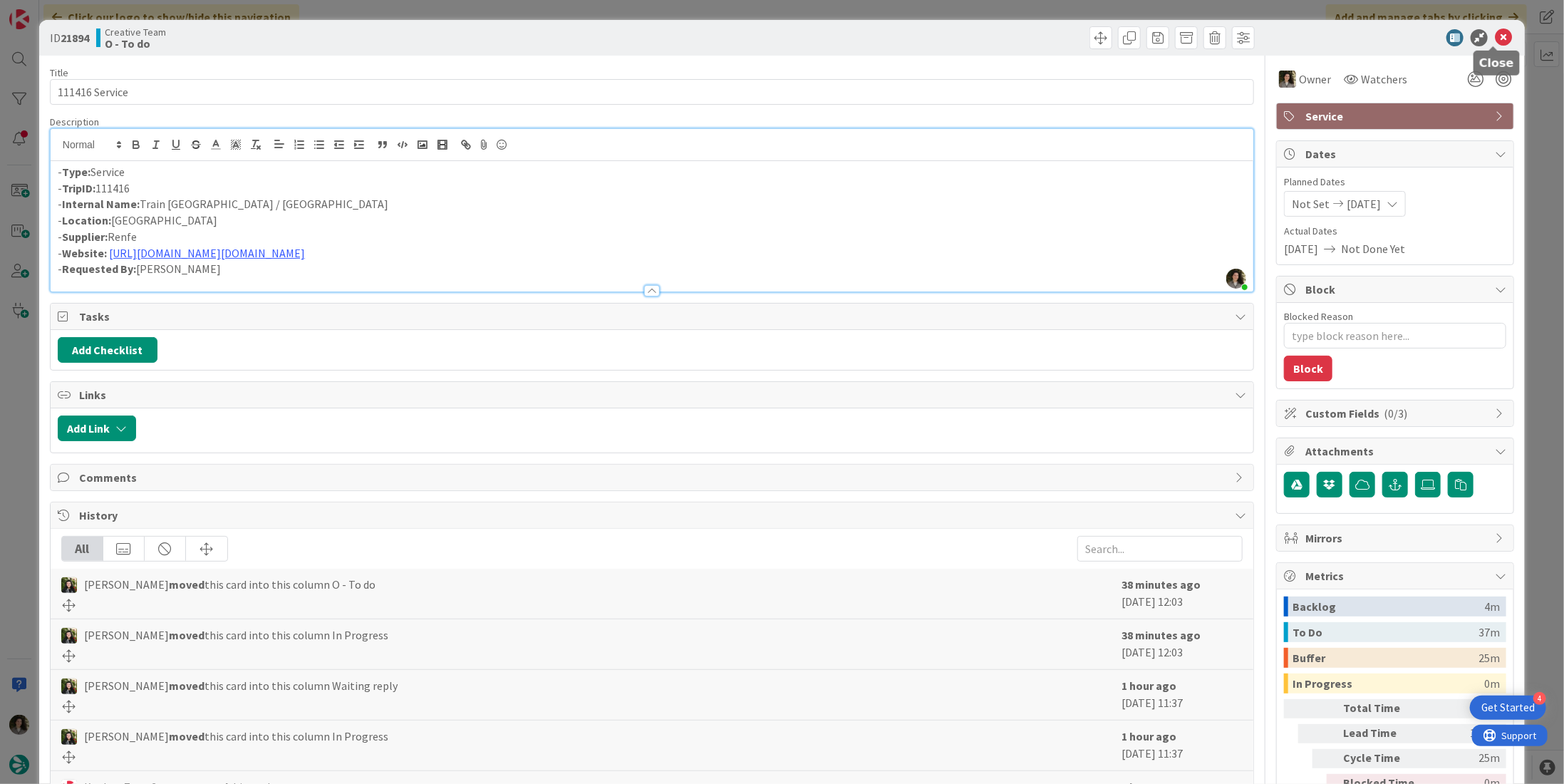
click at [1495, 33] on icon at bounding box center [1504, 37] width 17 height 17
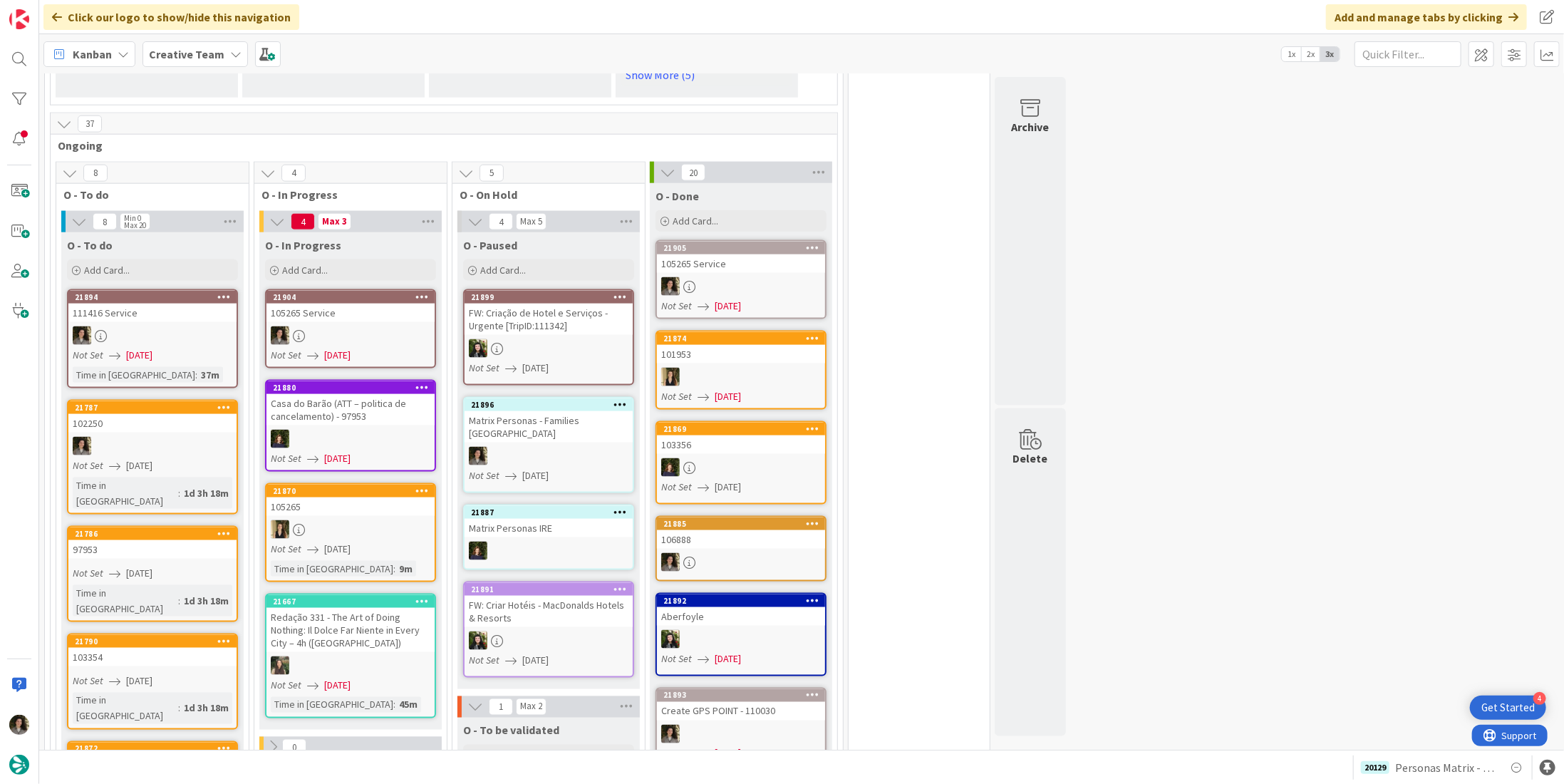
click at [363, 326] on div at bounding box center [350, 335] width 168 height 19
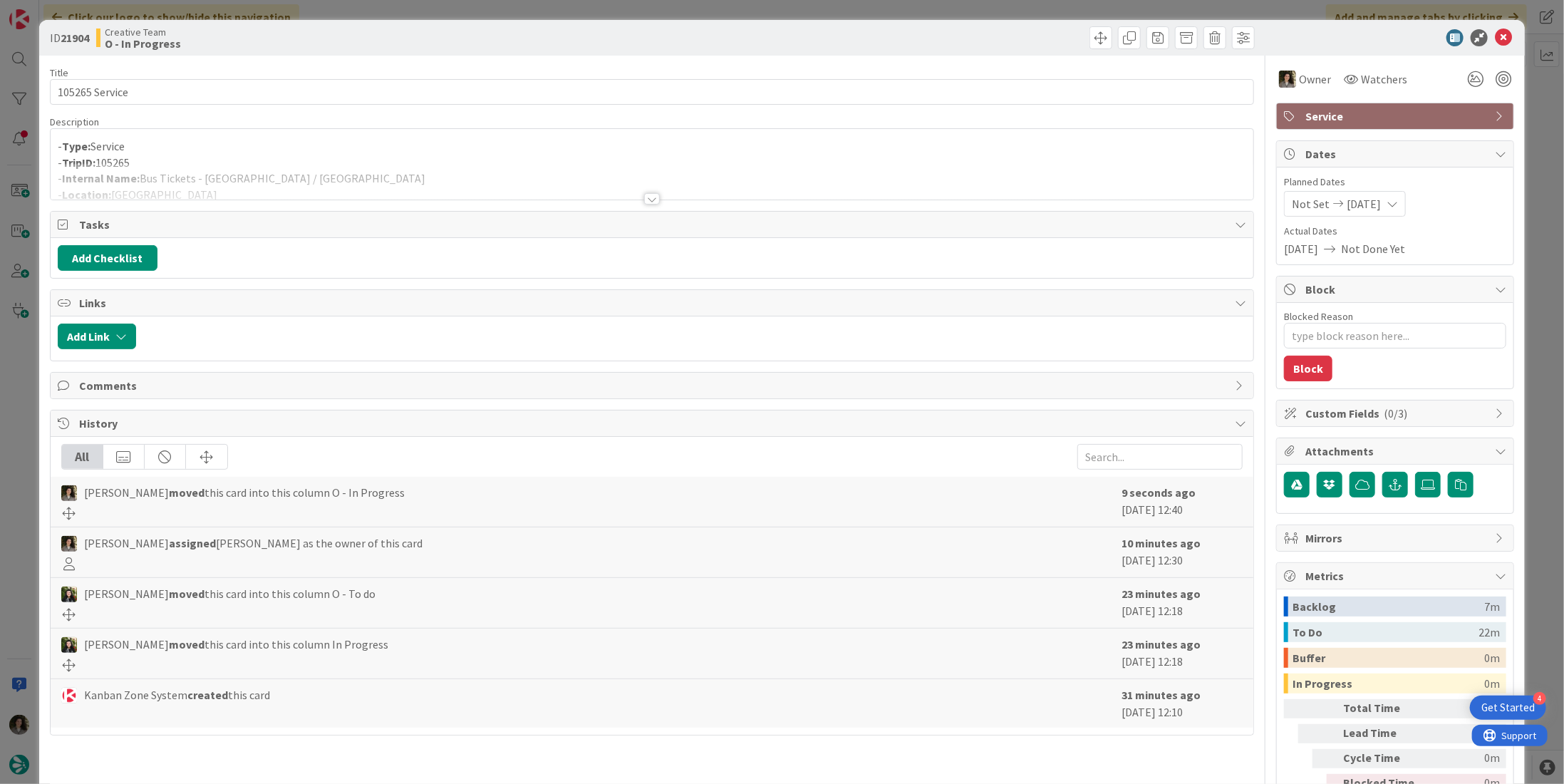
click at [465, 175] on div at bounding box center [651, 181] width 1203 height 36
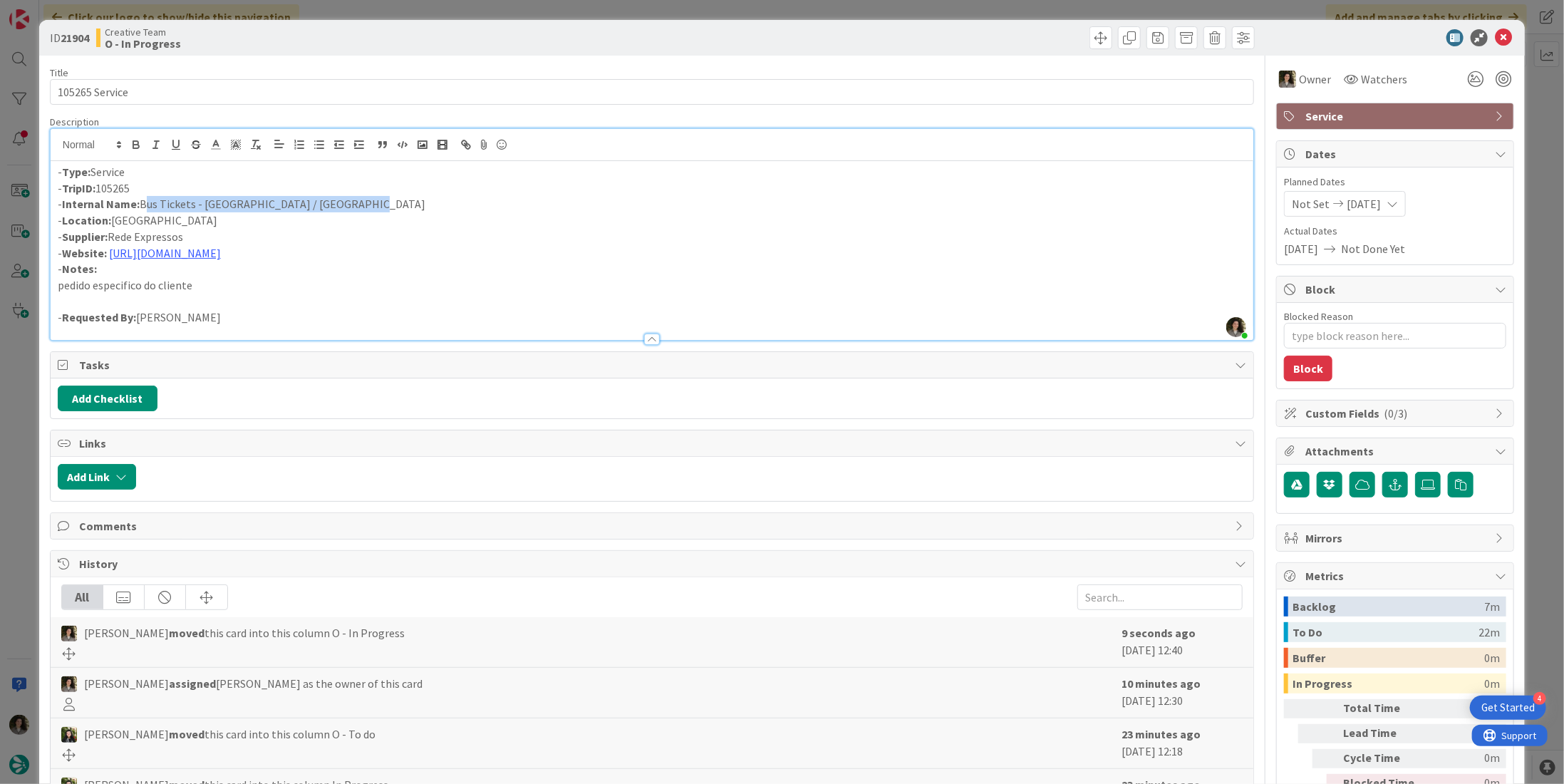
drag, startPoint x: 365, startPoint y: 203, endPoint x: 141, endPoint y: 203, distance: 224.0
click at [141, 203] on p "- Internal Name: Bus Tickets - Lisbon / São Martinho do Porto" at bounding box center [651, 204] width 1189 height 17
copy p "Bus Tickets - Lisbon / São Martinho do Porto"
click at [1496, 38] on icon at bounding box center [1504, 37] width 17 height 17
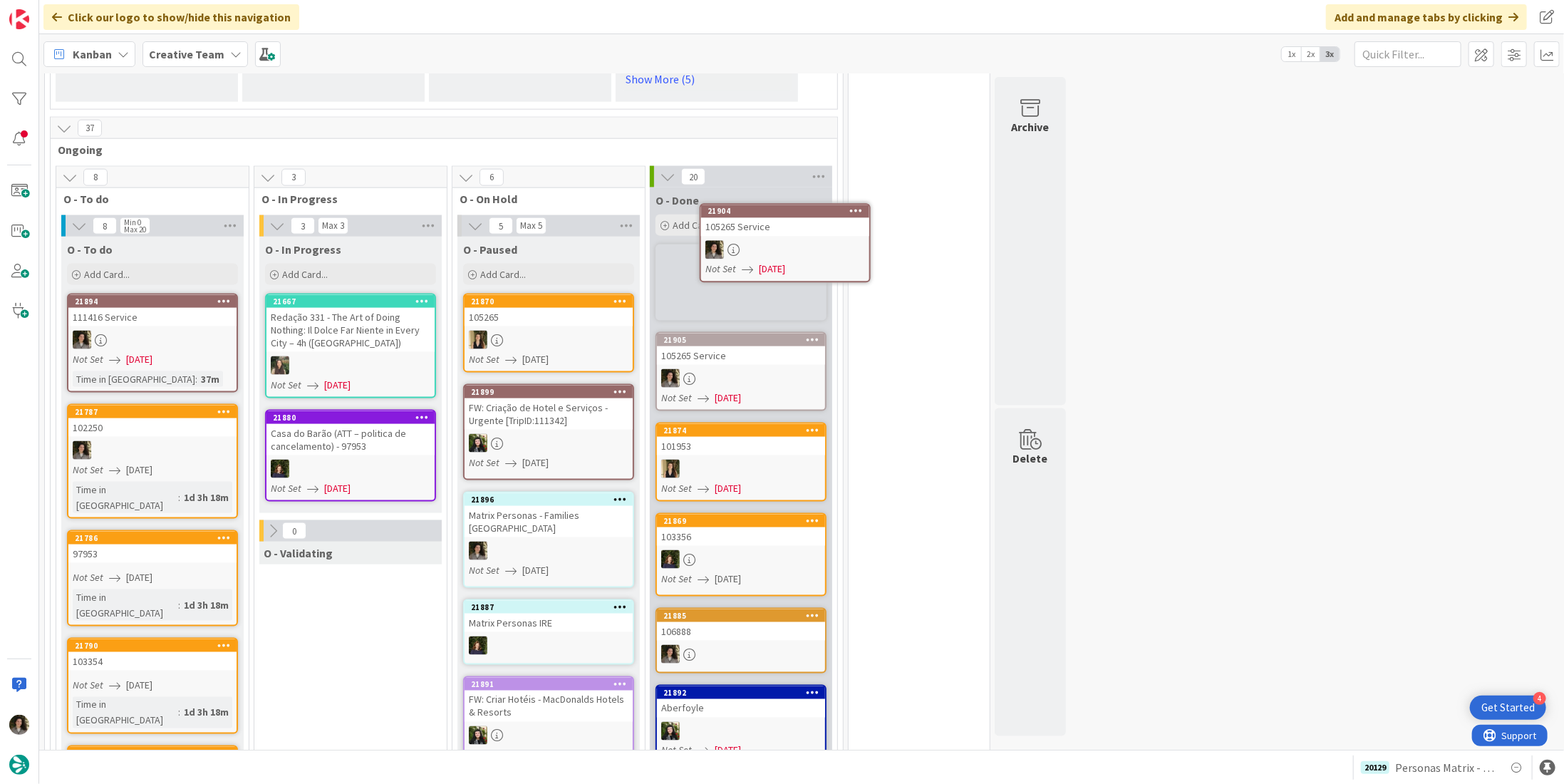
scroll to position [1200, 0]
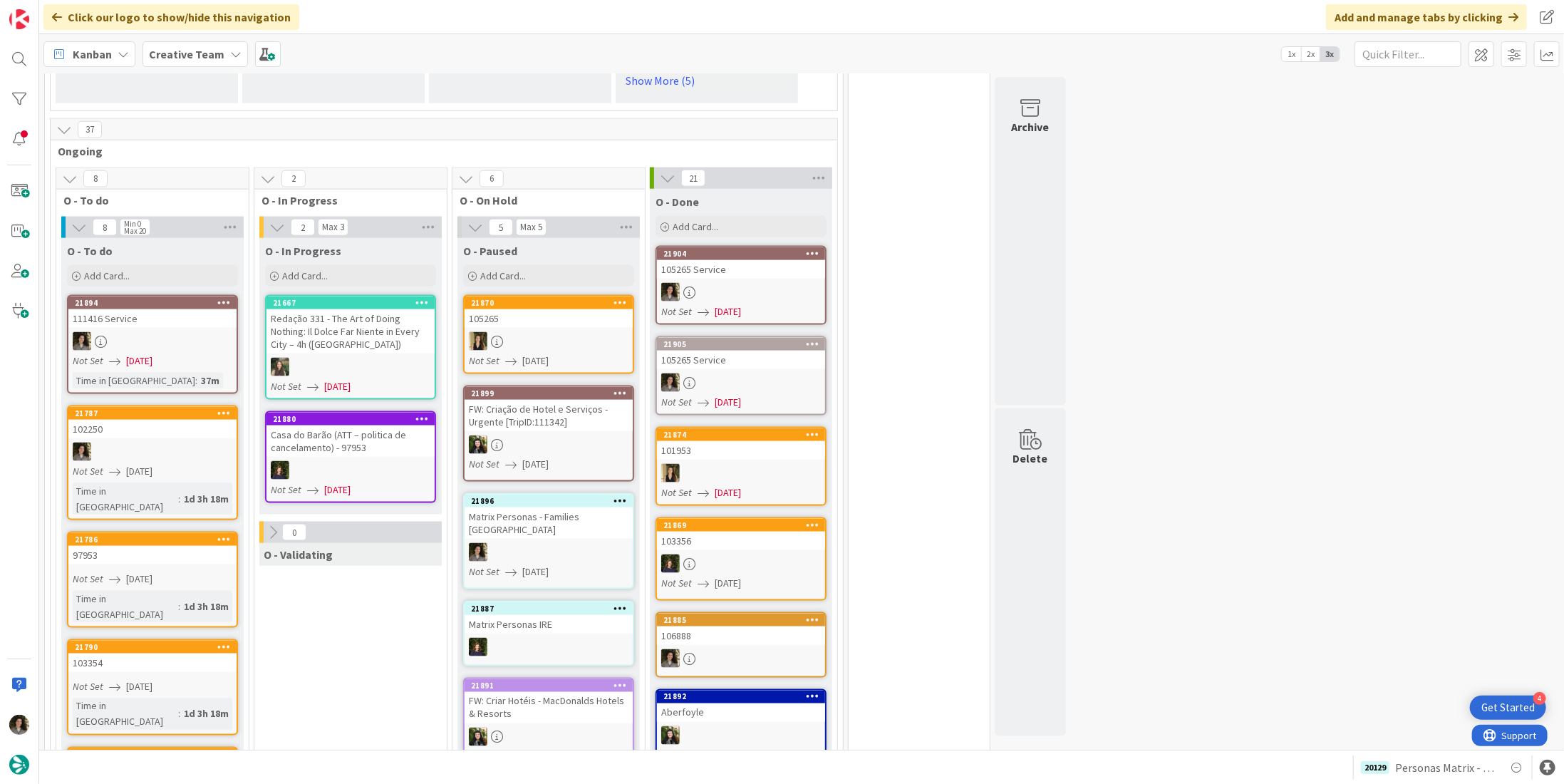
click at [714, 282] on div at bounding box center [741, 292] width 168 height 19
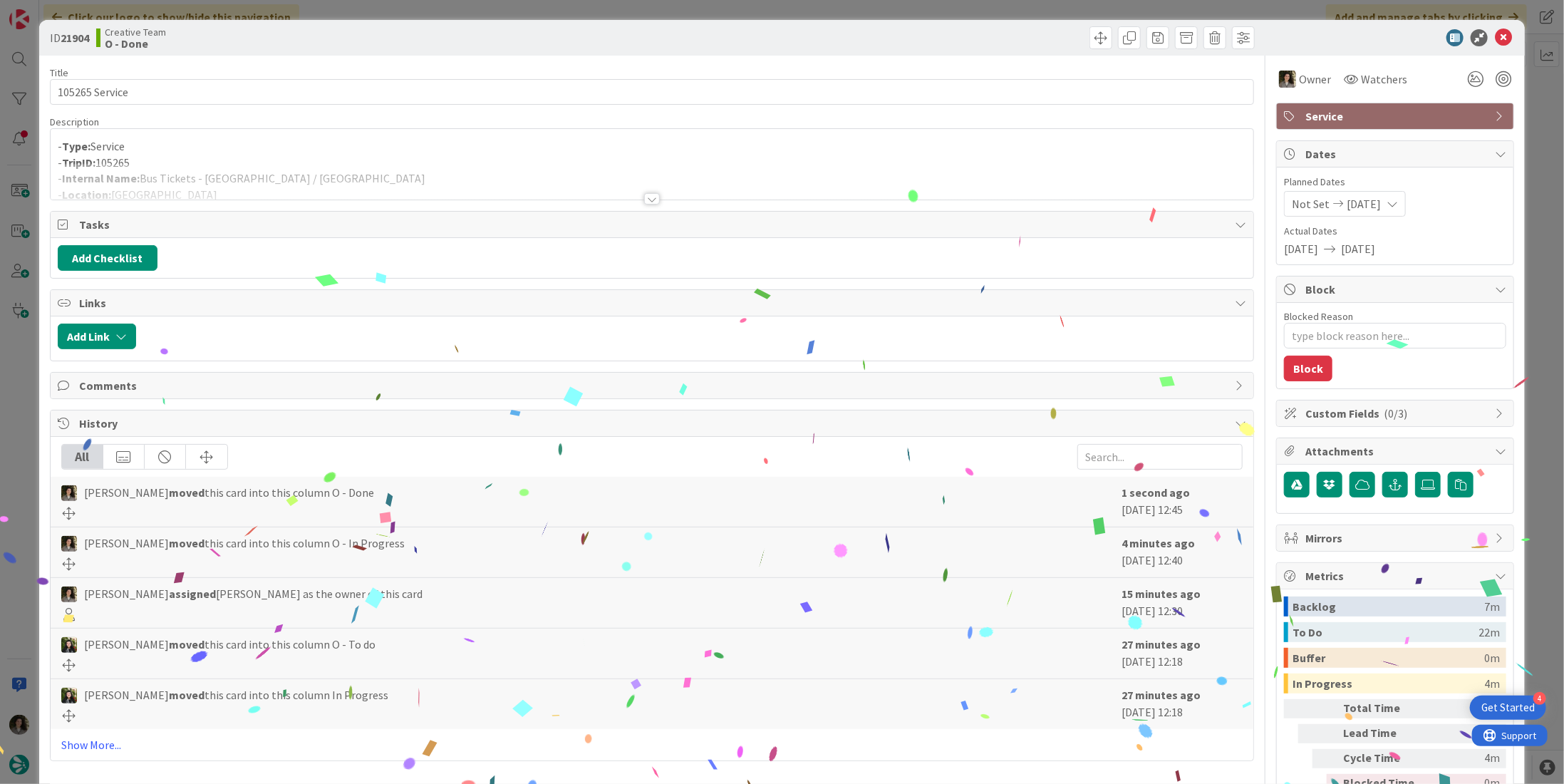
click at [1434, 109] on span "Service" at bounding box center [1397, 116] width 182 height 17
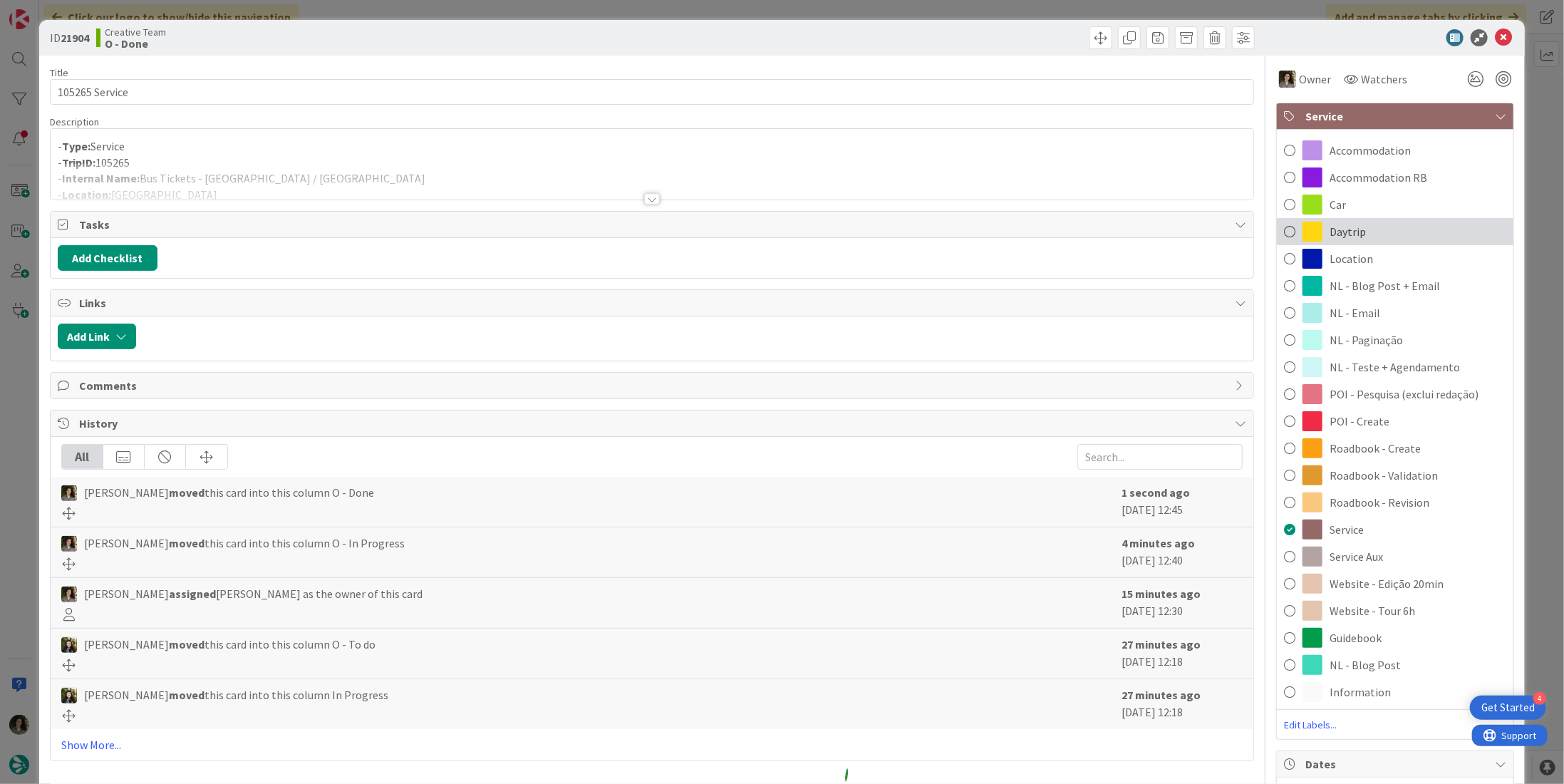
drag, startPoint x: 1362, startPoint y: 232, endPoint x: 1365, endPoint y: 225, distance: 7.6
click at [1362, 230] on div "Daytrip" at bounding box center [1395, 231] width 237 height 27
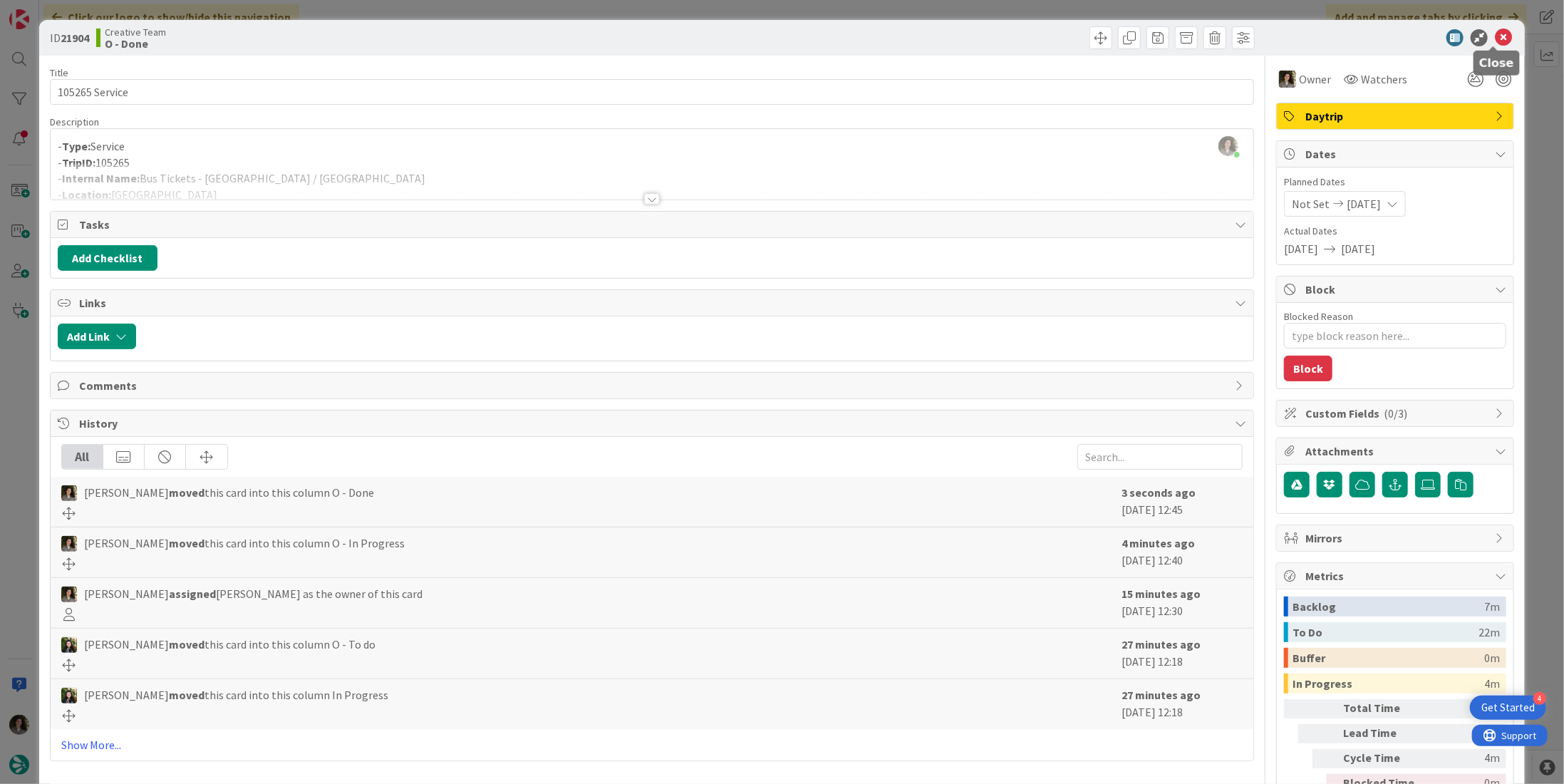
click at [1497, 35] on icon at bounding box center [1504, 37] width 17 height 17
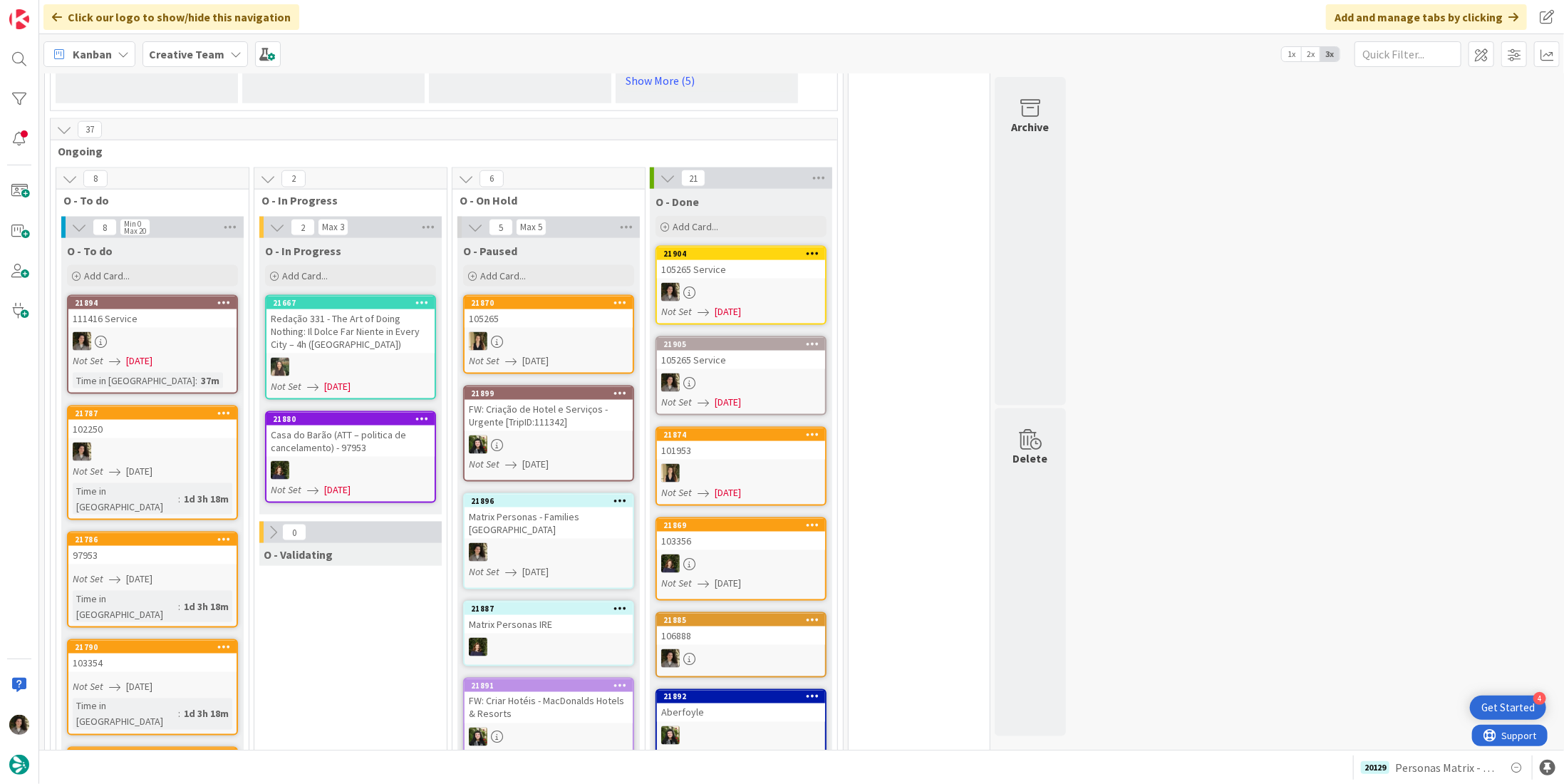
click at [705, 373] on div at bounding box center [741, 383] width 168 height 19
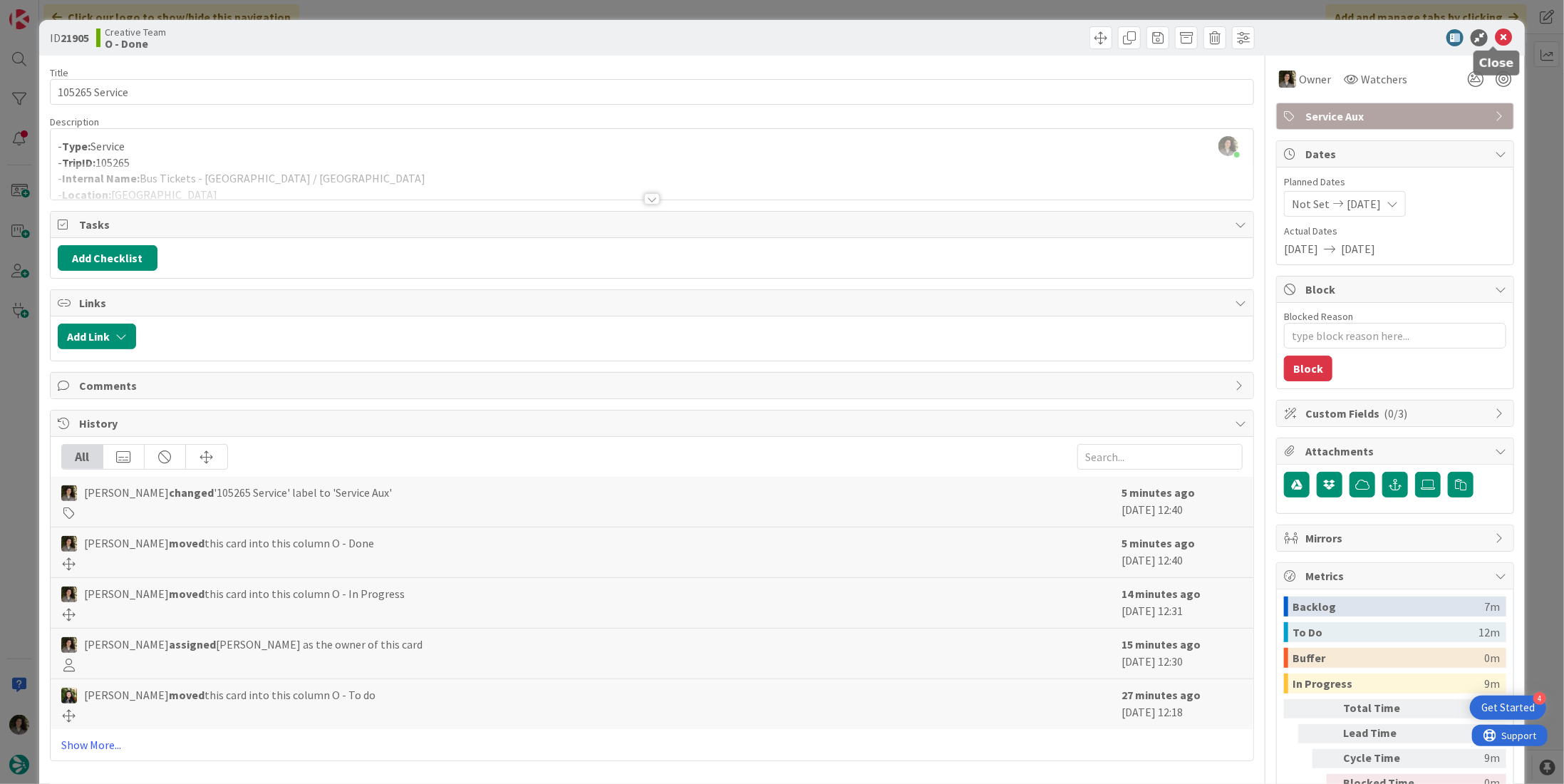
click at [1495, 35] on icon at bounding box center [1504, 37] width 17 height 17
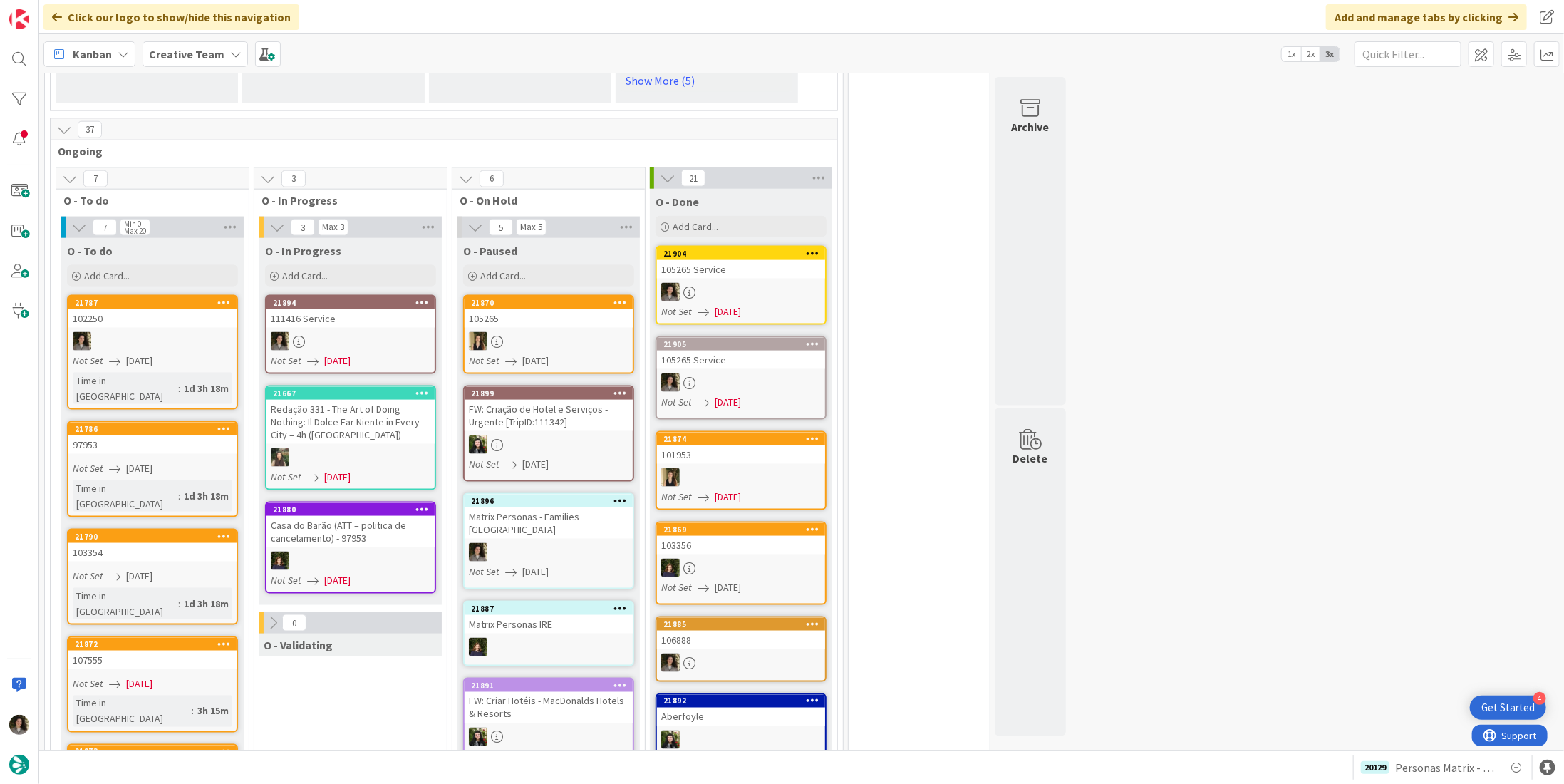
click at [742, 356] on div "105265 Service" at bounding box center [741, 359] width 168 height 19
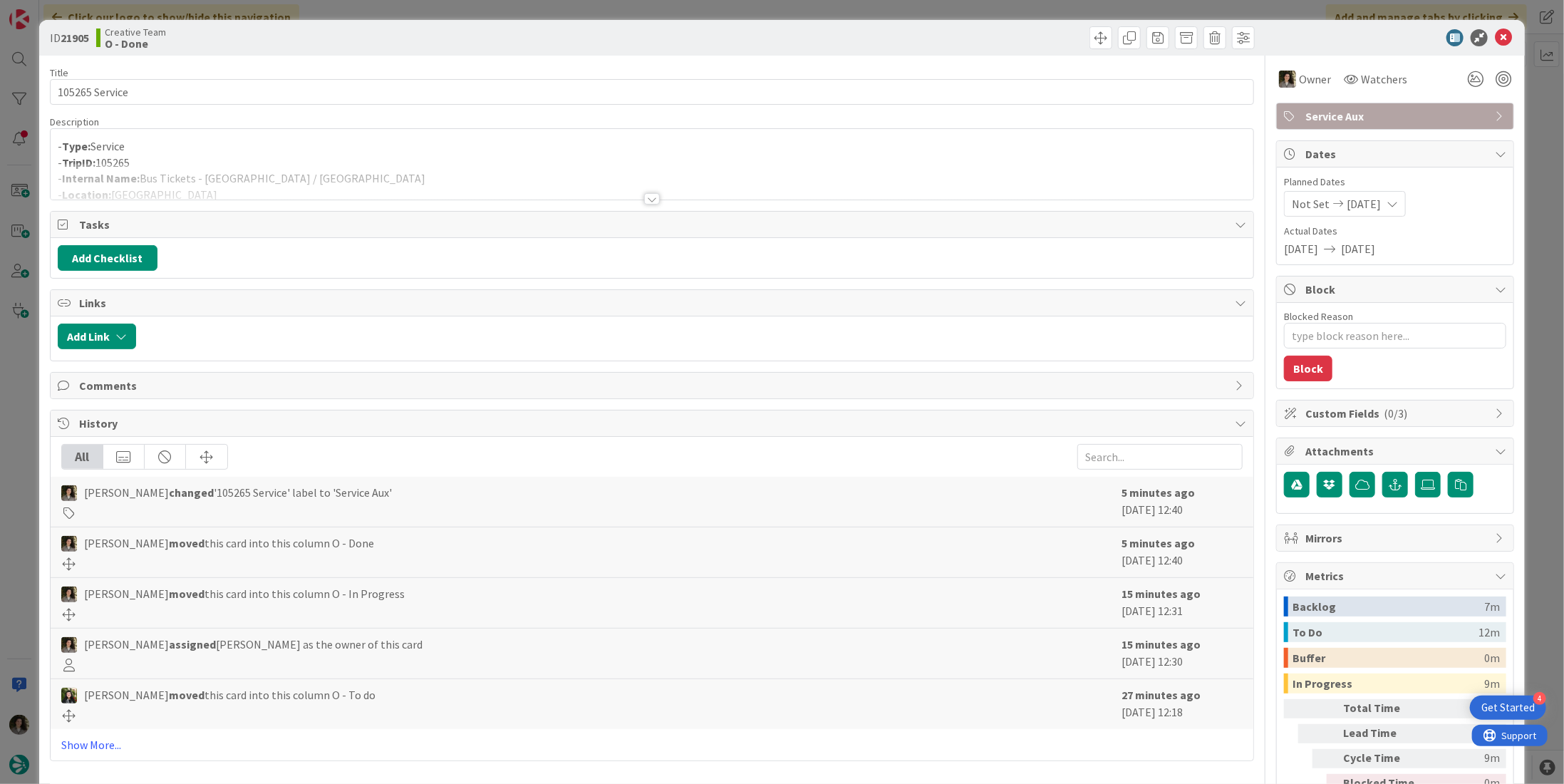
type textarea "x"
click at [329, 138] on p "- Type: Service" at bounding box center [651, 147] width 1189 height 17
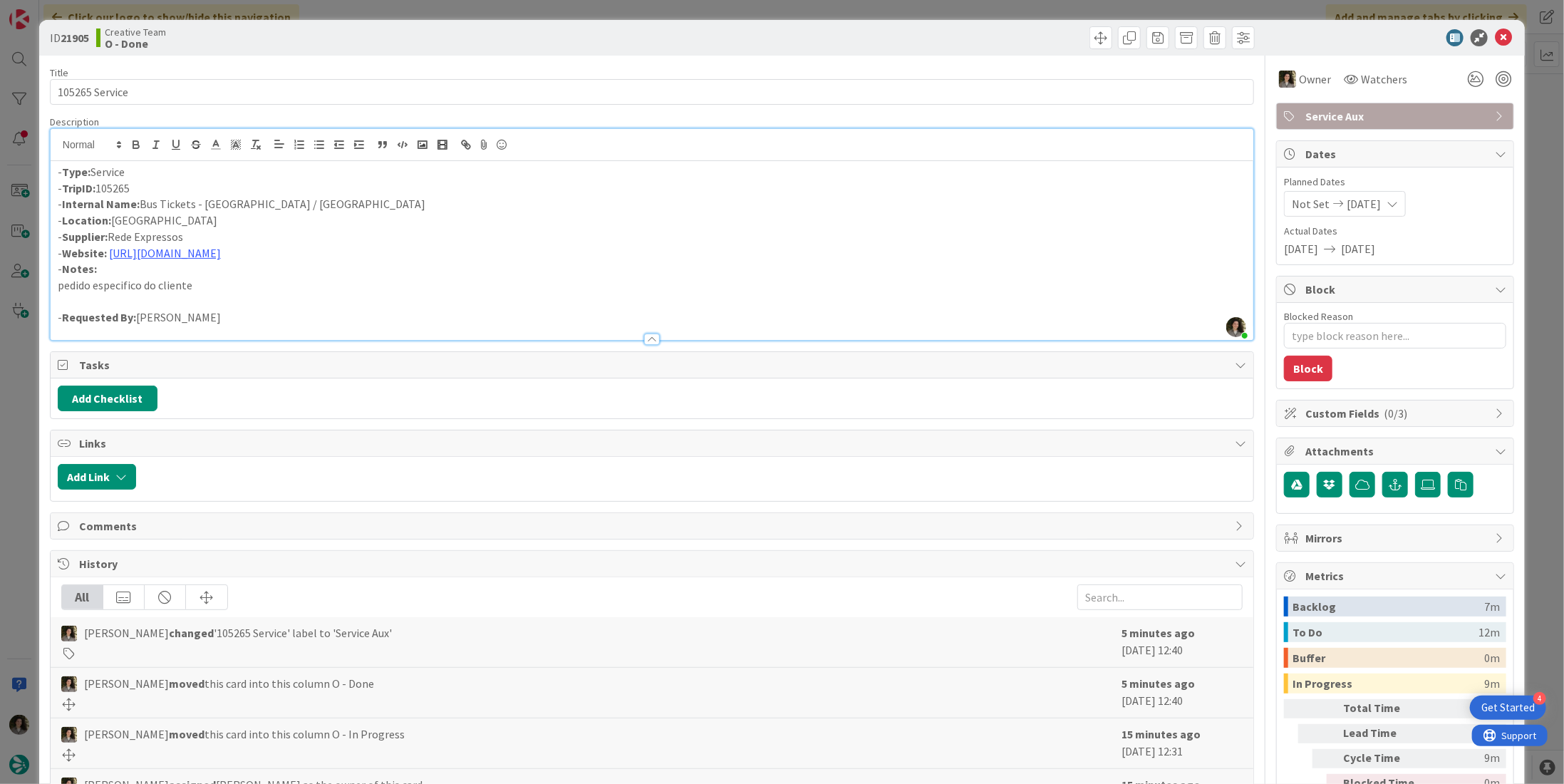
scroll to position [1200, 0]
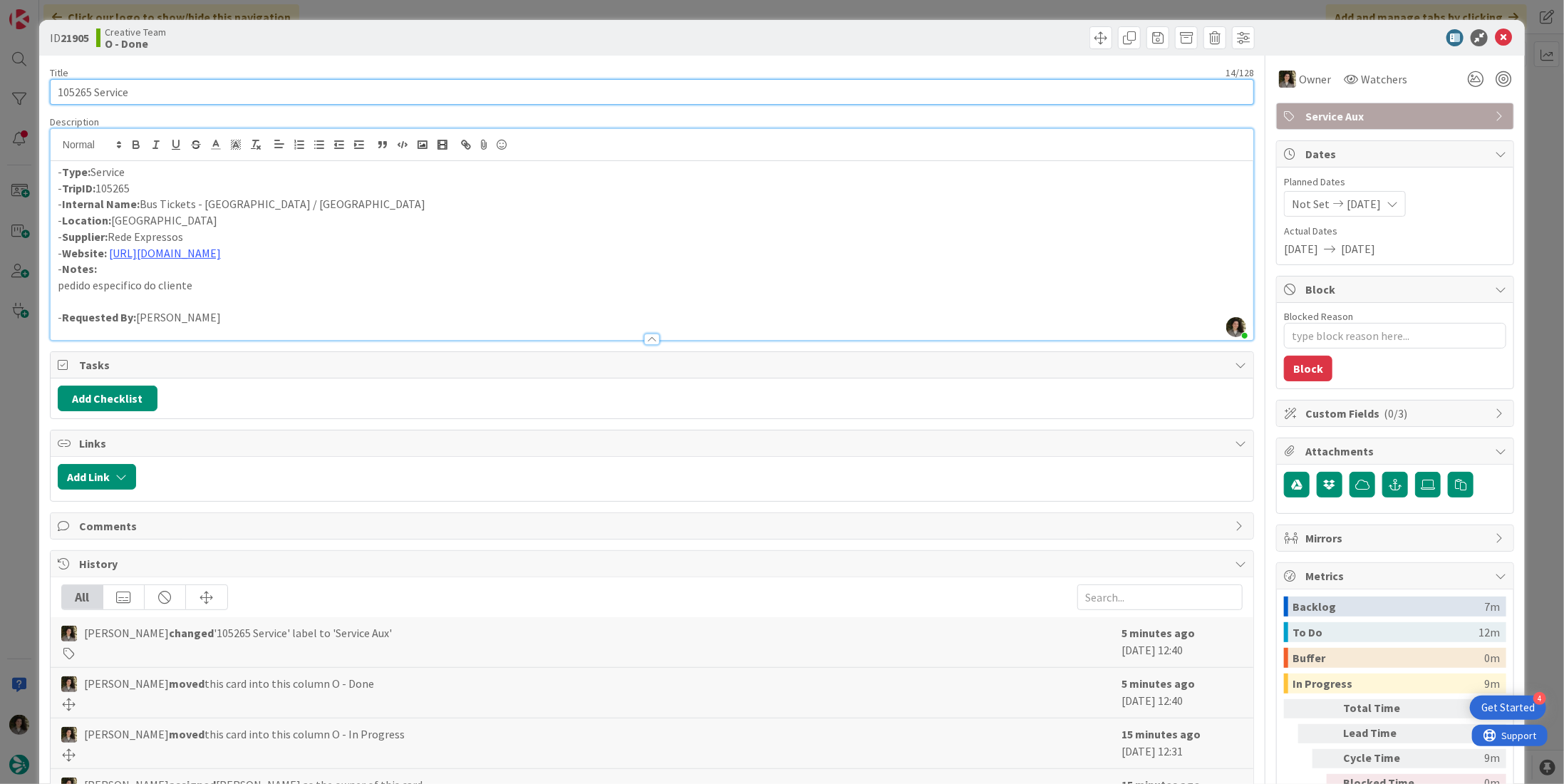
click at [161, 79] on input "105265 Service" at bounding box center [652, 92] width 1204 height 26
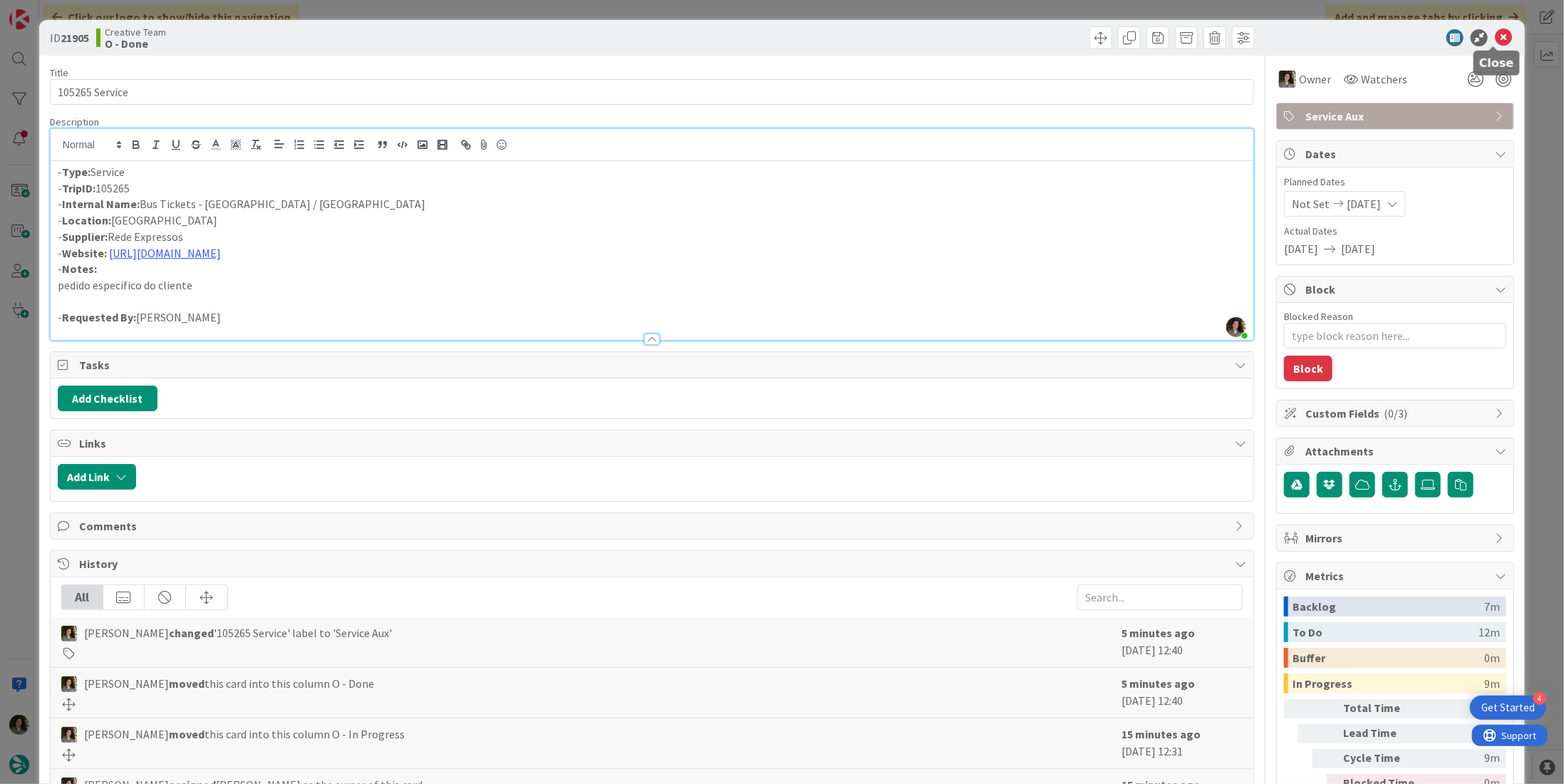
drag, startPoint x: 1494, startPoint y: 34, endPoint x: 1487, endPoint y: 35, distance: 7.1
click at [1495, 34] on icon at bounding box center [1504, 37] width 17 height 17
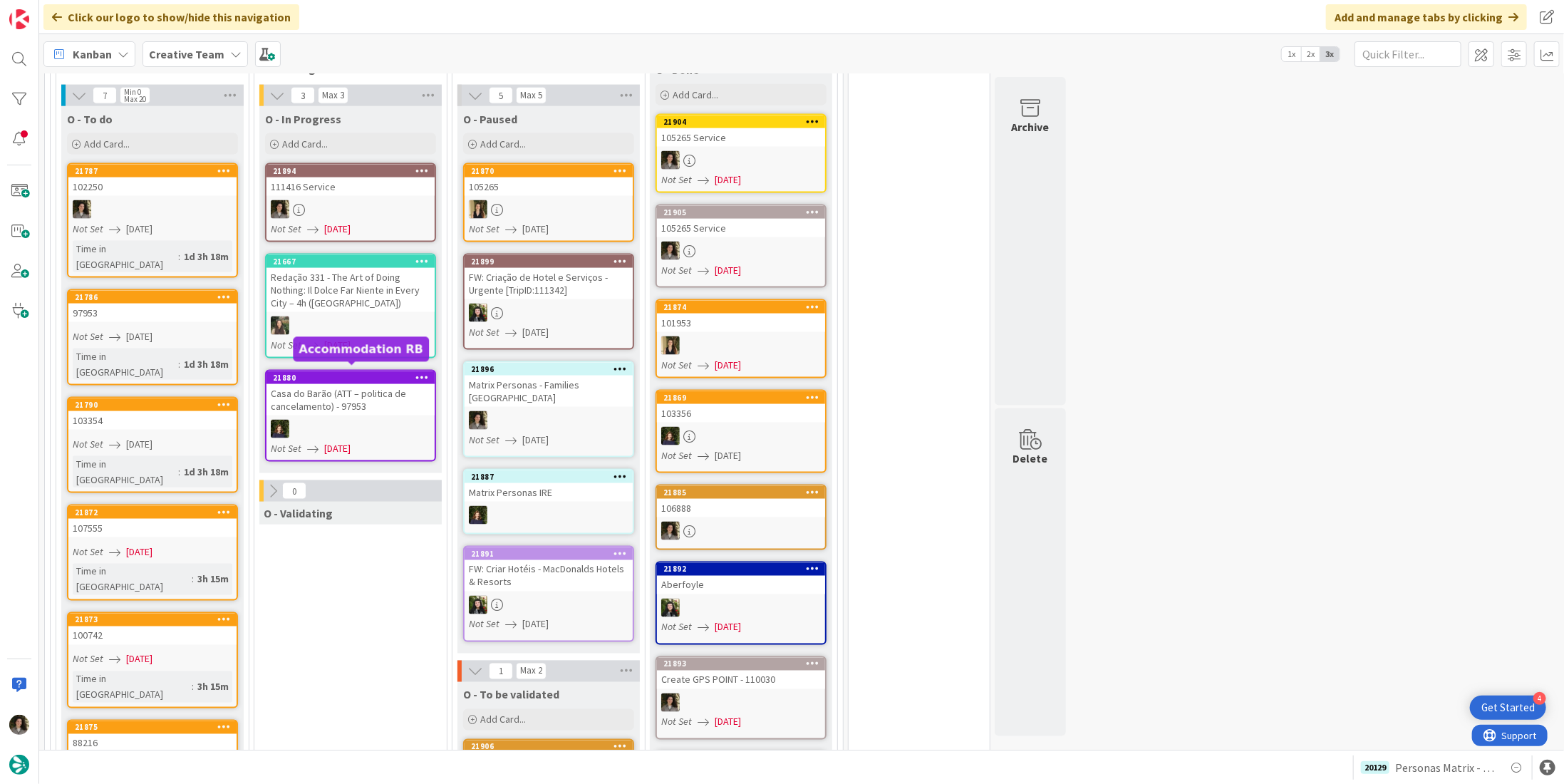
scroll to position [1342, 0]
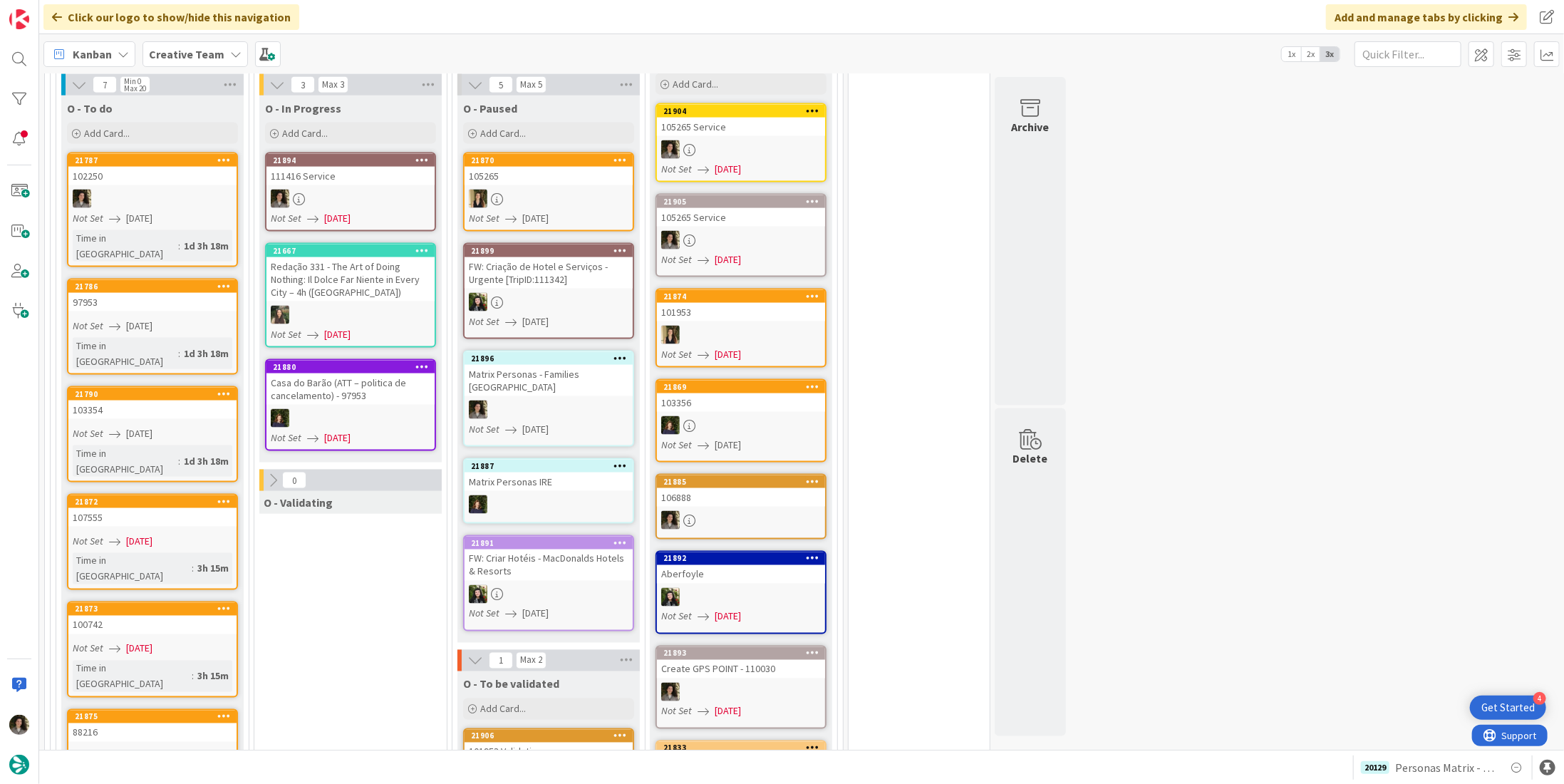
click at [301, 193] on icon at bounding box center [298, 199] width 12 height 12
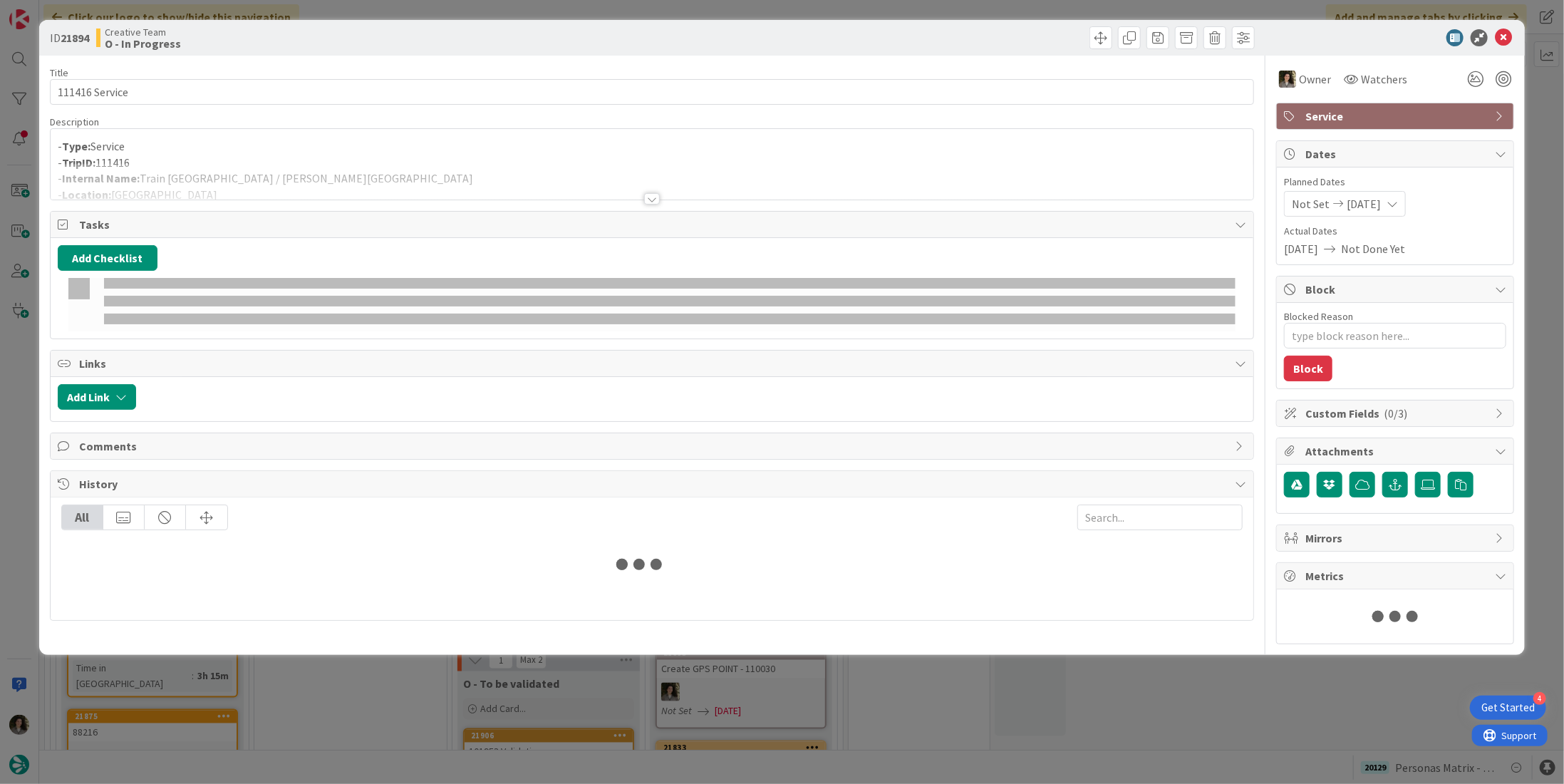
type textarea "x"
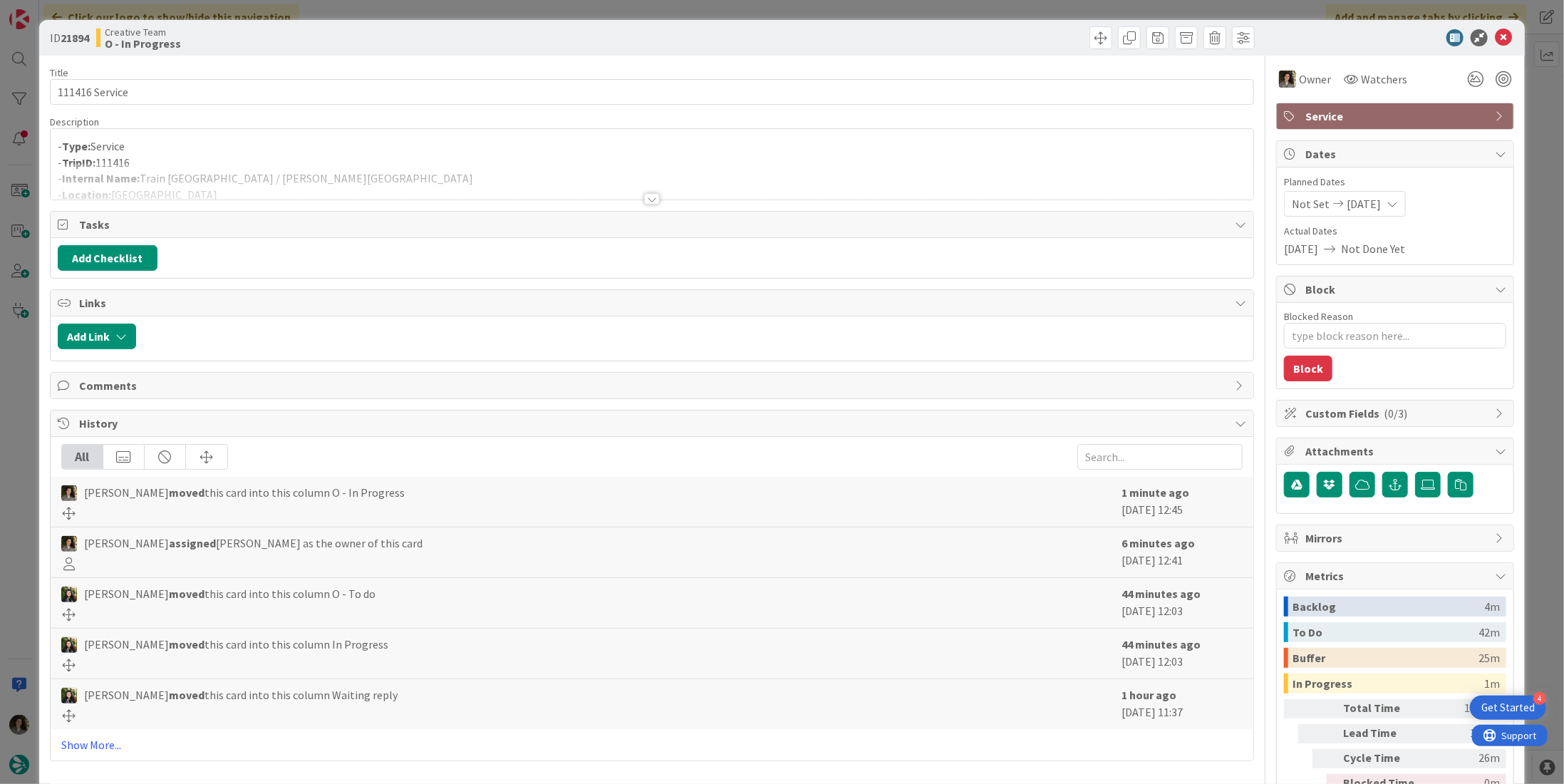
click at [283, 187] on div at bounding box center [651, 181] width 1203 height 36
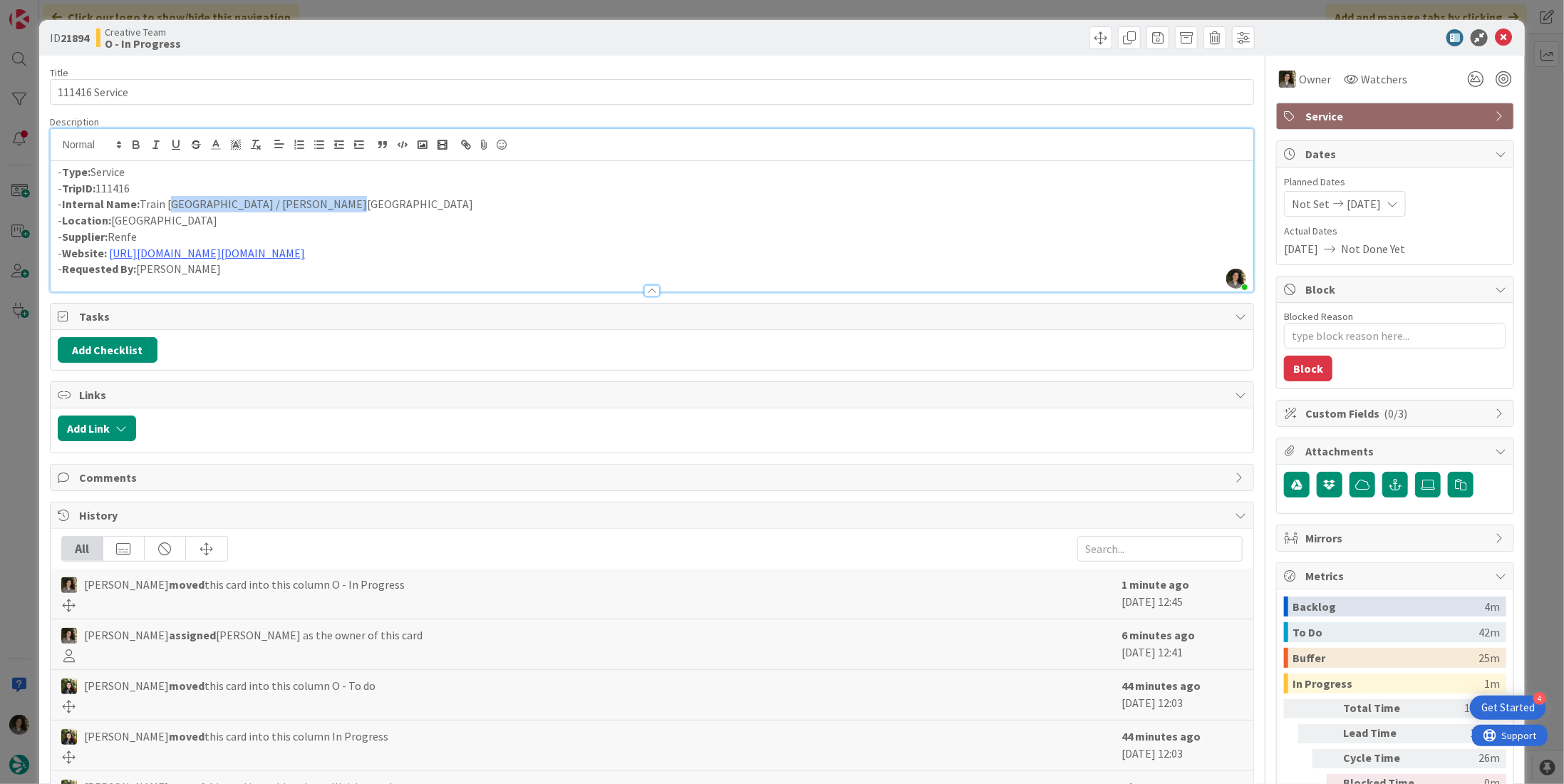
drag, startPoint x: 326, startPoint y: 195, endPoint x: 166, endPoint y: 207, distance: 160.4
click at [166, 207] on p "- Internal Name: Train [GEOGRAPHIC_DATA] / [PERSON_NAME][GEOGRAPHIC_DATA]" at bounding box center [651, 204] width 1189 height 17
copy p "[GEOGRAPHIC_DATA] / [PERSON_NAME][GEOGRAPHIC_DATA]"
click at [229, 213] on p "- Location: [GEOGRAPHIC_DATA]" at bounding box center [651, 221] width 1189 height 17
click at [164, 201] on p "- Internal Name: Train [GEOGRAPHIC_DATA] / [PERSON_NAME][GEOGRAPHIC_DATA]" at bounding box center [651, 204] width 1189 height 17
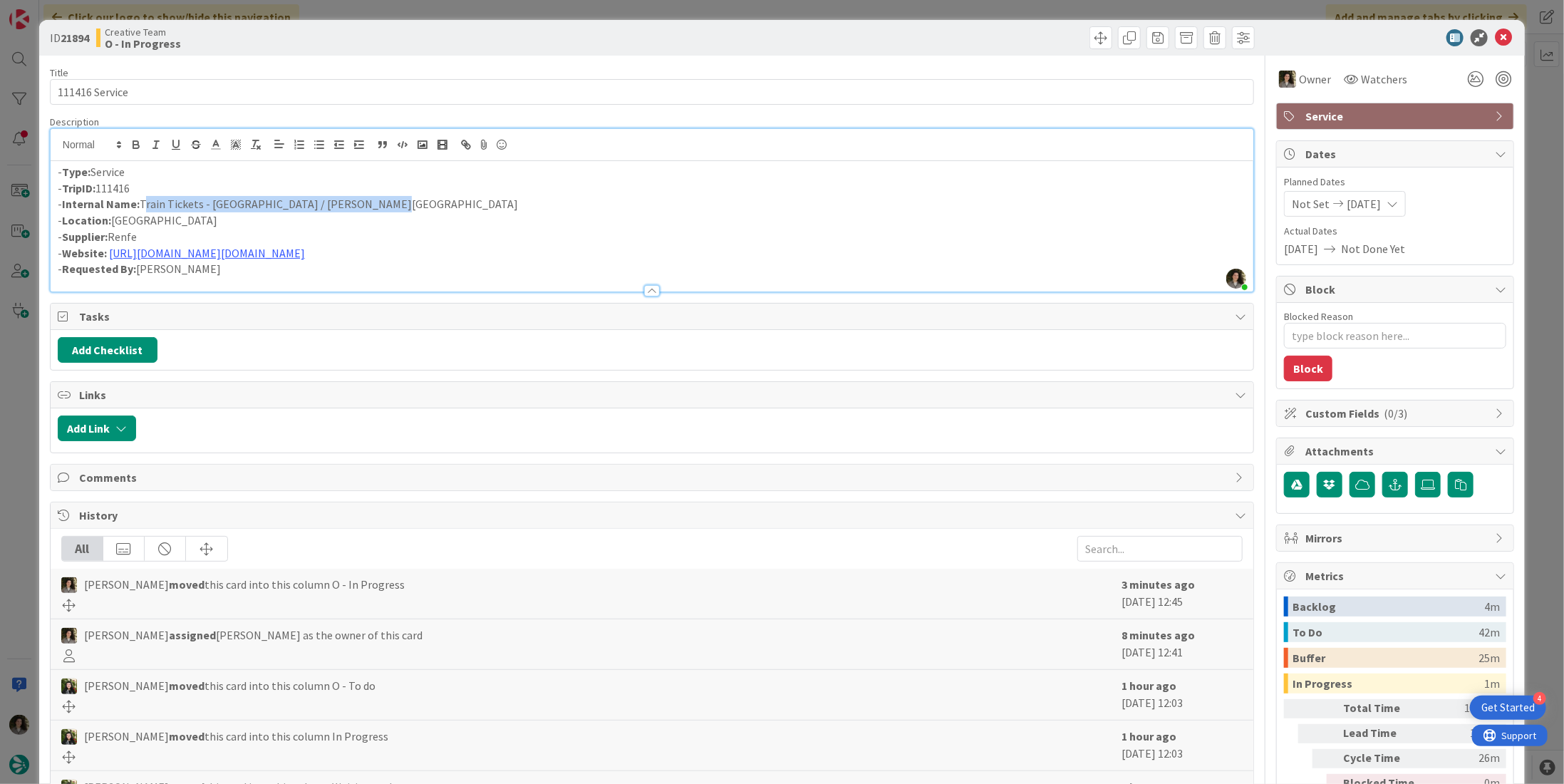
drag, startPoint x: 402, startPoint y: 201, endPoint x: 139, endPoint y: 198, distance: 263.0
click at [139, 198] on p "- Internal Name: Train Tickets - [GEOGRAPHIC_DATA] / [PERSON_NAME][GEOGRAPHIC_D…" at bounding box center [651, 204] width 1189 height 17
copy p "Train Tickets - [GEOGRAPHIC_DATA] / [PERSON_NAME][GEOGRAPHIC_DATA]"
click at [1495, 33] on icon at bounding box center [1504, 37] width 17 height 17
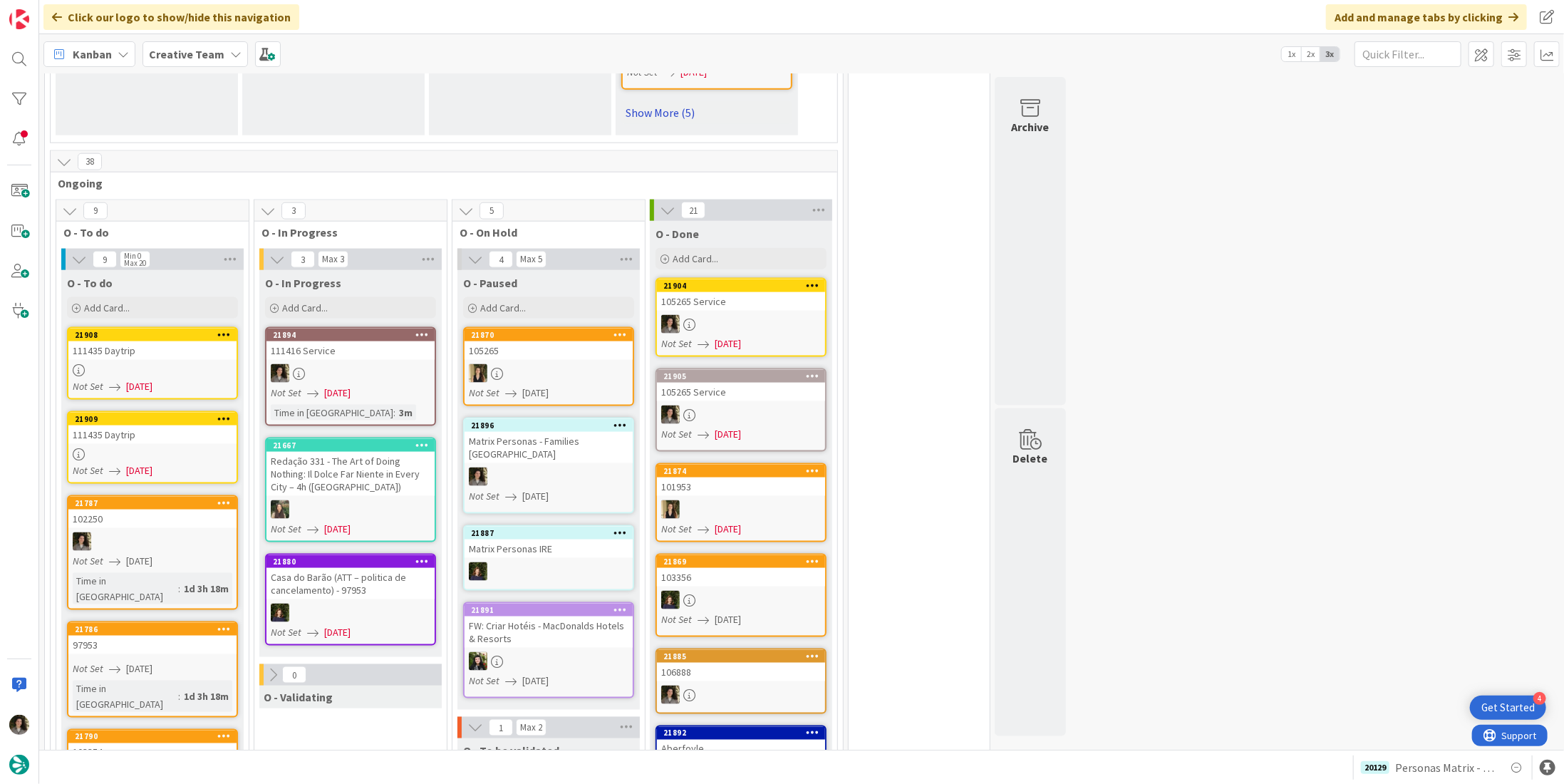
scroll to position [1140, 0]
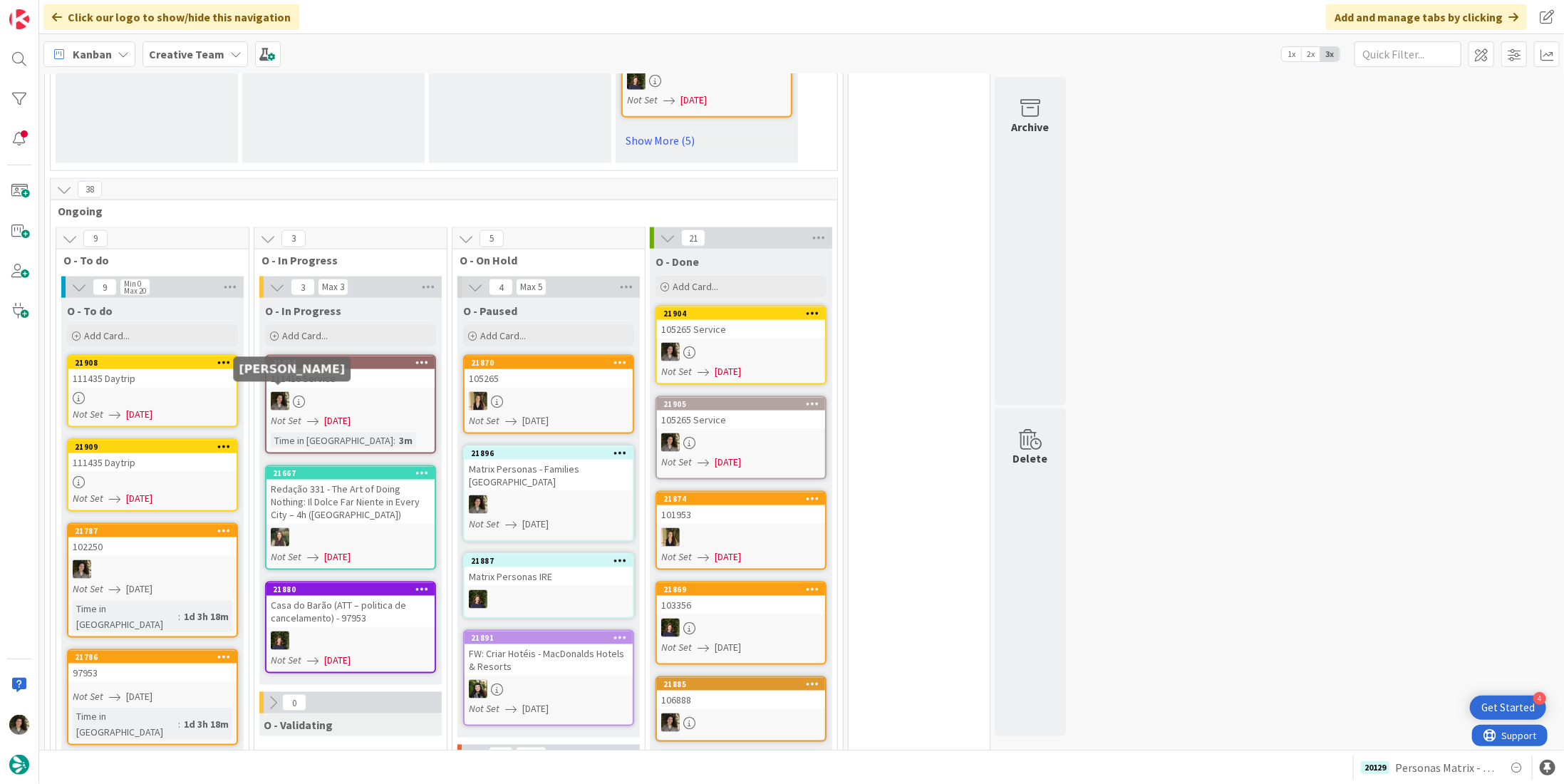
click at [191, 374] on div "111435 Daytrip" at bounding box center [152, 378] width 168 height 19
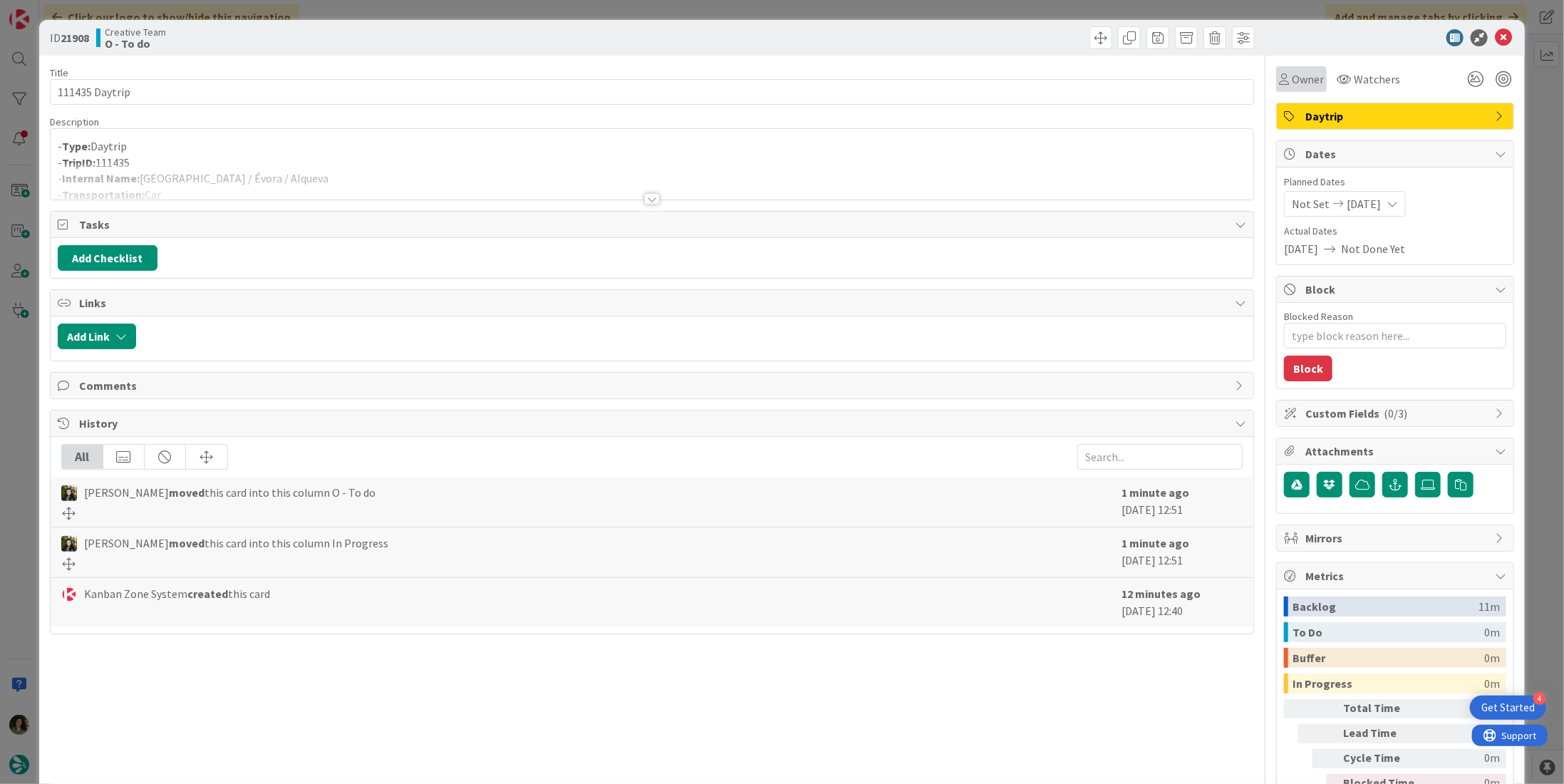
click at [1296, 85] on span "Owner" at bounding box center [1308, 79] width 33 height 17
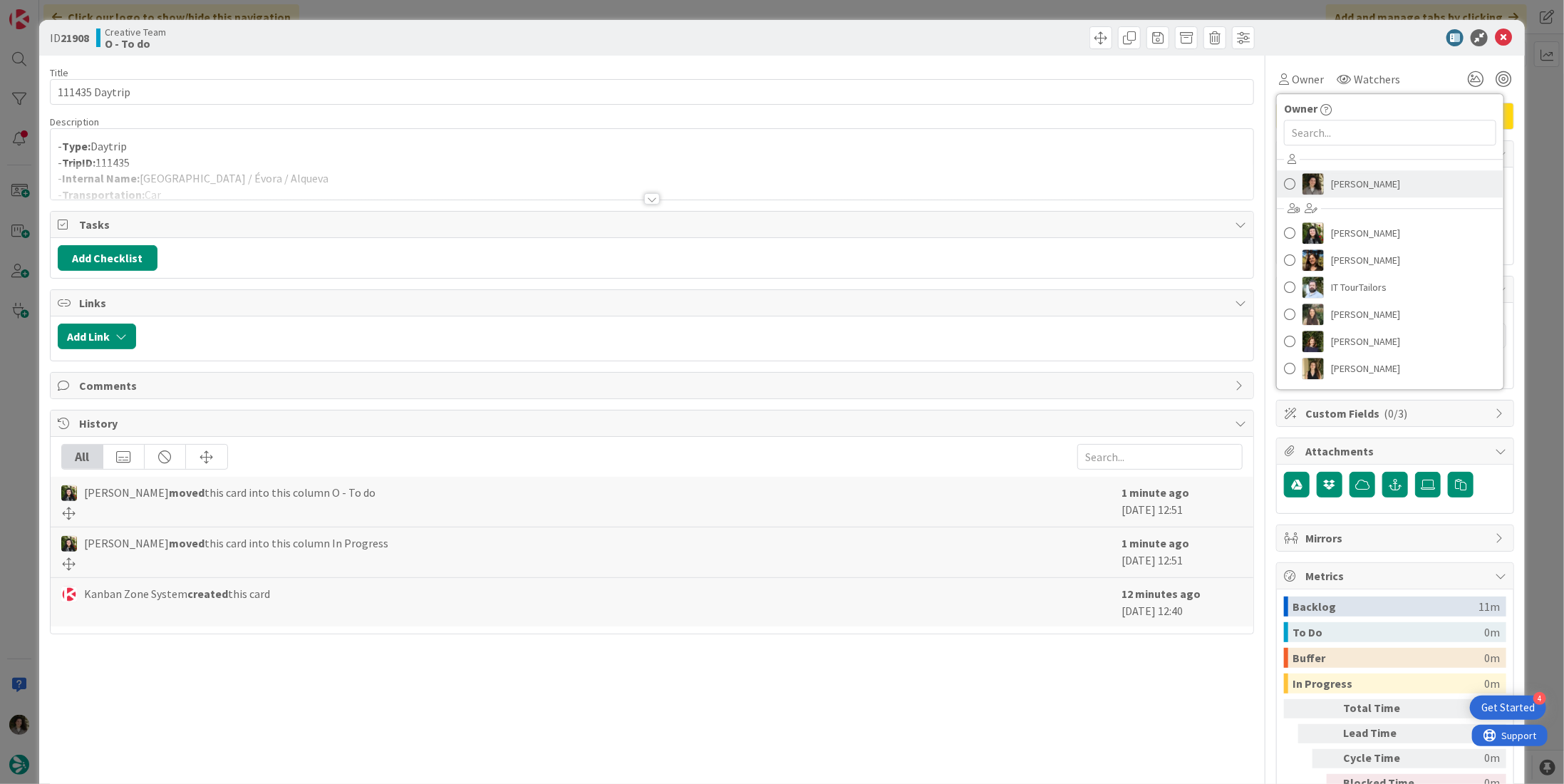
click at [1343, 179] on span "[PERSON_NAME]" at bounding box center [1366, 183] width 69 height 21
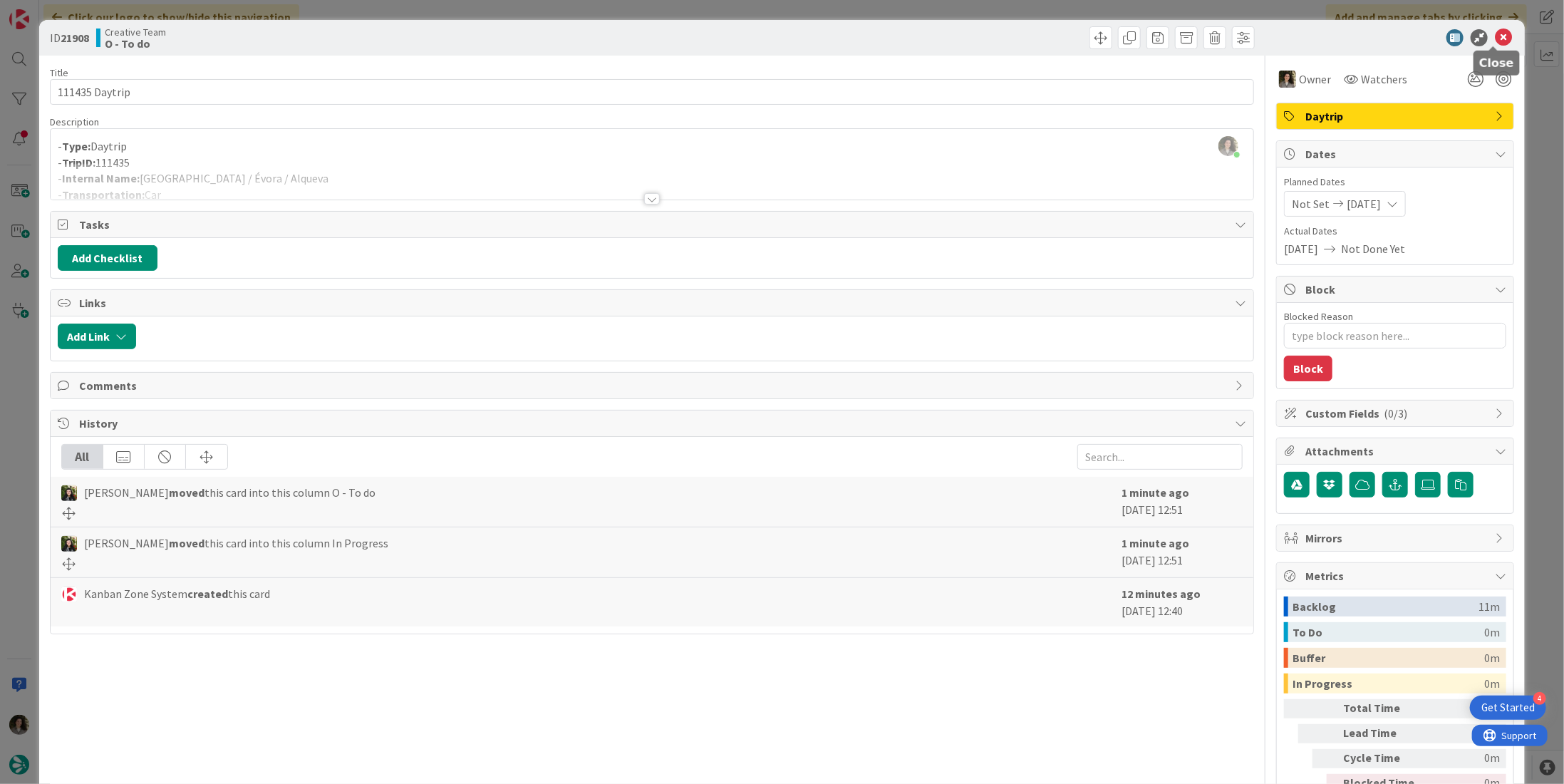
click at [1496, 36] on icon at bounding box center [1504, 37] width 17 height 17
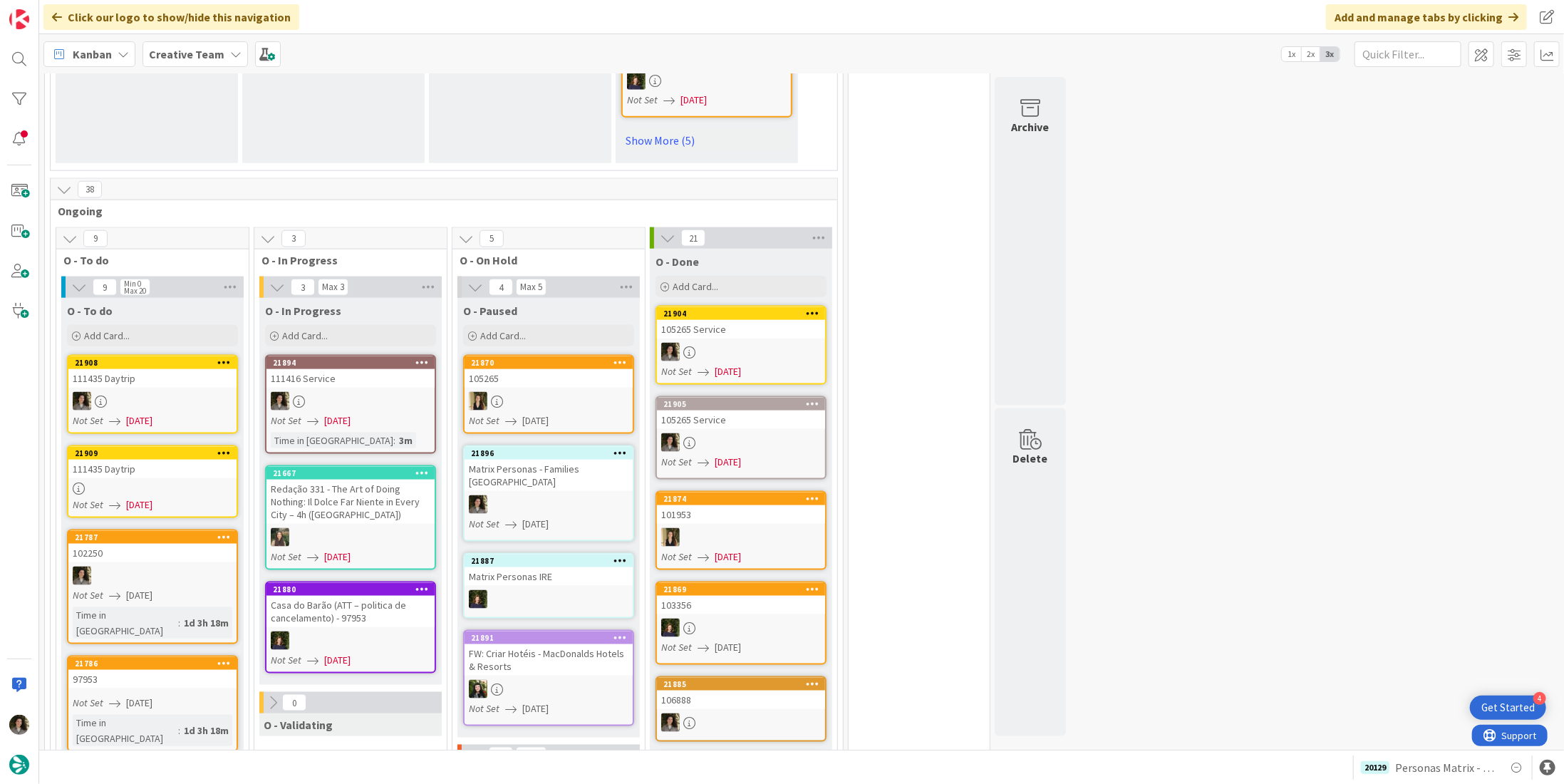
click at [142, 487] on div at bounding box center [152, 488] width 168 height 12
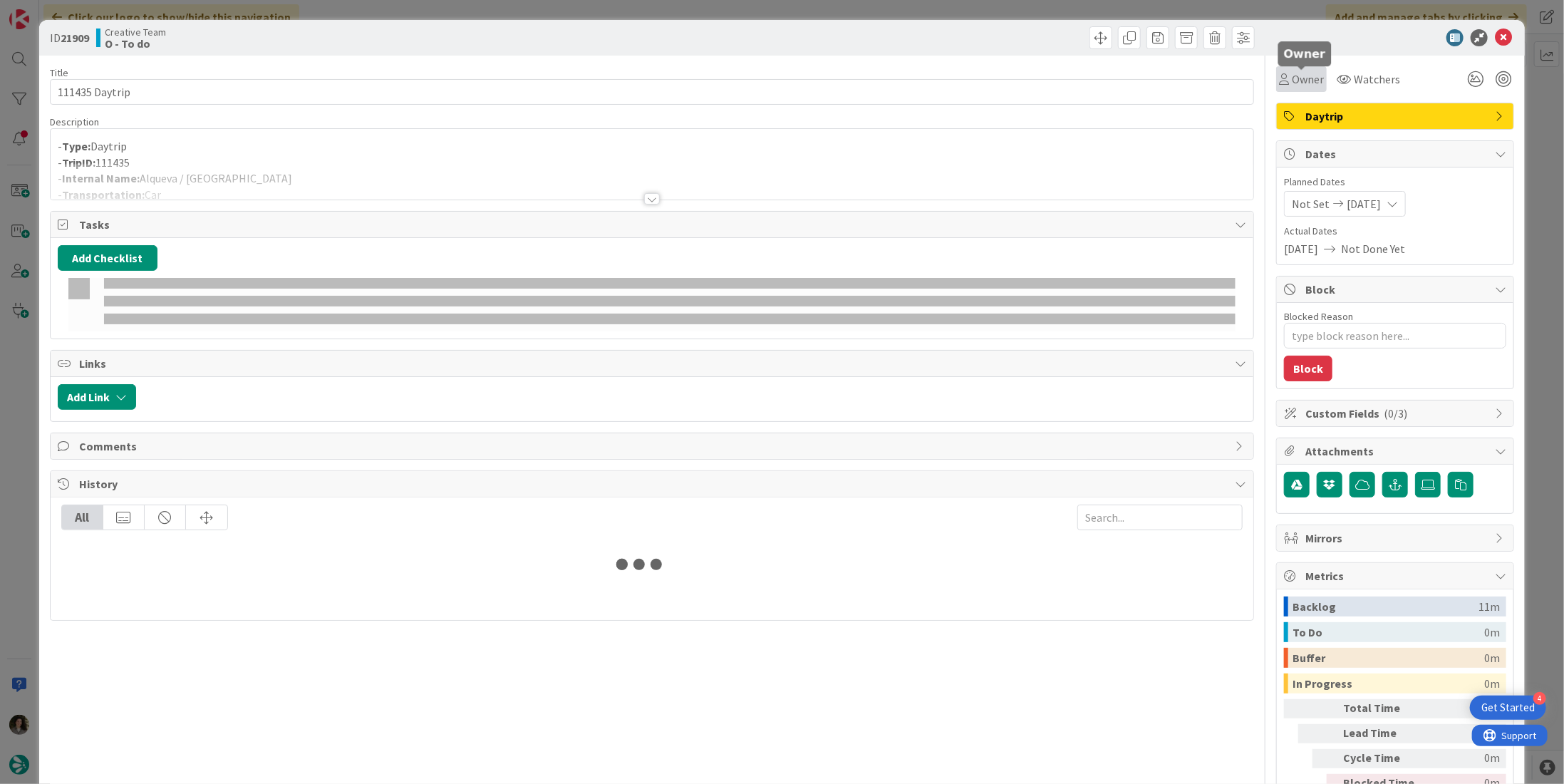
click at [1292, 72] on span "Owner" at bounding box center [1308, 79] width 33 height 17
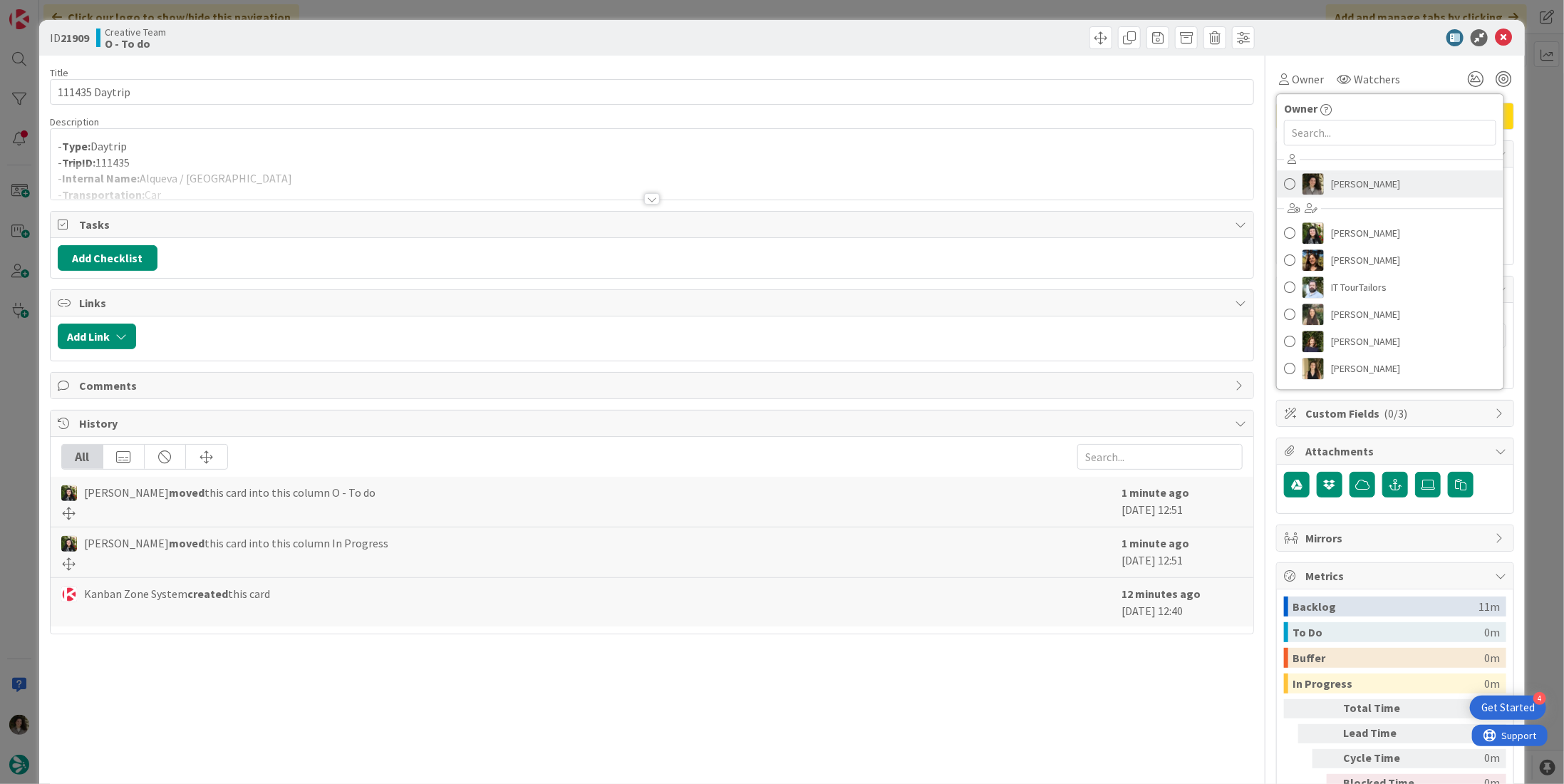
click at [1318, 173] on link "[PERSON_NAME]" at bounding box center [1390, 183] width 227 height 27
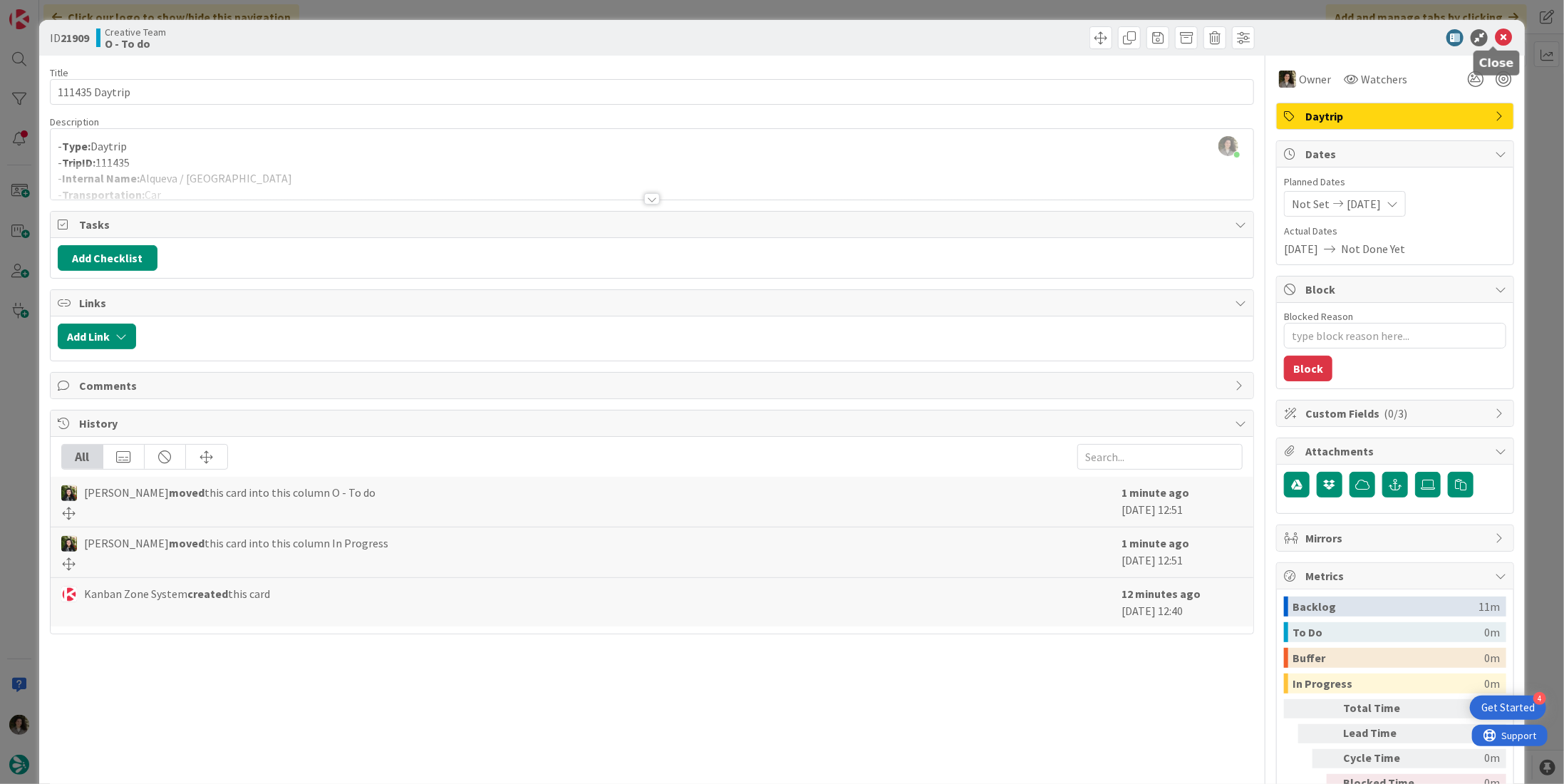
click at [1495, 35] on icon at bounding box center [1504, 37] width 17 height 17
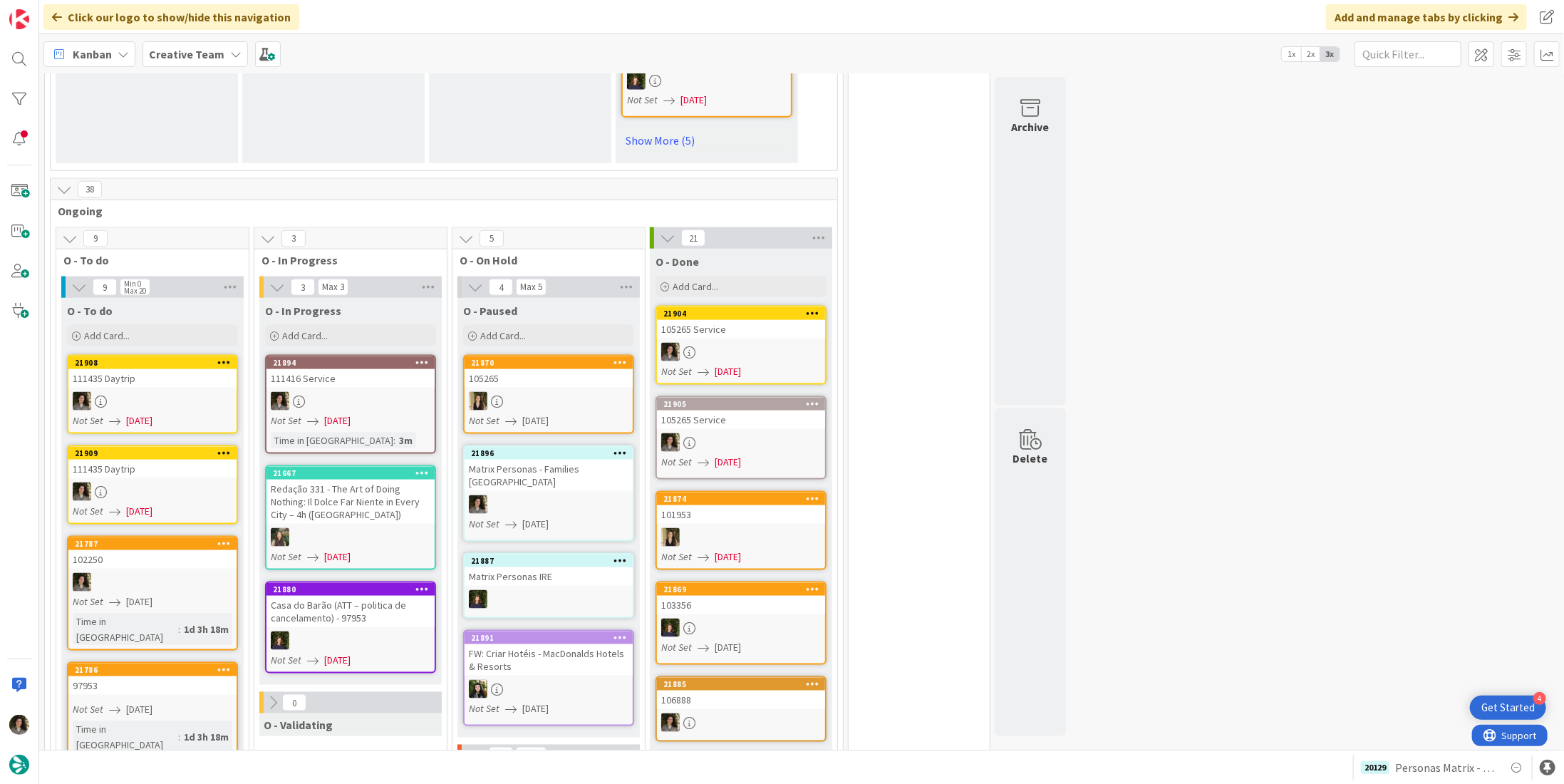
click at [345, 392] on div at bounding box center [350, 401] width 168 height 19
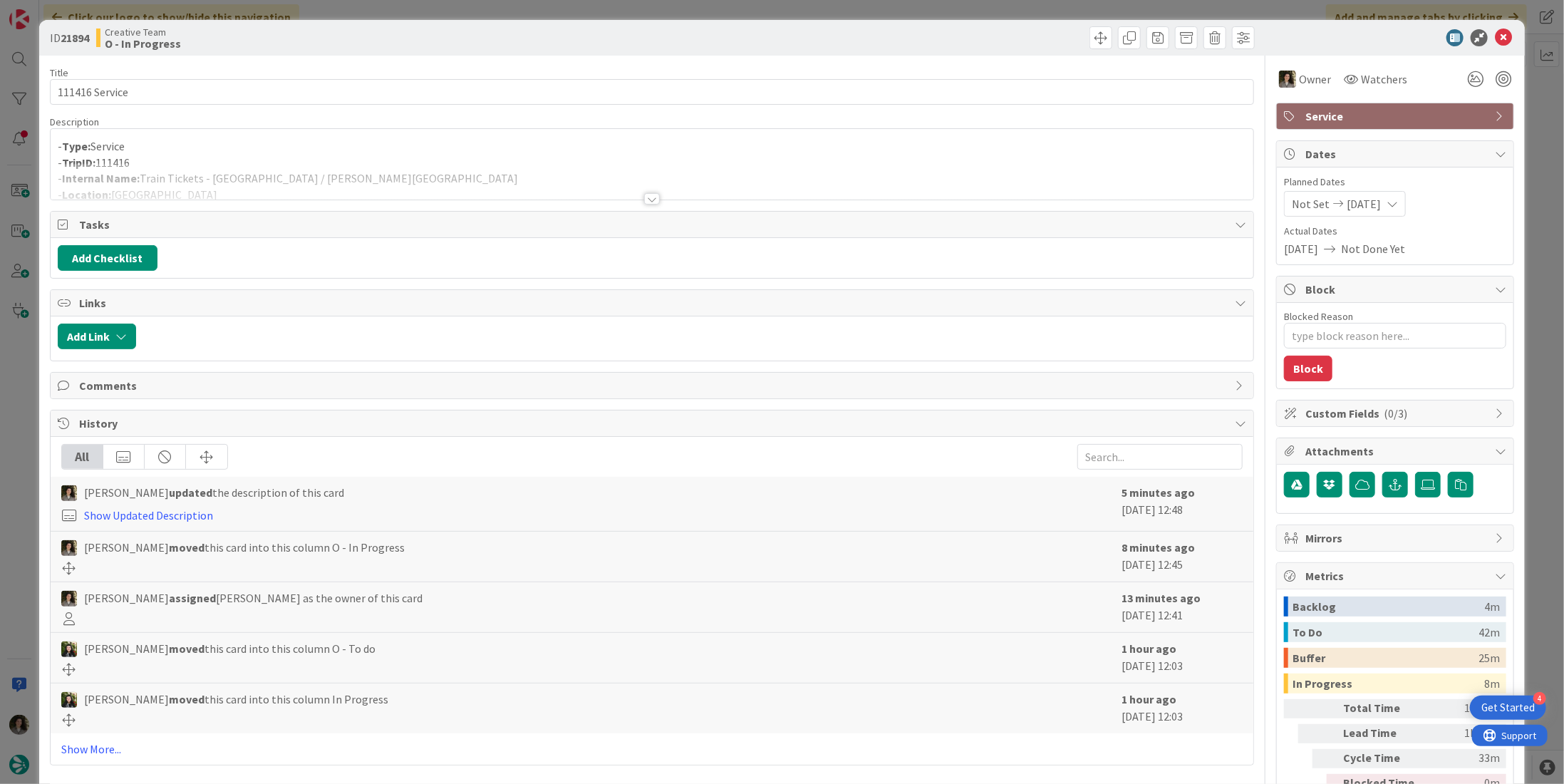
click at [645, 189] on div at bounding box center [651, 181] width 1203 height 36
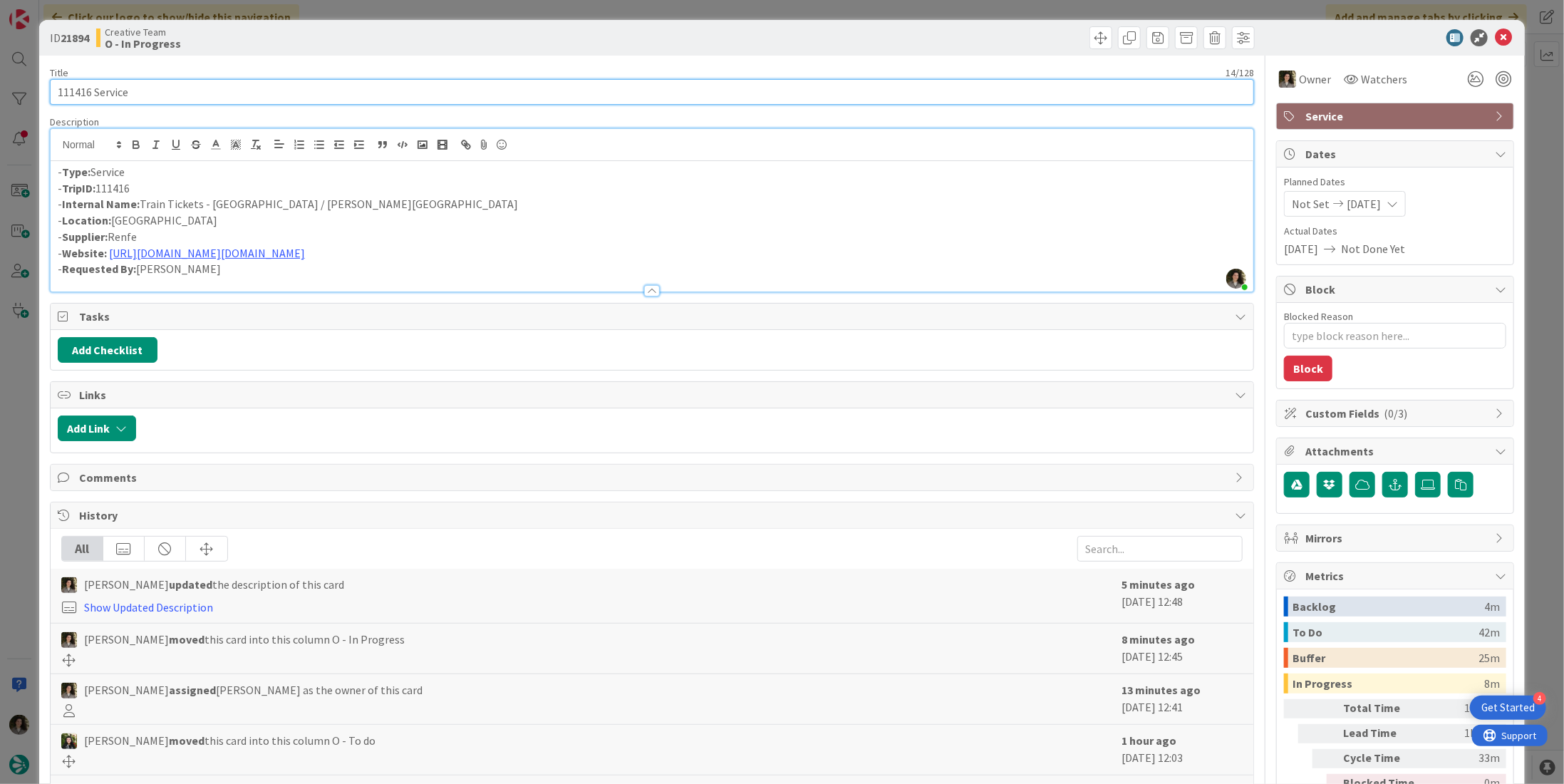
click at [197, 87] on input "111416 Service" at bounding box center [652, 92] width 1204 height 26
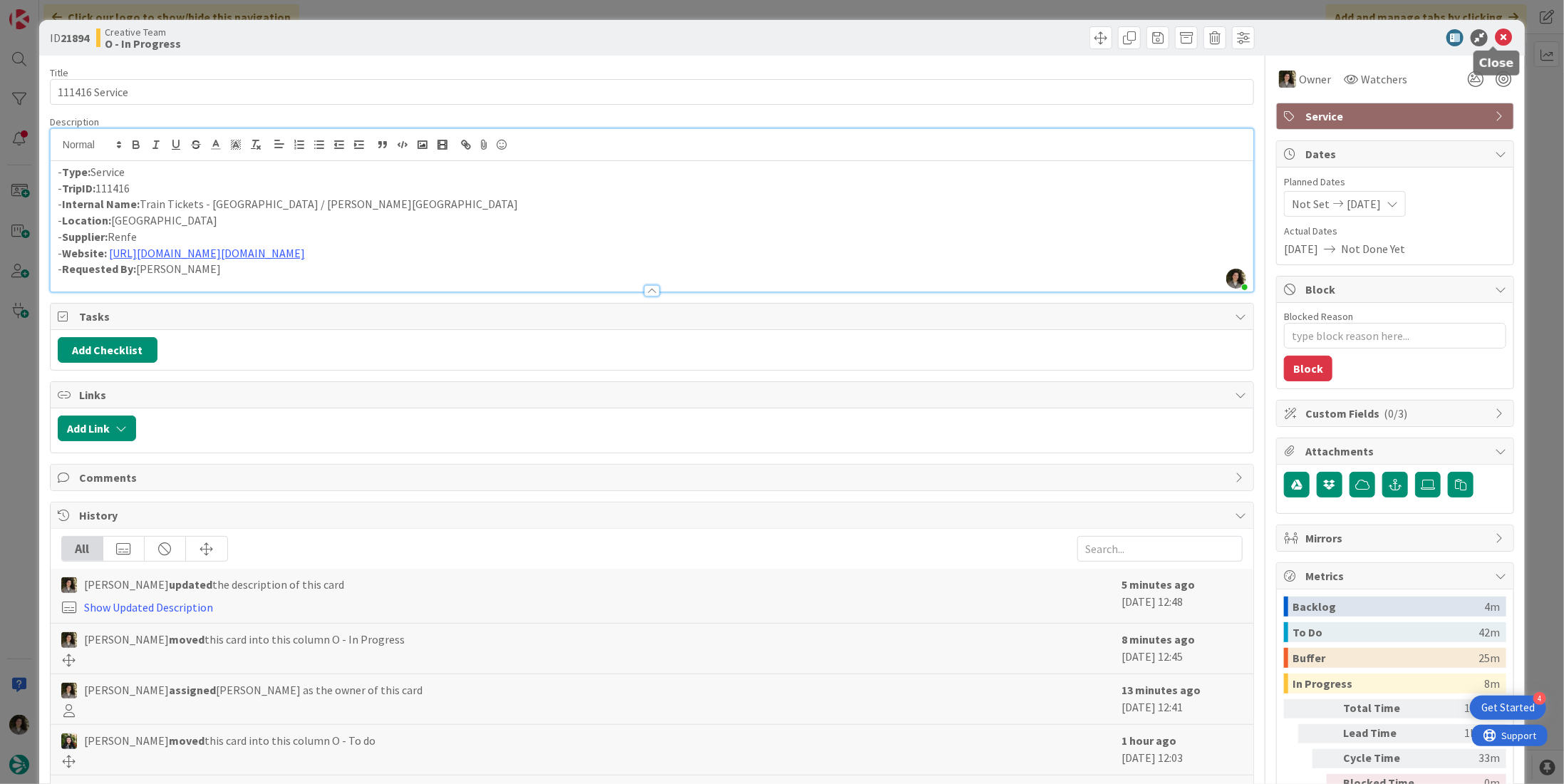
click at [1497, 39] on icon at bounding box center [1504, 37] width 17 height 17
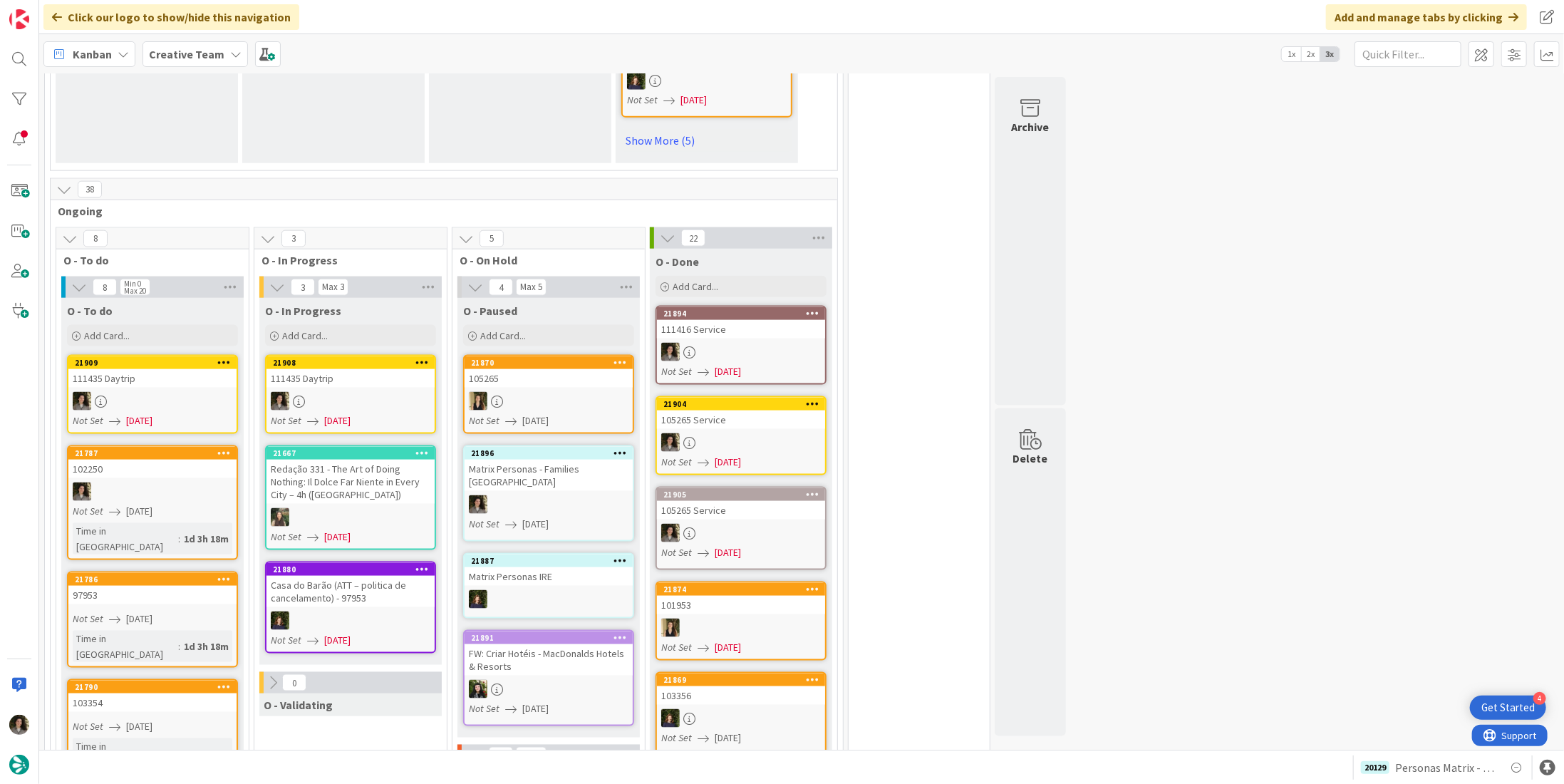
click at [383, 381] on link "21908 111435 Daytrip Not Set [DATE]" at bounding box center [350, 394] width 171 height 79
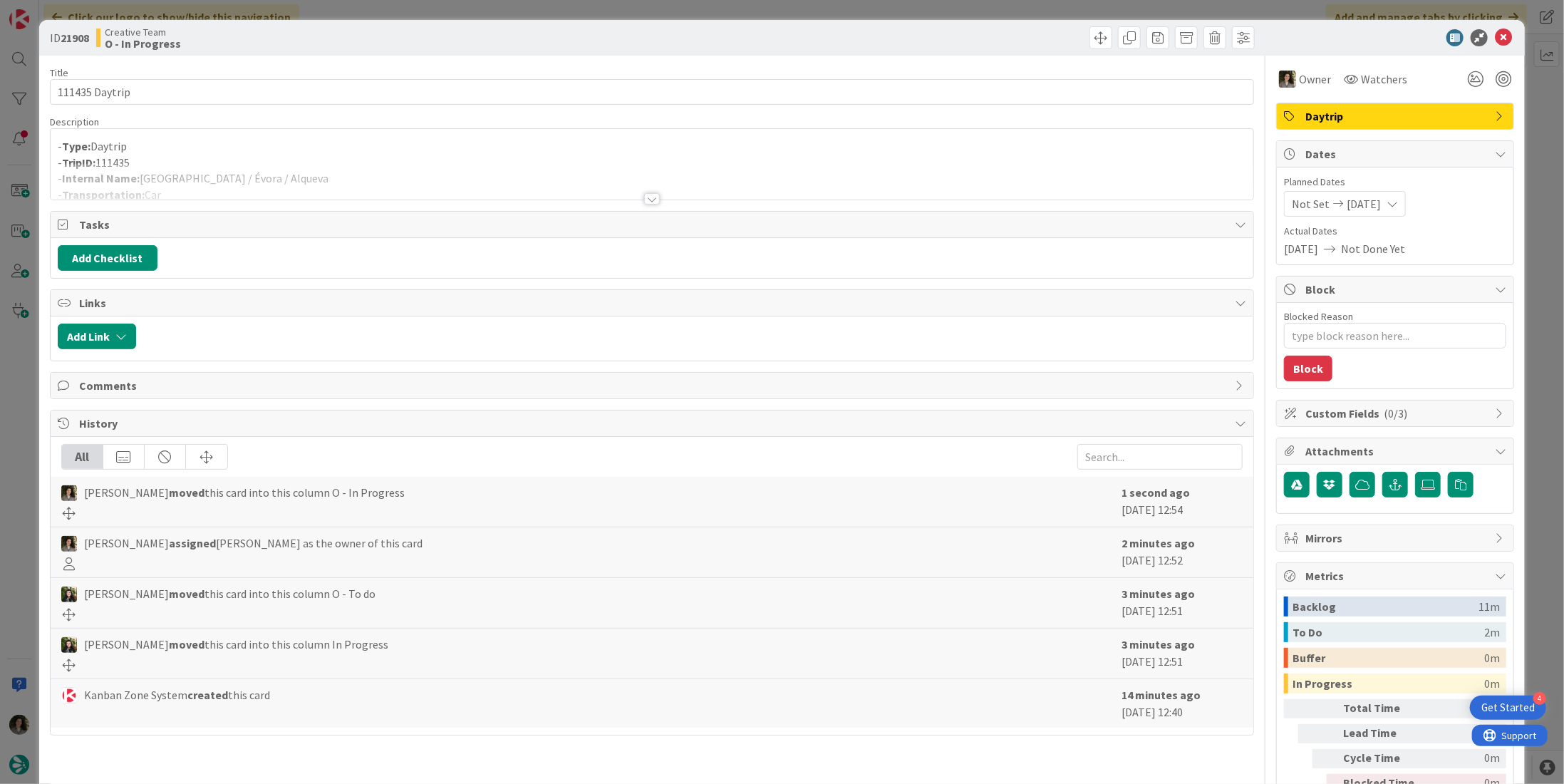
click at [641, 190] on div at bounding box center [651, 181] width 1203 height 36
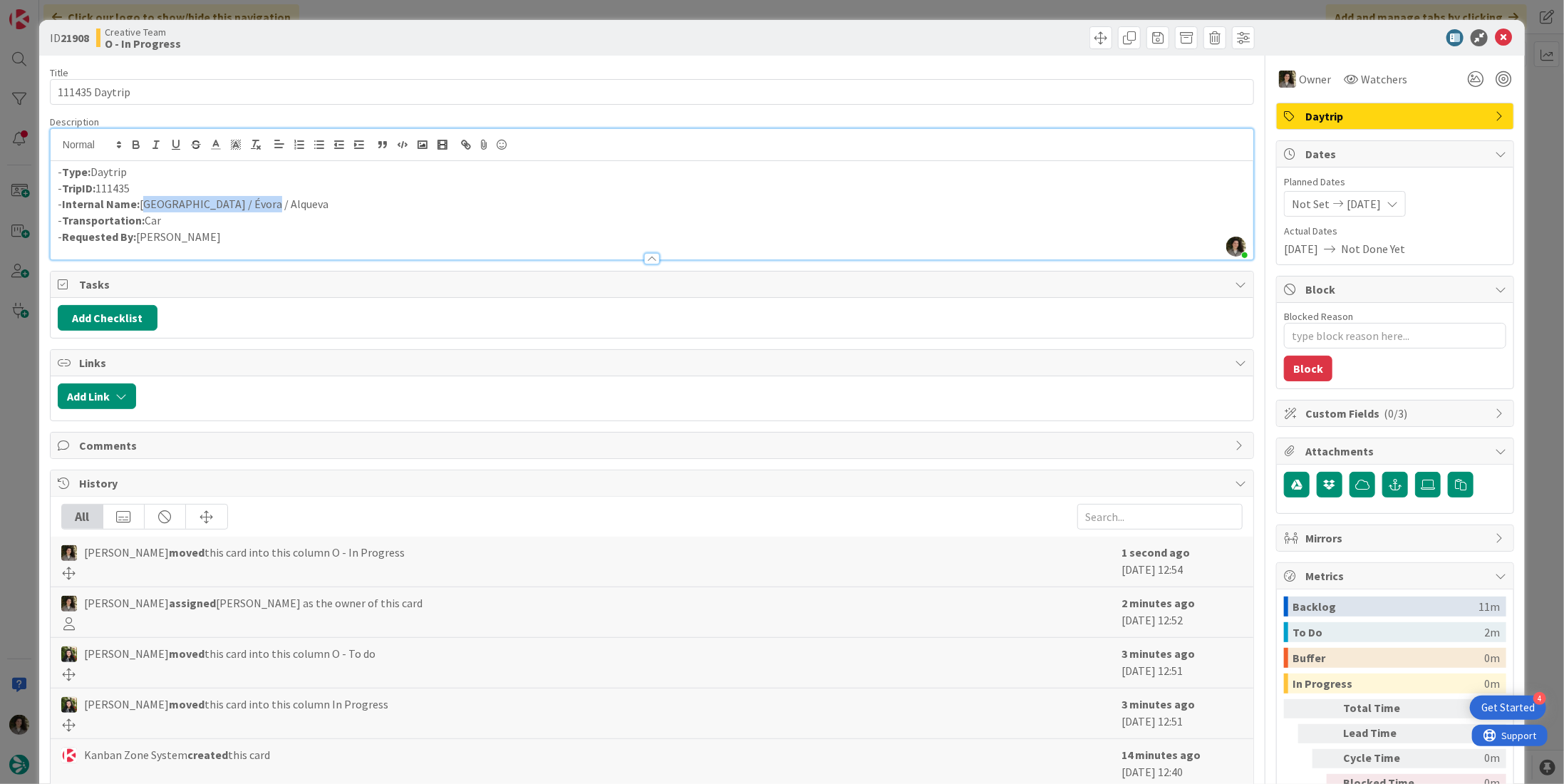
drag, startPoint x: 256, startPoint y: 203, endPoint x: 140, endPoint y: 206, distance: 116.0
click at [140, 206] on p "- Internal Name: [GEOGRAPHIC_DATA] / Évora / Alqueva" at bounding box center [651, 204] width 1189 height 17
copy p "[GEOGRAPHIC_DATA] / Évora / Alqueva"
click at [1495, 39] on icon at bounding box center [1504, 37] width 17 height 17
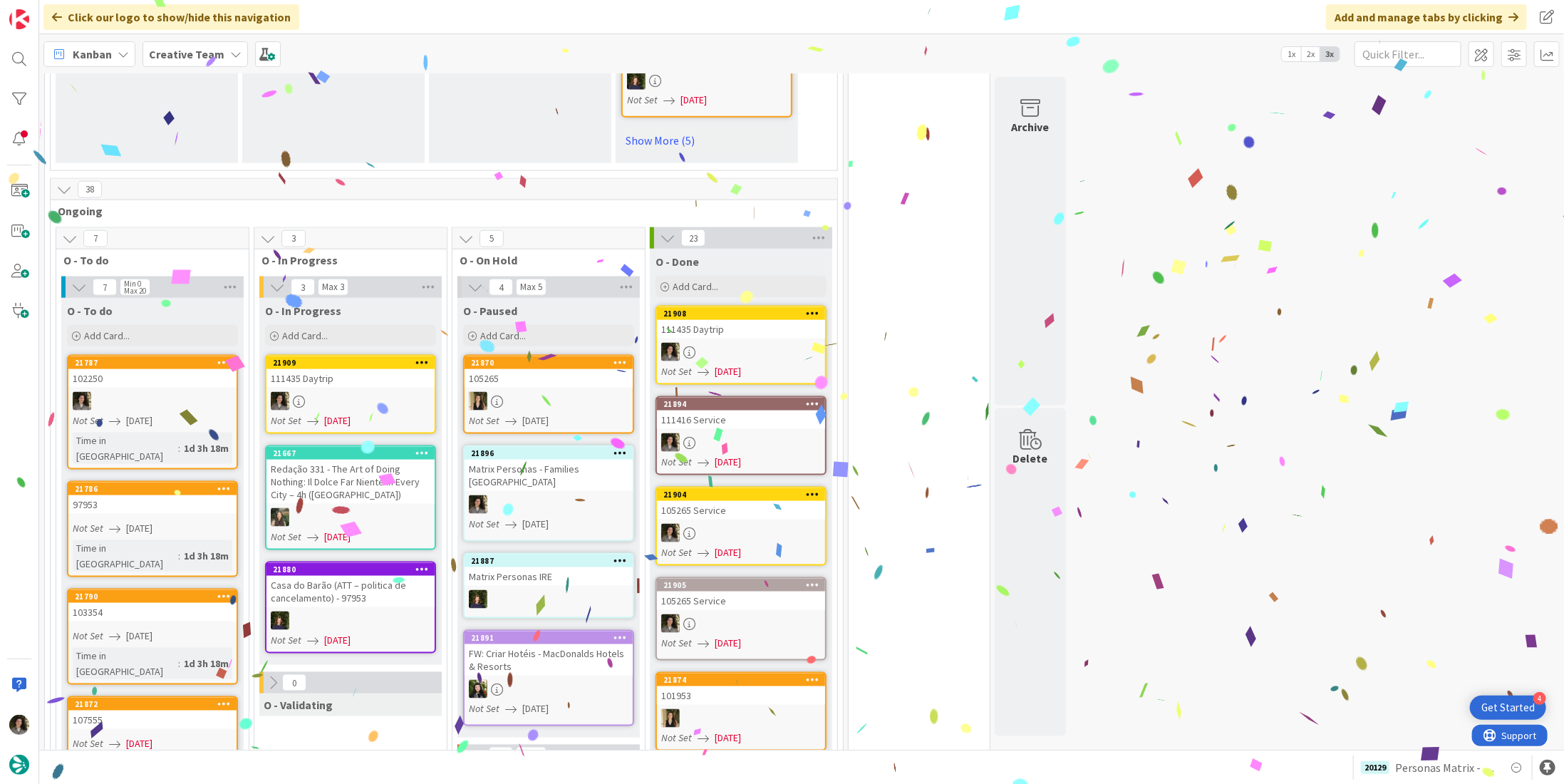
click at [368, 394] on div at bounding box center [350, 401] width 168 height 19
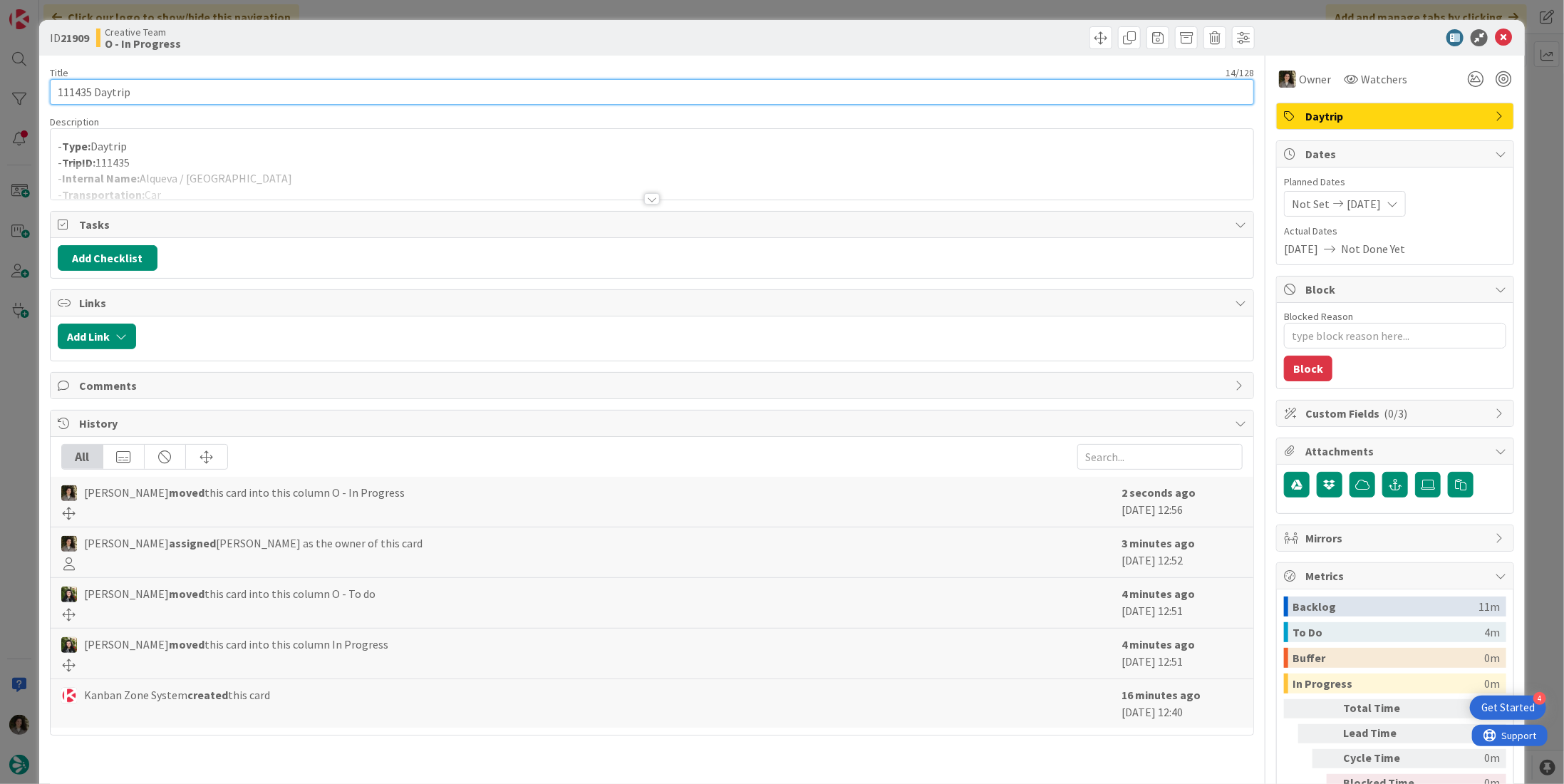
click at [280, 101] on input "111435 Daytrip" at bounding box center [652, 92] width 1204 height 26
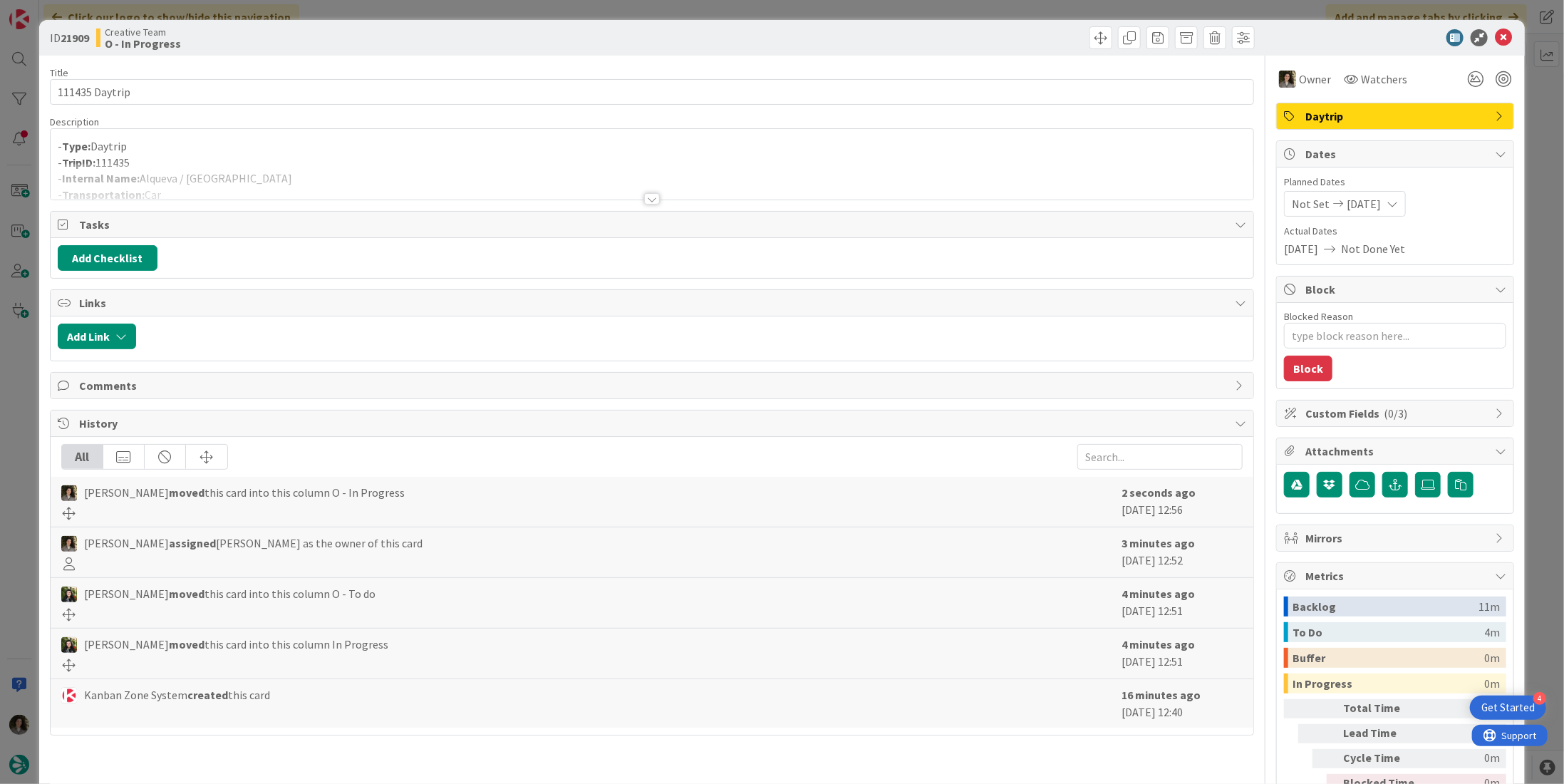
click at [245, 177] on div at bounding box center [651, 181] width 1203 height 36
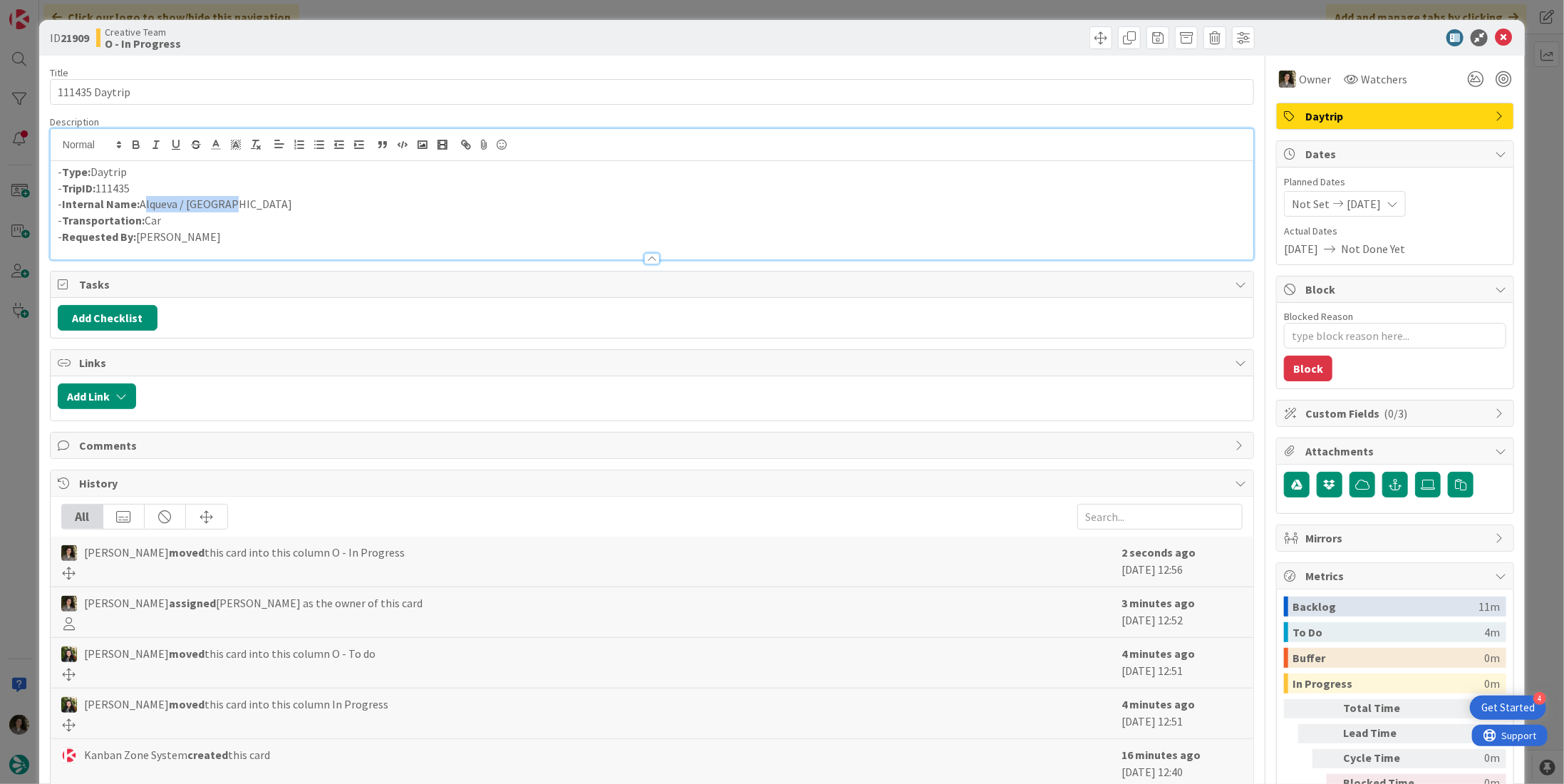
drag, startPoint x: 236, startPoint y: 201, endPoint x: 140, endPoint y: 206, distance: 96.1
click at [140, 206] on p "- Internal Name: Alqueva / [GEOGRAPHIC_DATA]" at bounding box center [651, 204] width 1189 height 17
copy p "Alqueva / [GEOGRAPHIC_DATA]"
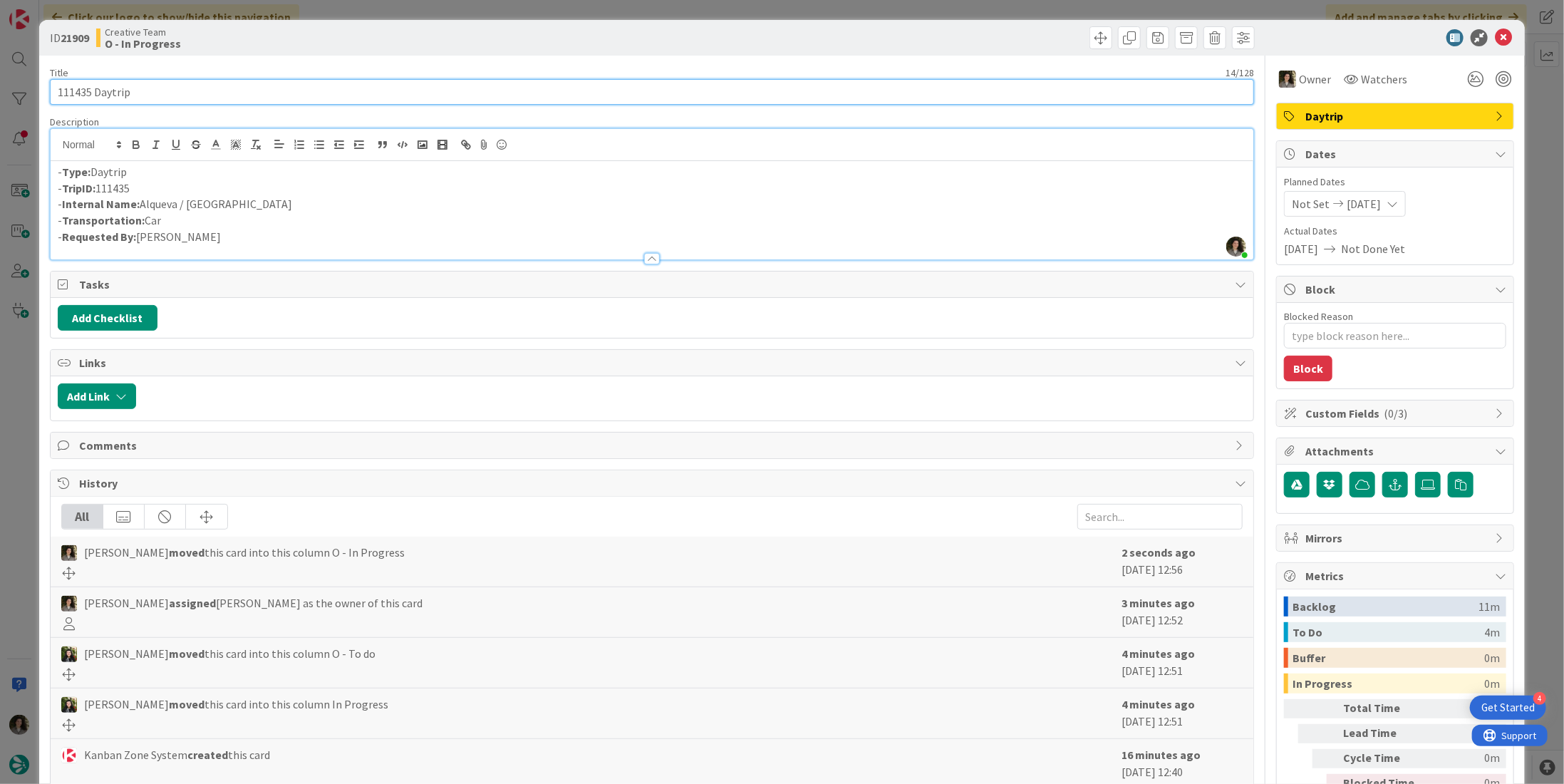
click at [149, 95] on input "111435 Daytrip" at bounding box center [652, 92] width 1204 height 26
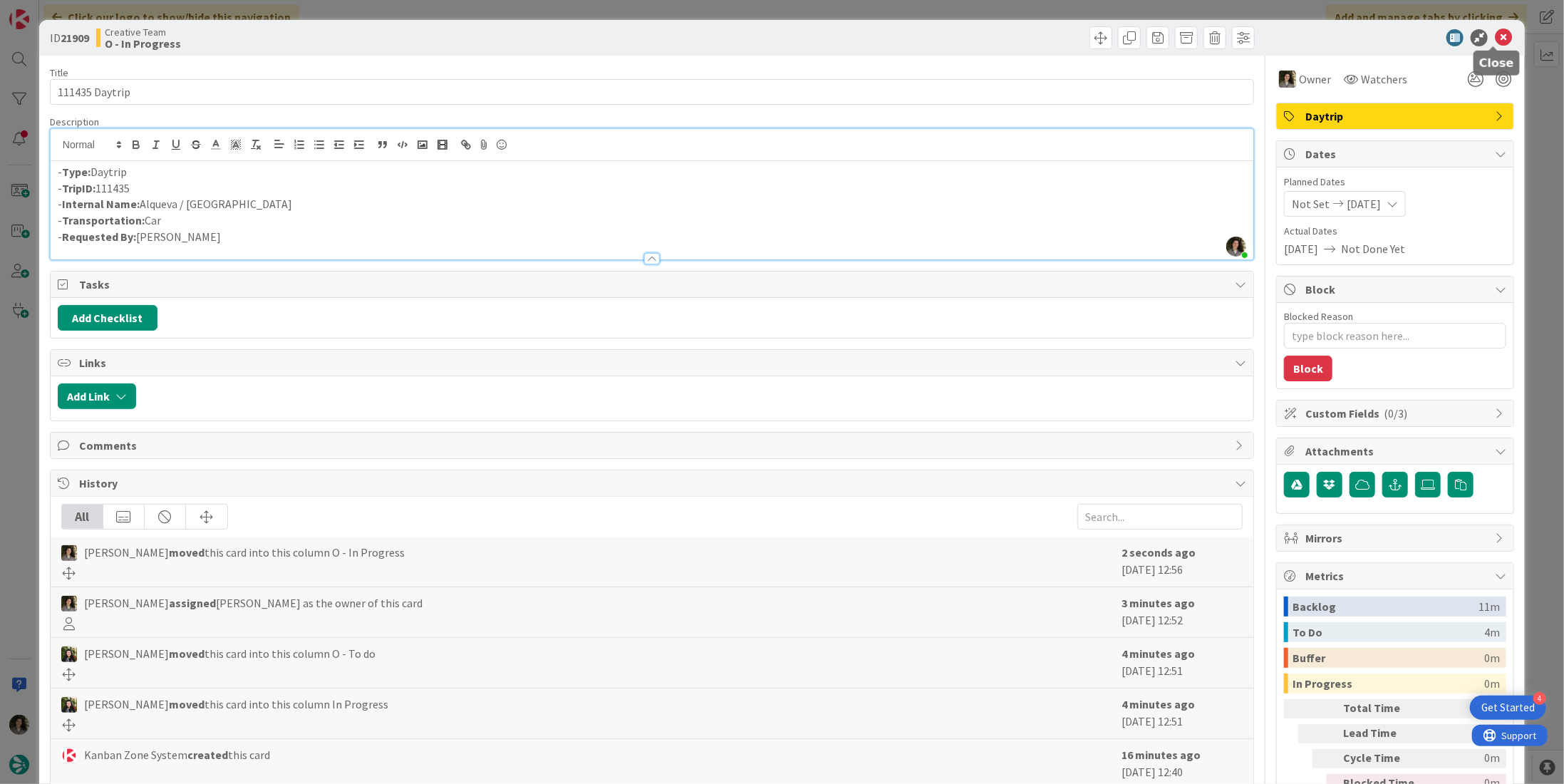
drag, startPoint x: 1492, startPoint y: 36, endPoint x: 1390, endPoint y: 61, distance: 105.0
click at [1495, 36] on icon at bounding box center [1504, 37] width 17 height 17
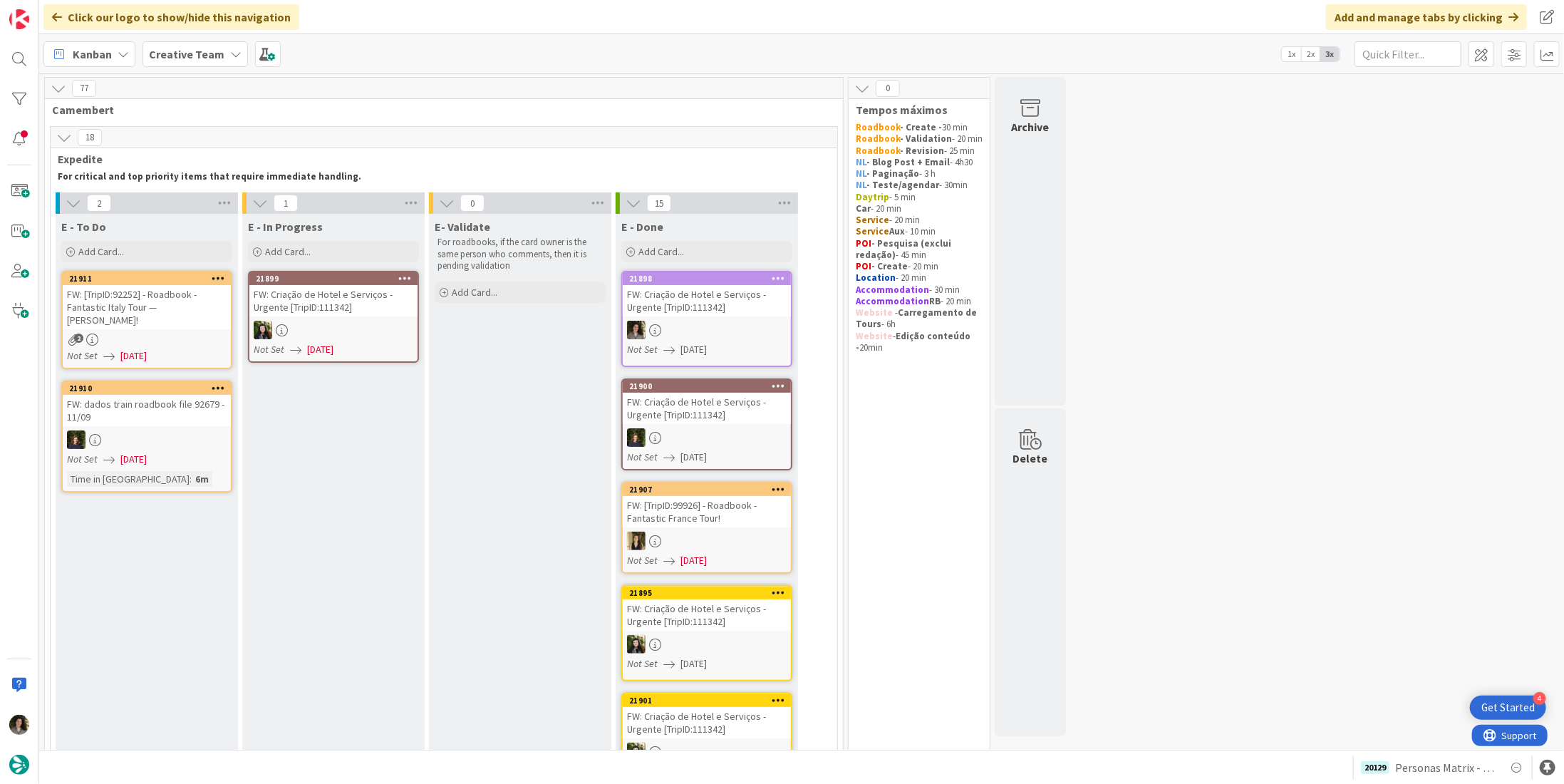
click at [153, 333] on div "2" at bounding box center [146, 339] width 168 height 12
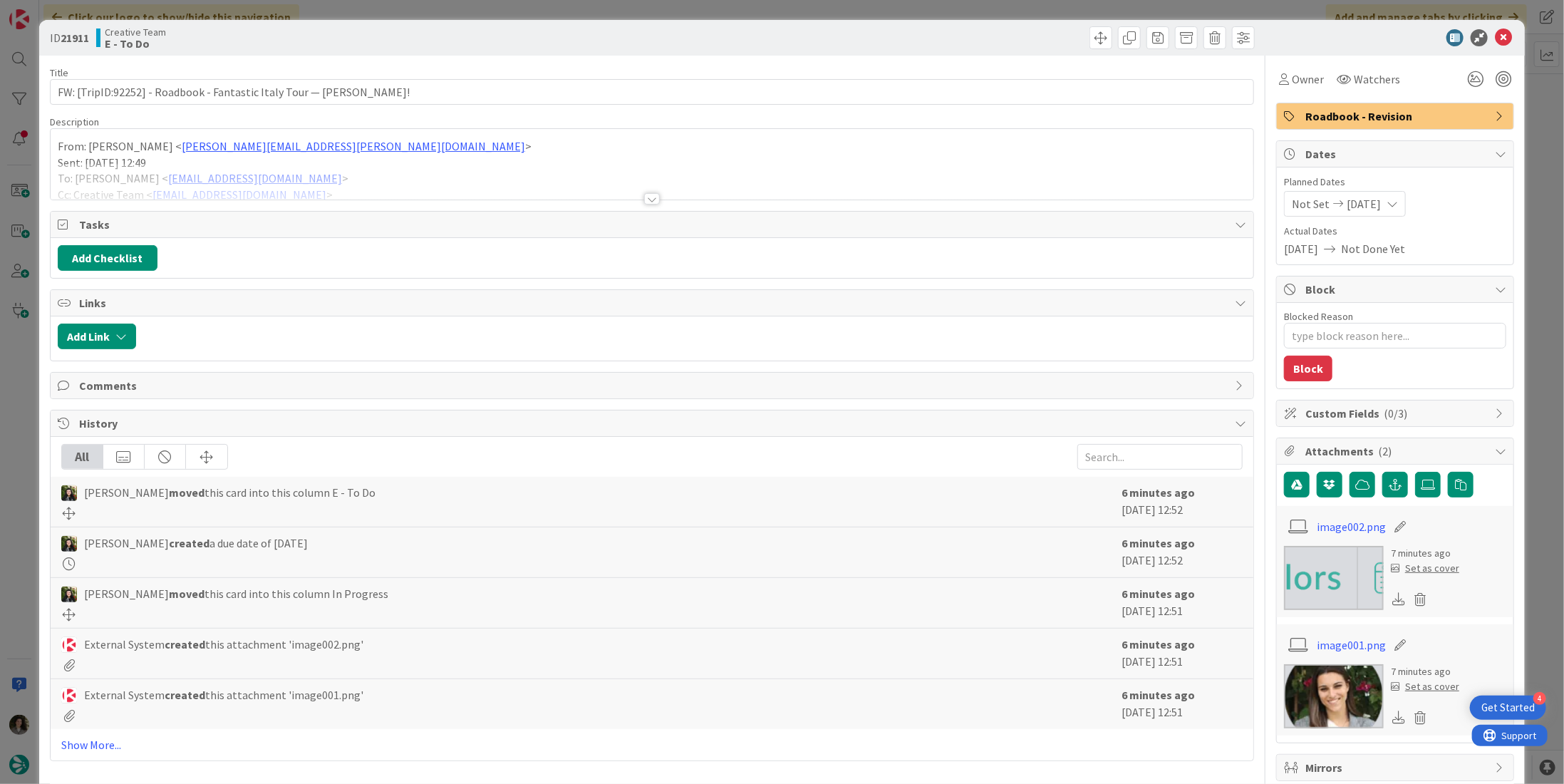
click at [659, 197] on div at bounding box center [651, 181] width 1203 height 36
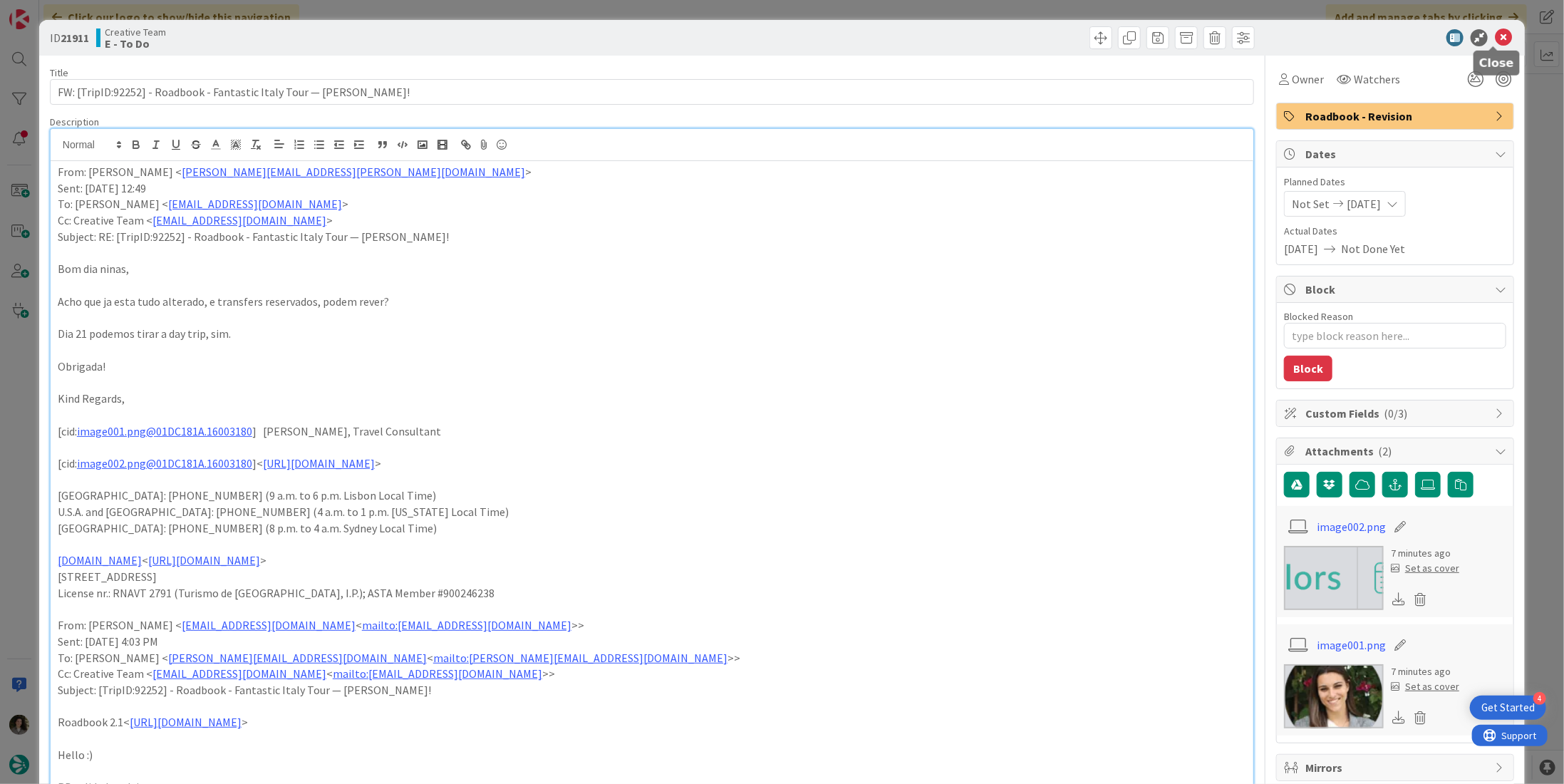
click at [1500, 35] on icon at bounding box center [1504, 37] width 17 height 17
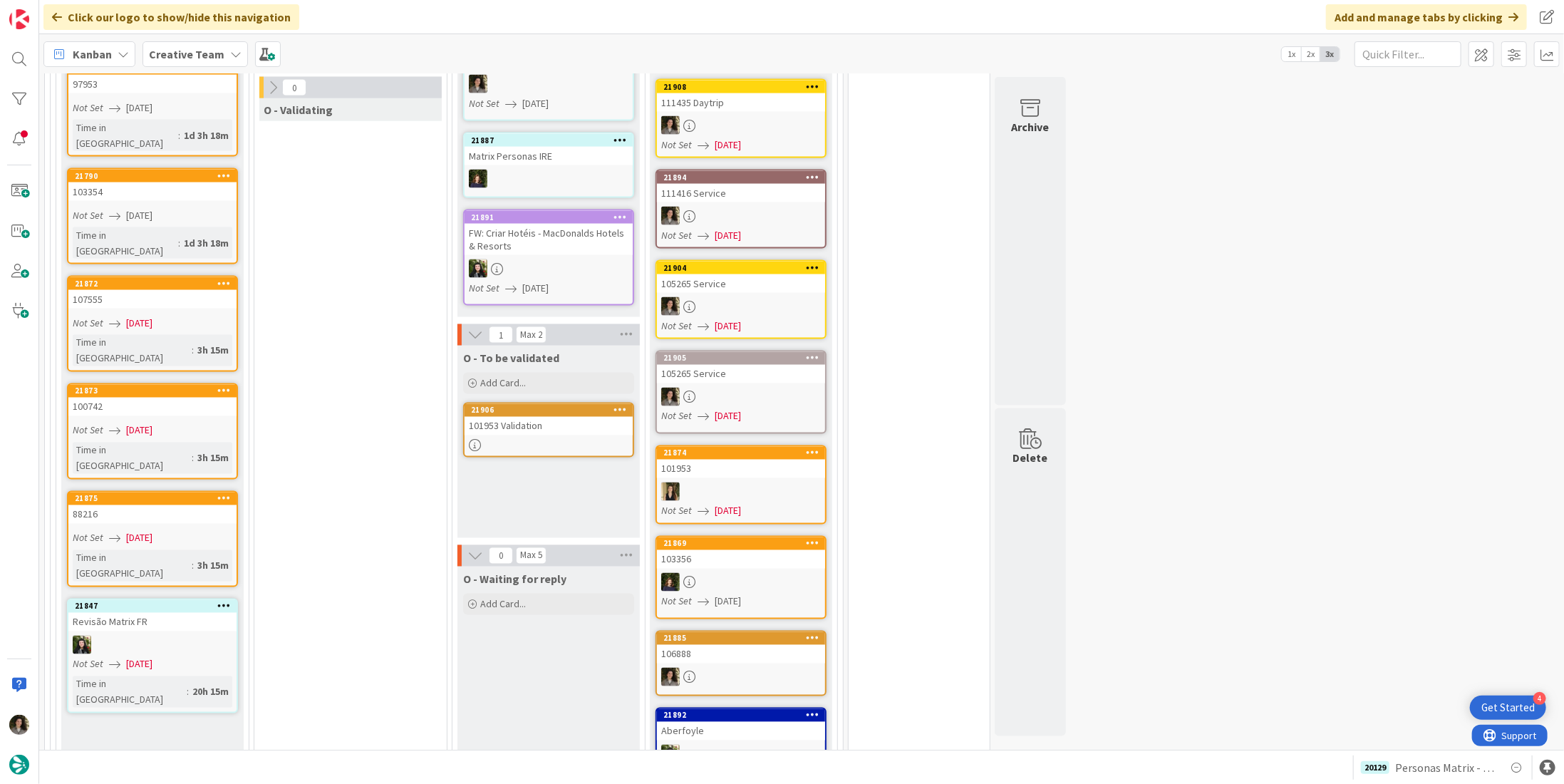
scroll to position [1567, 0]
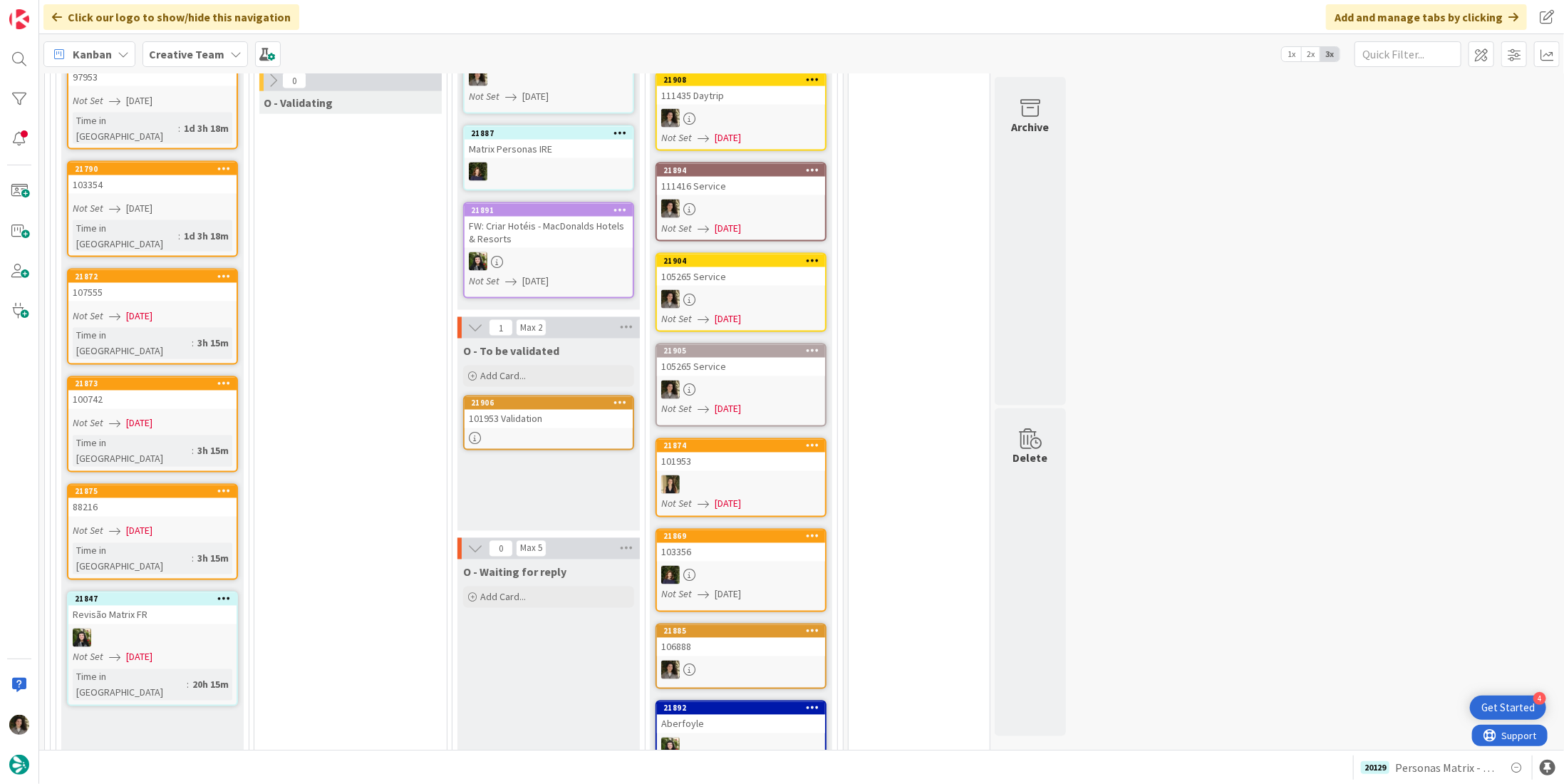
click at [513, 410] on div "101953 Validation" at bounding box center [548, 419] width 168 height 19
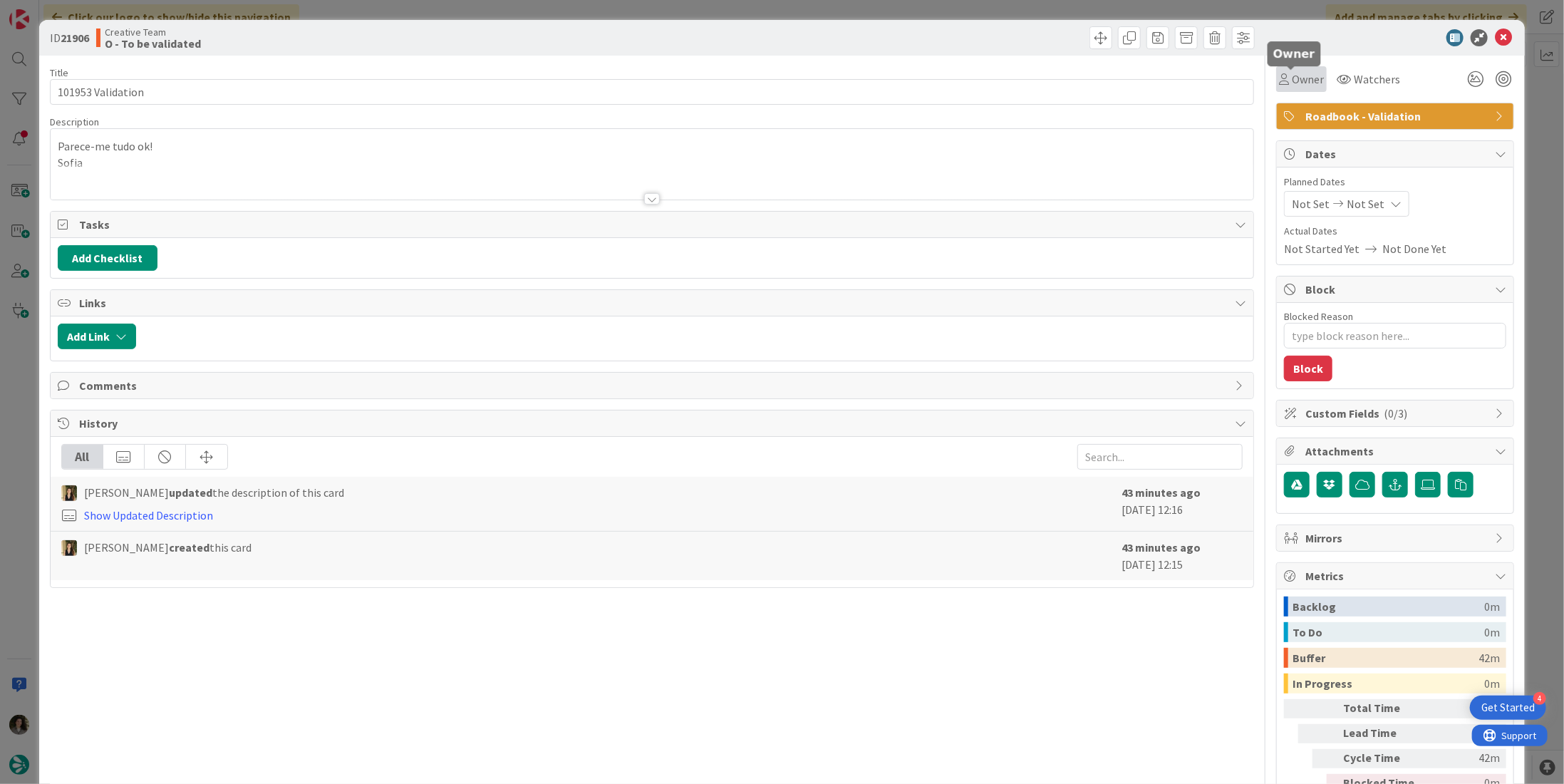
click at [1280, 81] on div "Owner" at bounding box center [1302, 79] width 45 height 17
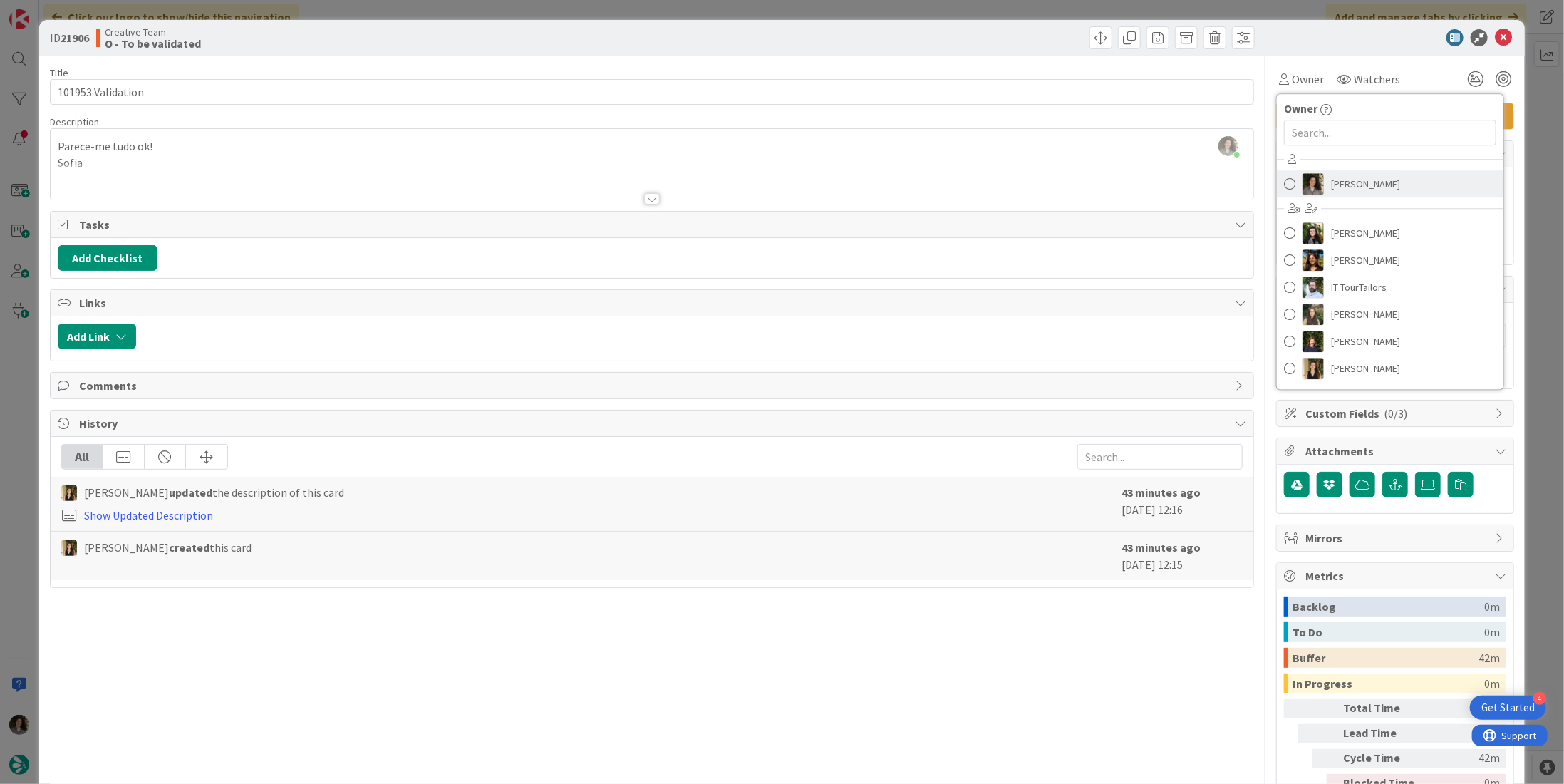
click at [1373, 179] on span "[PERSON_NAME]" at bounding box center [1366, 183] width 69 height 21
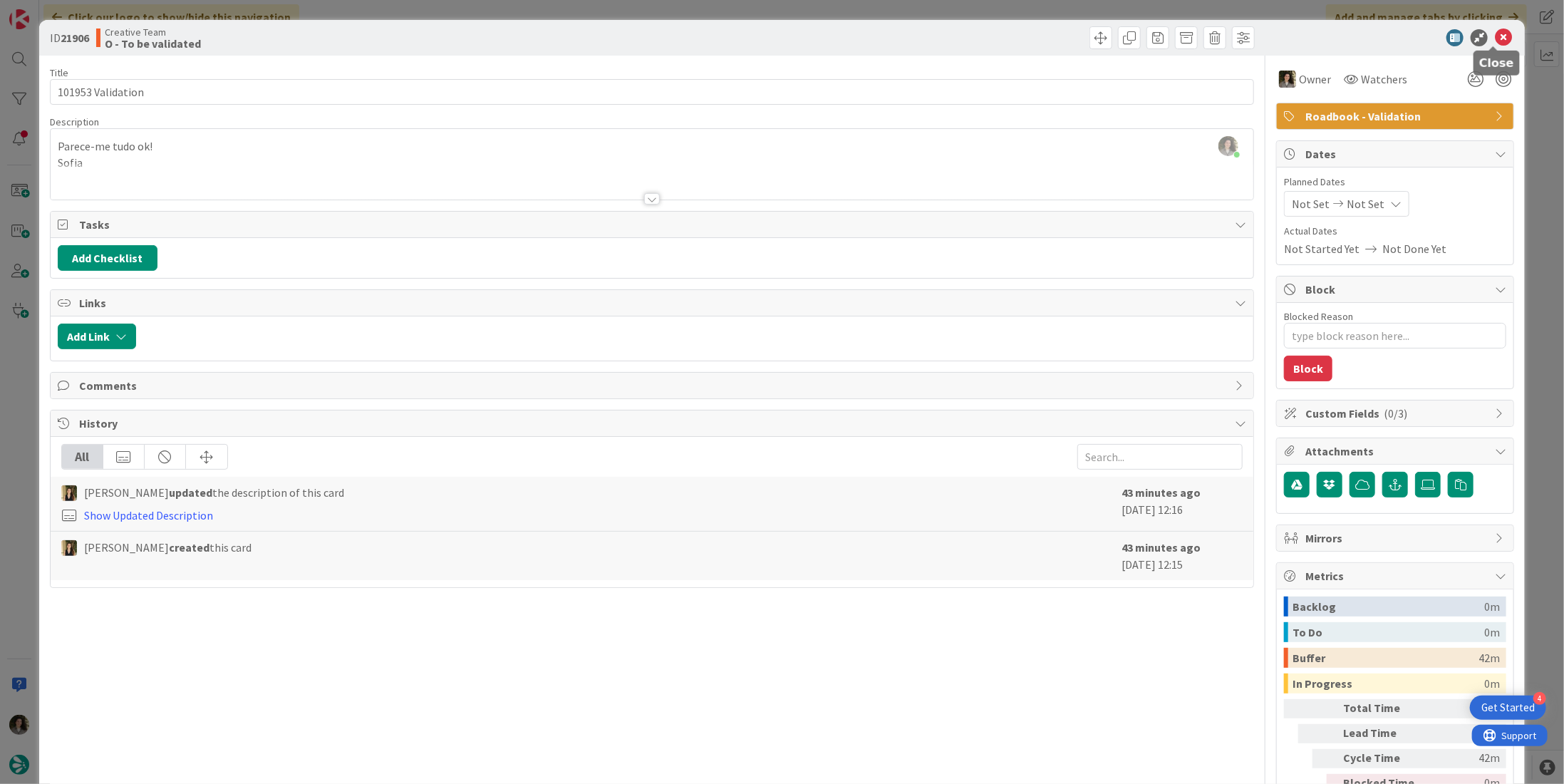
click at [1497, 41] on icon at bounding box center [1504, 37] width 17 height 17
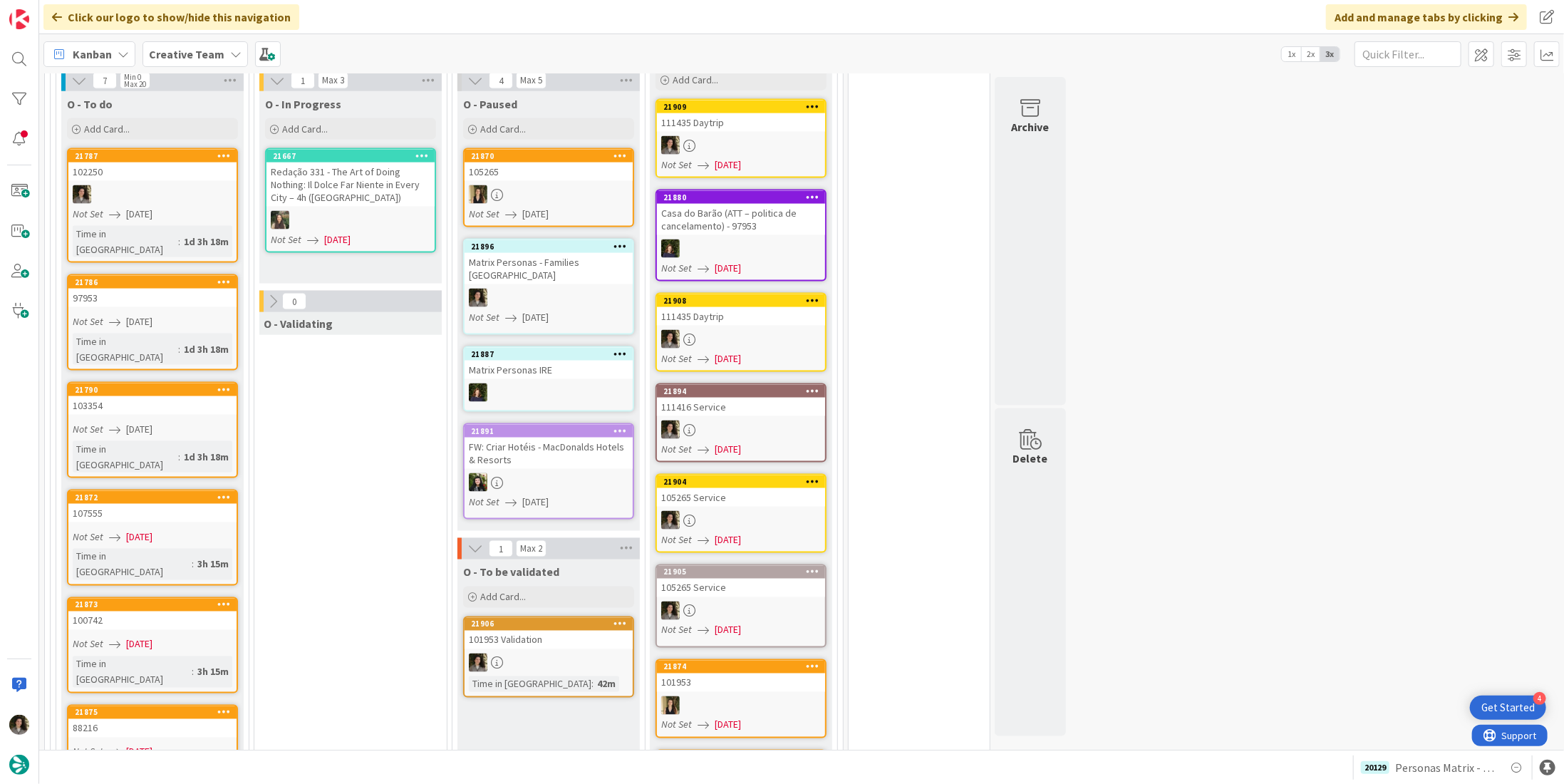
scroll to position [1140, 0]
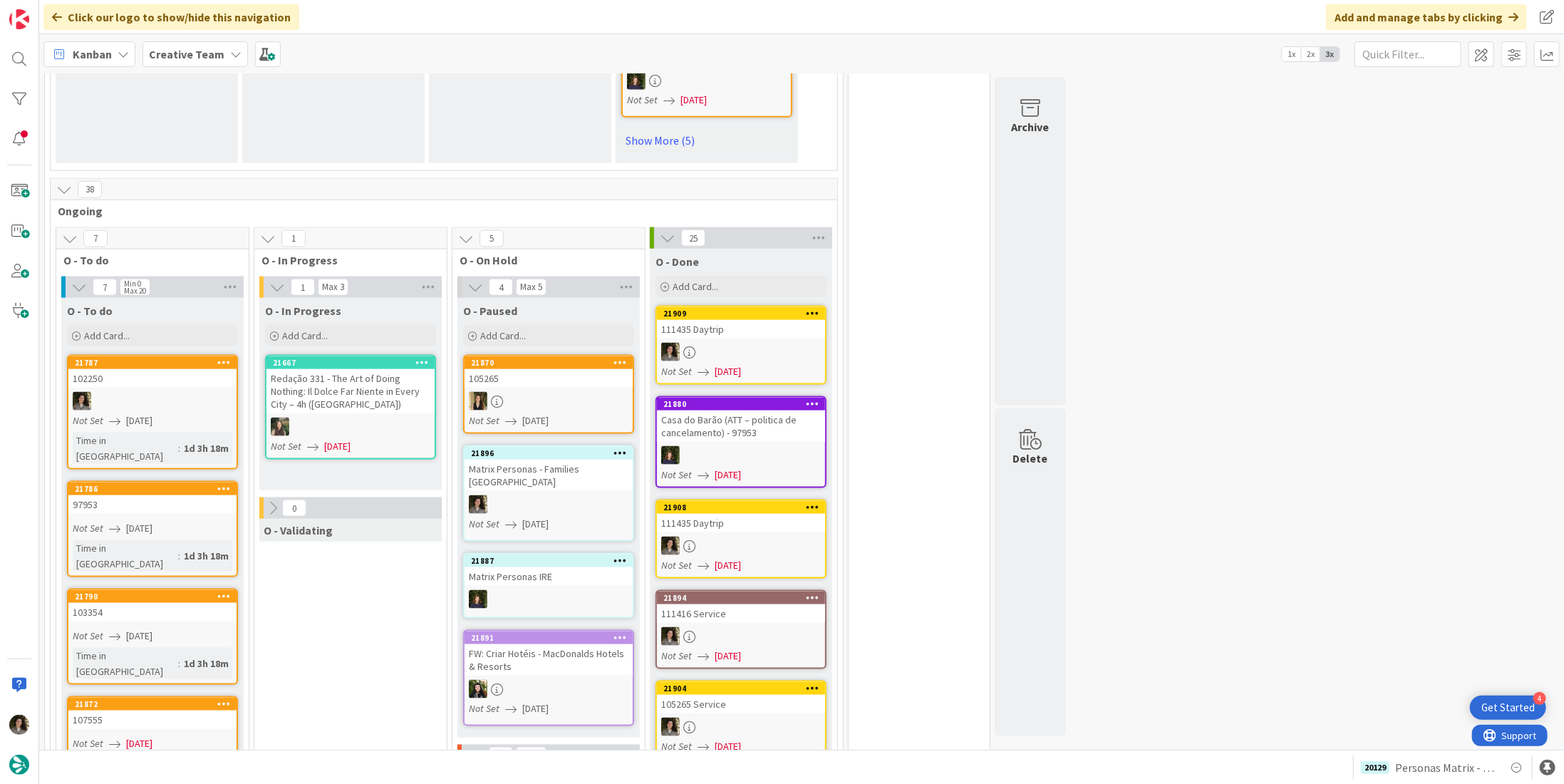
click at [178, 381] on link "21787 102250 Not Set [DATE] Time in [GEOGRAPHIC_DATA] : 1d 3h 18m" at bounding box center [152, 412] width 171 height 114
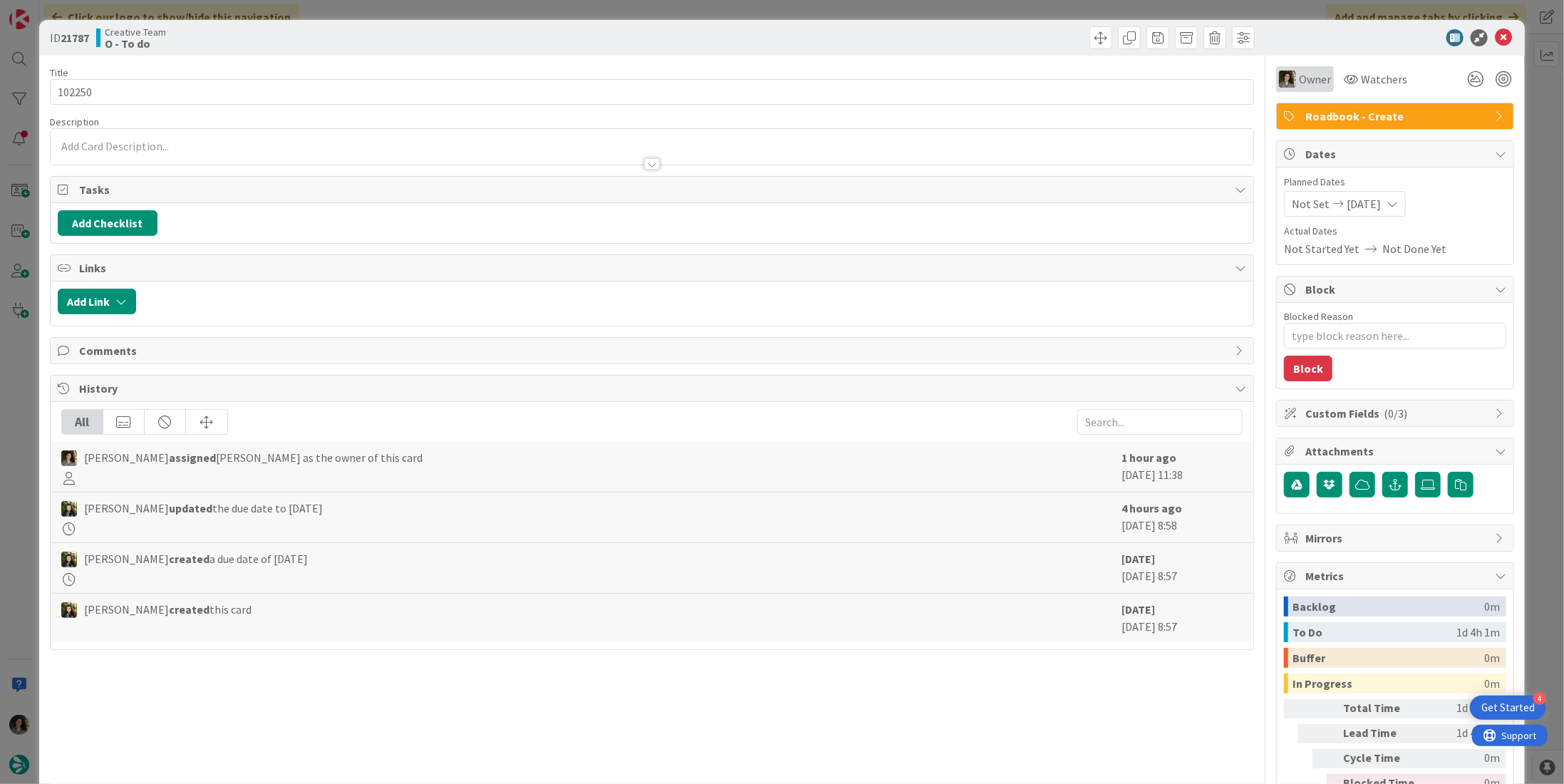
click at [1300, 86] on span "Owner" at bounding box center [1315, 79] width 33 height 17
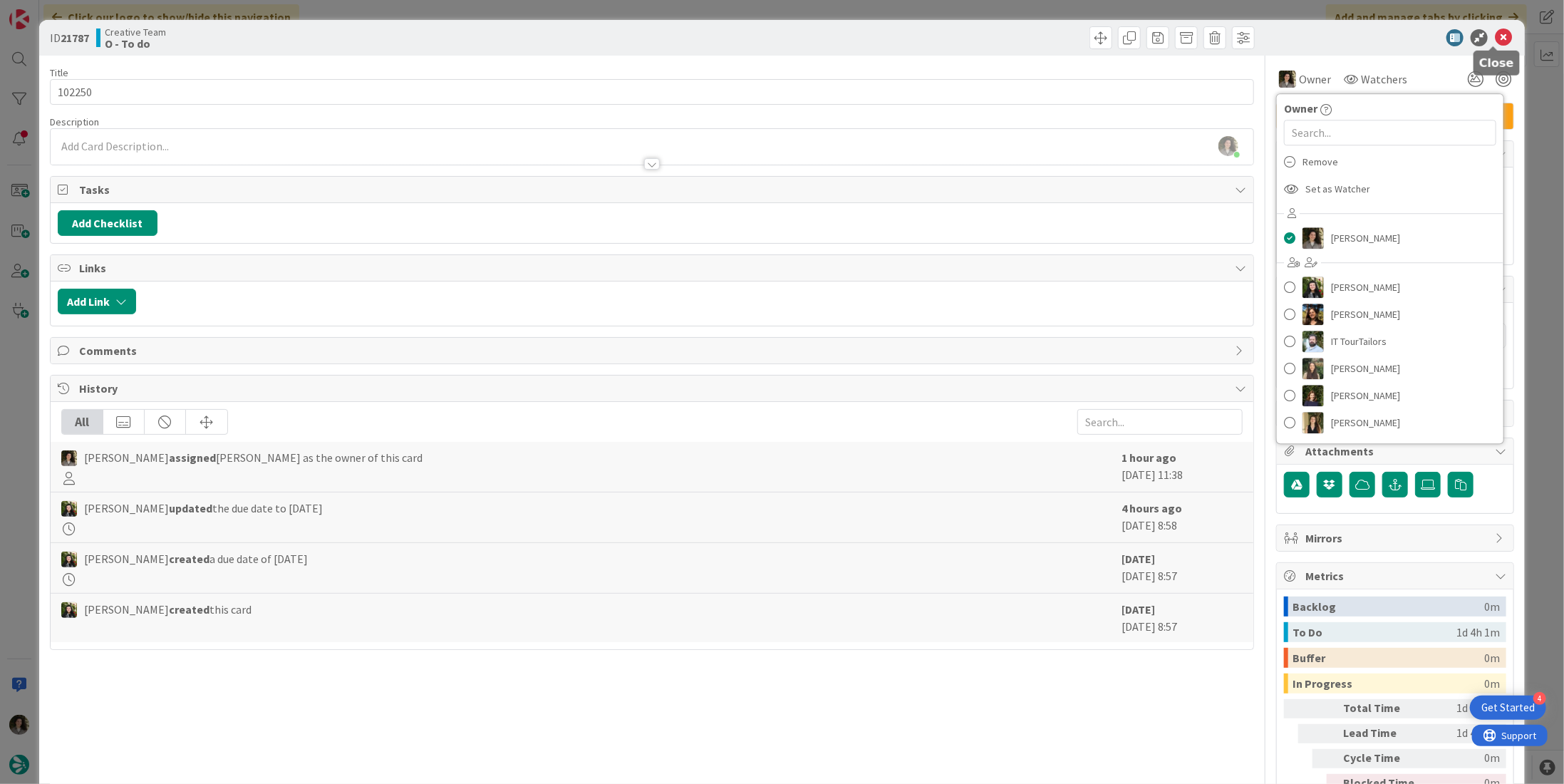
click at [1495, 33] on icon at bounding box center [1504, 37] width 17 height 17
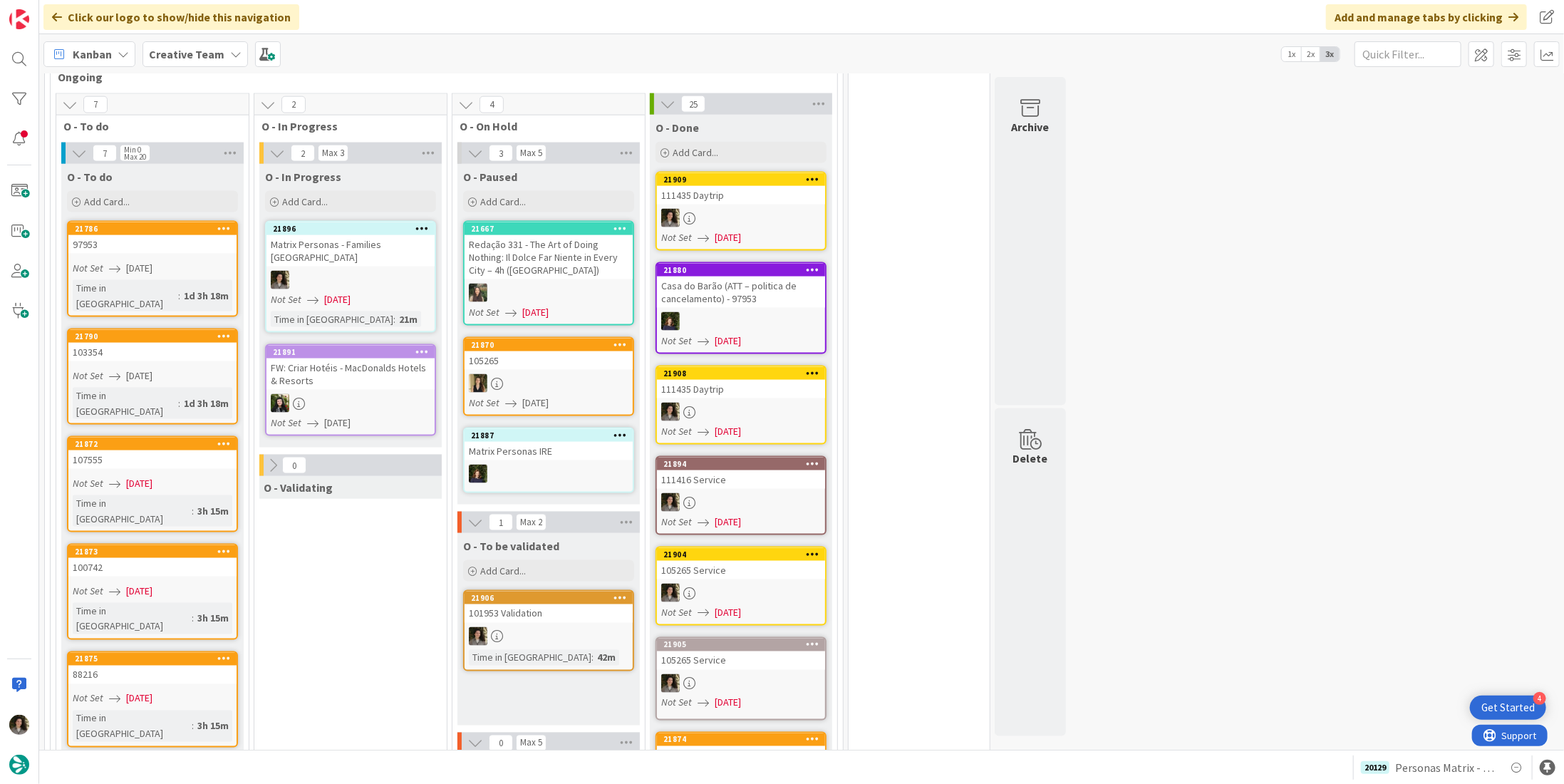
scroll to position [1291, 0]
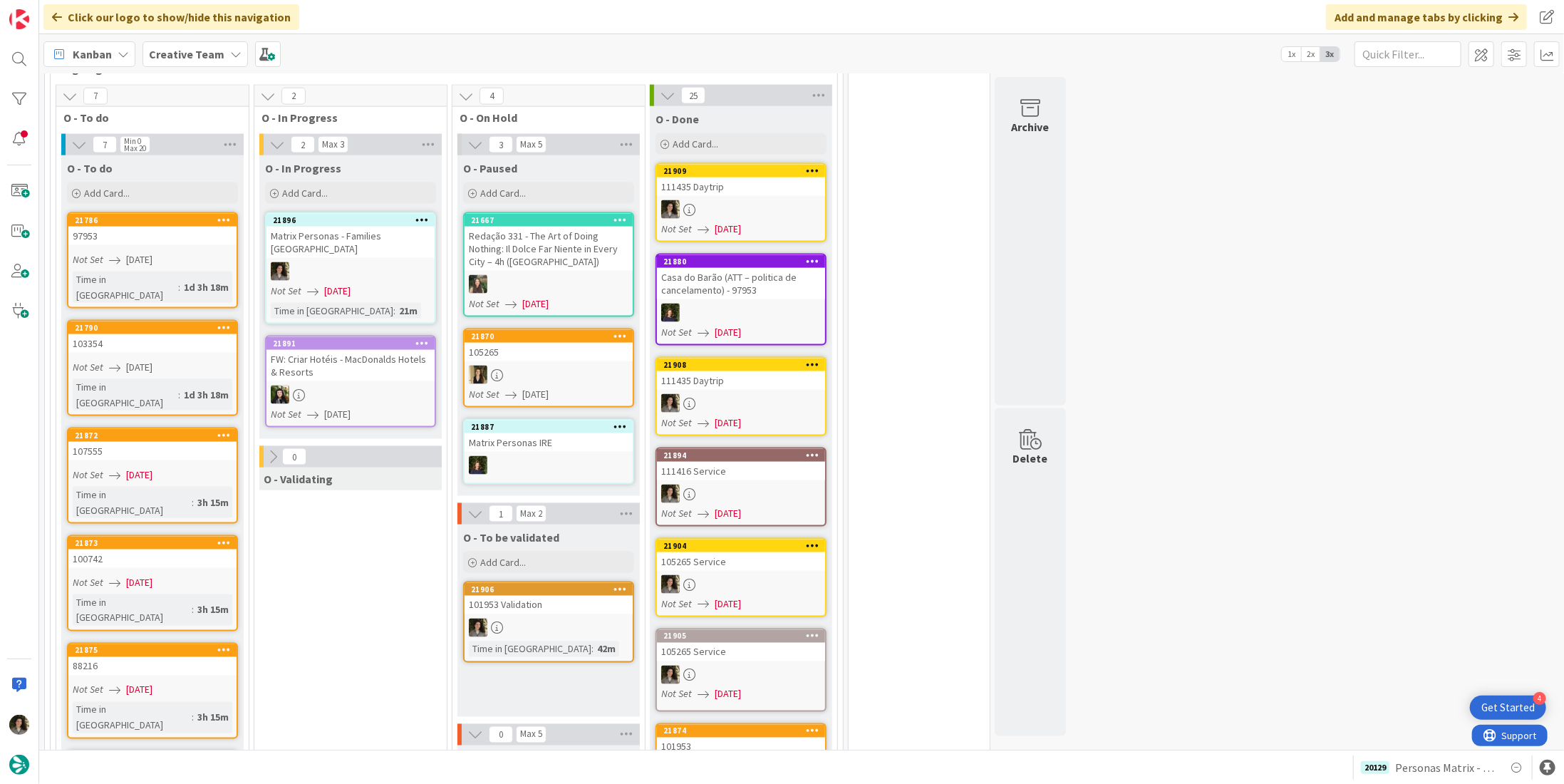
click at [326, 262] on div at bounding box center [350, 271] width 168 height 19
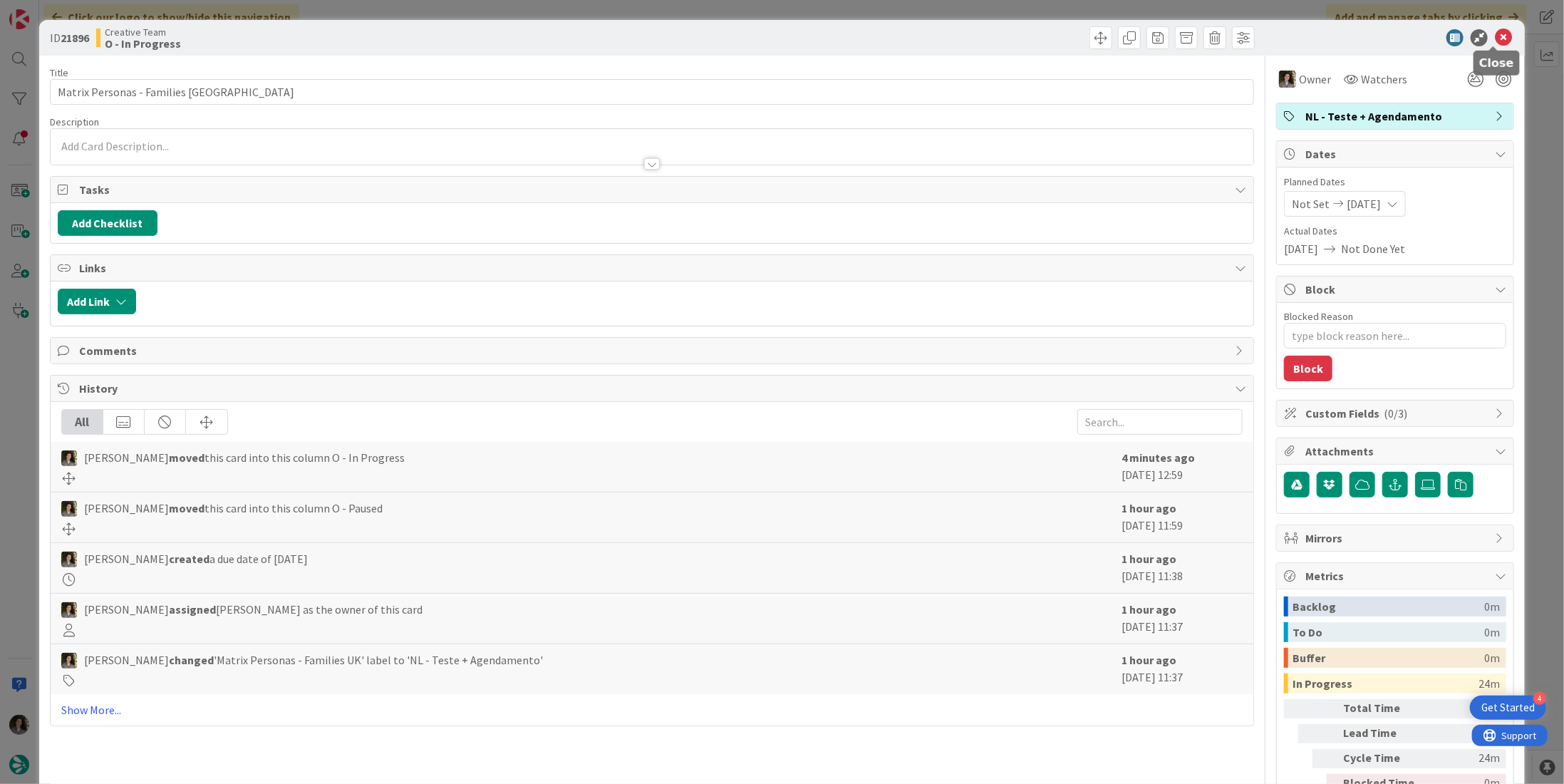
click at [1495, 41] on icon at bounding box center [1504, 37] width 17 height 17
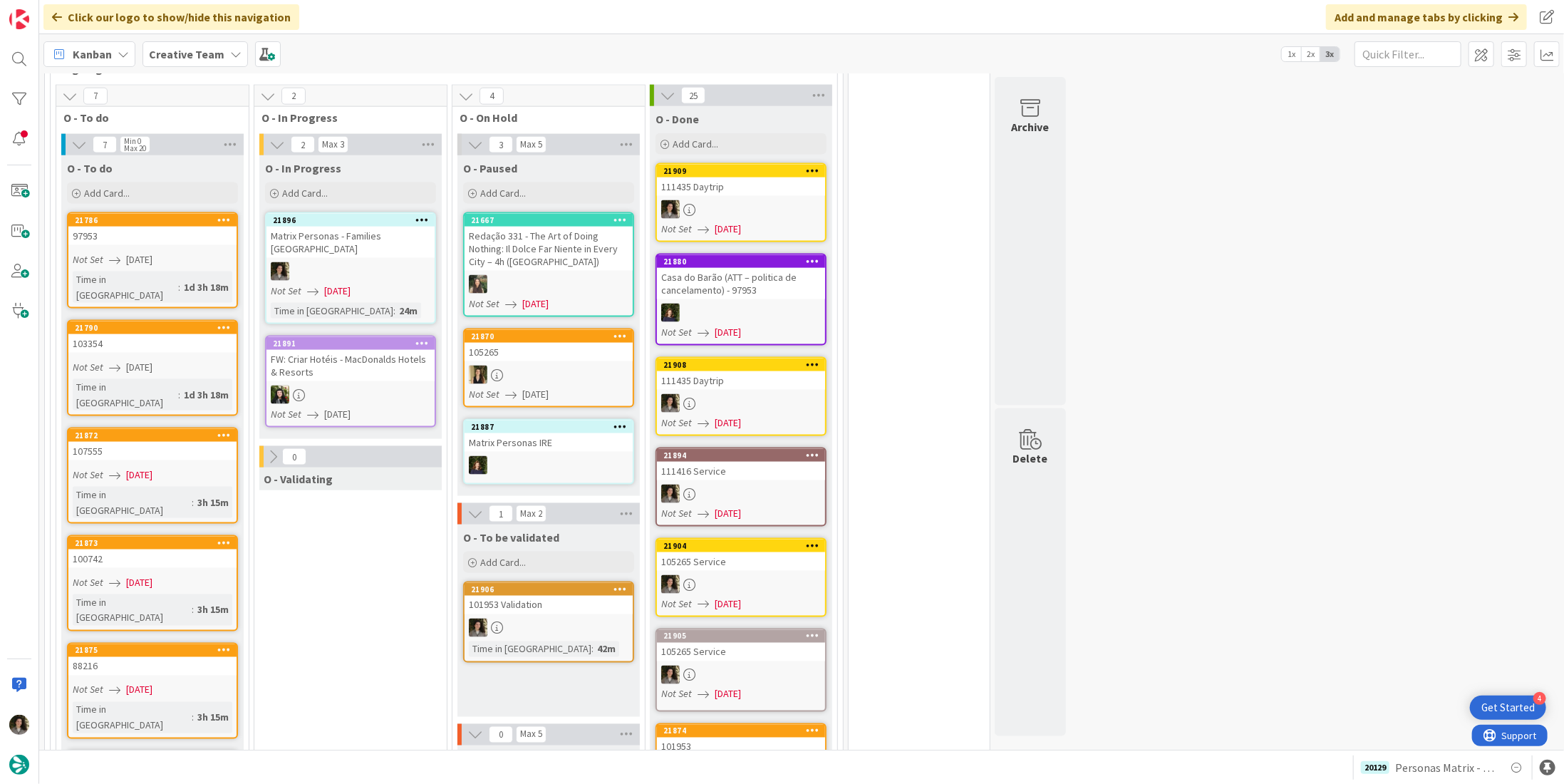
click at [322, 240] on link "21896 Matrix Personas - Families [GEOGRAPHIC_DATA] Not Set [DATE] Time in [GEOG…" at bounding box center [350, 268] width 171 height 111
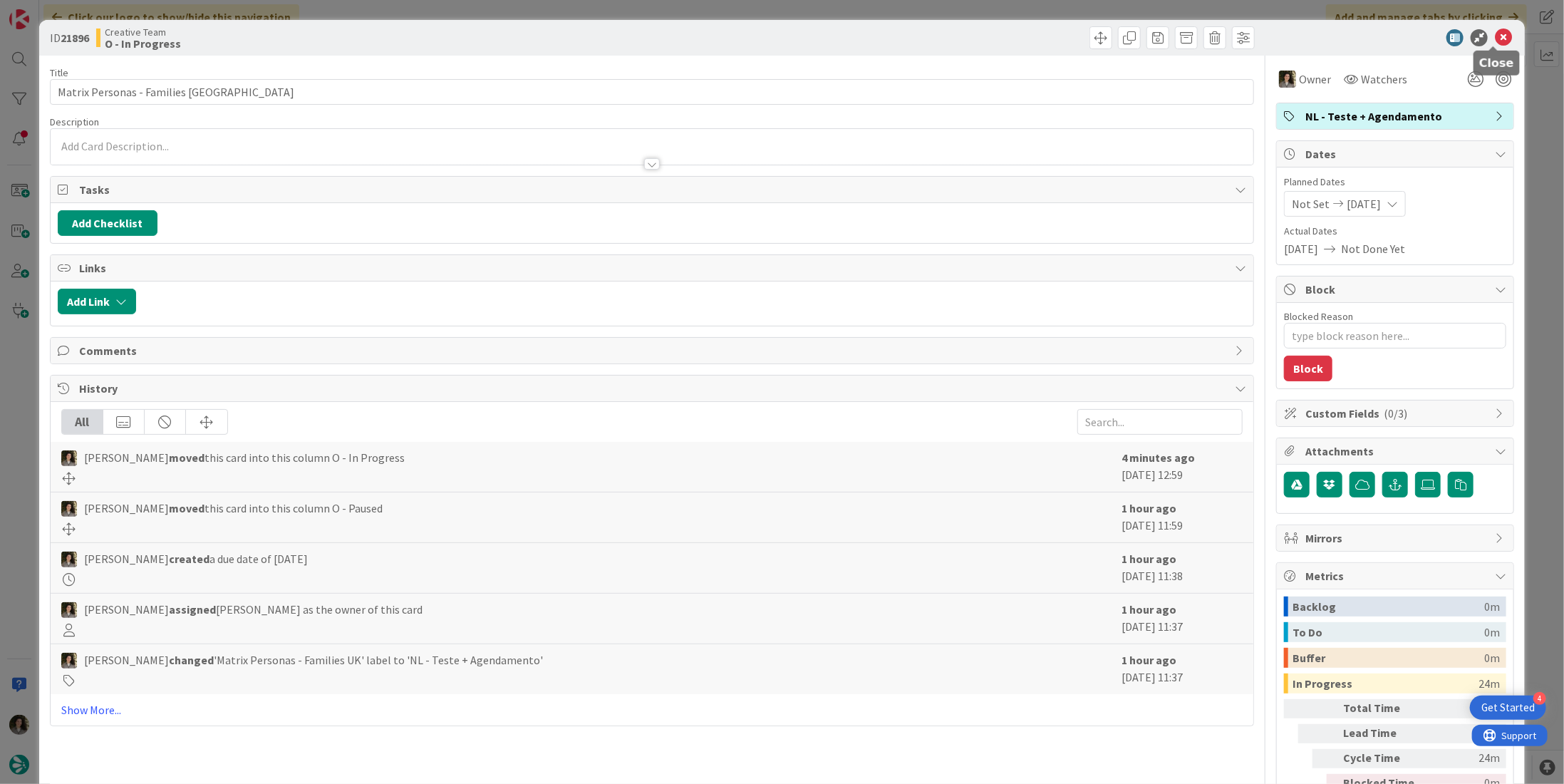
click at [1495, 36] on icon at bounding box center [1504, 37] width 17 height 17
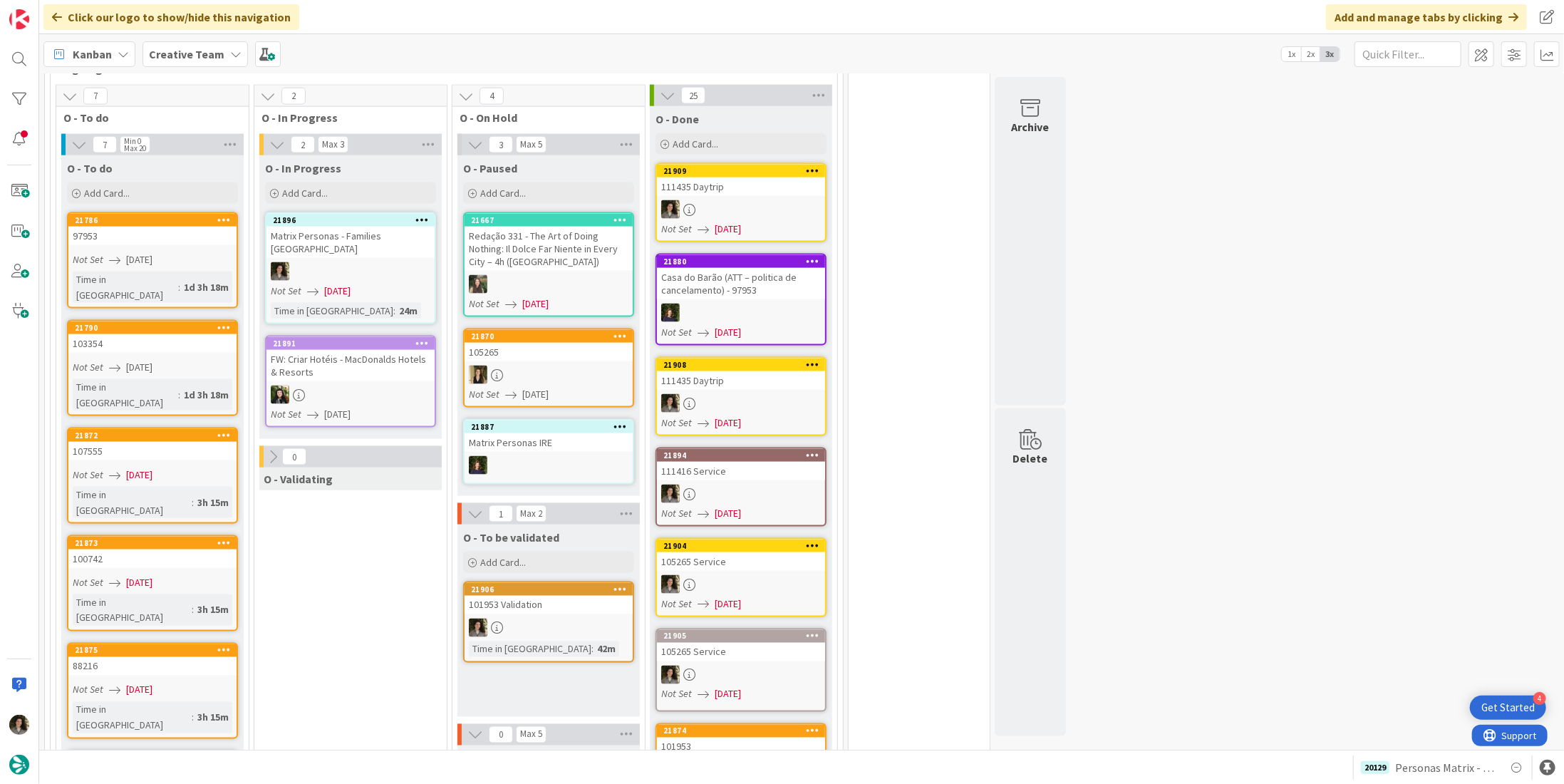
click at [352, 262] on div at bounding box center [350, 271] width 168 height 19
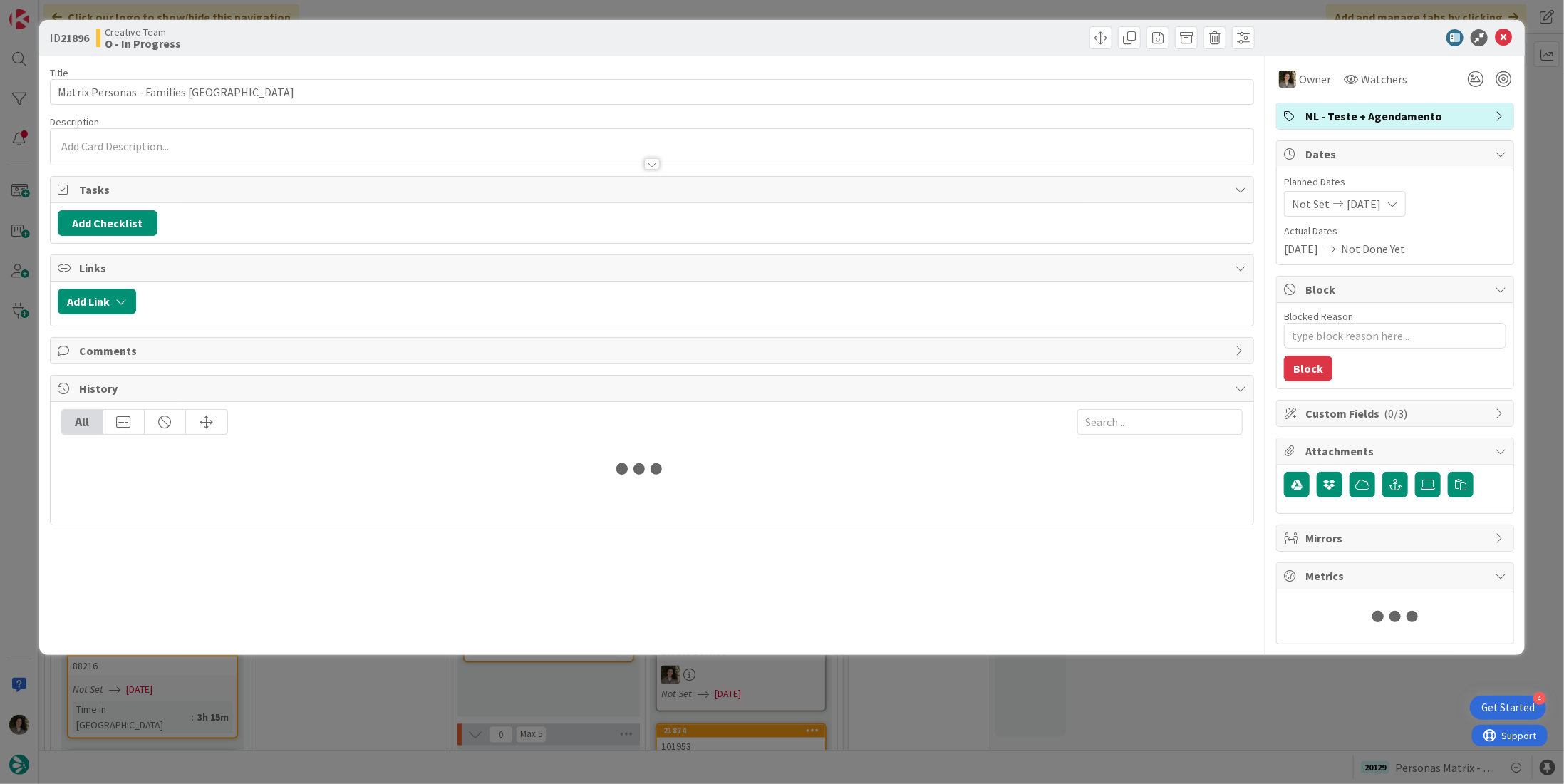
click at [1401, 112] on span "NL - Teste + Agendamento" at bounding box center [1397, 116] width 182 height 17
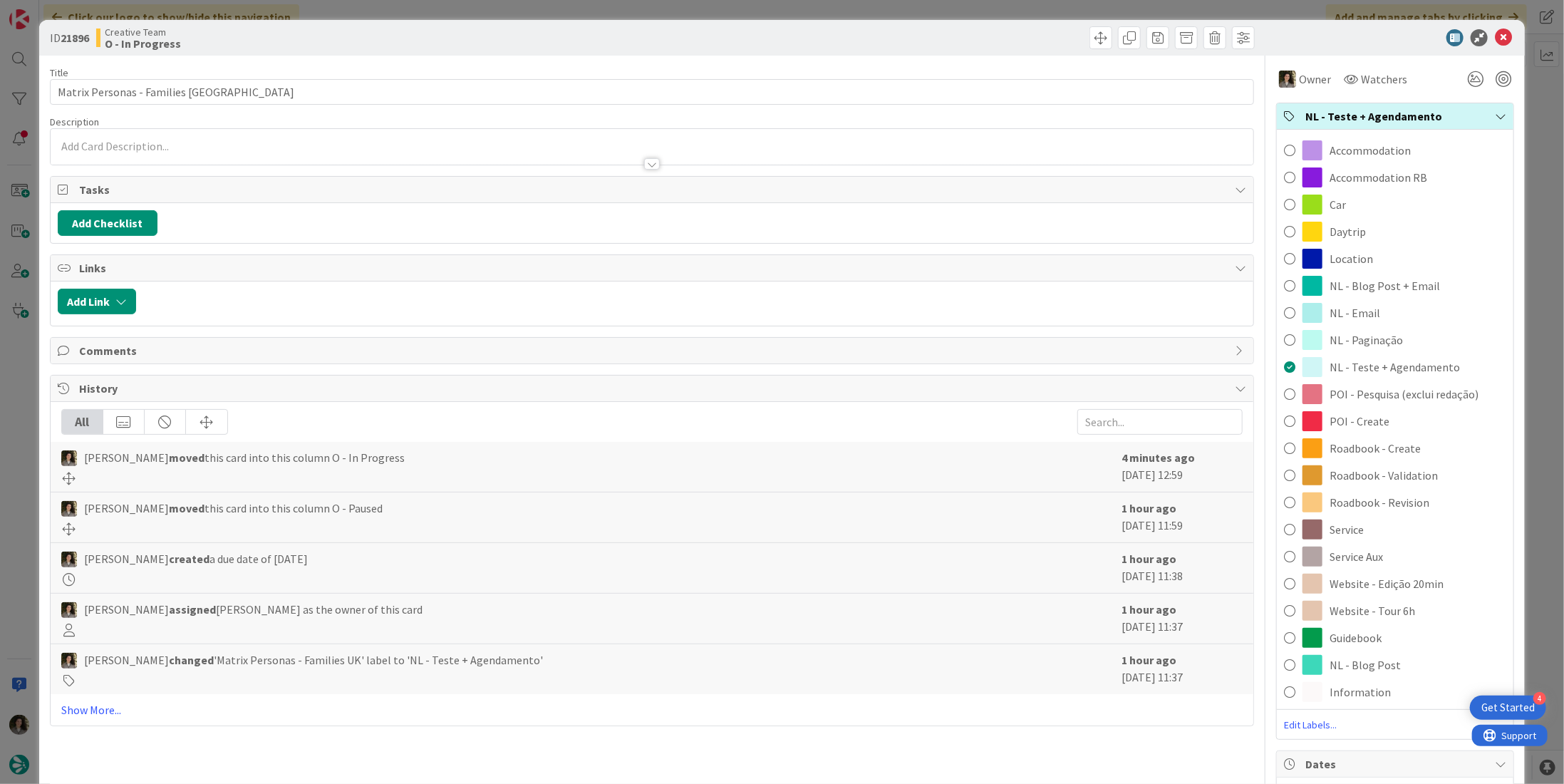
click at [1426, 494] on div "Roadbook - Revision" at bounding box center [1395, 502] width 237 height 27
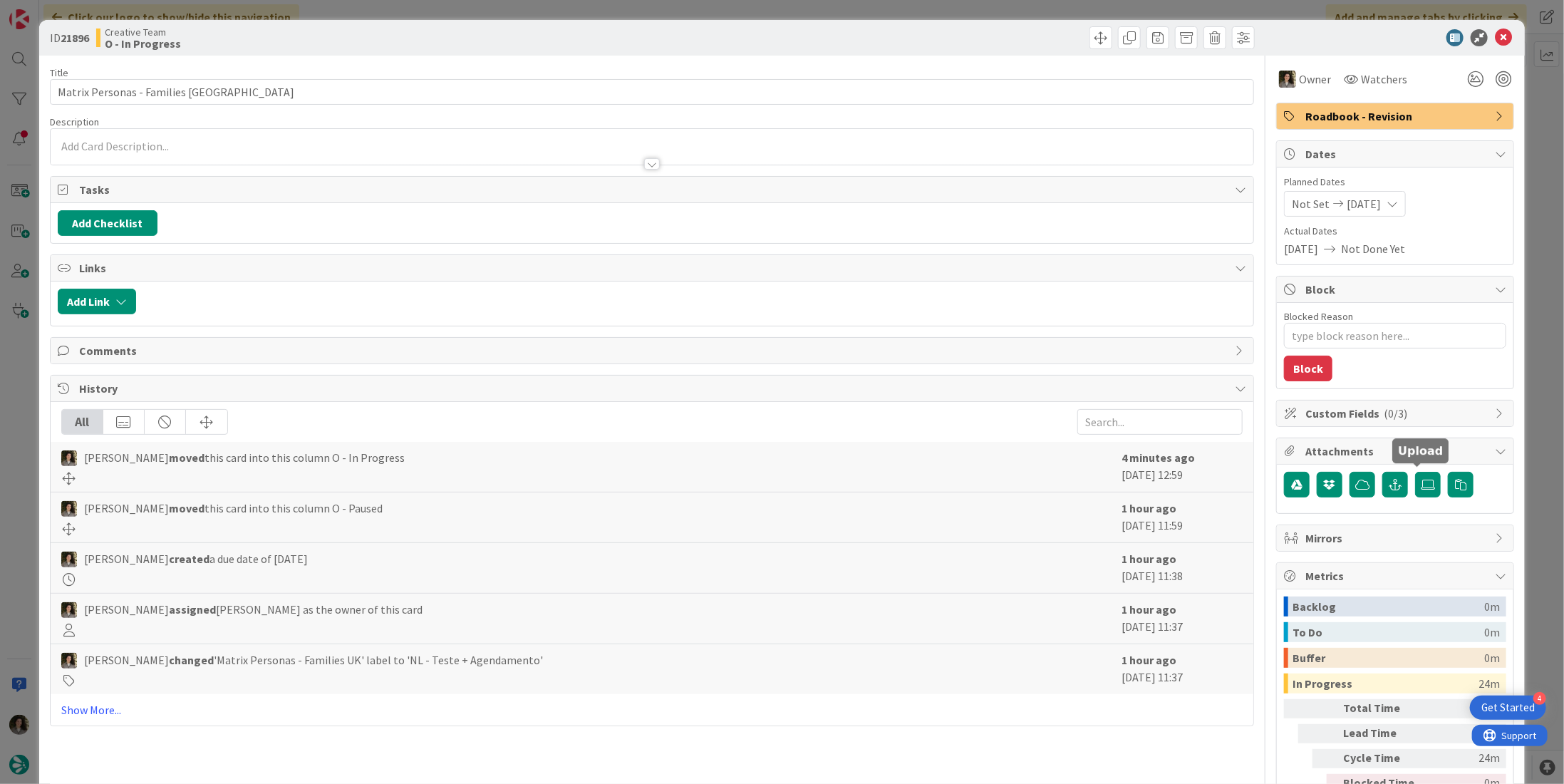
type textarea "x"
click at [1495, 31] on icon at bounding box center [1504, 37] width 17 height 17
